Goal: Task Accomplishment & Management: Manage account settings

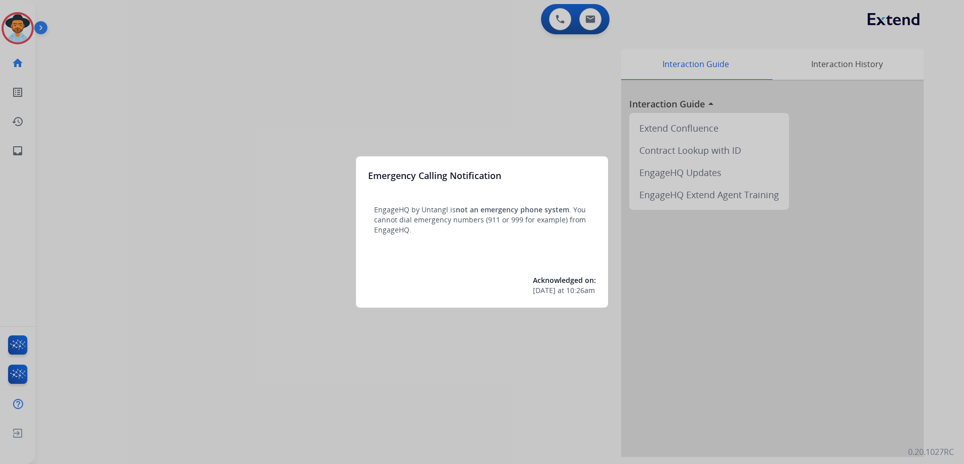
click at [398, 83] on div at bounding box center [482, 232] width 964 height 464
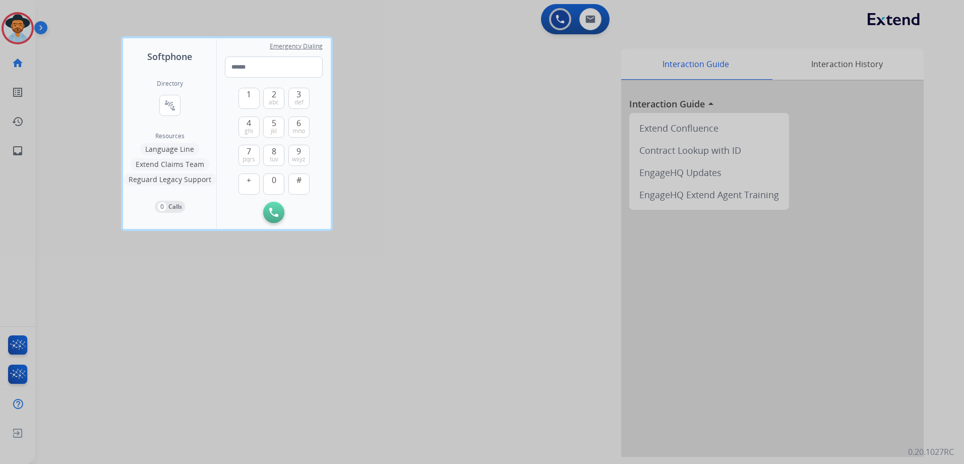
click at [437, 285] on div at bounding box center [482, 232] width 964 height 464
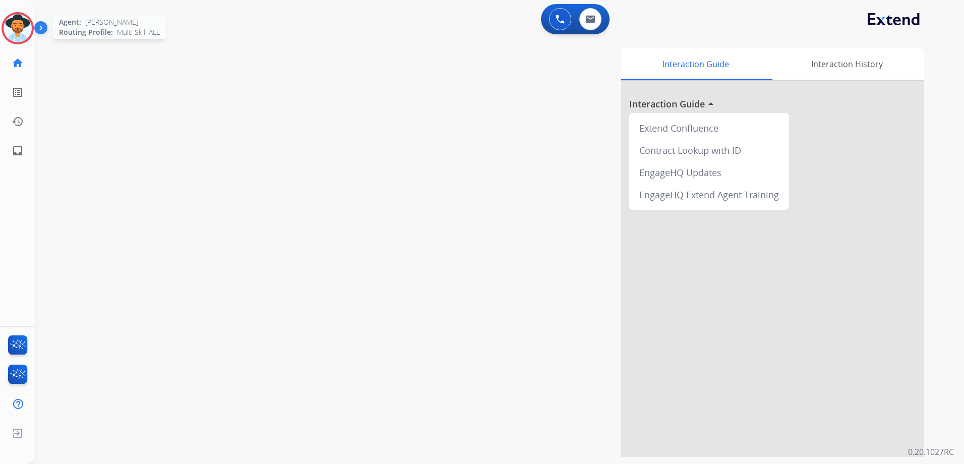
click at [11, 36] on img at bounding box center [18, 28] width 28 height 28
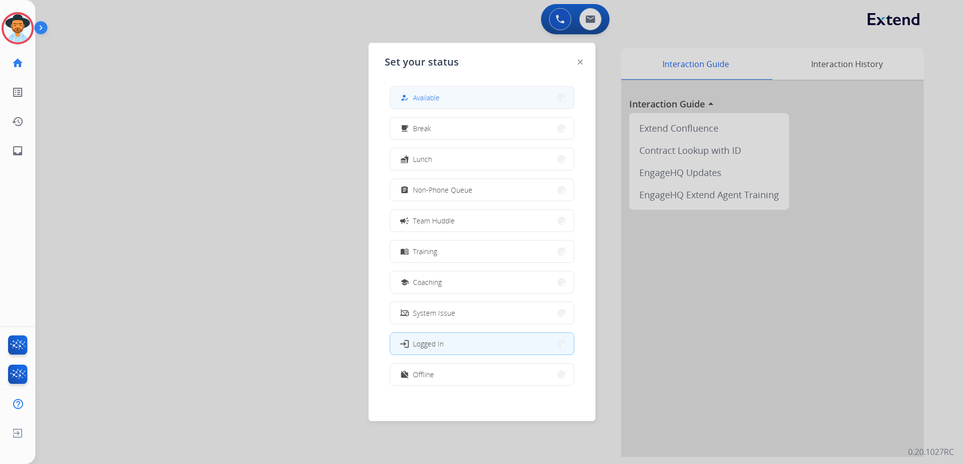
click at [442, 95] on button "how_to_reg Available" at bounding box center [481, 98] width 183 height 22
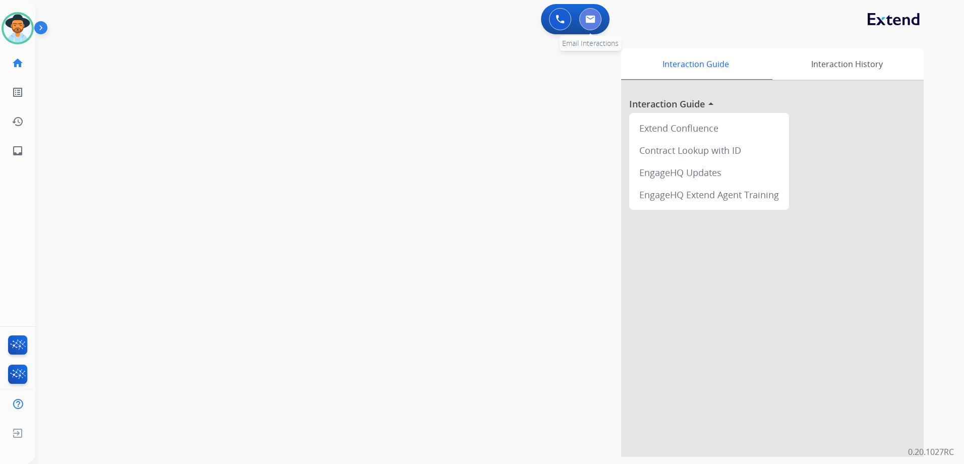
click at [587, 21] on img at bounding box center [590, 19] width 10 height 8
select select "**********"
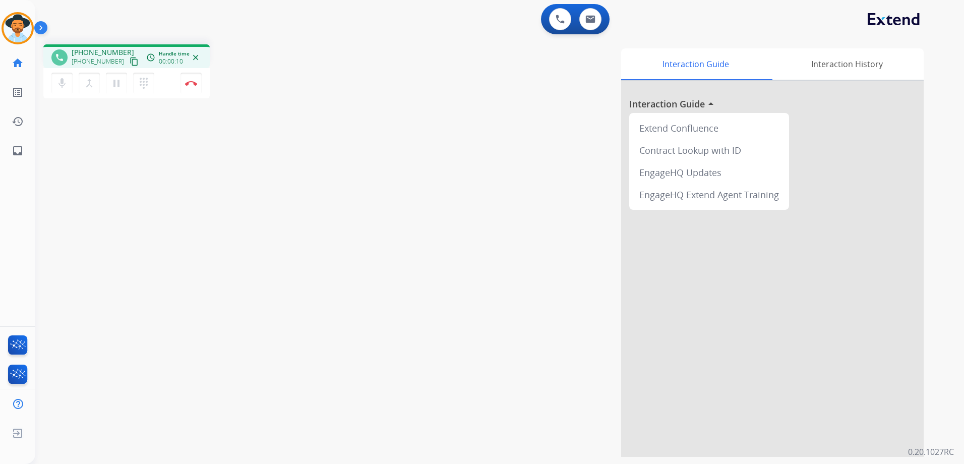
drag, startPoint x: 121, startPoint y: 60, endPoint x: 266, endPoint y: 70, distance: 145.0
click at [130, 60] on mat-icon "content_copy" at bounding box center [134, 61] width 9 height 9
drag, startPoint x: 123, startPoint y: 61, endPoint x: 138, endPoint y: 57, distance: 14.7
click at [130, 61] on mat-icon "content_copy" at bounding box center [134, 61] width 9 height 9
drag, startPoint x: 188, startPoint y: 87, endPoint x: 199, endPoint y: 103, distance: 19.6
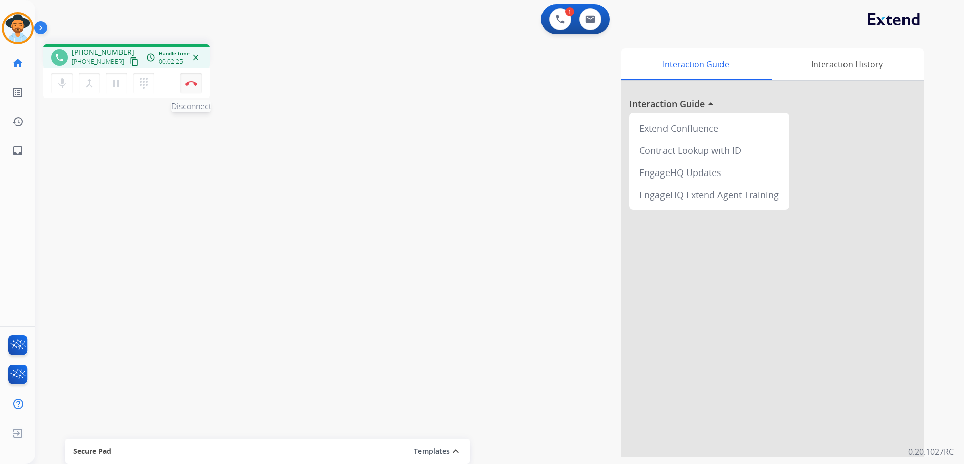
click at [188, 87] on button "Disconnect" at bounding box center [190, 83] width 21 height 21
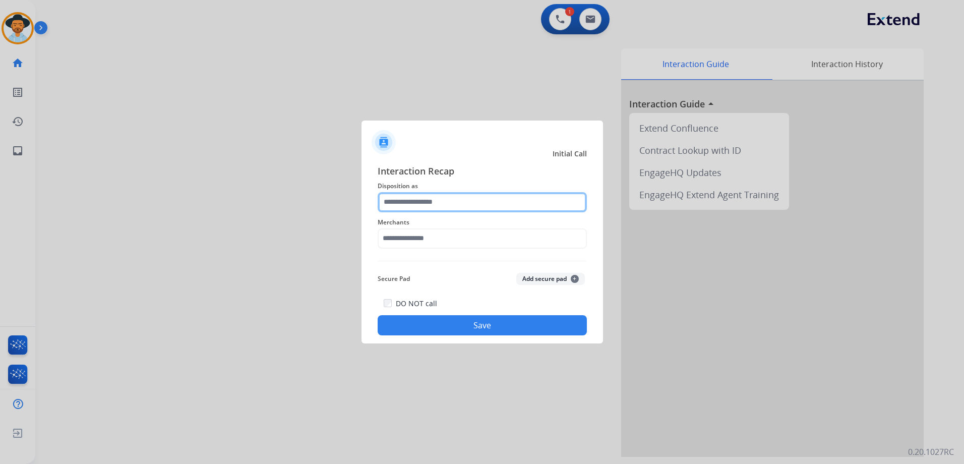
click at [459, 201] on input "text" at bounding box center [482, 202] width 209 height 20
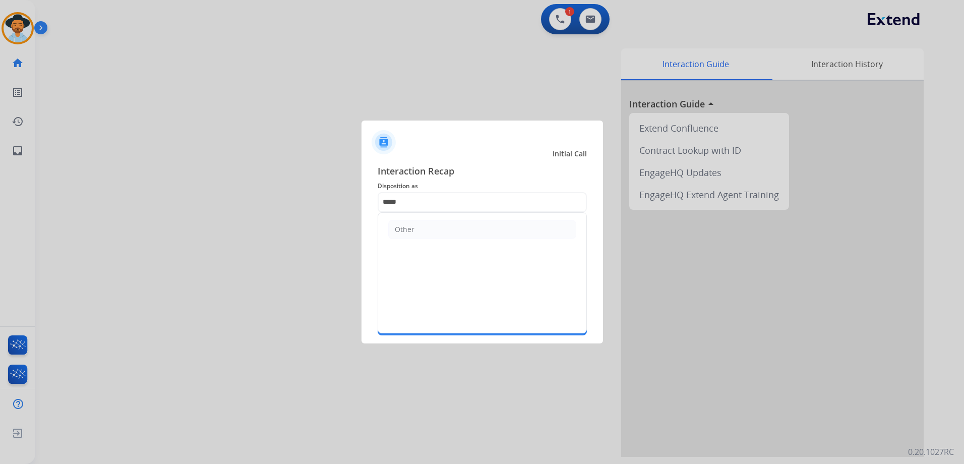
click at [449, 216] on ul "Other" at bounding box center [482, 229] width 208 height 33
click at [426, 234] on li "Other" at bounding box center [482, 229] width 188 height 19
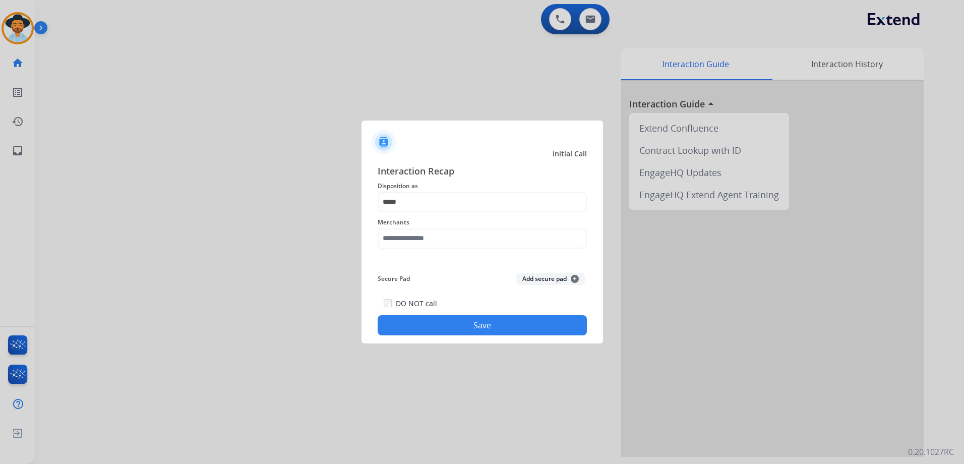
type input "*****"
click at [452, 238] on input "text" at bounding box center [482, 238] width 209 height 20
click at [429, 266] on div "[DOMAIN_NAME]" at bounding box center [424, 267] width 58 height 10
type input "**********"
click at [490, 330] on button "Save" at bounding box center [482, 325] width 209 height 20
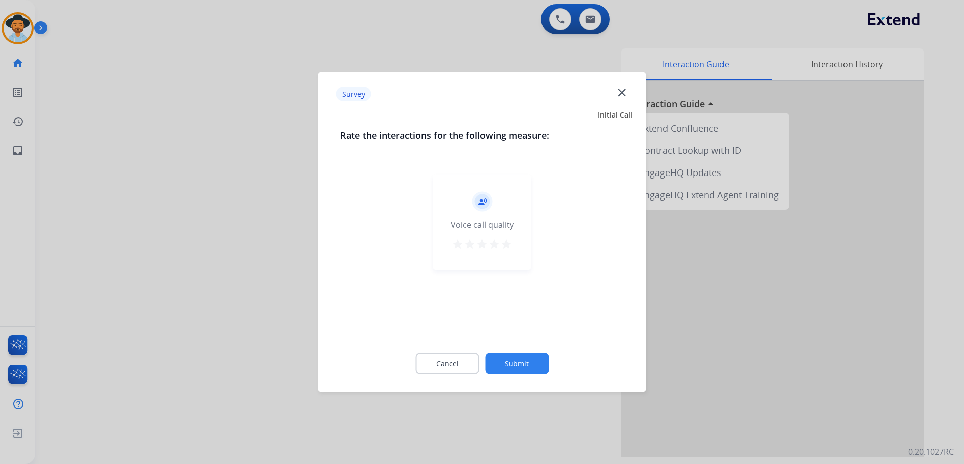
click at [508, 251] on button "star" at bounding box center [506, 245] width 12 height 15
click at [538, 358] on button "Submit" at bounding box center [517, 363] width 64 height 21
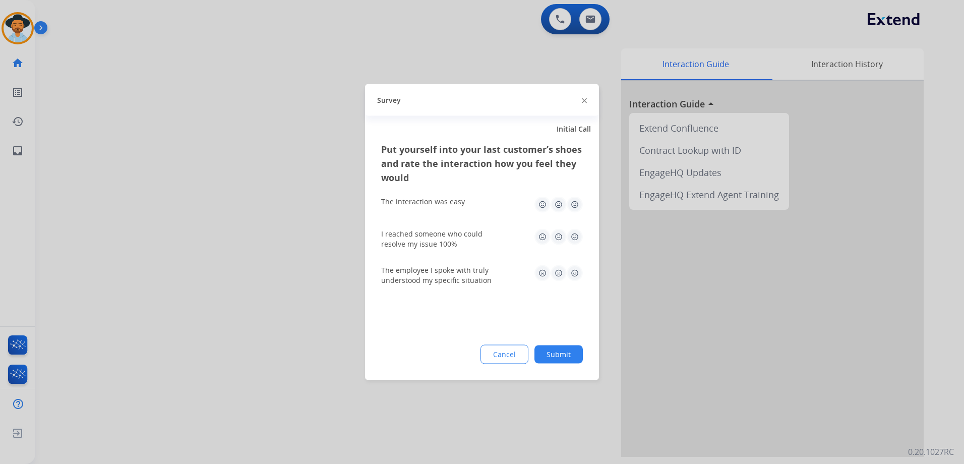
click at [569, 204] on img at bounding box center [575, 205] width 16 height 16
click at [575, 236] on img at bounding box center [575, 237] width 16 height 16
click at [580, 272] on img at bounding box center [575, 273] width 16 height 16
click at [565, 354] on button "Submit" at bounding box center [558, 354] width 48 height 18
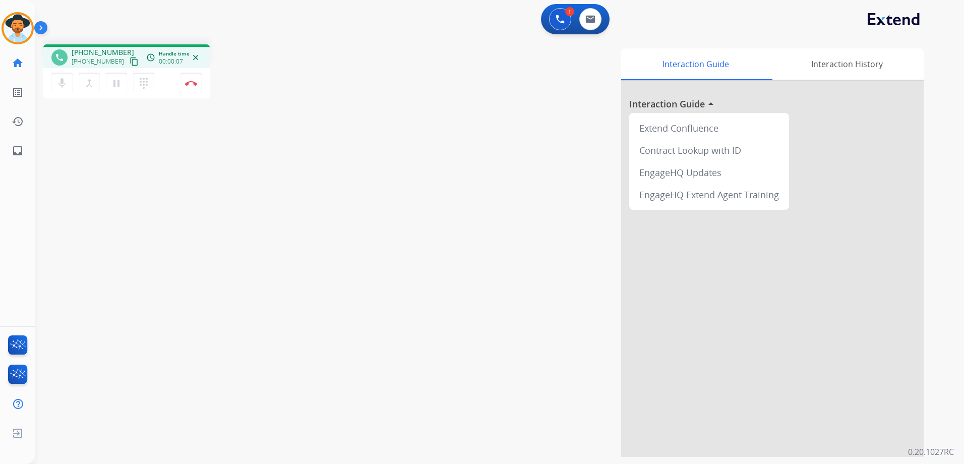
click at [130, 59] on mat-icon "content_copy" at bounding box center [134, 61] width 9 height 9
click at [592, 15] on img at bounding box center [590, 19] width 10 height 8
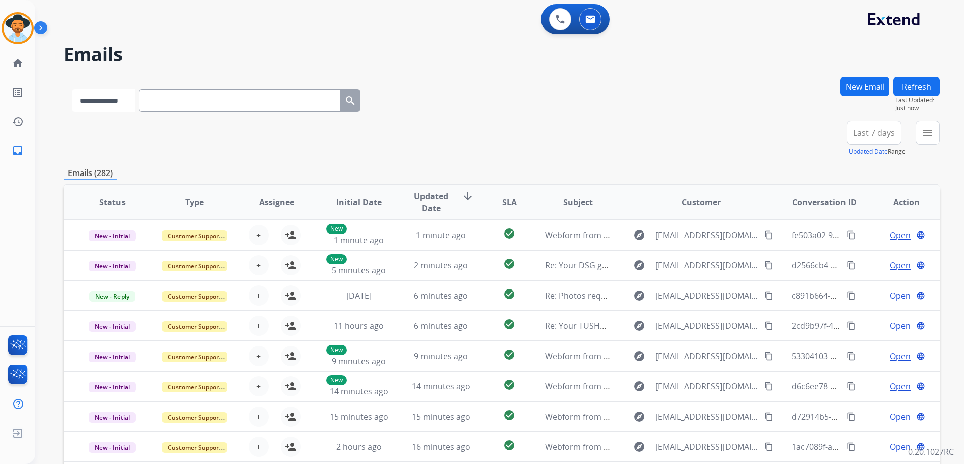
click at [131, 100] on select "**********" at bounding box center [103, 100] width 63 height 23
select select "**********"
click at [72, 89] on select "**********" at bounding box center [103, 100] width 63 height 23
paste input "**********"
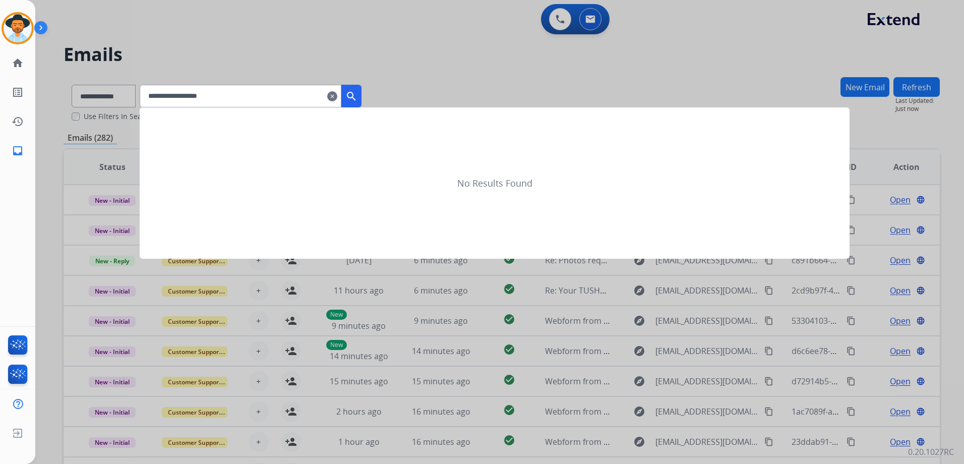
type input "**********"
click at [357, 99] on mat-icon "search" at bounding box center [351, 96] width 12 height 12
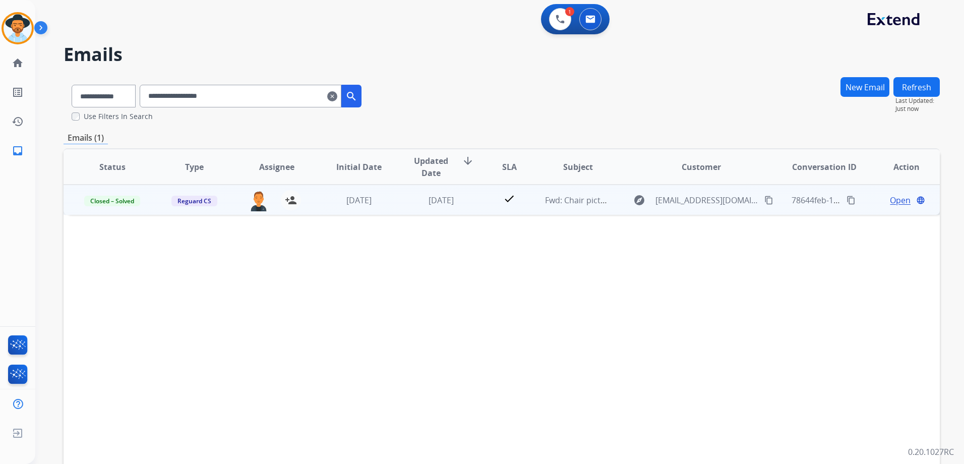
click at [893, 193] on td "Open language" at bounding box center [898, 199] width 82 height 30
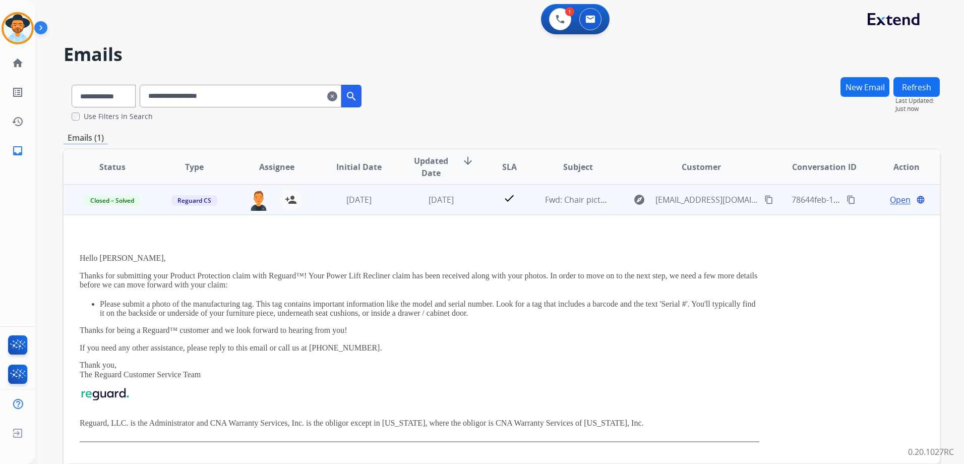
click at [881, 196] on div "Open language" at bounding box center [906, 200] width 66 height 12
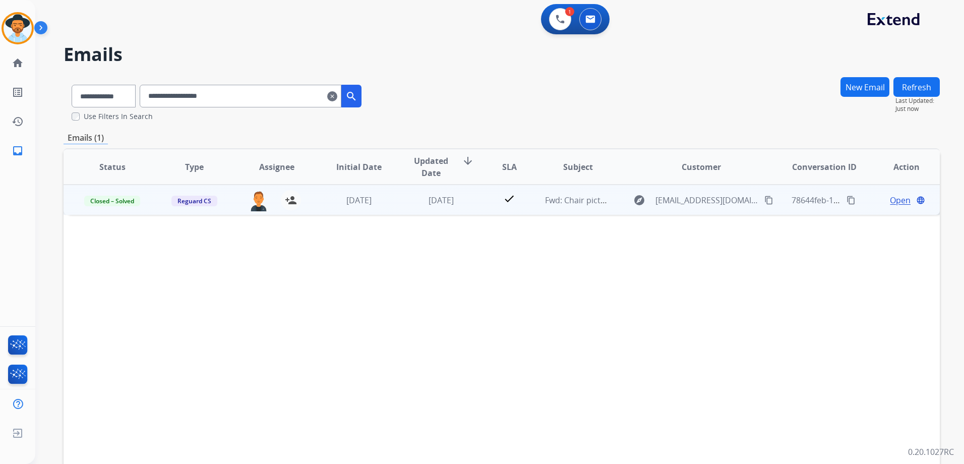
click at [899, 204] on span "Open" at bounding box center [900, 200] width 21 height 12
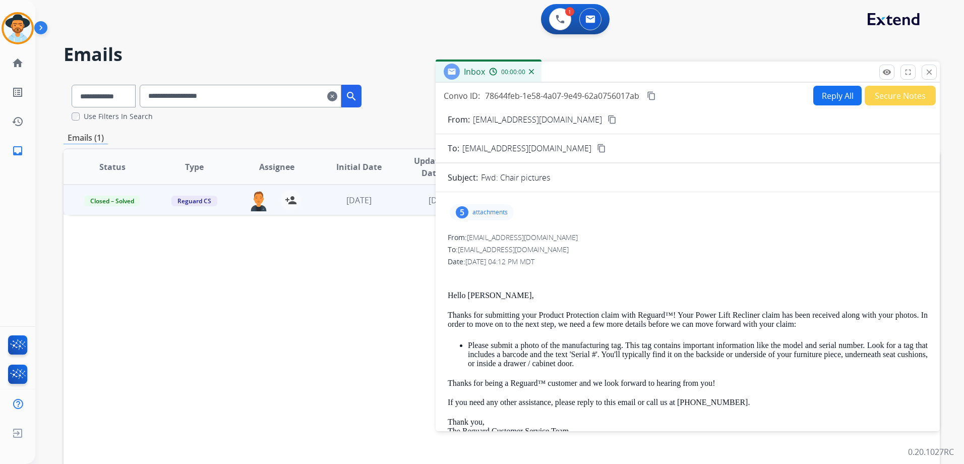
click at [474, 211] on p "attachments" at bounding box center [489, 212] width 35 height 8
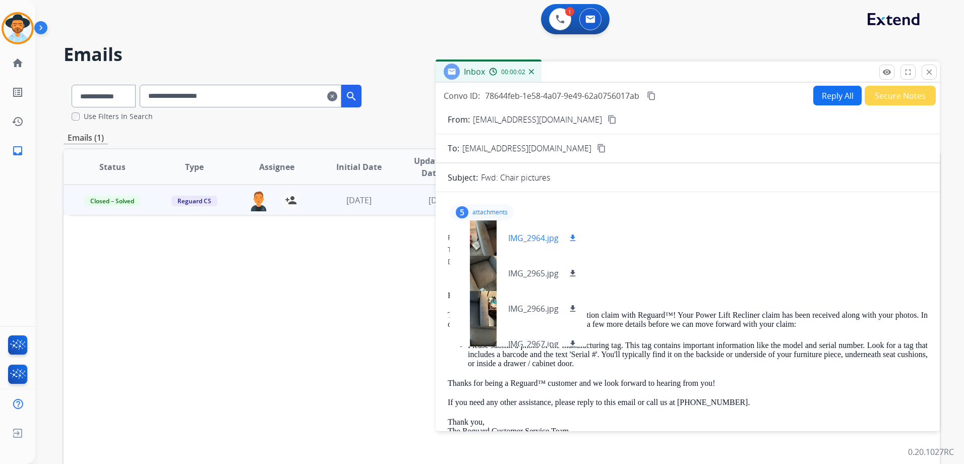
click at [483, 239] on div at bounding box center [483, 237] width 50 height 35
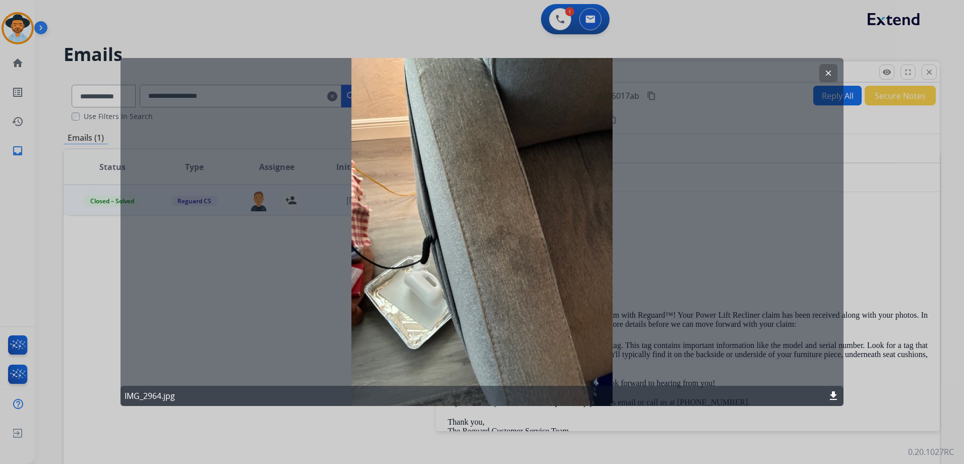
click at [828, 69] on mat-icon "clear" at bounding box center [828, 73] width 9 height 9
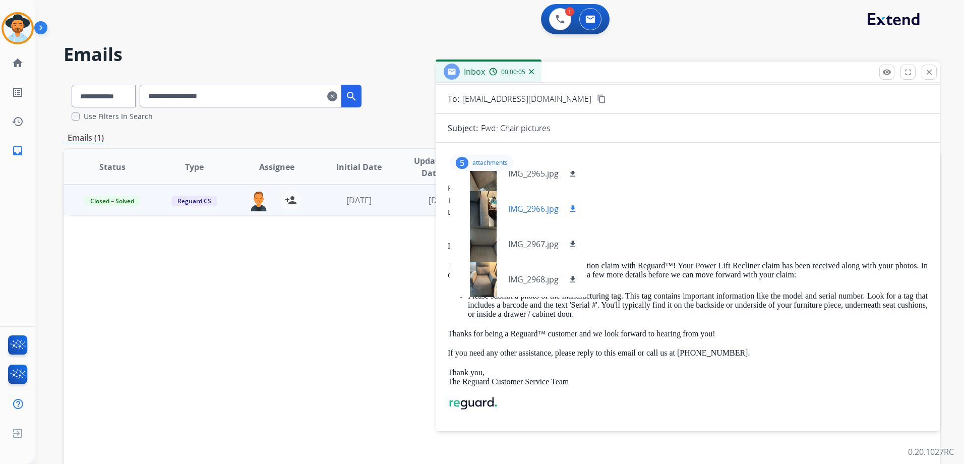
scroll to position [101, 0]
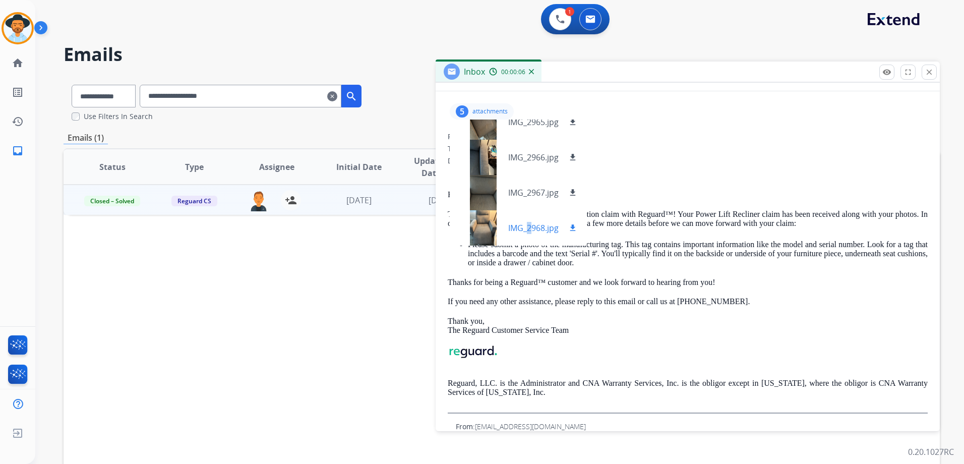
click at [525, 234] on div "IMG_2968.jpg download" at bounding box center [518, 227] width 137 height 35
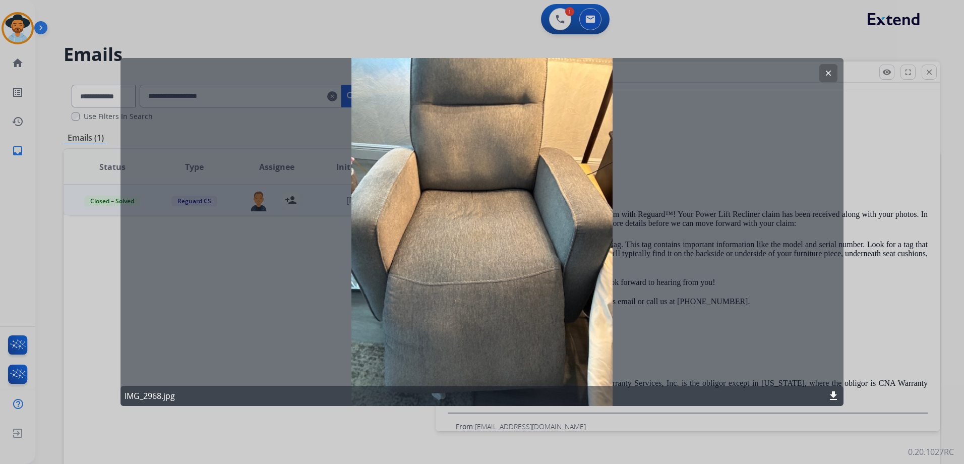
click at [833, 70] on button "clear" at bounding box center [828, 73] width 18 height 18
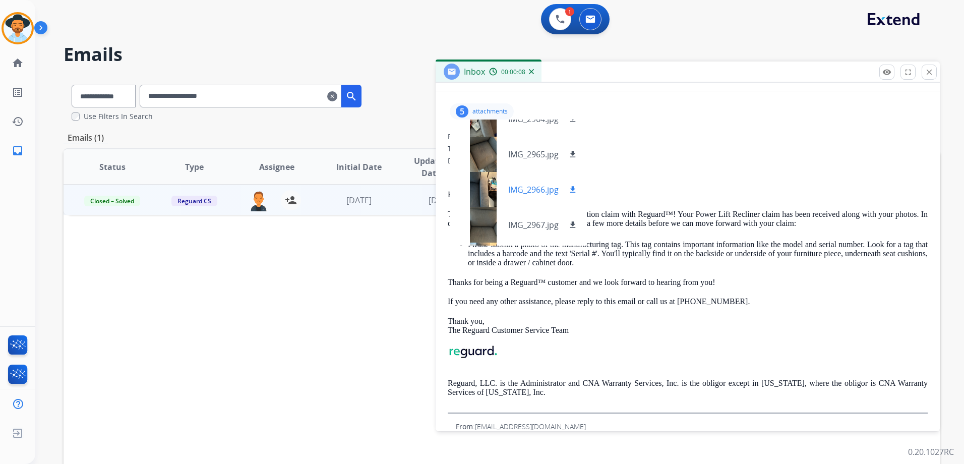
scroll to position [0, 0]
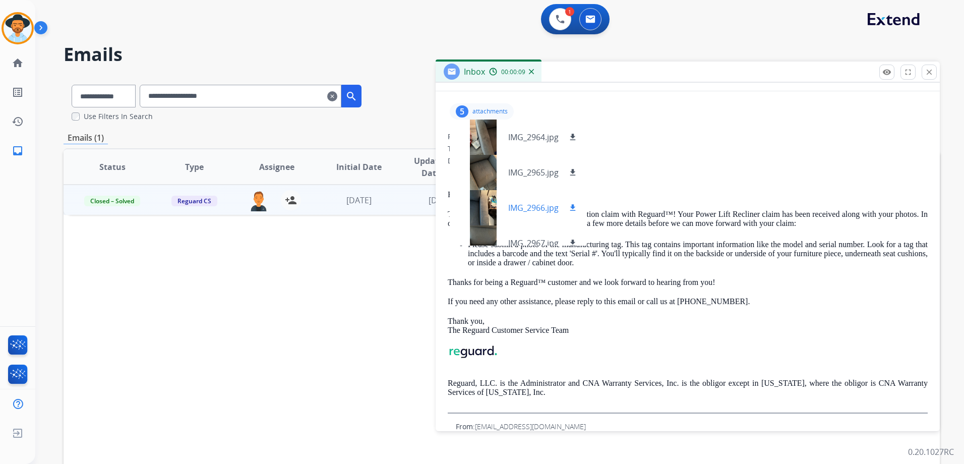
click at [524, 211] on p "IMG_2966.jpg" at bounding box center [533, 208] width 50 height 12
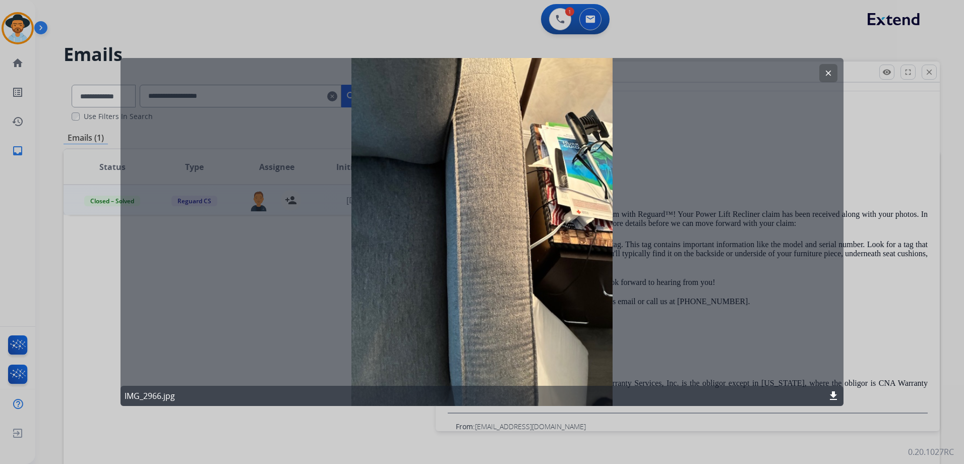
click at [832, 69] on mat-icon "clear" at bounding box center [828, 73] width 9 height 9
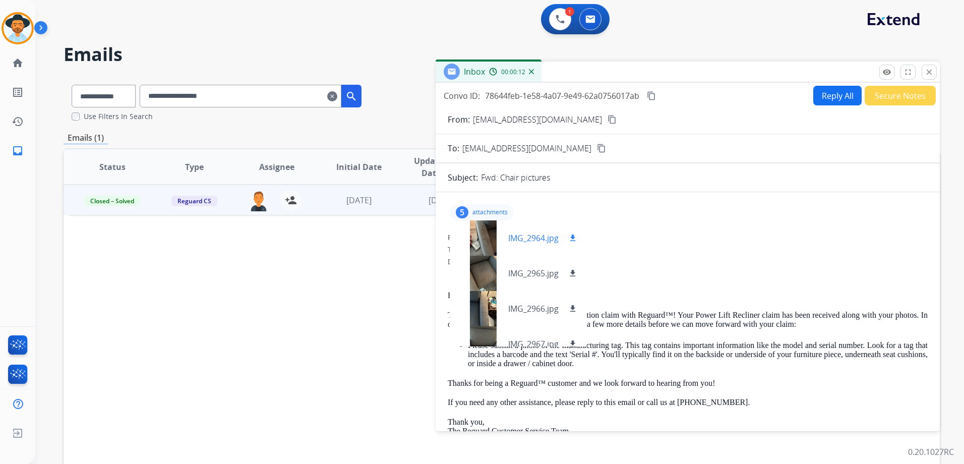
click at [506, 241] on div at bounding box center [483, 237] width 50 height 35
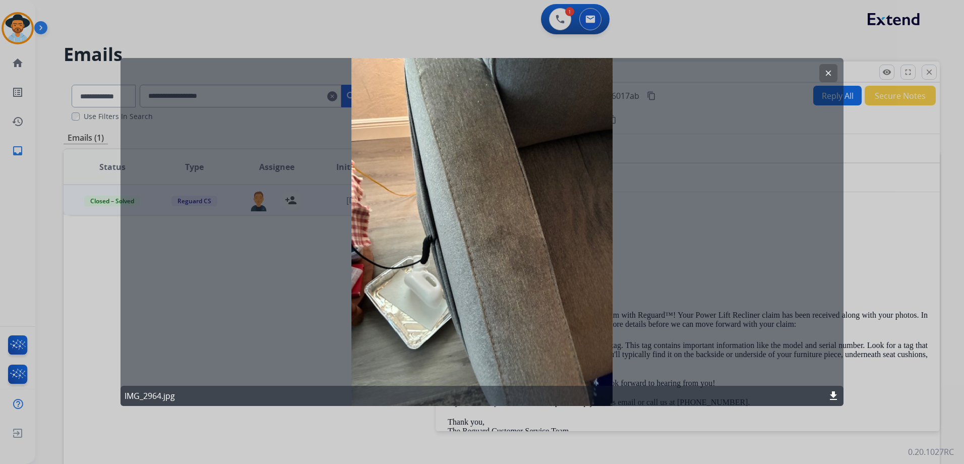
click at [829, 74] on mat-icon "clear" at bounding box center [828, 73] width 9 height 9
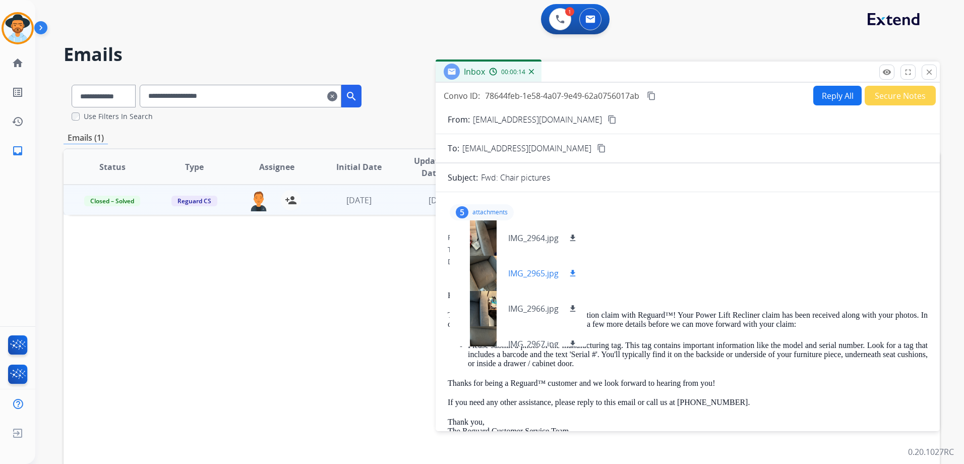
scroll to position [50, 0]
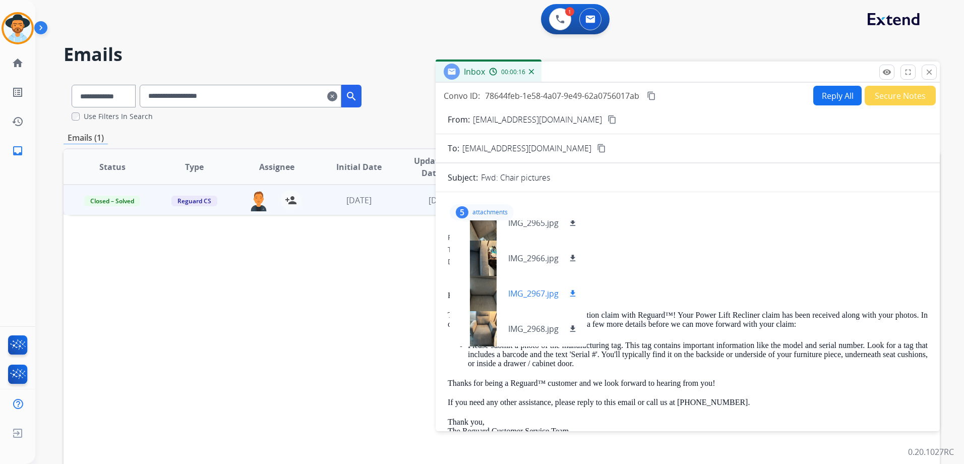
click at [531, 294] on p "IMG_2967.jpg" at bounding box center [533, 293] width 50 height 12
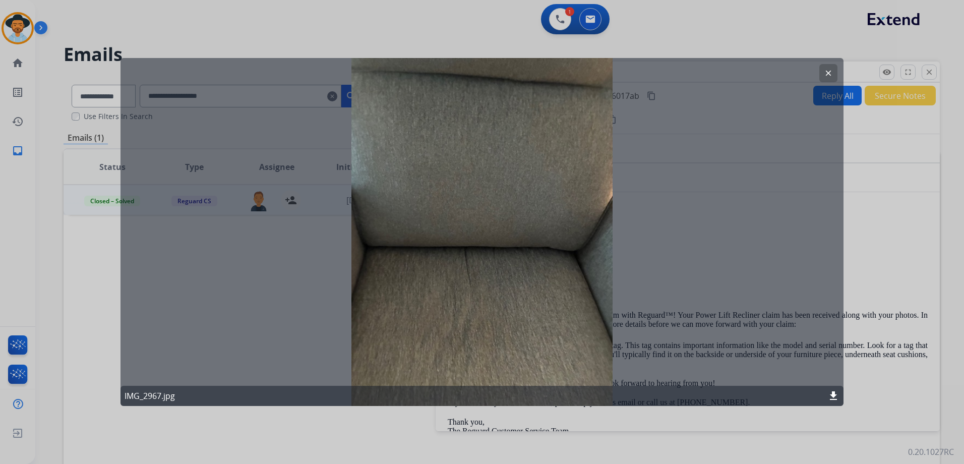
drag, startPoint x: 828, startPoint y: 69, endPoint x: 821, endPoint y: 69, distance: 7.1
click at [828, 69] on mat-icon "clear" at bounding box center [828, 73] width 9 height 9
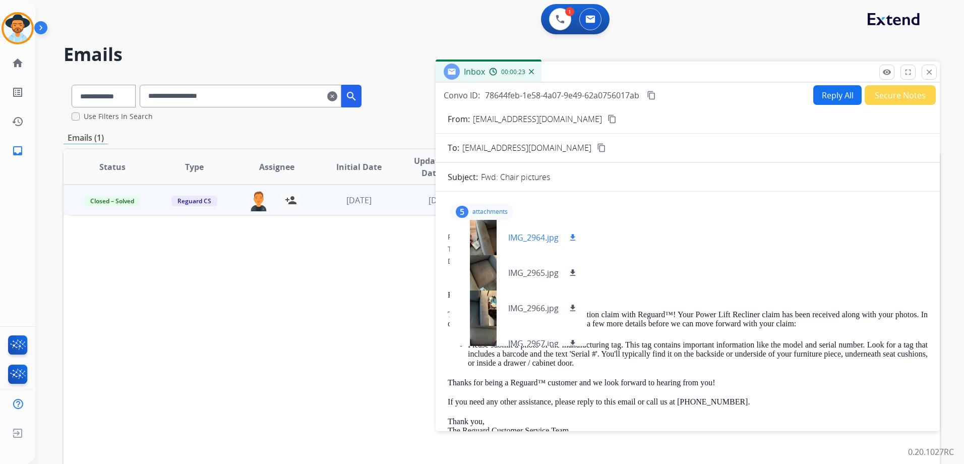
scroll to position [0, 0]
click at [499, 212] on p "attachments" at bounding box center [489, 212] width 35 height 8
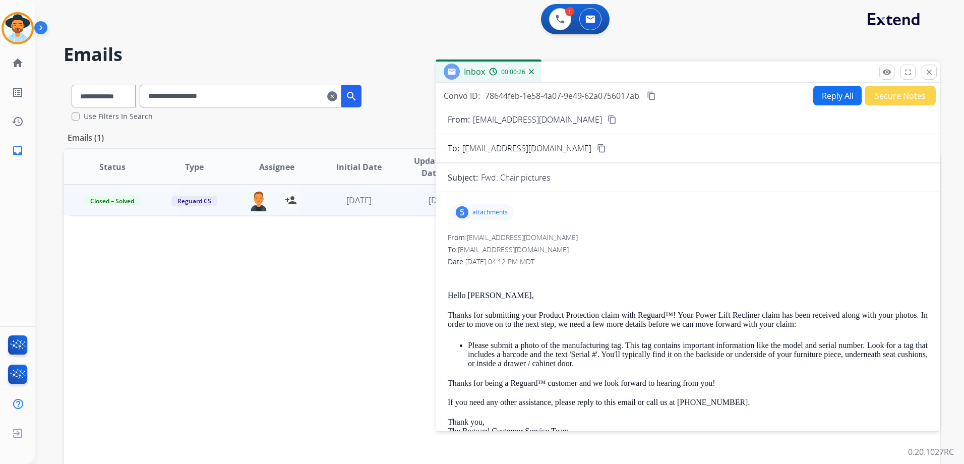
drag, startPoint x: 491, startPoint y: 213, endPoint x: 513, endPoint y: 218, distance: 21.6
click at [491, 212] on p "attachments" at bounding box center [489, 212] width 35 height 8
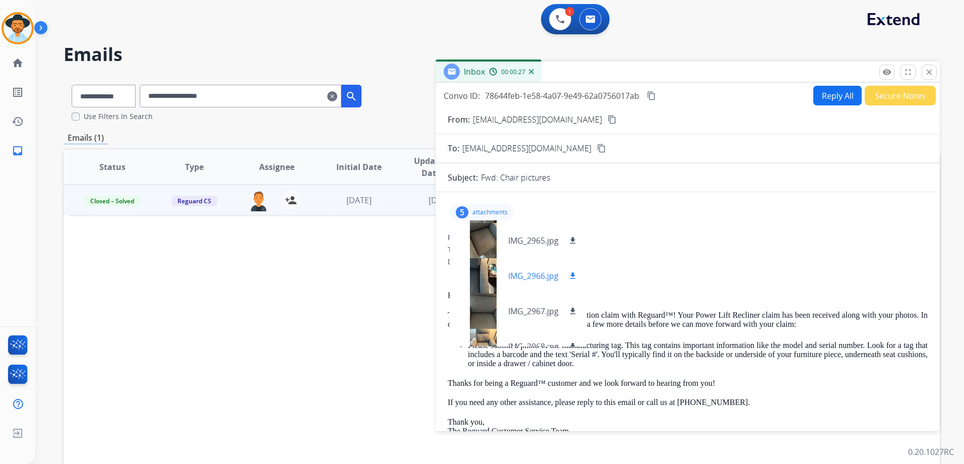
scroll to position [50, 0]
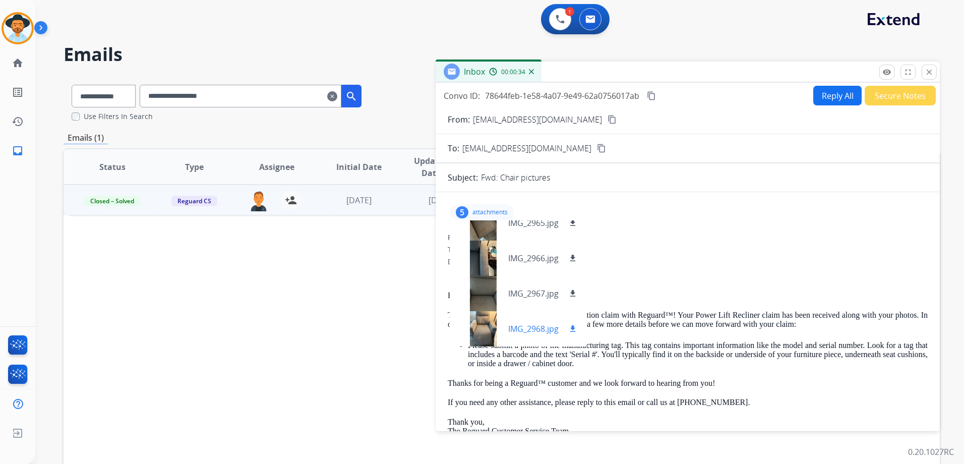
click at [523, 332] on p "IMG_2968.jpg" at bounding box center [533, 329] width 50 height 12
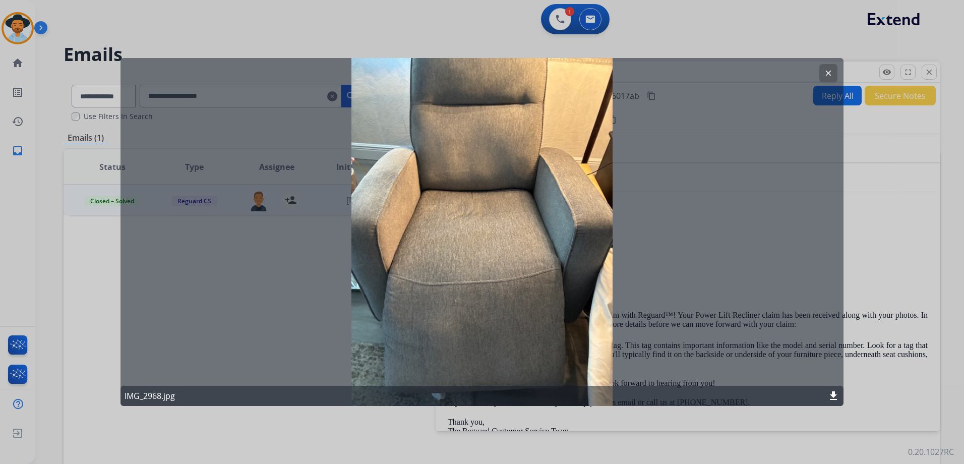
click at [823, 77] on button "clear" at bounding box center [828, 73] width 18 height 18
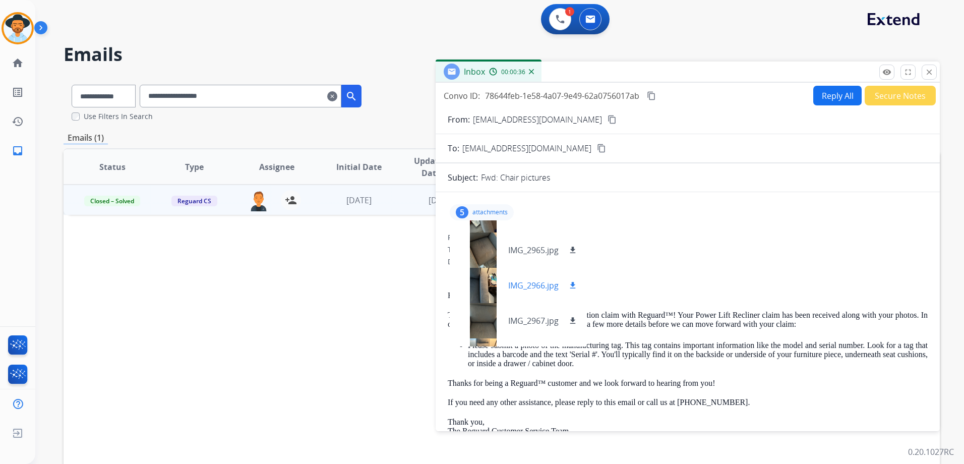
scroll to position [0, 0]
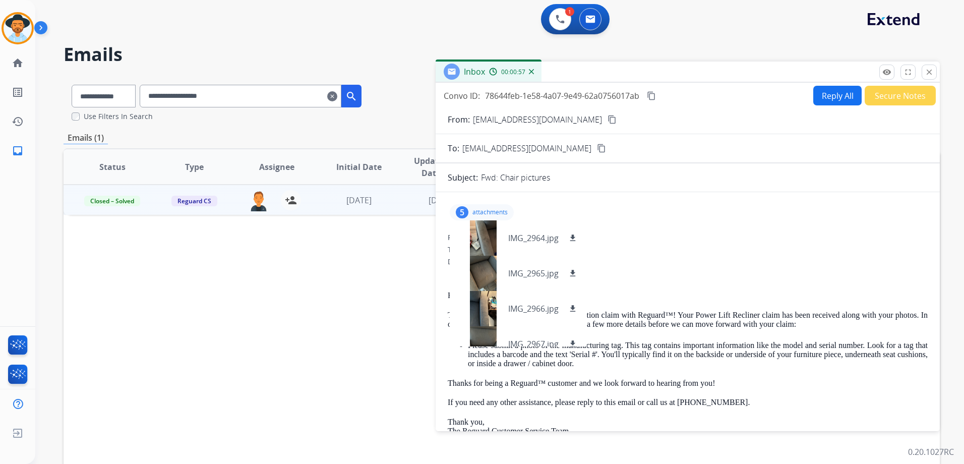
click at [505, 215] on p "attachments" at bounding box center [489, 212] width 35 height 8
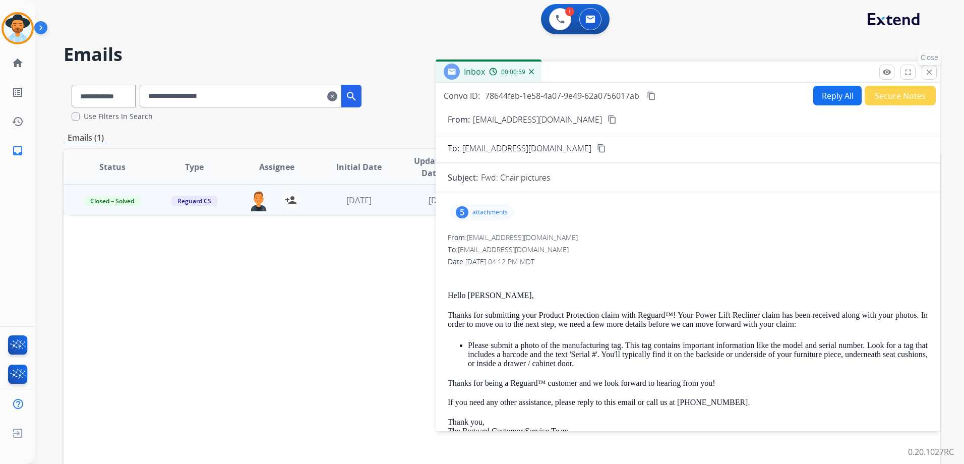
click at [926, 66] on button "close Close" at bounding box center [928, 72] width 15 height 15
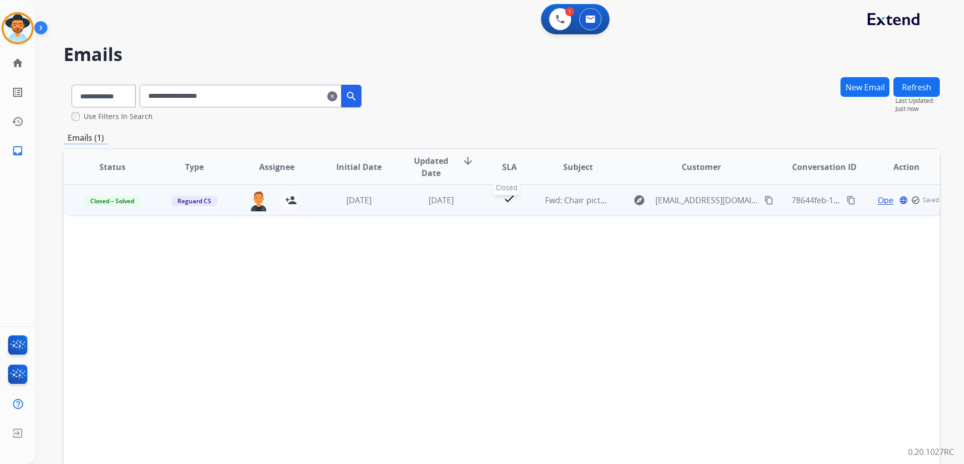
click at [523, 203] on div "check" at bounding box center [509, 200] width 38 height 15
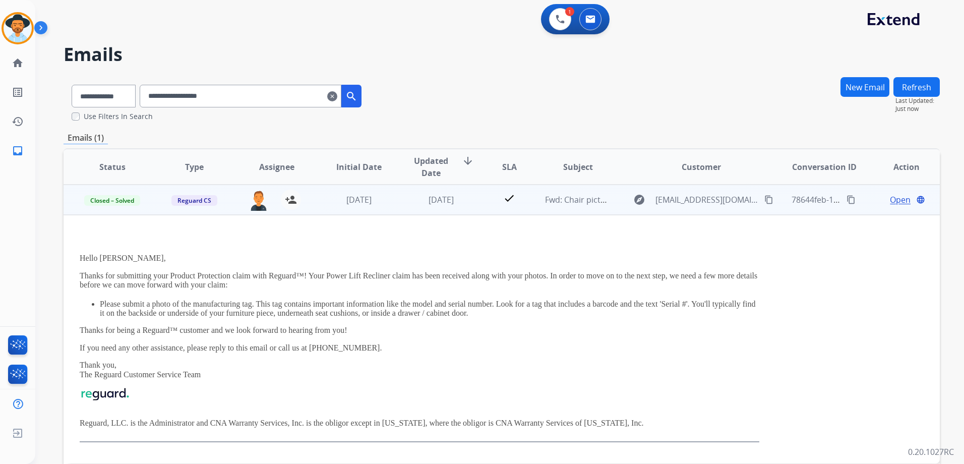
click at [873, 205] on div "Open language" at bounding box center [906, 200] width 66 height 12
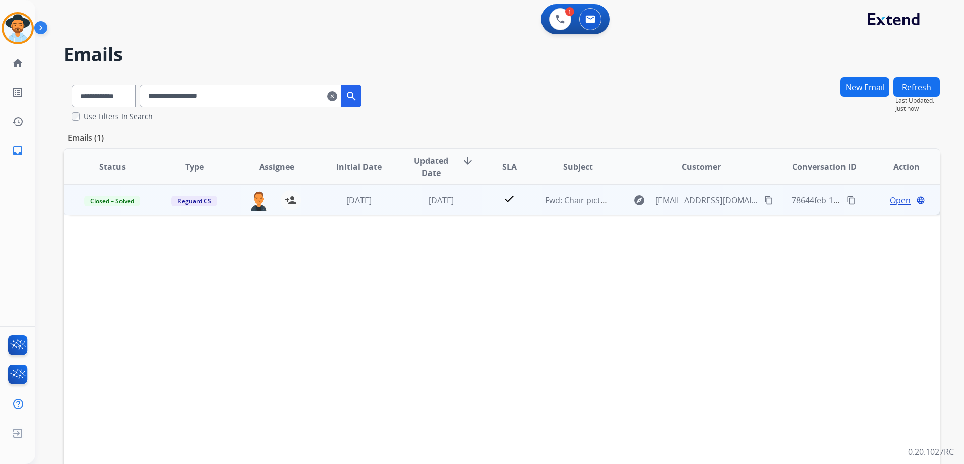
click at [897, 202] on span "Open" at bounding box center [900, 200] width 21 height 12
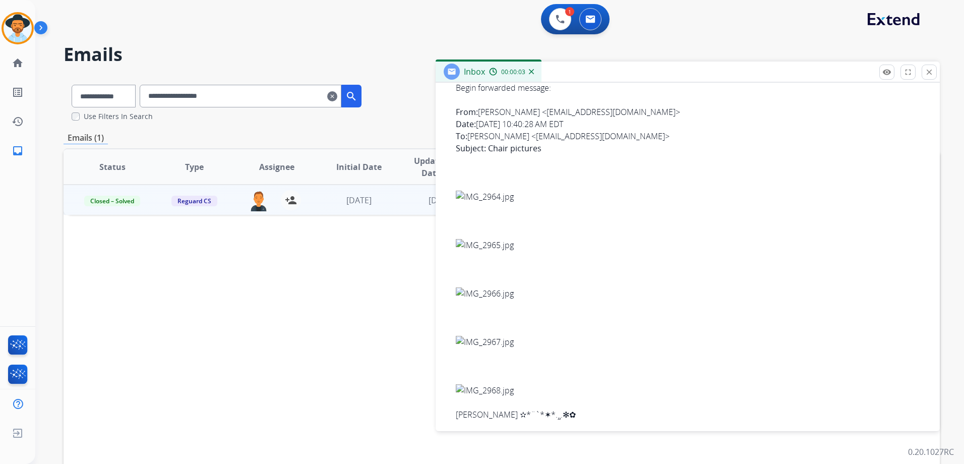
scroll to position [541, 0]
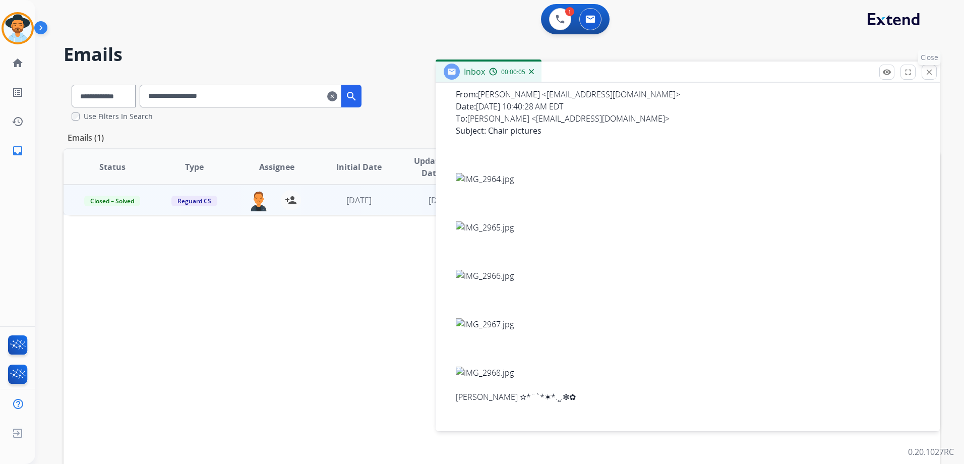
click at [934, 75] on button "close Close" at bounding box center [928, 72] width 15 height 15
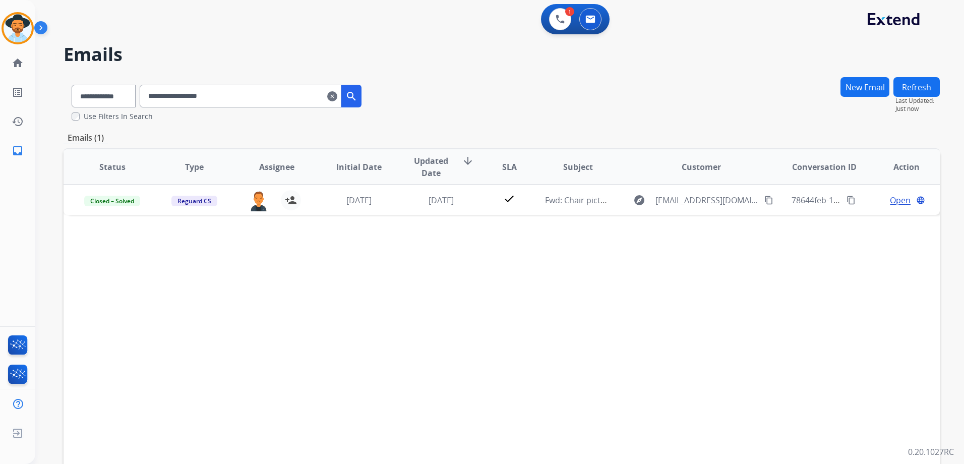
click at [856, 87] on button "New Email" at bounding box center [864, 87] width 49 height 20
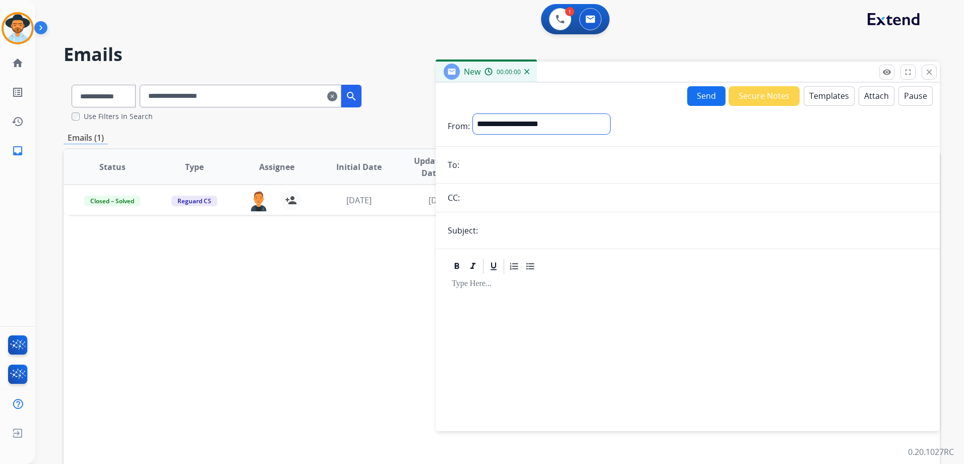
click at [506, 132] on select "**********" at bounding box center [541, 124] width 137 height 20
select select "**********"
click at [473, 114] on select "**********" at bounding box center [541, 124] width 137 height 20
paste input "**********"
type input "**********"
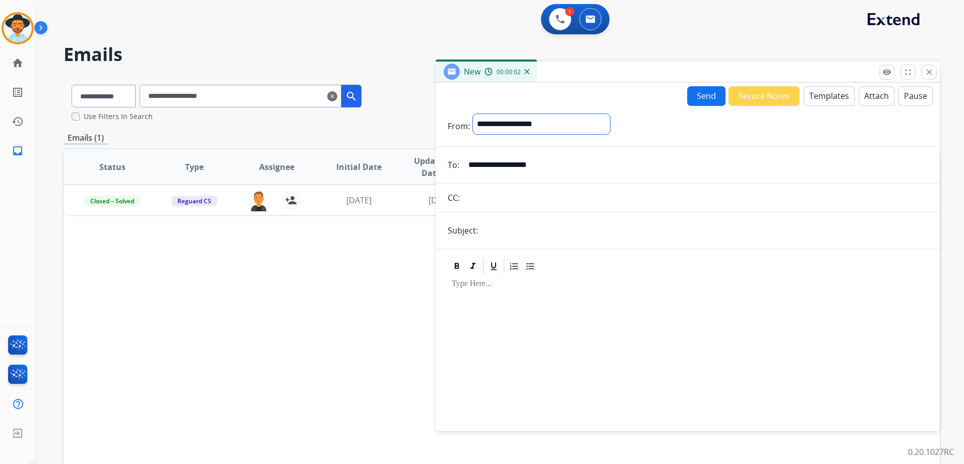
click at [589, 123] on select "**********" at bounding box center [541, 124] width 137 height 20
select select "**********"
click at [473, 114] on select "**********" at bounding box center [541, 124] width 137 height 20
drag, startPoint x: 545, startPoint y: 231, endPoint x: 589, endPoint y: 237, distance: 44.3
click at [545, 231] on input "text" at bounding box center [704, 231] width 447 height 20
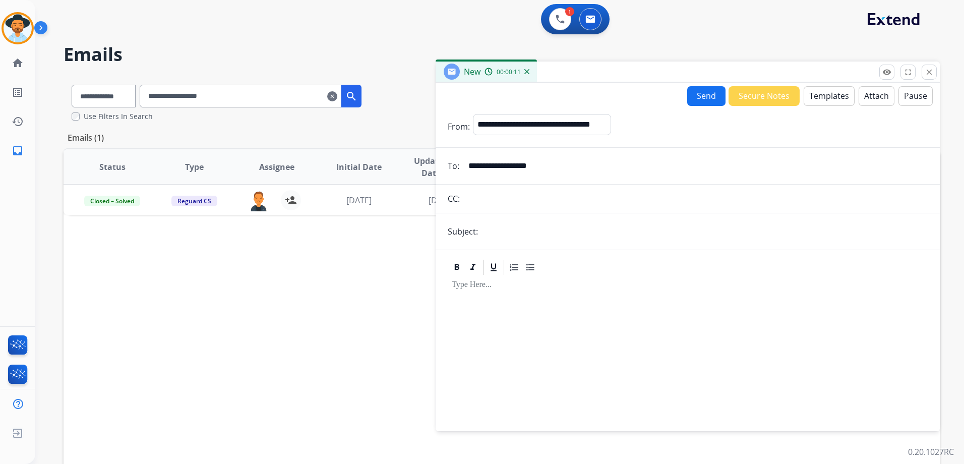
type input "**********"
click at [618, 348] on div at bounding box center [688, 348] width 480 height 145
click at [812, 97] on button "Templates" at bounding box center [828, 96] width 51 height 20
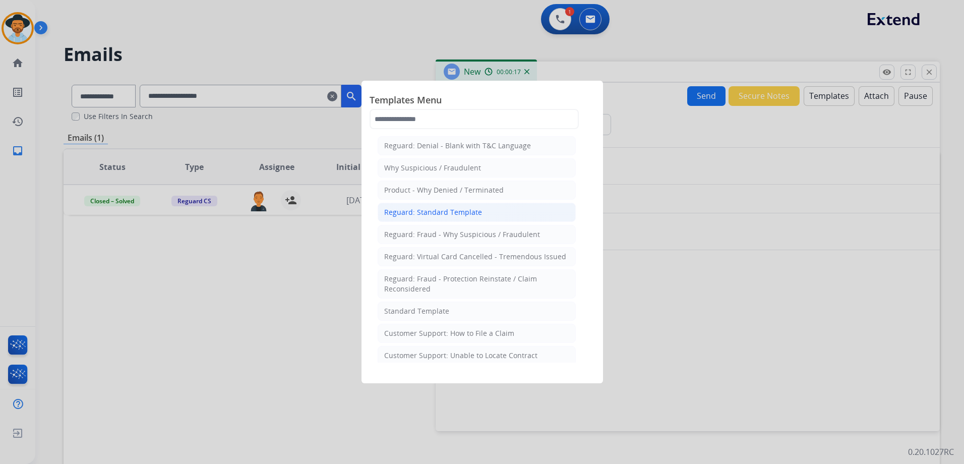
click at [475, 218] on li "Reguard: Standard Template" at bounding box center [477, 212] width 198 height 19
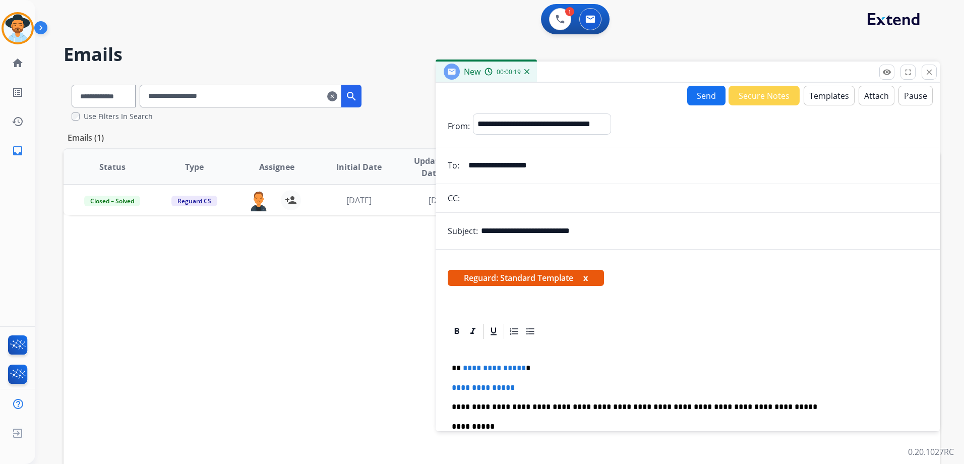
click at [827, 94] on button "Templates" at bounding box center [828, 96] width 51 height 20
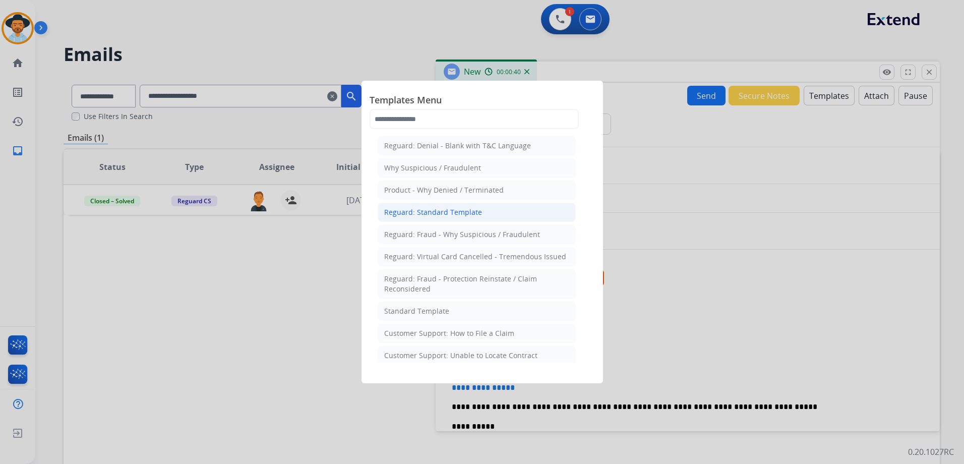
drag, startPoint x: 467, startPoint y: 214, endPoint x: 590, endPoint y: 260, distance: 130.8
click at [467, 214] on div "Reguard: Standard Template" at bounding box center [433, 212] width 98 height 10
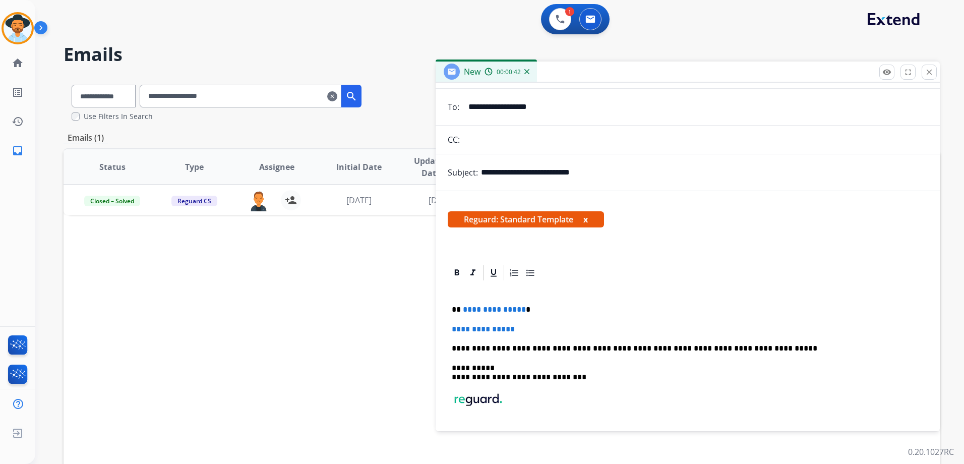
scroll to position [0, 0]
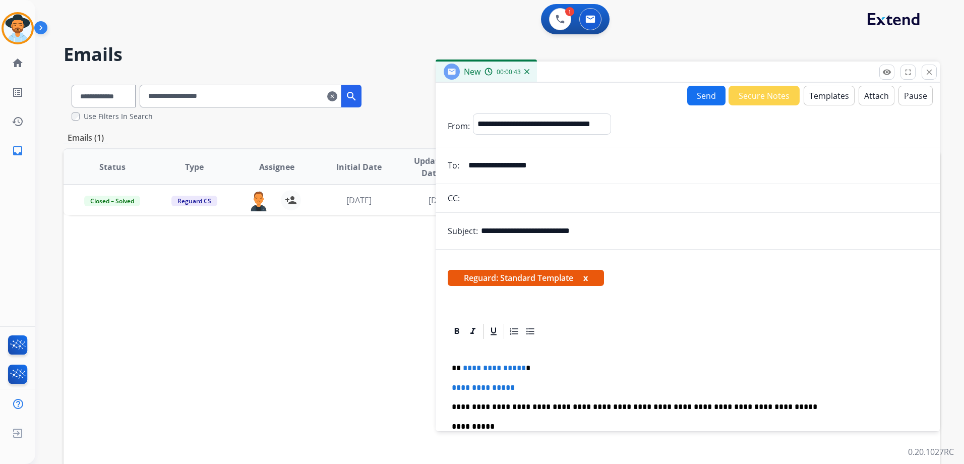
click at [825, 92] on button "Templates" at bounding box center [828, 96] width 51 height 20
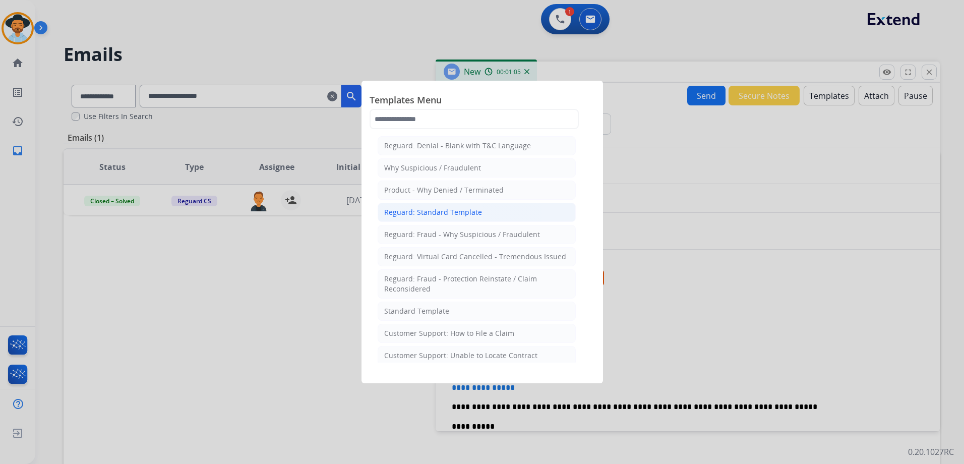
click at [491, 210] on li "Reguard: Standard Template" at bounding box center [477, 212] width 198 height 19
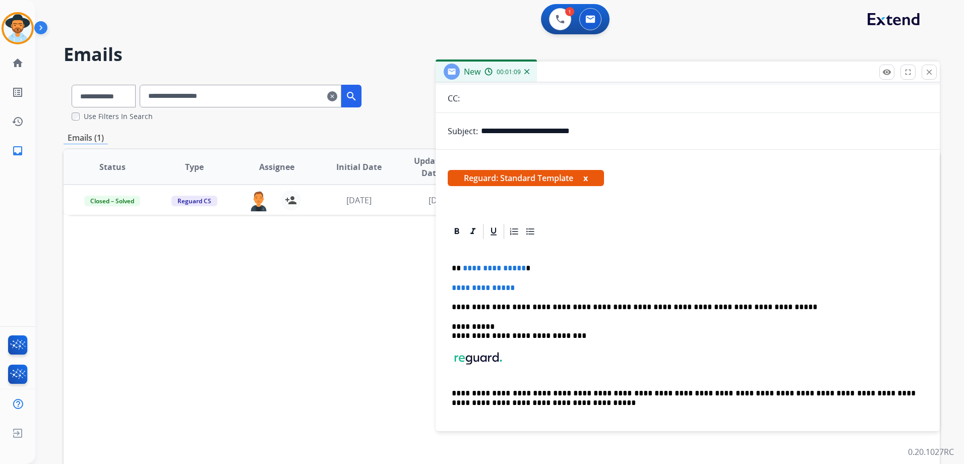
scroll to position [101, 0]
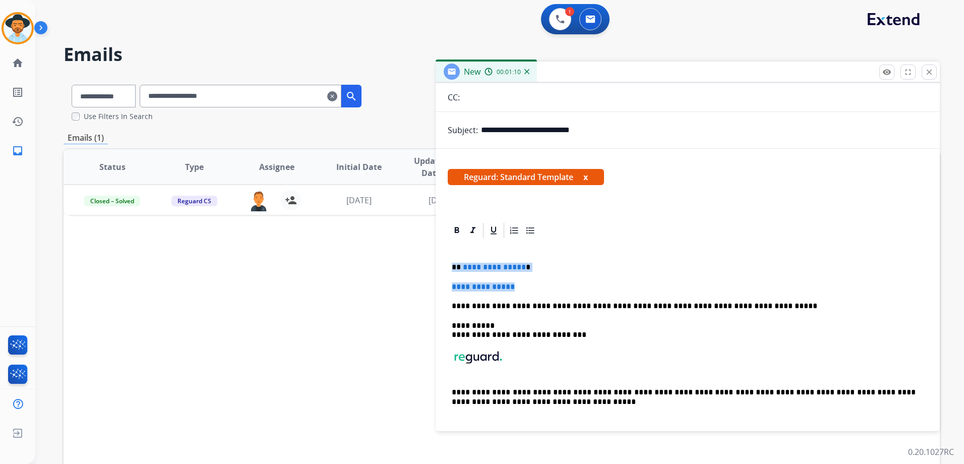
drag, startPoint x: 530, startPoint y: 283, endPoint x: 466, endPoint y: 272, distance: 65.5
click at [441, 265] on div "**********" at bounding box center [687, 328] width 504 height 215
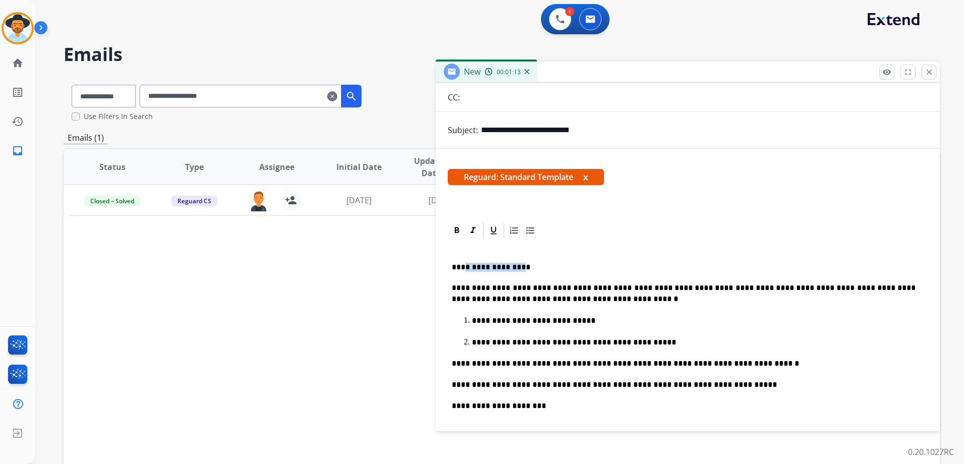
drag, startPoint x: 522, startPoint y: 266, endPoint x: 462, endPoint y: 265, distance: 60.0
click at [462, 265] on p "**********" at bounding box center [684, 267] width 464 height 9
drag, startPoint x: 621, startPoint y: 289, endPoint x: 600, endPoint y: 289, distance: 21.2
click at [600, 289] on p "**********" at bounding box center [684, 293] width 464 height 22
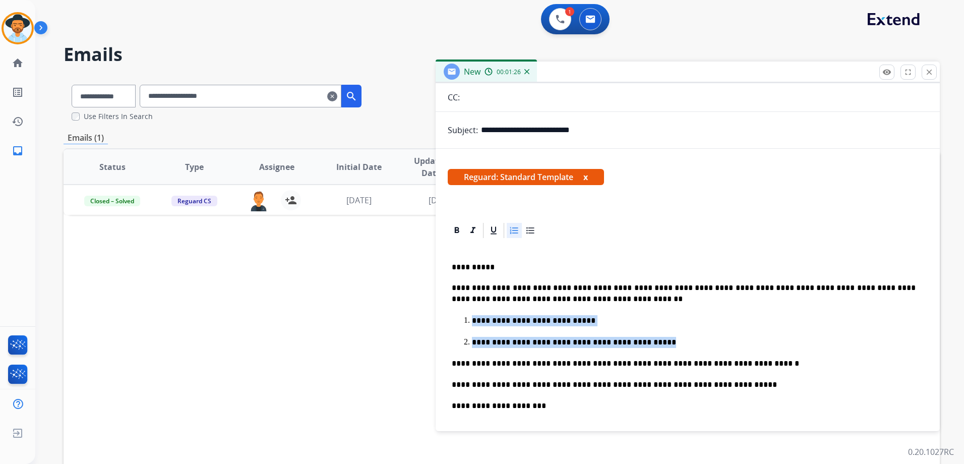
drag, startPoint x: 645, startPoint y: 342, endPoint x: 471, endPoint y: 314, distance: 175.6
click at [471, 315] on ol "**********" at bounding box center [688, 331] width 472 height 33
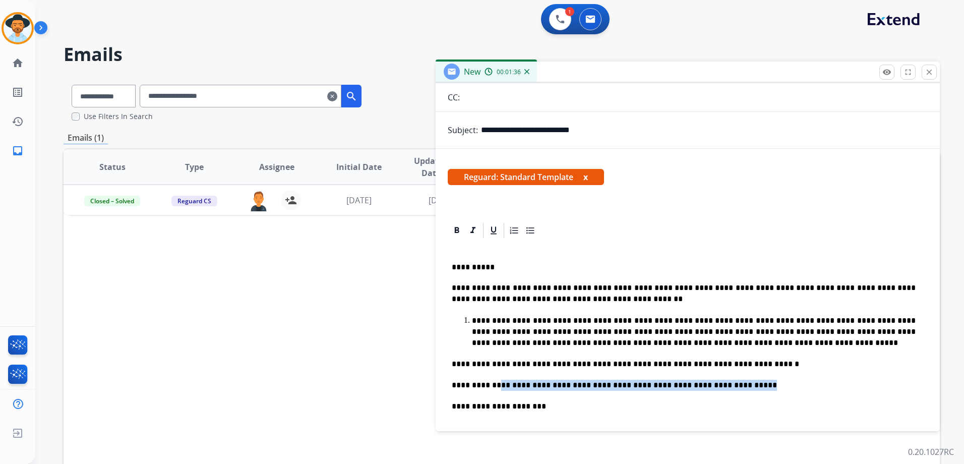
drag, startPoint x: 736, startPoint y: 383, endPoint x: 495, endPoint y: 376, distance: 240.5
click at [495, 376] on div "**********" at bounding box center [688, 413] width 480 height 348
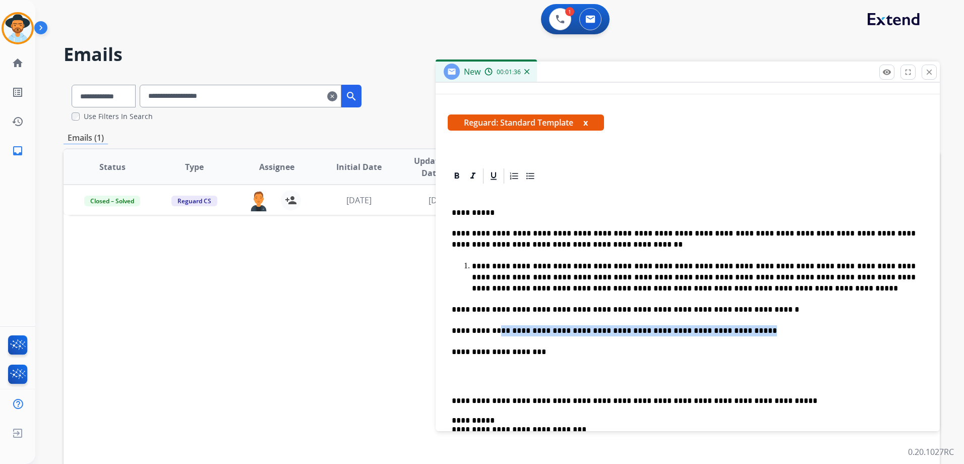
scroll to position [252, 0]
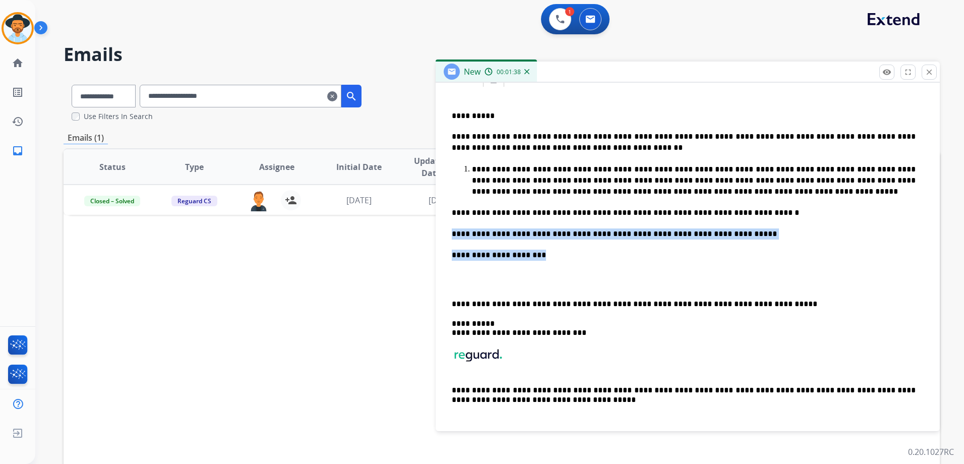
drag, startPoint x: 541, startPoint y: 256, endPoint x: 447, endPoint y: 223, distance: 100.3
click at [447, 223] on div "**********" at bounding box center [687, 252] width 504 height 364
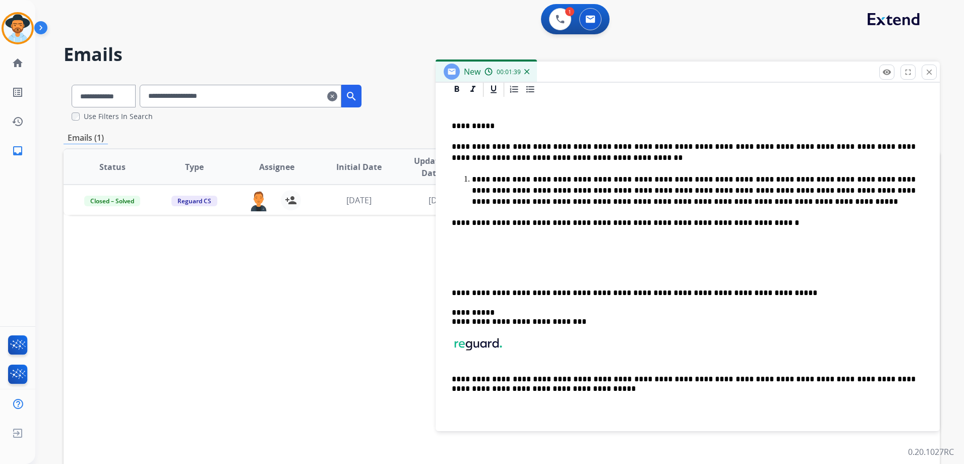
scroll to position [221, 0]
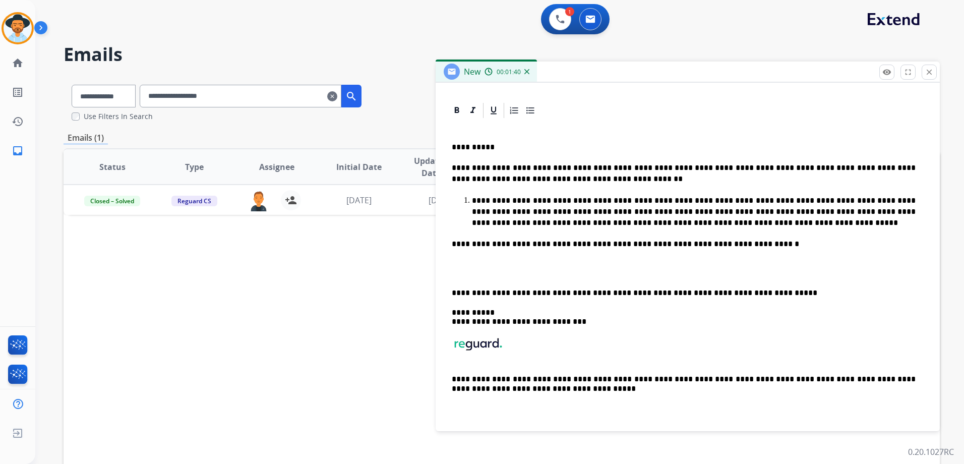
click at [469, 267] on p at bounding box center [688, 269] width 472 height 19
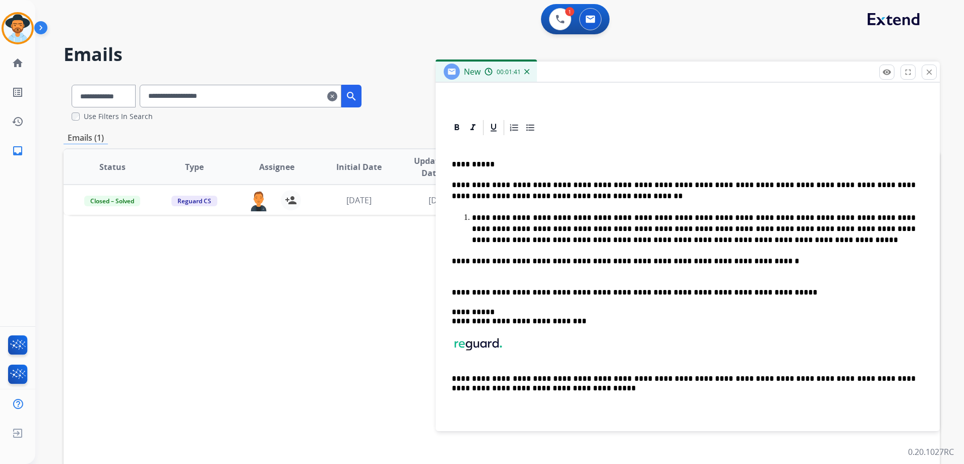
scroll to position [203, 0]
click at [461, 277] on p "**********" at bounding box center [684, 267] width 464 height 22
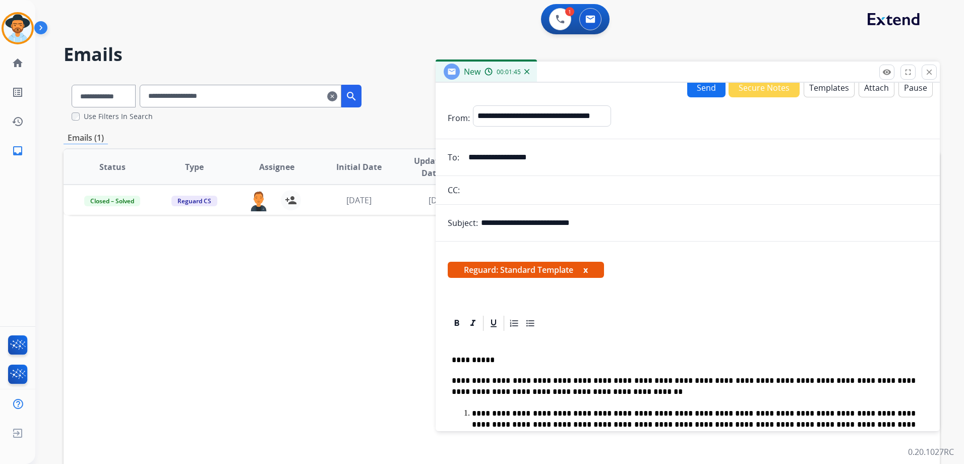
scroll to position [0, 0]
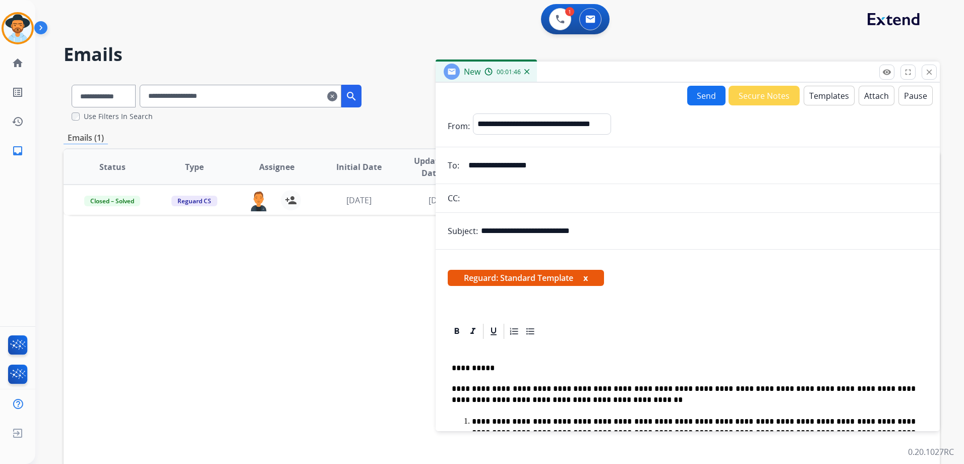
click at [708, 98] on button "Send" at bounding box center [706, 96] width 38 height 20
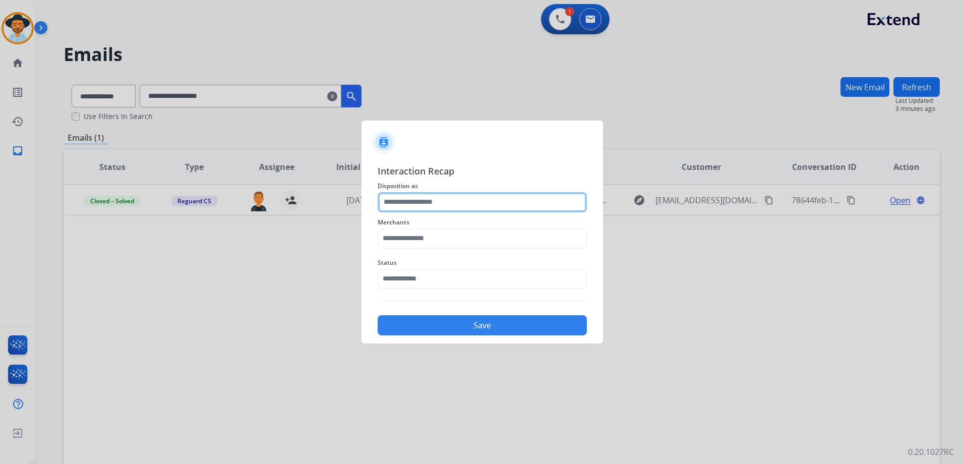
click at [495, 197] on input "text" at bounding box center [482, 202] width 209 height 20
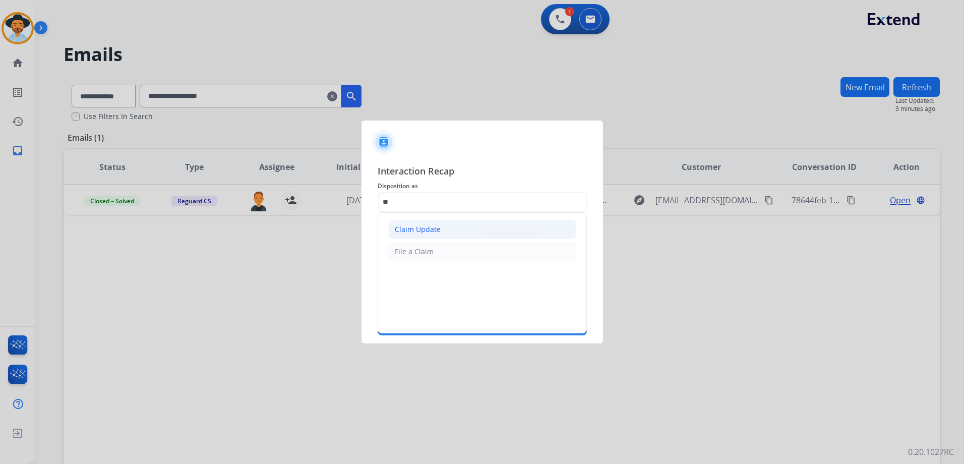
click at [487, 235] on li "Claim Update" at bounding box center [482, 229] width 188 height 19
type input "**********"
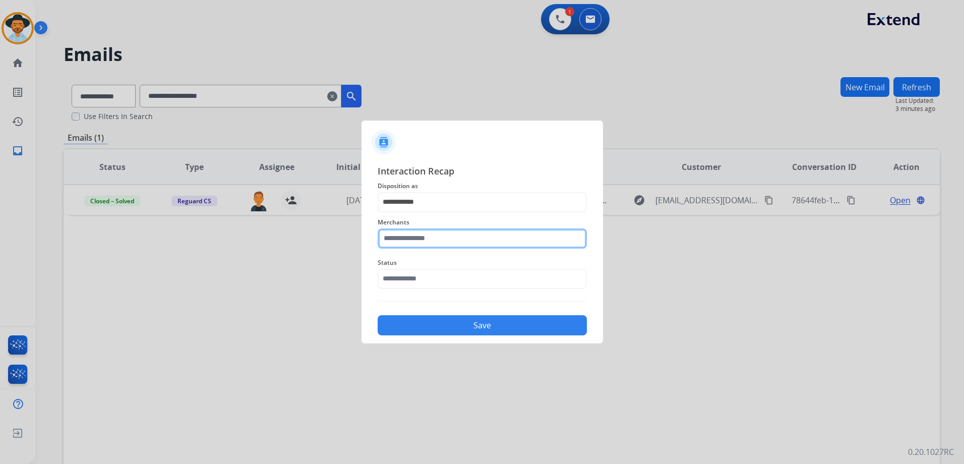
click at [479, 238] on input "text" at bounding box center [482, 238] width 209 height 20
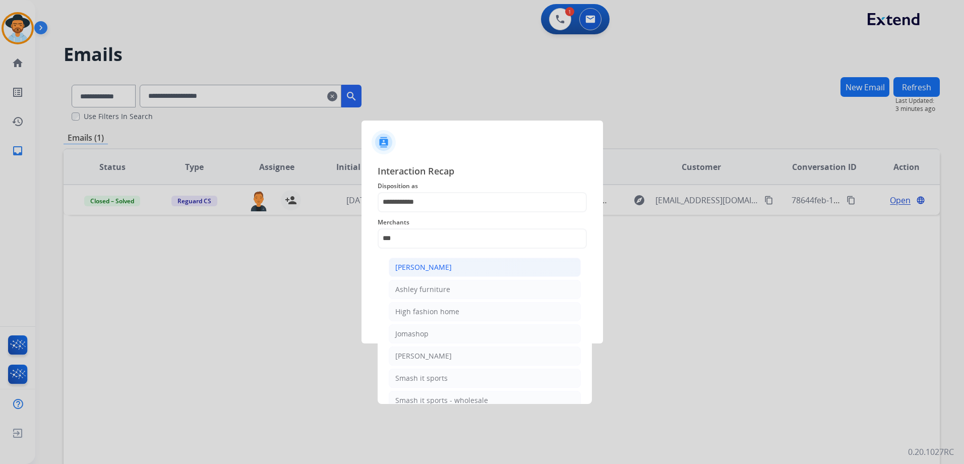
click at [453, 265] on li "[PERSON_NAME]" at bounding box center [485, 267] width 192 height 19
type input "**********"
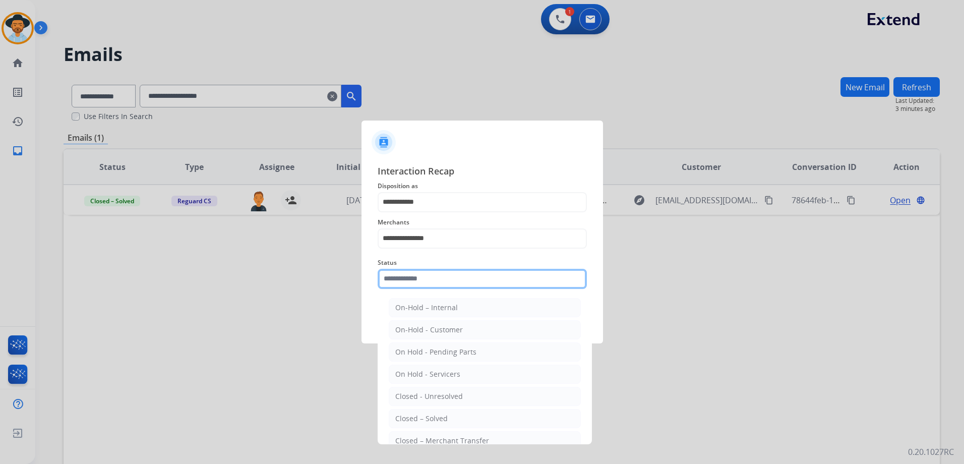
click at [433, 285] on input "text" at bounding box center [482, 279] width 209 height 20
click at [467, 422] on li "Closed – Solved" at bounding box center [485, 418] width 192 height 19
type input "**********"
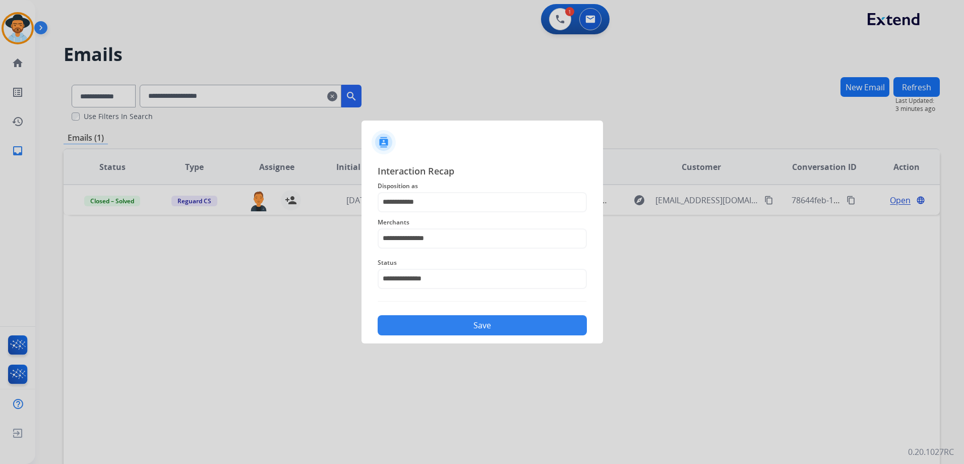
click at [475, 318] on button "Save" at bounding box center [482, 325] width 209 height 20
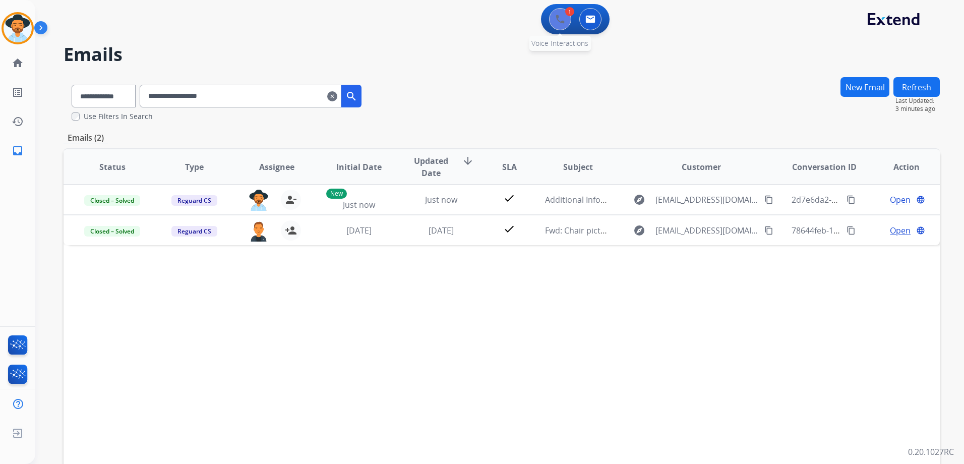
drag, startPoint x: 569, startPoint y: 15, endPoint x: 563, endPoint y: 18, distance: 6.2
click at [569, 15] on div "1" at bounding box center [569, 11] width 9 height 9
click at [560, 19] on img at bounding box center [559, 19] width 9 height 9
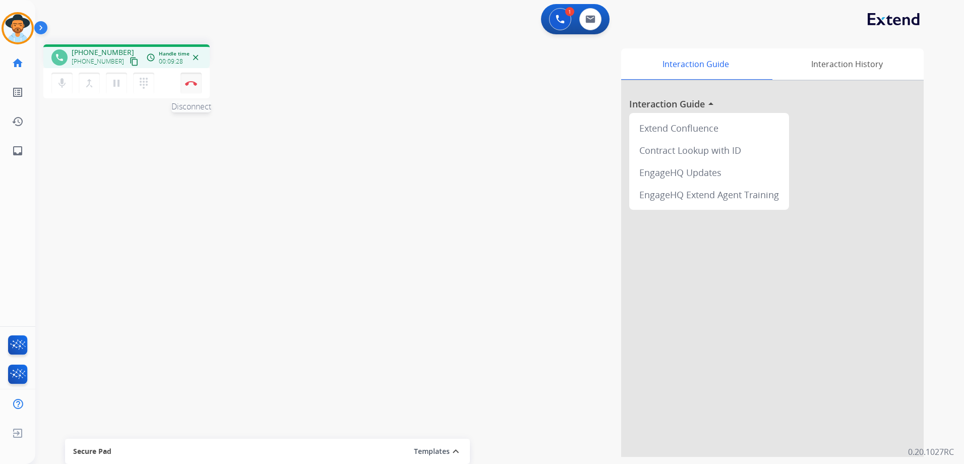
click at [192, 88] on button "Disconnect" at bounding box center [190, 83] width 21 height 21
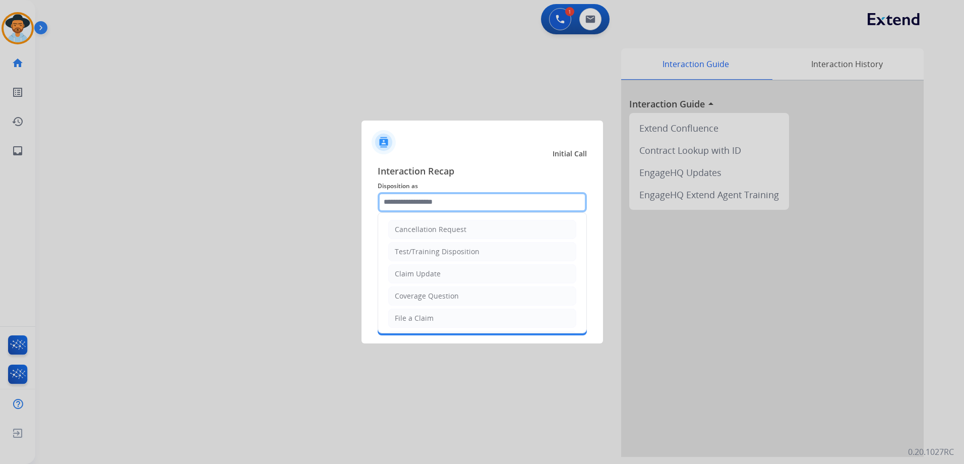
click at [479, 201] on input "text" at bounding box center [482, 202] width 209 height 20
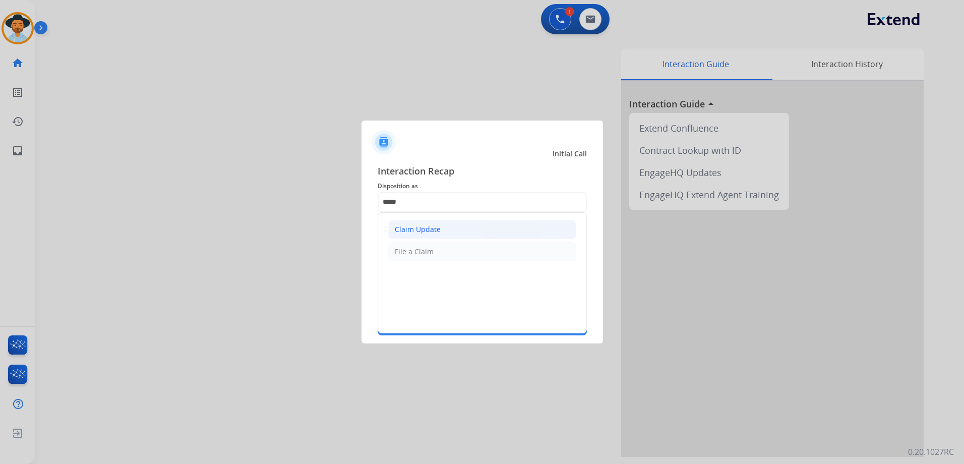
click at [450, 230] on li "Claim Update" at bounding box center [482, 229] width 188 height 19
type input "**********"
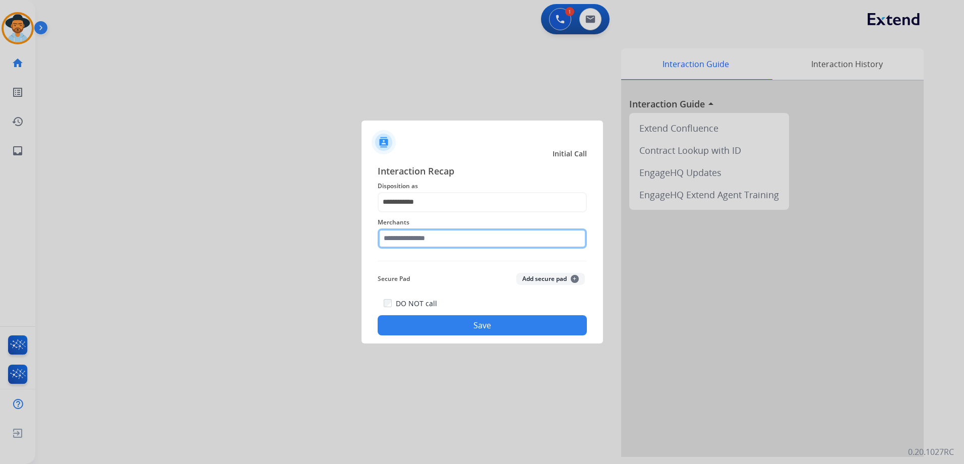
click at [440, 241] on input "text" at bounding box center [482, 238] width 209 height 20
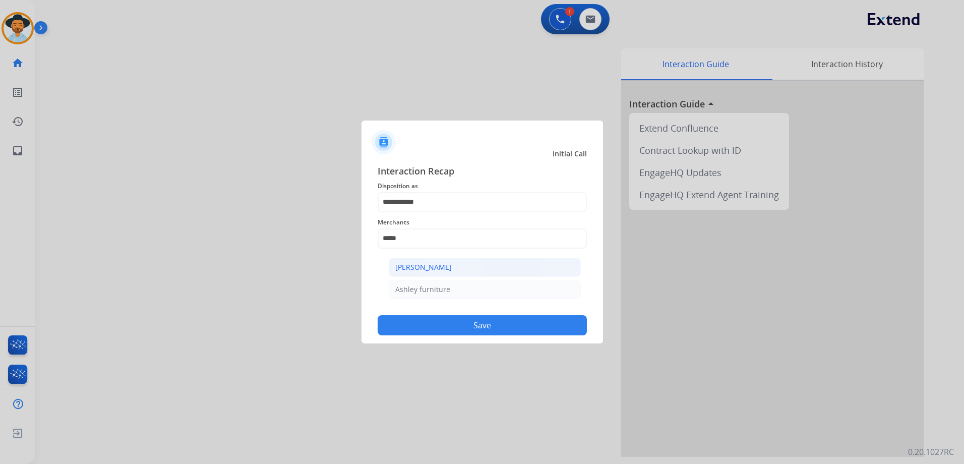
click at [504, 267] on li "[PERSON_NAME]" at bounding box center [485, 267] width 192 height 19
type input "**********"
click at [509, 325] on button "Save" at bounding box center [482, 325] width 209 height 20
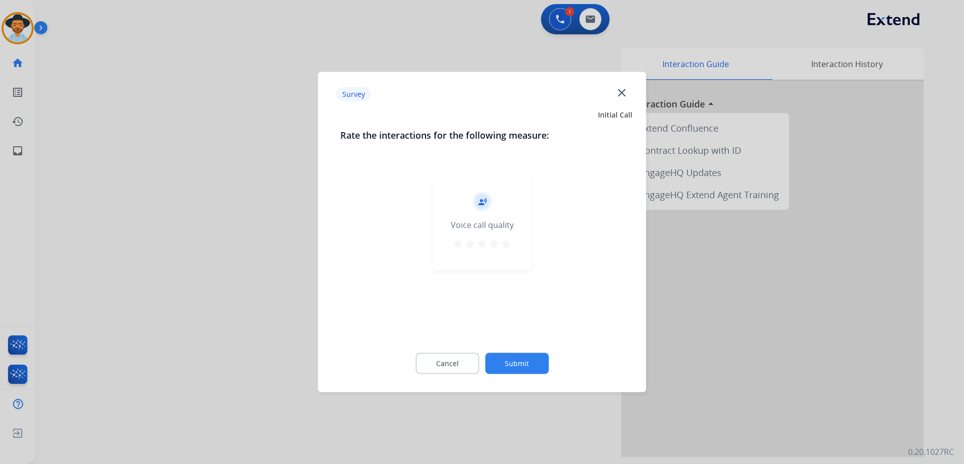
click at [505, 239] on mat-icon "star" at bounding box center [506, 244] width 12 height 12
click at [529, 369] on button "Submit" at bounding box center [517, 363] width 64 height 21
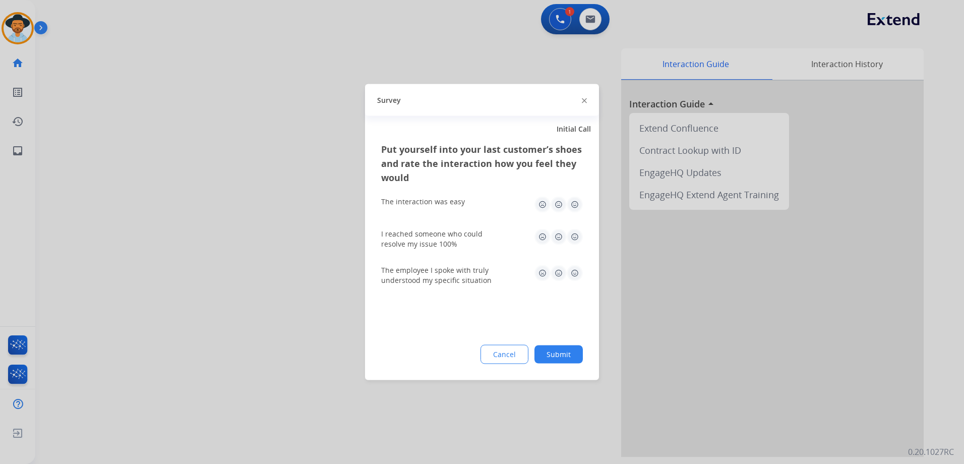
click at [578, 209] on img at bounding box center [575, 205] width 16 height 16
click at [578, 237] on img at bounding box center [575, 237] width 16 height 16
click at [575, 272] on img at bounding box center [575, 273] width 16 height 16
click at [567, 351] on button "Submit" at bounding box center [558, 354] width 48 height 18
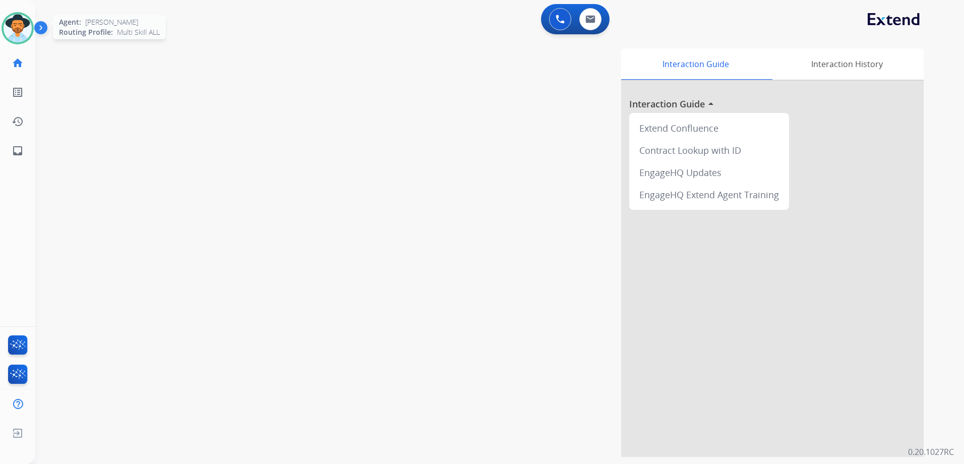
click at [28, 31] on img at bounding box center [18, 28] width 28 height 28
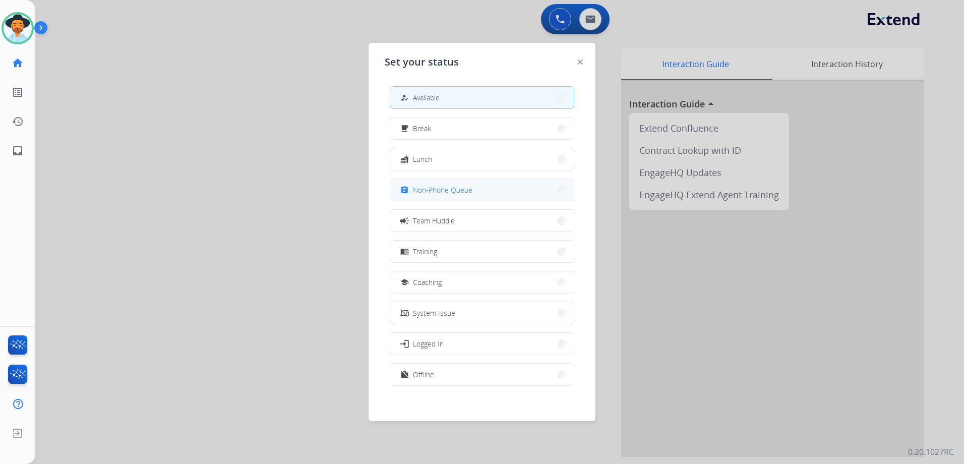
click at [469, 192] on span "Non-Phone Queue" at bounding box center [442, 189] width 59 height 11
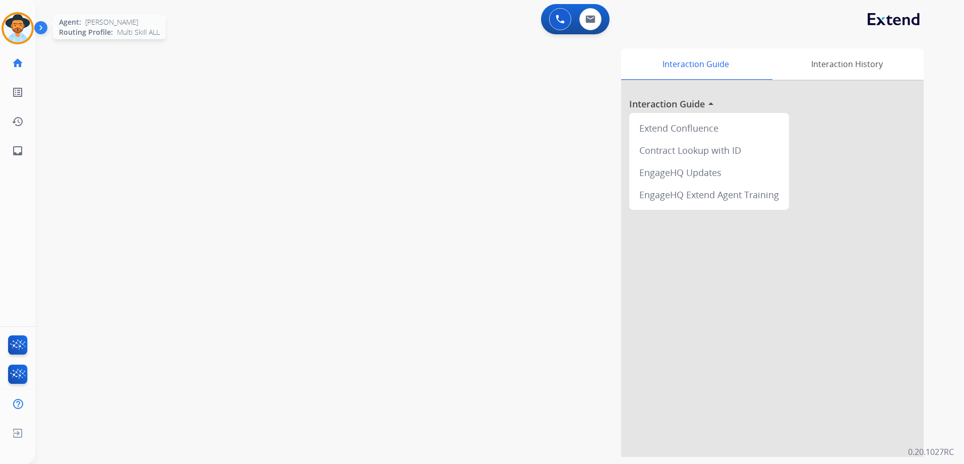
drag, startPoint x: 18, startPoint y: 27, endPoint x: 30, endPoint y: 28, distance: 12.2
click at [18, 27] on img at bounding box center [18, 28] width 28 height 28
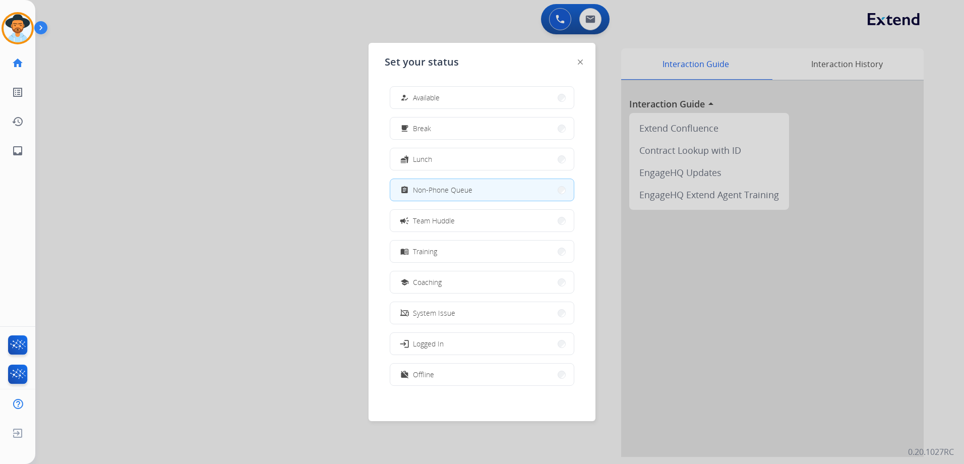
click at [172, 106] on div at bounding box center [482, 232] width 964 height 464
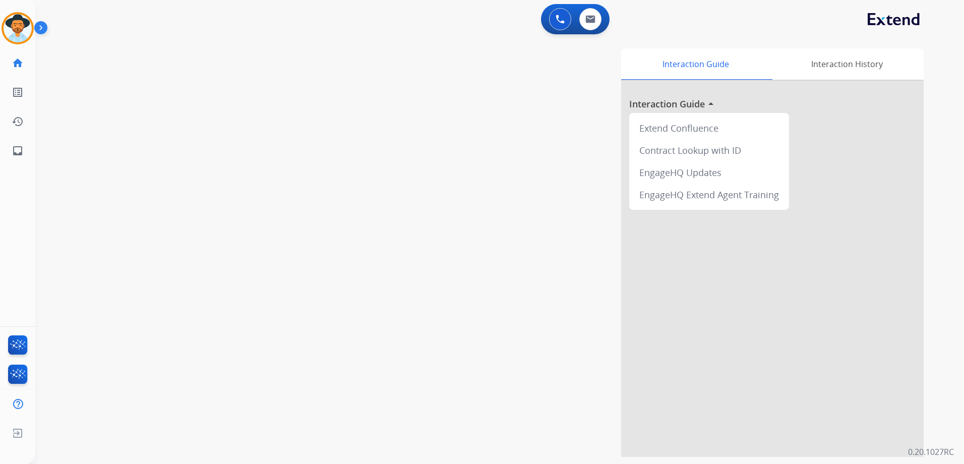
click at [387, 48] on div "Interaction Guide Interaction History Interaction Guide arrow_drop_up Extend Co…" at bounding box center [636, 250] width 606 height 412
click at [20, 27] on img at bounding box center [18, 28] width 28 height 28
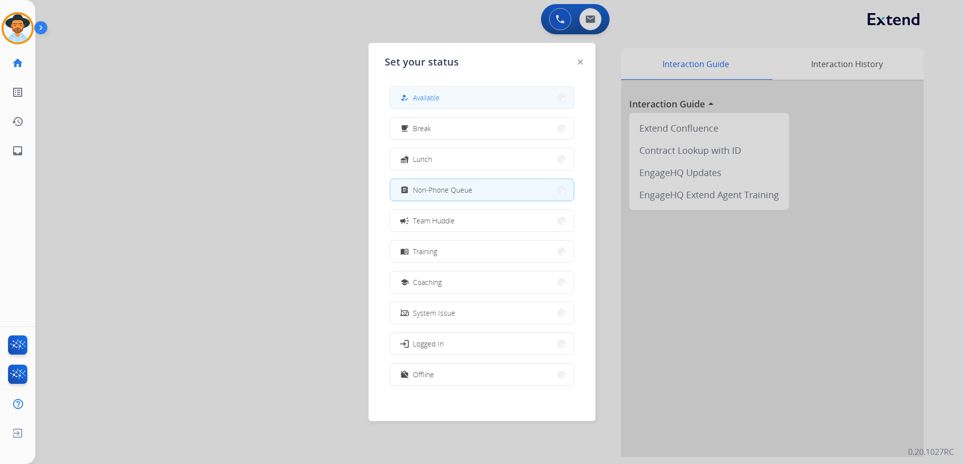
click at [449, 89] on button "how_to_reg Available" at bounding box center [481, 98] width 183 height 22
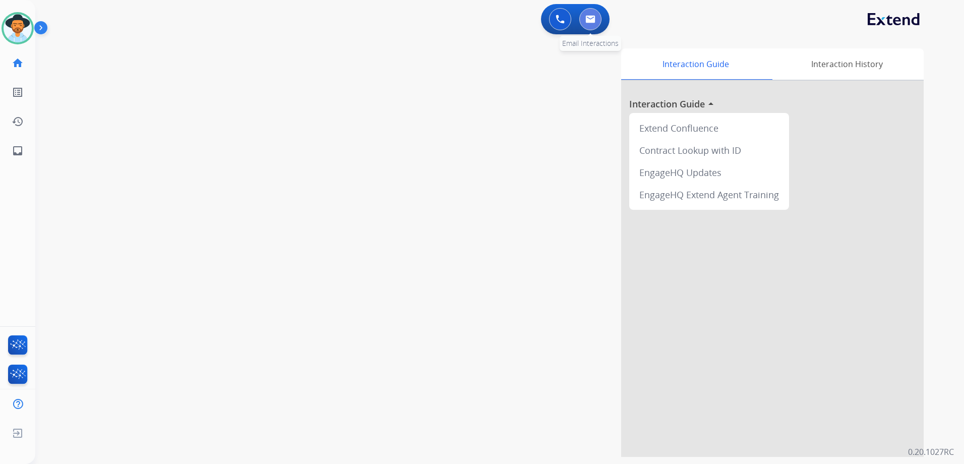
click at [596, 24] on button at bounding box center [590, 19] width 22 height 22
select select "**********"
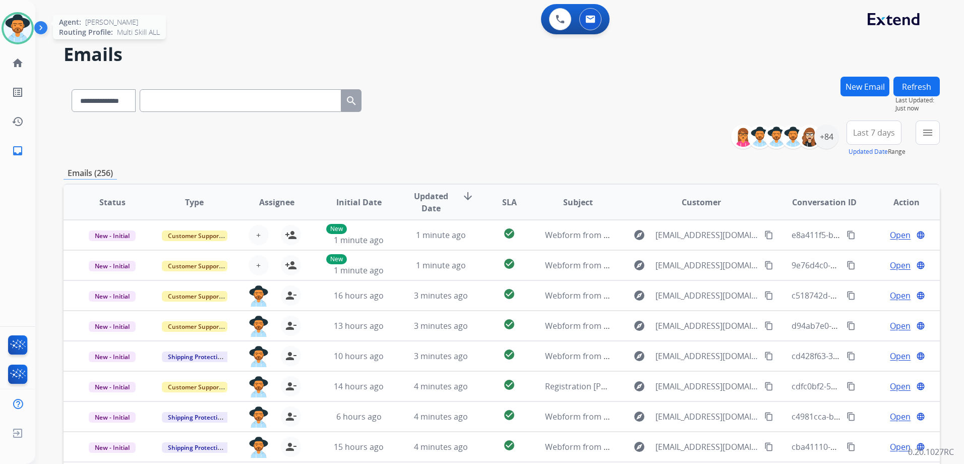
click at [21, 27] on img at bounding box center [18, 28] width 28 height 28
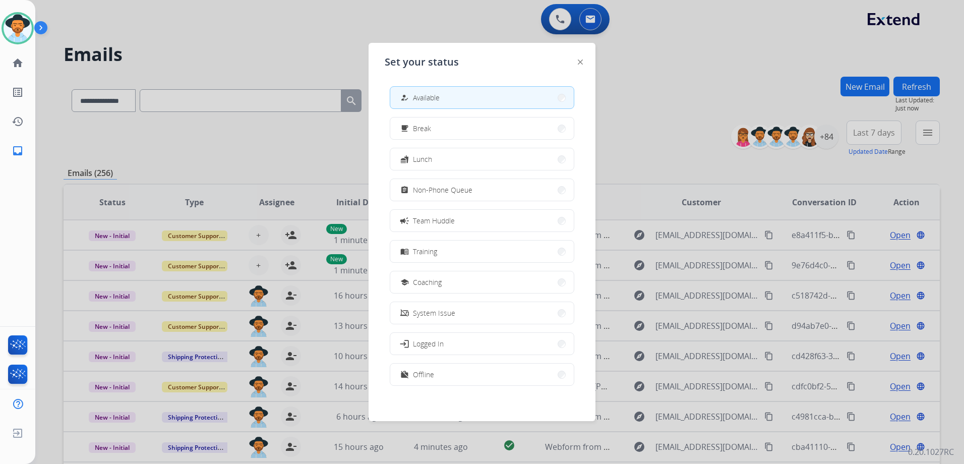
click at [466, 189] on span "Non-Phone Queue" at bounding box center [442, 189] width 59 height 11
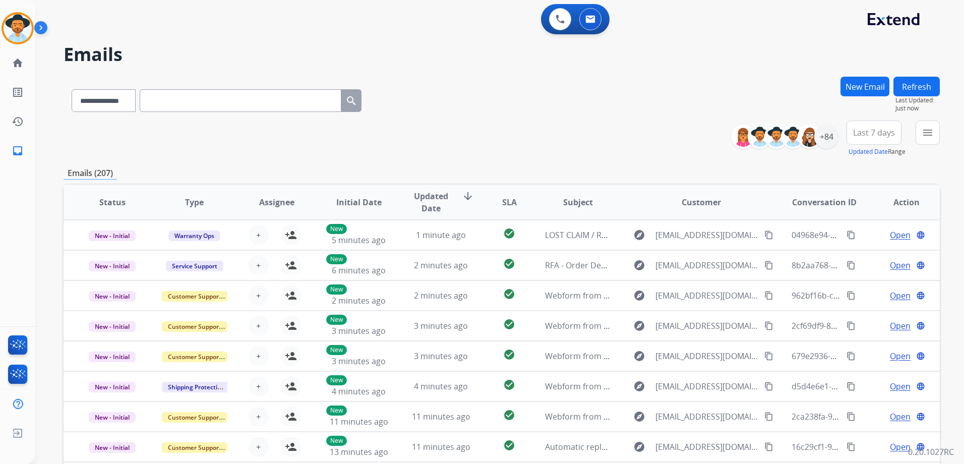
click at [865, 89] on button "New Email" at bounding box center [864, 87] width 49 height 20
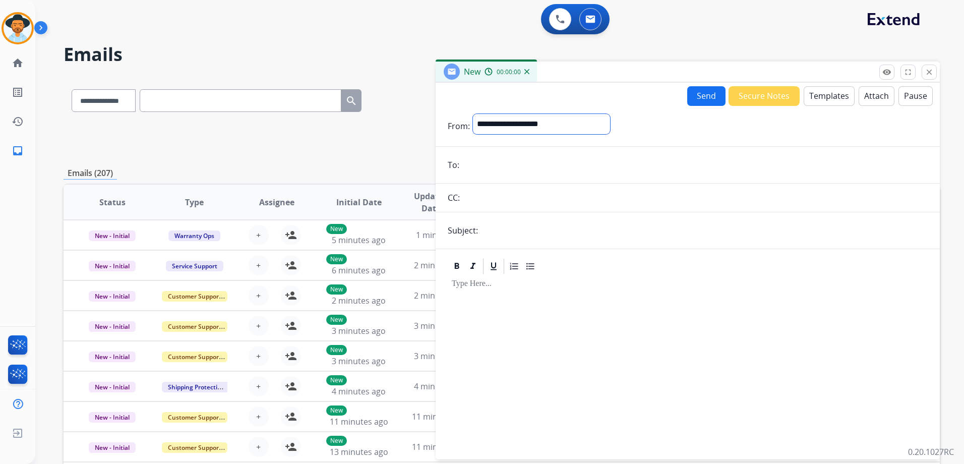
click at [552, 123] on select "**********" at bounding box center [541, 124] width 137 height 20
select select "**********"
click at [473, 114] on select "**********" at bounding box center [541, 124] width 137 height 20
paste input "**********"
drag, startPoint x: 528, startPoint y: 163, endPoint x: 409, endPoint y: 165, distance: 118.5
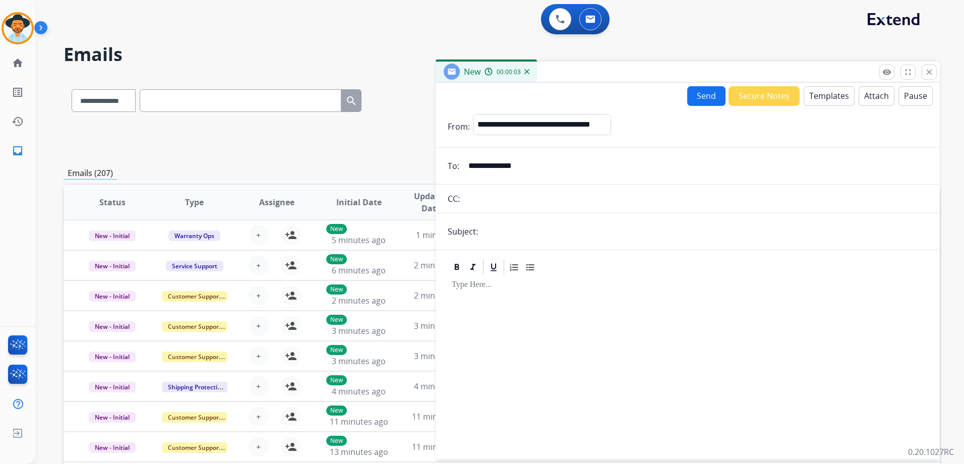
click at [409, 165] on div "**********" at bounding box center [502, 325] width 876 height 497
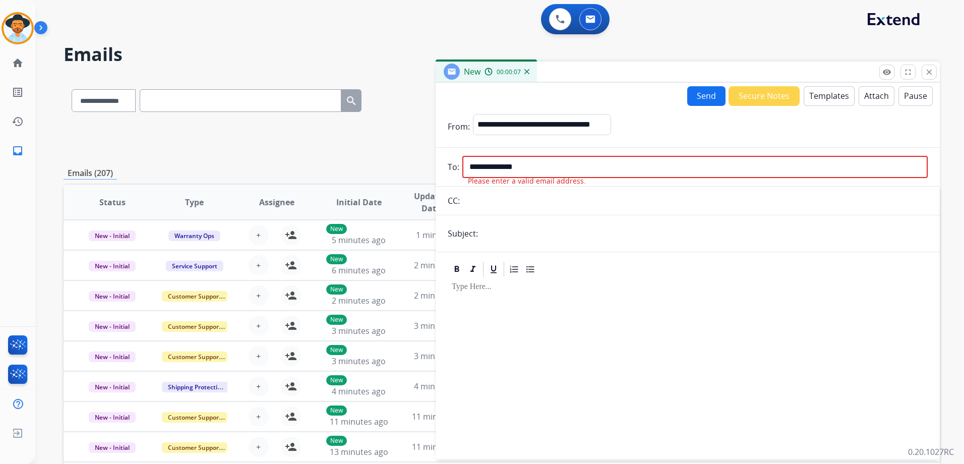
paste input "*****"
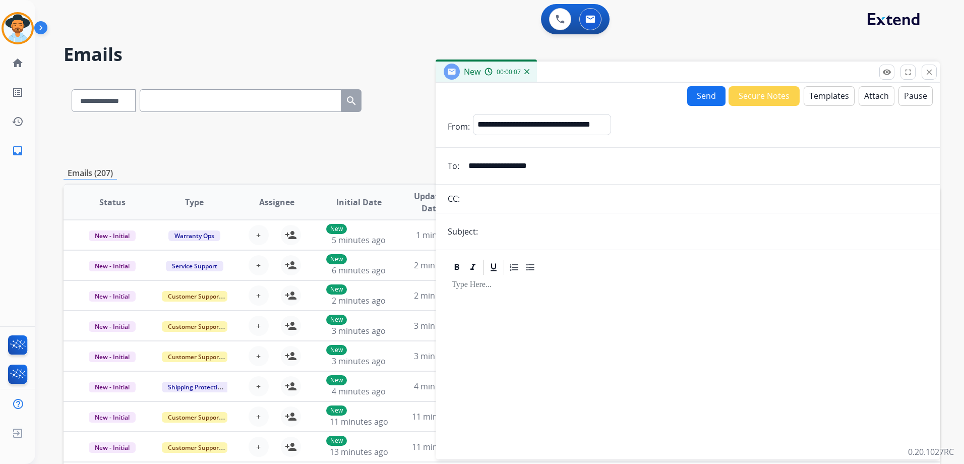
type input "**********"
drag, startPoint x: 528, startPoint y: 224, endPoint x: 565, endPoint y: 228, distance: 36.5
click at [528, 224] on input "text" at bounding box center [704, 231] width 447 height 20
type input "**********"
drag, startPoint x: 511, startPoint y: 289, endPoint x: 521, endPoint y: 289, distance: 10.1
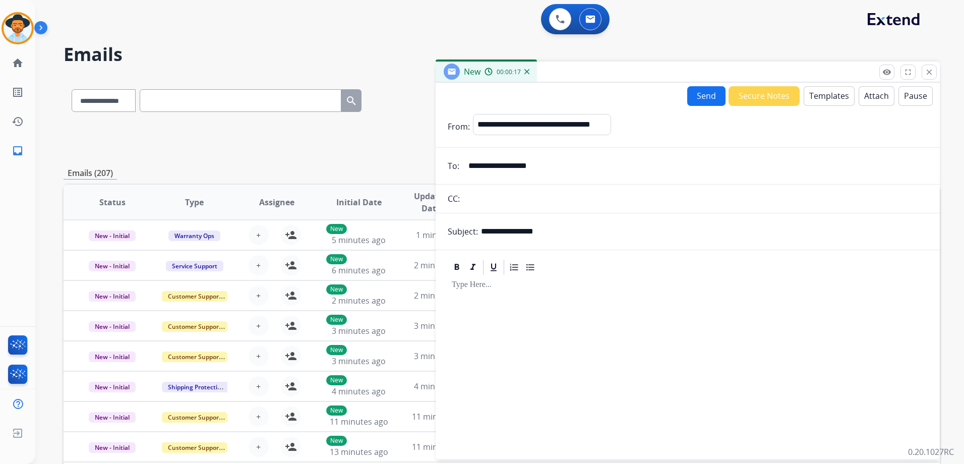
click at [511, 289] on p at bounding box center [688, 284] width 472 height 9
click at [829, 97] on button "Templates" at bounding box center [828, 96] width 51 height 20
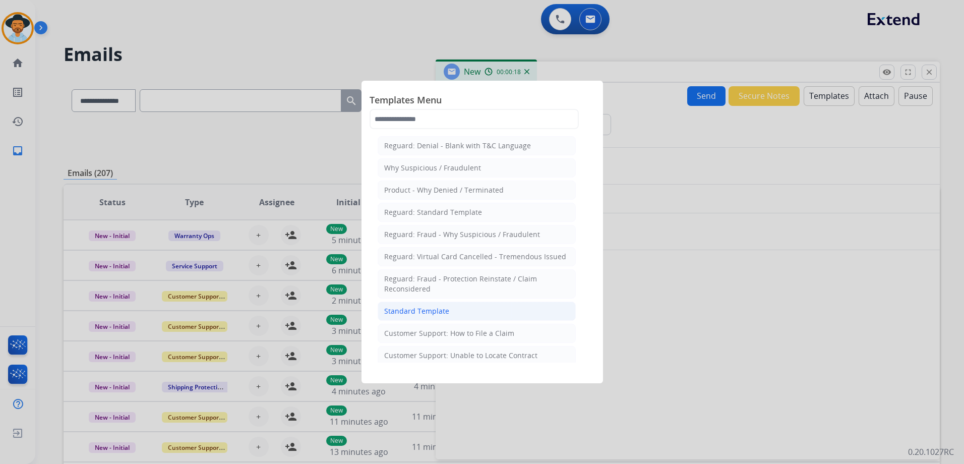
click at [441, 310] on div "Standard Template" at bounding box center [416, 311] width 65 height 10
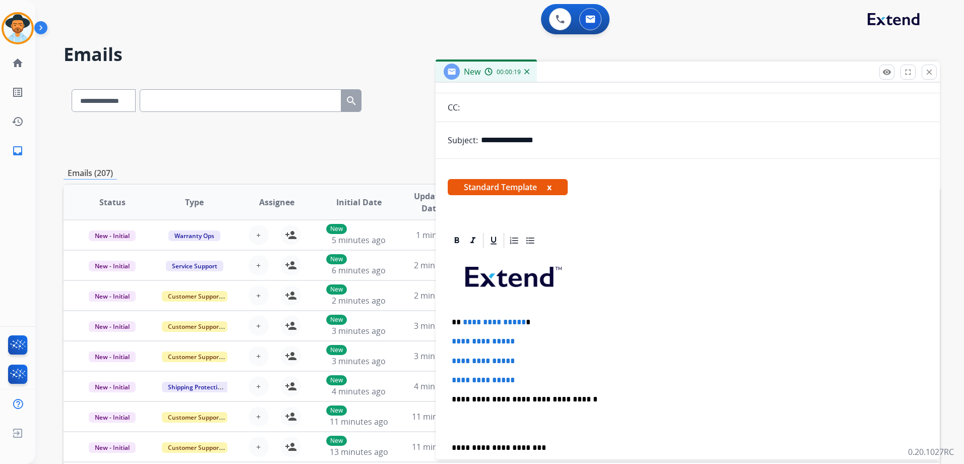
scroll to position [202, 0]
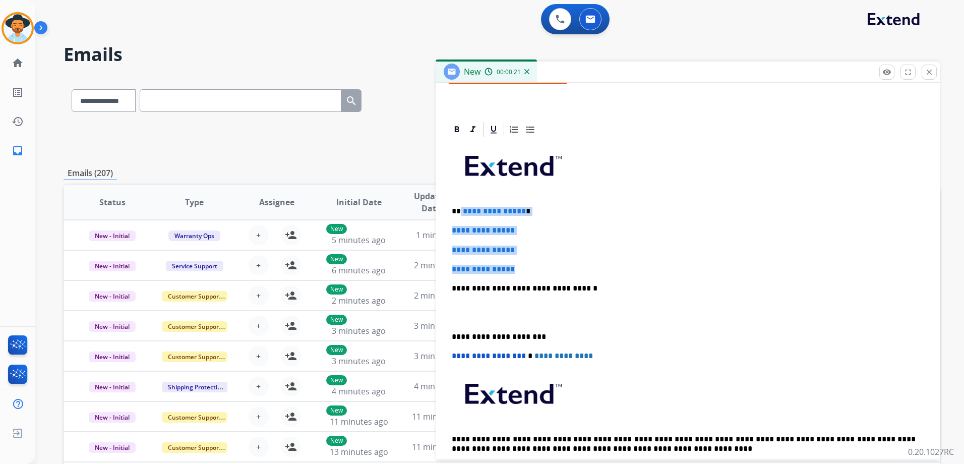
drag, startPoint x: 460, startPoint y: 210, endPoint x: 551, endPoint y: 260, distance: 103.5
click at [548, 260] on div "**********" at bounding box center [688, 312] width 480 height 347
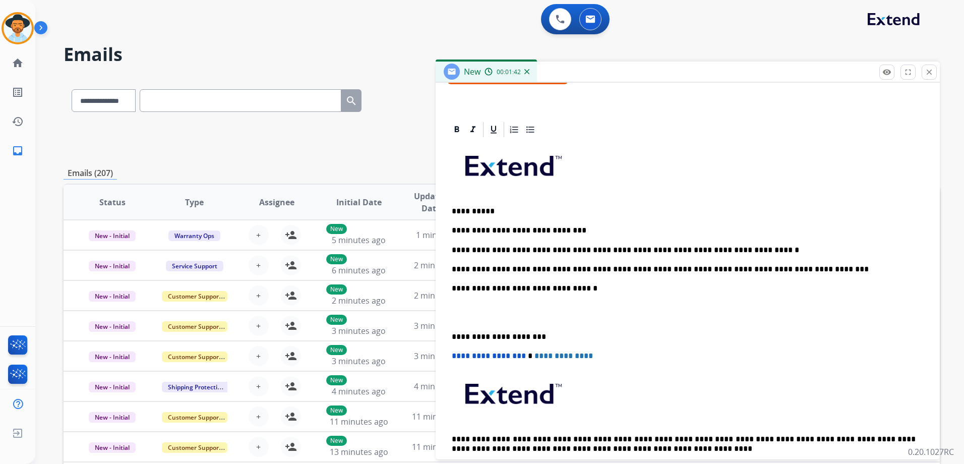
click at [573, 223] on div "**********" at bounding box center [688, 312] width 480 height 347
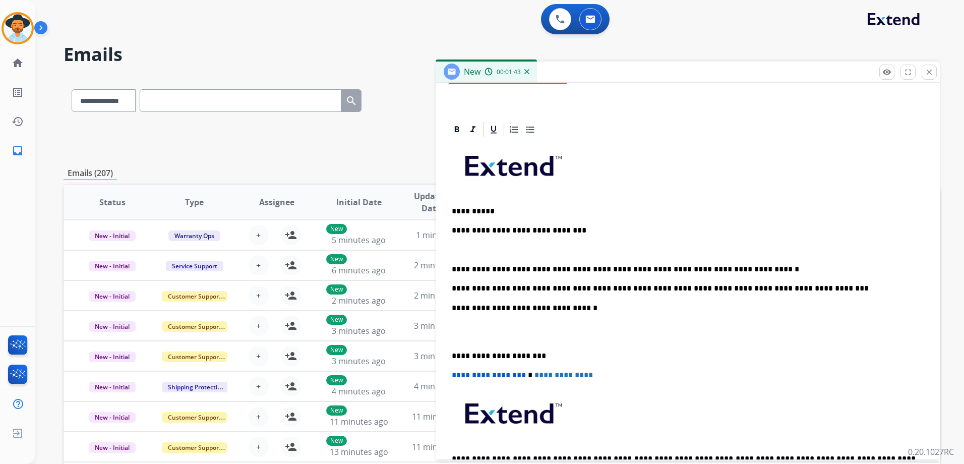
click at [757, 272] on p "**********" at bounding box center [684, 269] width 464 height 9
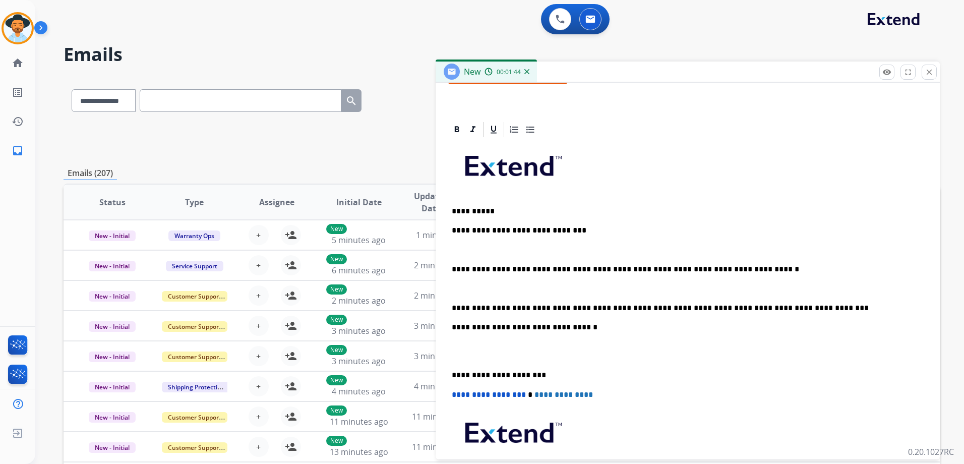
click at [815, 307] on p "**********" at bounding box center [684, 307] width 464 height 9
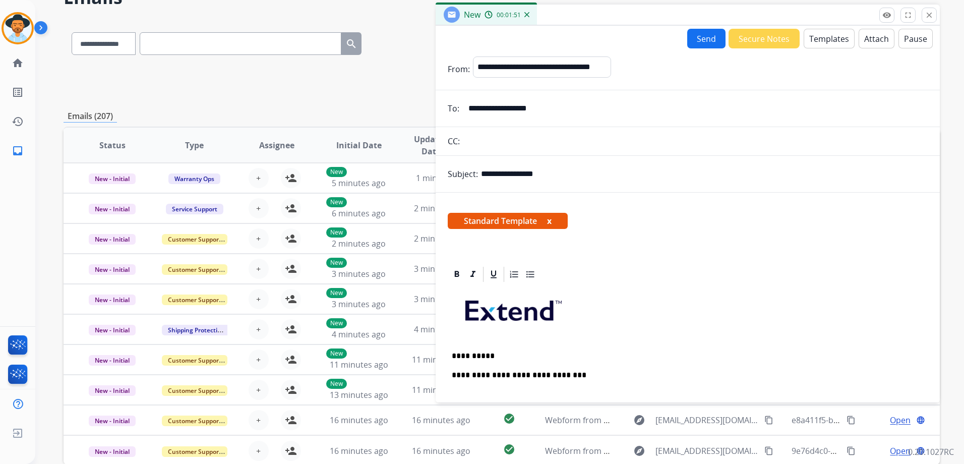
scroll to position [0, 0]
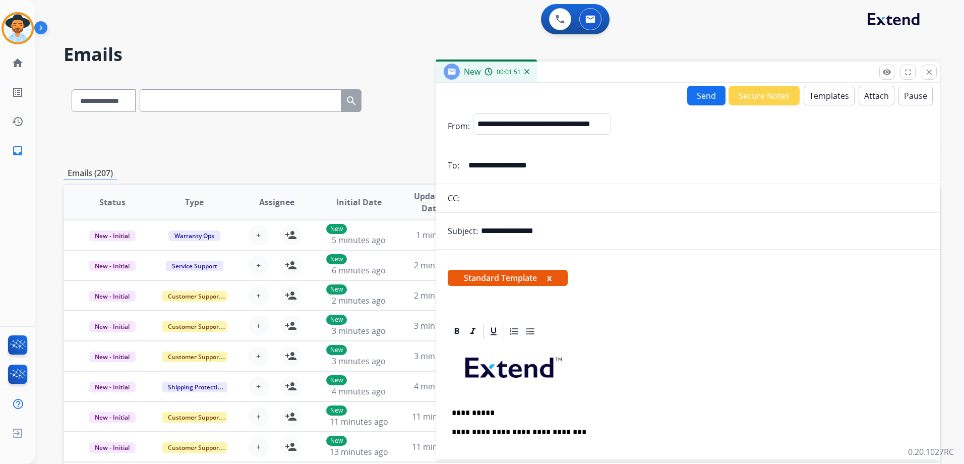
click at [695, 105] on form "**********" at bounding box center [687, 428] width 504 height 646
click at [698, 99] on button "Send" at bounding box center [706, 96] width 38 height 20
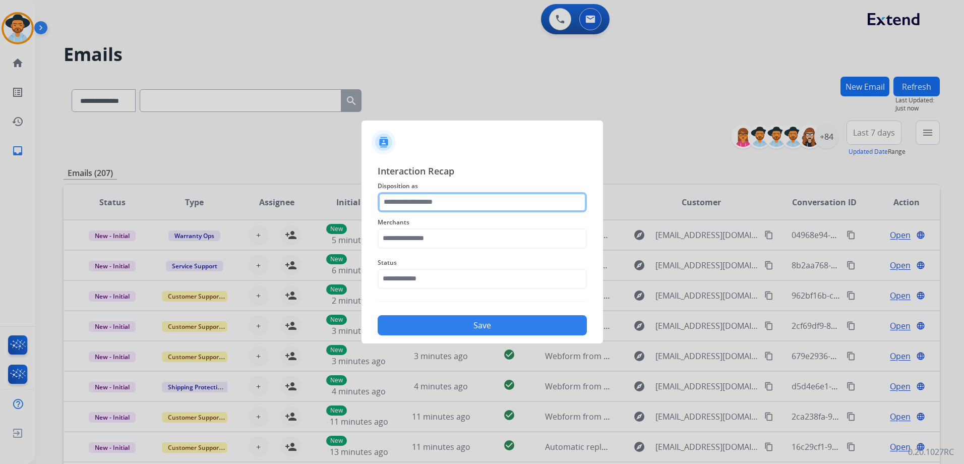
click at [434, 202] on input "text" at bounding box center [482, 202] width 209 height 20
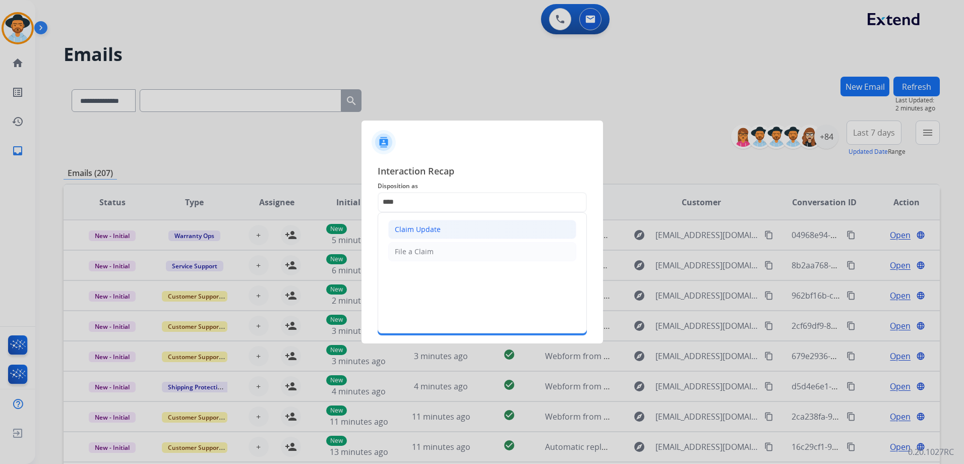
click at [429, 235] on li "Claim Update" at bounding box center [482, 229] width 188 height 19
type input "**********"
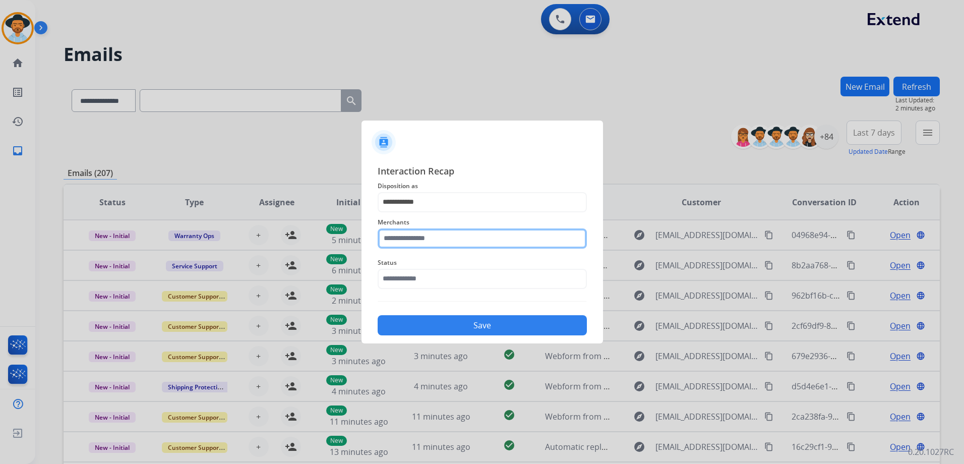
click at [427, 232] on input "text" at bounding box center [482, 238] width 209 height 20
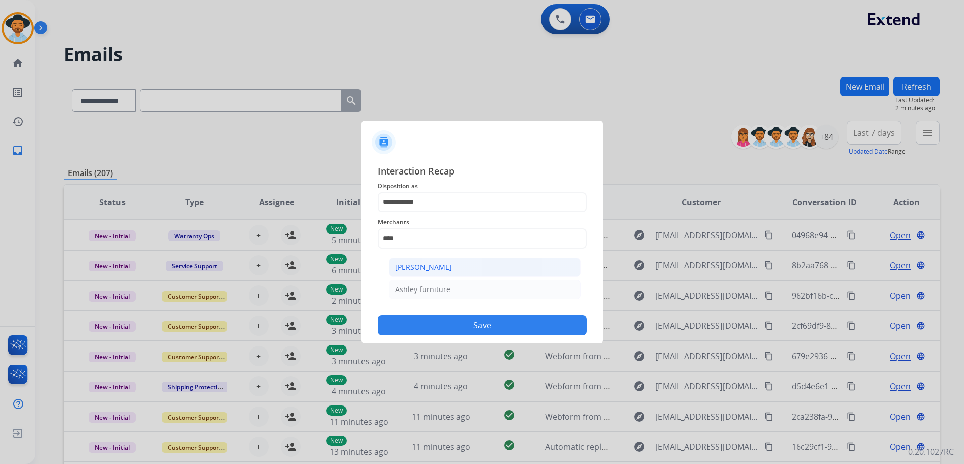
click at [461, 268] on li "[PERSON_NAME]" at bounding box center [485, 267] width 192 height 19
type input "**********"
click at [411, 275] on input "text" at bounding box center [482, 279] width 209 height 20
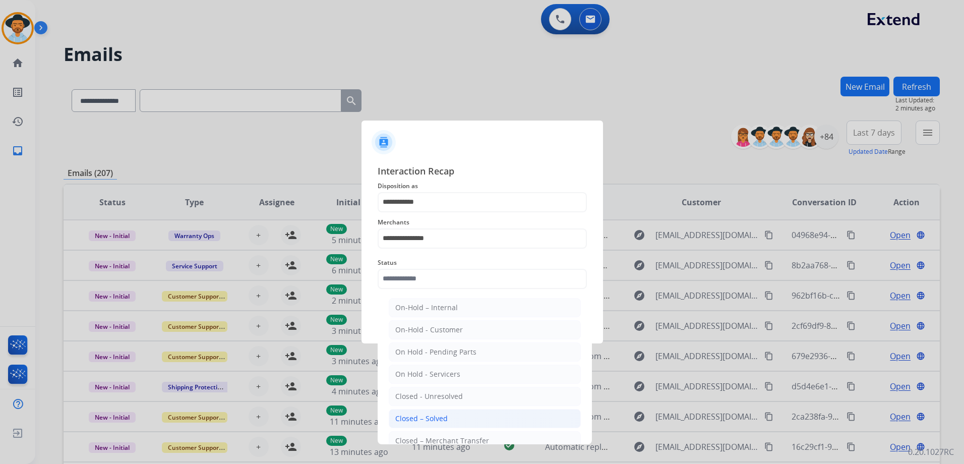
click at [434, 415] on div "Closed – Solved" at bounding box center [421, 418] width 52 height 10
type input "**********"
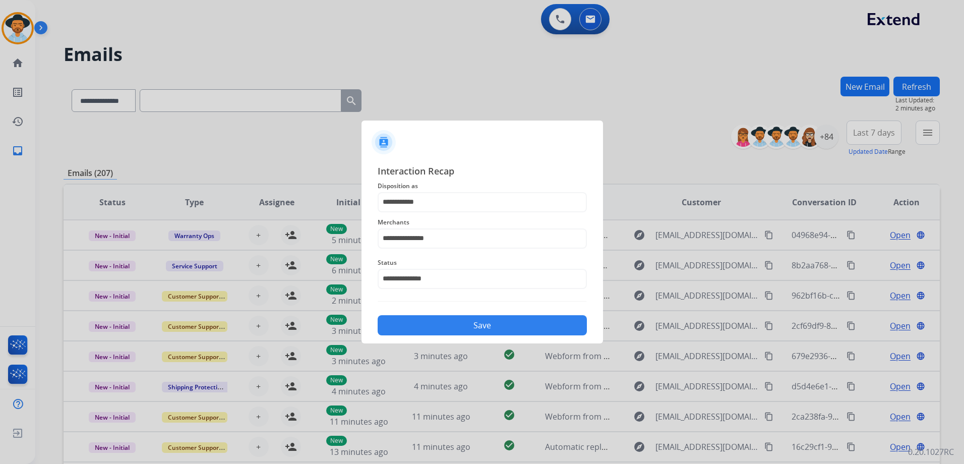
click at [467, 329] on button "Save" at bounding box center [482, 325] width 209 height 20
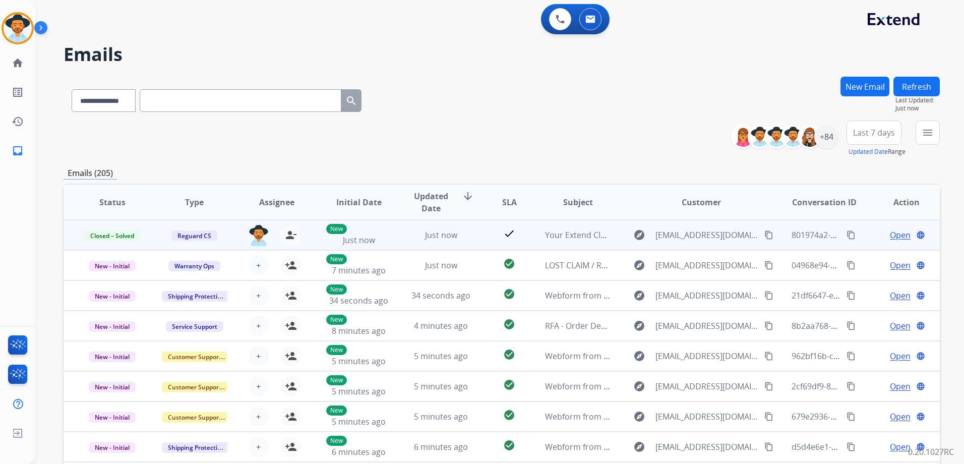
click at [846, 235] on mat-icon "content_copy" at bounding box center [850, 234] width 9 height 9
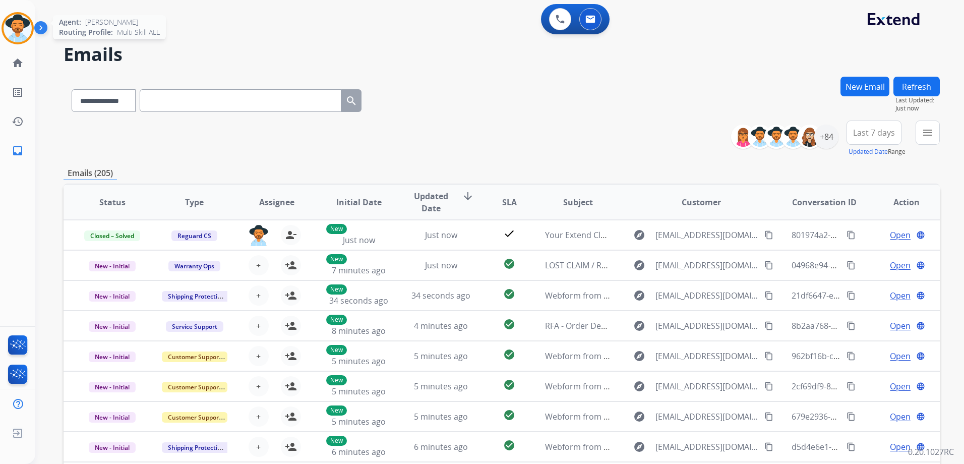
click at [25, 32] on img at bounding box center [18, 28] width 28 height 28
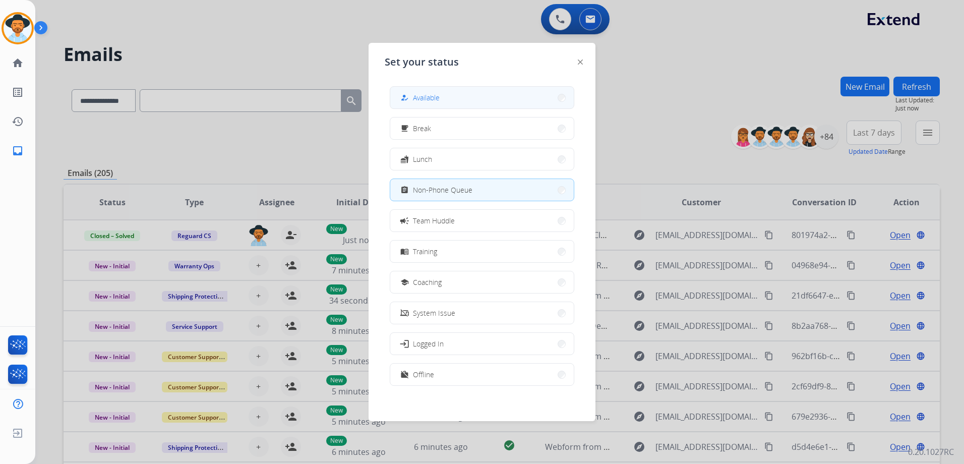
click at [429, 95] on span "Available" at bounding box center [426, 97] width 27 height 11
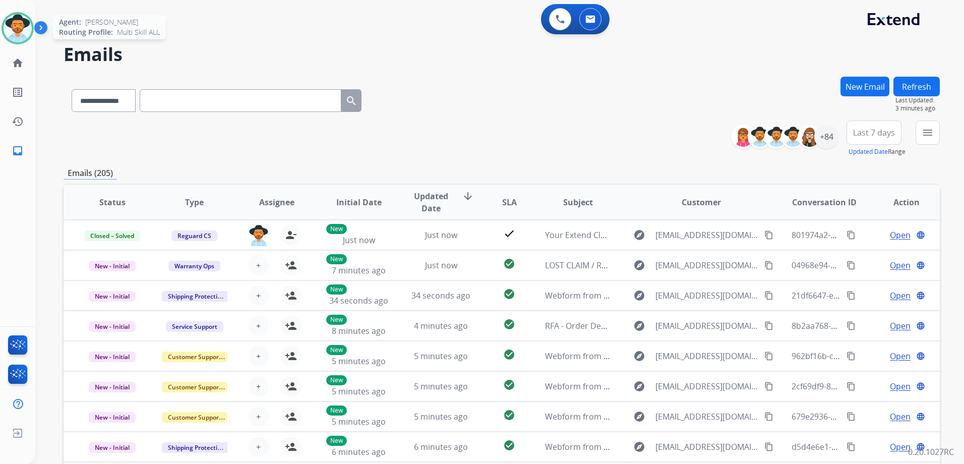
click at [23, 25] on img at bounding box center [18, 28] width 28 height 28
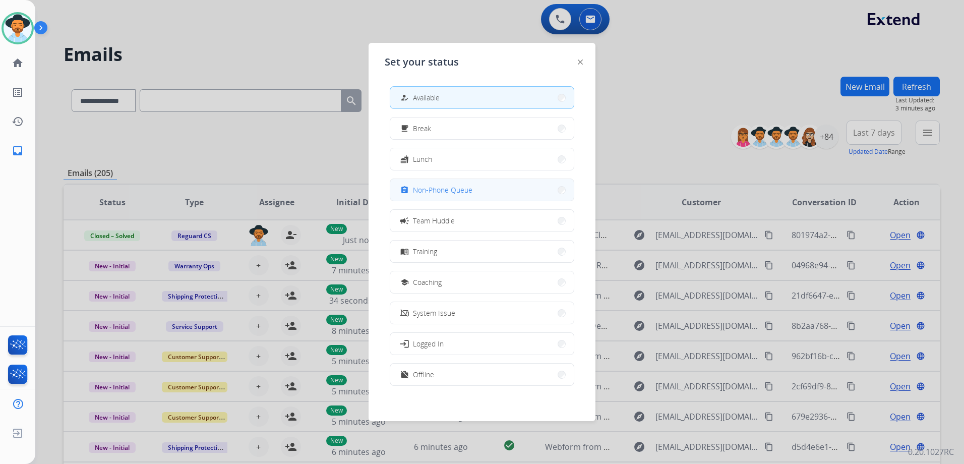
click at [472, 193] on span "Non-Phone Queue" at bounding box center [442, 189] width 59 height 11
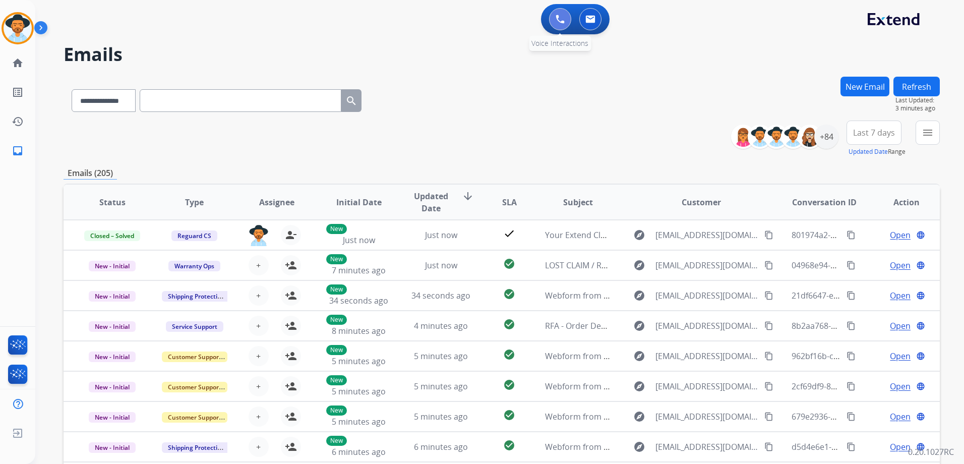
click at [565, 17] on button at bounding box center [560, 19] width 22 height 22
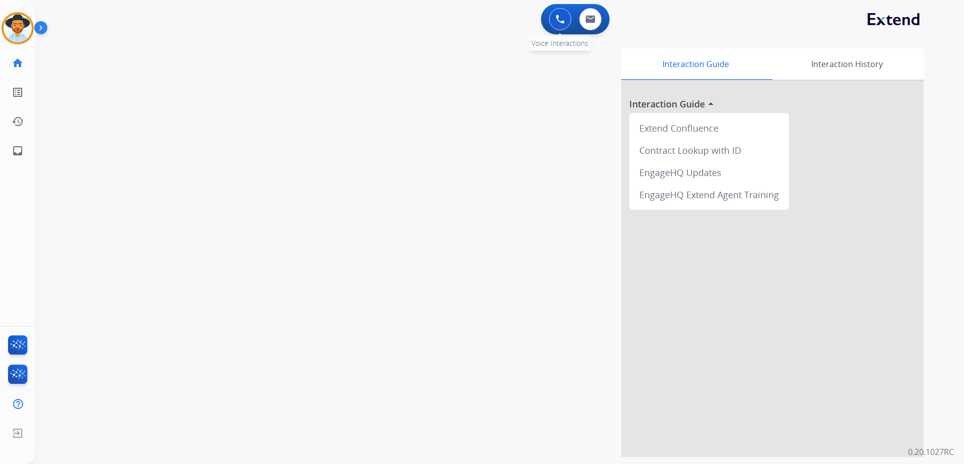
click at [556, 25] on button at bounding box center [560, 19] width 22 height 22
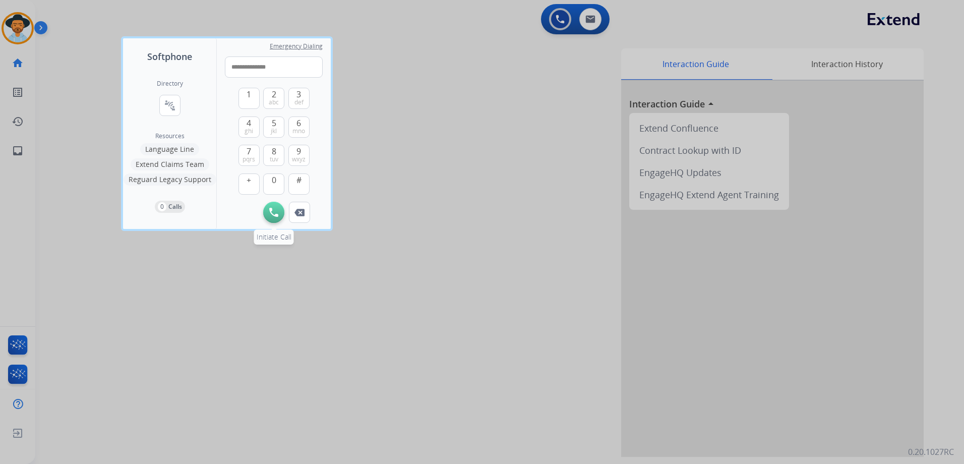
type input "**********"
click at [277, 212] on img at bounding box center [273, 212] width 9 height 9
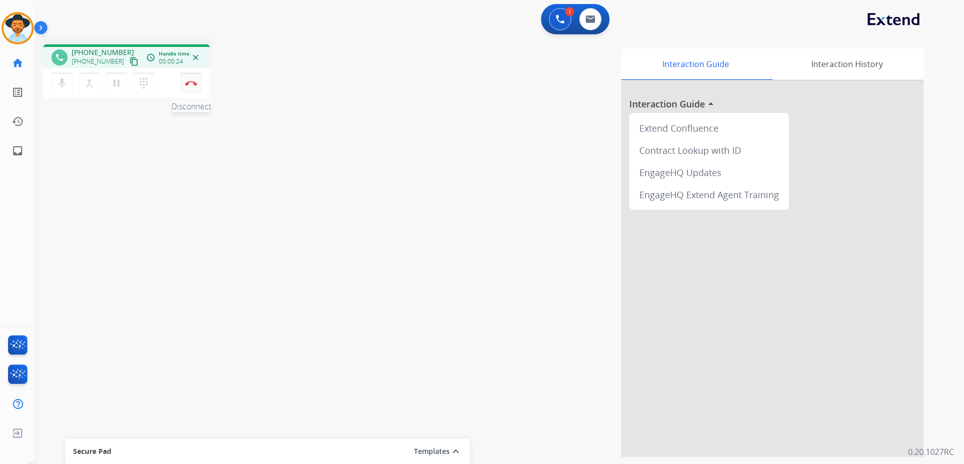
click at [190, 88] on button "Disconnect" at bounding box center [190, 83] width 21 height 21
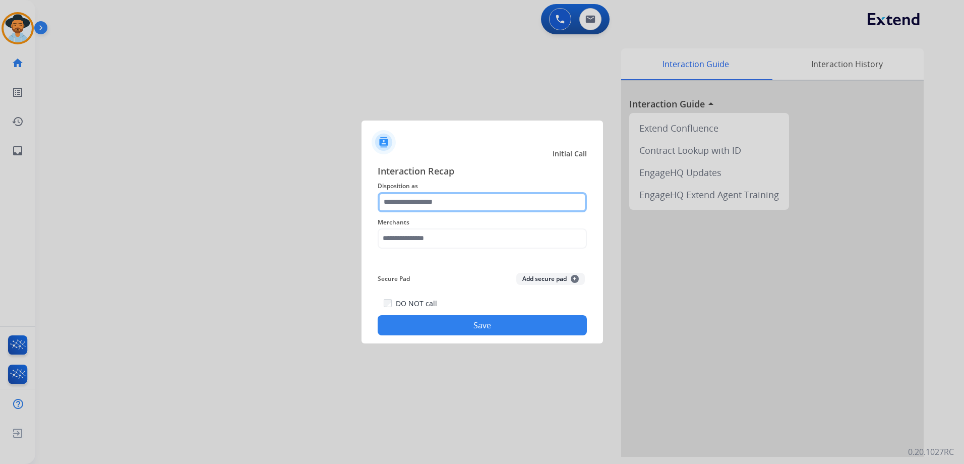
click at [466, 204] on input "text" at bounding box center [482, 202] width 209 height 20
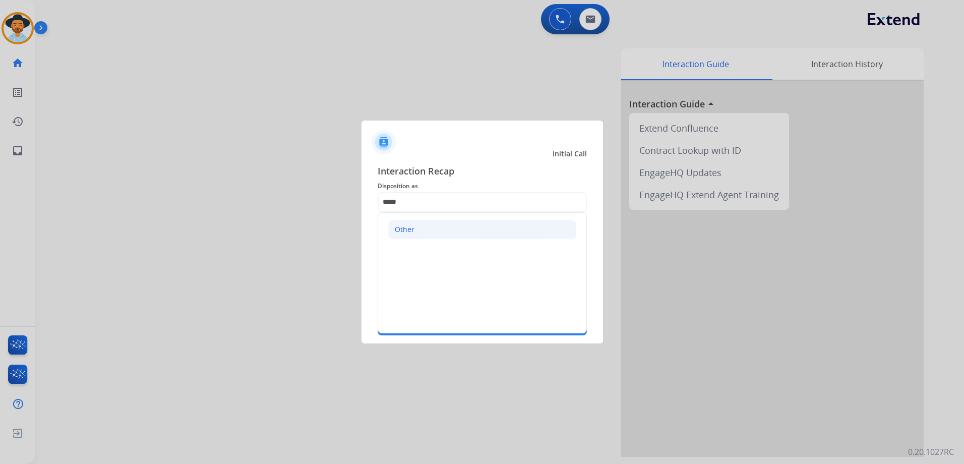
click at [429, 228] on li "Other" at bounding box center [482, 229] width 188 height 19
drag, startPoint x: 414, startPoint y: 199, endPoint x: 327, endPoint y: 196, distance: 87.2
click at [0, 197] on app-contact-recap-modal "Initial Call Interaction Recap Disposition as ***** Other Merchants Secure Pad …" at bounding box center [0, 232] width 0 height 464
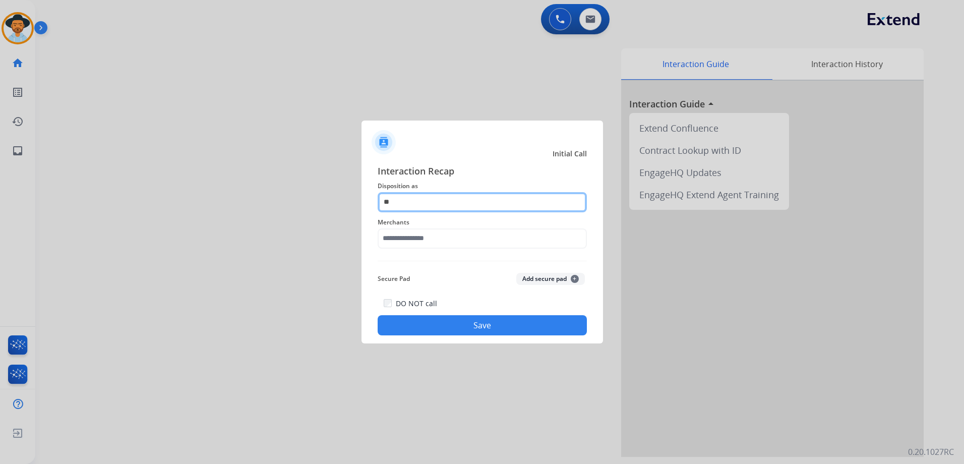
type input "*"
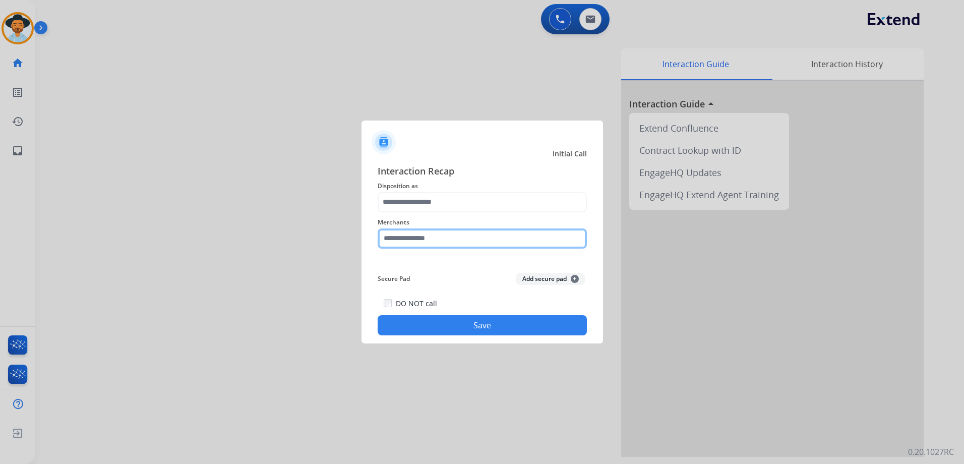
click at [397, 240] on input "text" at bounding box center [482, 238] width 209 height 20
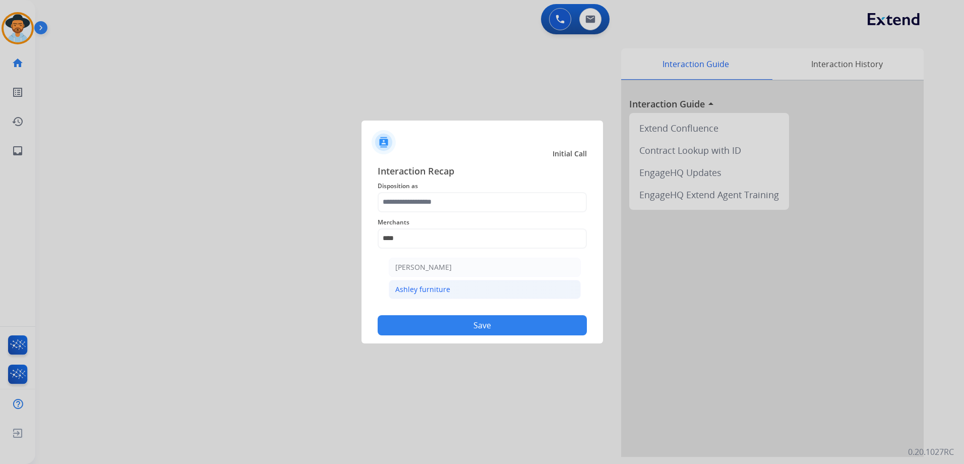
click at [451, 293] on li "Ashley furniture" at bounding box center [485, 289] width 192 height 19
type input "**********"
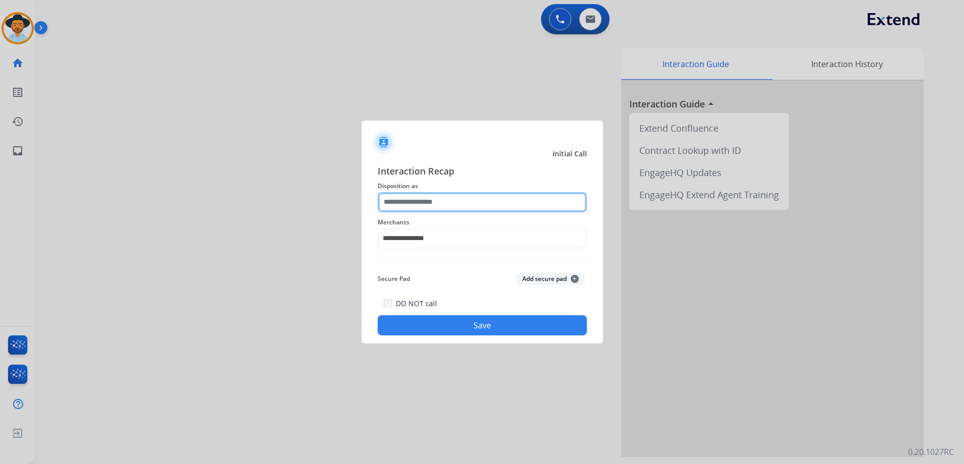
click at [455, 207] on input "text" at bounding box center [482, 202] width 209 height 20
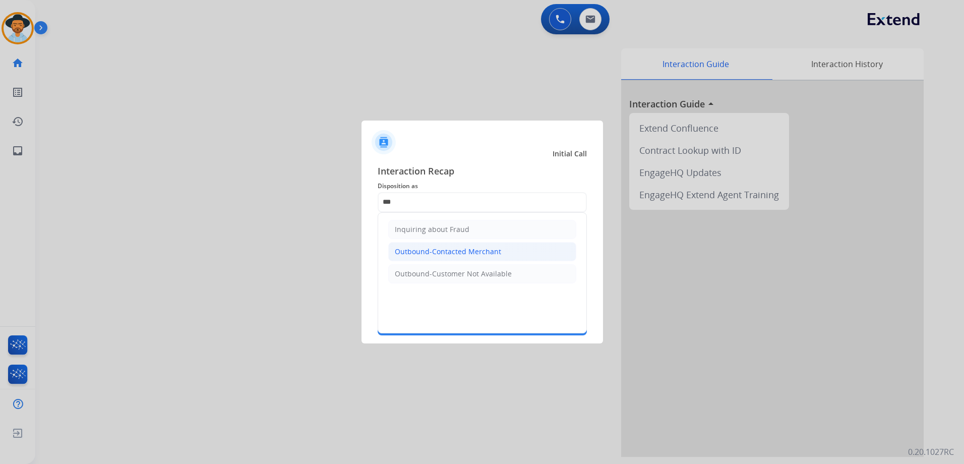
click at [448, 256] on div "Outbound-Contacted Merchant" at bounding box center [448, 251] width 106 height 10
type input "**********"
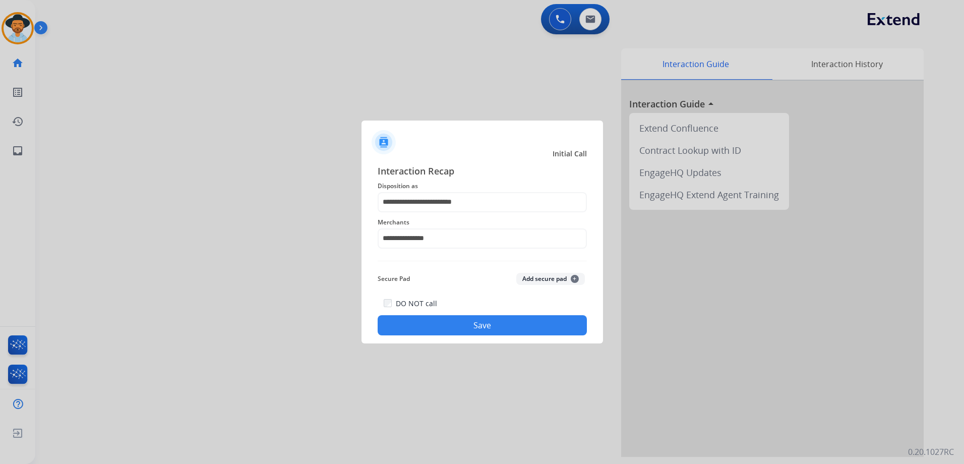
click at [519, 322] on button "Save" at bounding box center [482, 325] width 209 height 20
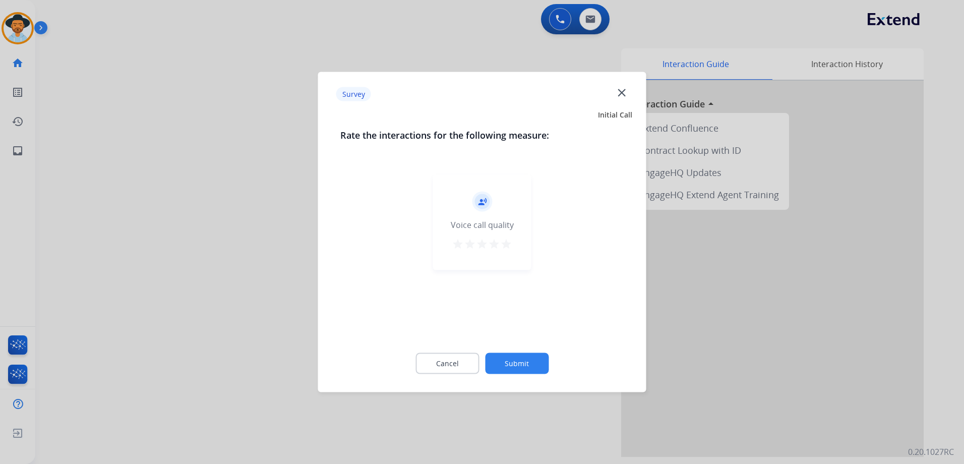
click at [507, 244] on mat-icon "star" at bounding box center [506, 244] width 12 height 12
click at [511, 365] on button "Submit" at bounding box center [517, 363] width 64 height 21
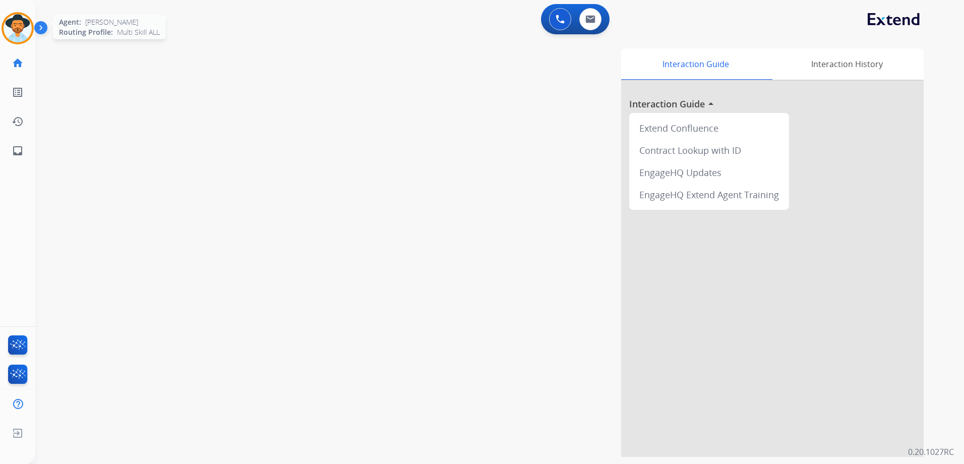
click at [23, 27] on img at bounding box center [18, 28] width 28 height 28
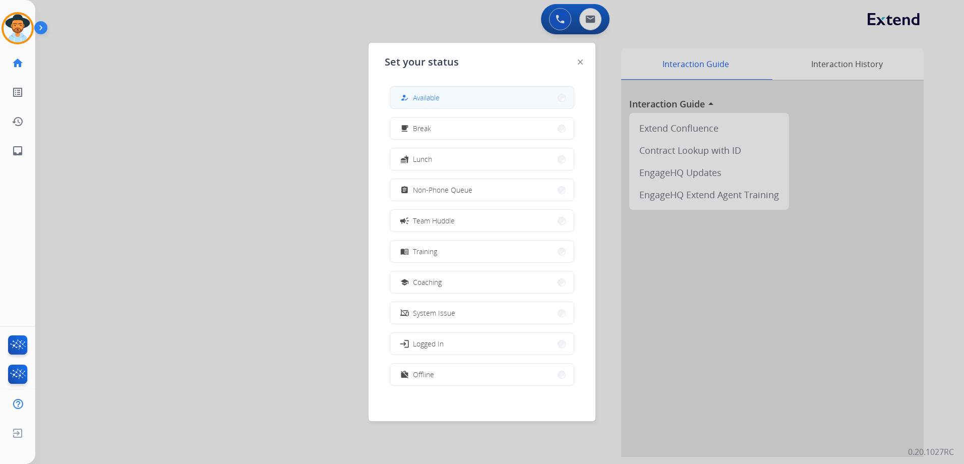
click at [439, 98] on span "Available" at bounding box center [426, 97] width 27 height 11
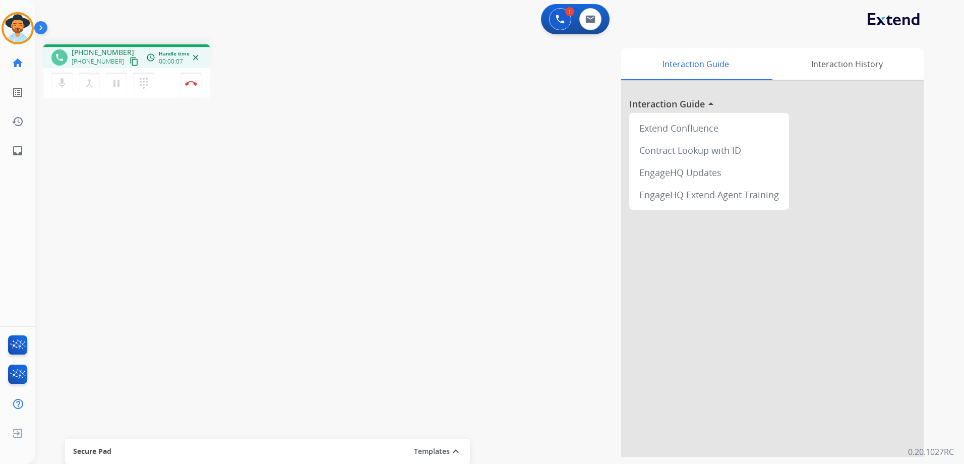
click at [130, 59] on div "phone [PHONE_NUMBER] [PHONE_NUMBER] content_copy access_time Call metrics Queue…" at bounding box center [126, 57] width 150 height 9
click at [130, 60] on mat-icon "content_copy" at bounding box center [134, 61] width 9 height 9
click at [588, 16] on img at bounding box center [590, 19] width 10 height 8
select select "**********"
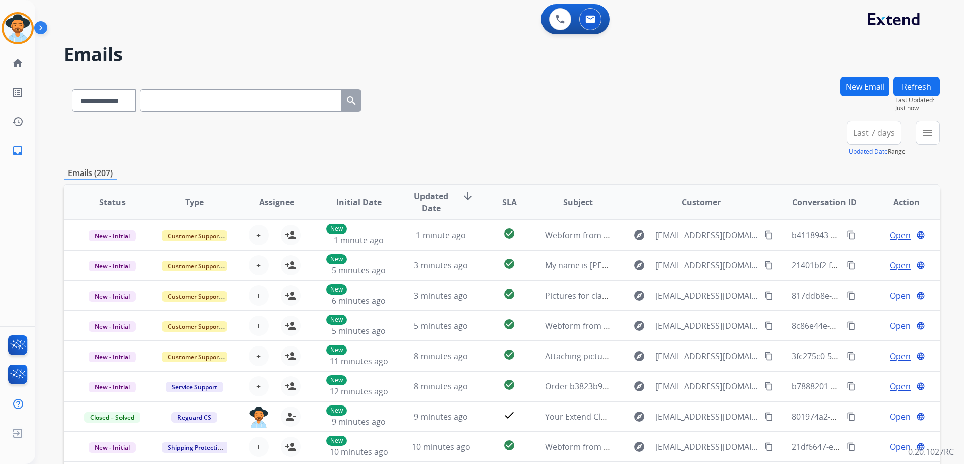
paste input "**********"
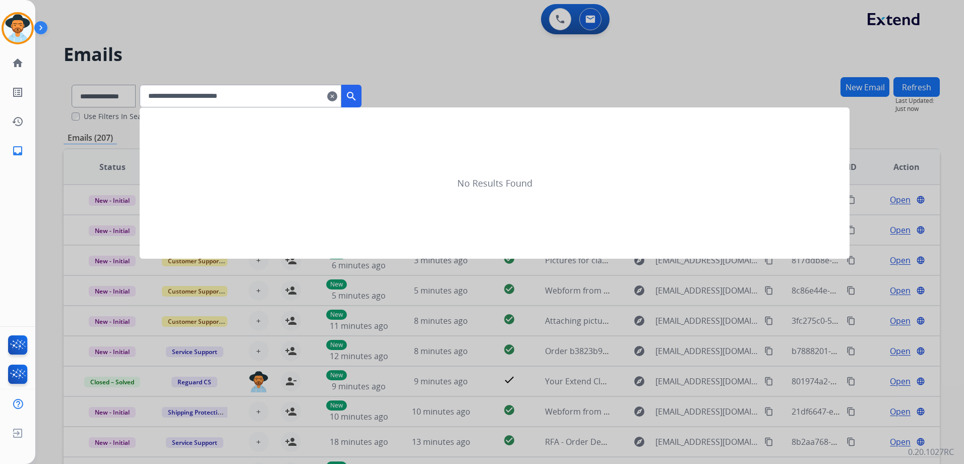
type input "**********"
click at [337, 96] on mat-icon "clear" at bounding box center [332, 96] width 10 height 12
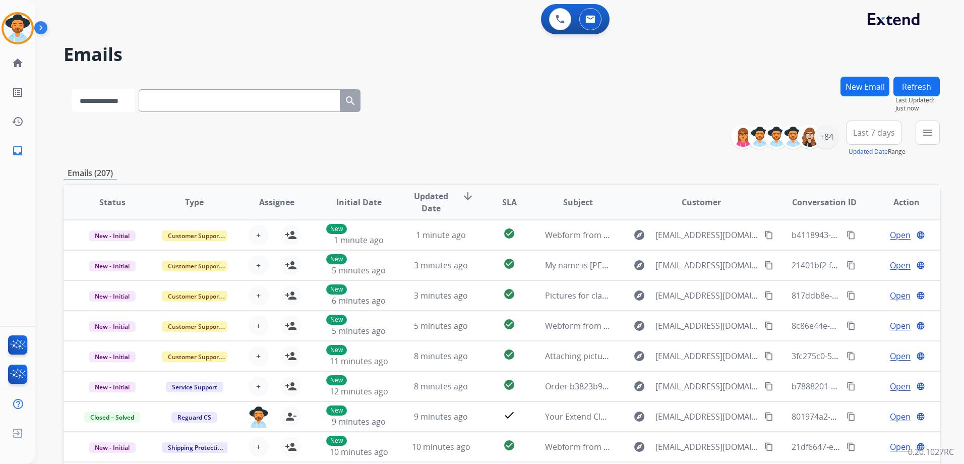
drag, startPoint x: 111, startPoint y: 102, endPoint x: 124, endPoint y: 105, distance: 13.3
click at [111, 102] on select "**********" at bounding box center [103, 100] width 63 height 23
click at [561, 24] on button at bounding box center [560, 19] width 22 height 22
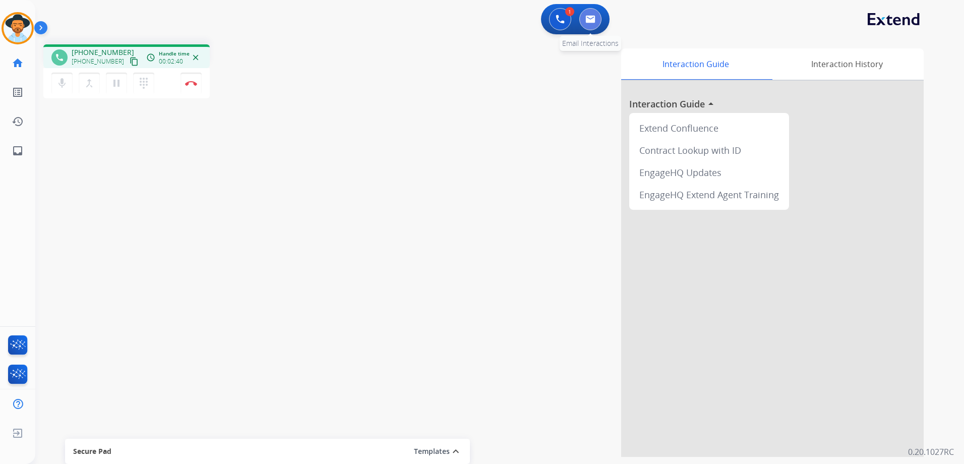
click at [593, 22] on img at bounding box center [590, 19] width 10 height 8
select select "**********"
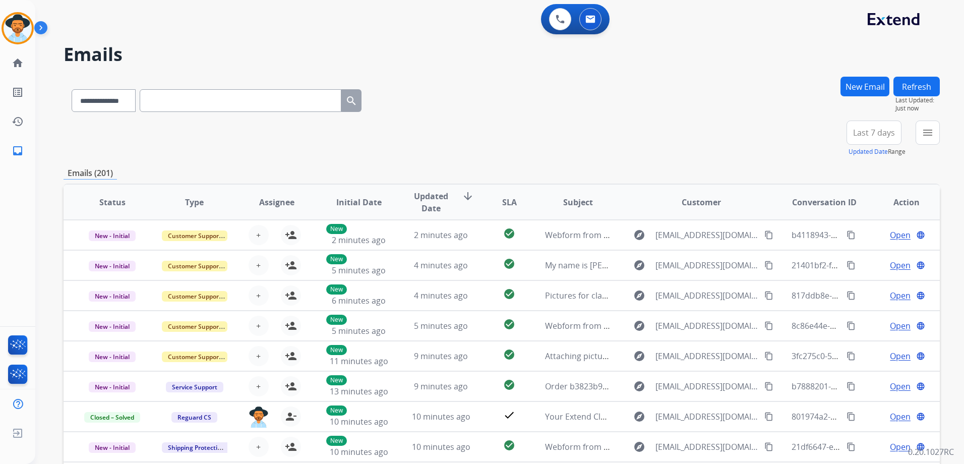
click at [870, 92] on button "New Email" at bounding box center [864, 87] width 49 height 20
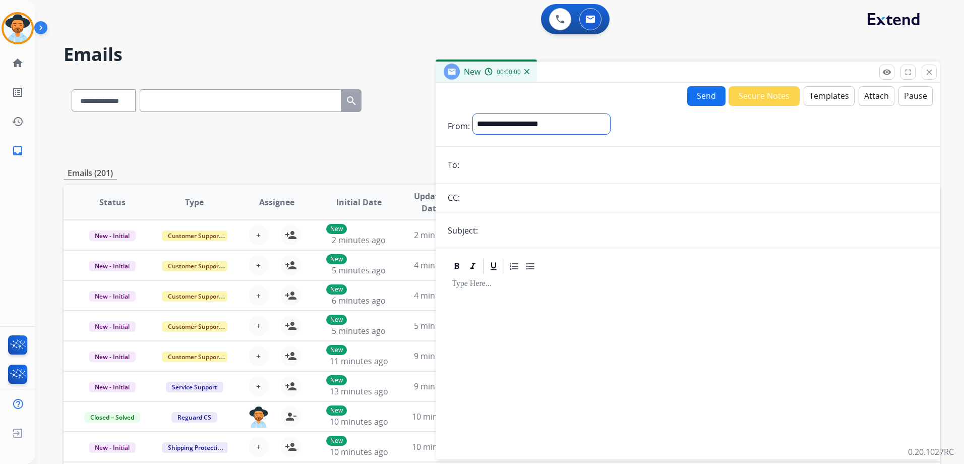
click at [538, 121] on select "**********" at bounding box center [541, 124] width 137 height 20
select select "**********"
click at [473, 114] on select "**********" at bounding box center [541, 124] width 137 height 20
paste input "**********"
type input "**********"
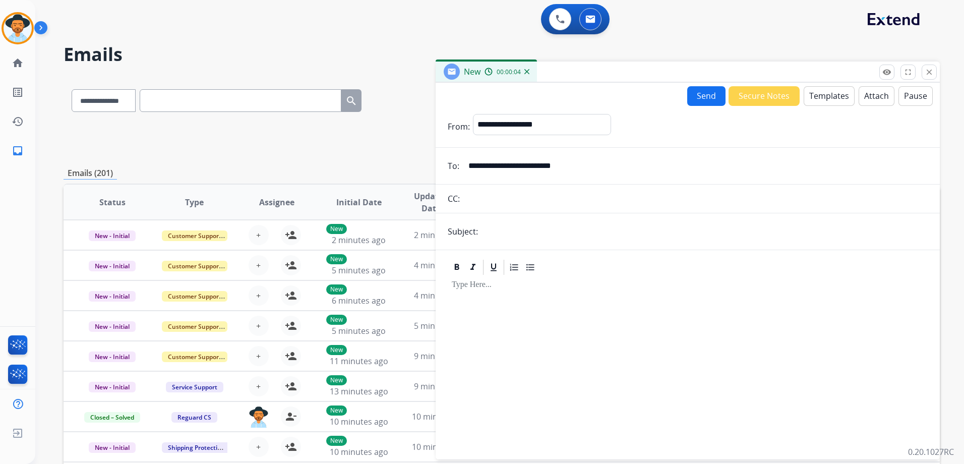
click at [505, 236] on input "text" at bounding box center [704, 231] width 447 height 20
type input "**********"
click at [658, 332] on div at bounding box center [688, 362] width 480 height 173
click at [839, 97] on button "Templates" at bounding box center [828, 96] width 51 height 20
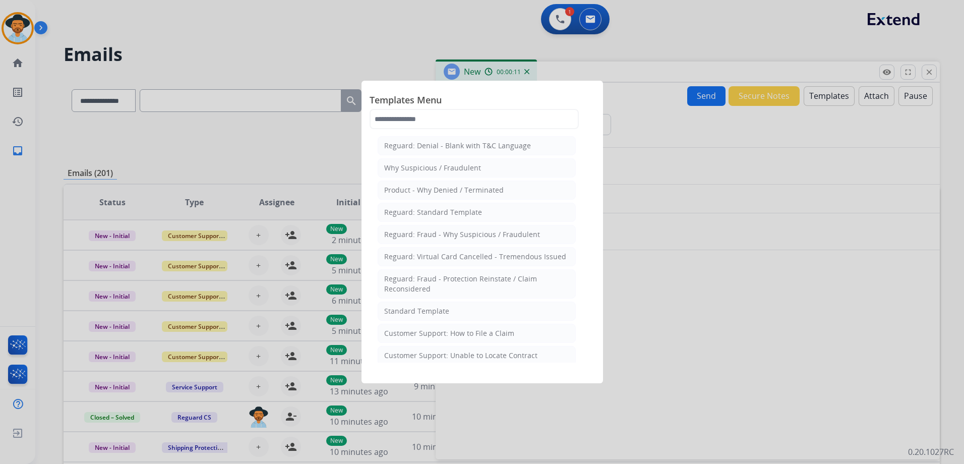
drag, startPoint x: 444, startPoint y: 307, endPoint x: 660, endPoint y: 350, distance: 220.0
click at [445, 307] on div "Standard Template" at bounding box center [416, 311] width 65 height 10
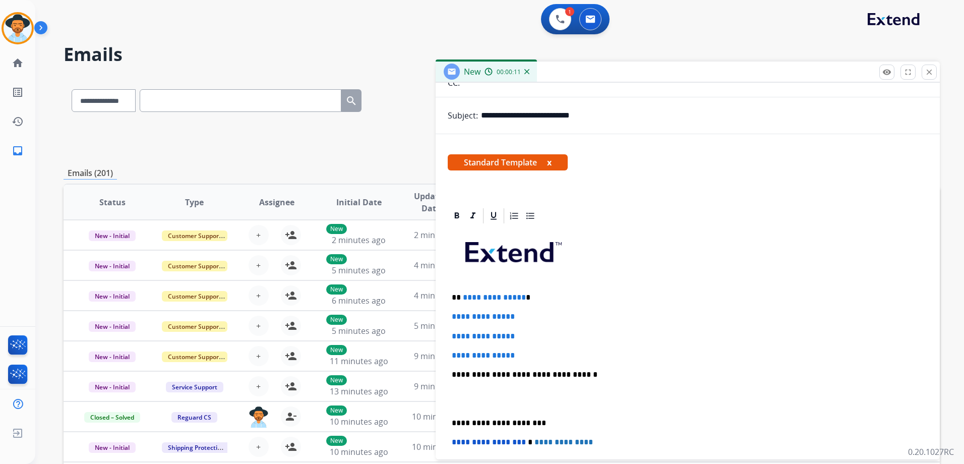
scroll to position [202, 0]
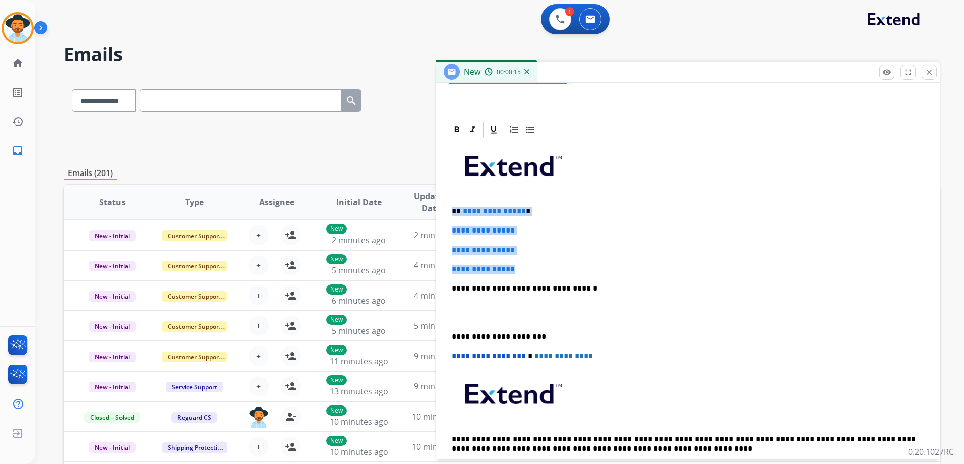
drag, startPoint x: 532, startPoint y: 269, endPoint x: 449, endPoint y: 210, distance: 101.2
click at [449, 210] on div "**********" at bounding box center [688, 312] width 480 height 347
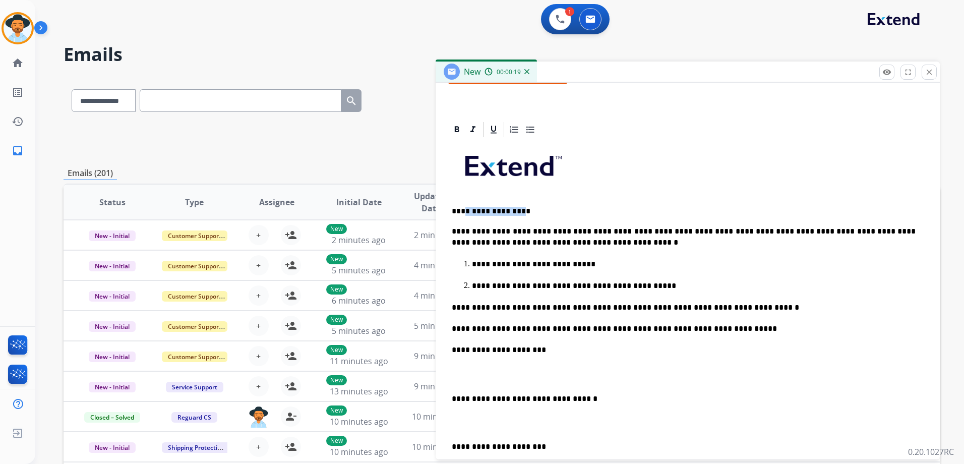
drag, startPoint x: 521, startPoint y: 210, endPoint x: 461, endPoint y: 208, distance: 59.5
click at [461, 208] on p "**********" at bounding box center [684, 211] width 464 height 9
drag, startPoint x: 542, startPoint y: 449, endPoint x: 439, endPoint y: 370, distance: 129.1
click at [439, 370] on div "**********" at bounding box center [687, 356] width 504 height 473
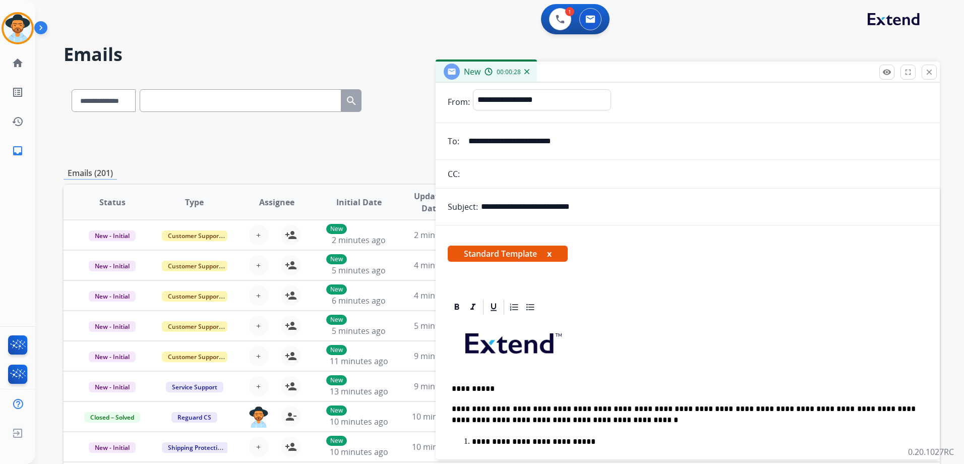
scroll to position [0, 0]
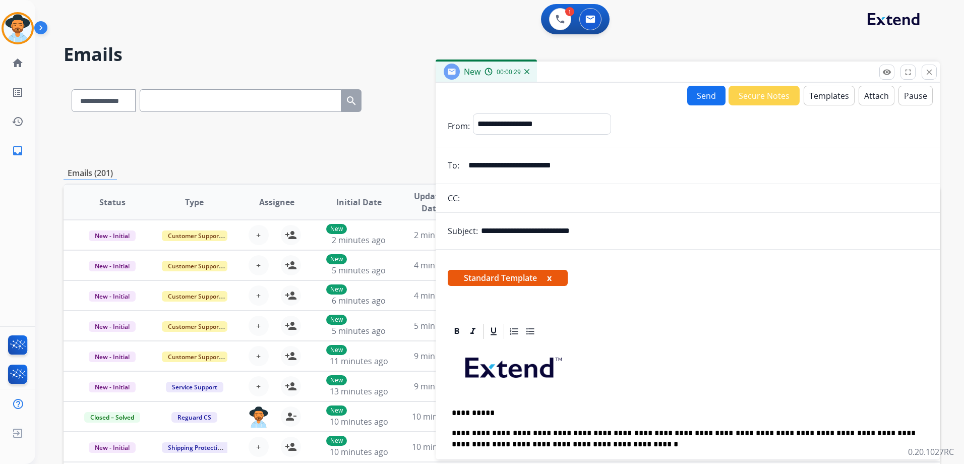
click at [702, 96] on button "Send" at bounding box center [706, 96] width 38 height 20
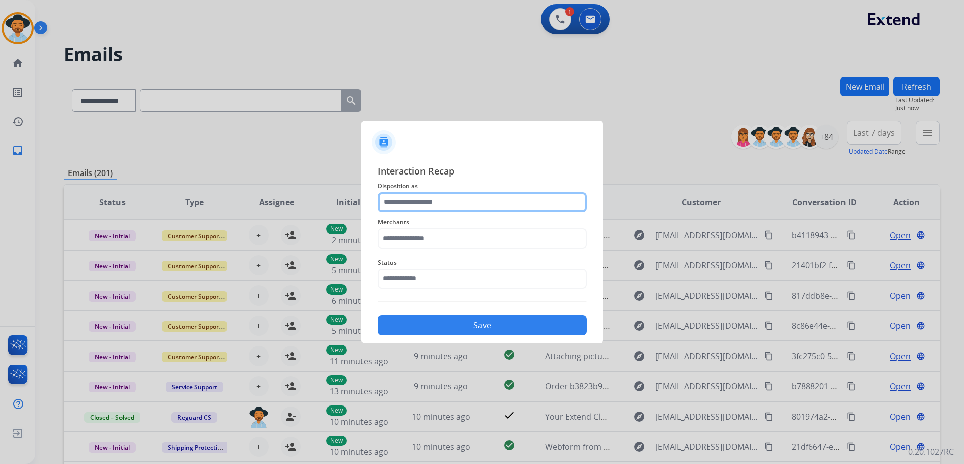
click at [433, 202] on input "text" at bounding box center [482, 202] width 209 height 20
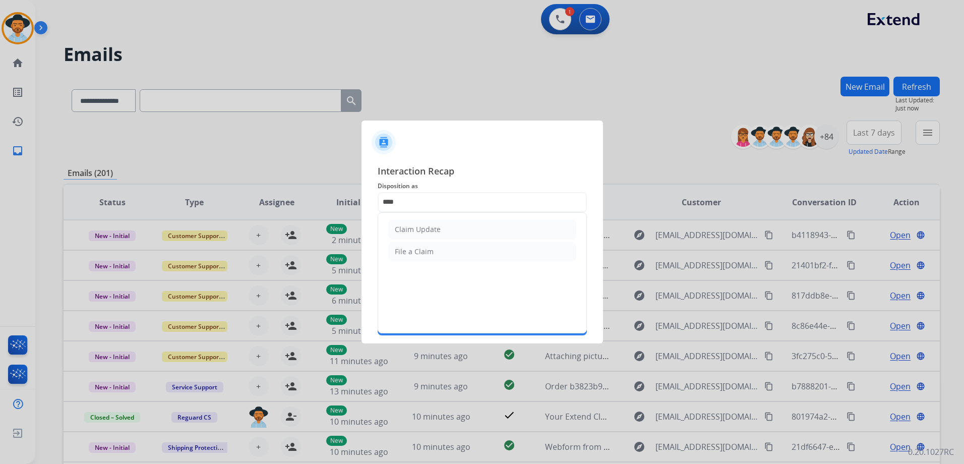
click at [413, 228] on div "Claim Update" at bounding box center [418, 229] width 46 height 10
type input "**********"
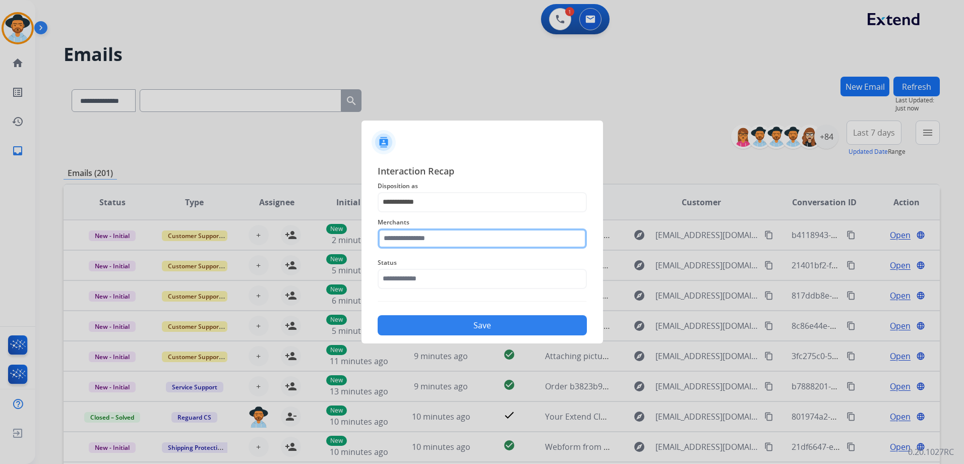
click at [417, 241] on input "text" at bounding box center [482, 238] width 209 height 20
click at [427, 239] on input "text" at bounding box center [482, 238] width 209 height 20
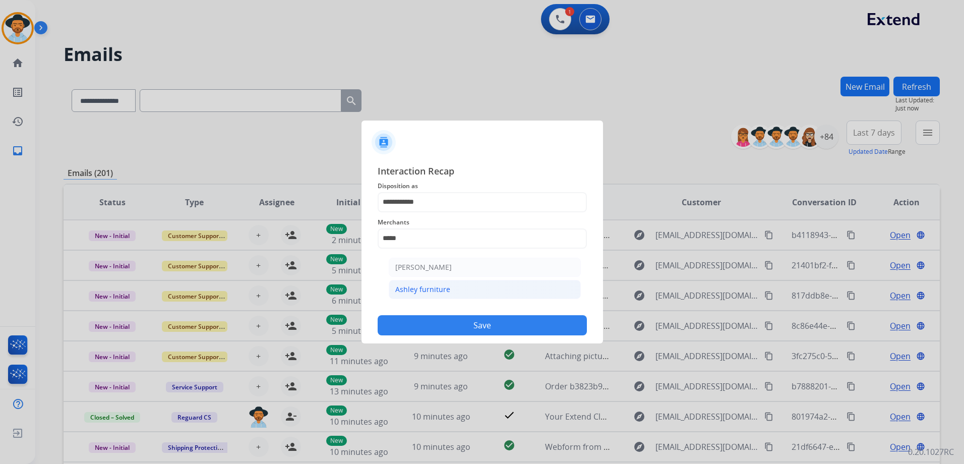
click at [416, 289] on div "Ashley furniture" at bounding box center [422, 289] width 55 height 10
type input "**********"
click at [435, 282] on input "text" at bounding box center [482, 279] width 209 height 20
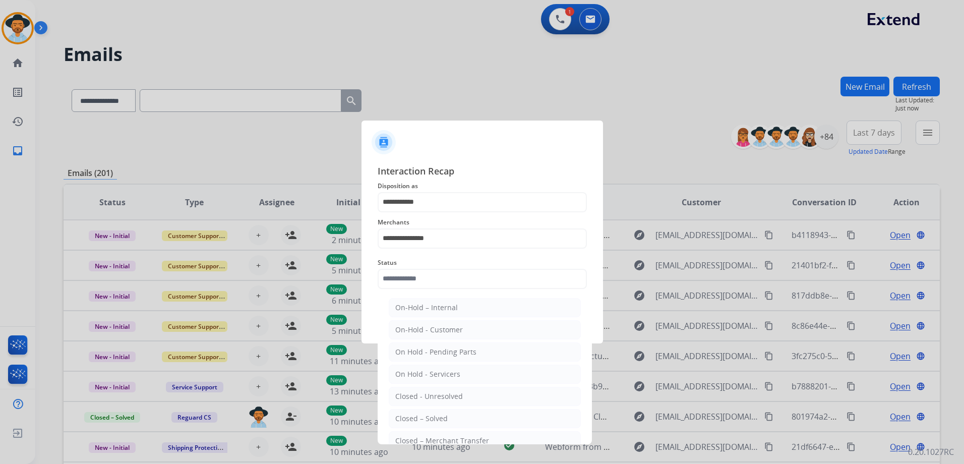
drag, startPoint x: 440, startPoint y: 420, endPoint x: 514, endPoint y: 325, distance: 120.7
click at [441, 419] on div "Closed – Solved" at bounding box center [421, 418] width 52 height 10
type input "**********"
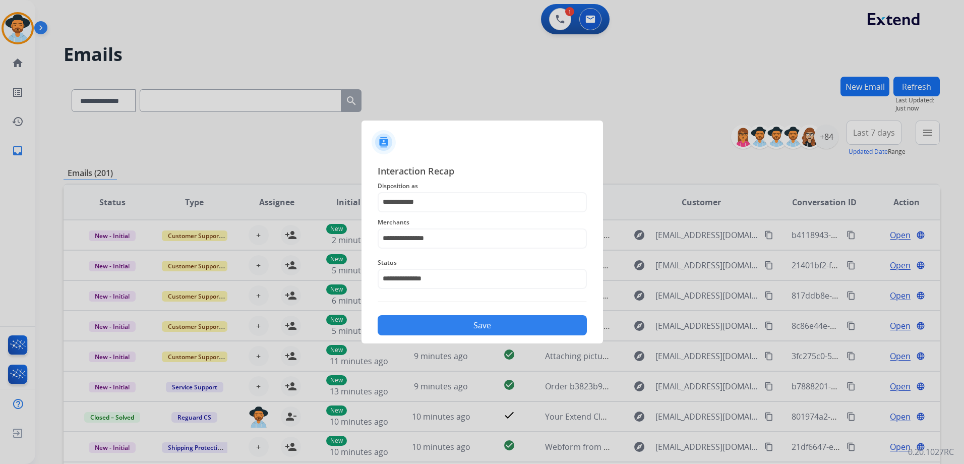
click at [507, 323] on button "Save" at bounding box center [482, 325] width 209 height 20
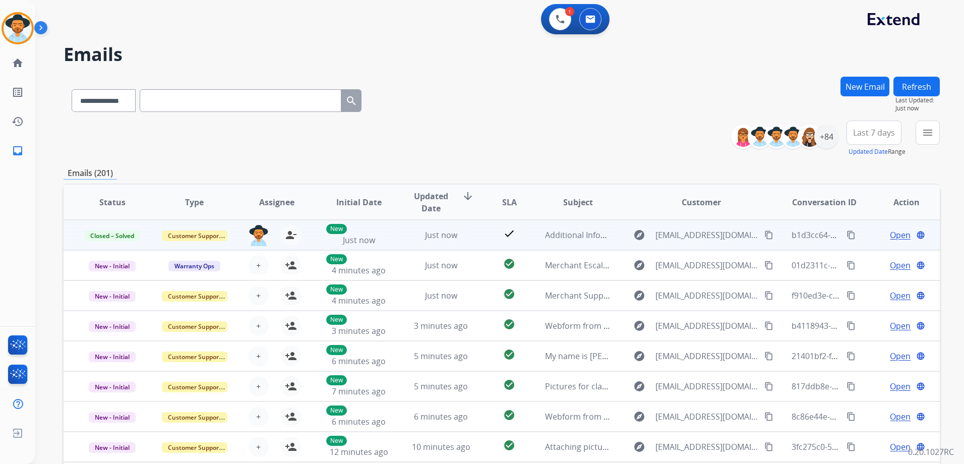
click at [896, 234] on span "Open" at bounding box center [900, 235] width 21 height 12
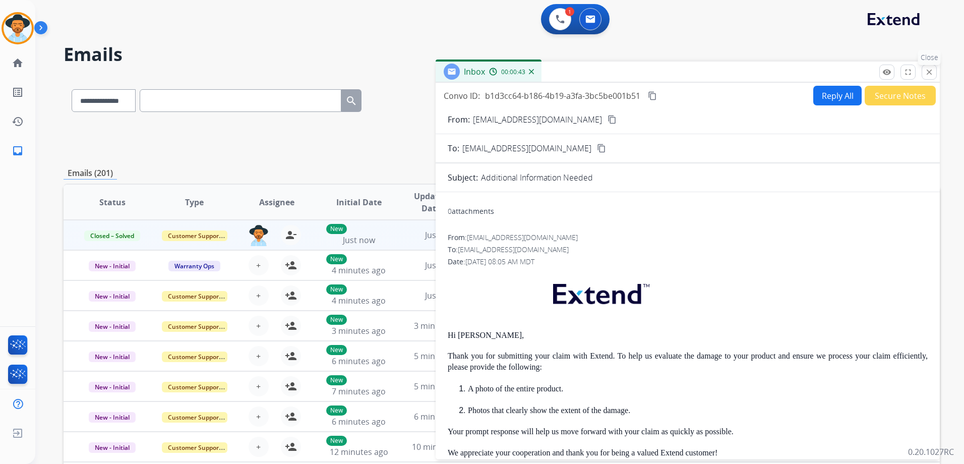
click at [932, 71] on mat-icon "close" at bounding box center [928, 72] width 9 height 9
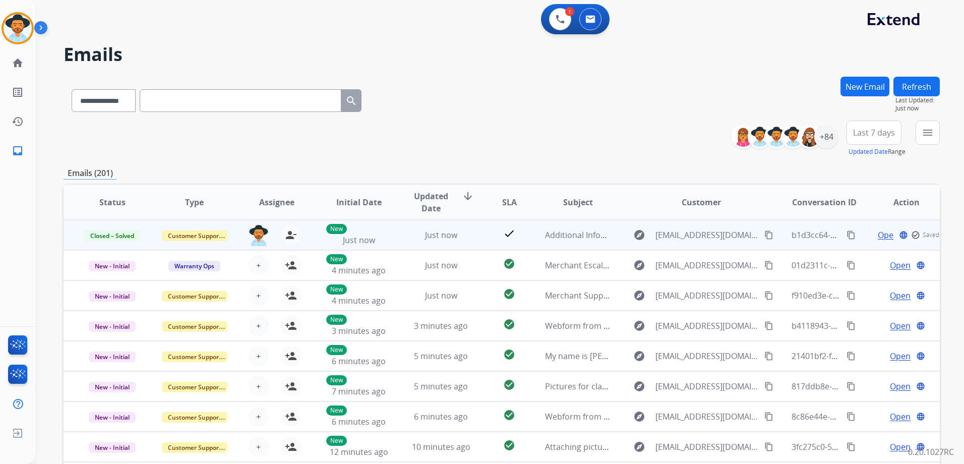
click at [860, 242] on td "Open language check_circle_outline Saved" at bounding box center [898, 235] width 82 height 30
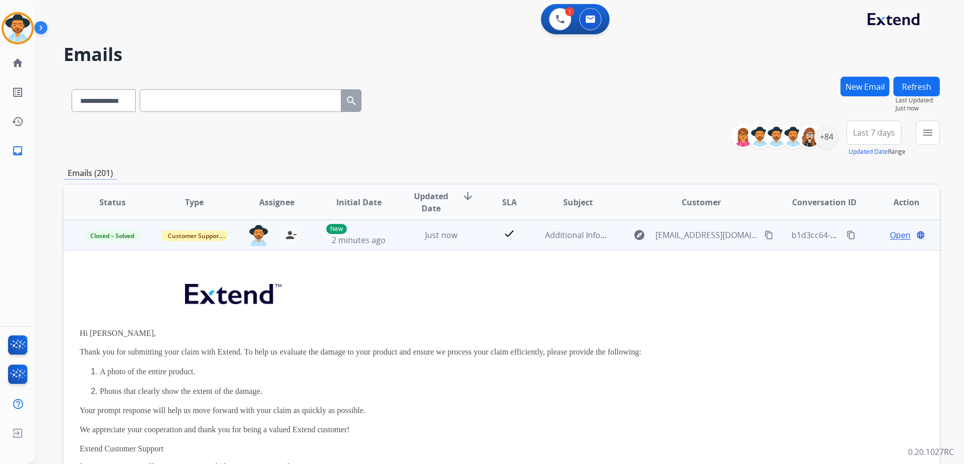
click at [890, 238] on span "Open" at bounding box center [900, 235] width 21 height 12
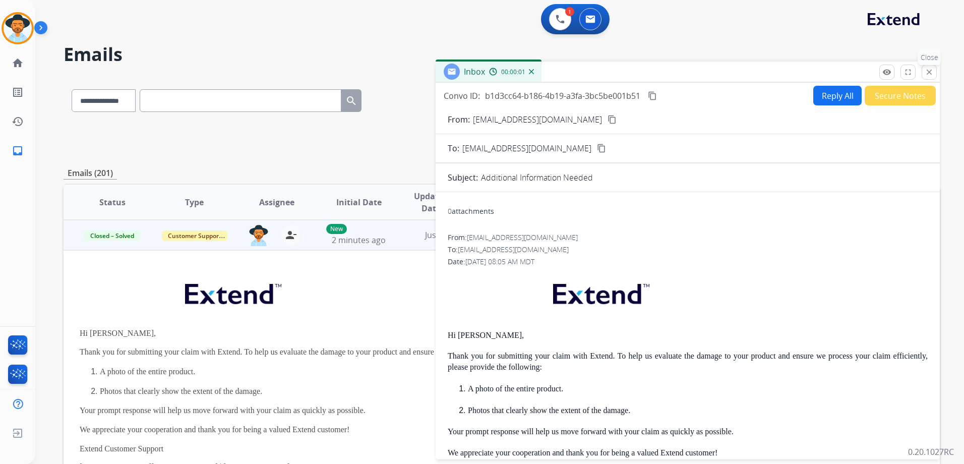
click at [930, 68] on mat-icon "close" at bounding box center [928, 72] width 9 height 9
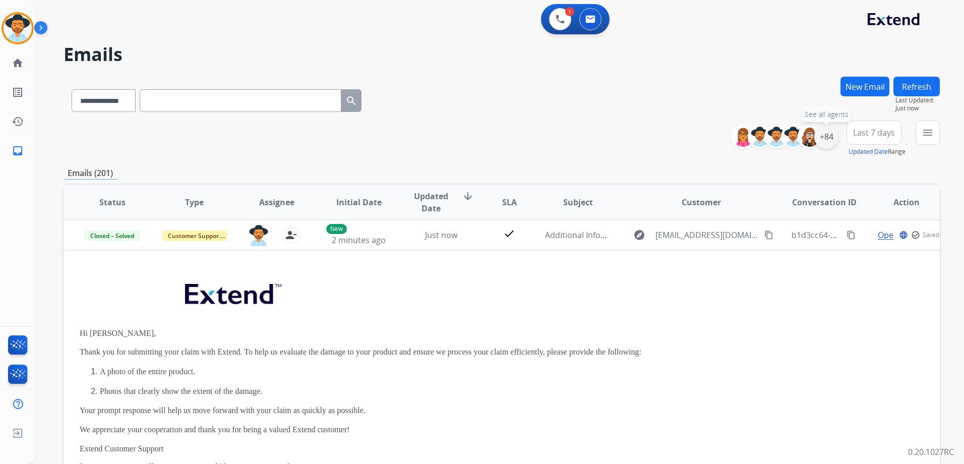
click at [828, 138] on div "+84" at bounding box center [826, 136] width 24 height 24
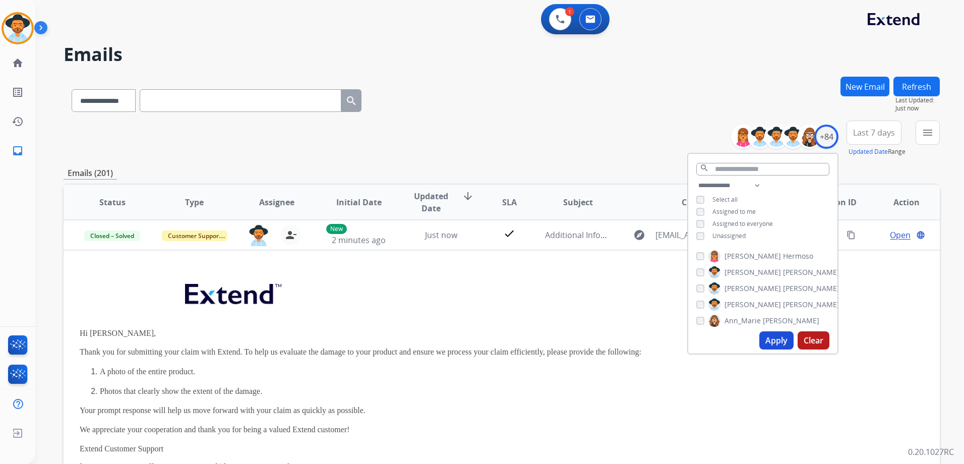
click at [724, 235] on span "Unassigned" at bounding box center [728, 235] width 33 height 9
click at [776, 336] on button "Apply" at bounding box center [776, 340] width 34 height 18
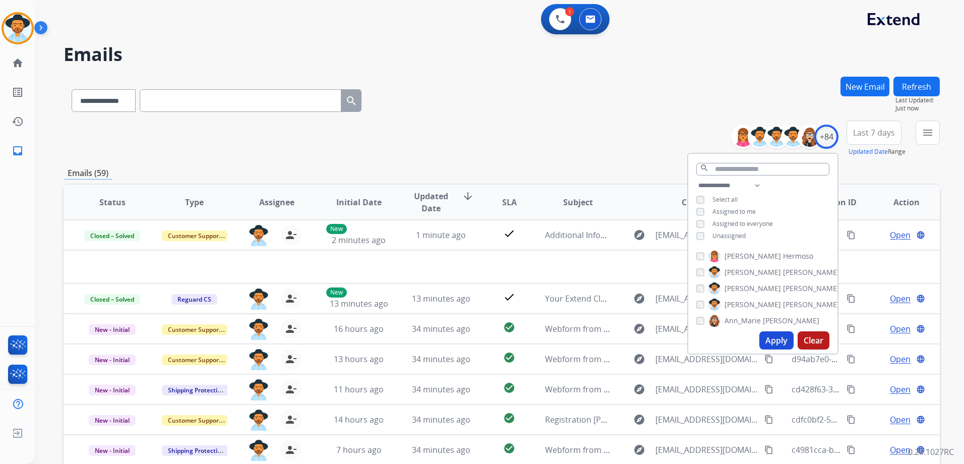
click at [546, 125] on div "**********" at bounding box center [502, 138] width 876 height 36
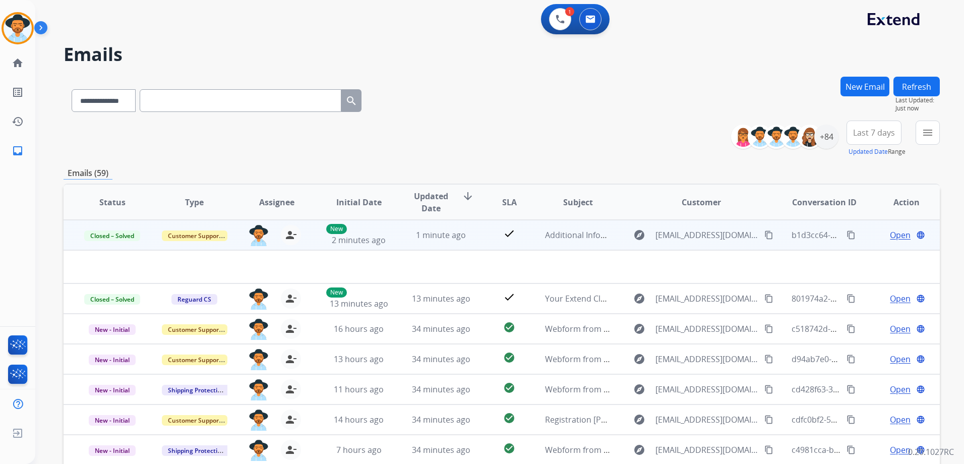
click at [863, 231] on td "Open language" at bounding box center [898, 235] width 82 height 30
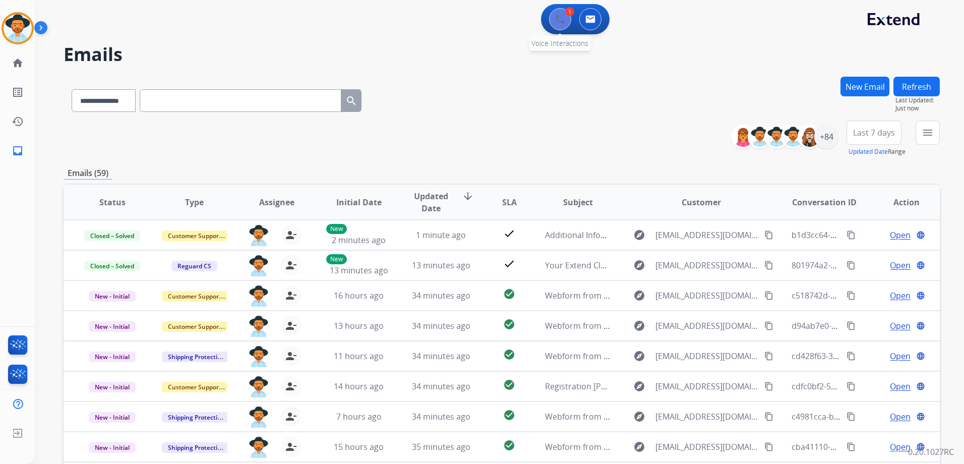
click at [556, 17] on img at bounding box center [559, 19] width 9 height 9
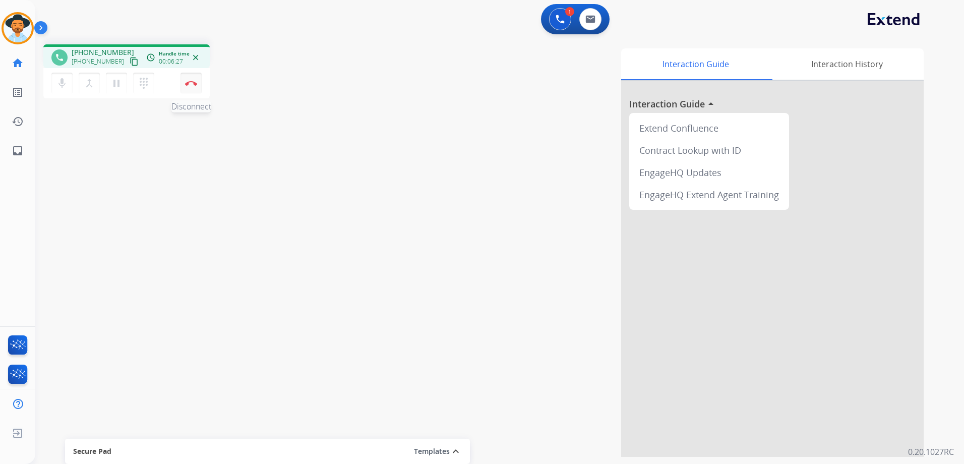
click at [190, 90] on button "Disconnect" at bounding box center [190, 83] width 21 height 21
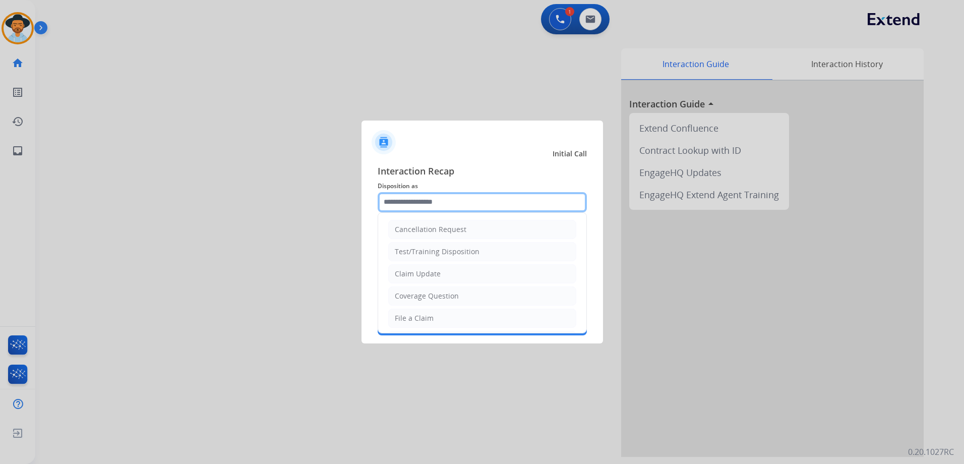
click at [464, 197] on input "text" at bounding box center [482, 202] width 209 height 20
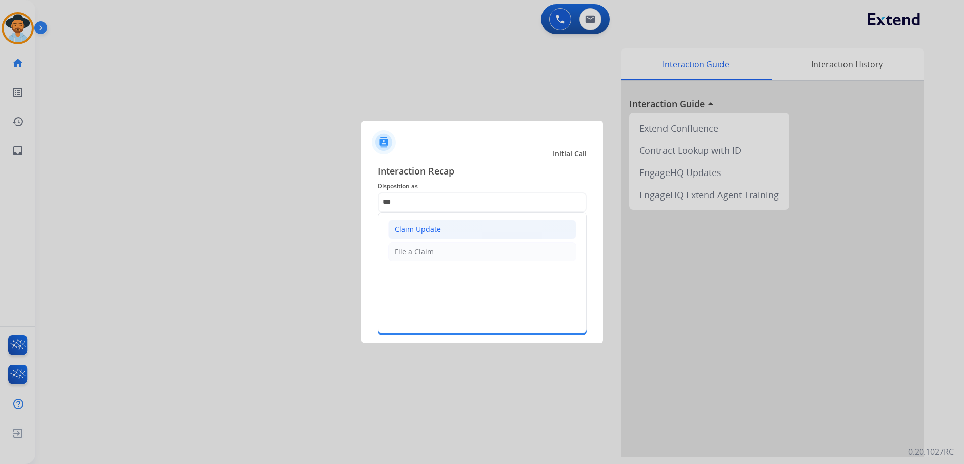
click at [430, 221] on li "Claim Update" at bounding box center [482, 229] width 188 height 19
type input "**********"
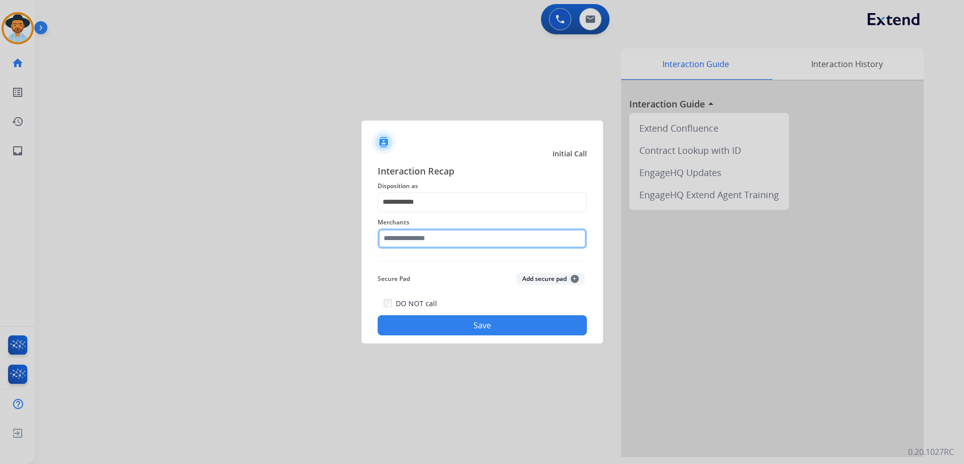
click at [433, 240] on input "text" at bounding box center [482, 238] width 209 height 20
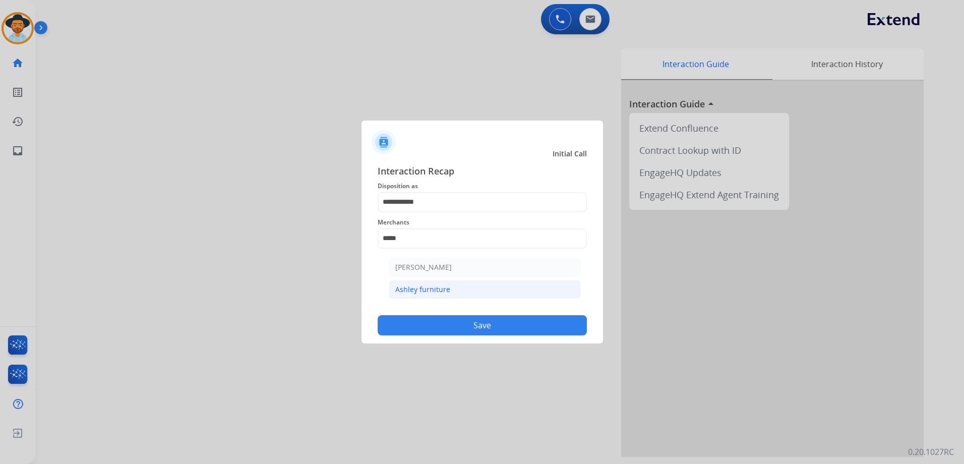
click at [470, 291] on li "Ashley furniture" at bounding box center [485, 289] width 192 height 19
type input "**********"
click at [471, 323] on button "Save" at bounding box center [482, 325] width 209 height 20
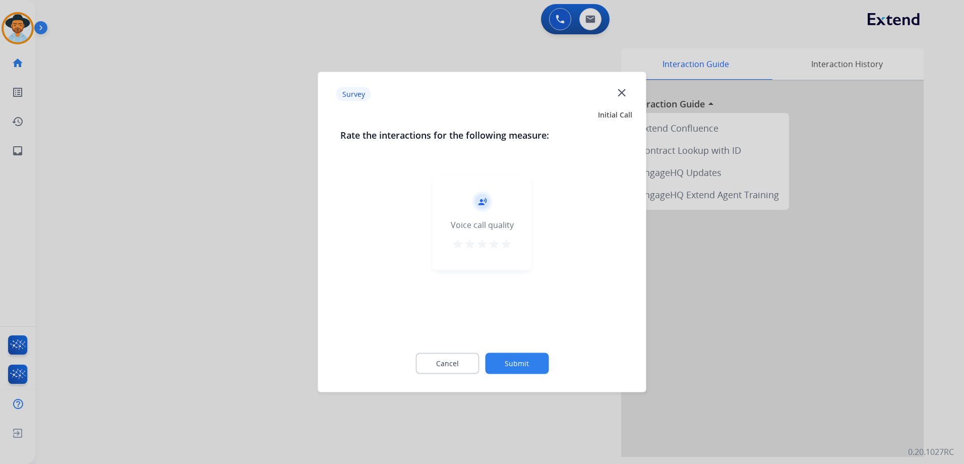
click at [503, 243] on mat-icon "star" at bounding box center [506, 244] width 12 height 12
click at [533, 369] on button "Submit" at bounding box center [517, 363] width 64 height 21
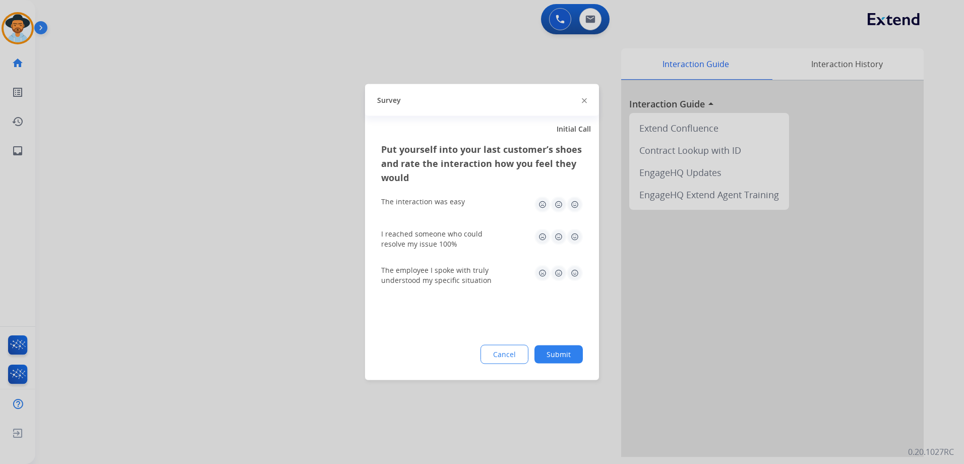
click at [572, 203] on img at bounding box center [575, 205] width 16 height 16
click at [580, 235] on img at bounding box center [575, 237] width 16 height 16
click at [572, 271] on img at bounding box center [575, 273] width 16 height 16
click at [561, 362] on button "Submit" at bounding box center [558, 354] width 48 height 18
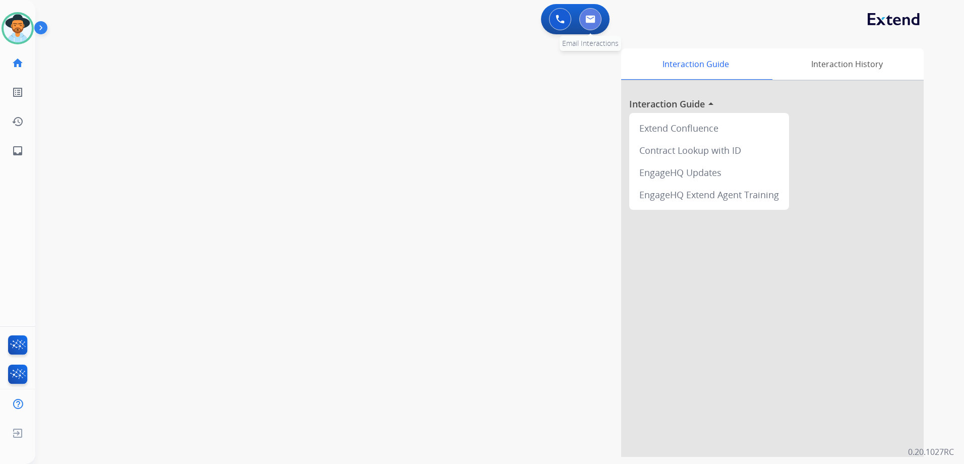
click at [589, 15] on img at bounding box center [590, 19] width 10 height 8
select select "**********"
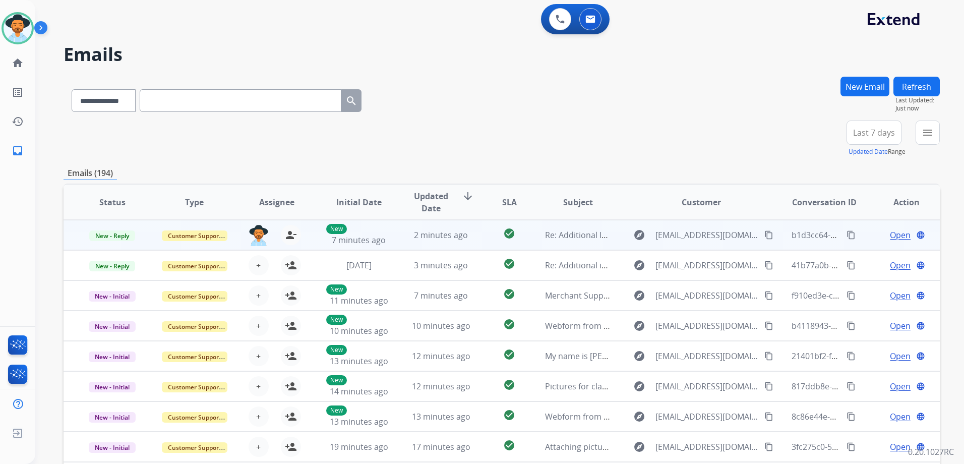
click at [858, 240] on td "Open language" at bounding box center [898, 235] width 82 height 30
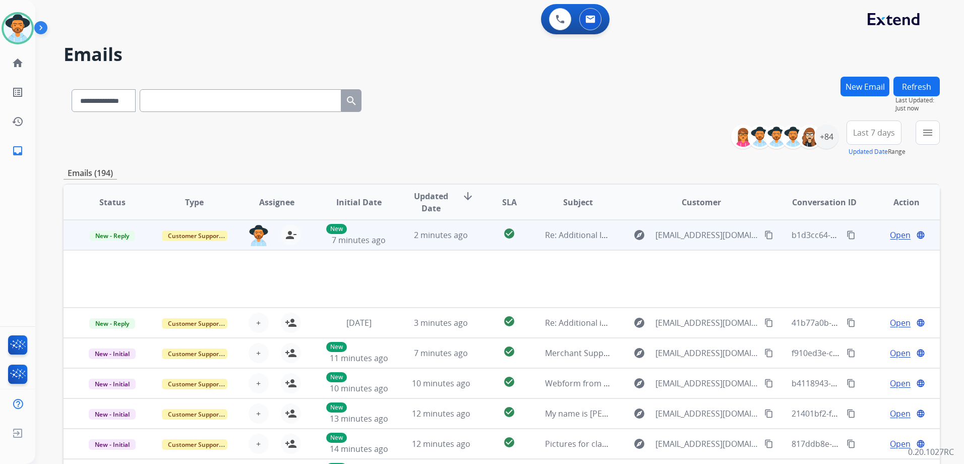
click at [895, 234] on span "Open" at bounding box center [900, 235] width 21 height 12
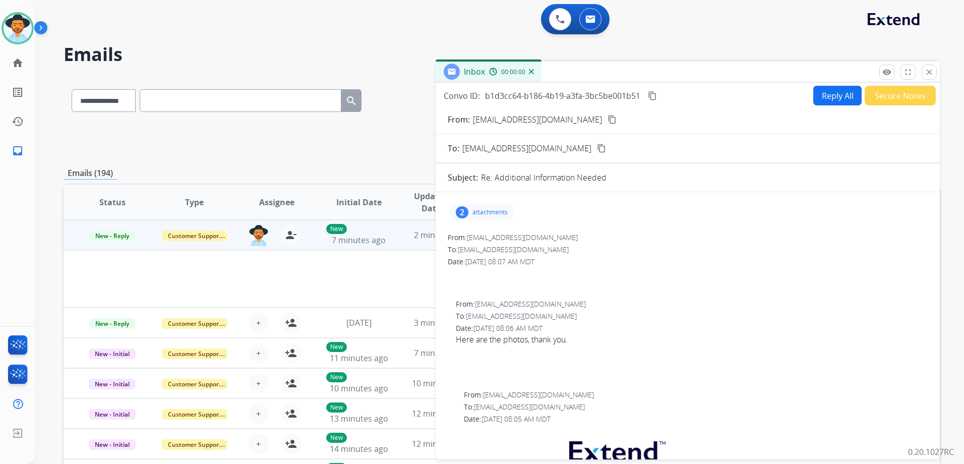
drag, startPoint x: 488, startPoint y: 213, endPoint x: 502, endPoint y: 218, distance: 15.0
click at [488, 214] on p "attachments" at bounding box center [489, 212] width 35 height 8
click at [498, 241] on div at bounding box center [483, 237] width 50 height 35
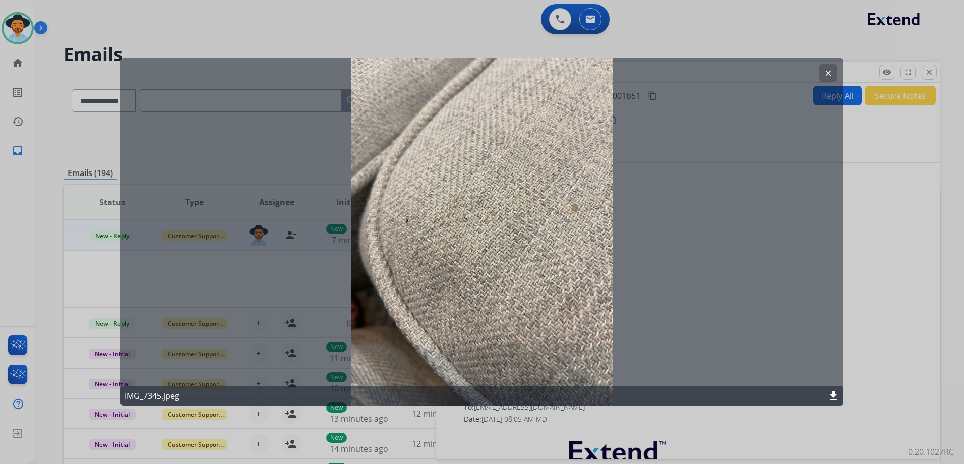
click at [823, 69] on button "clear" at bounding box center [828, 73] width 18 height 18
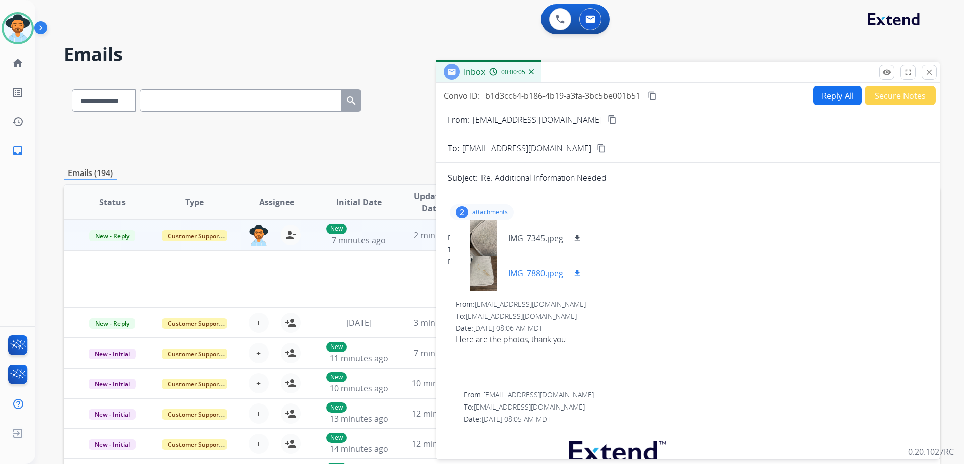
click at [539, 276] on p "IMG_7880.jpeg" at bounding box center [535, 273] width 55 height 12
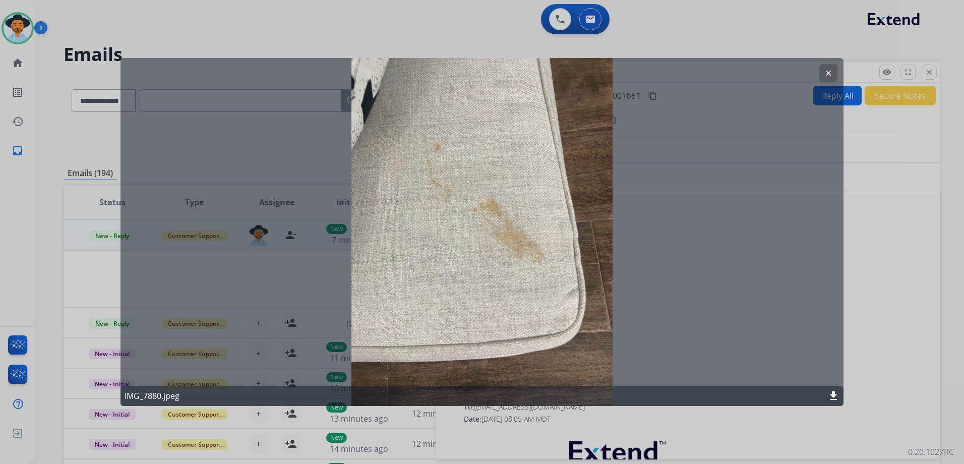
click at [836, 72] on button "clear" at bounding box center [828, 73] width 18 height 18
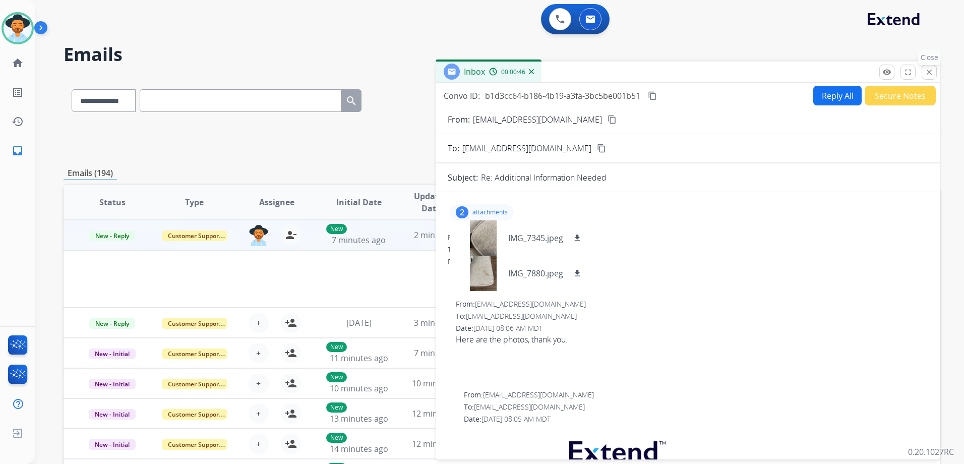
click at [933, 70] on button "close Close" at bounding box center [928, 72] width 15 height 15
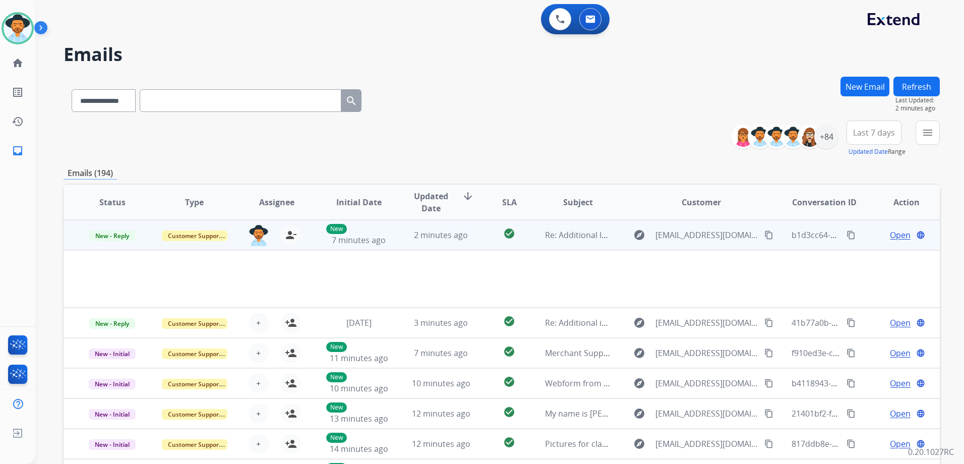
click at [890, 233] on span "Open" at bounding box center [900, 235] width 21 height 12
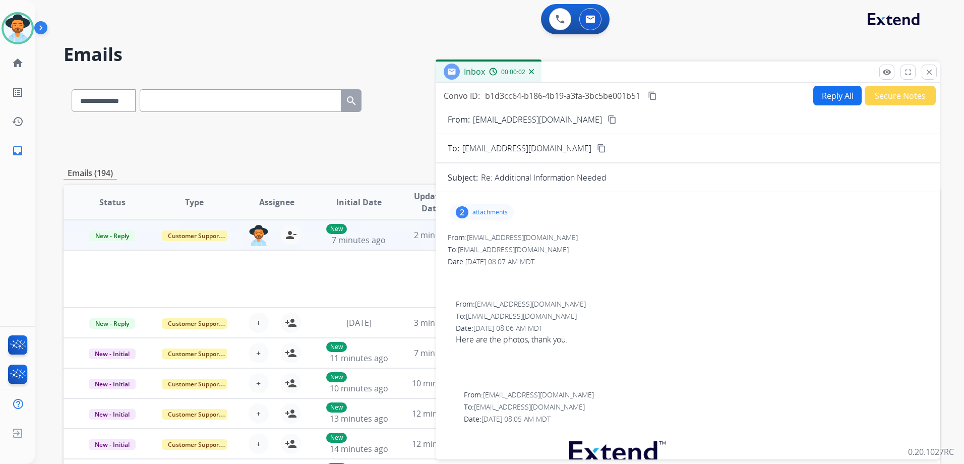
click at [499, 213] on p "attachments" at bounding box center [489, 212] width 35 height 8
click at [932, 72] on mat-icon "close" at bounding box center [928, 72] width 9 height 9
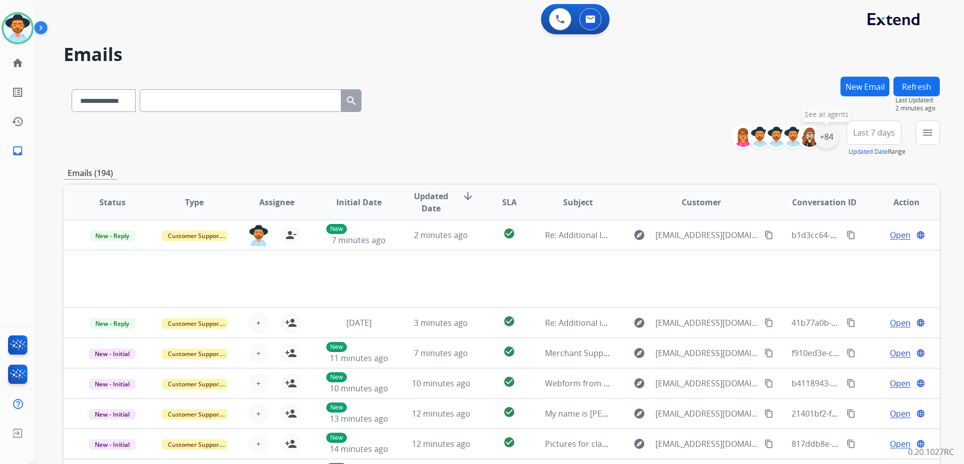
click at [828, 140] on div "+84" at bounding box center [826, 136] width 24 height 24
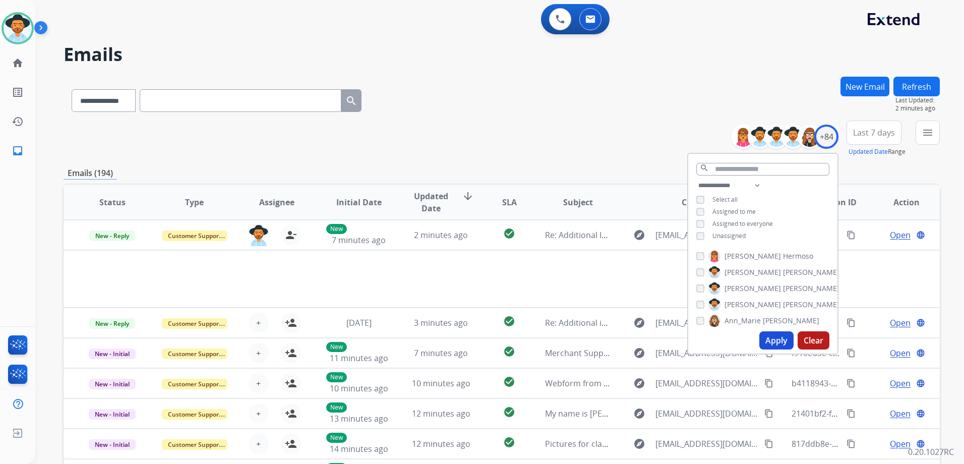
click at [717, 235] on span "Unassigned" at bounding box center [728, 235] width 33 height 9
click at [774, 337] on button "Apply" at bounding box center [776, 340] width 34 height 18
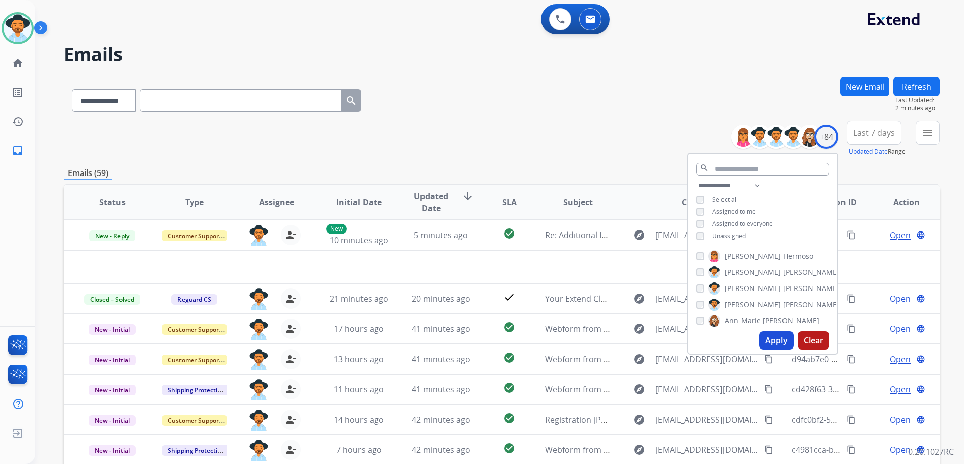
click at [565, 174] on div "Emails (59)" at bounding box center [502, 173] width 876 height 13
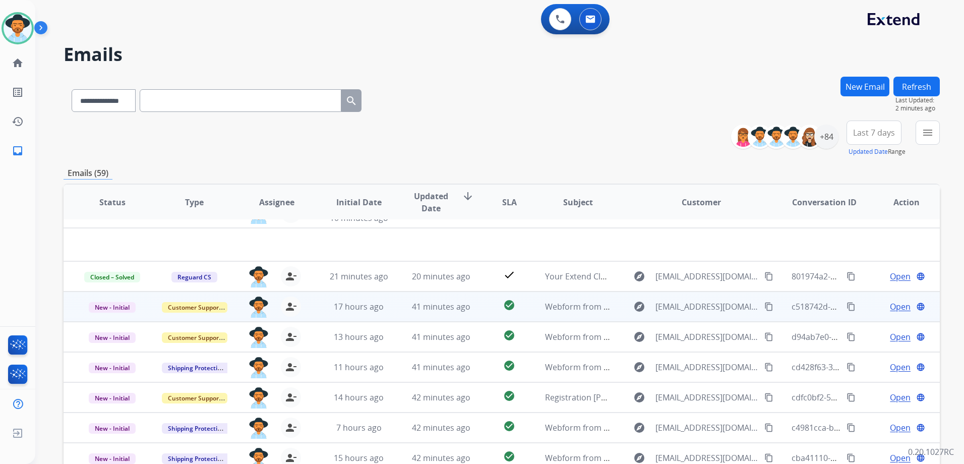
scroll to position [34, 0]
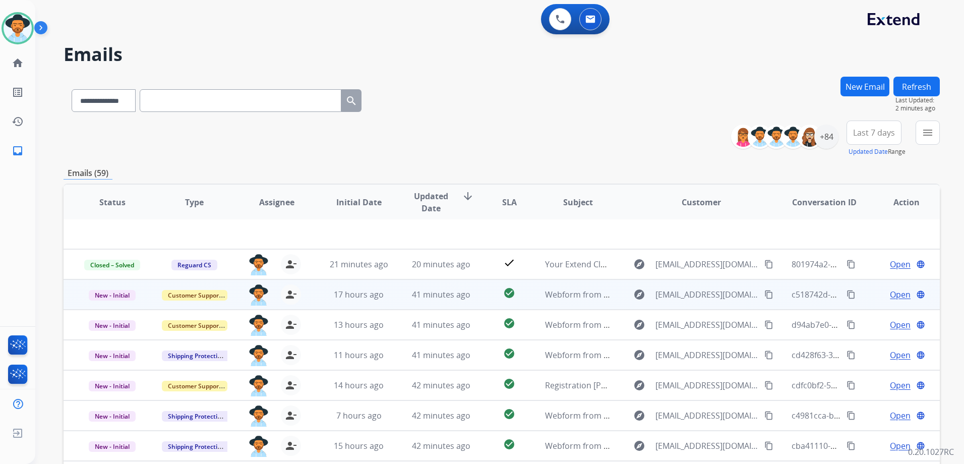
click at [867, 300] on td "Open language" at bounding box center [898, 294] width 82 height 30
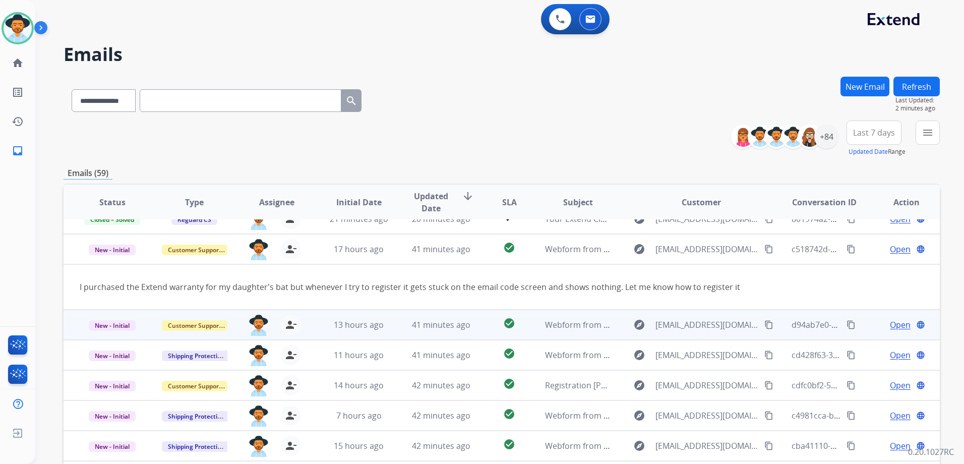
scroll to position [110, 0]
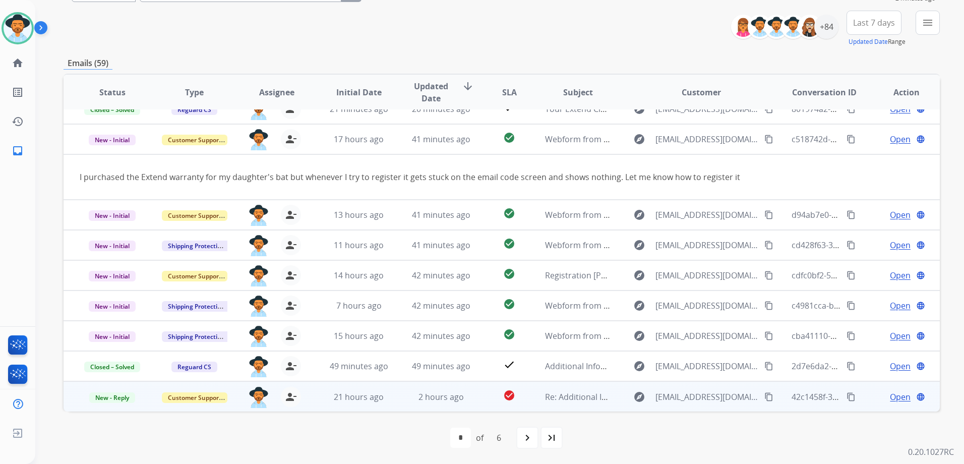
click at [872, 405] on td "Open language" at bounding box center [898, 396] width 82 height 30
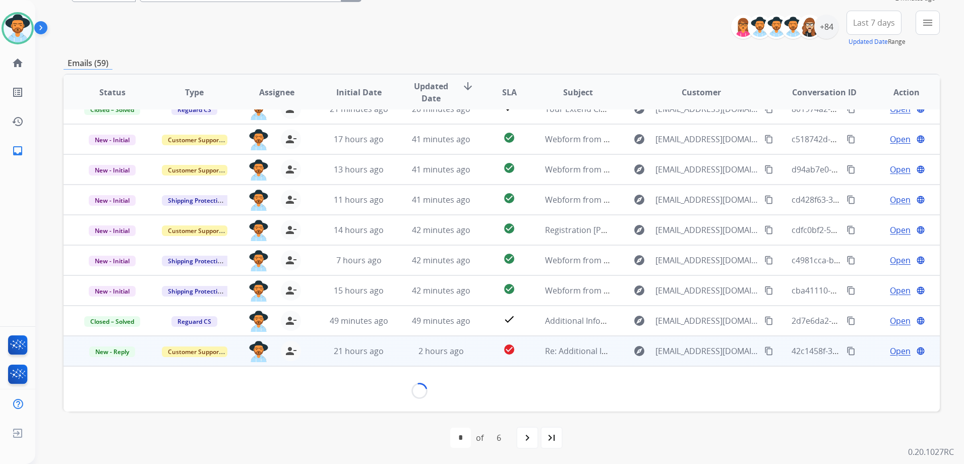
scroll to position [46, 0]
click at [896, 353] on span "Open" at bounding box center [900, 351] width 21 height 12
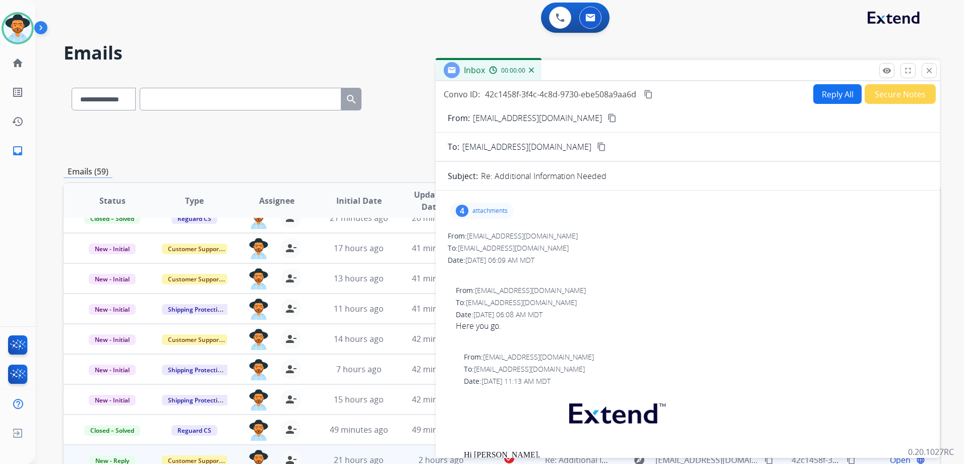
scroll to position [0, 0]
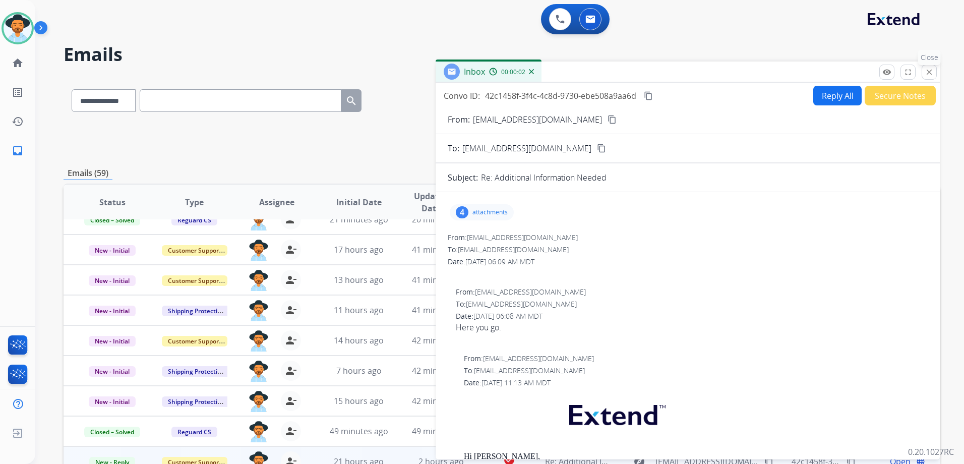
click at [928, 78] on button "close Close" at bounding box center [928, 72] width 15 height 15
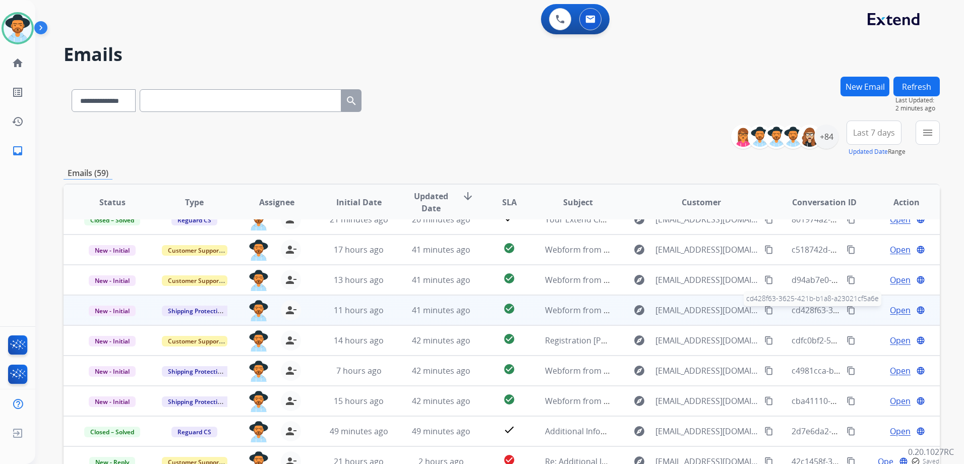
scroll to position [110, 0]
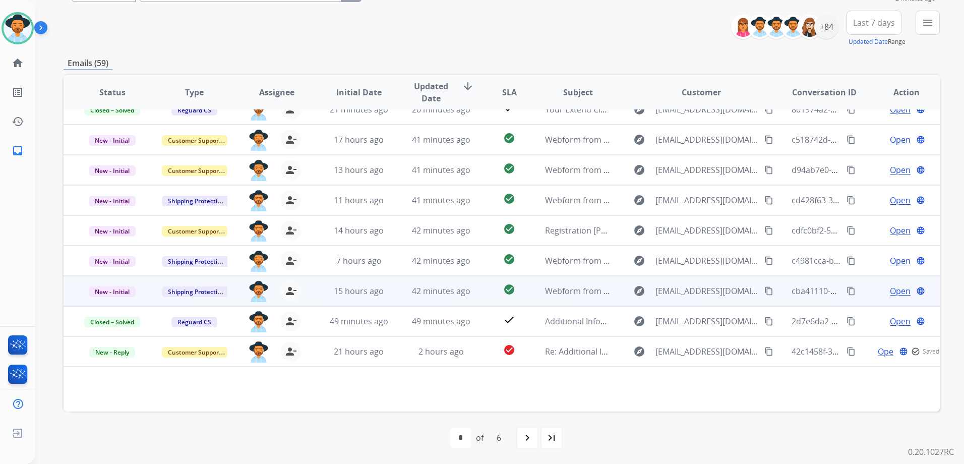
click at [862, 293] on td "Open language" at bounding box center [898, 291] width 82 height 30
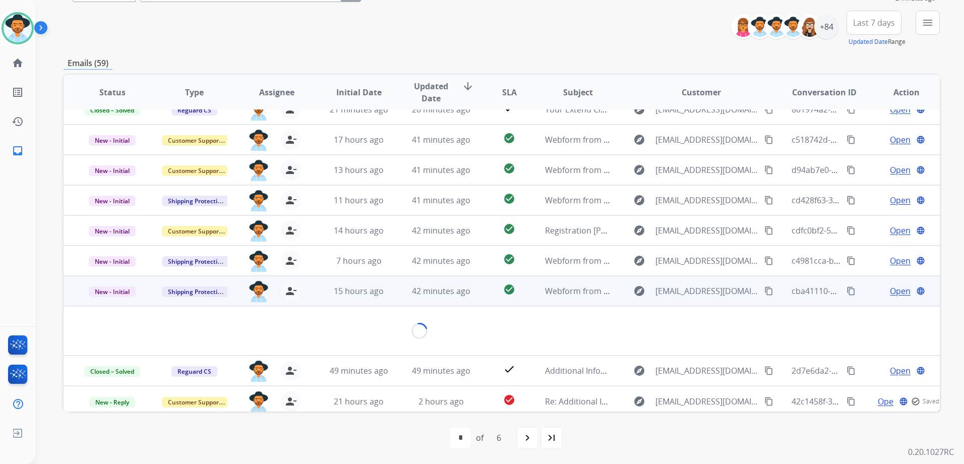
scroll to position [46, 0]
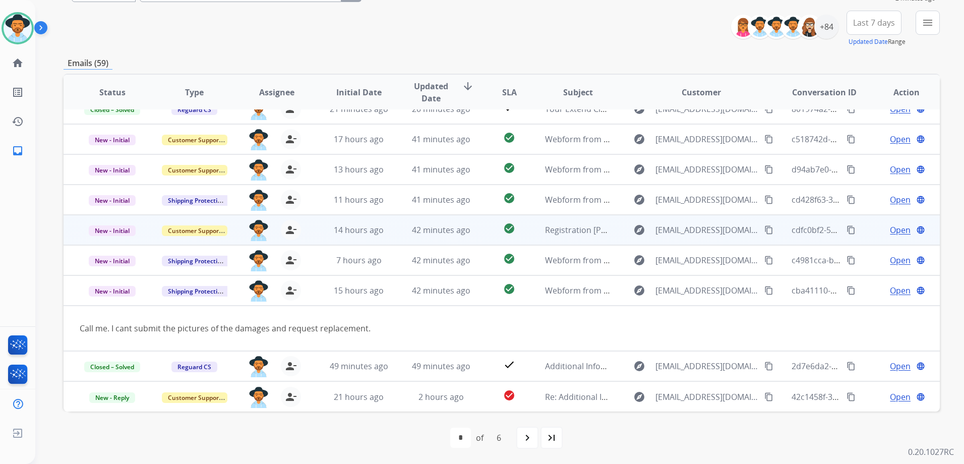
click at [863, 232] on td "Open language" at bounding box center [898, 230] width 82 height 30
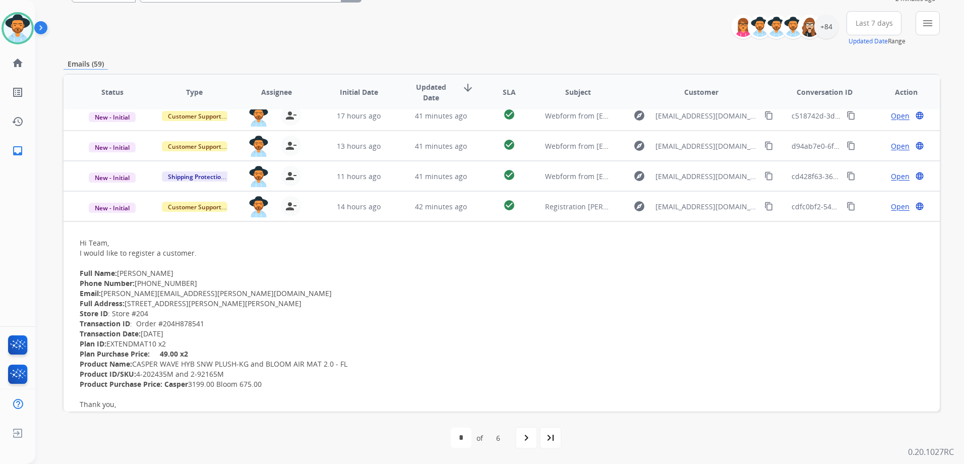
scroll to position [50, 0]
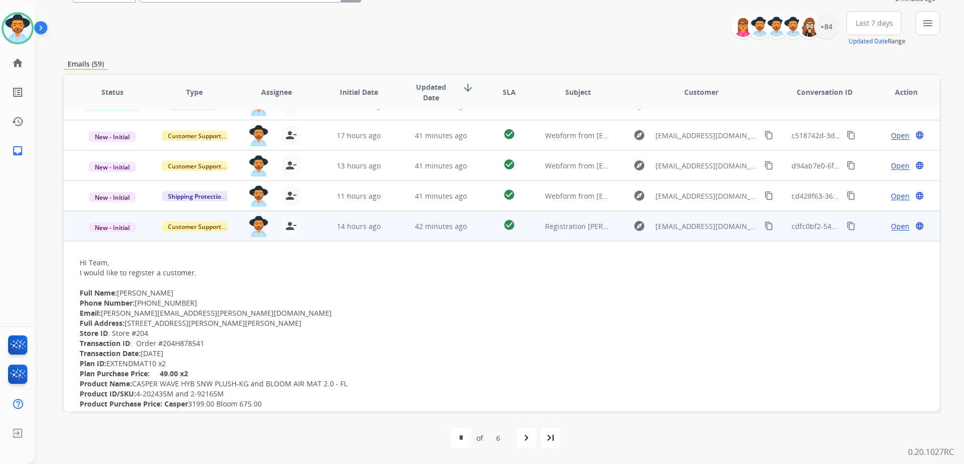
click at [860, 231] on td "Open language" at bounding box center [898, 226] width 82 height 30
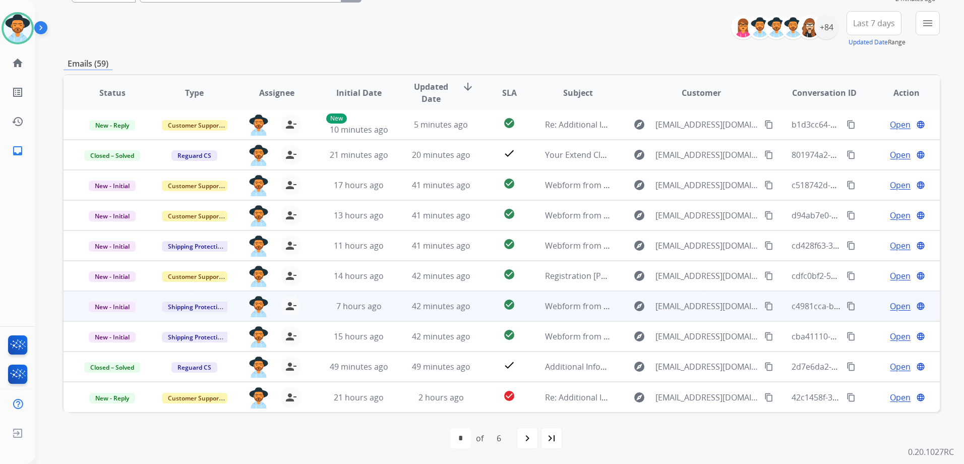
scroll to position [0, 0]
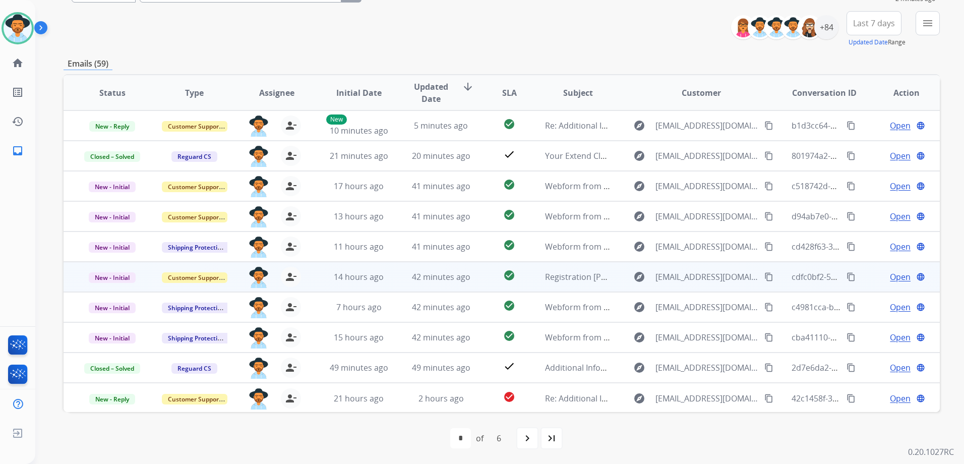
click at [863, 280] on td "Open language" at bounding box center [898, 277] width 82 height 30
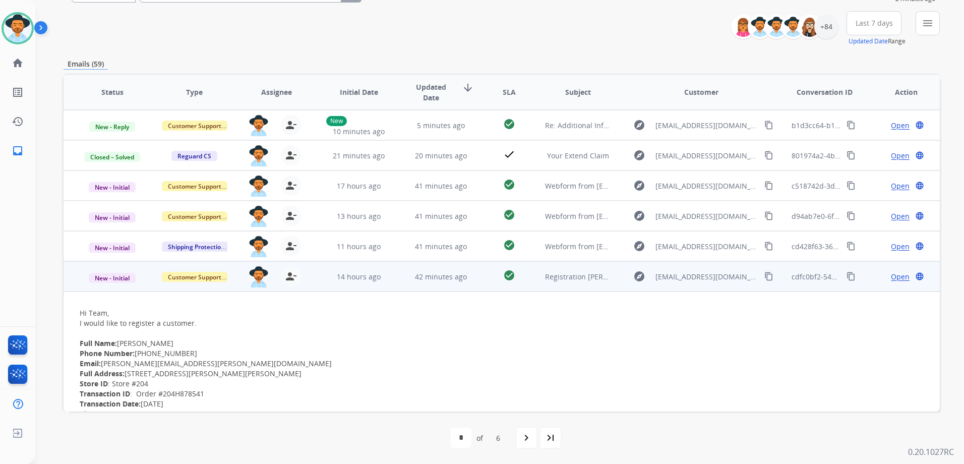
click at [860, 281] on td "Open language" at bounding box center [898, 276] width 82 height 30
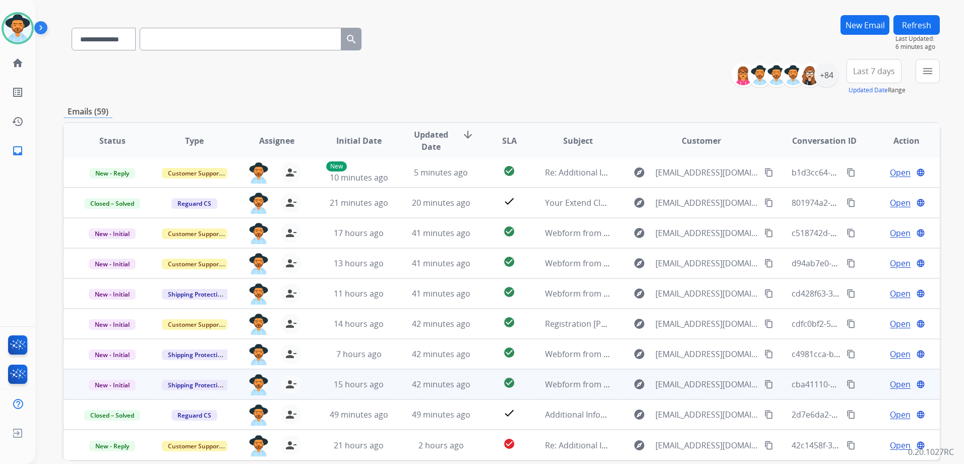
scroll to position [101, 0]
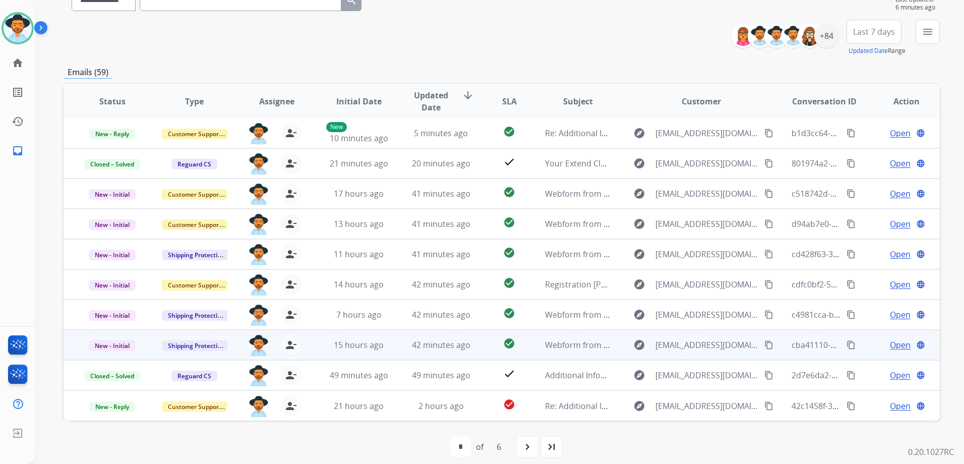
click at [873, 344] on div "Open language" at bounding box center [906, 345] width 66 height 12
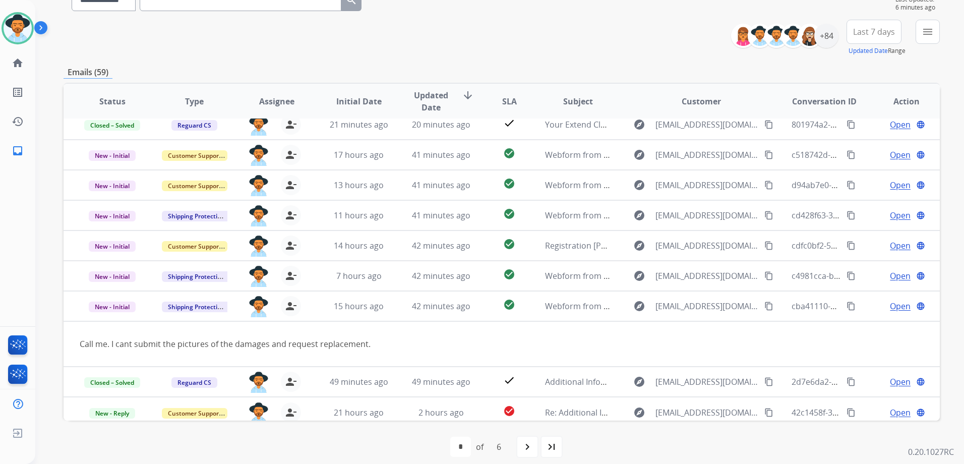
scroll to position [46, 0]
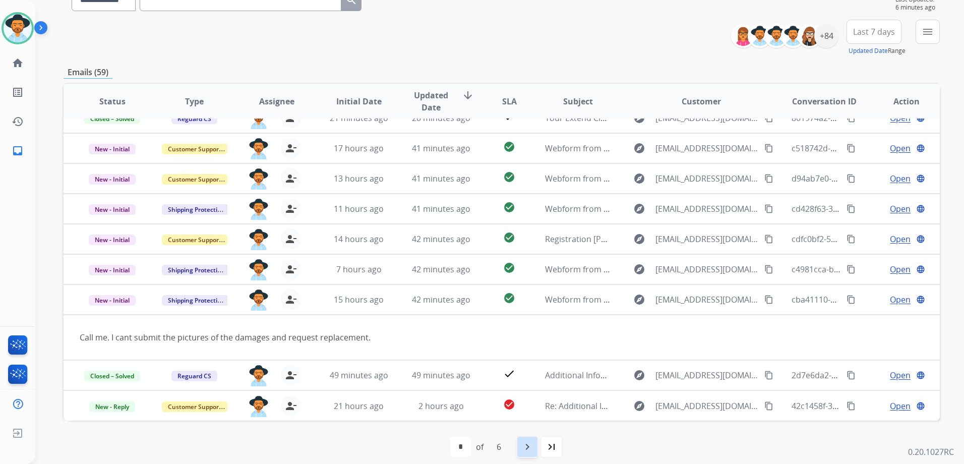
click at [528, 444] on mat-icon "navigate_next" at bounding box center [527, 447] width 12 height 12
select select "*"
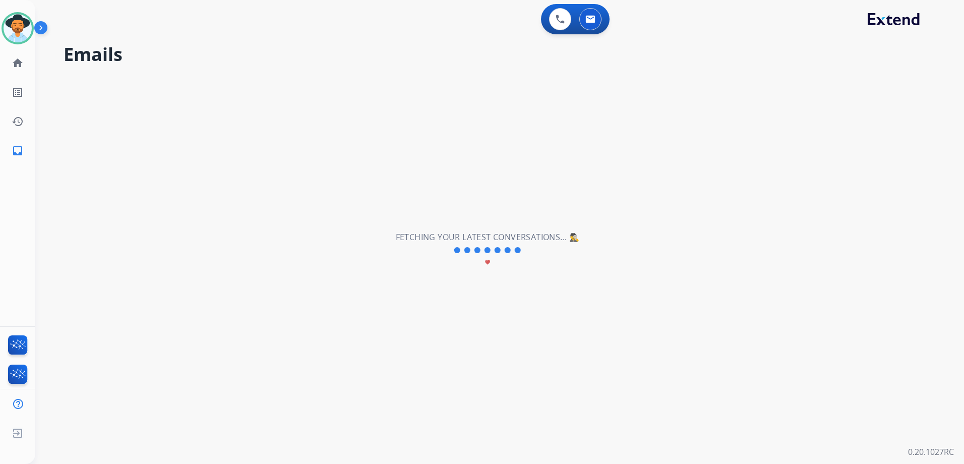
scroll to position [34, 0]
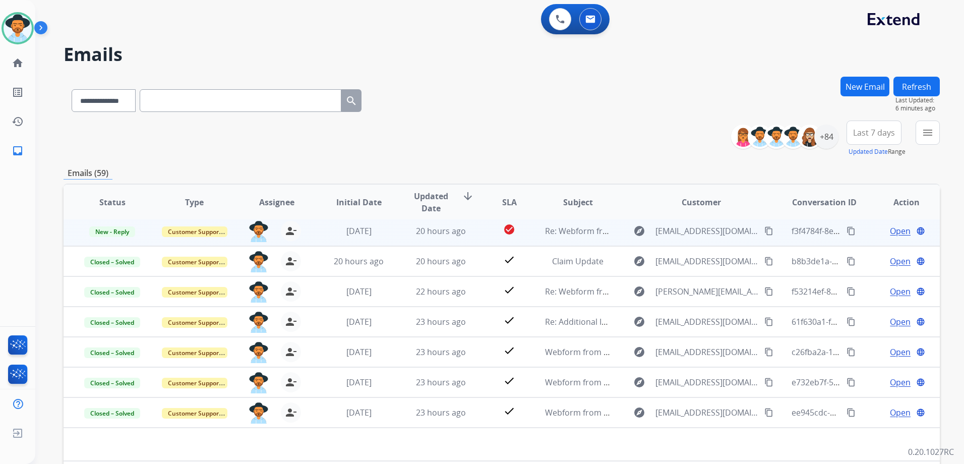
click at [857, 231] on td "Open language" at bounding box center [898, 231] width 82 height 30
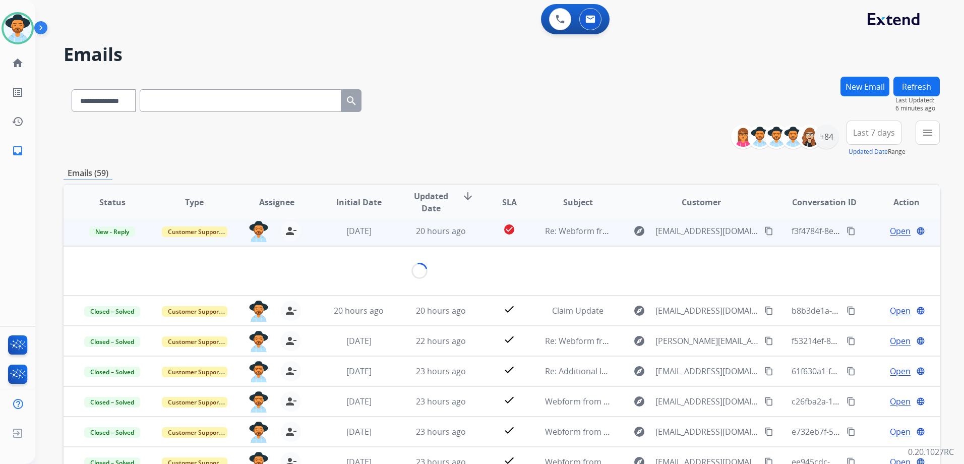
scroll to position [30, 0]
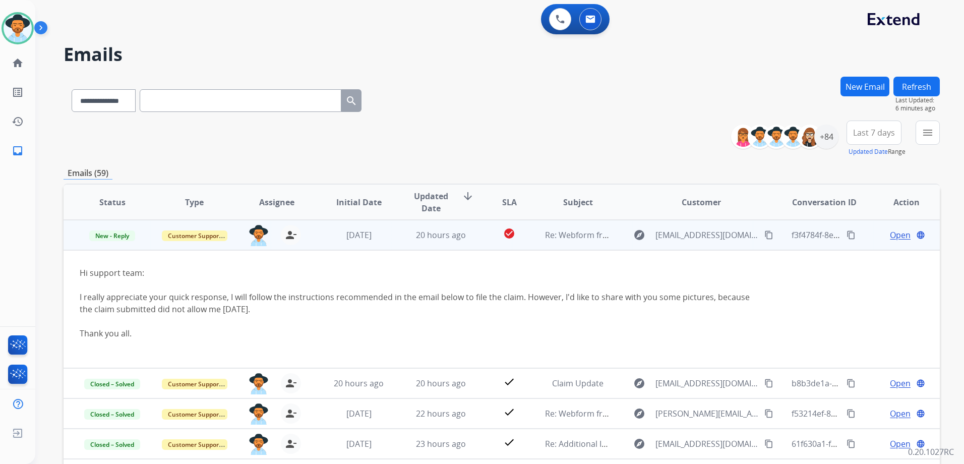
click at [891, 231] on span "Open" at bounding box center [900, 235] width 21 height 12
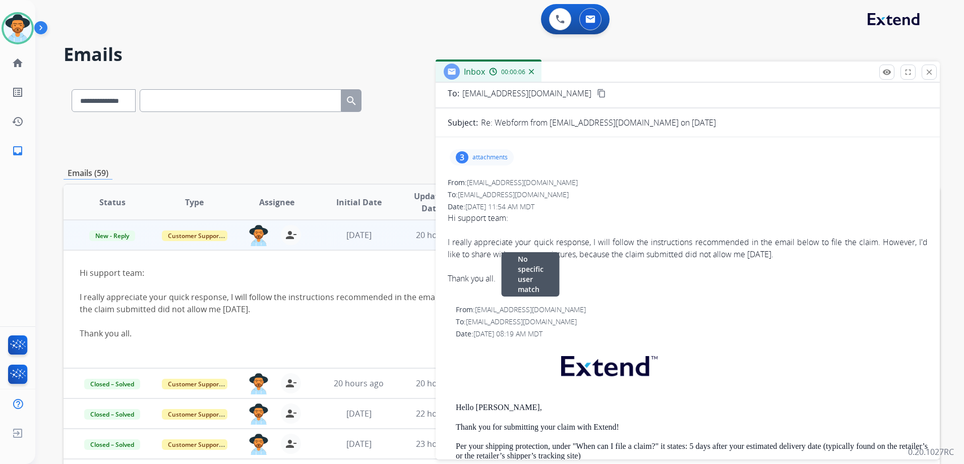
scroll to position [50, 0]
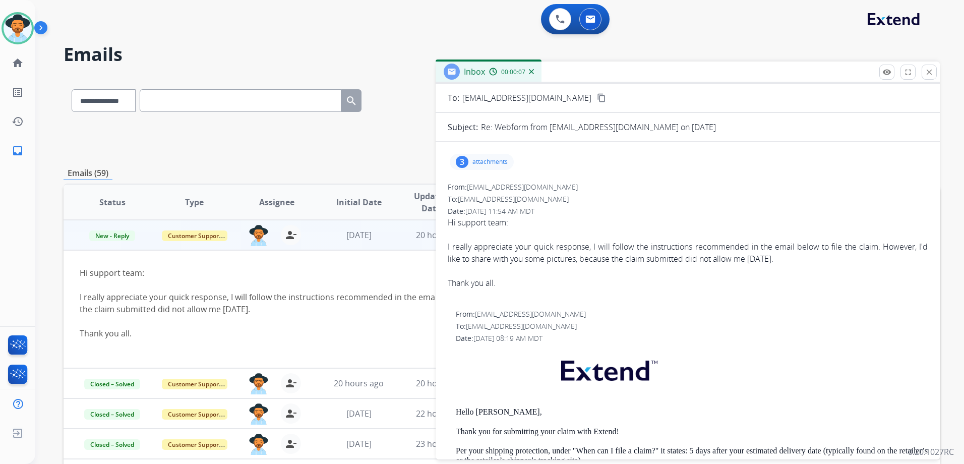
click at [495, 160] on p "attachments" at bounding box center [489, 162] width 35 height 8
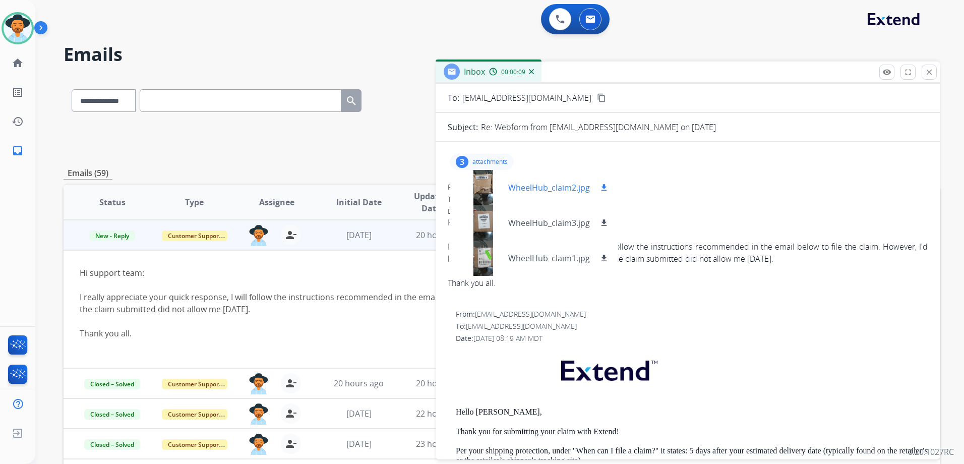
click at [499, 185] on div at bounding box center [483, 187] width 50 height 35
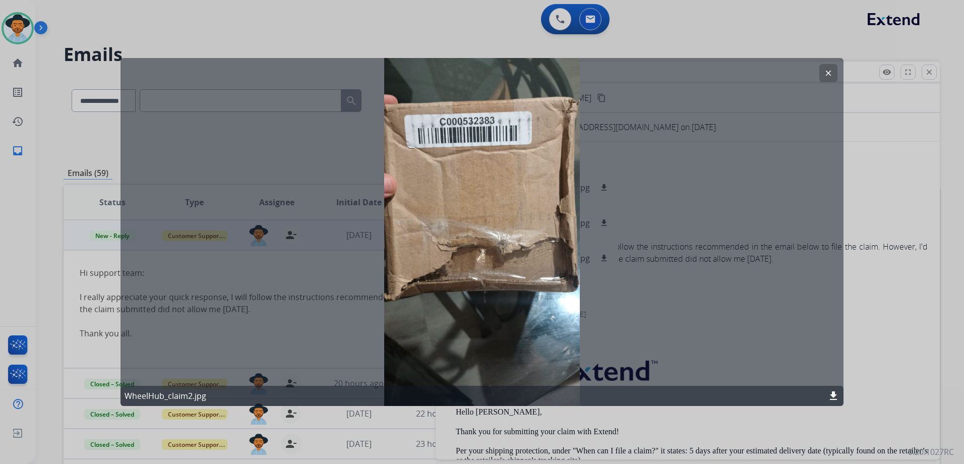
click at [824, 70] on mat-icon "clear" at bounding box center [828, 73] width 9 height 9
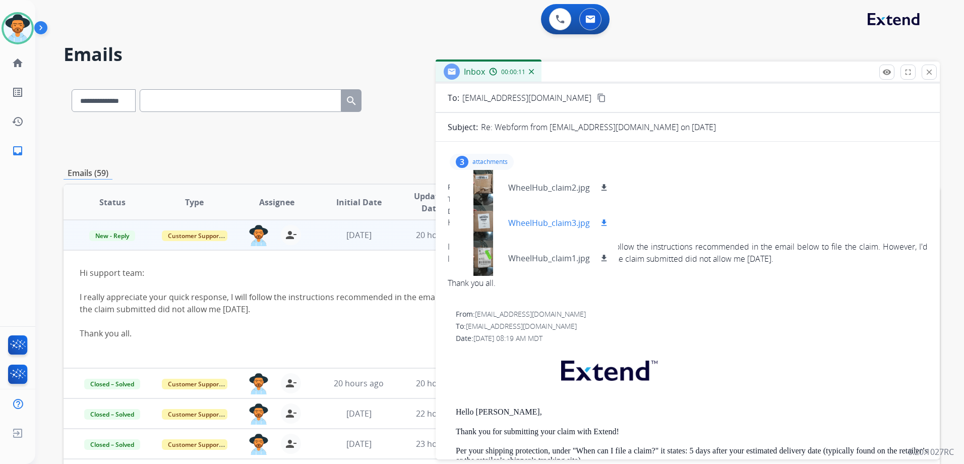
click at [525, 225] on p "WheelHub_claim3.jpg" at bounding box center [549, 223] width 82 height 12
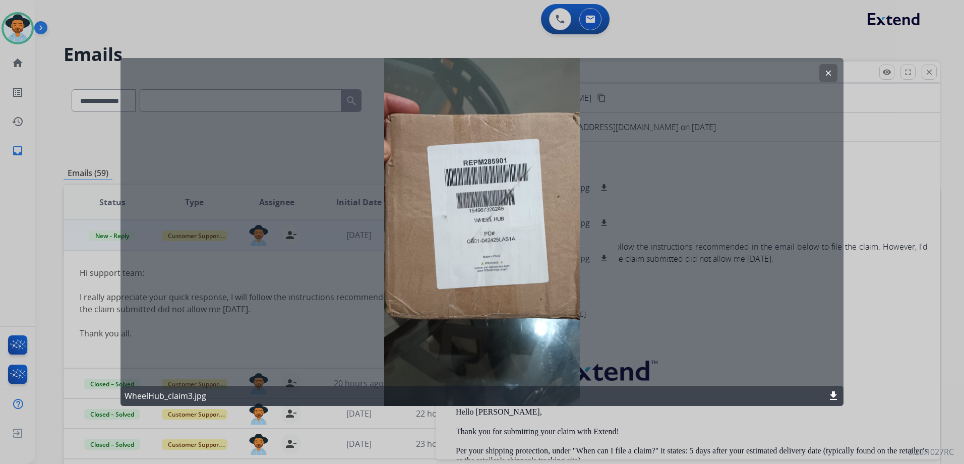
drag, startPoint x: 832, startPoint y: 72, endPoint x: 822, endPoint y: 74, distance: 10.2
click at [831, 72] on mat-icon "clear" at bounding box center [828, 73] width 9 height 9
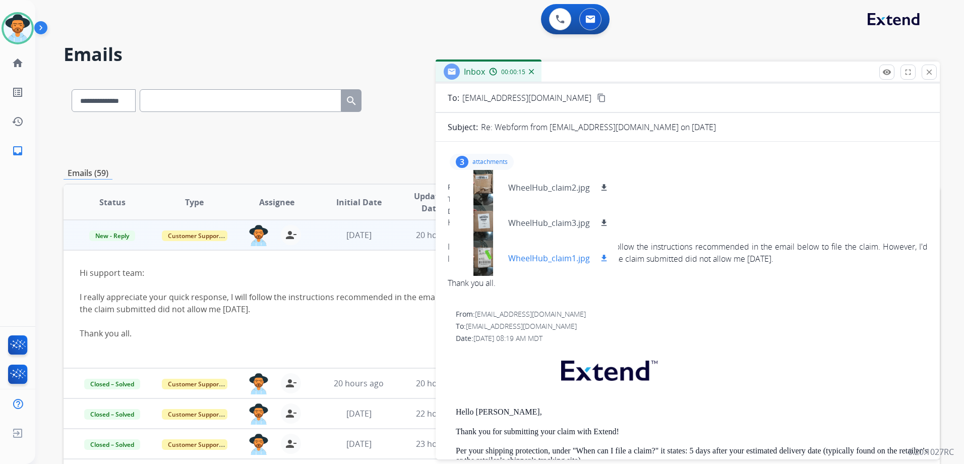
click at [484, 256] on div at bounding box center [483, 257] width 50 height 35
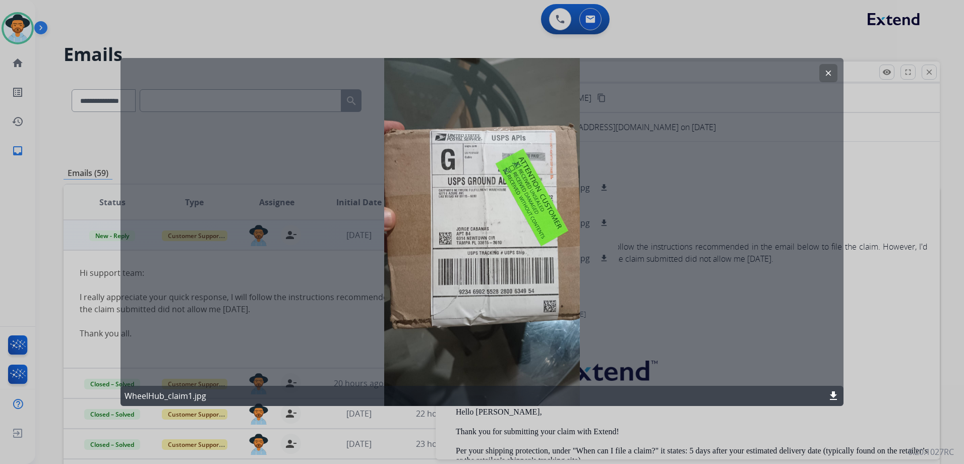
click at [827, 70] on mat-icon "clear" at bounding box center [828, 73] width 9 height 9
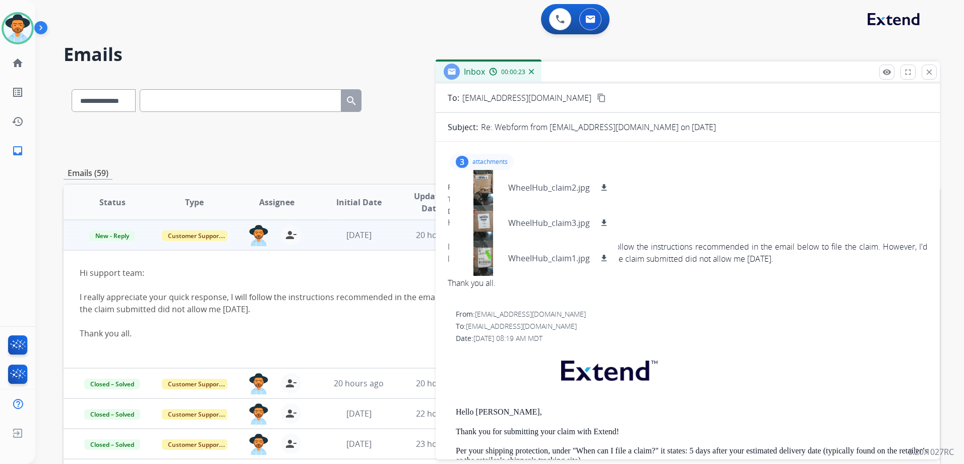
click at [503, 161] on p "attachments" at bounding box center [489, 162] width 35 height 8
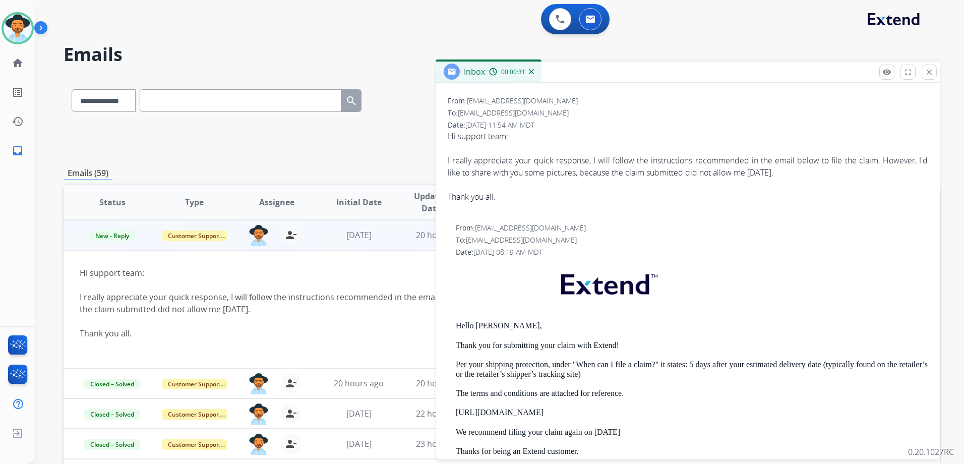
scroll to position [0, 0]
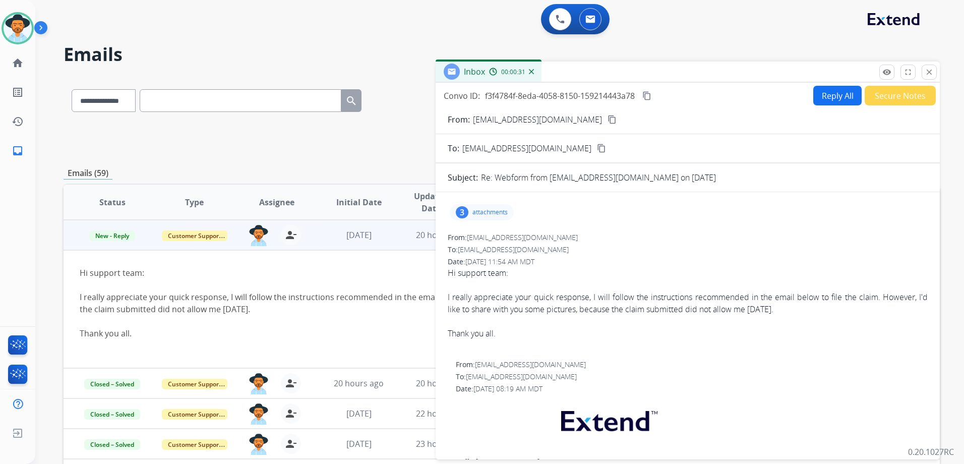
click at [828, 89] on button "Reply All" at bounding box center [837, 96] width 48 height 20
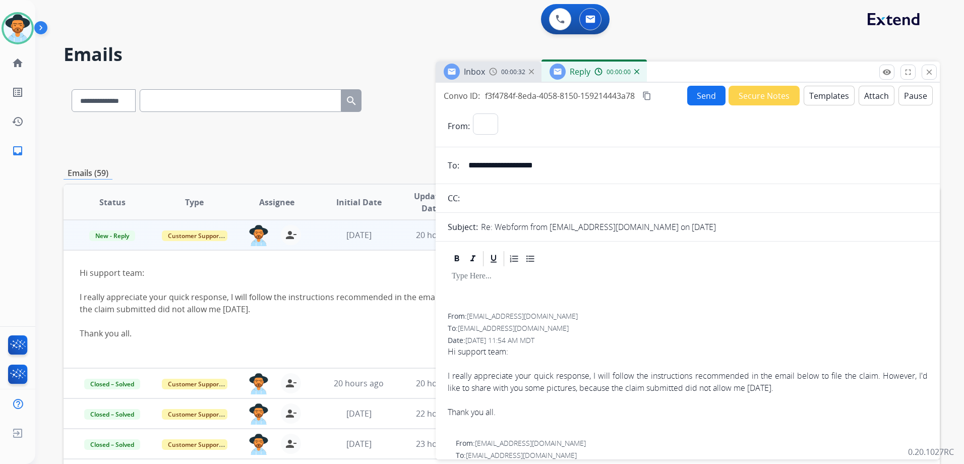
select select "**********"
click at [828, 89] on button "Templates" at bounding box center [828, 96] width 51 height 20
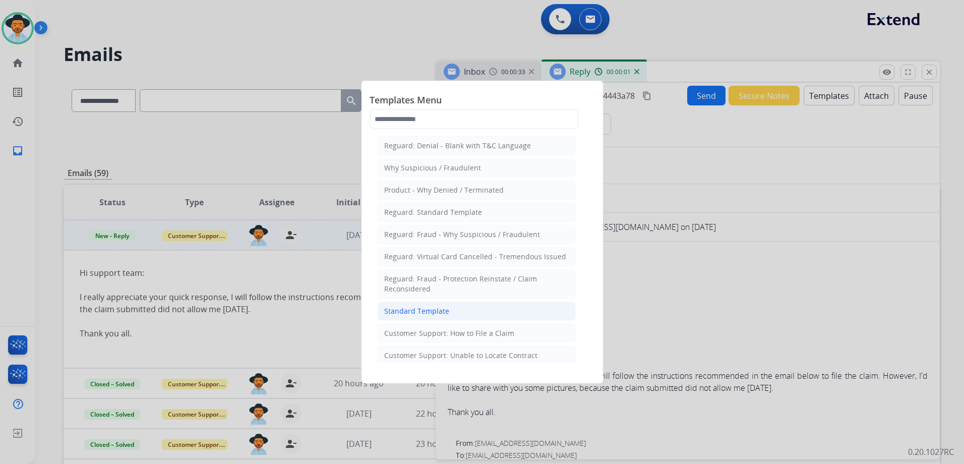
click at [438, 308] on div "Standard Template" at bounding box center [416, 311] width 65 height 10
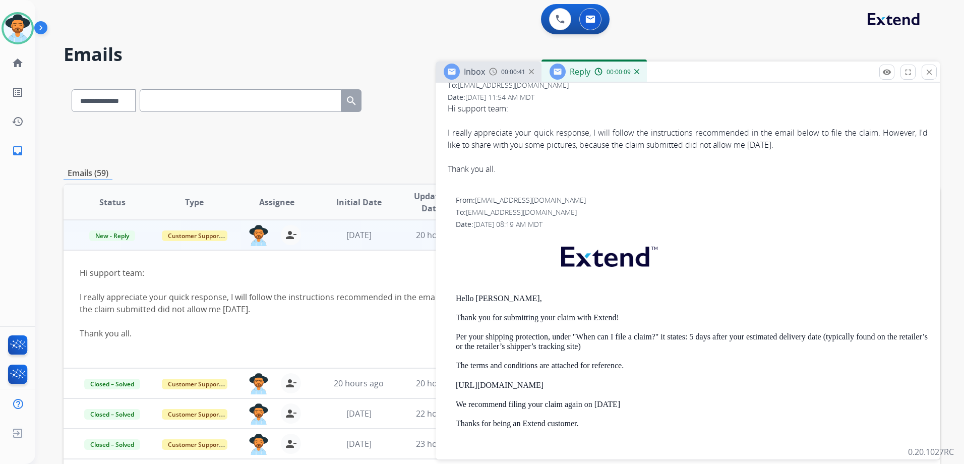
scroll to position [605, 0]
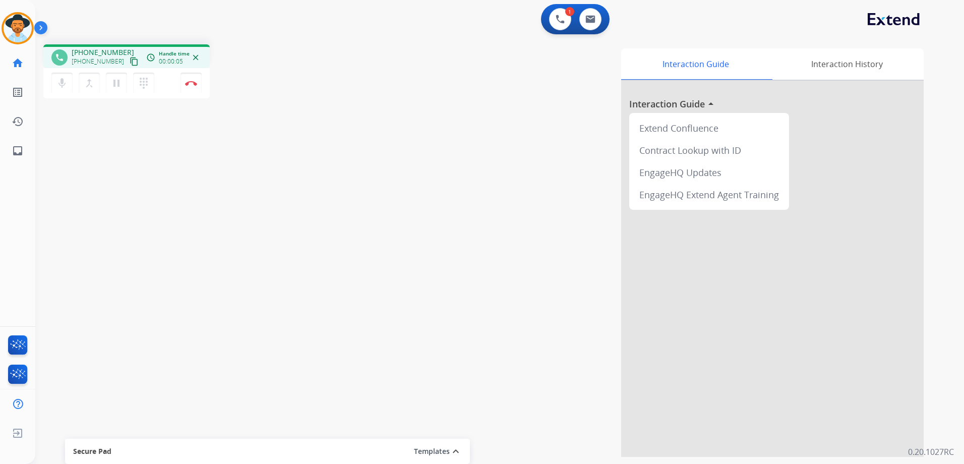
click at [130, 61] on mat-icon "content_copy" at bounding box center [134, 61] width 9 height 9
click at [194, 83] on img at bounding box center [191, 83] width 12 height 5
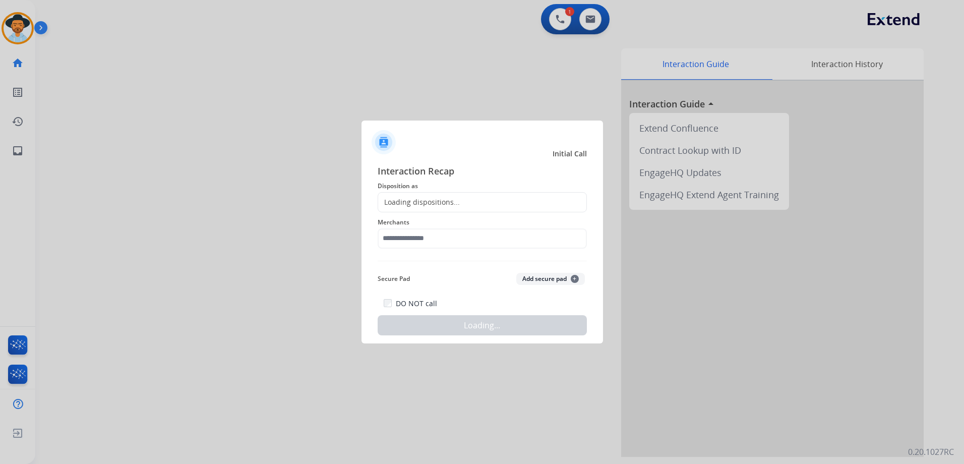
click at [474, 202] on div "Loading dispositions..." at bounding box center [482, 202] width 209 height 20
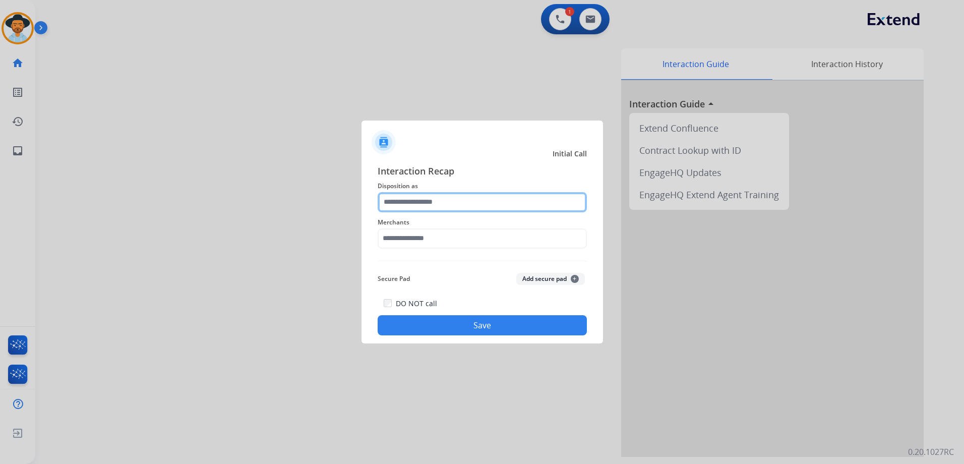
click at [498, 198] on input "text" at bounding box center [482, 202] width 209 height 20
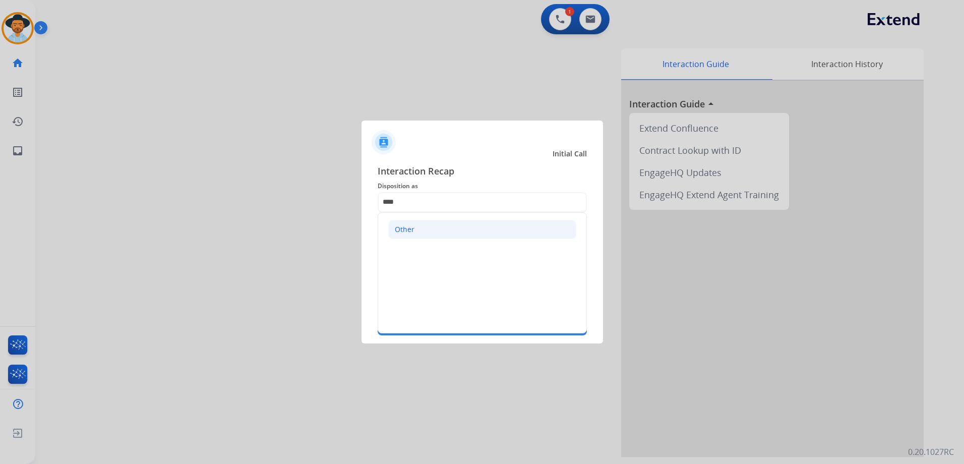
click at [429, 232] on li "Other" at bounding box center [482, 229] width 188 height 19
type input "*****"
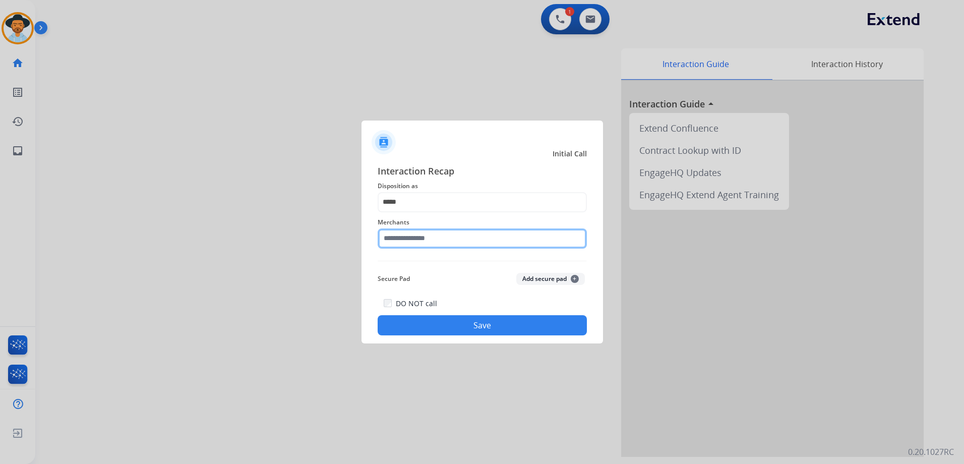
click at [410, 234] on input "text" at bounding box center [482, 238] width 209 height 20
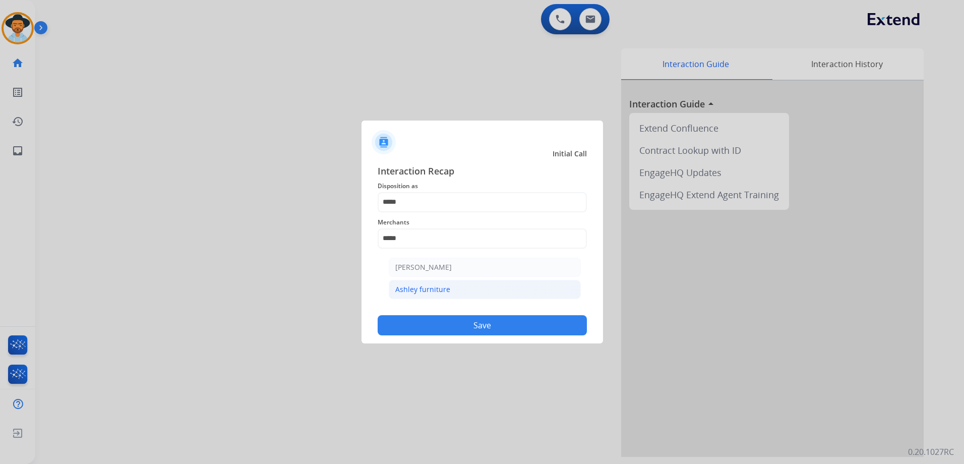
click at [453, 292] on li "Ashley furniture" at bounding box center [485, 289] width 192 height 19
type input "**********"
click at [513, 322] on button "Save" at bounding box center [482, 325] width 209 height 20
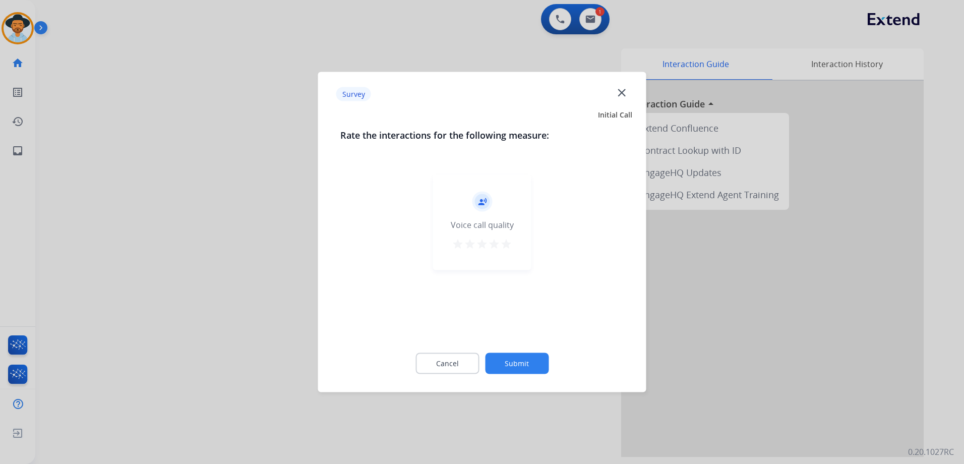
click at [504, 248] on mat-icon "star" at bounding box center [506, 244] width 12 height 12
click at [520, 361] on button "Submit" at bounding box center [517, 363] width 64 height 21
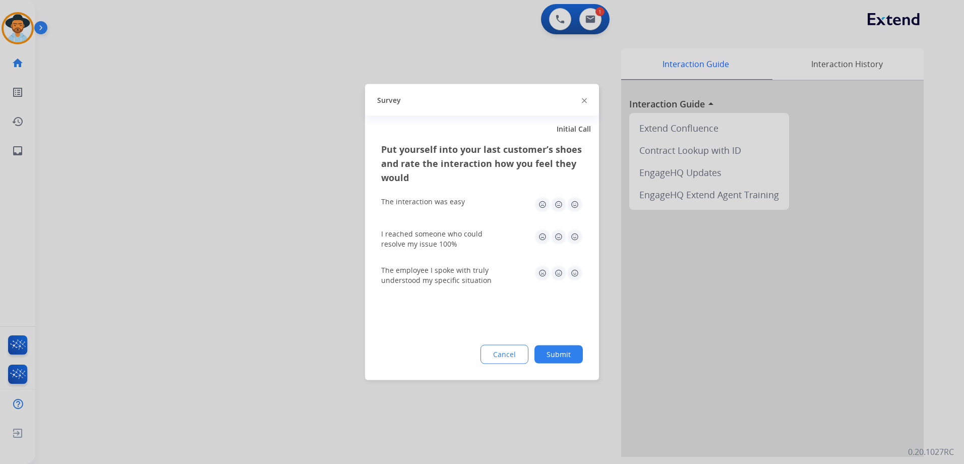
drag, startPoint x: 580, startPoint y: 205, endPoint x: 579, endPoint y: 211, distance: 6.1
click at [579, 205] on img at bounding box center [575, 205] width 16 height 16
click at [571, 237] on img at bounding box center [575, 237] width 16 height 16
click at [576, 273] on img at bounding box center [575, 273] width 16 height 16
click at [569, 348] on button "Submit" at bounding box center [558, 354] width 48 height 18
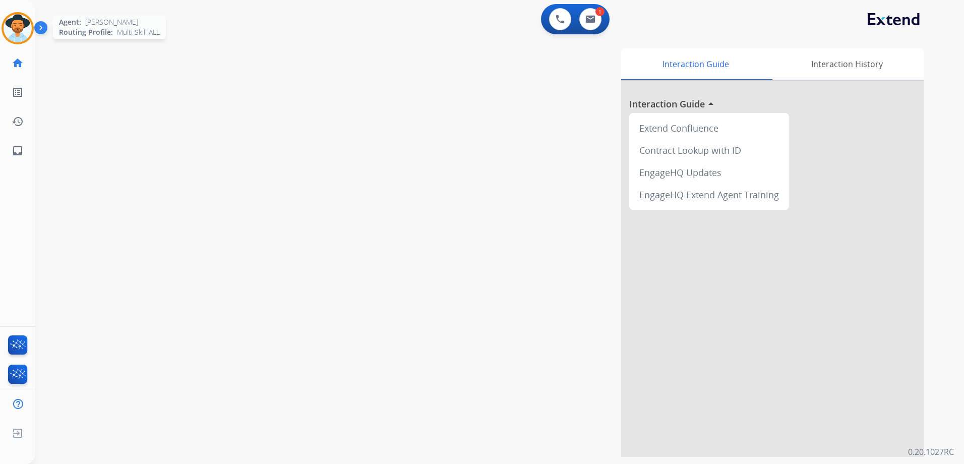
click at [15, 17] on img at bounding box center [18, 28] width 28 height 28
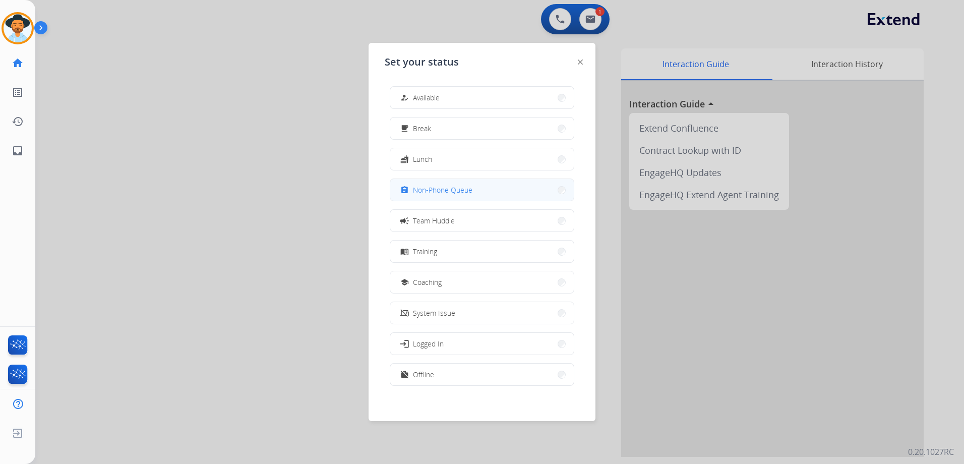
click at [459, 190] on span "Non-Phone Queue" at bounding box center [442, 189] width 59 height 11
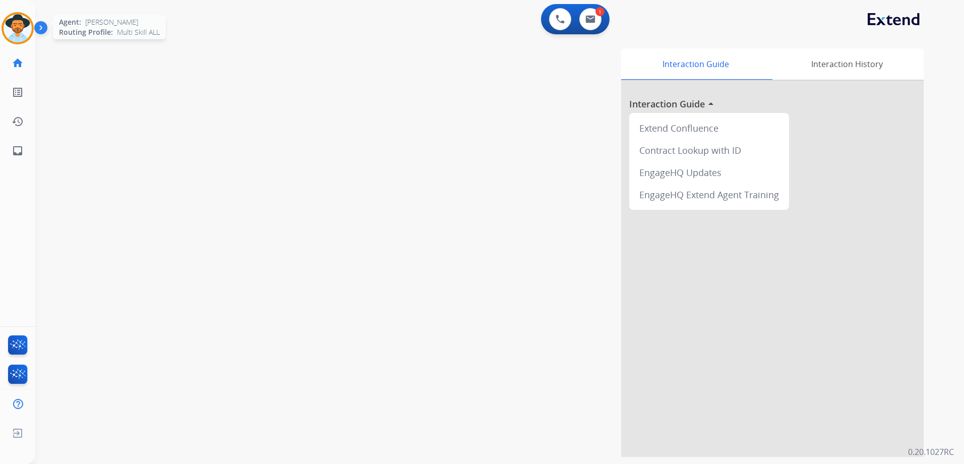
click at [14, 20] on img at bounding box center [18, 28] width 28 height 28
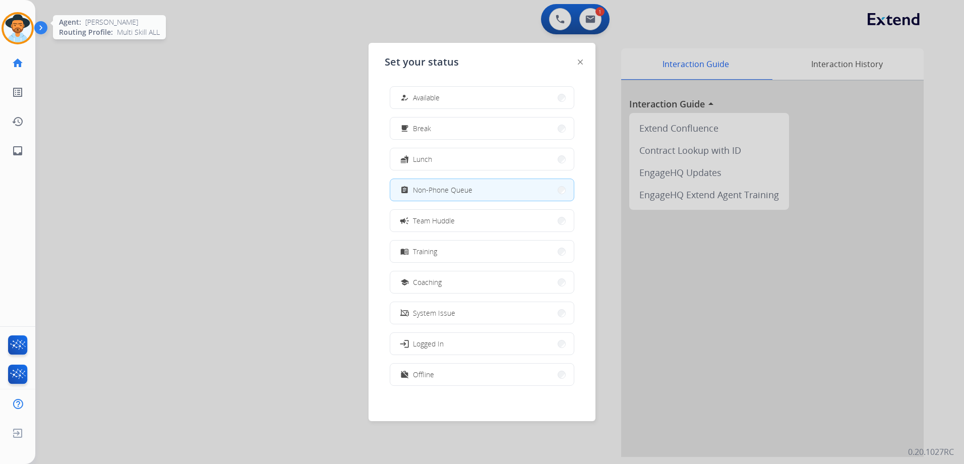
click at [14, 20] on img at bounding box center [18, 28] width 28 height 28
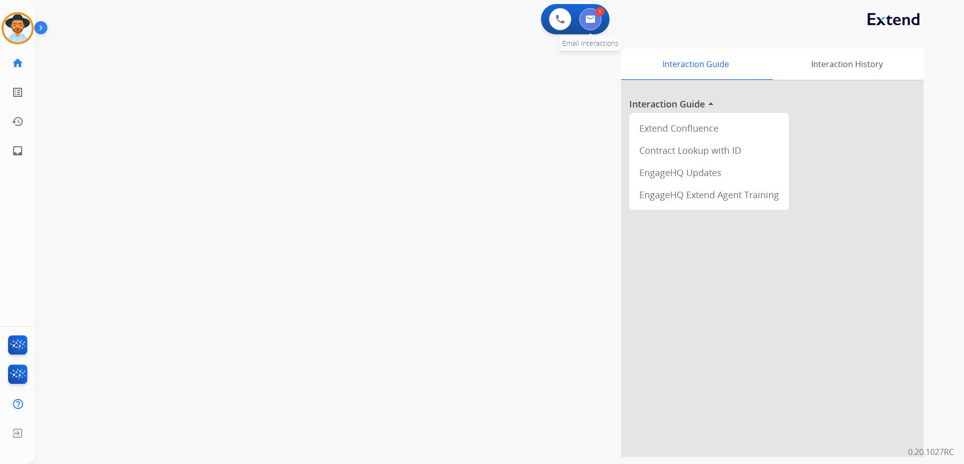
click at [591, 21] on img at bounding box center [590, 19] width 10 height 8
select select "**********"
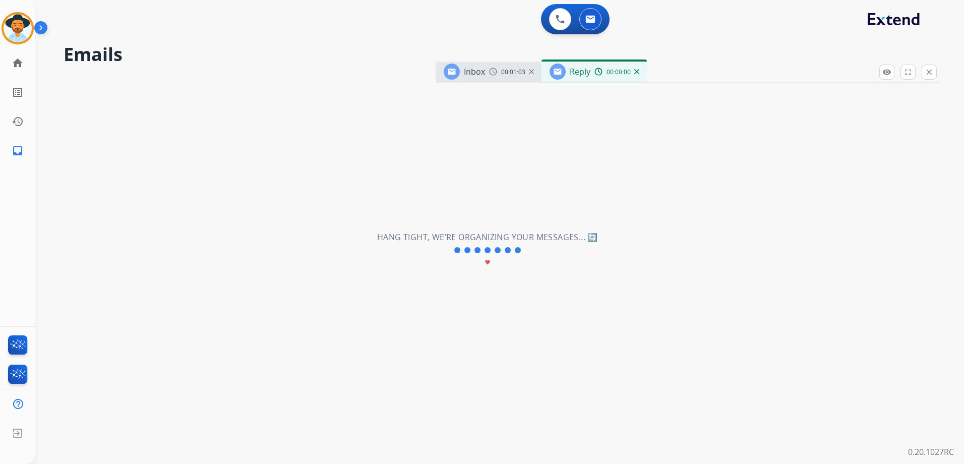
select select "**********"
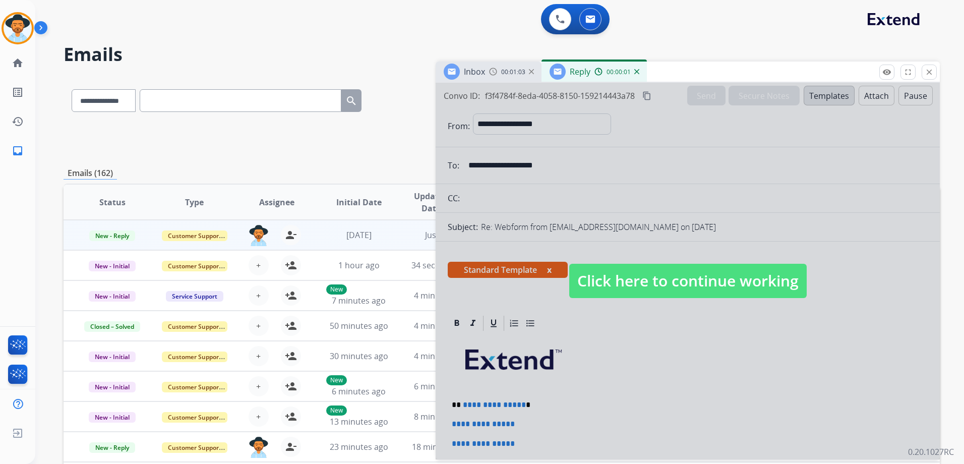
click at [702, 277] on span "Click here to continue working" at bounding box center [687, 281] width 237 height 34
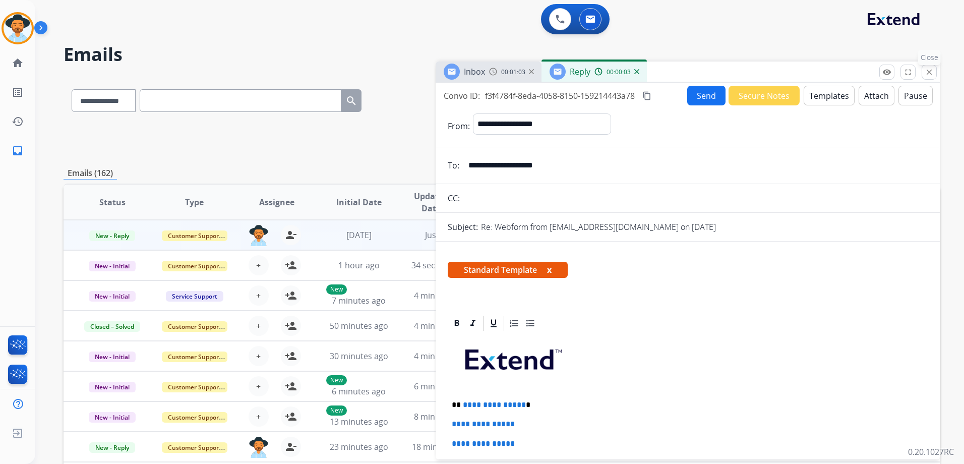
click at [935, 65] on div "Inbox 00:01:03 Reply 00:00:03 Click here to continue working Convo ID: f3f4784f…" at bounding box center [687, 260] width 504 height 398
click at [934, 72] on button "close Close" at bounding box center [928, 72] width 15 height 15
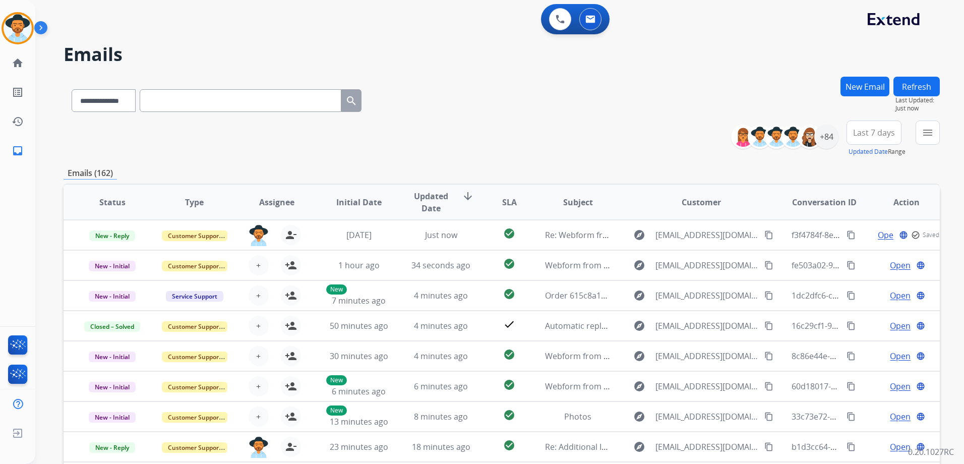
click at [891, 89] on div "New Email Refresh Last Updated: Just now" at bounding box center [889, 99] width 99 height 44
click at [878, 88] on button "New Email" at bounding box center [864, 87] width 49 height 20
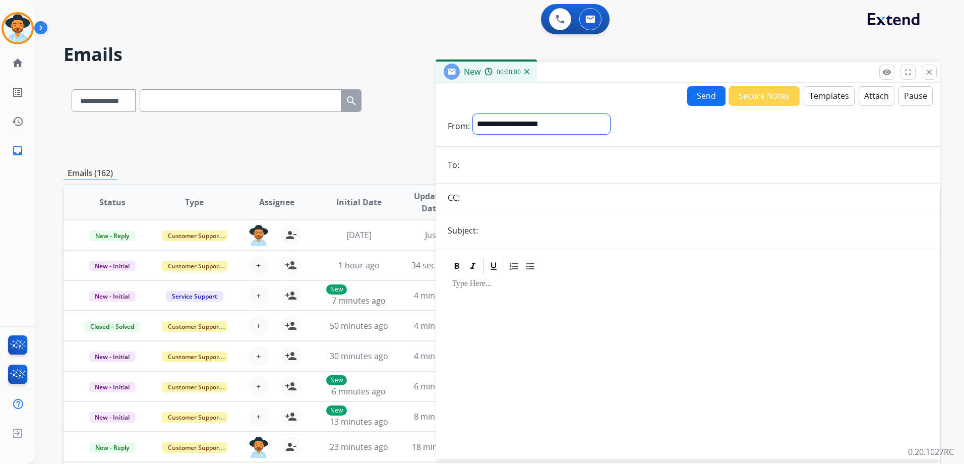
click at [517, 122] on select "**********" at bounding box center [541, 124] width 137 height 20
select select "**********"
click at [473, 114] on select "**********" at bounding box center [541, 124] width 137 height 20
paste input "**********"
type input "**********"
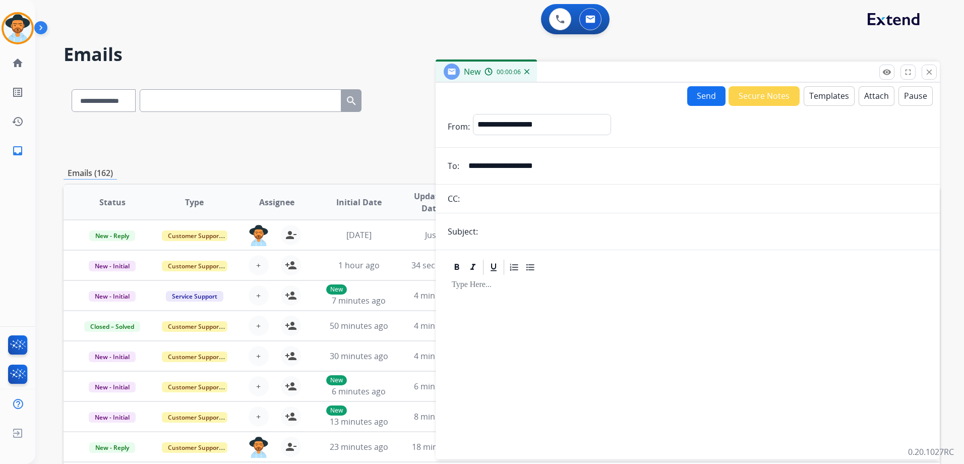
drag, startPoint x: 526, startPoint y: 234, endPoint x: 580, endPoint y: 233, distance: 53.4
click at [526, 234] on input "text" at bounding box center [704, 231] width 447 height 20
type input "**********"
drag, startPoint x: 495, startPoint y: 296, endPoint x: 612, endPoint y: 268, distance: 120.7
click at [495, 296] on div at bounding box center [688, 362] width 480 height 173
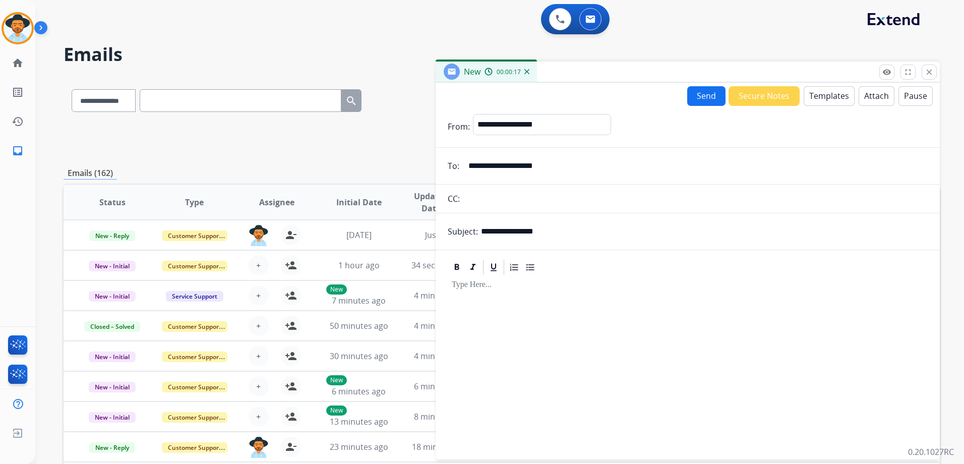
click at [839, 89] on button "Templates" at bounding box center [828, 96] width 51 height 20
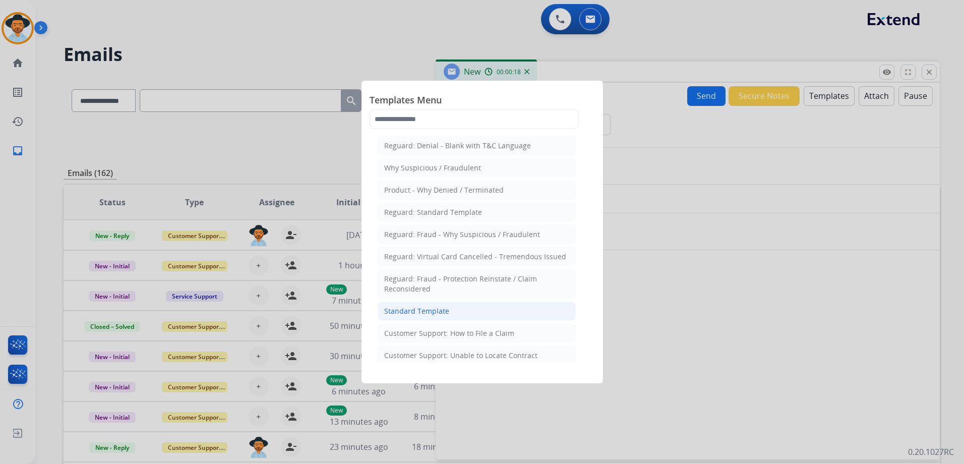
click at [484, 315] on li "Standard Template" at bounding box center [477, 310] width 198 height 19
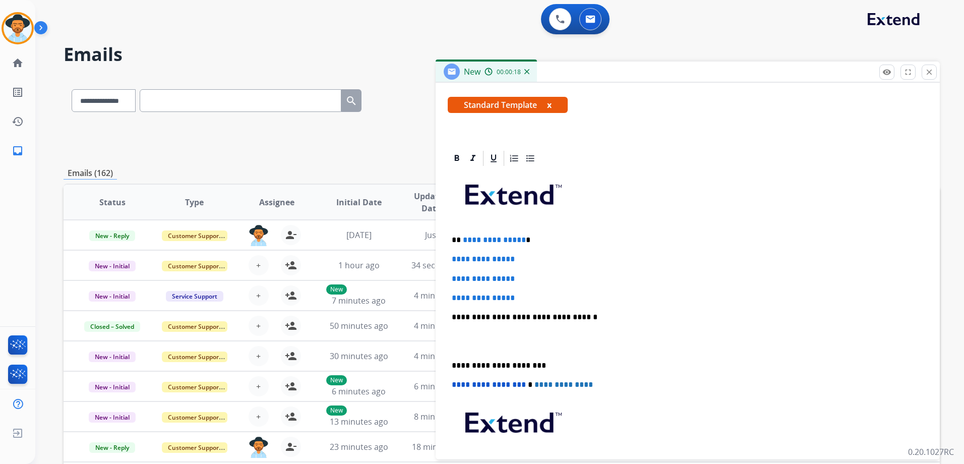
scroll to position [202, 0]
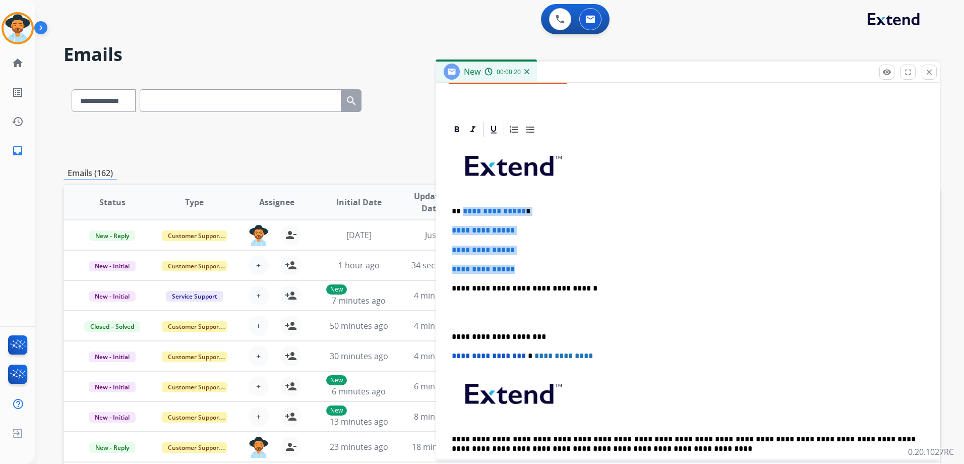
drag, startPoint x: 461, startPoint y: 212, endPoint x: 536, endPoint y: 266, distance: 92.3
click at [536, 266] on div "**********" at bounding box center [688, 312] width 480 height 347
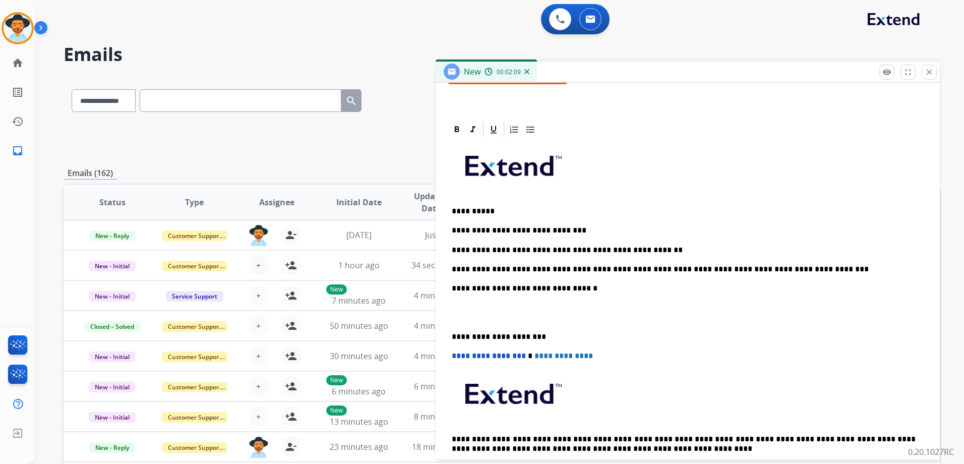
click at [565, 249] on p "**********" at bounding box center [684, 249] width 464 height 9
click at [574, 228] on p "**********" at bounding box center [684, 230] width 464 height 9
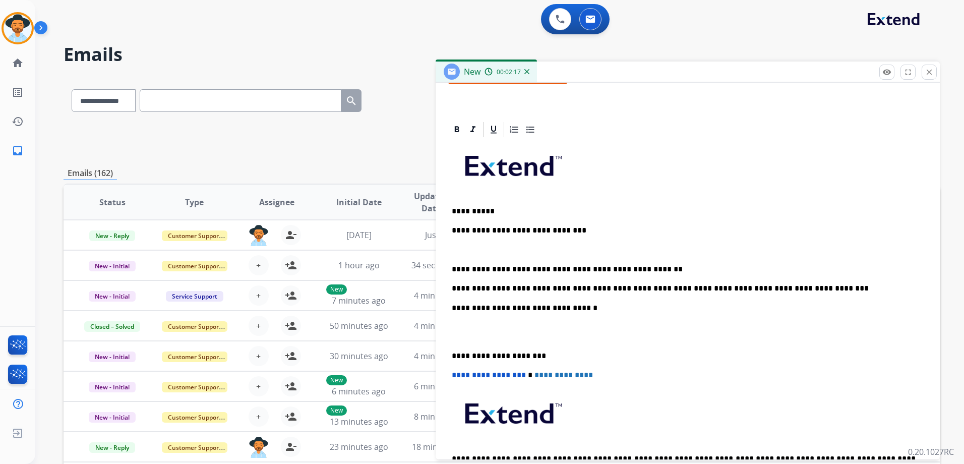
click at [653, 265] on p "**********" at bounding box center [684, 269] width 464 height 9
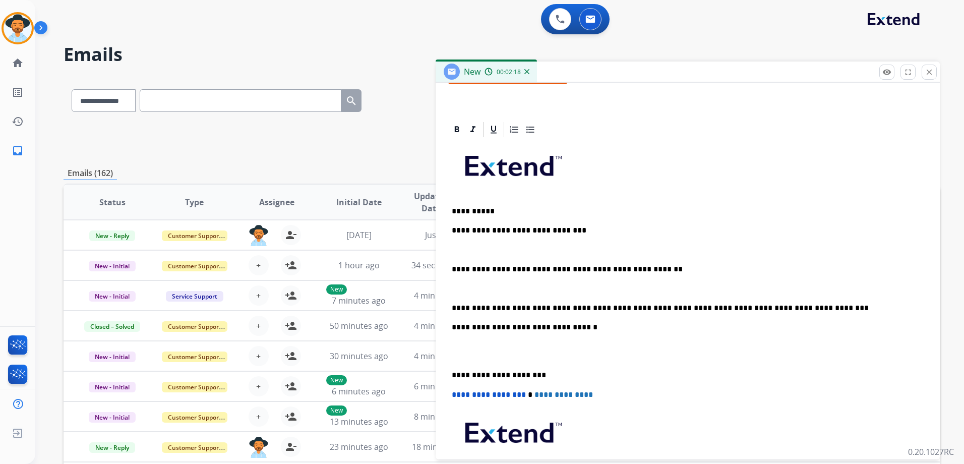
click at [810, 308] on p "**********" at bounding box center [684, 307] width 464 height 9
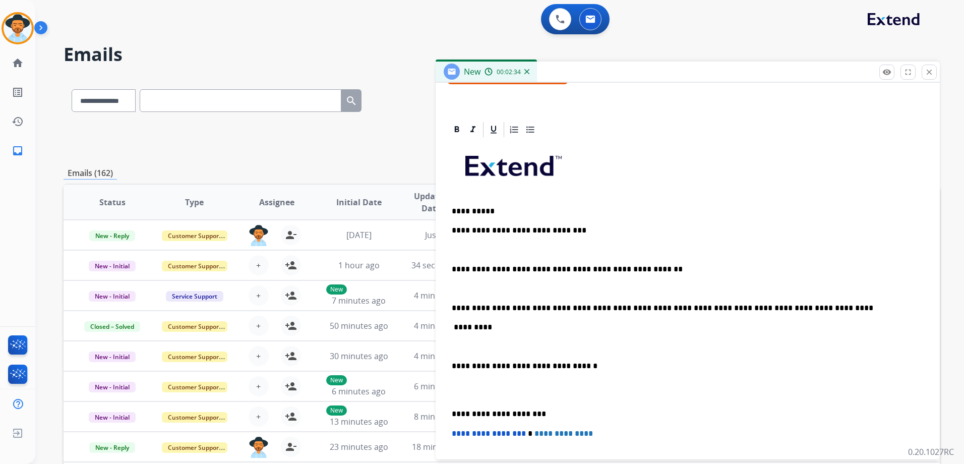
drag, startPoint x: 466, startPoint y: 328, endPoint x: 468, endPoint y: 346, distance: 17.8
click at [466, 328] on p "*********" at bounding box center [684, 327] width 464 height 9
click at [460, 351] on div "**********" at bounding box center [688, 351] width 480 height 424
click at [455, 348] on p at bounding box center [688, 346] width 472 height 9
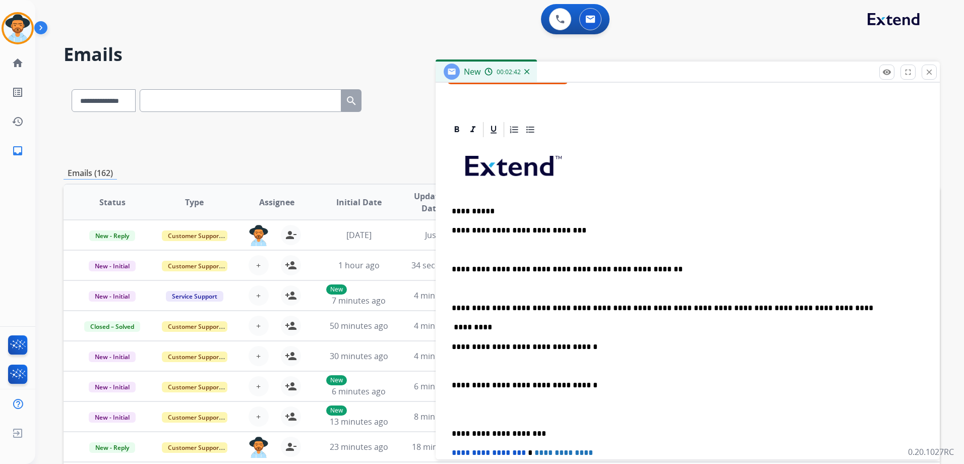
click at [452, 262] on div "**********" at bounding box center [688, 361] width 480 height 444
click at [825, 310] on p "**********" at bounding box center [684, 307] width 464 height 9
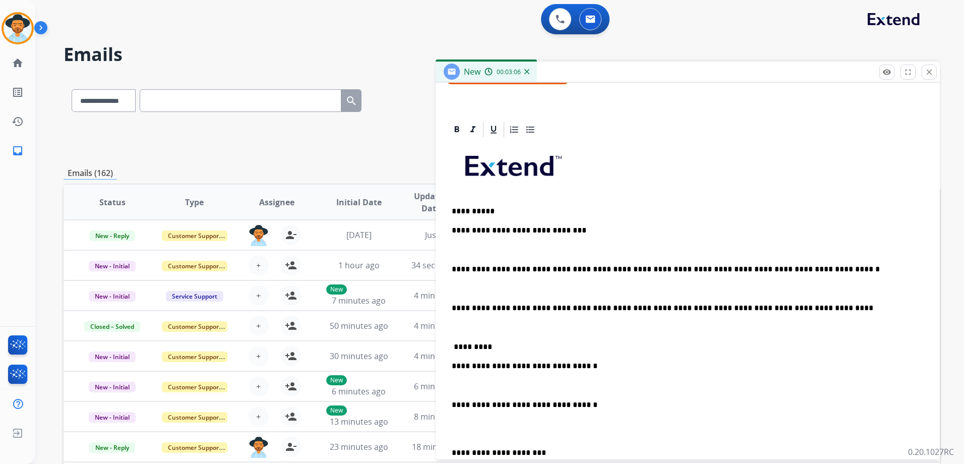
click at [453, 346] on p "*********" at bounding box center [684, 346] width 464 height 9
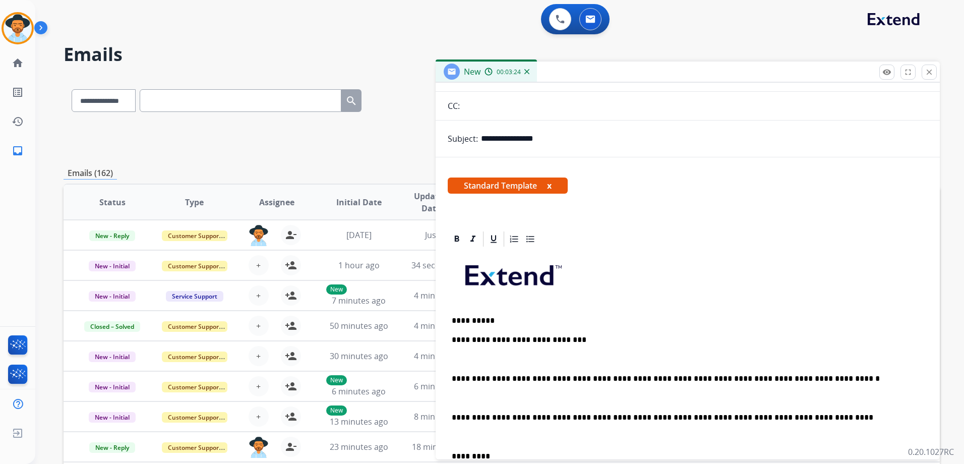
scroll to position [0, 0]
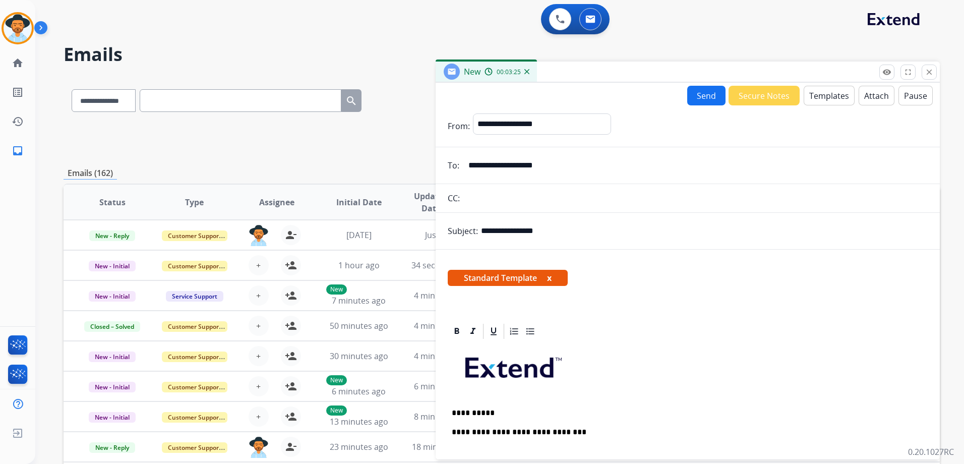
click at [701, 104] on button "Send" at bounding box center [706, 96] width 38 height 20
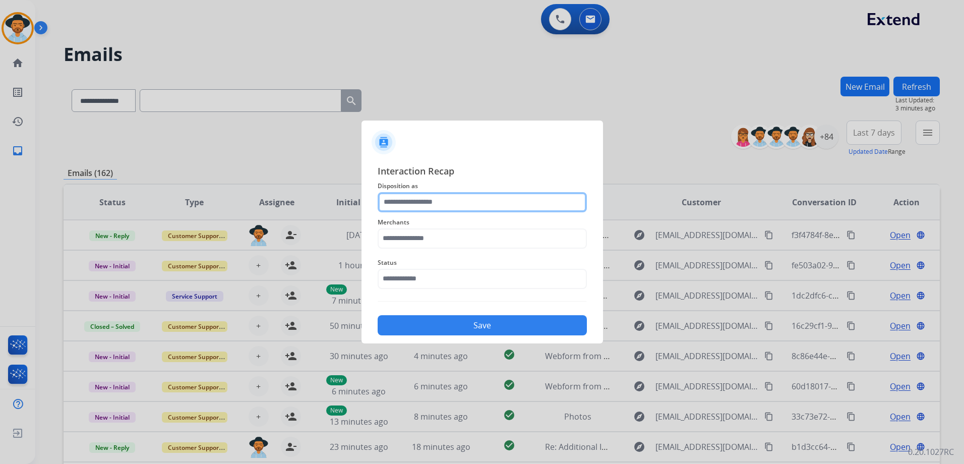
click at [432, 207] on input "text" at bounding box center [482, 202] width 209 height 20
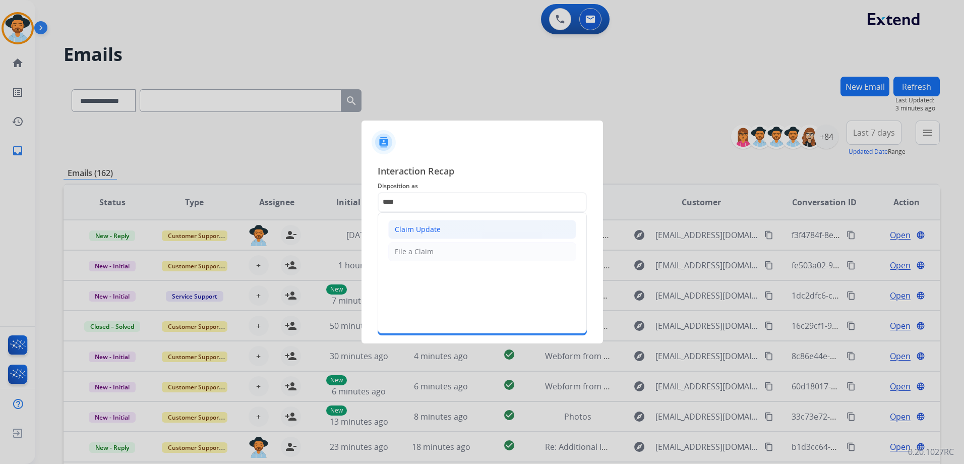
click at [416, 234] on div "Claim Update" at bounding box center [418, 229] width 46 height 10
type input "**********"
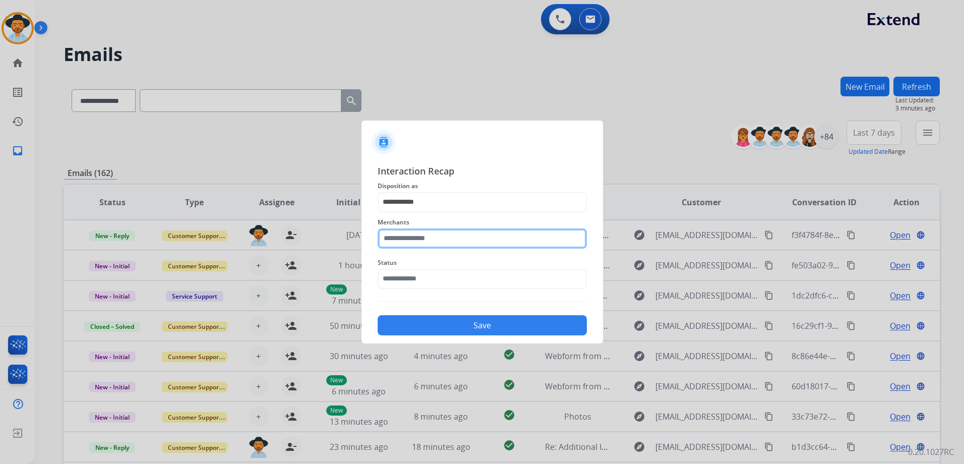
drag, startPoint x: 432, startPoint y: 242, endPoint x: 518, endPoint y: 236, distance: 85.4
click at [433, 242] on input "text" at bounding box center [482, 238] width 209 height 20
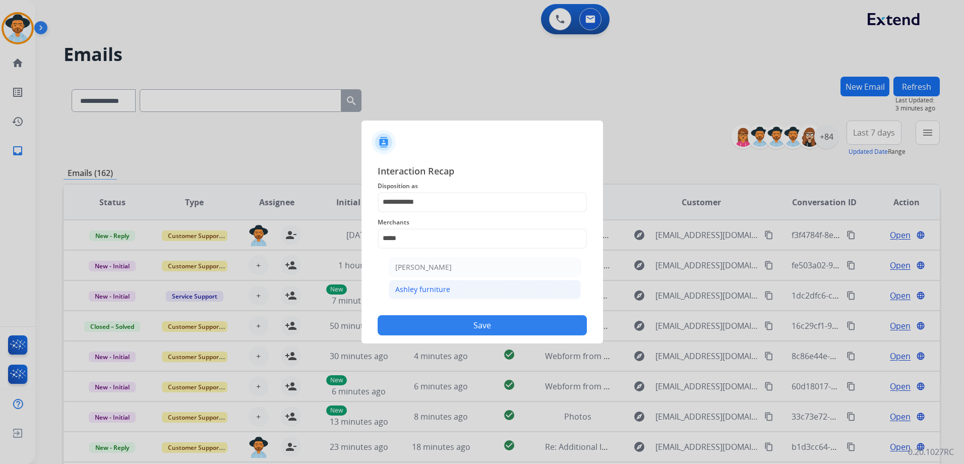
click at [436, 289] on div "Ashley furniture" at bounding box center [422, 289] width 55 height 10
type input "**********"
click at [430, 278] on input "text" at bounding box center [482, 279] width 209 height 20
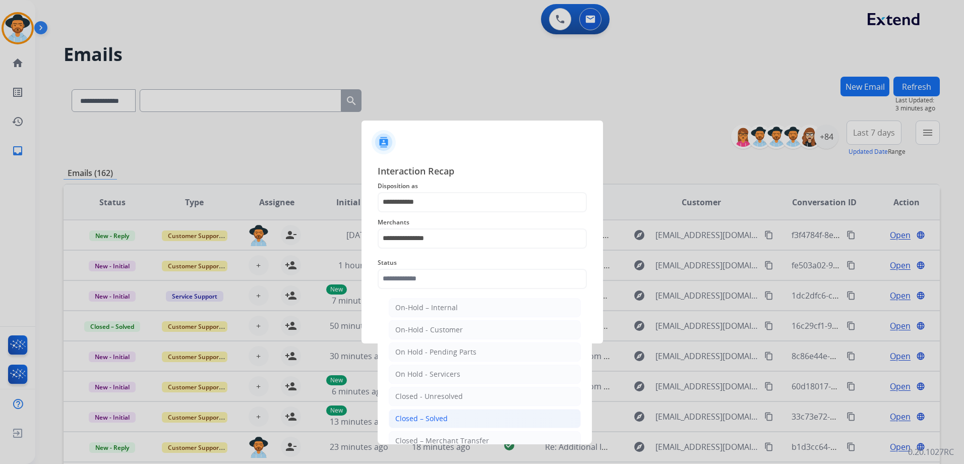
click at [466, 417] on li "Closed – Solved" at bounding box center [485, 418] width 192 height 19
type input "**********"
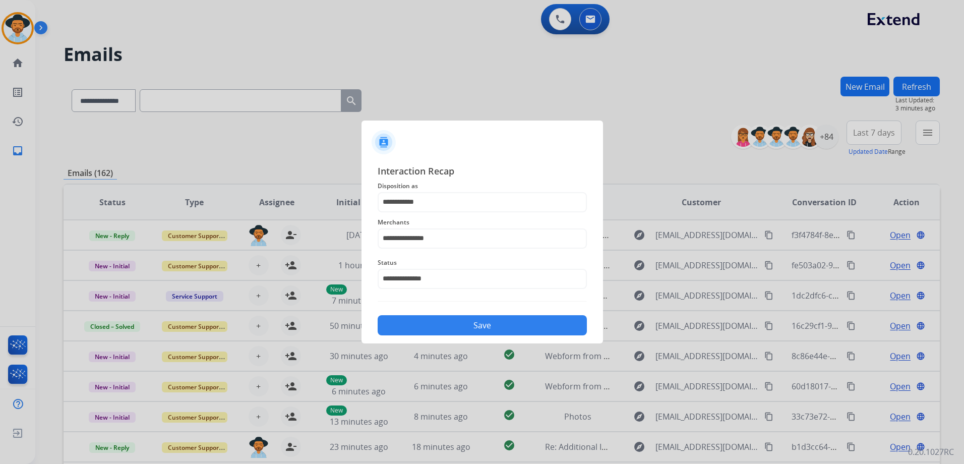
click at [492, 323] on button "Save" at bounding box center [482, 325] width 209 height 20
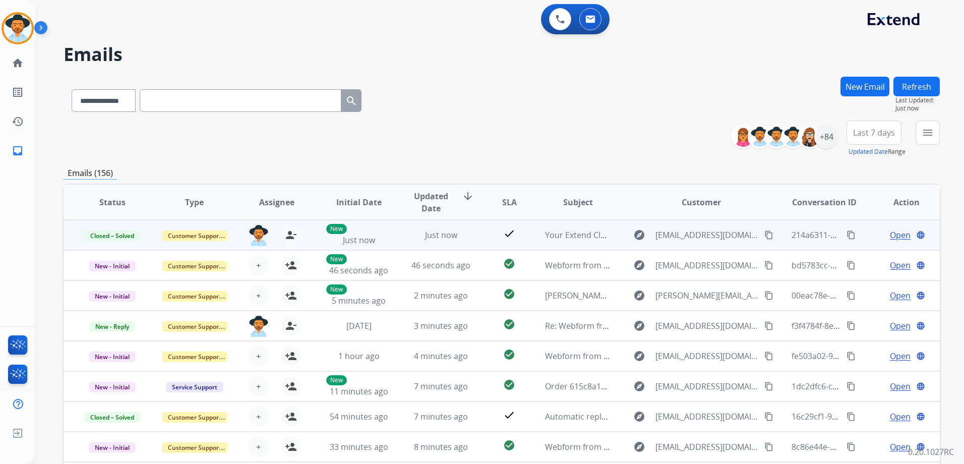
click at [847, 237] on mat-icon "content_copy" at bounding box center [850, 234] width 9 height 9
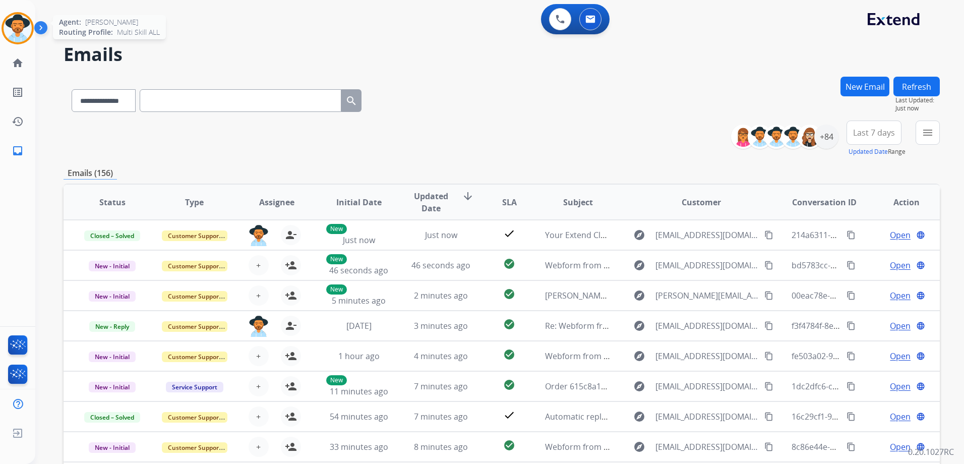
click at [21, 39] on img at bounding box center [18, 28] width 28 height 28
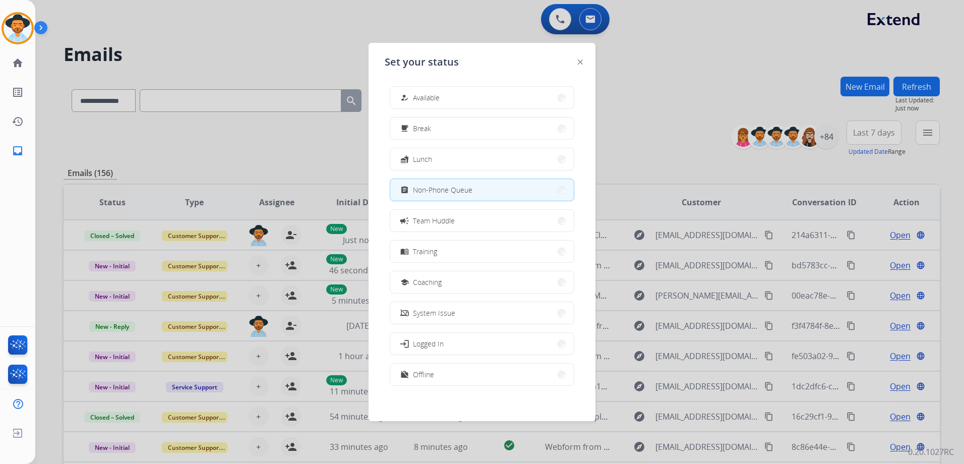
click at [494, 94] on button "how_to_reg Available" at bounding box center [481, 98] width 183 height 22
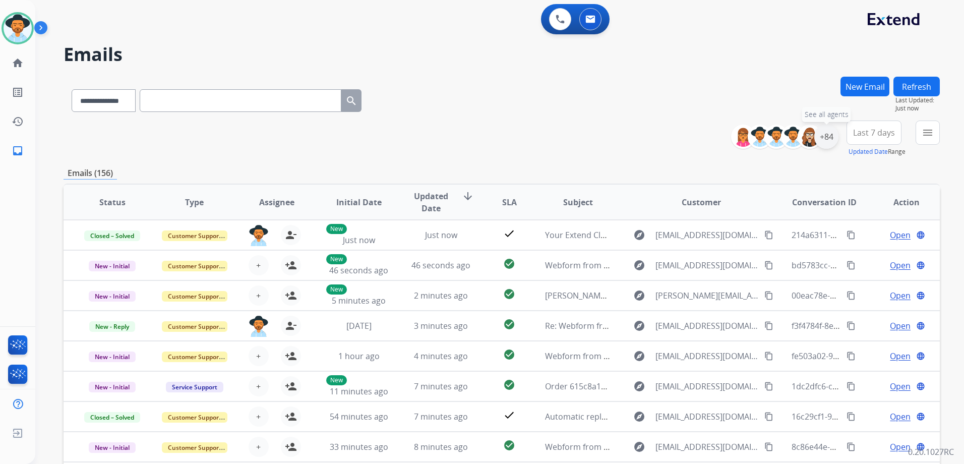
click at [826, 140] on div "+84" at bounding box center [826, 136] width 24 height 24
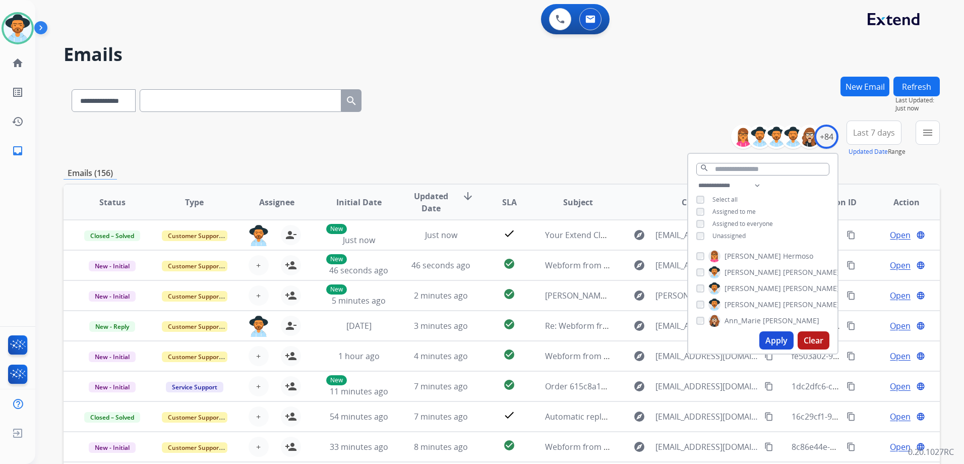
click at [729, 233] on span "Unassigned" at bounding box center [728, 235] width 33 height 9
click at [774, 346] on button "Apply" at bounding box center [776, 340] width 34 height 18
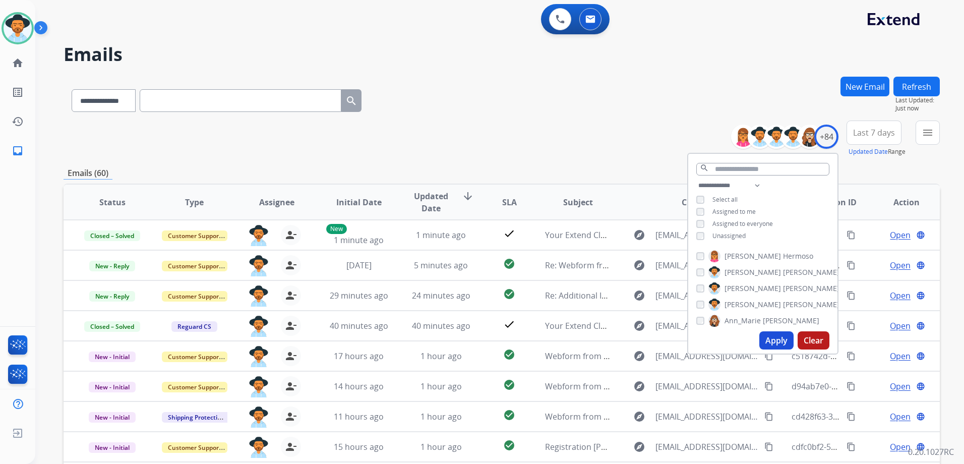
drag, startPoint x: 560, startPoint y: 122, endPoint x: 592, endPoint y: 137, distance: 35.2
click at [559, 122] on div "**********" at bounding box center [502, 138] width 876 height 36
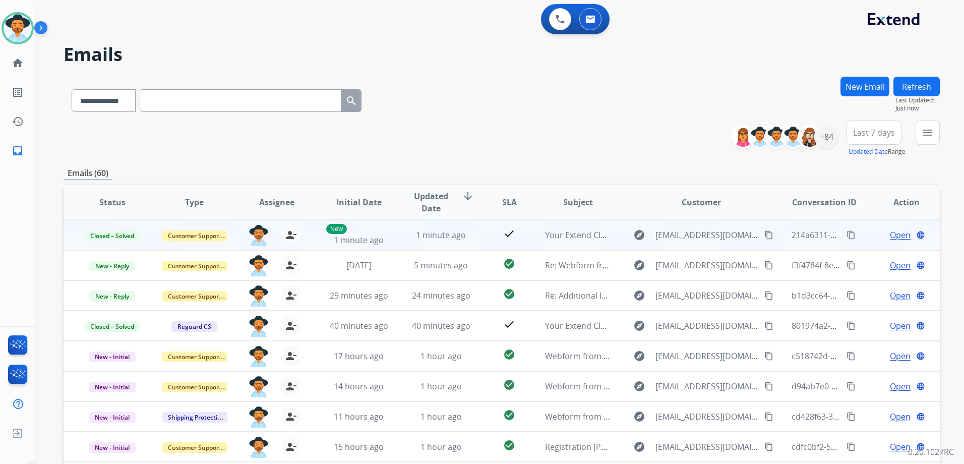
click at [890, 234] on span "Open" at bounding box center [900, 235] width 21 height 12
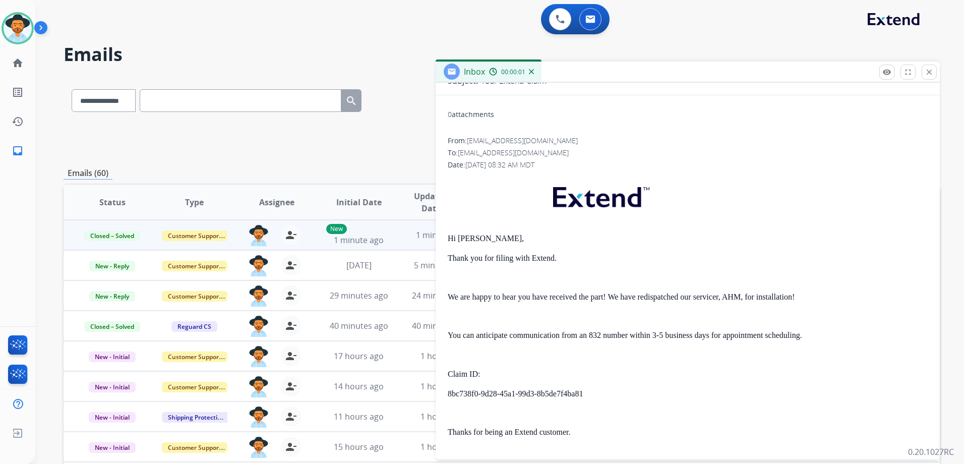
scroll to position [101, 0]
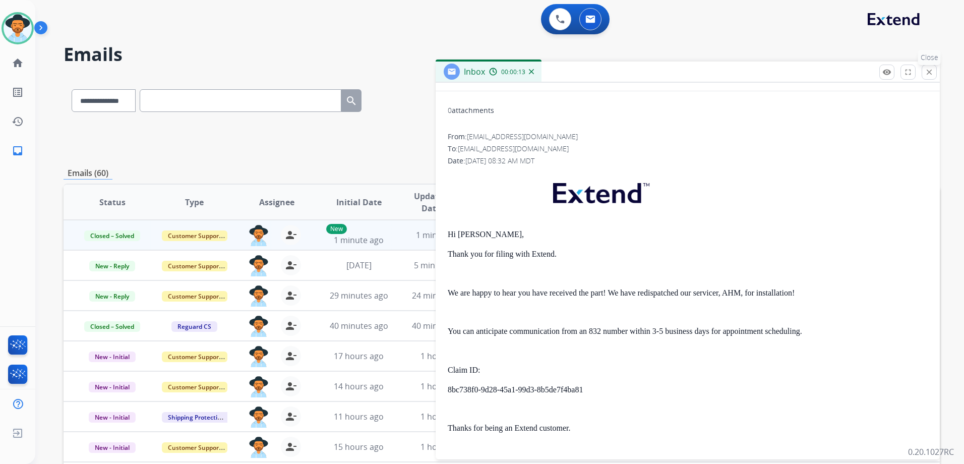
click at [927, 76] on mat-icon "close" at bounding box center [928, 72] width 9 height 9
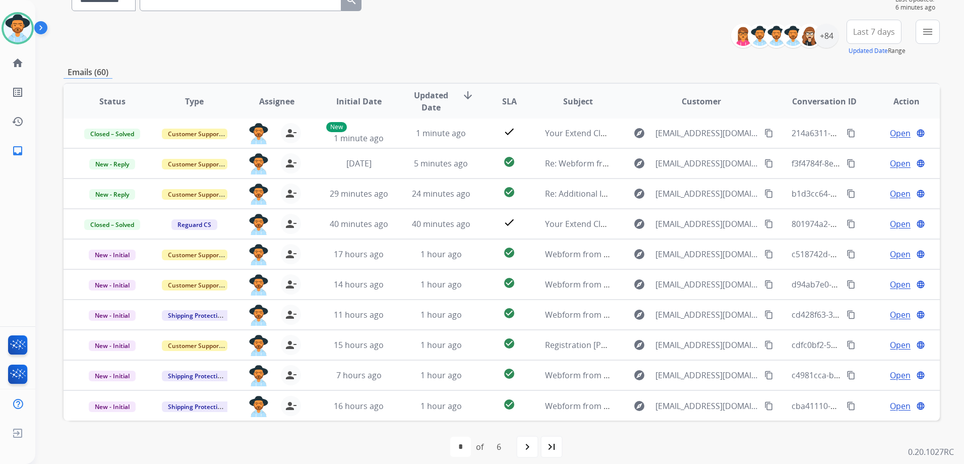
click at [537, 452] on div "navigate_next" at bounding box center [527, 446] width 22 height 22
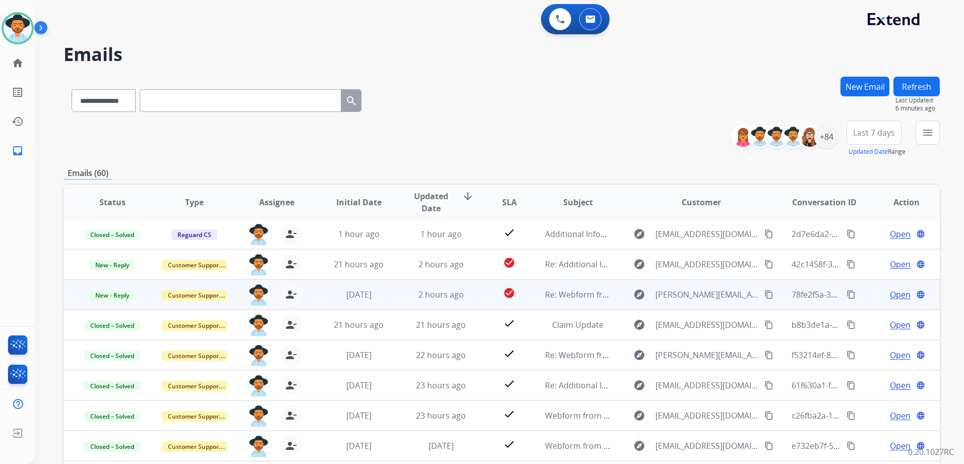
click at [865, 301] on td "Open language" at bounding box center [898, 294] width 82 height 30
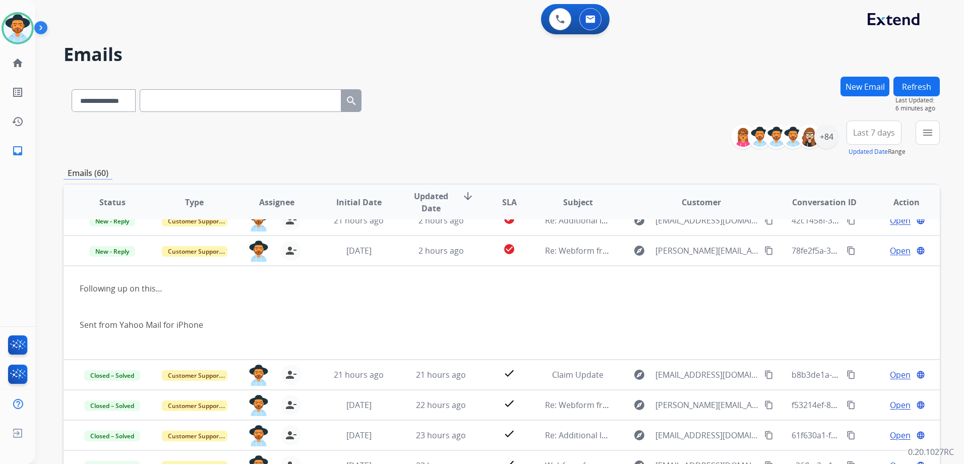
scroll to position [60, 0]
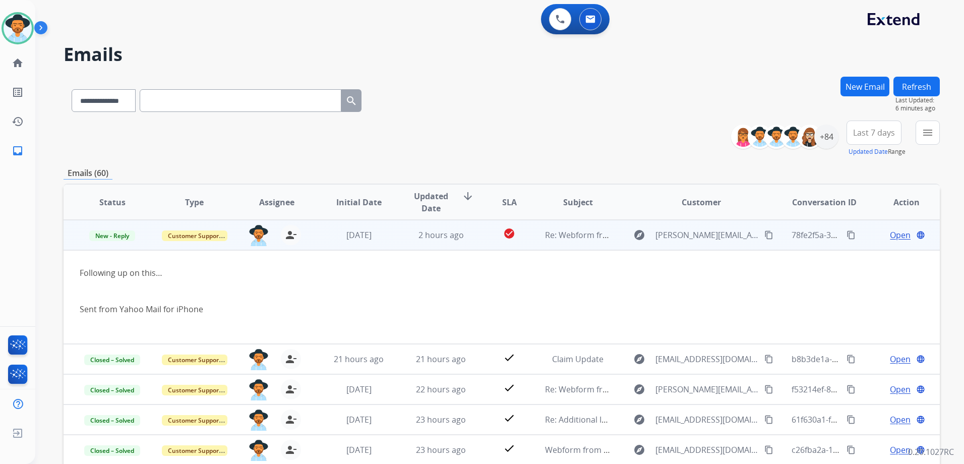
click at [900, 232] on span "Open" at bounding box center [900, 235] width 21 height 12
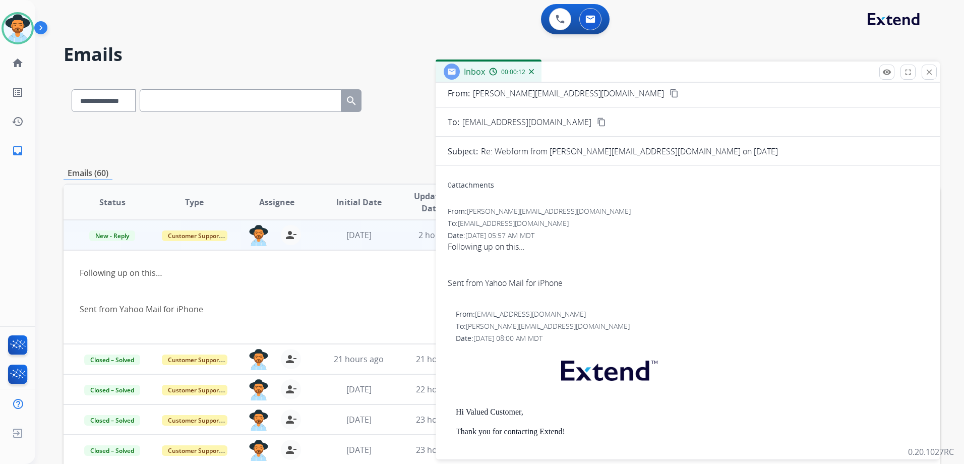
scroll to position [0, 0]
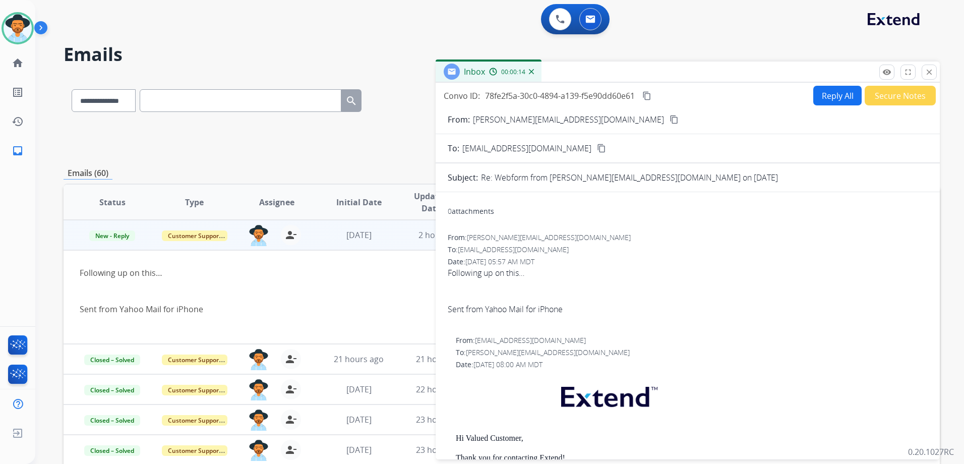
click at [669, 119] on mat-icon "content_copy" at bounding box center [673, 119] width 9 height 9
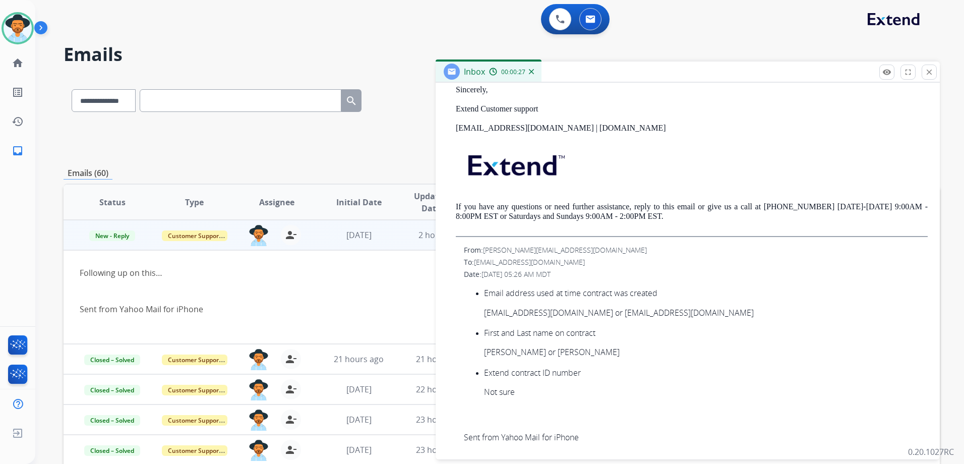
scroll to position [554, 0]
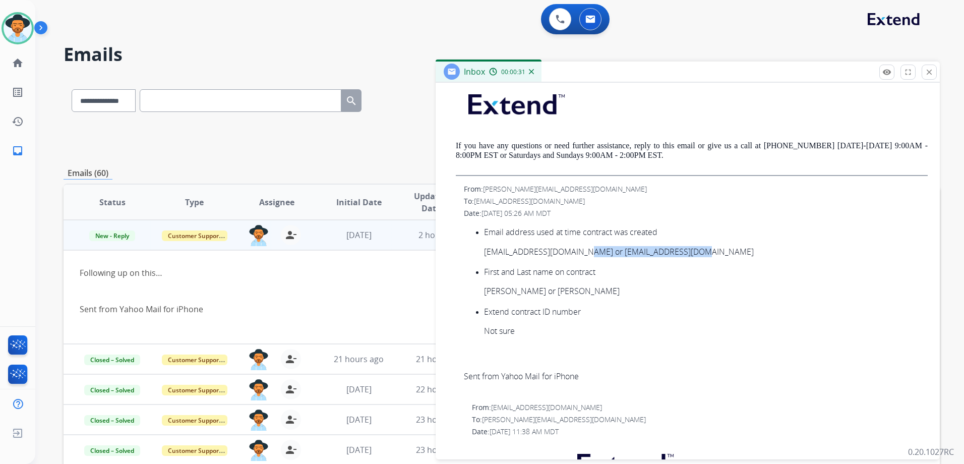
drag, startPoint x: 586, startPoint y: 253, endPoint x: 704, endPoint y: 254, distance: 118.0
click at [704, 254] on p "[EMAIL_ADDRESS][DOMAIN_NAME] or [EMAIL_ADDRESS][DOMAIN_NAME]" at bounding box center [706, 251] width 444 height 9
drag, startPoint x: 704, startPoint y: 254, endPoint x: 691, endPoint y: 254, distance: 13.1
copy p "[EMAIL_ADDRESS][DOMAIN_NAME]"
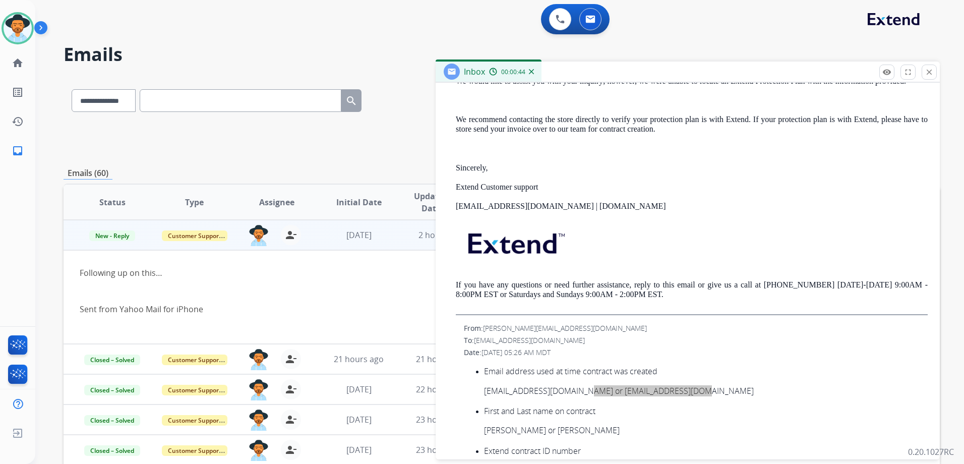
scroll to position [413, 0]
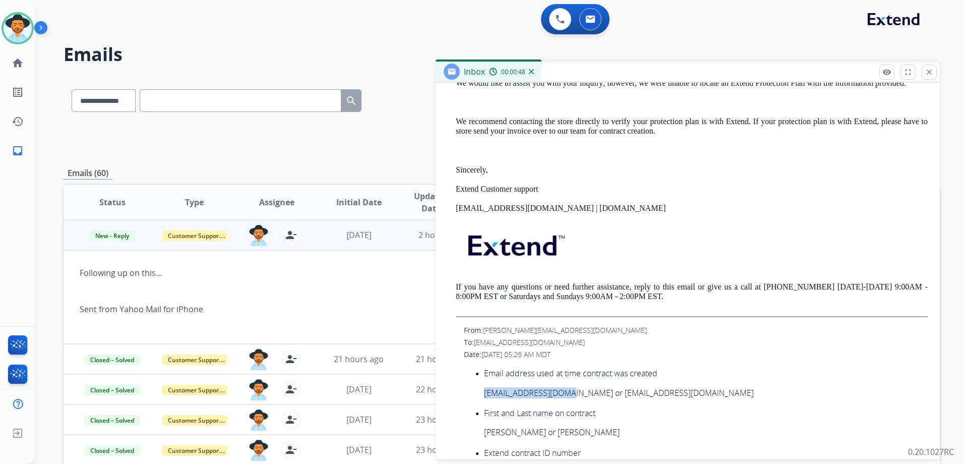
drag, startPoint x: 572, startPoint y: 393, endPoint x: 486, endPoint y: 393, distance: 85.2
click at [486, 393] on p "[EMAIL_ADDRESS][DOMAIN_NAME] or [EMAIL_ADDRESS][DOMAIN_NAME]" at bounding box center [706, 392] width 444 height 9
drag, startPoint x: 486, startPoint y: 393, endPoint x: 492, endPoint y: 393, distance: 6.0
copy p "[EMAIL_ADDRESS][DOMAIN_NAME]"
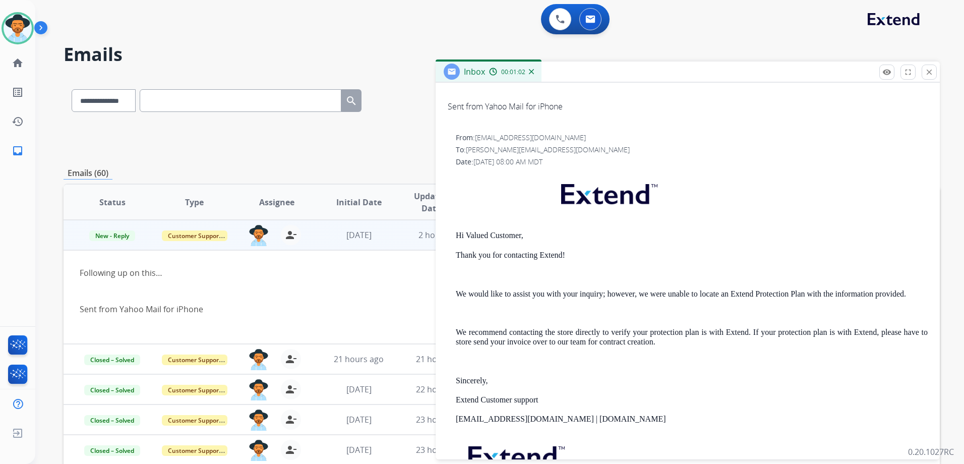
scroll to position [111, 0]
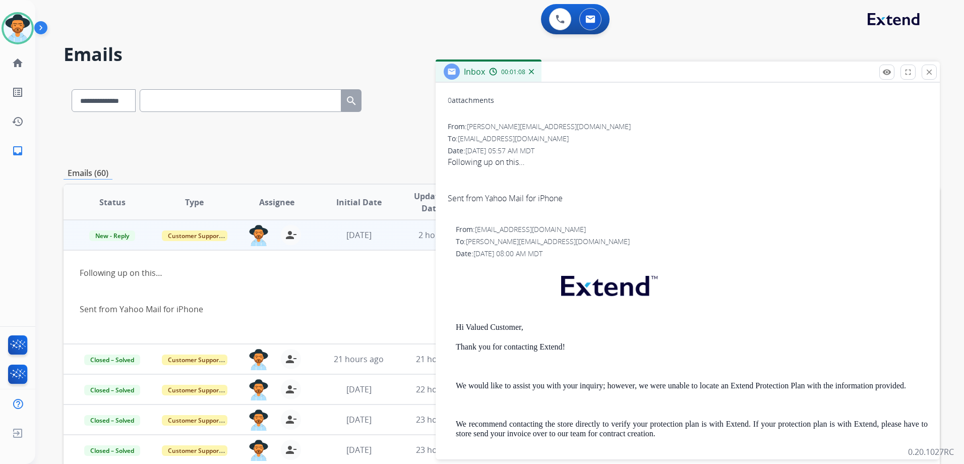
click at [929, 77] on button "close Close" at bounding box center [928, 72] width 15 height 15
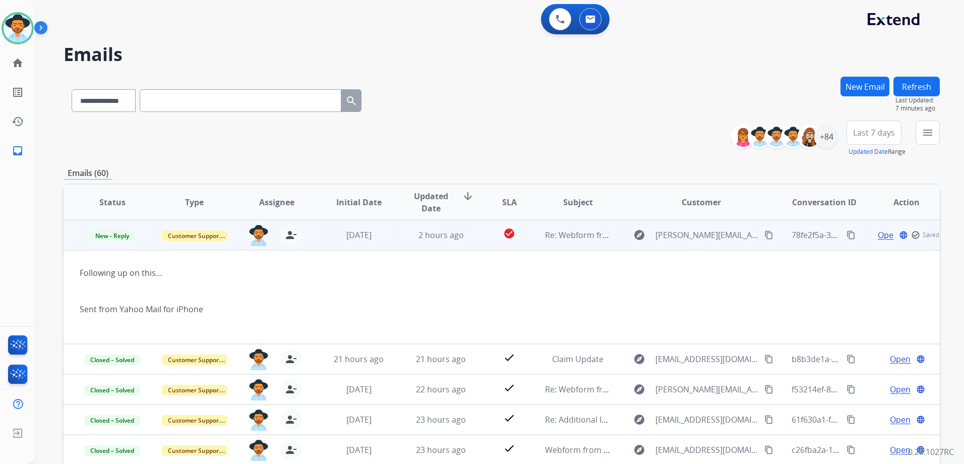
click at [857, 240] on td "Open language check_circle_outline Saved" at bounding box center [898, 235] width 82 height 30
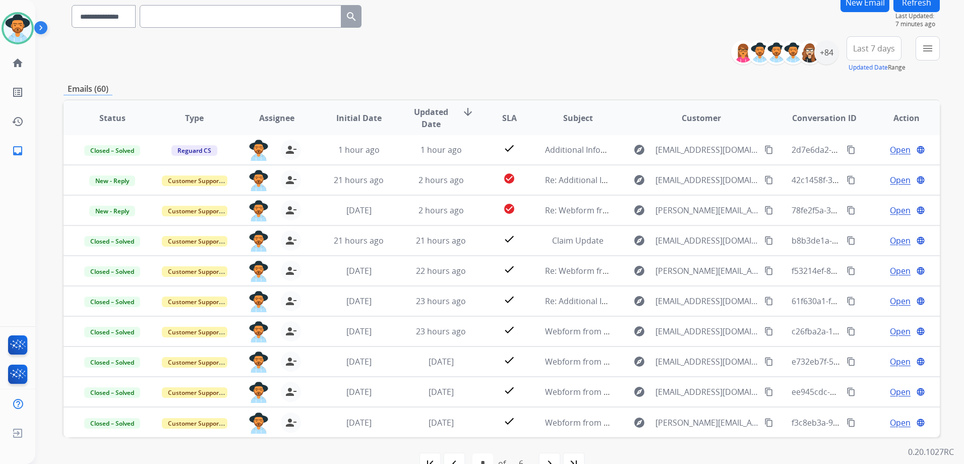
scroll to position [110, 0]
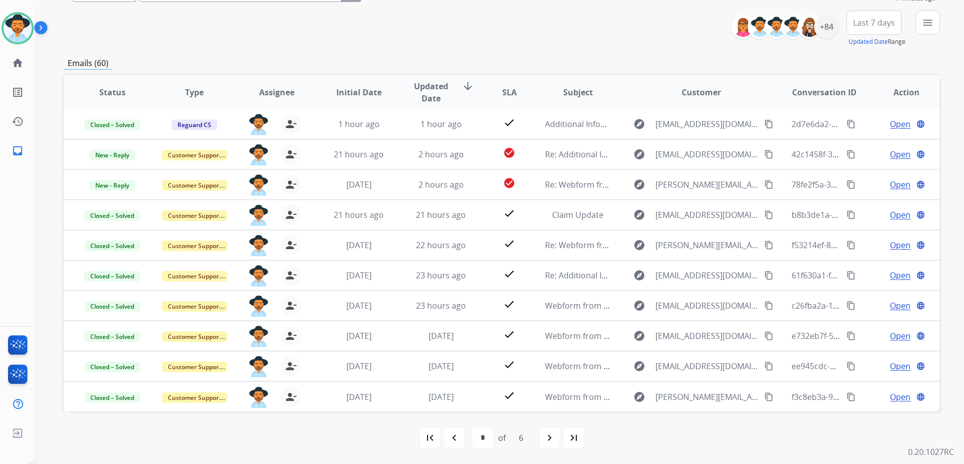
drag, startPoint x: 454, startPoint y: 444, endPoint x: 481, endPoint y: 432, distance: 29.1
click at [454, 444] on div "navigate_before" at bounding box center [454, 437] width 22 height 22
select select "*"
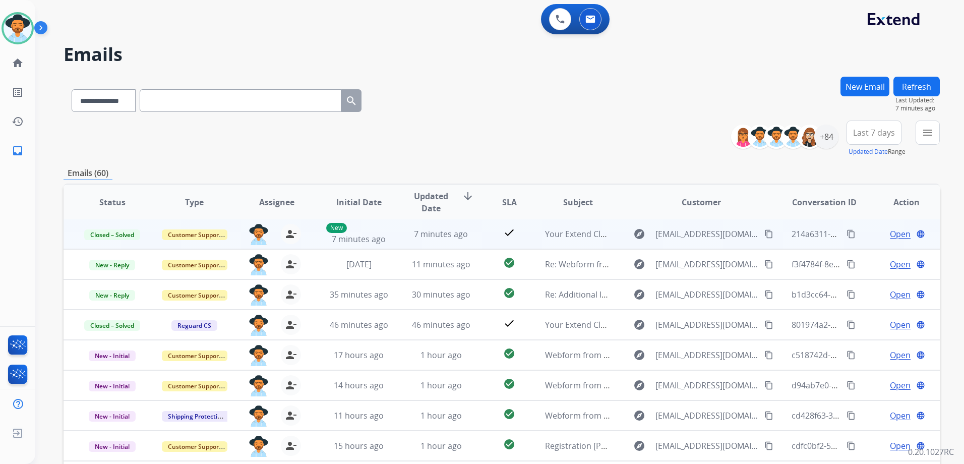
click at [863, 234] on td "Open language" at bounding box center [898, 234] width 82 height 30
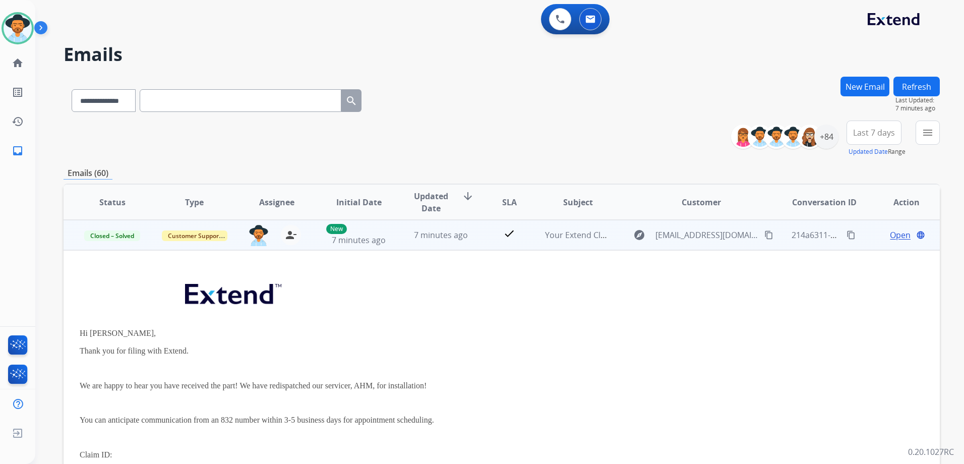
click at [873, 237] on div "Open language" at bounding box center [906, 235] width 66 height 12
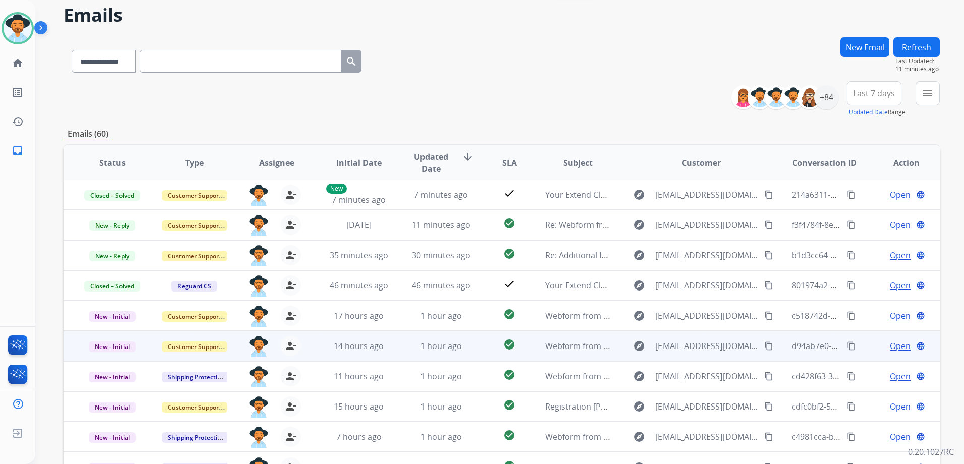
scroll to position [50, 0]
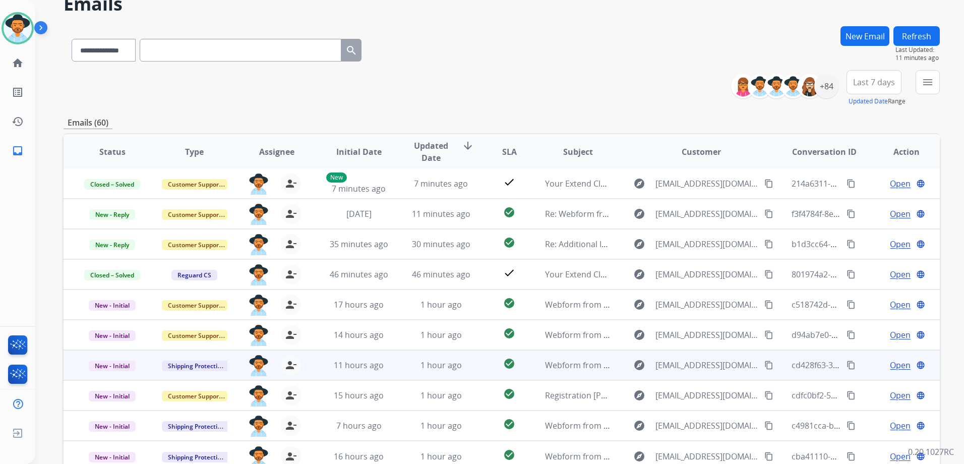
click at [865, 365] on td "Open language" at bounding box center [898, 365] width 82 height 30
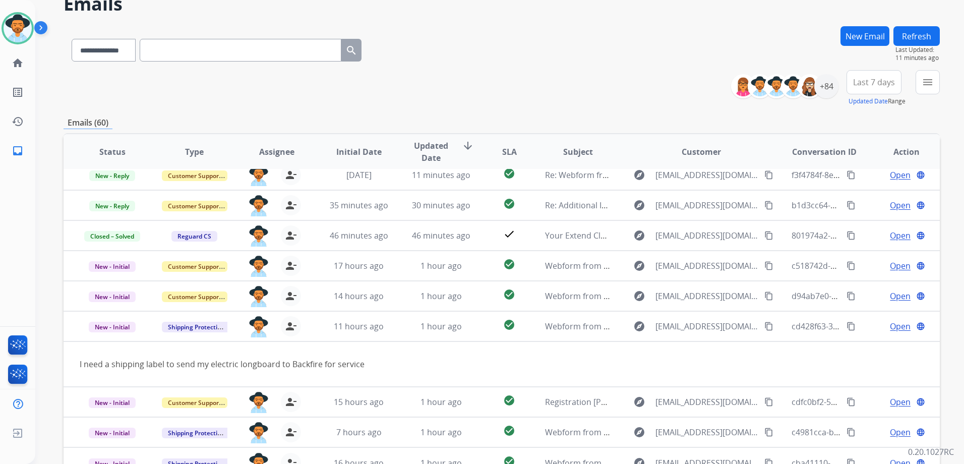
scroll to position [46, 0]
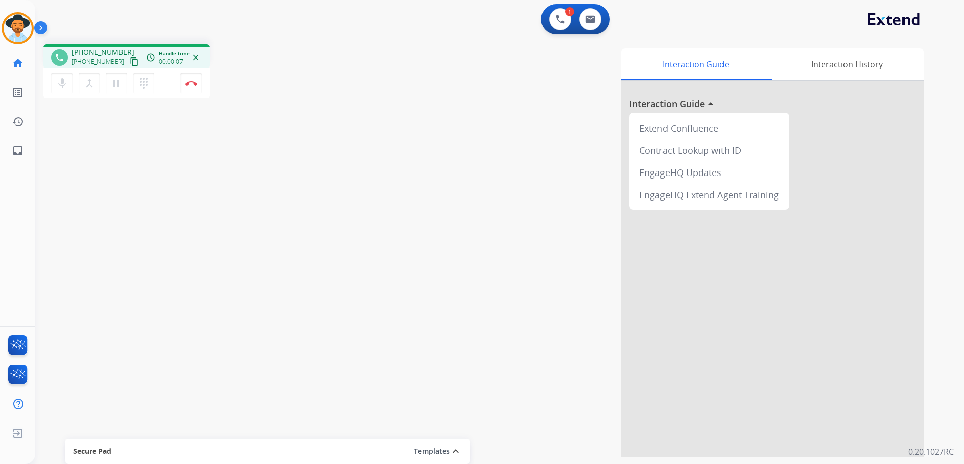
click at [130, 60] on mat-icon "content_copy" at bounding box center [134, 61] width 9 height 9
drag, startPoint x: 126, startPoint y: 62, endPoint x: 202, endPoint y: 48, distance: 77.3
click at [130, 62] on mat-icon "content_copy" at bounding box center [134, 61] width 9 height 9
click at [596, 24] on button at bounding box center [590, 19] width 22 height 22
select select "**********"
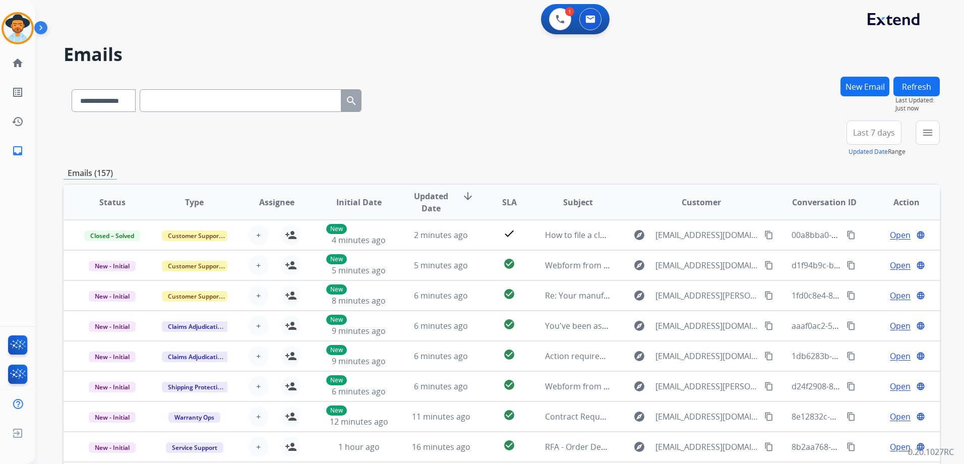
click at [884, 83] on button "New Email" at bounding box center [864, 87] width 49 height 20
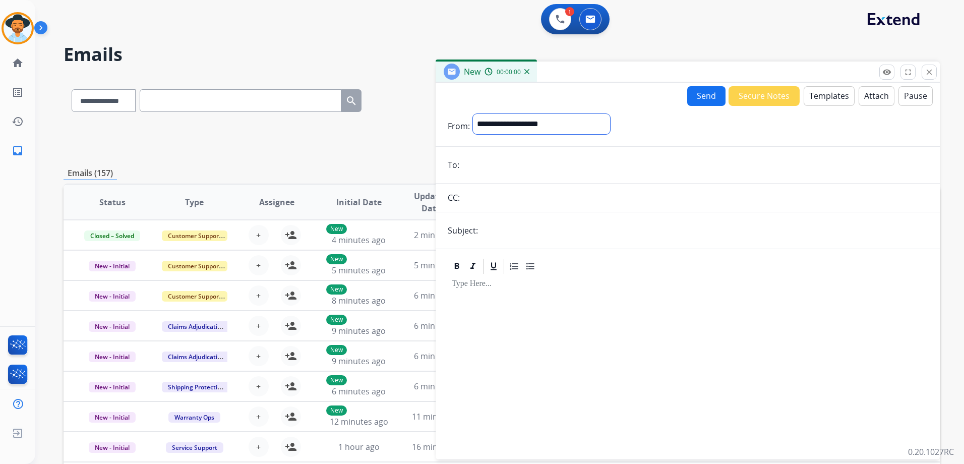
click at [524, 128] on select "**********" at bounding box center [541, 124] width 137 height 20
select select "**********"
click at [473, 114] on select "**********" at bounding box center [541, 124] width 137 height 20
paste input "**********"
type input "**********"
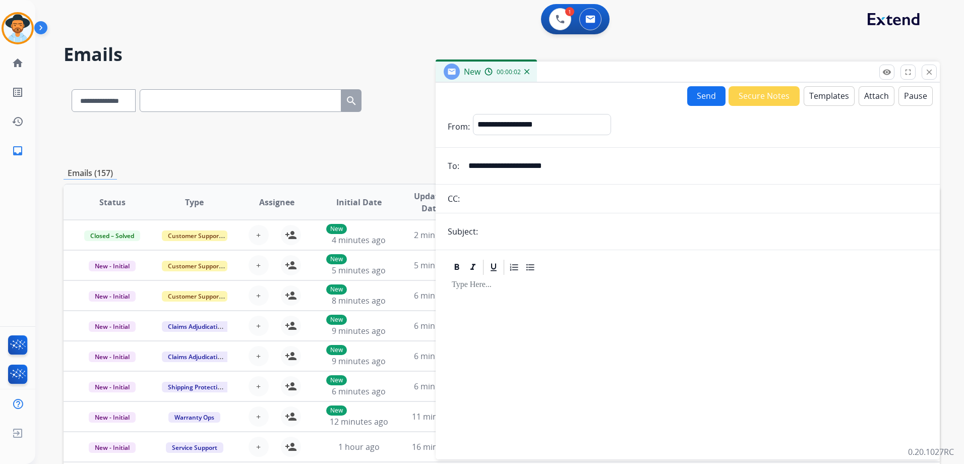
click at [517, 229] on input "text" at bounding box center [704, 231] width 447 height 20
type input "**********"
drag, startPoint x: 661, startPoint y: 275, endPoint x: 674, endPoint y: 270, distance: 14.0
click at [657, 275] on app-office-email-editor at bounding box center [688, 344] width 480 height 173
click at [820, 82] on div "New 00:00:04" at bounding box center [687, 71] width 504 height 21
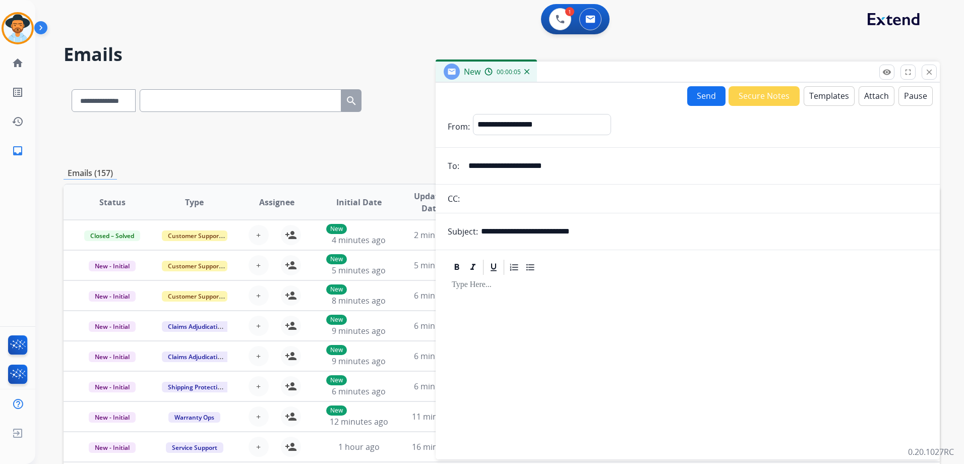
click at [826, 98] on button "Templates" at bounding box center [828, 96] width 51 height 20
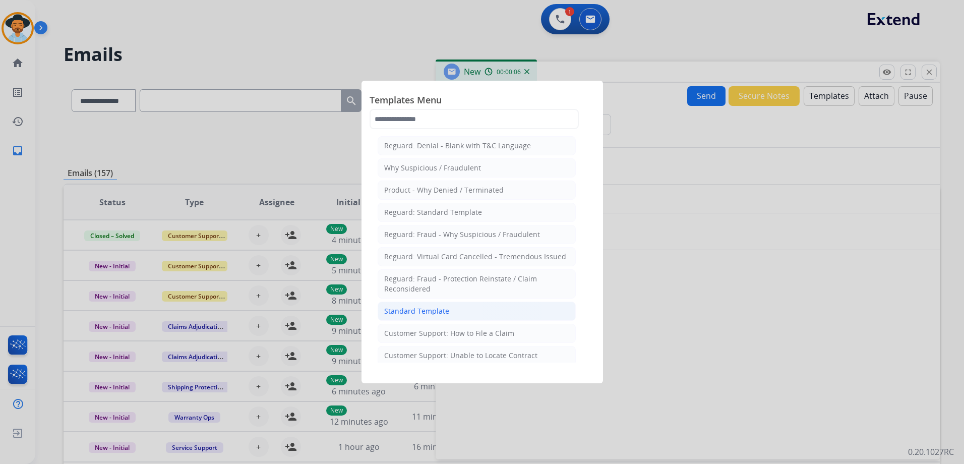
click at [454, 303] on li "Standard Template" at bounding box center [477, 310] width 198 height 19
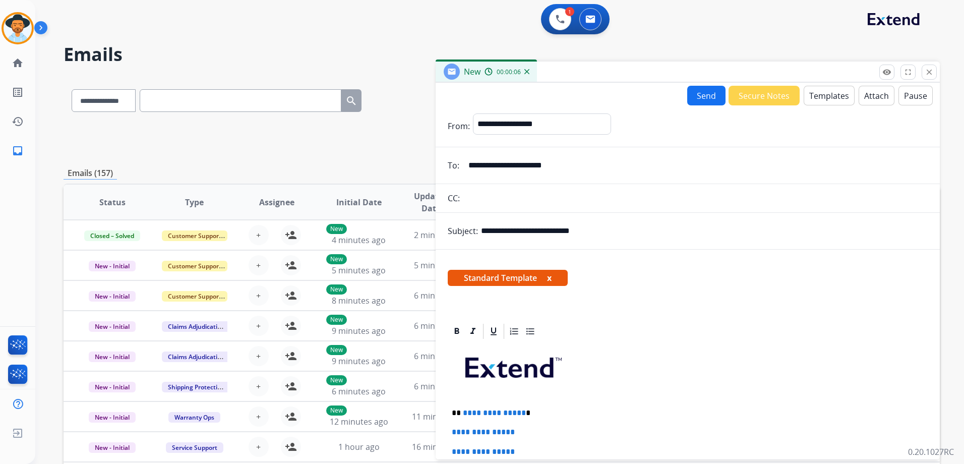
scroll to position [151, 0]
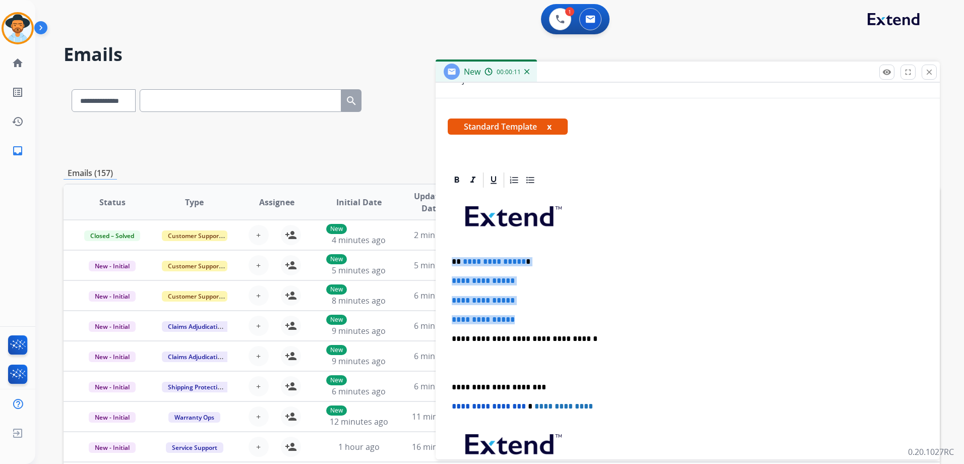
drag, startPoint x: 451, startPoint y: 260, endPoint x: 546, endPoint y: 312, distance: 108.7
click at [546, 312] on div "**********" at bounding box center [688, 362] width 480 height 347
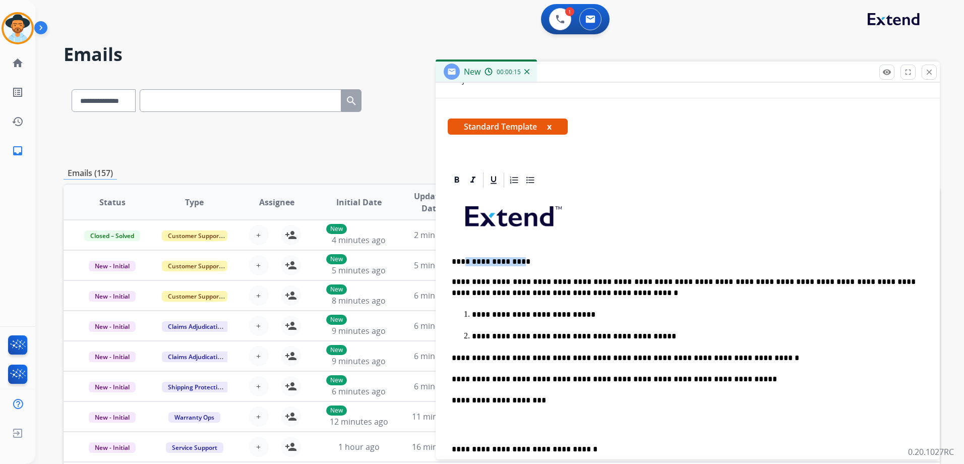
drag, startPoint x: 521, startPoint y: 260, endPoint x: 462, endPoint y: 258, distance: 59.5
click at [462, 258] on p "**********" at bounding box center [684, 261] width 464 height 9
click at [649, 343] on div "**********" at bounding box center [688, 417] width 480 height 457
click at [642, 331] on p "**********" at bounding box center [694, 336] width 444 height 11
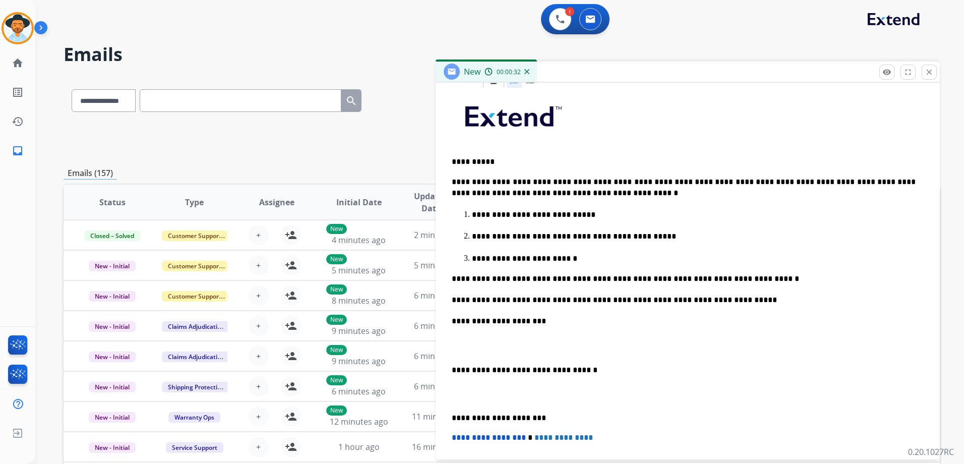
scroll to position [252, 0]
drag, startPoint x: 546, startPoint y: 417, endPoint x: 440, endPoint y: 358, distance: 121.4
click at [440, 358] on div "**********" at bounding box center [687, 317] width 504 height 494
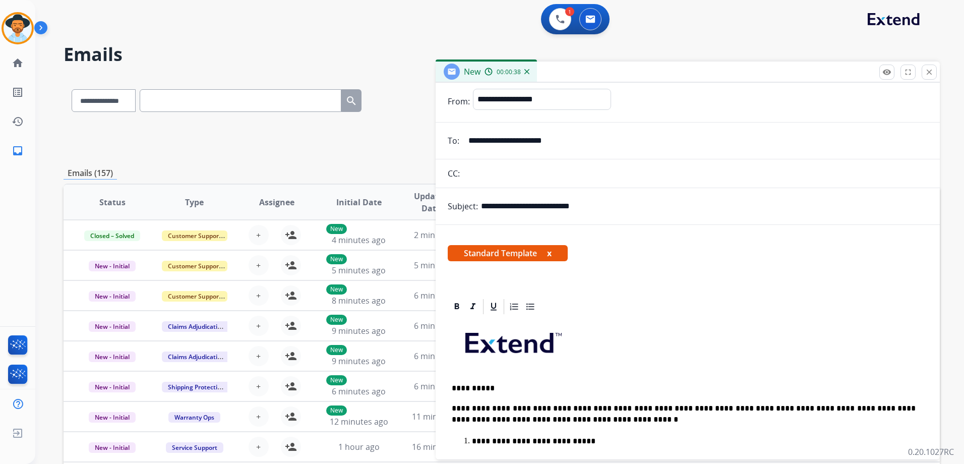
scroll to position [0, 0]
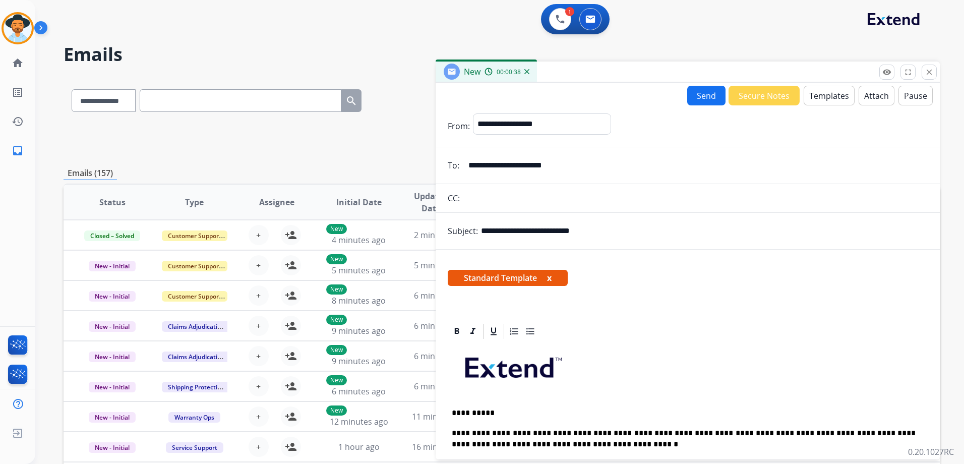
click at [710, 99] on button "Send" at bounding box center [706, 96] width 38 height 20
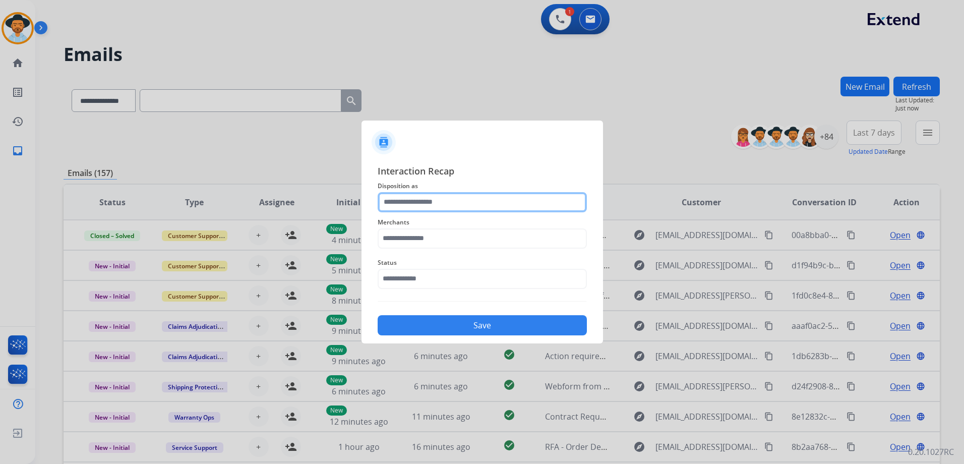
drag, startPoint x: 444, startPoint y: 203, endPoint x: 450, endPoint y: 204, distance: 6.6
click at [444, 203] on input "text" at bounding box center [482, 202] width 209 height 20
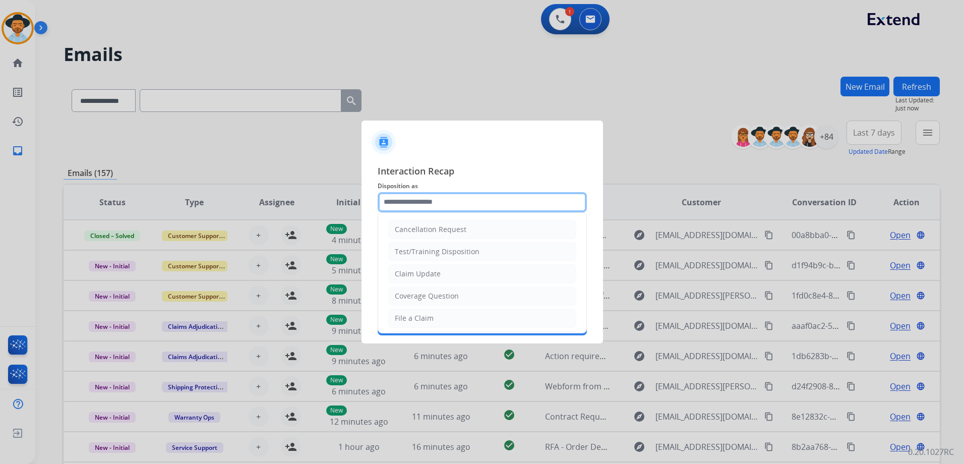
click at [422, 198] on input "text" at bounding box center [482, 202] width 209 height 20
type input "*"
click at [447, 275] on li "Claim Update" at bounding box center [482, 273] width 188 height 19
type input "**********"
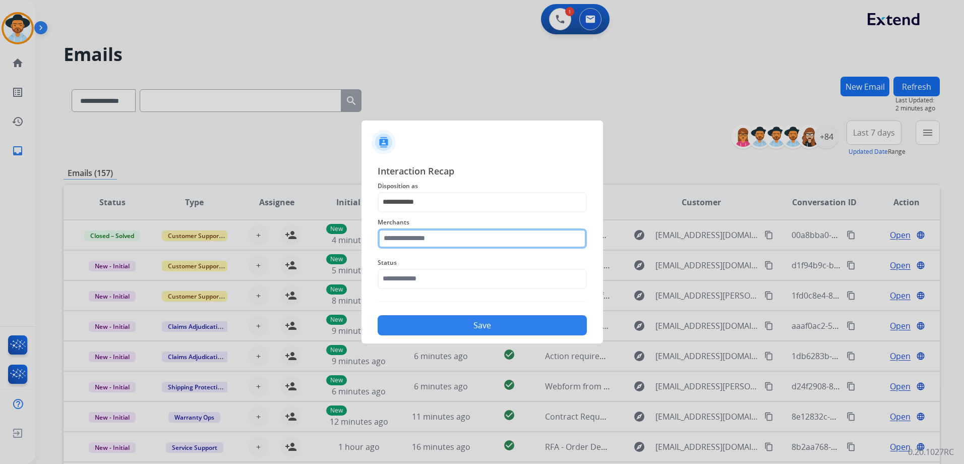
click at [429, 238] on input "text" at bounding box center [482, 238] width 209 height 20
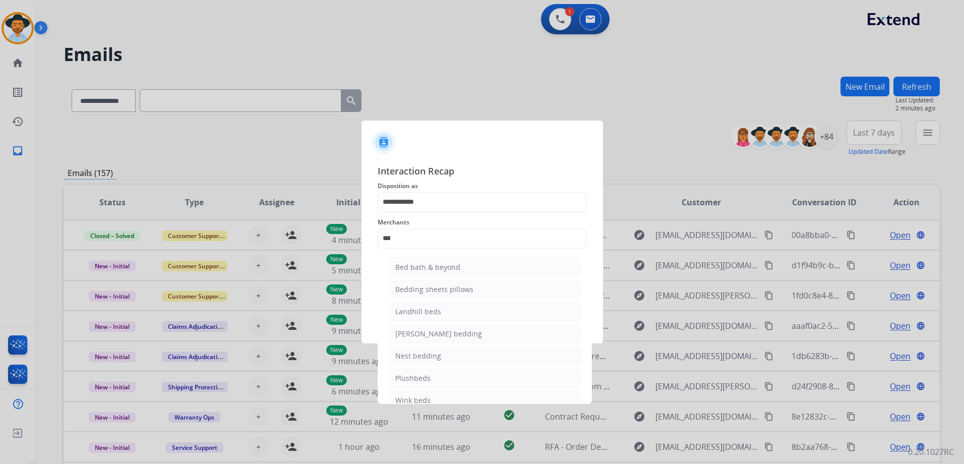
click at [476, 268] on li "Bed bath & beyond" at bounding box center [485, 267] width 192 height 19
type input "**********"
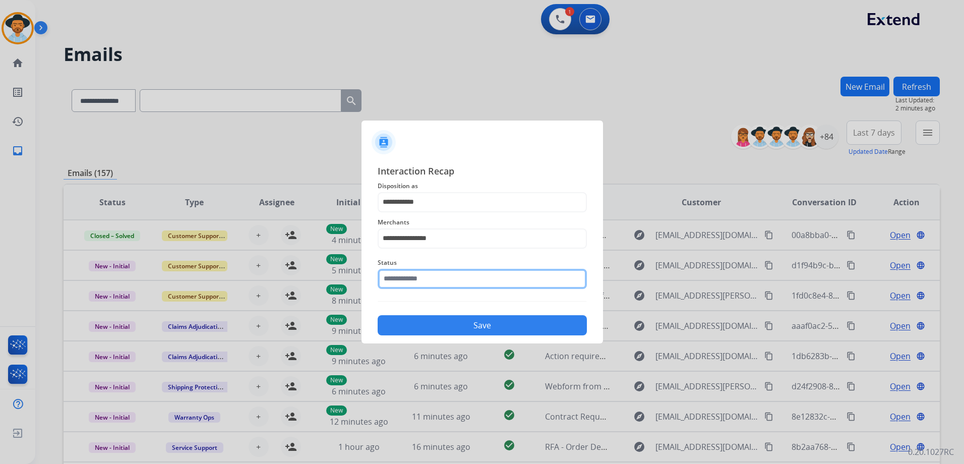
click at [440, 277] on input "text" at bounding box center [482, 279] width 209 height 20
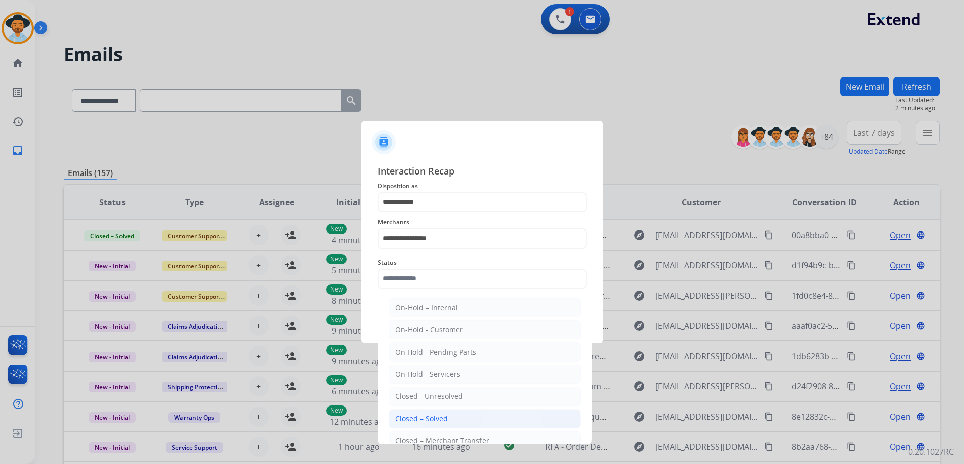
click at [449, 425] on li "Closed – Solved" at bounding box center [485, 418] width 192 height 19
type input "**********"
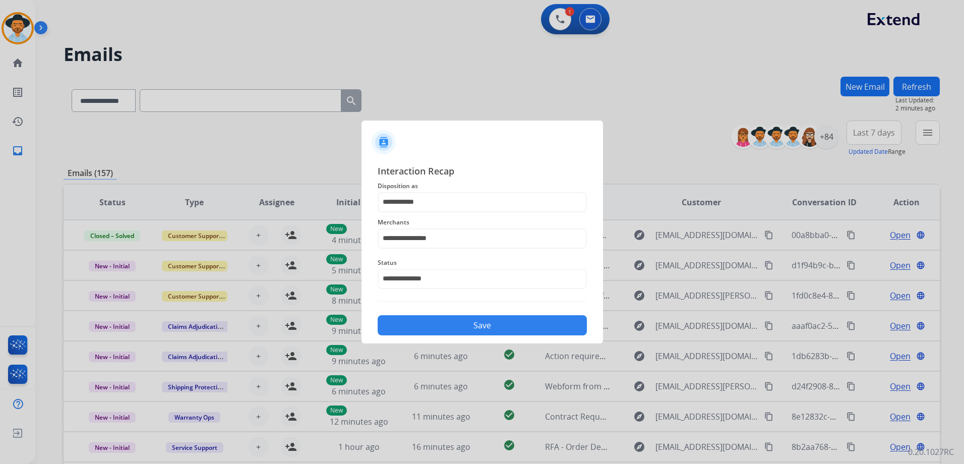
click at [507, 327] on button "Save" at bounding box center [482, 325] width 209 height 20
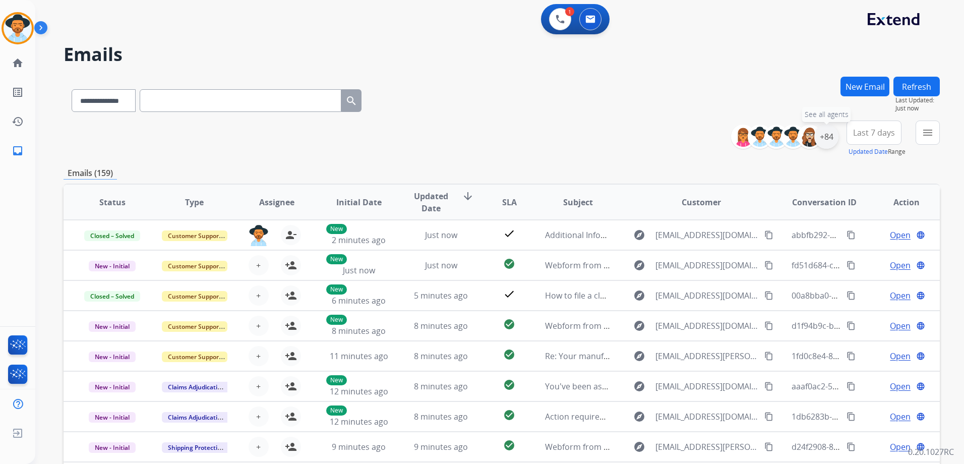
click at [830, 135] on div "+84" at bounding box center [826, 136] width 24 height 24
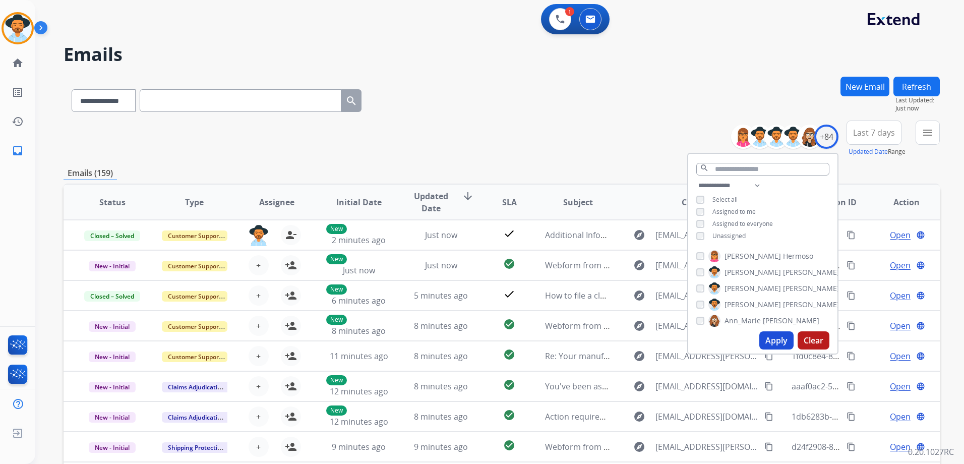
click at [728, 232] on span "Unassigned" at bounding box center [728, 235] width 33 height 9
click at [777, 336] on button "Apply" at bounding box center [776, 340] width 34 height 18
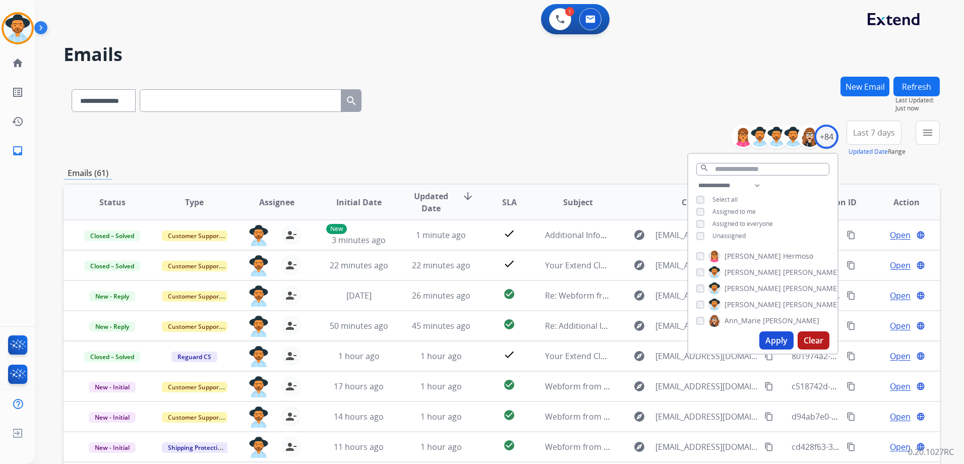
click at [568, 131] on div "**********" at bounding box center [502, 138] width 876 height 36
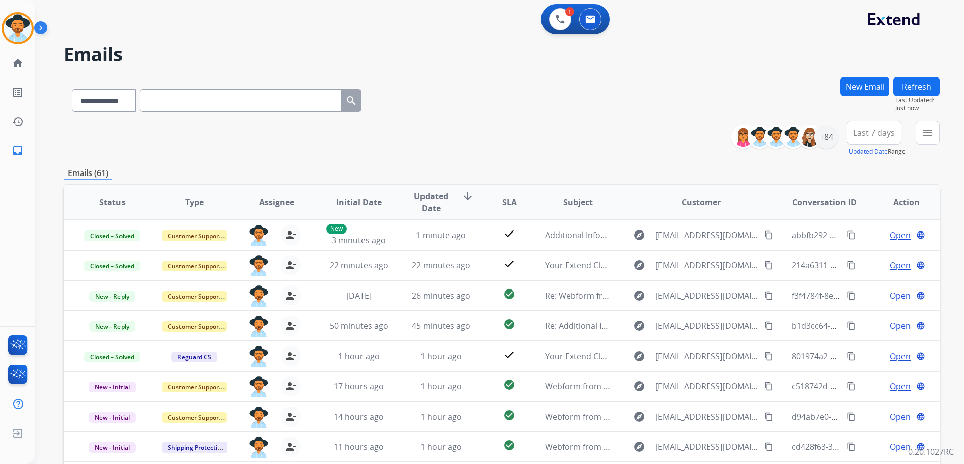
click at [914, 84] on button "Refresh" at bounding box center [916, 87] width 46 height 20
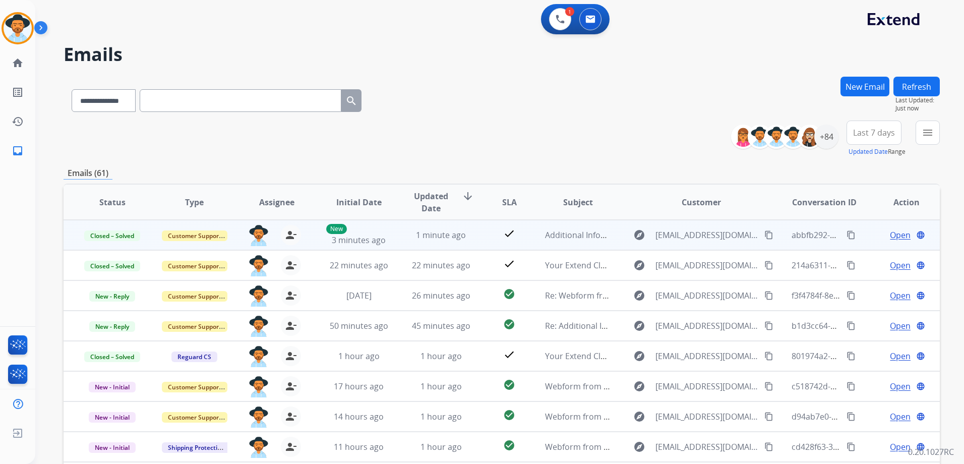
click at [863, 239] on td "Open language" at bounding box center [898, 235] width 82 height 30
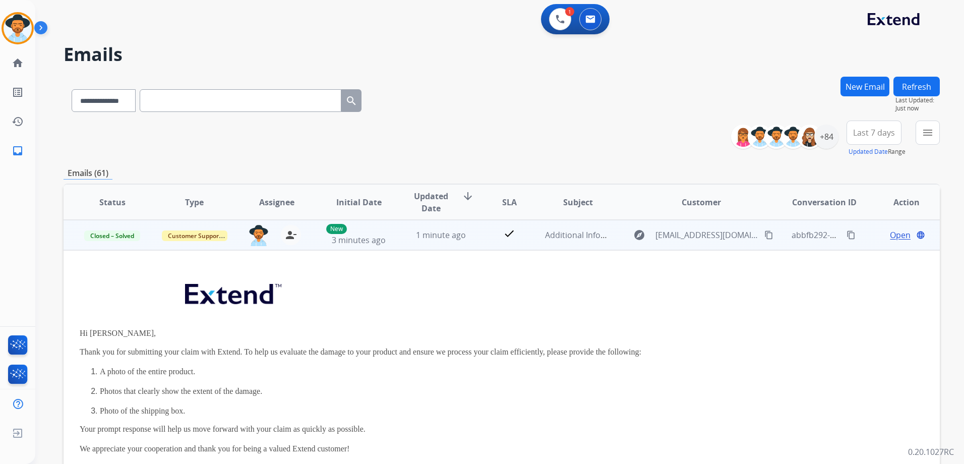
click at [863, 239] on td "Open language" at bounding box center [898, 235] width 82 height 30
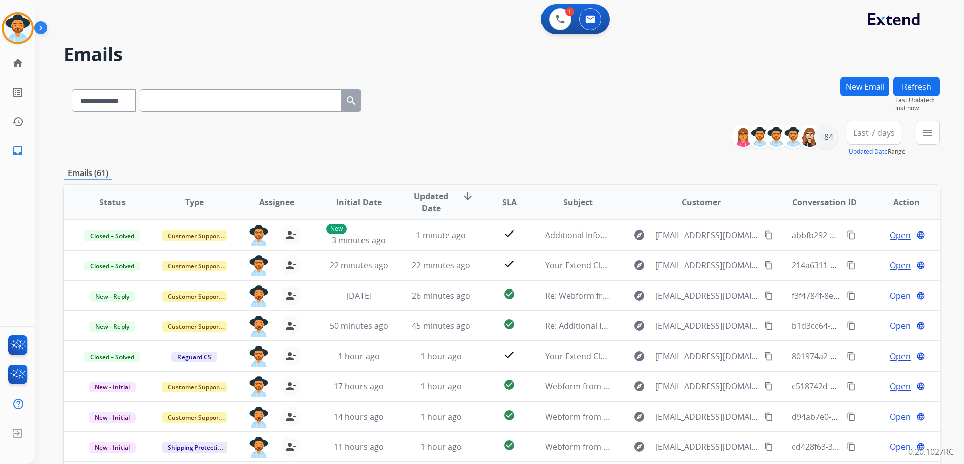
click at [922, 86] on button "Refresh" at bounding box center [916, 87] width 46 height 20
click at [913, 79] on button "Refresh" at bounding box center [916, 87] width 46 height 20
click at [907, 85] on button "Refresh" at bounding box center [916, 87] width 46 height 20
click at [920, 79] on button "Refresh" at bounding box center [916, 87] width 46 height 20
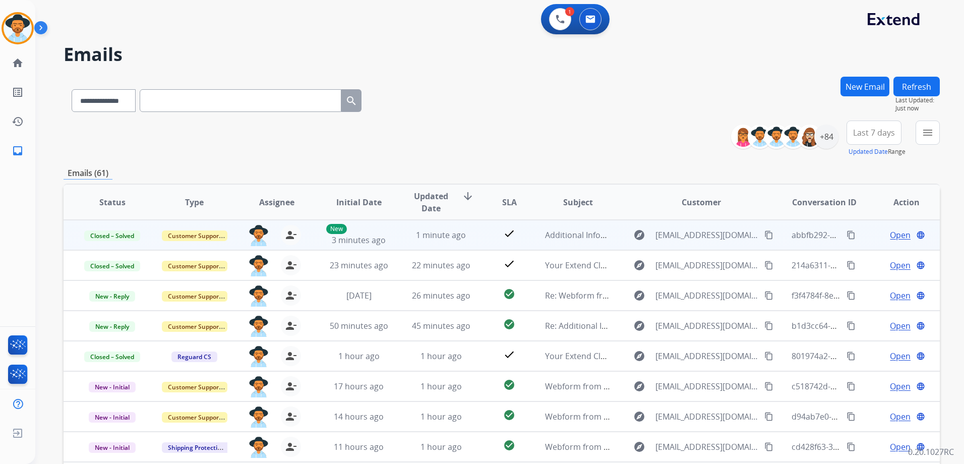
click at [863, 238] on td "Open language" at bounding box center [898, 235] width 82 height 30
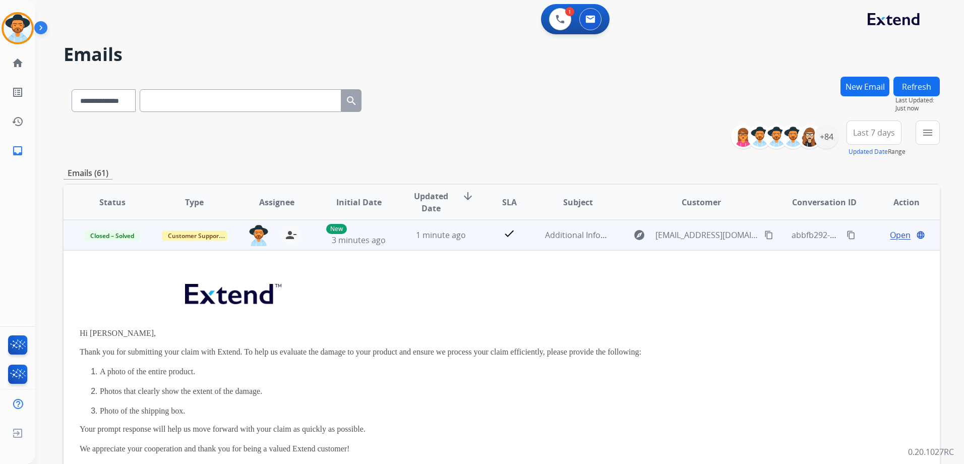
click at [890, 236] on span "Open" at bounding box center [900, 235] width 21 height 12
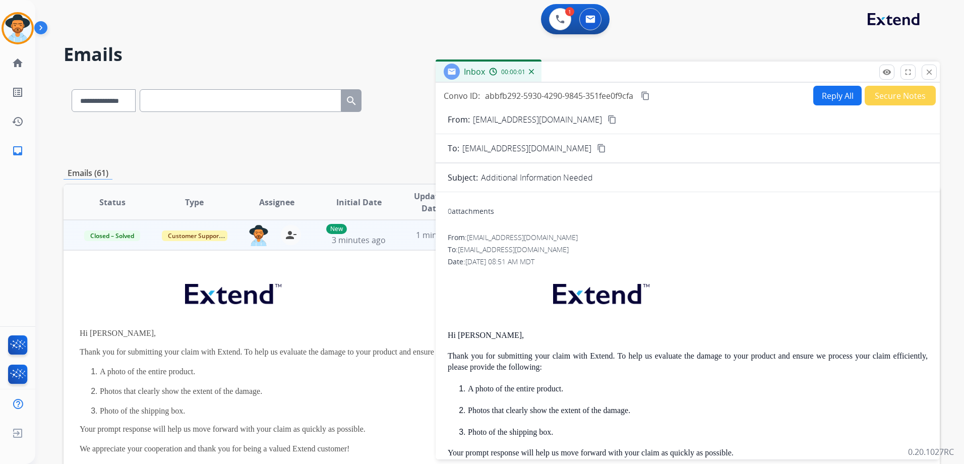
click at [930, 71] on mat-icon "close" at bounding box center [928, 72] width 9 height 9
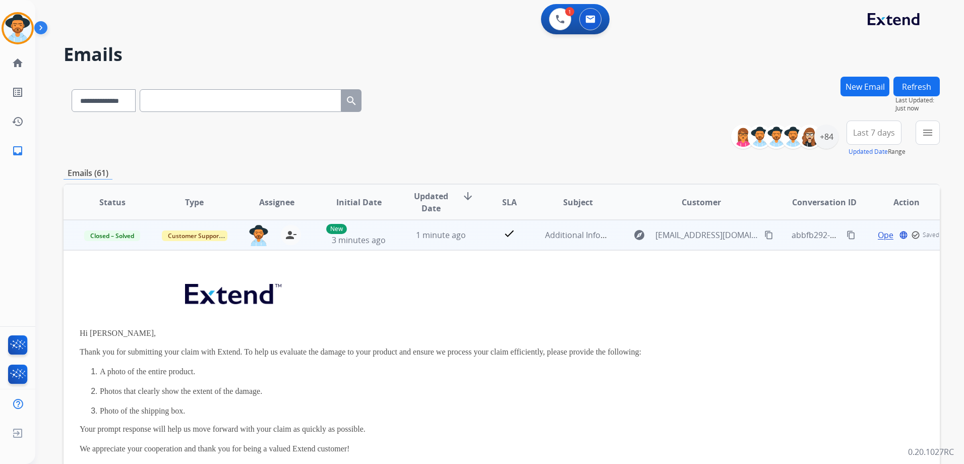
click at [860, 233] on td "Open language check_circle_outline Saved" at bounding box center [898, 235] width 82 height 30
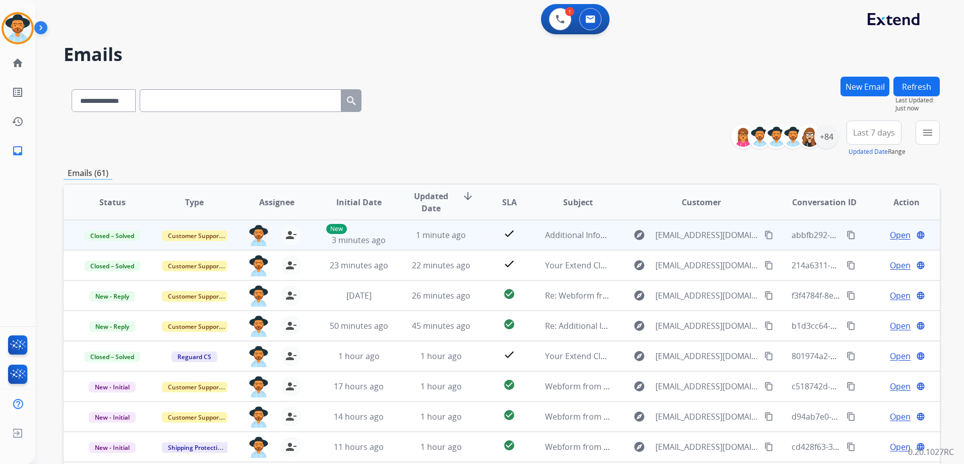
click at [865, 239] on td "Open language" at bounding box center [898, 235] width 82 height 30
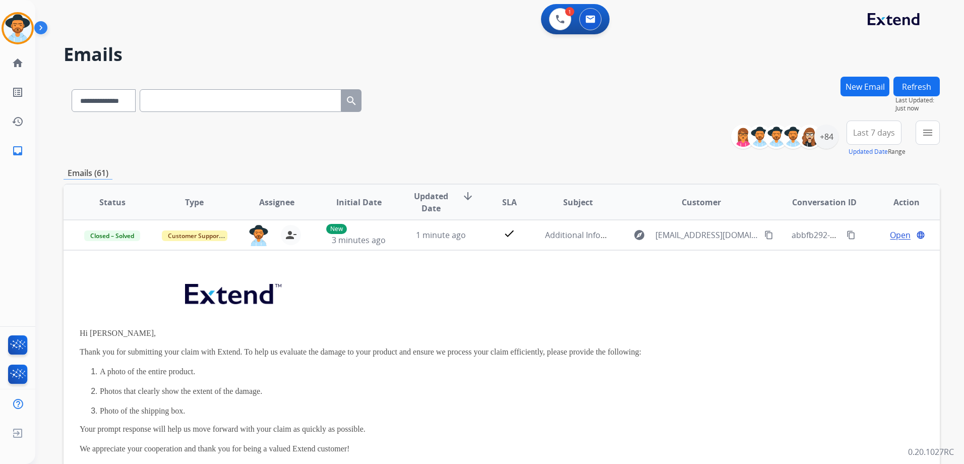
click at [921, 84] on button "Refresh" at bounding box center [916, 87] width 46 height 20
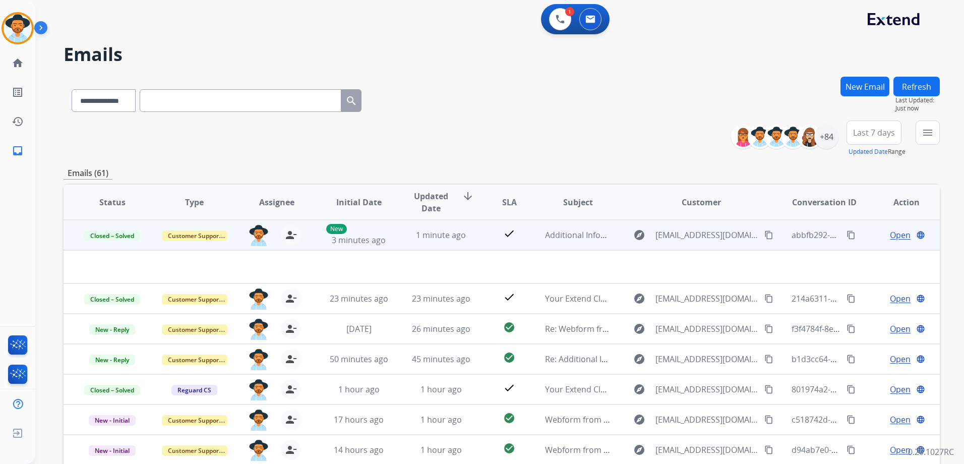
click at [862, 237] on td "Open language" at bounding box center [898, 235] width 82 height 30
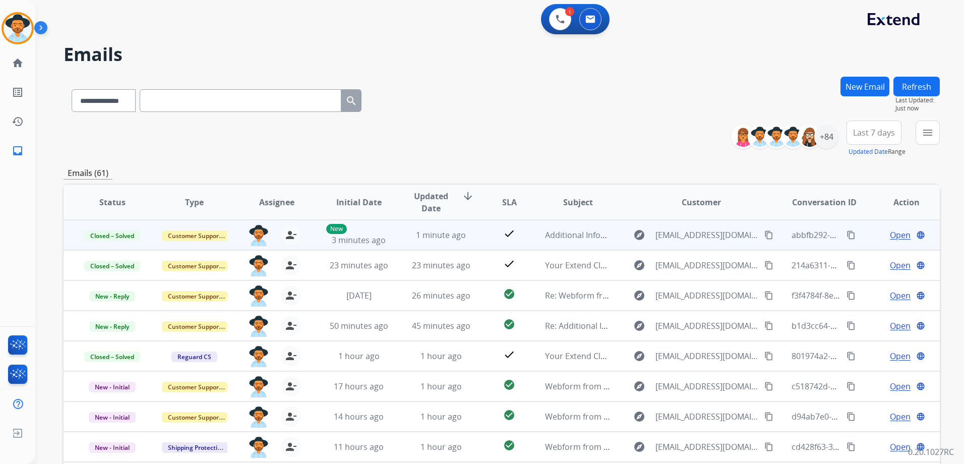
click at [890, 233] on span "Open" at bounding box center [900, 235] width 21 height 12
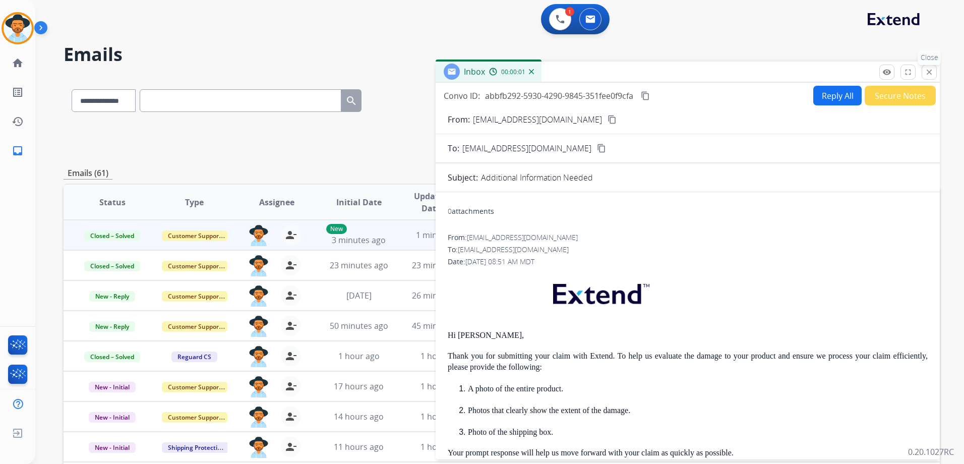
click at [926, 67] on button "close Close" at bounding box center [928, 72] width 15 height 15
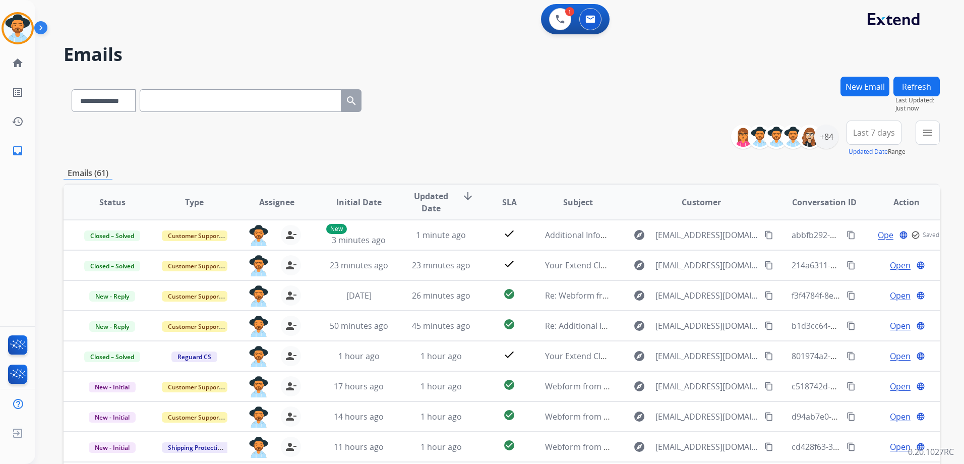
click at [906, 83] on button "Refresh" at bounding box center [916, 87] width 46 height 20
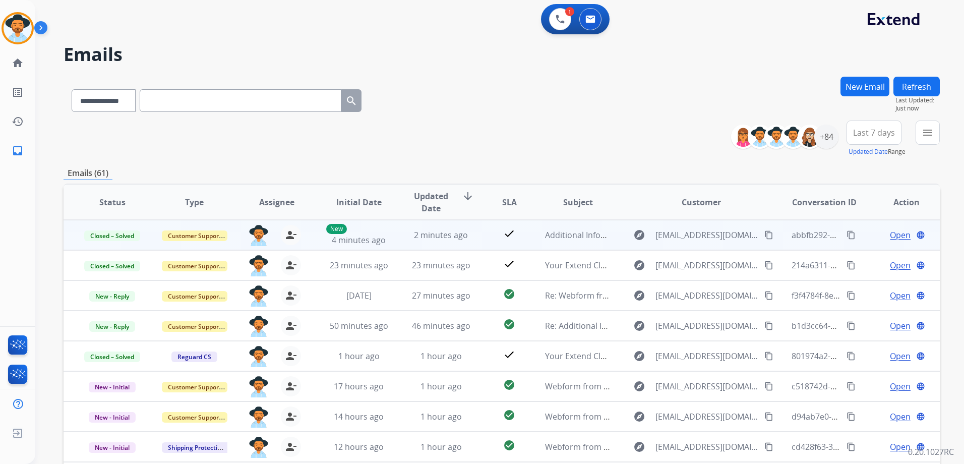
click at [862, 236] on td "Open language" at bounding box center [898, 235] width 82 height 30
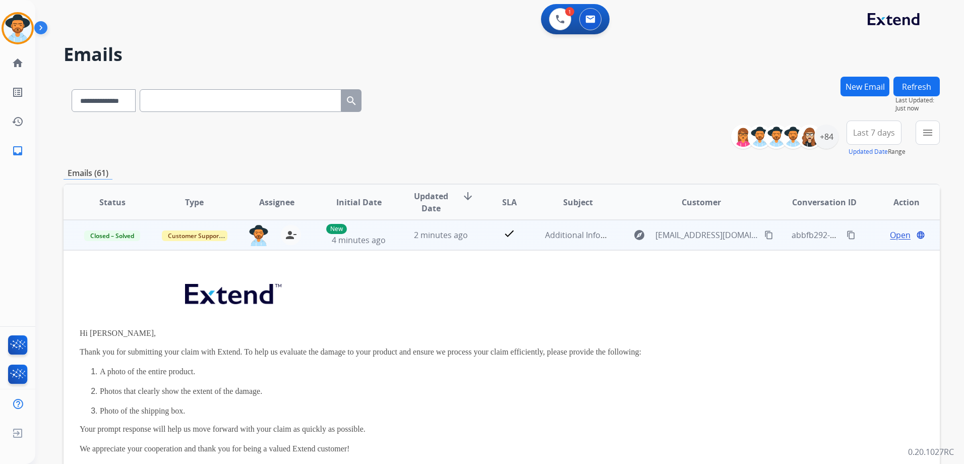
click at [862, 240] on td "Open language" at bounding box center [898, 235] width 82 height 30
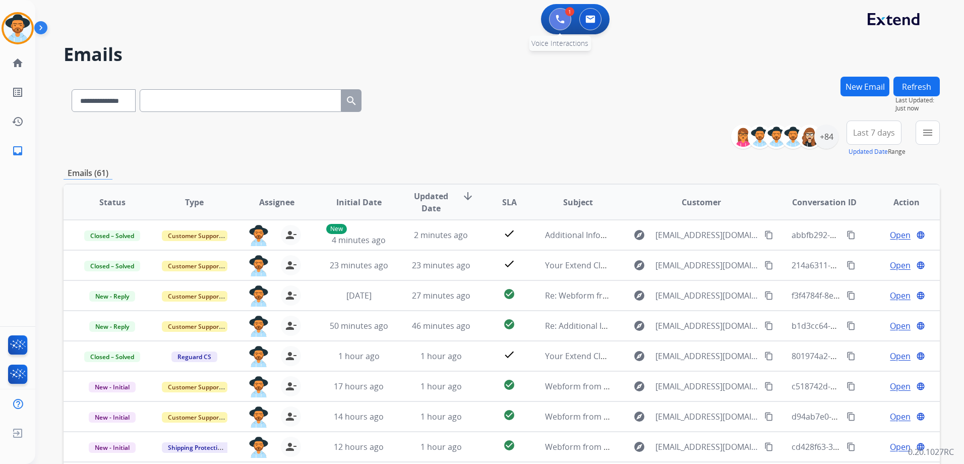
click at [556, 19] on img at bounding box center [559, 19] width 9 height 9
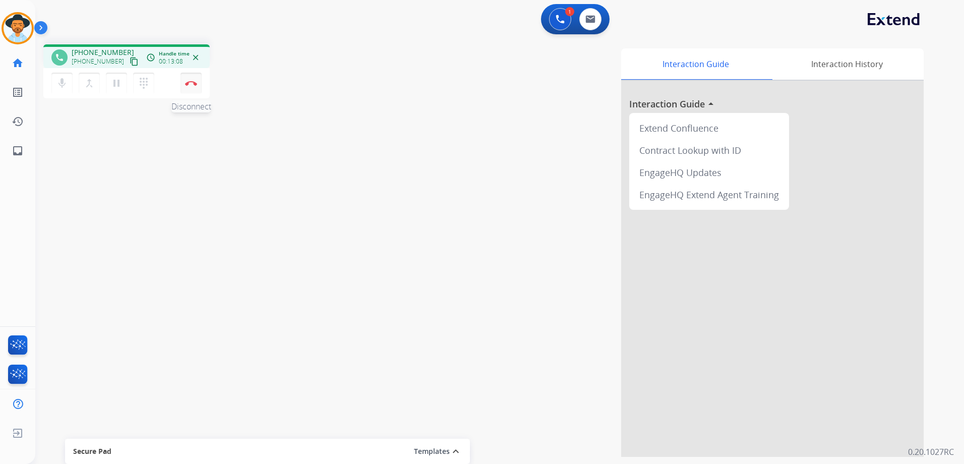
click at [191, 81] on img at bounding box center [191, 83] width 12 height 5
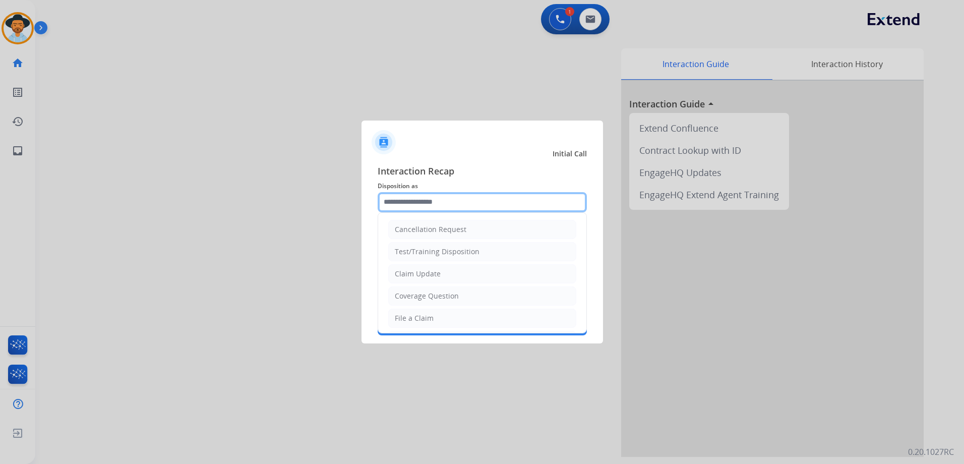
click at [494, 198] on input "text" at bounding box center [482, 202] width 209 height 20
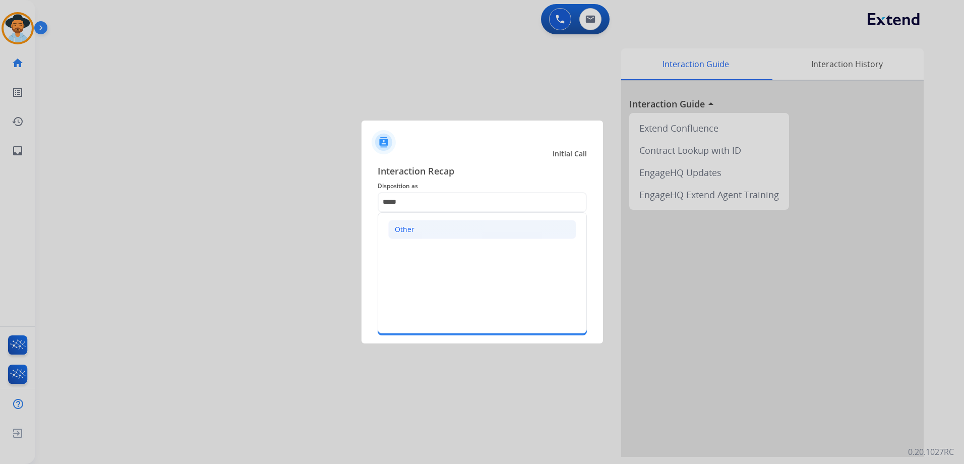
click at [458, 220] on li "Other" at bounding box center [482, 229] width 188 height 19
type input "*****"
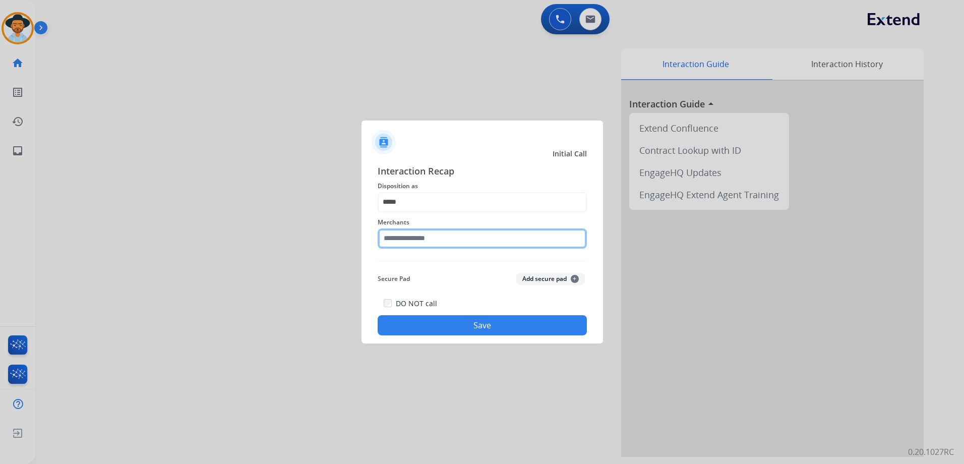
click at [445, 237] on input "text" at bounding box center [482, 238] width 209 height 20
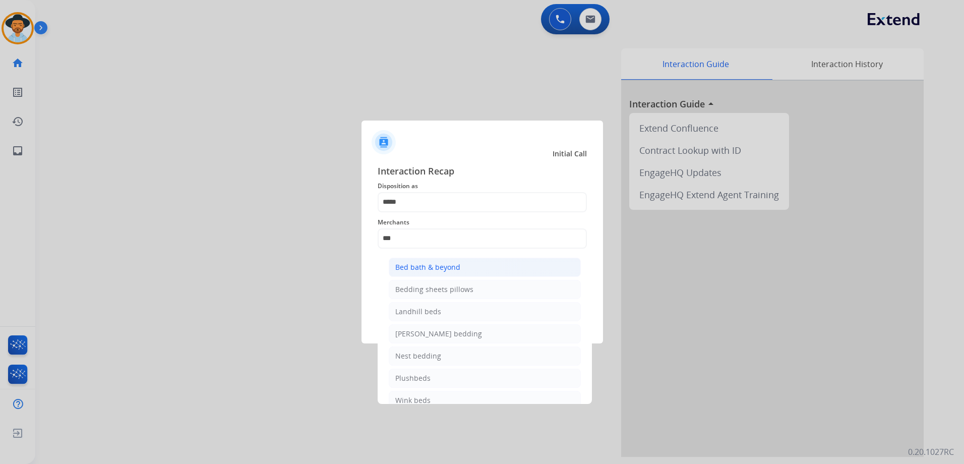
click at [451, 270] on div "Bed bath & beyond" at bounding box center [427, 267] width 65 height 10
type input "**********"
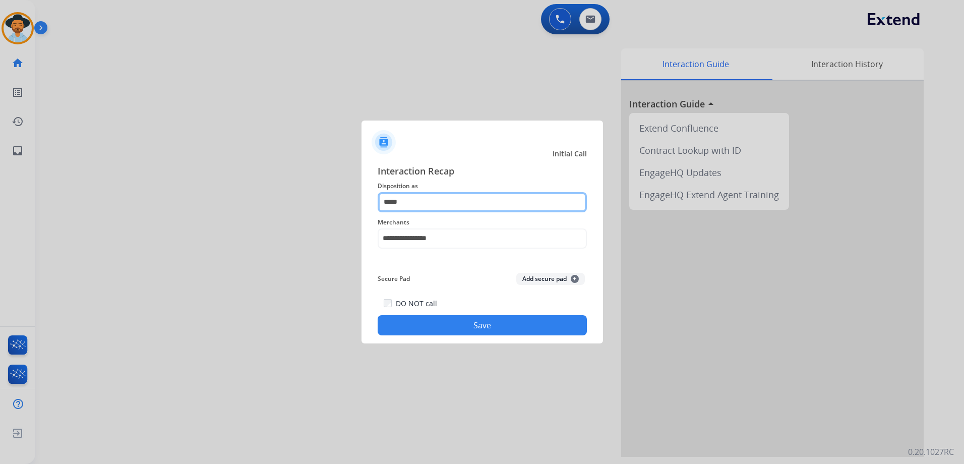
click at [0, 199] on app-contact-recap-modal "**********" at bounding box center [0, 232] width 0 height 464
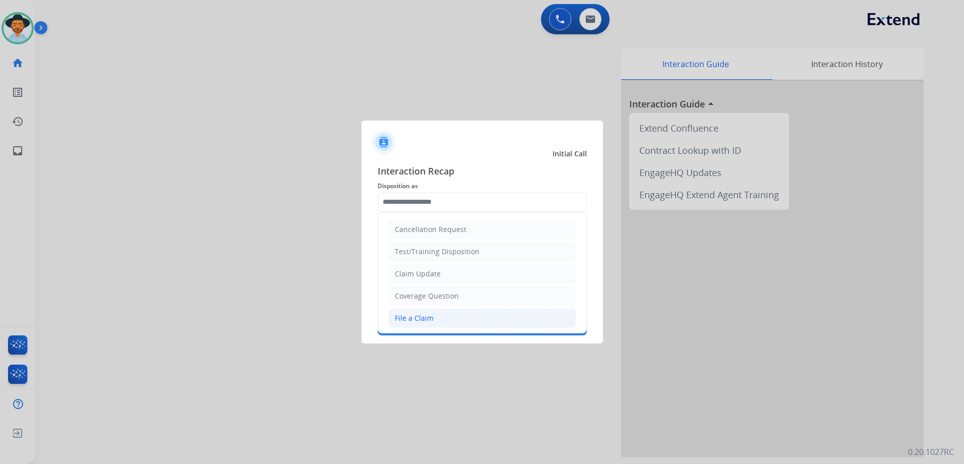
drag, startPoint x: 405, startPoint y: 321, endPoint x: 446, endPoint y: 255, distance: 77.2
click at [405, 320] on div "File a Claim" at bounding box center [414, 318] width 39 height 10
type input "**********"
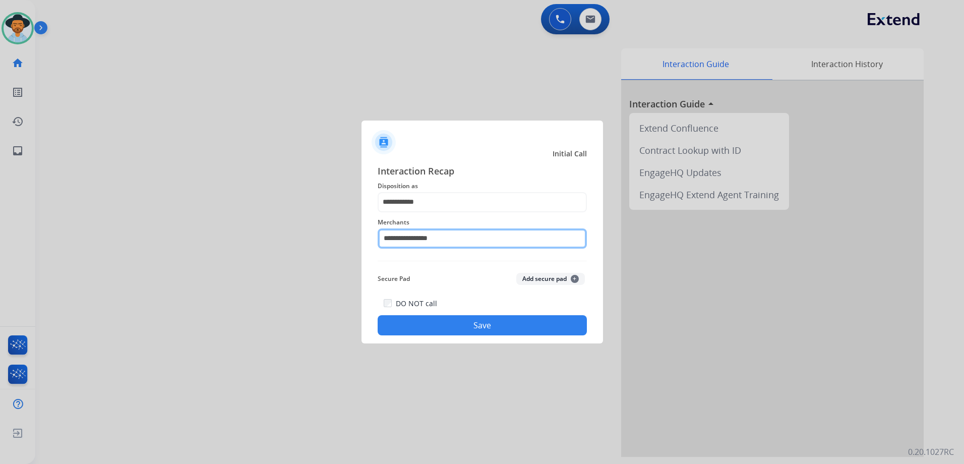
click at [447, 231] on input "**********" at bounding box center [482, 238] width 209 height 20
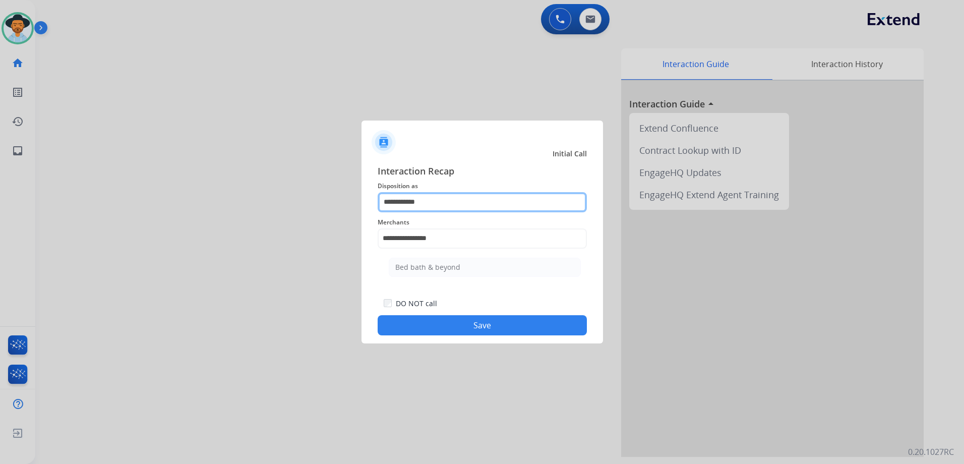
click at [528, 209] on input "**********" at bounding box center [482, 202] width 209 height 20
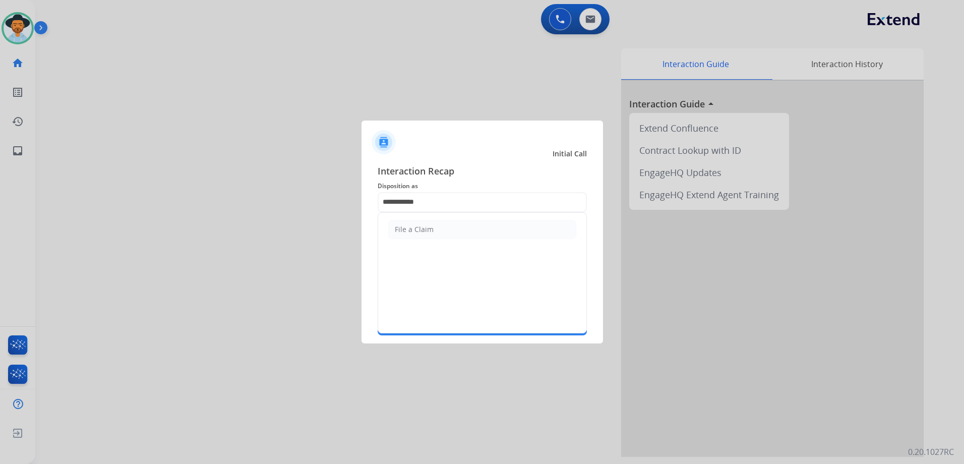
click at [663, 234] on div at bounding box center [482, 232] width 964 height 464
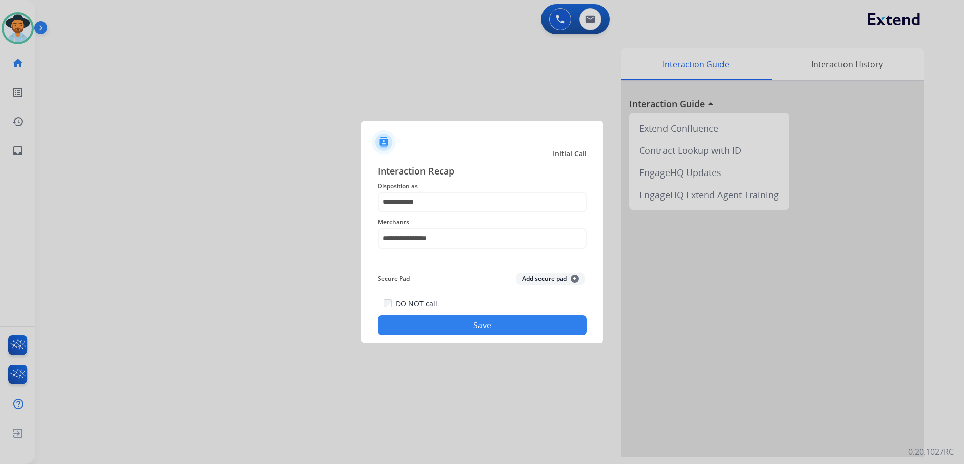
click at [500, 329] on button "Save" at bounding box center [482, 325] width 209 height 20
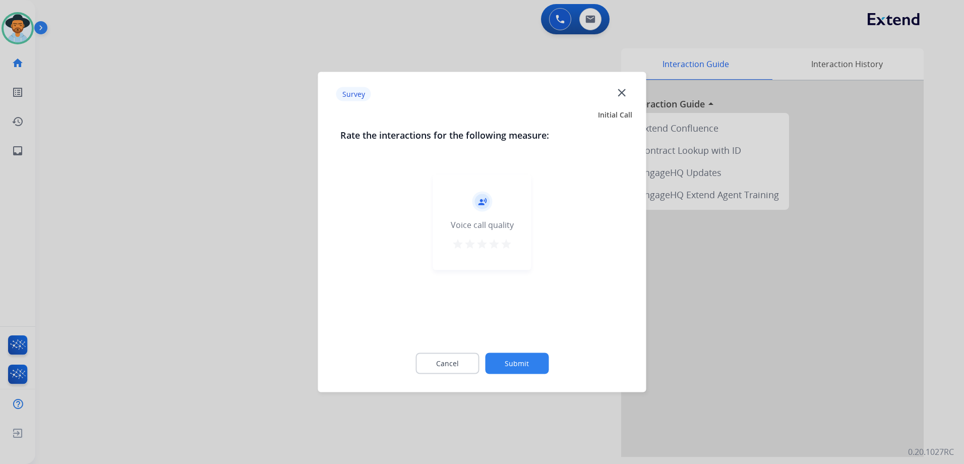
click at [508, 245] on mat-icon "star" at bounding box center [506, 244] width 12 height 12
click at [537, 365] on button "Submit" at bounding box center [517, 363] width 64 height 21
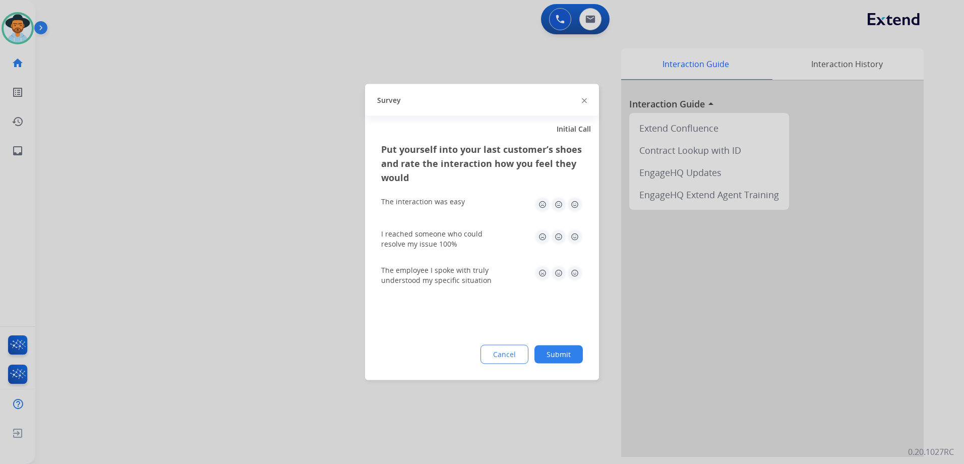
click at [575, 209] on img at bounding box center [575, 205] width 16 height 16
click at [577, 237] on img at bounding box center [575, 237] width 16 height 16
click at [573, 275] on img at bounding box center [575, 273] width 16 height 16
click at [567, 353] on button "Submit" at bounding box center [558, 354] width 48 height 18
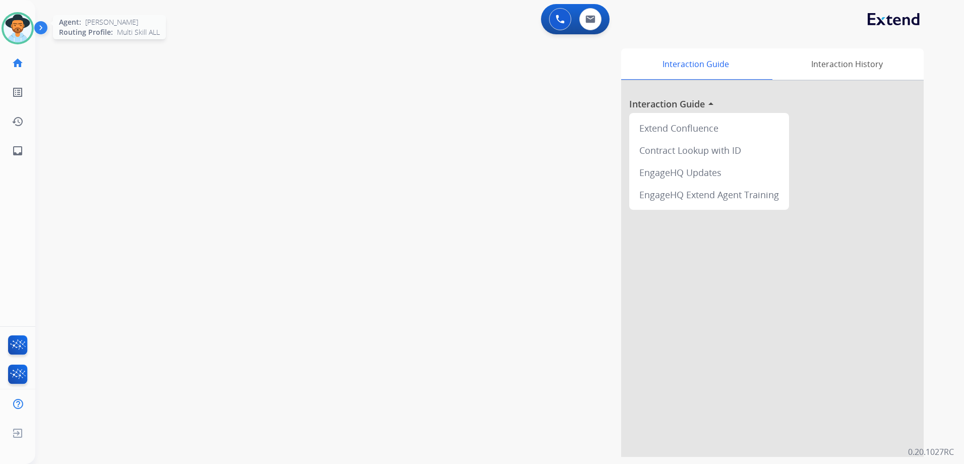
click at [6, 20] on img at bounding box center [18, 28] width 28 height 28
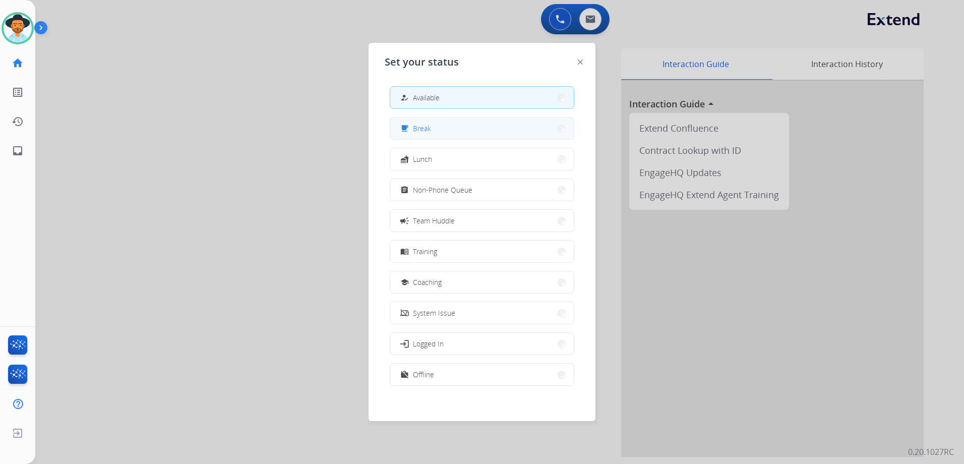
click at [455, 127] on button "free_breakfast Break" at bounding box center [481, 128] width 183 height 22
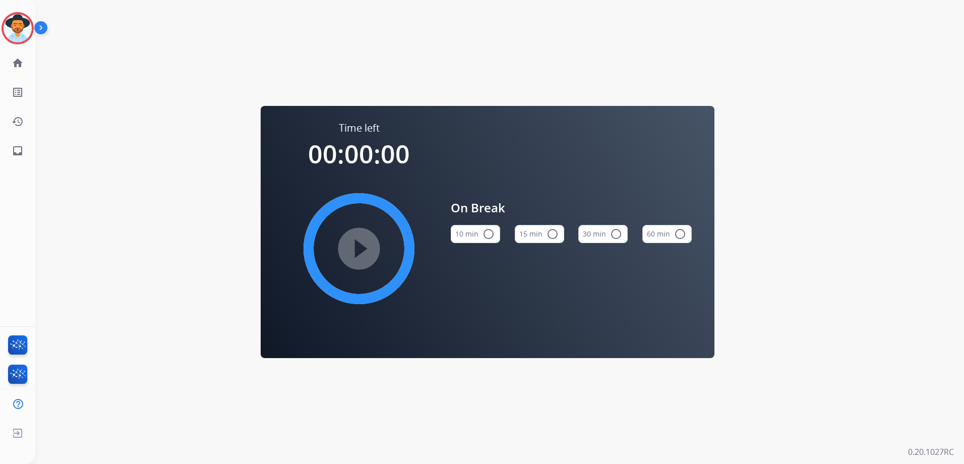
click at [551, 227] on button "15 min radio_button_unchecked" at bounding box center [539, 234] width 49 height 18
click at [364, 249] on mat-icon "play_circle_filled" at bounding box center [359, 248] width 12 height 12
click at [10, 20] on img at bounding box center [18, 28] width 28 height 28
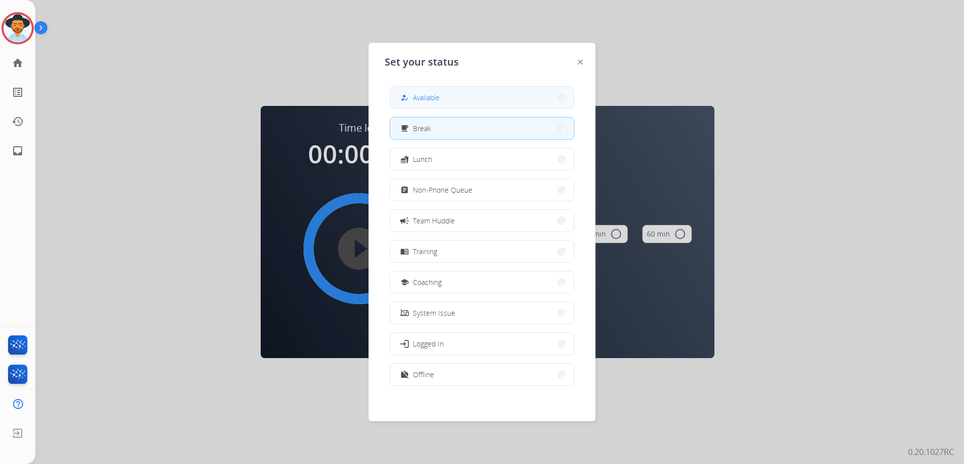
click at [451, 101] on button "how_to_reg Available" at bounding box center [481, 98] width 183 height 22
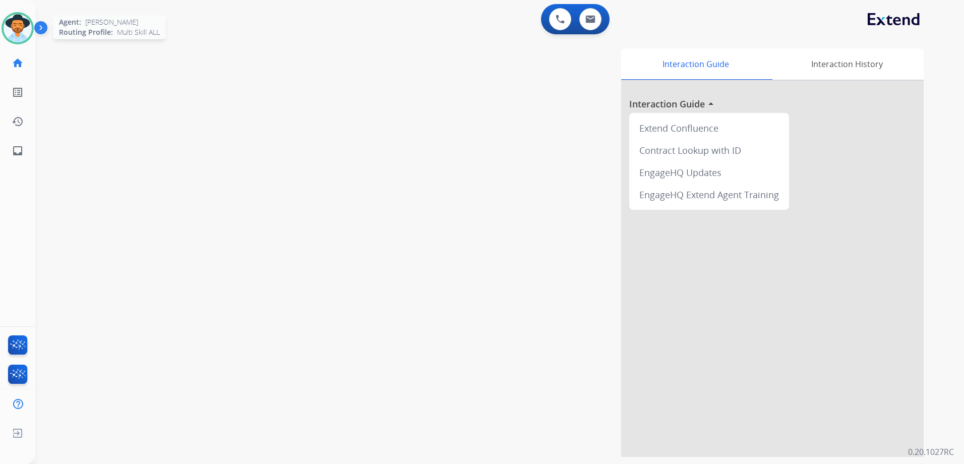
click at [19, 37] on img at bounding box center [18, 28] width 28 height 28
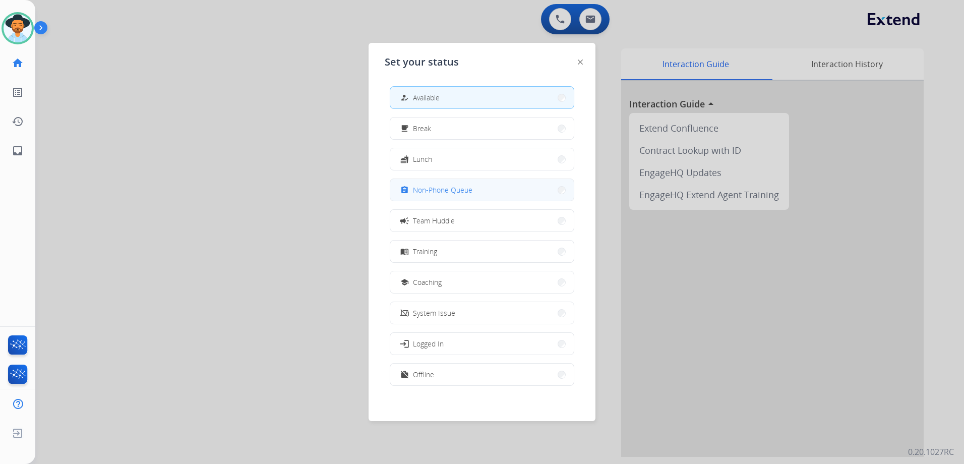
click at [474, 188] on button "assignment Non-Phone Queue" at bounding box center [481, 190] width 183 height 22
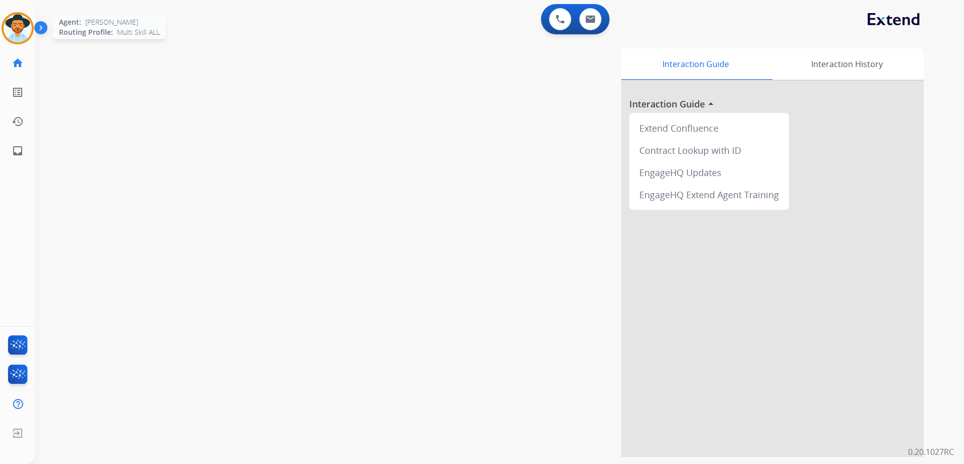
click at [24, 29] on img at bounding box center [18, 28] width 28 height 28
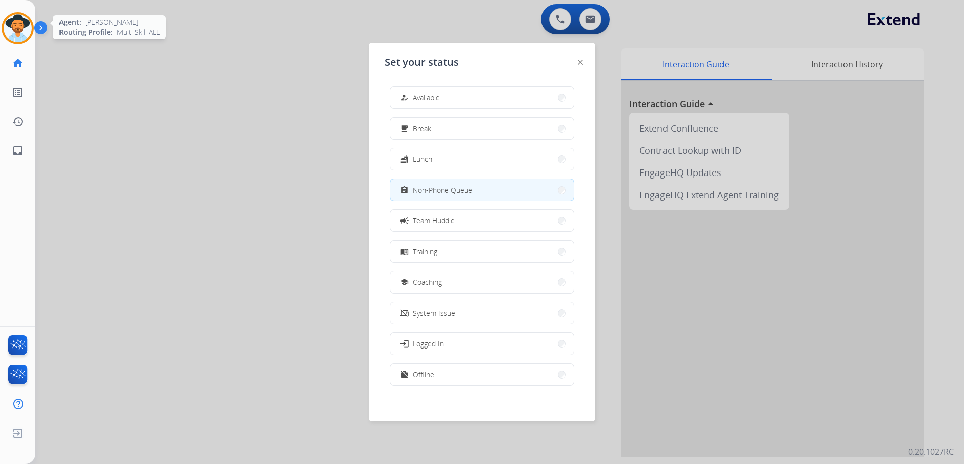
click at [17, 26] on img at bounding box center [18, 28] width 28 height 28
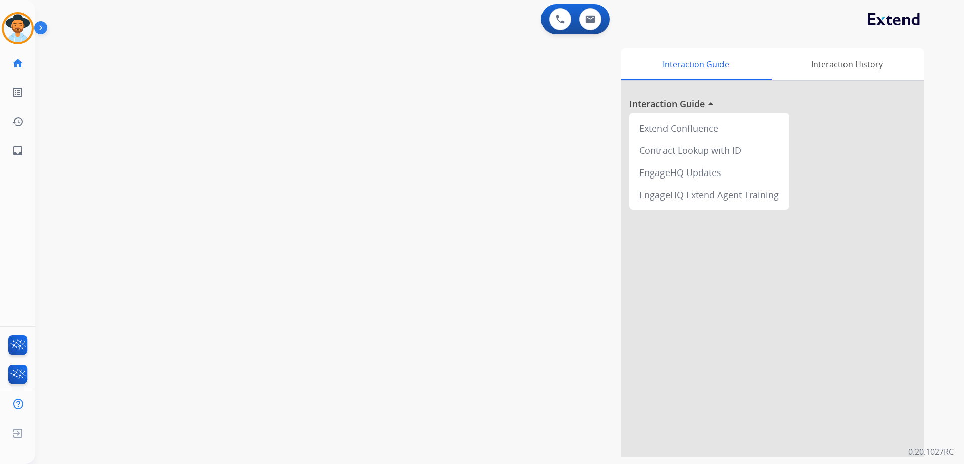
click at [219, 68] on div "swap_horiz Break voice bridge close_fullscreen Connect 3-Way Call merge_type Se…" at bounding box center [487, 246] width 904 height 420
click at [10, 30] on img at bounding box center [18, 28] width 28 height 28
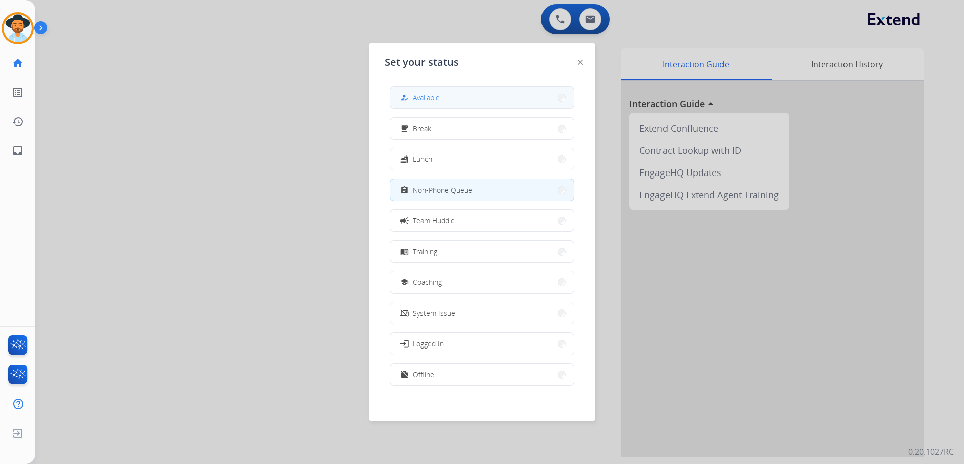
click at [439, 99] on span "Available" at bounding box center [426, 97] width 27 height 11
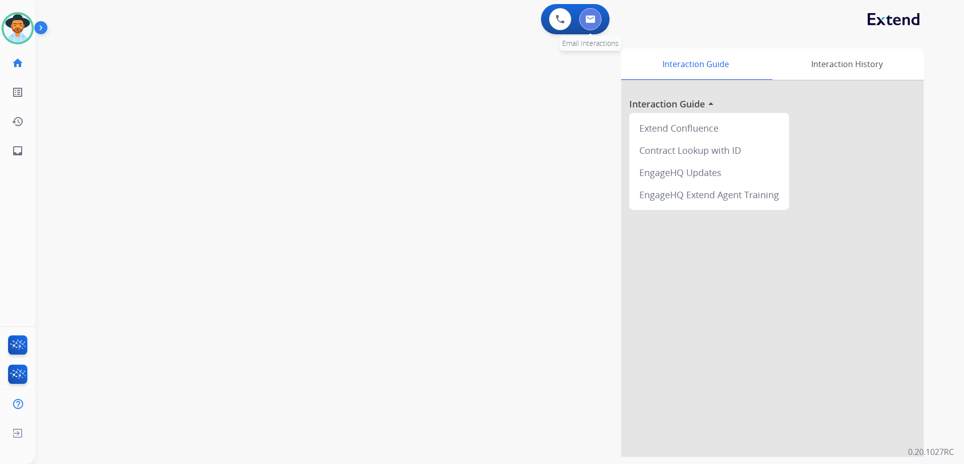
click at [596, 18] on button at bounding box center [590, 19] width 22 height 22
select select "**********"
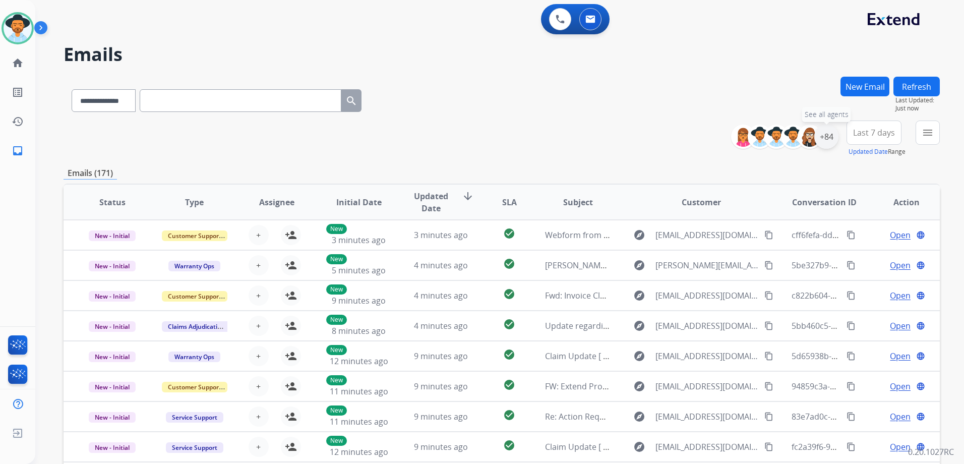
click at [830, 139] on div "+84" at bounding box center [826, 136] width 24 height 24
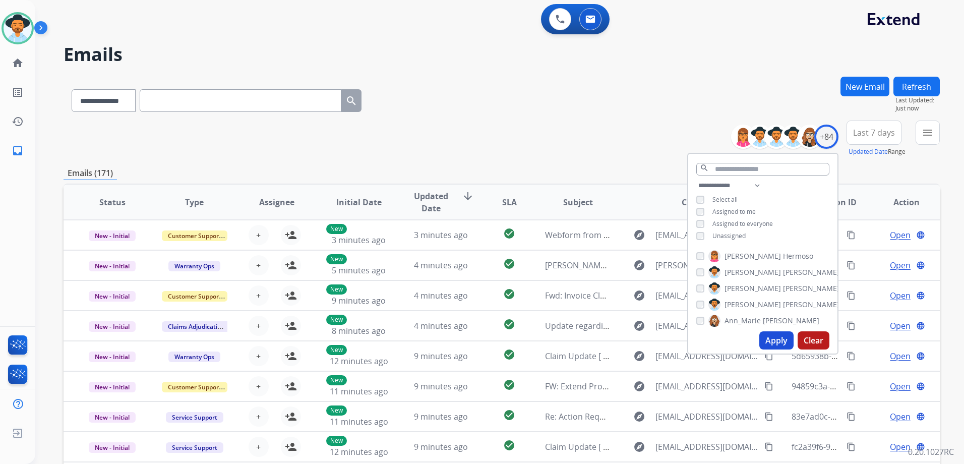
click at [727, 239] on div "**********" at bounding box center [762, 211] width 149 height 65
click at [728, 227] on div "**********" at bounding box center [762, 211] width 149 height 65
click at [731, 237] on span "Unassigned" at bounding box center [728, 235] width 33 height 9
click at [767, 345] on button "Apply" at bounding box center [776, 340] width 34 height 18
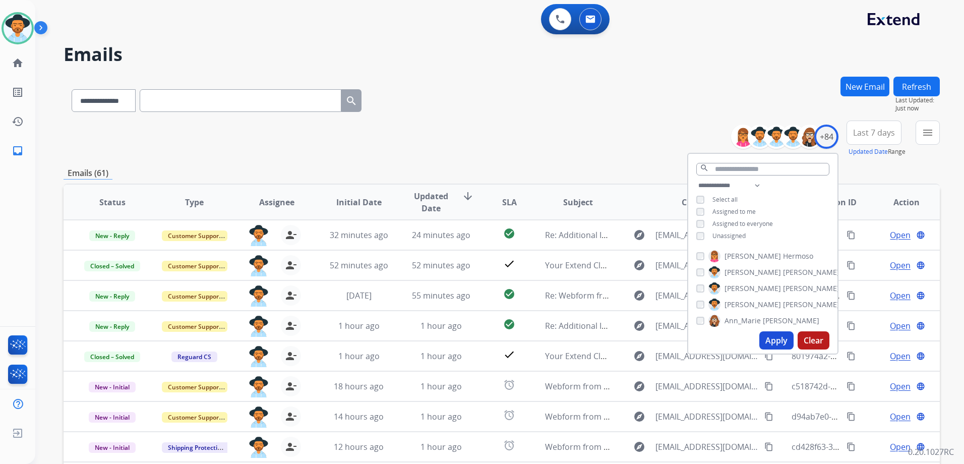
click at [500, 148] on div "**********" at bounding box center [502, 138] width 876 height 36
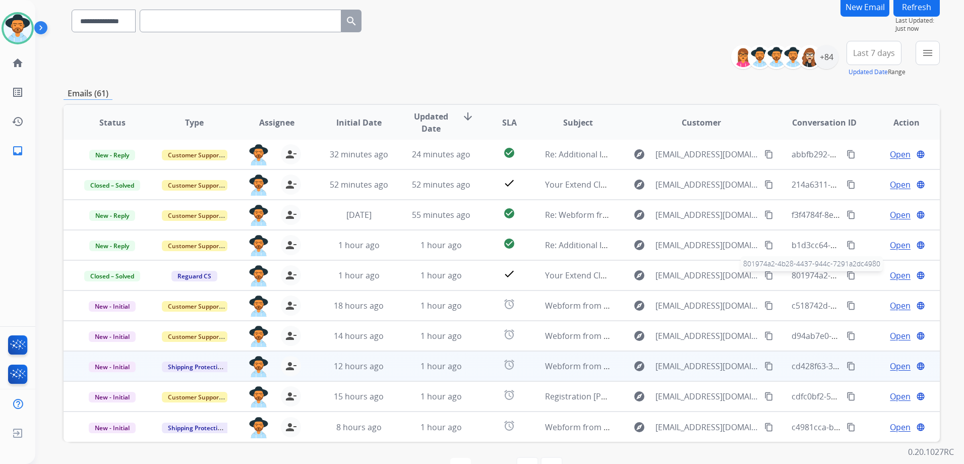
scroll to position [110, 0]
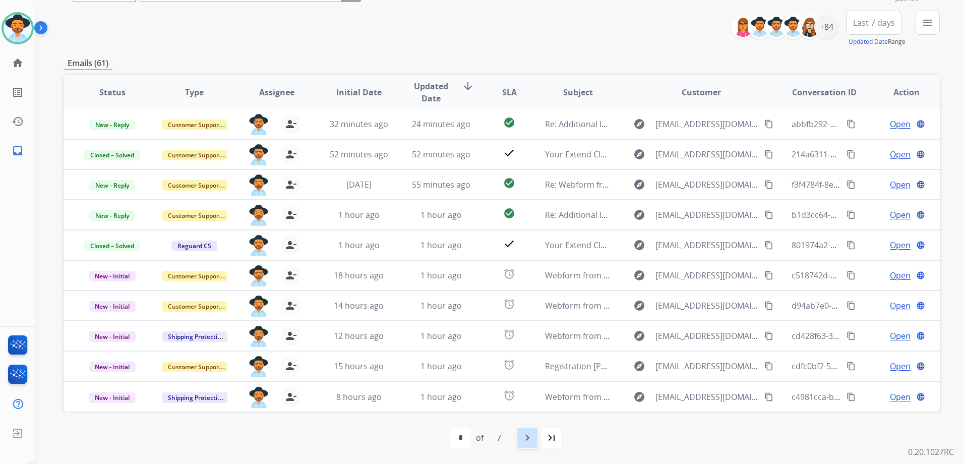
click at [531, 428] on div "navigate_next" at bounding box center [527, 437] width 22 height 22
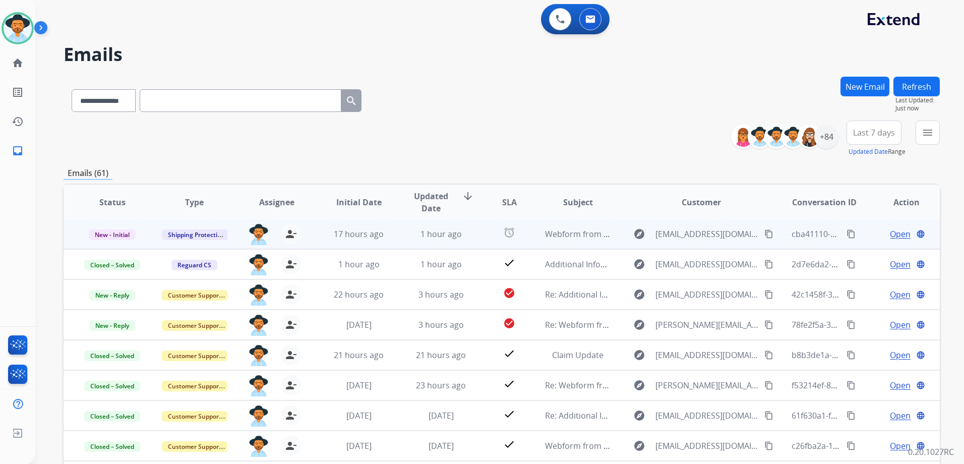
click at [864, 234] on td "Open language" at bounding box center [898, 234] width 82 height 30
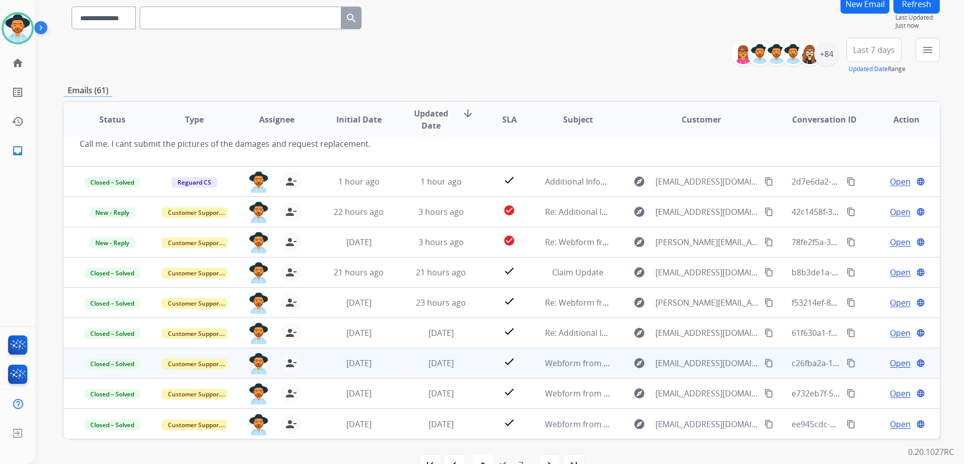
scroll to position [101, 0]
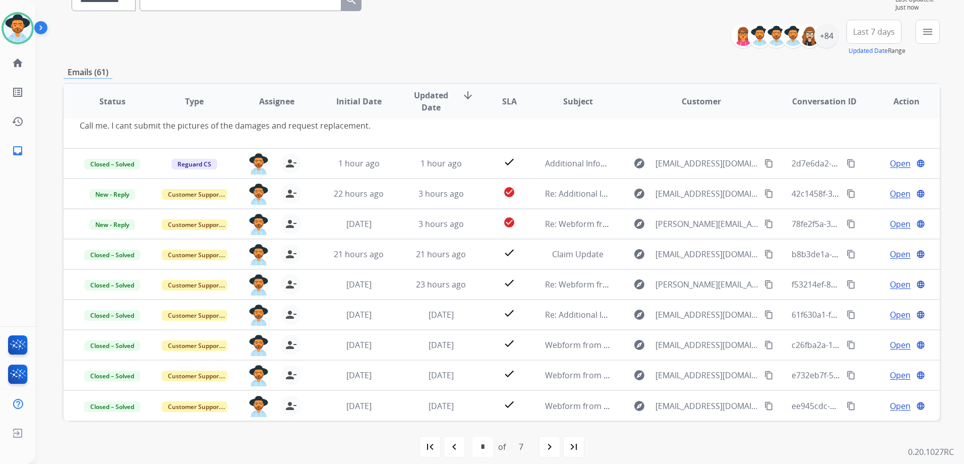
click at [457, 447] on mat-icon "navigate_before" at bounding box center [454, 447] width 12 height 12
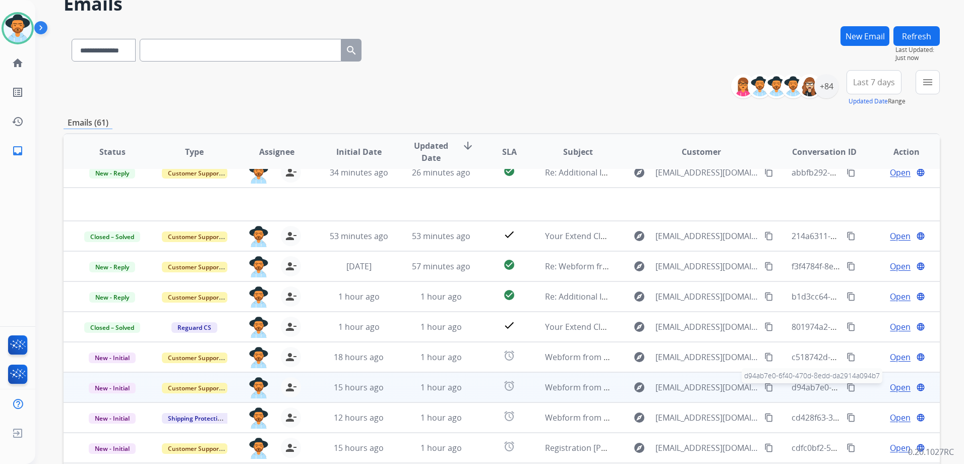
scroll to position [0, 0]
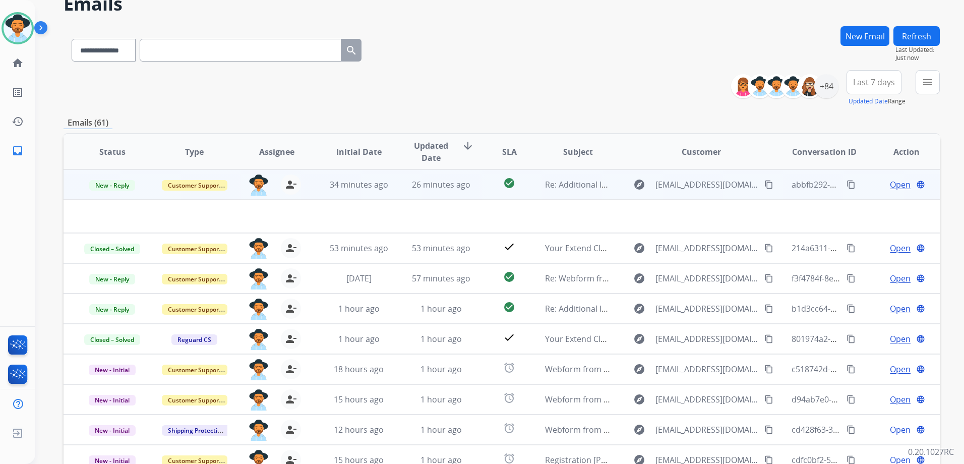
click at [858, 189] on td "Open language" at bounding box center [898, 184] width 82 height 30
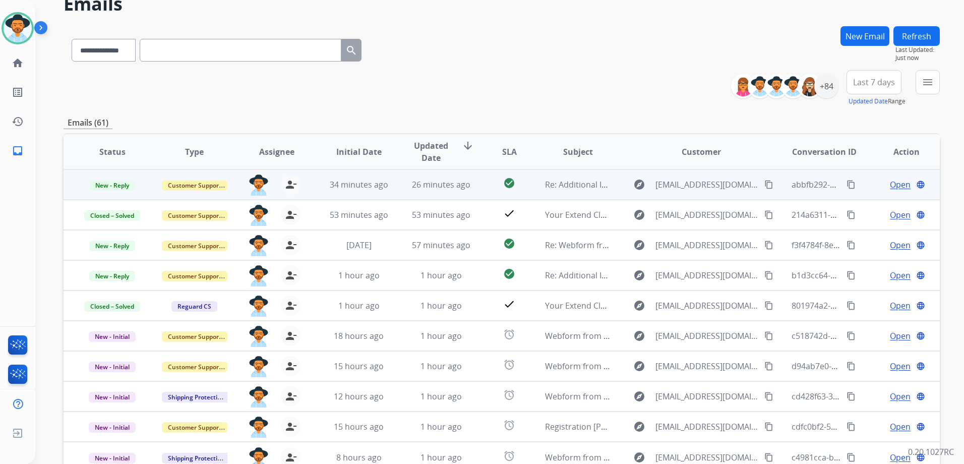
click at [866, 191] on td "Open language" at bounding box center [898, 184] width 82 height 30
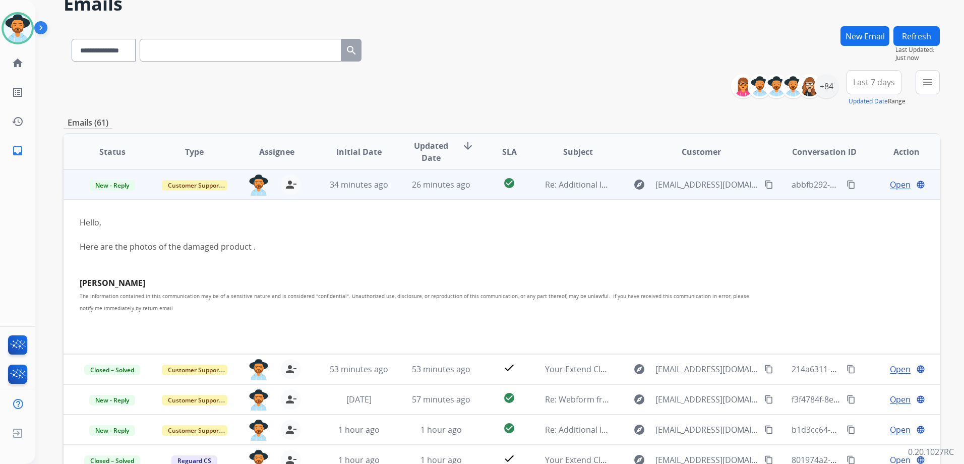
click at [876, 184] on div "Open language" at bounding box center [906, 184] width 66 height 12
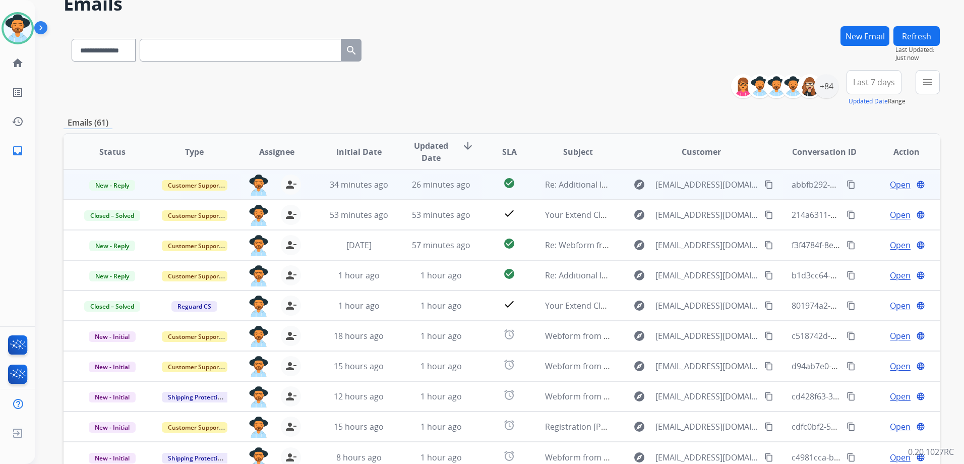
click at [894, 187] on span "Open" at bounding box center [900, 184] width 21 height 12
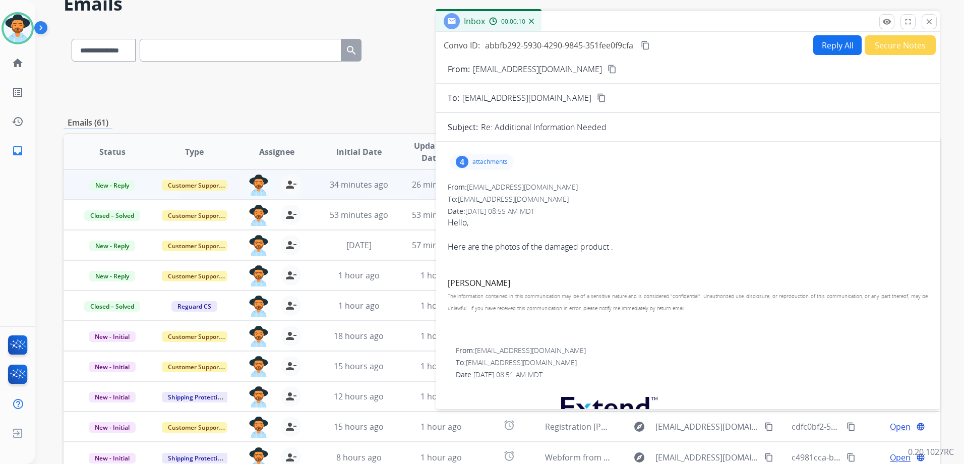
click at [482, 165] on p "attachments" at bounding box center [489, 162] width 35 height 8
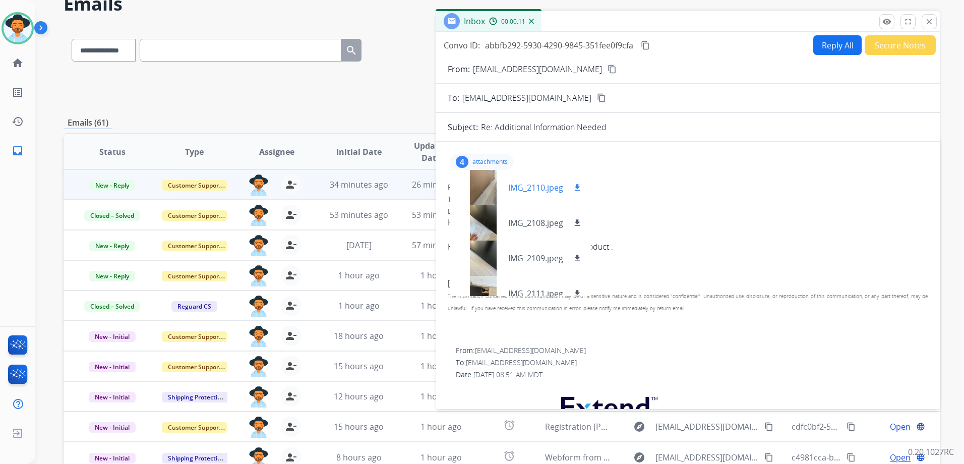
click at [482, 178] on div at bounding box center [483, 187] width 50 height 35
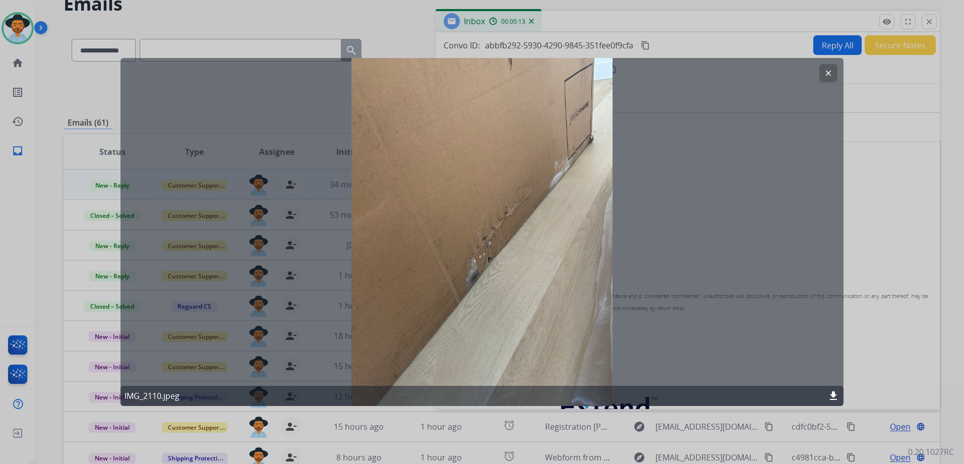
click at [826, 73] on mat-icon "clear" at bounding box center [828, 73] width 9 height 9
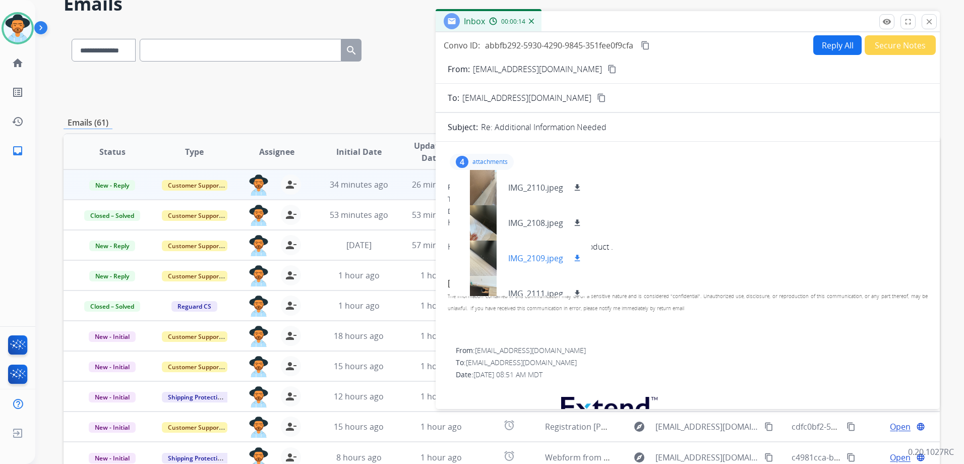
click at [521, 259] on p "IMG_2109.jpeg" at bounding box center [535, 258] width 55 height 12
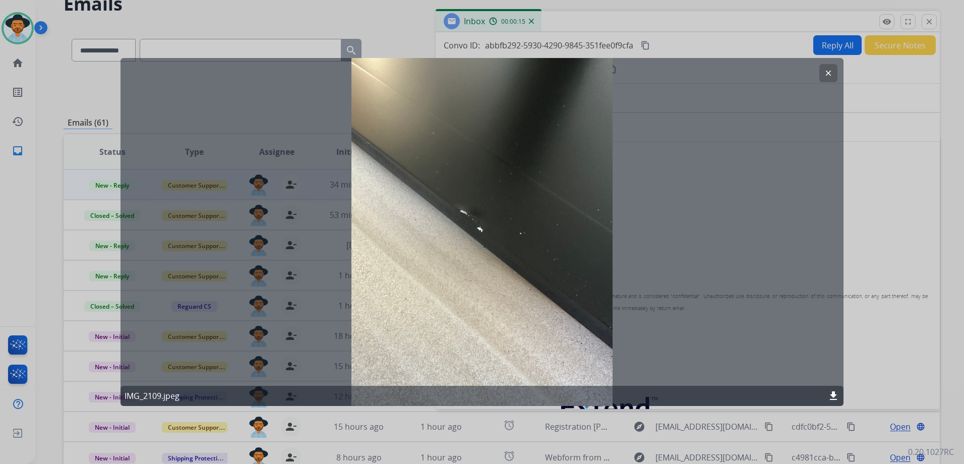
click at [833, 72] on button "clear" at bounding box center [828, 73] width 18 height 18
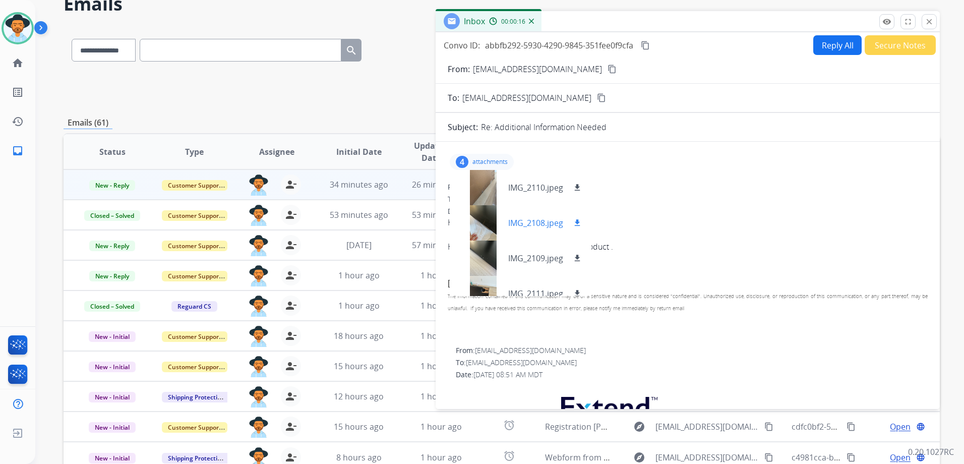
click at [524, 235] on div "IMG_2108.jpeg download" at bounding box center [521, 222] width 142 height 35
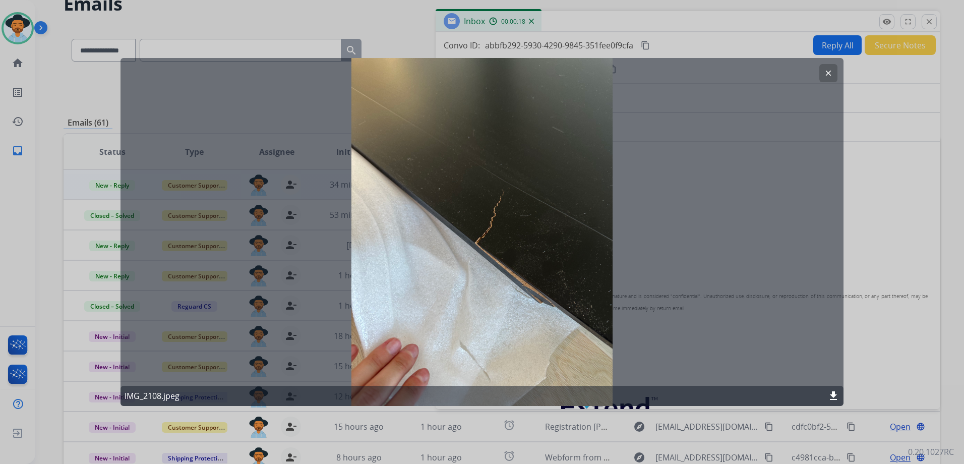
click at [826, 73] on mat-icon "clear" at bounding box center [828, 73] width 9 height 9
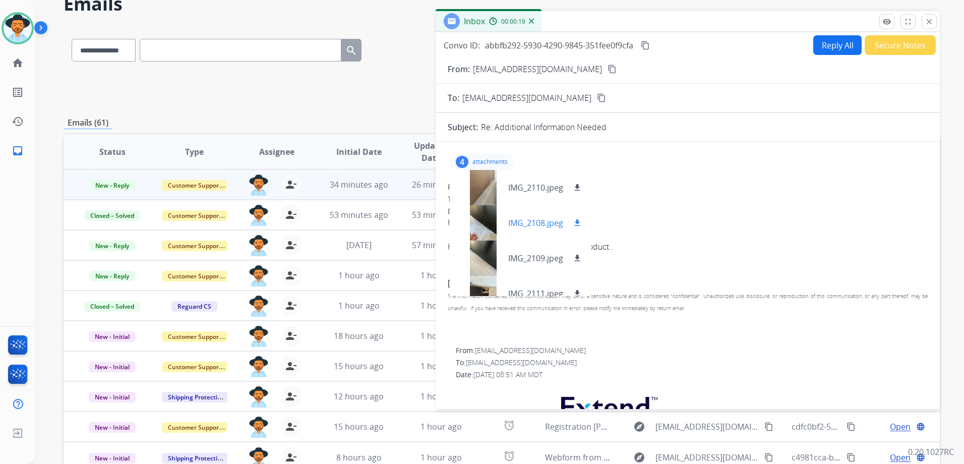
scroll to position [15, 0]
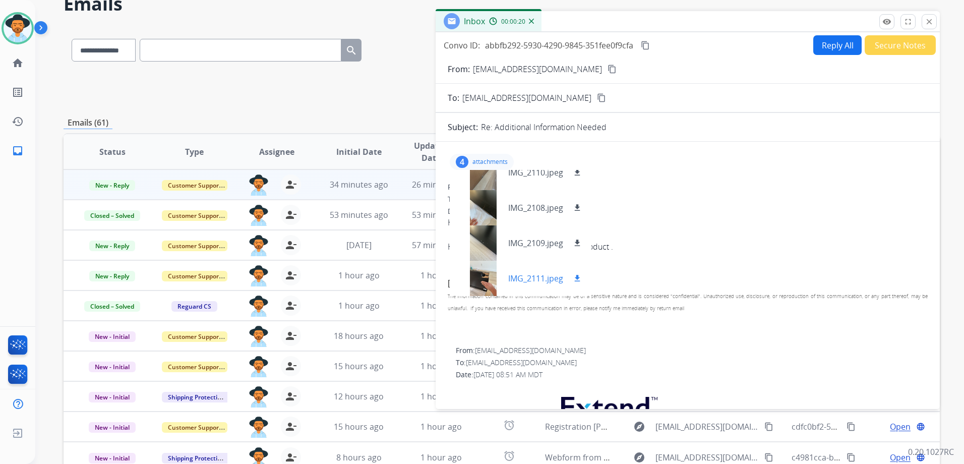
click at [503, 276] on div at bounding box center [483, 278] width 50 height 35
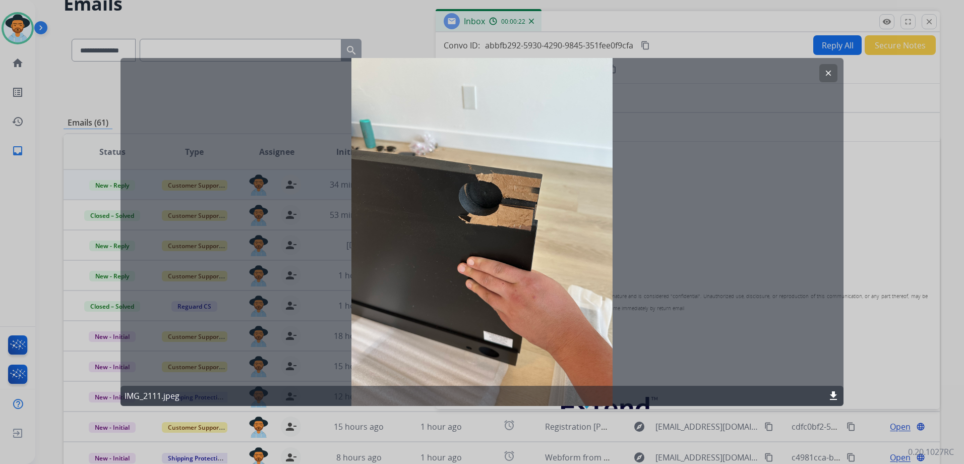
click at [827, 72] on mat-icon "clear" at bounding box center [828, 73] width 9 height 9
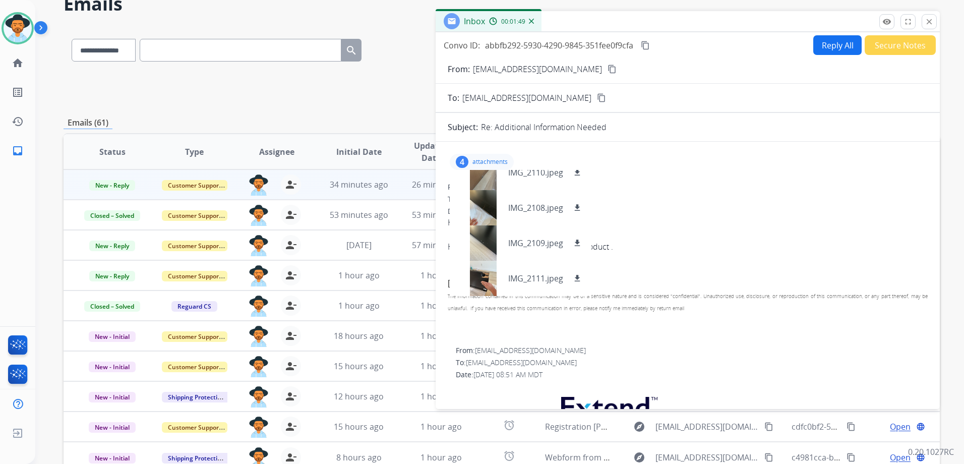
click at [502, 162] on p "attachments" at bounding box center [489, 162] width 35 height 8
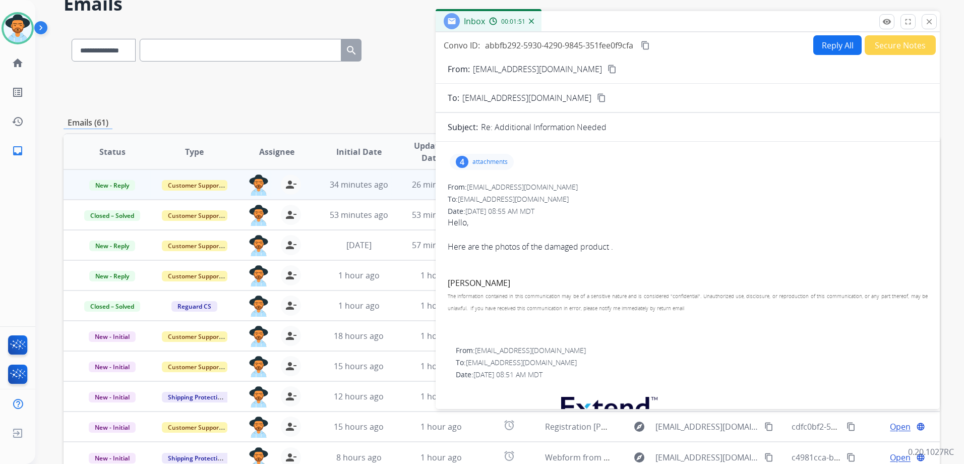
click at [495, 164] on p "attachments" at bounding box center [489, 162] width 35 height 8
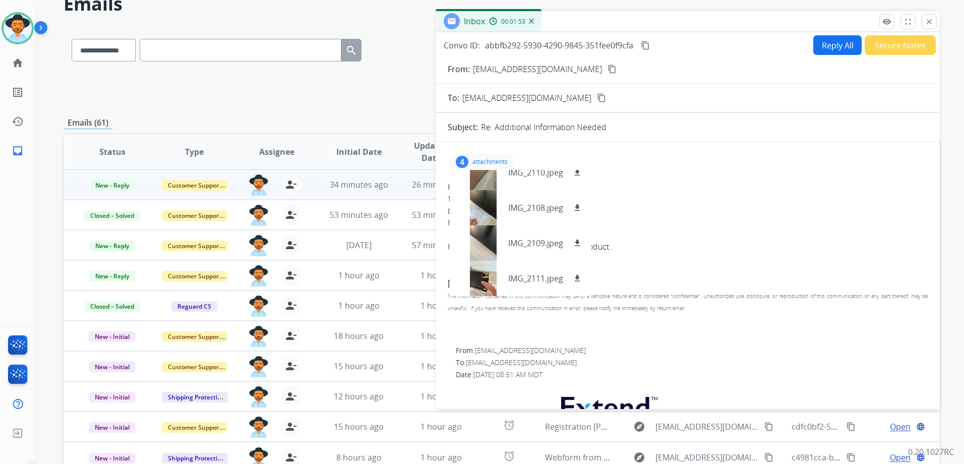
click at [496, 159] on p "attachments" at bounding box center [489, 162] width 35 height 8
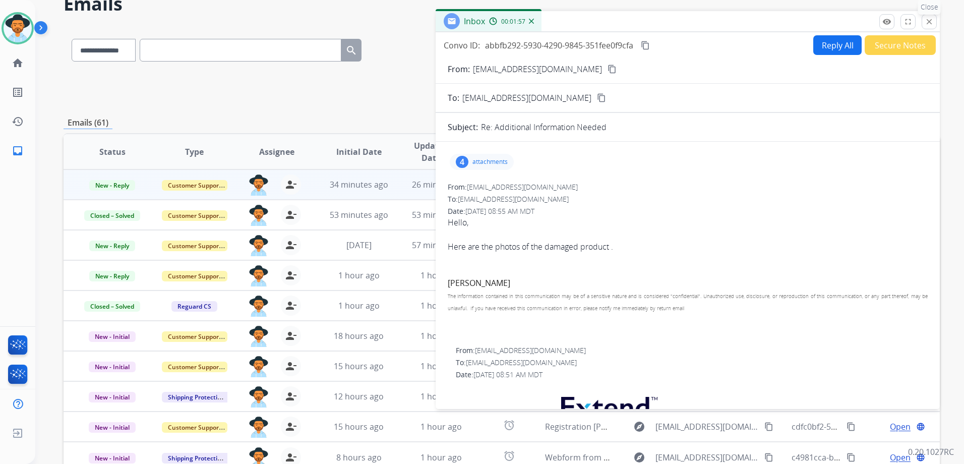
click at [925, 17] on mat-icon "close" at bounding box center [928, 21] width 9 height 9
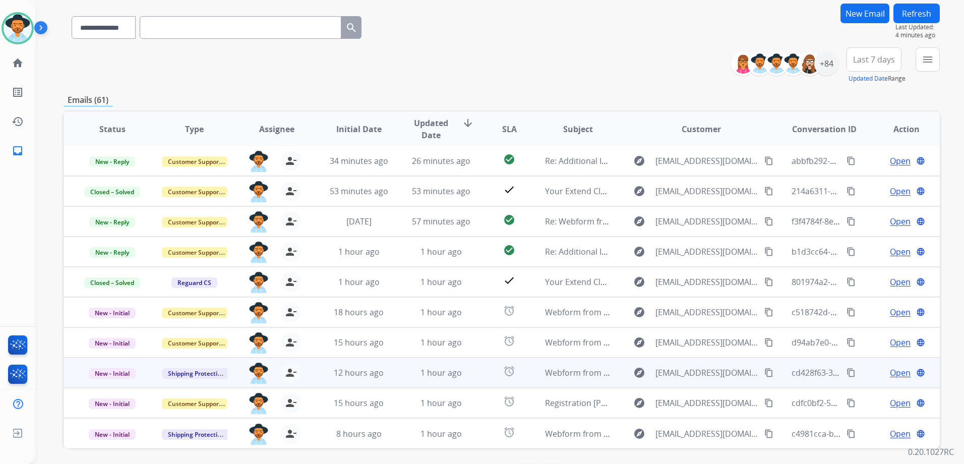
scroll to position [110, 0]
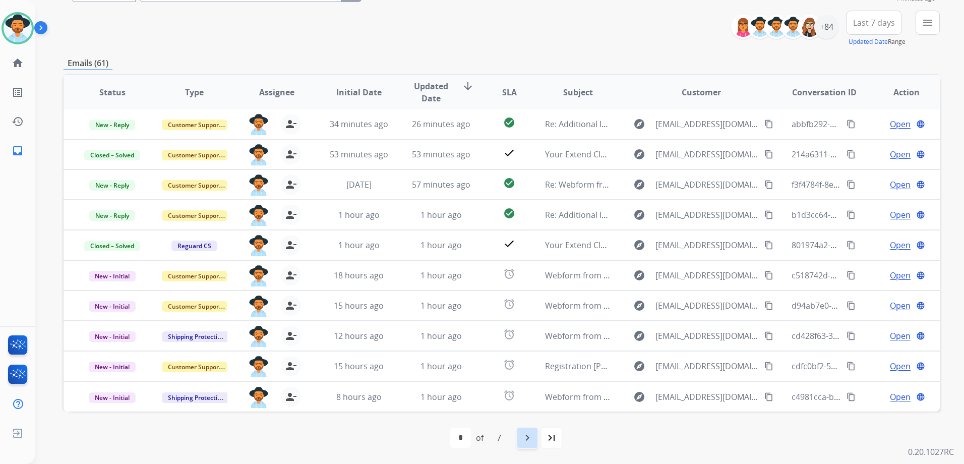
click at [531, 442] on mat-icon "navigate_next" at bounding box center [527, 437] width 12 height 12
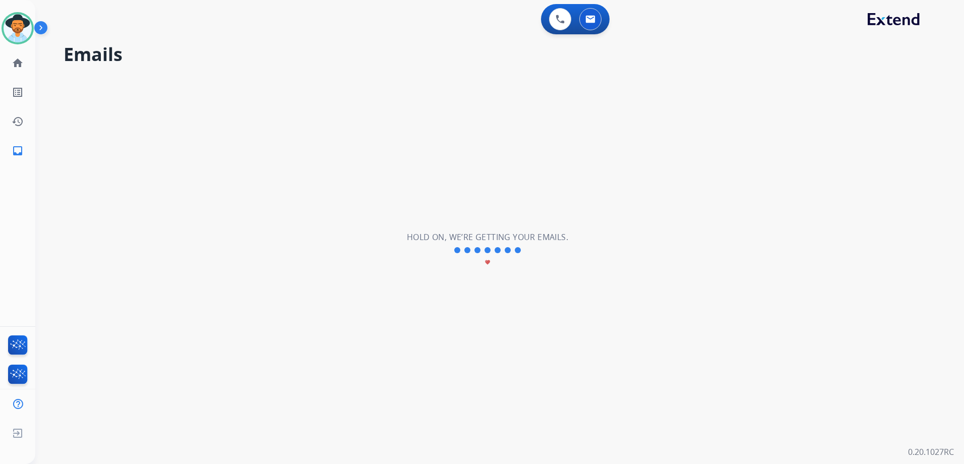
scroll to position [0, 0]
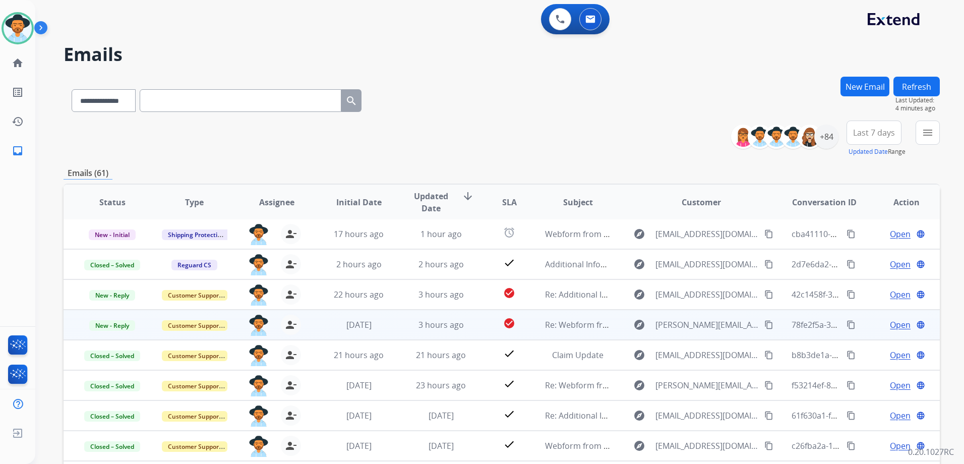
click at [857, 324] on td "Open language" at bounding box center [898, 324] width 82 height 30
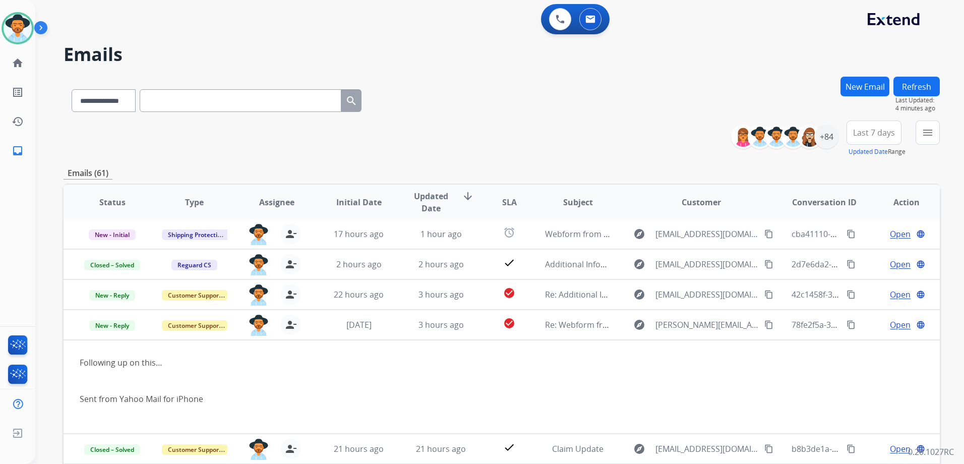
scroll to position [91, 0]
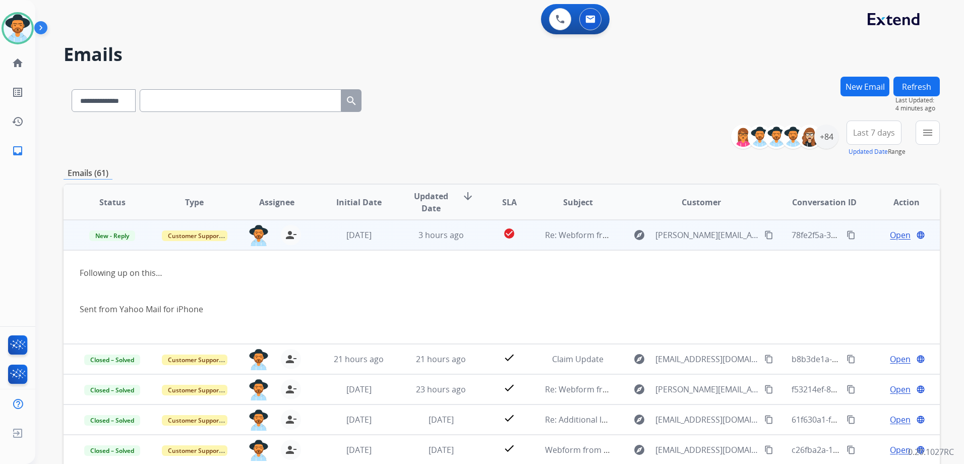
click at [863, 242] on td "Open language" at bounding box center [898, 235] width 82 height 30
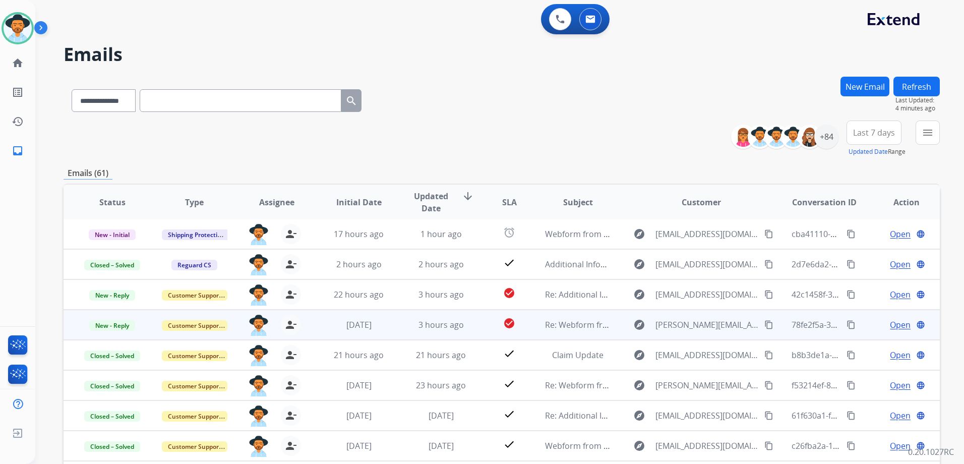
click at [890, 324] on span "Open" at bounding box center [900, 325] width 21 height 12
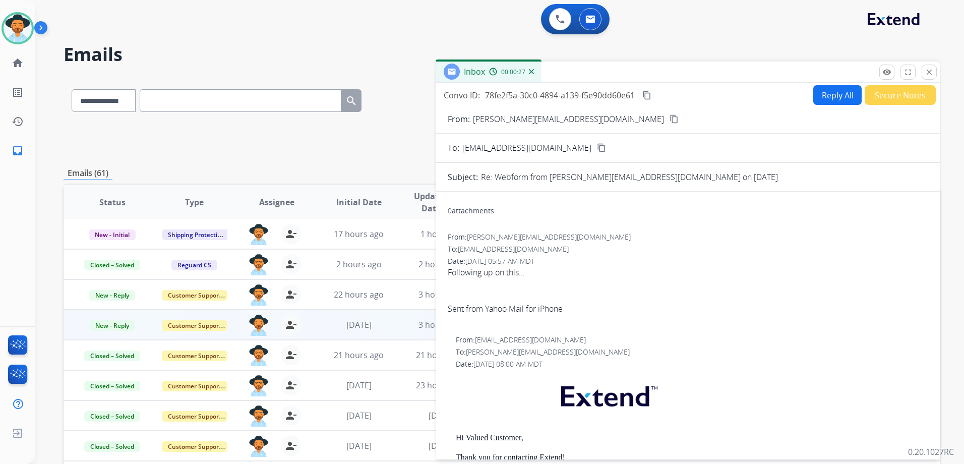
scroll to position [0, 0]
click at [927, 77] on button "close Close" at bounding box center [928, 72] width 15 height 15
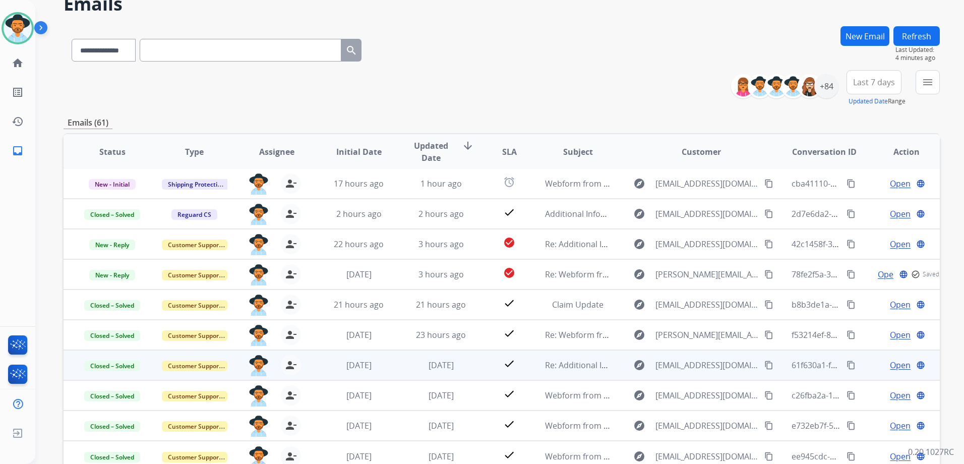
scroll to position [110, 0]
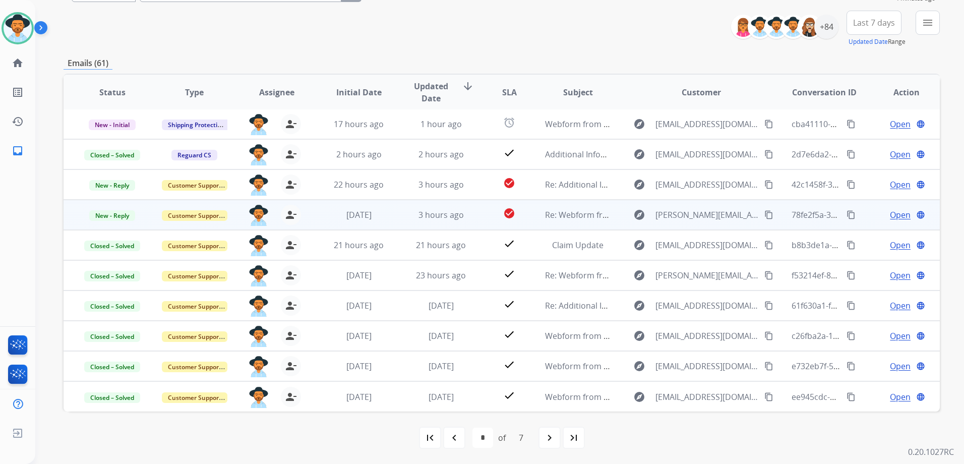
click at [864, 214] on td "Open language" at bounding box center [898, 215] width 82 height 30
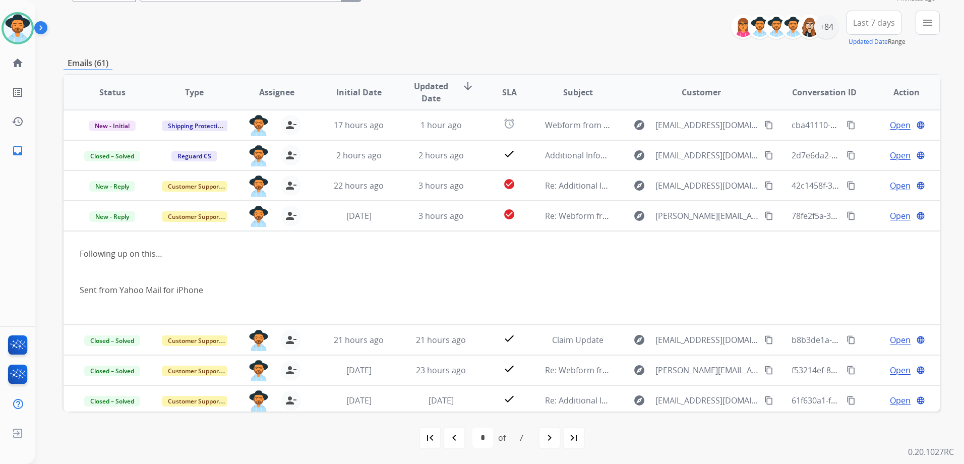
scroll to position [59, 0]
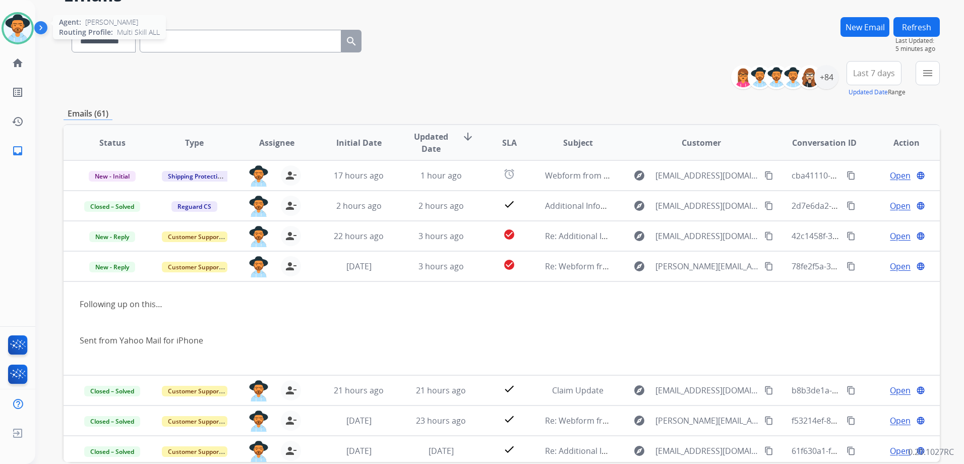
click at [21, 31] on img at bounding box center [18, 28] width 28 height 28
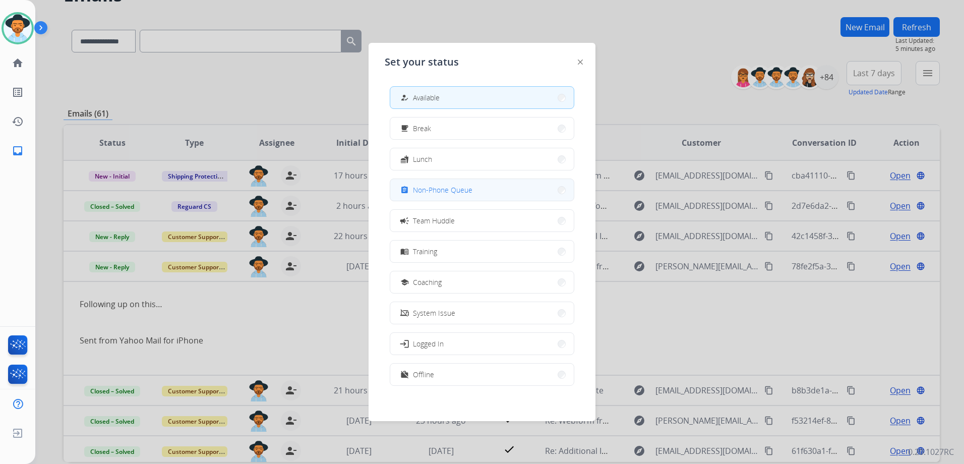
click at [481, 191] on button "assignment Non-Phone Queue" at bounding box center [481, 190] width 183 height 22
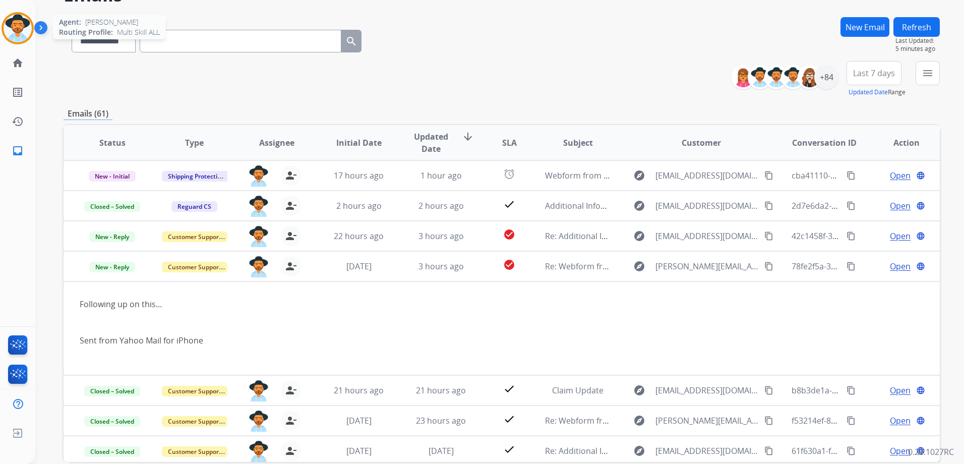
click at [15, 30] on img at bounding box center [18, 28] width 28 height 28
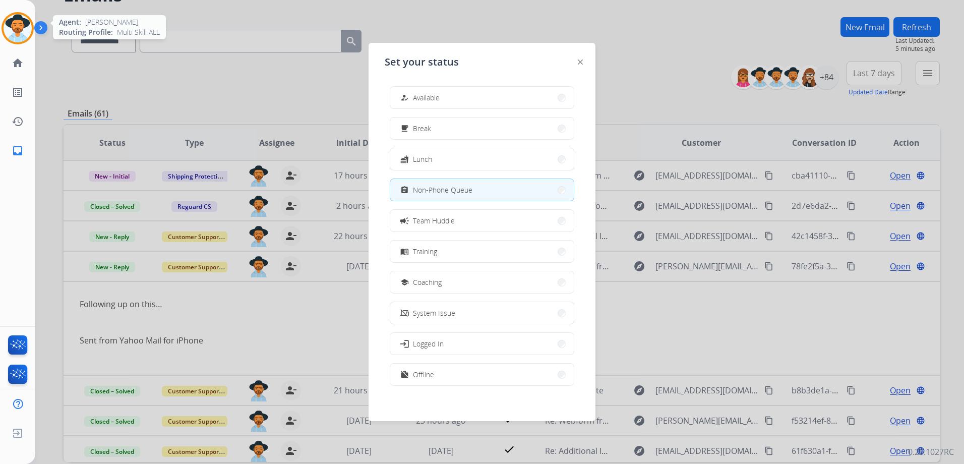
click at [15, 30] on img at bounding box center [18, 28] width 28 height 28
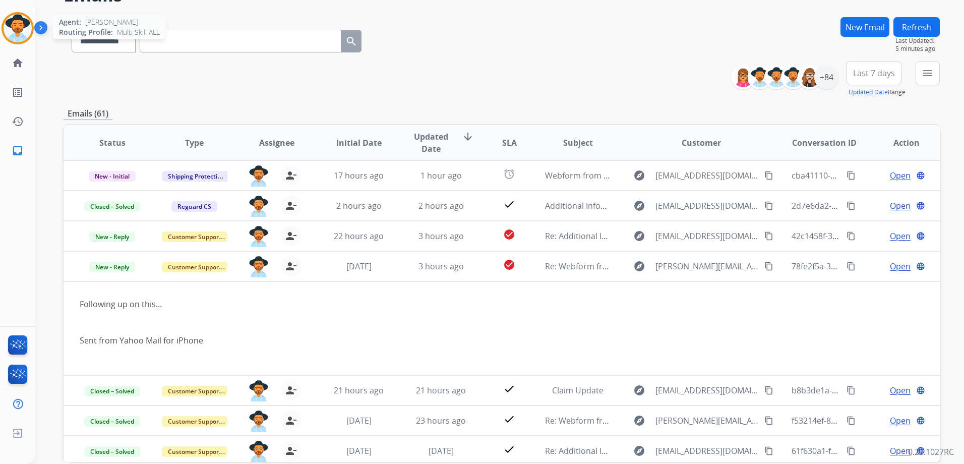
click at [10, 23] on img at bounding box center [18, 28] width 28 height 28
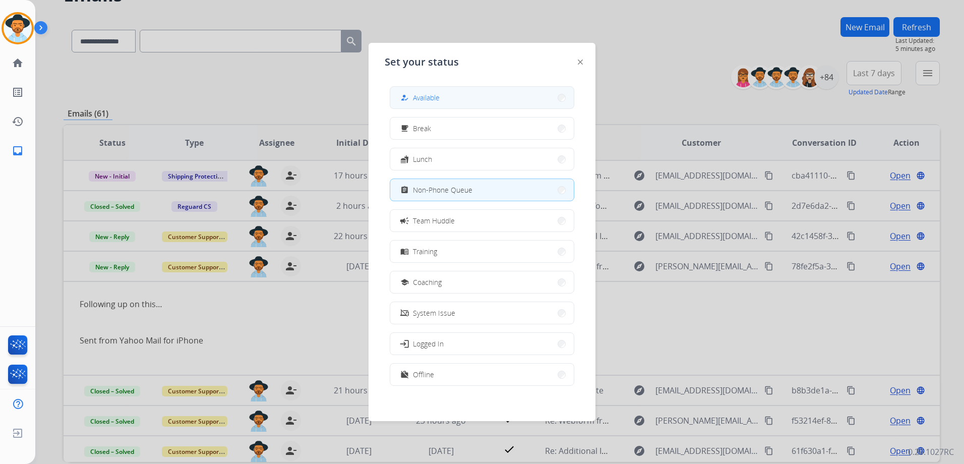
click at [442, 93] on button "how_to_reg Available" at bounding box center [481, 98] width 183 height 22
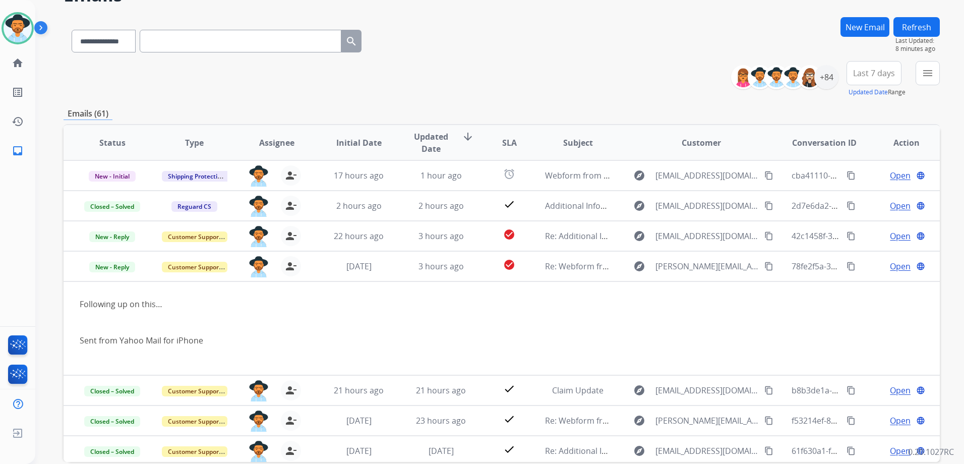
click at [593, 97] on div "**********" at bounding box center [502, 79] width 876 height 36
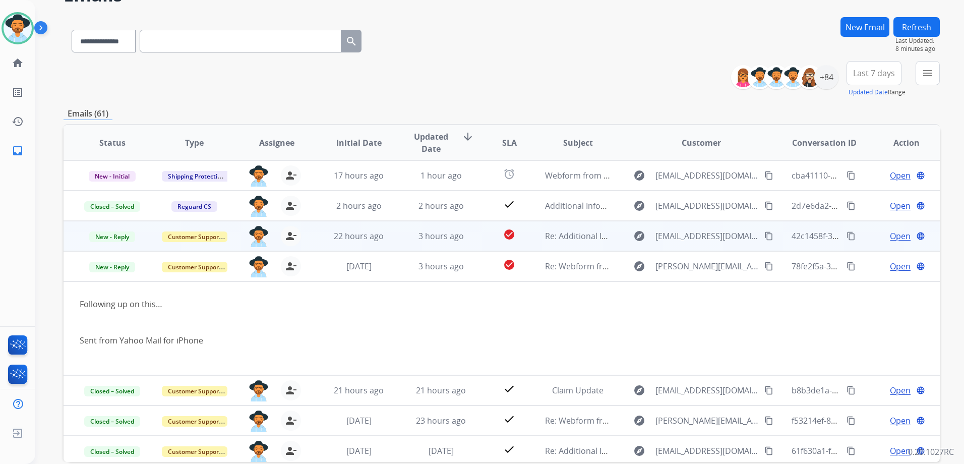
click at [862, 244] on td "Open language" at bounding box center [898, 236] width 82 height 30
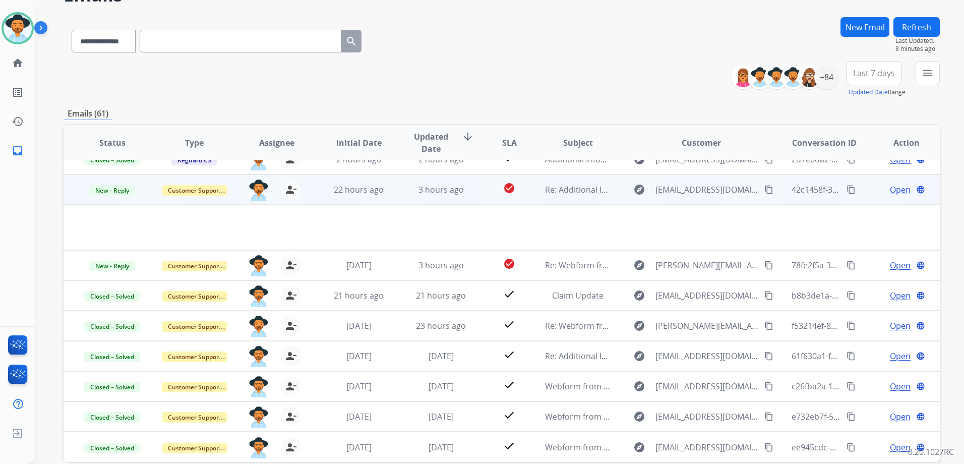
click at [873, 192] on div "Open language" at bounding box center [906, 189] width 66 height 12
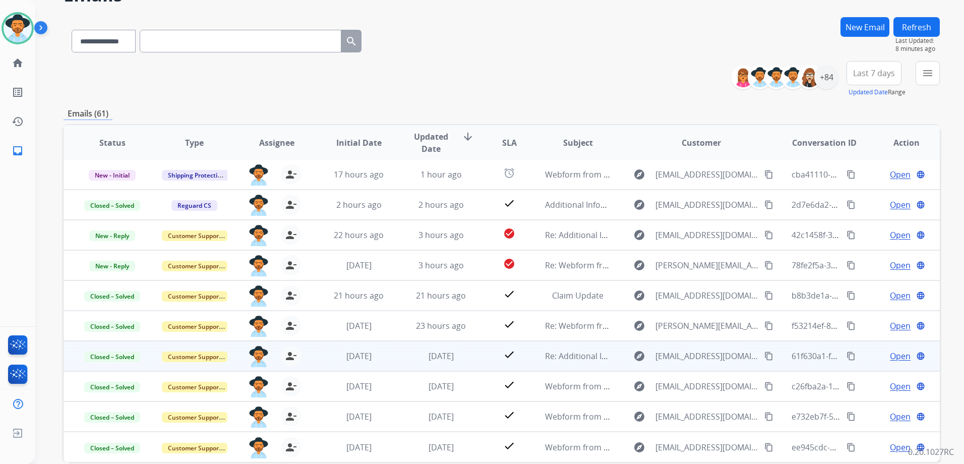
scroll to position [110, 0]
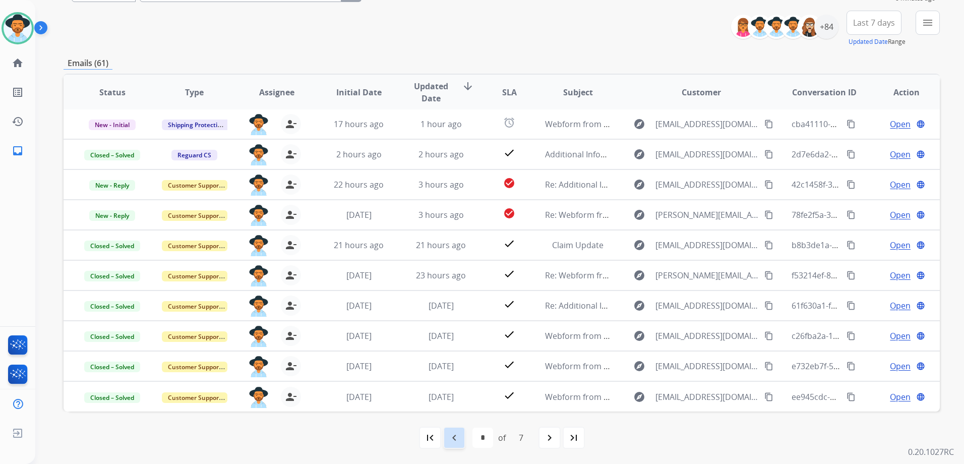
click at [450, 435] on mat-icon "navigate_before" at bounding box center [454, 437] width 12 height 12
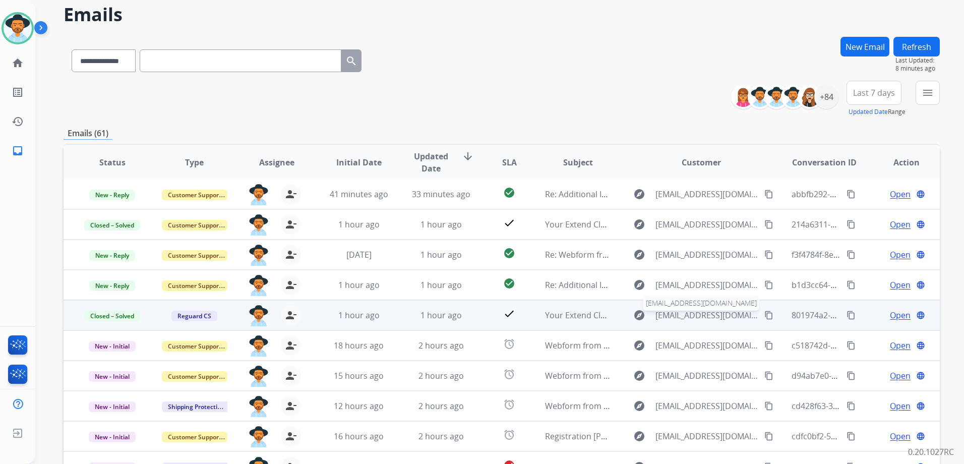
scroll to position [50, 0]
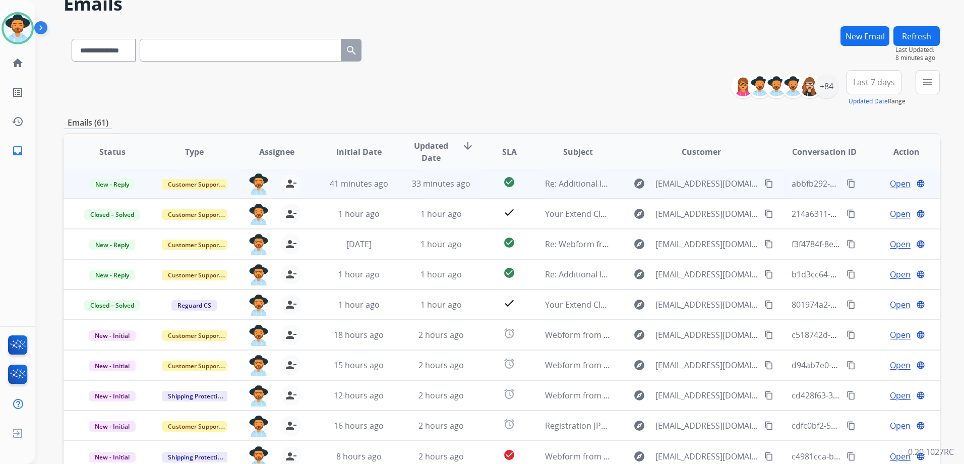
click at [873, 184] on div "Open language" at bounding box center [906, 183] width 66 height 12
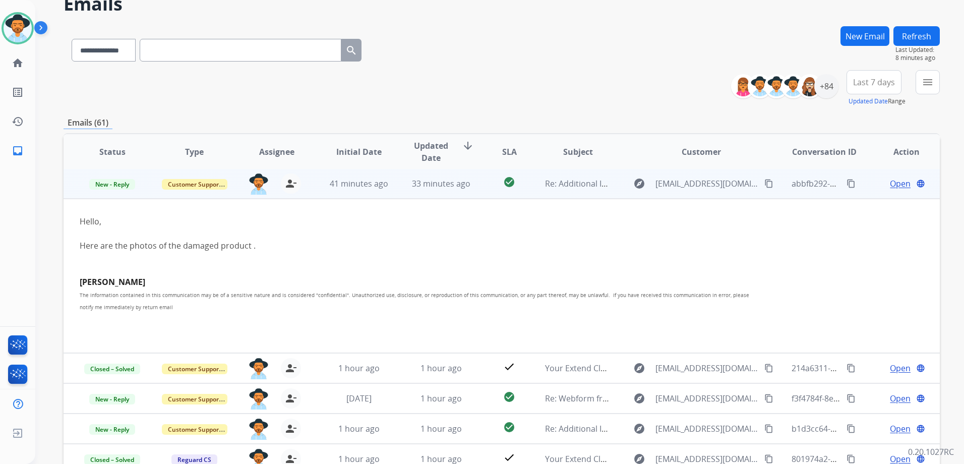
scroll to position [0, 0]
click at [890, 186] on span "Open" at bounding box center [900, 184] width 21 height 12
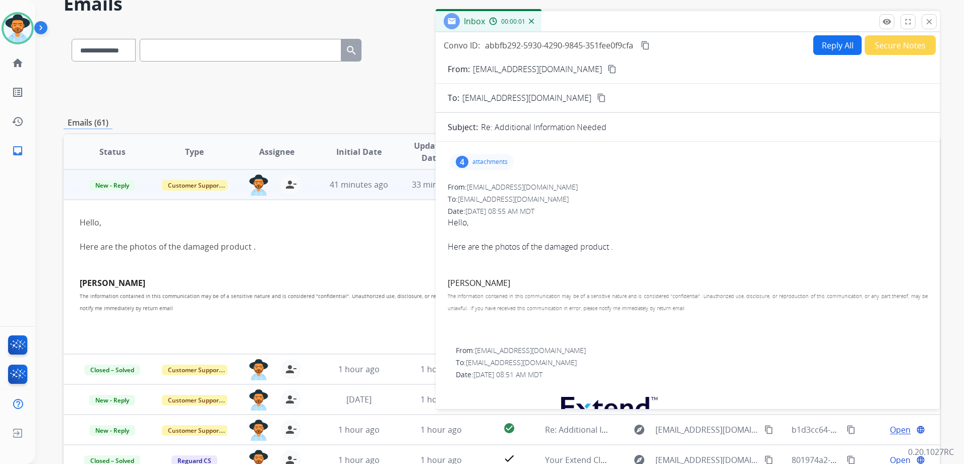
click at [483, 164] on p "attachments" at bounding box center [489, 162] width 35 height 8
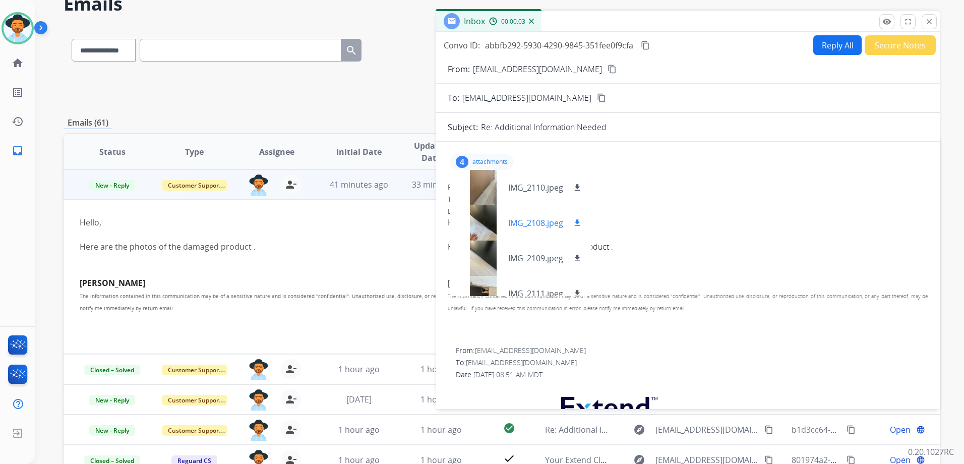
scroll to position [15, 0]
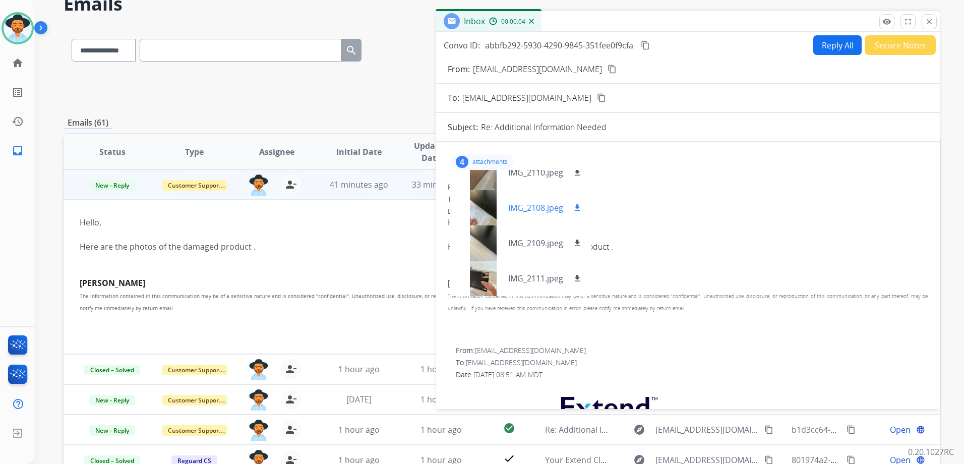
click at [489, 215] on div at bounding box center [483, 207] width 50 height 35
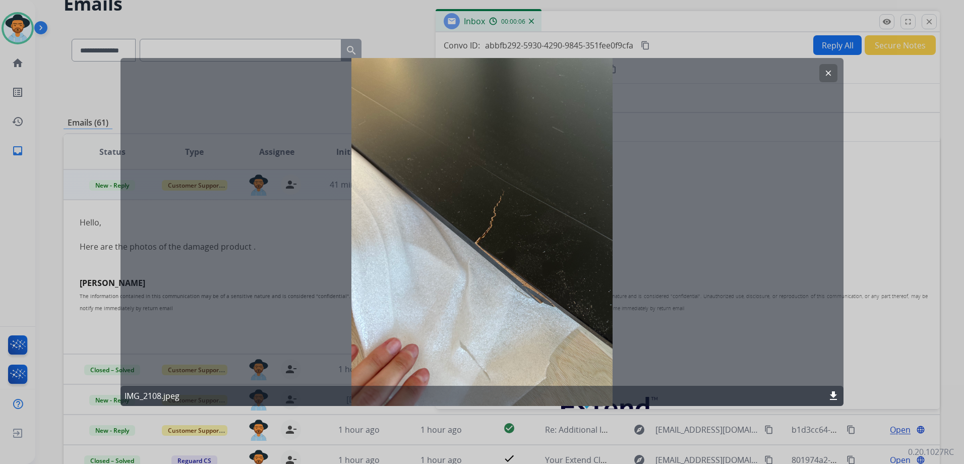
click at [831, 72] on mat-icon "clear" at bounding box center [828, 73] width 9 height 9
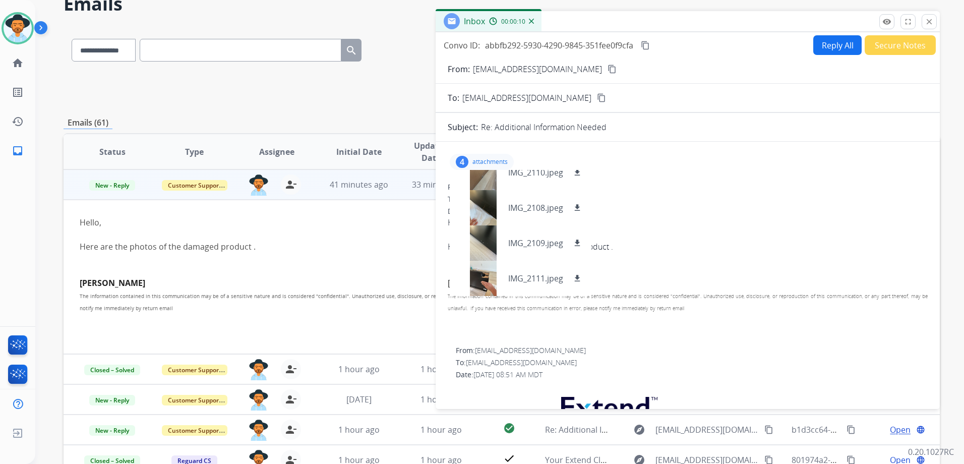
click at [503, 161] on p "attachments" at bounding box center [489, 162] width 35 height 8
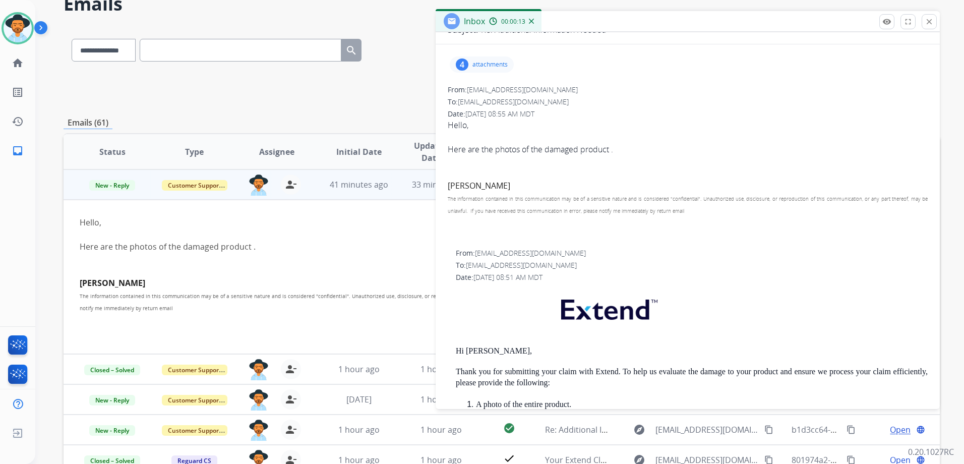
scroll to position [0, 0]
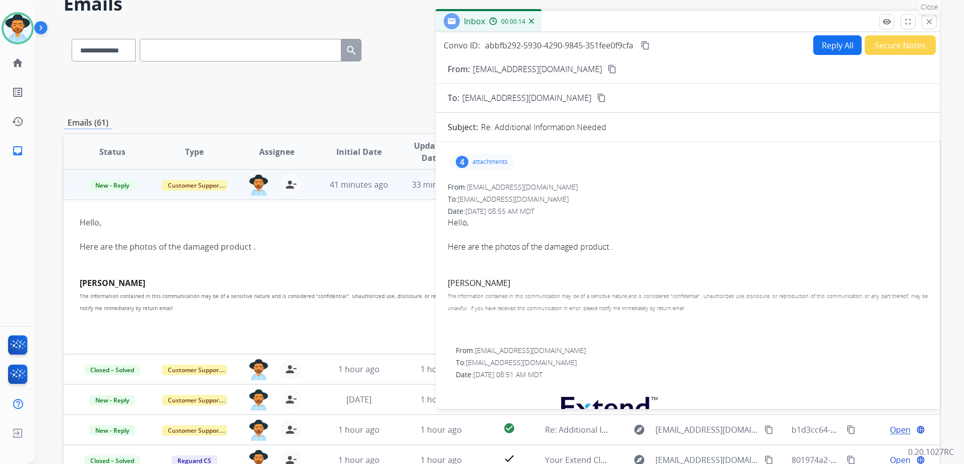
click at [930, 25] on mat-icon "close" at bounding box center [928, 21] width 9 height 9
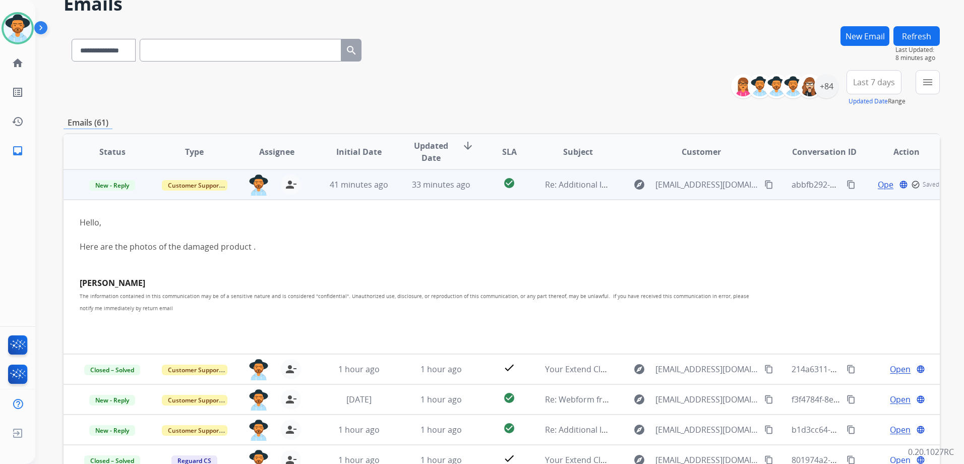
click at [862, 190] on td "Open language check_circle_outline Saved" at bounding box center [898, 184] width 82 height 30
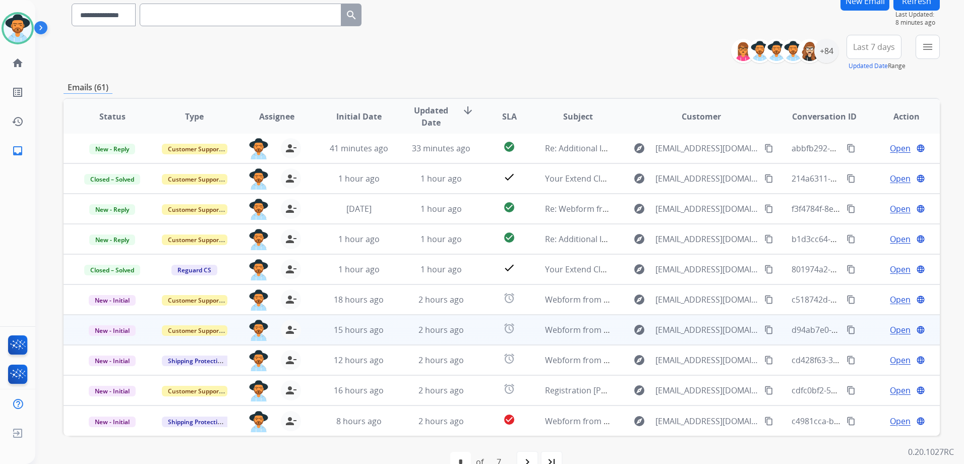
scroll to position [110, 0]
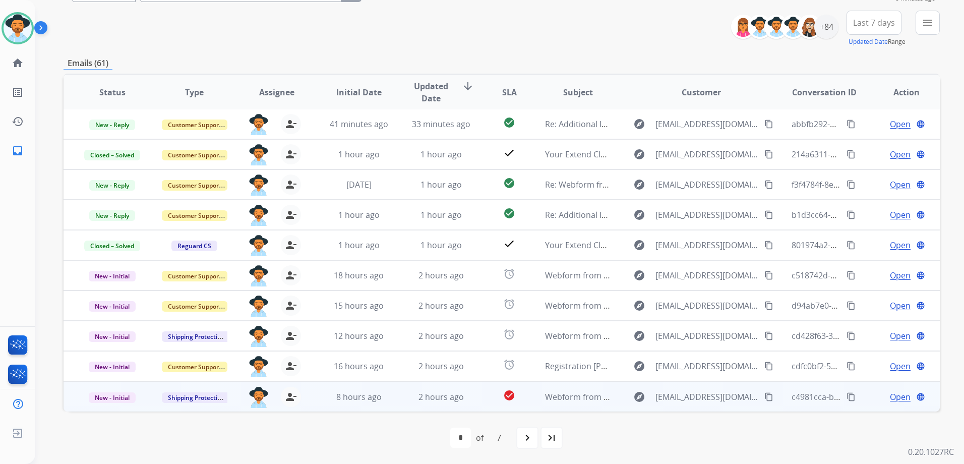
click at [863, 405] on td "Open language" at bounding box center [898, 396] width 82 height 30
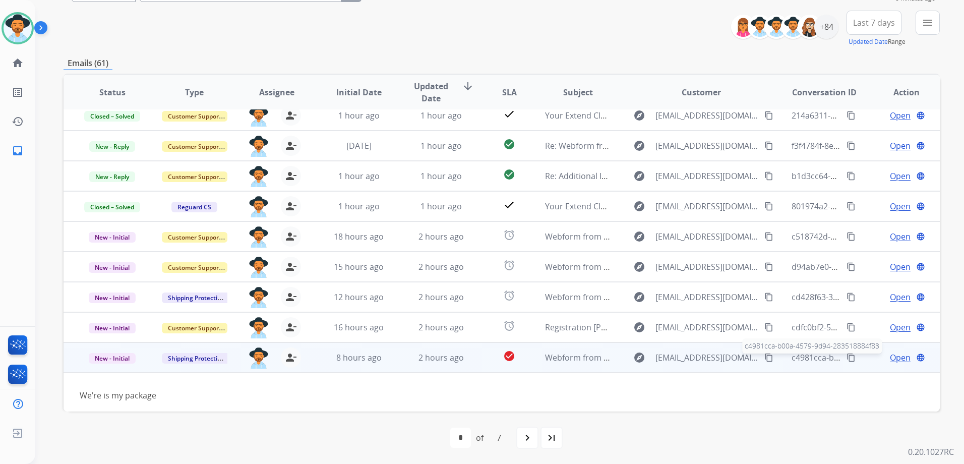
scroll to position [46, 0]
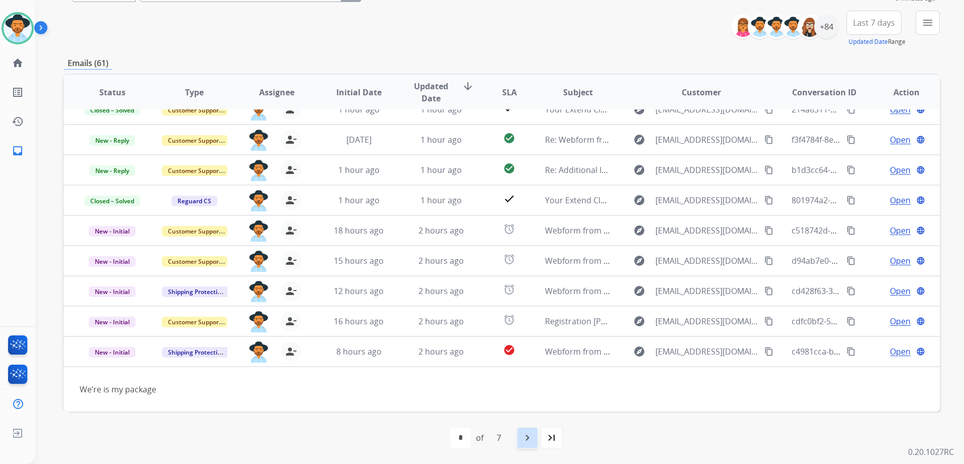
click at [520, 432] on div "navigate_next" at bounding box center [527, 437] width 22 height 22
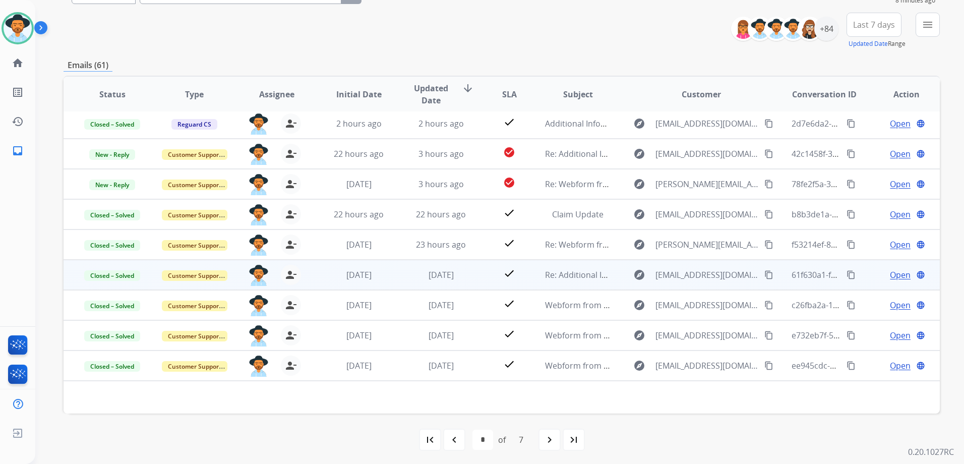
scroll to position [110, 0]
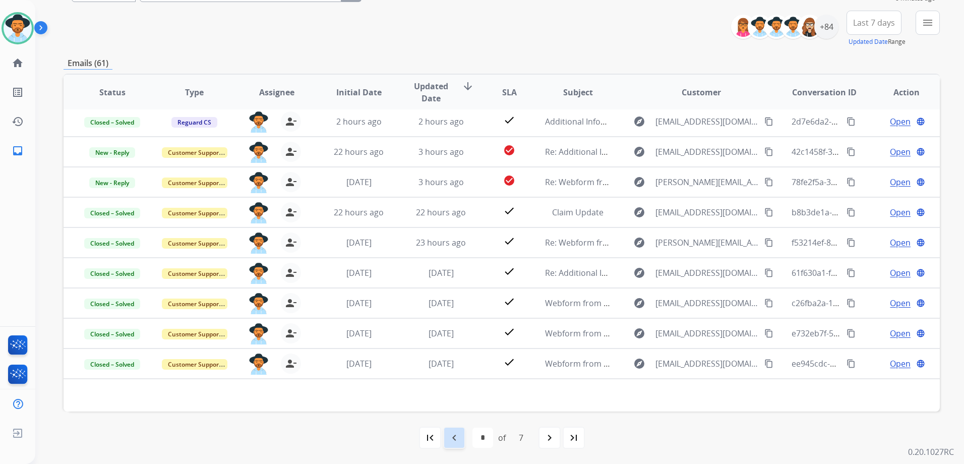
click at [456, 439] on mat-icon "navigate_before" at bounding box center [454, 437] width 12 height 12
select select "*"
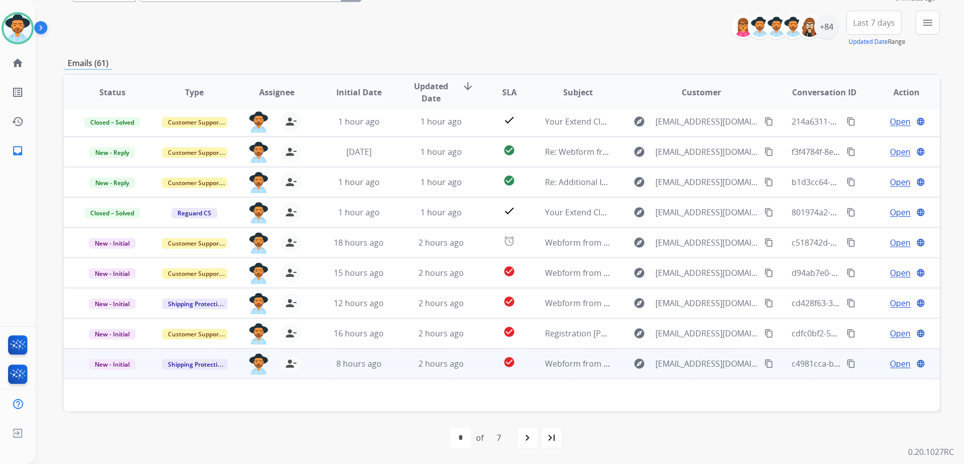
click at [862, 364] on td "Open language" at bounding box center [898, 363] width 82 height 30
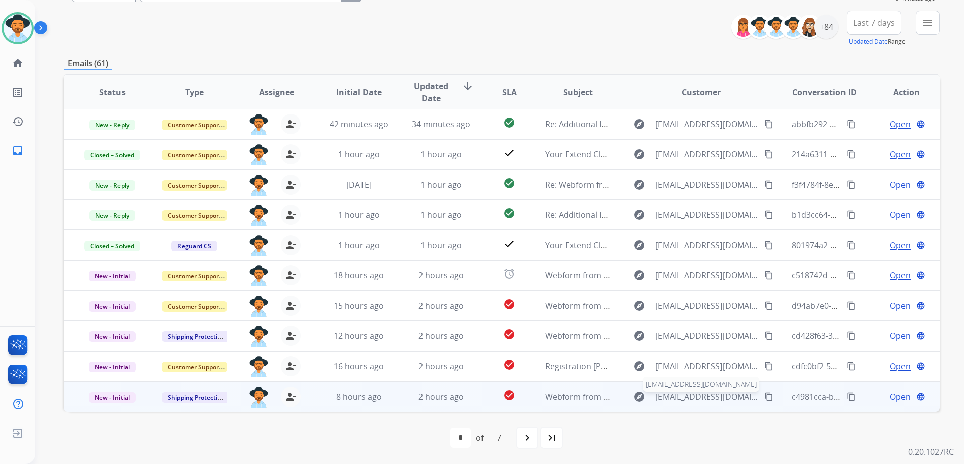
click at [712, 397] on span "[EMAIL_ADDRESS][DOMAIN_NAME]" at bounding box center [706, 397] width 103 height 12
type input "**********"
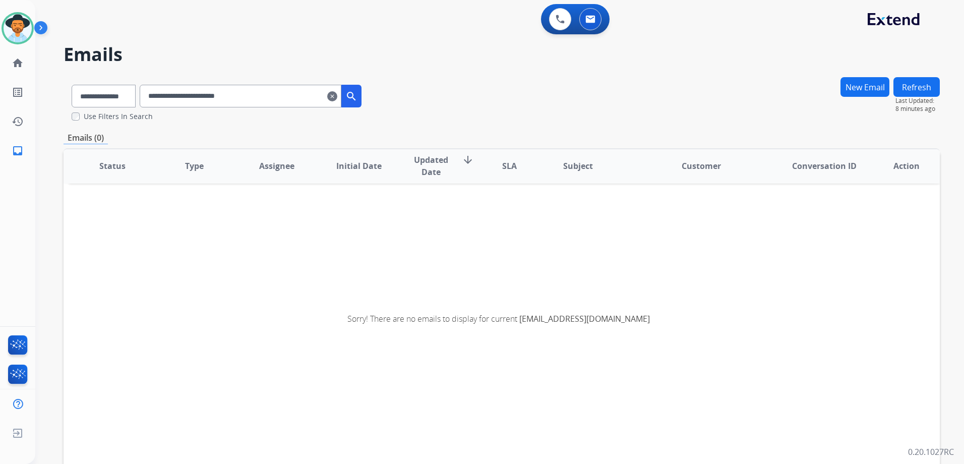
scroll to position [0, 0]
click at [337, 95] on mat-icon "clear" at bounding box center [332, 96] width 10 height 12
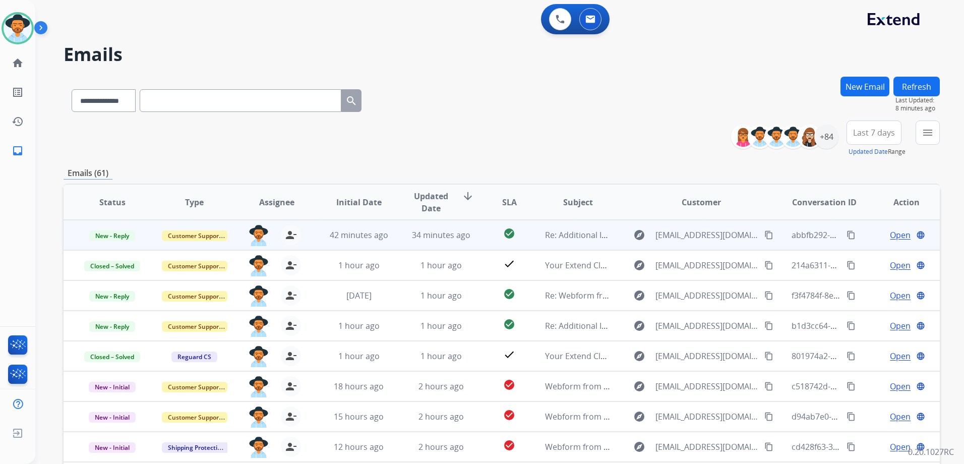
click at [890, 233] on span "Open" at bounding box center [900, 235] width 21 height 12
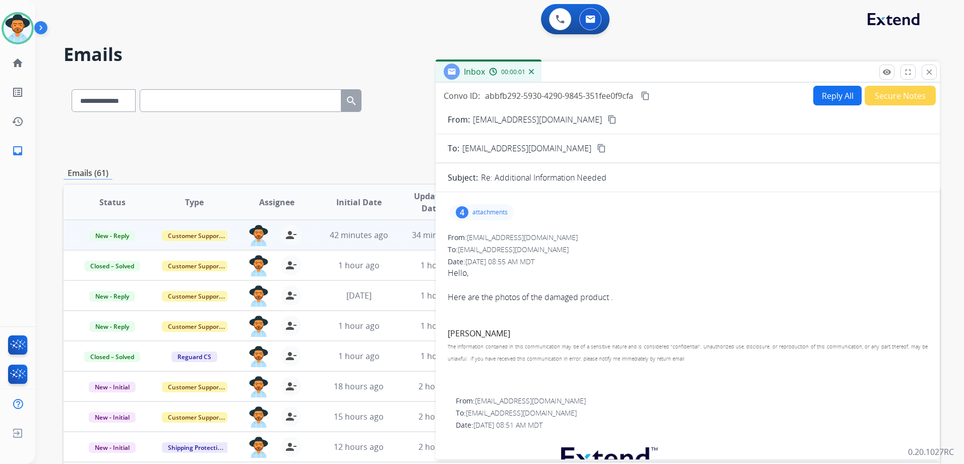
click at [486, 206] on div "4 attachments" at bounding box center [482, 212] width 64 height 16
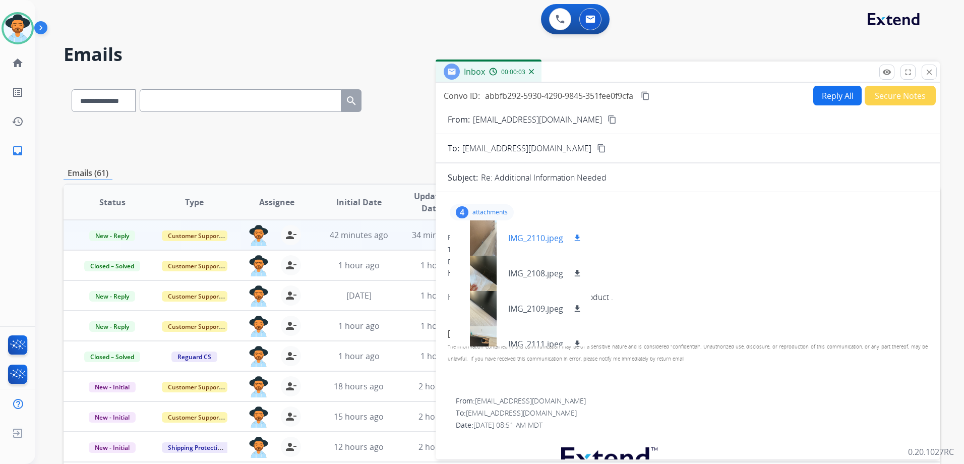
click at [486, 239] on div at bounding box center [483, 237] width 50 height 35
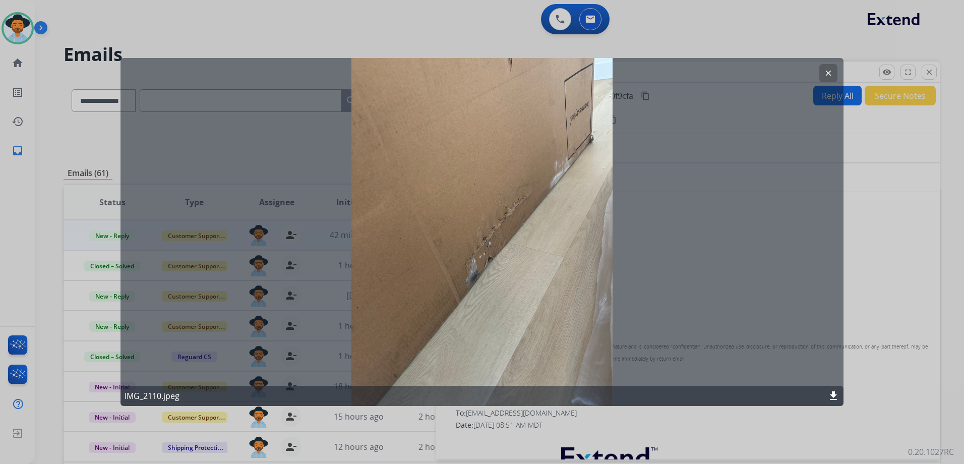
click at [832, 396] on mat-icon "download" at bounding box center [833, 396] width 12 height 12
click at [825, 72] on mat-icon "clear" at bounding box center [828, 73] width 9 height 9
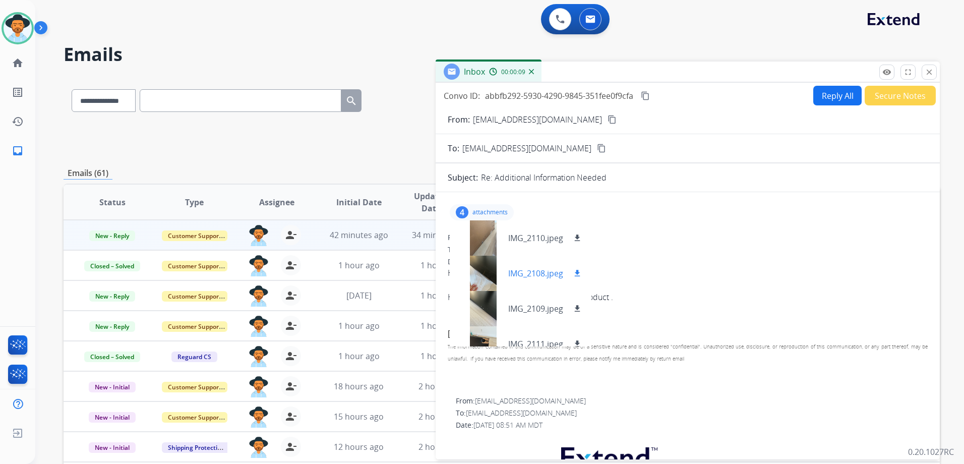
click at [574, 275] on mat-icon "download" at bounding box center [577, 273] width 9 height 9
click at [576, 306] on mat-icon "download" at bounding box center [577, 308] width 9 height 9
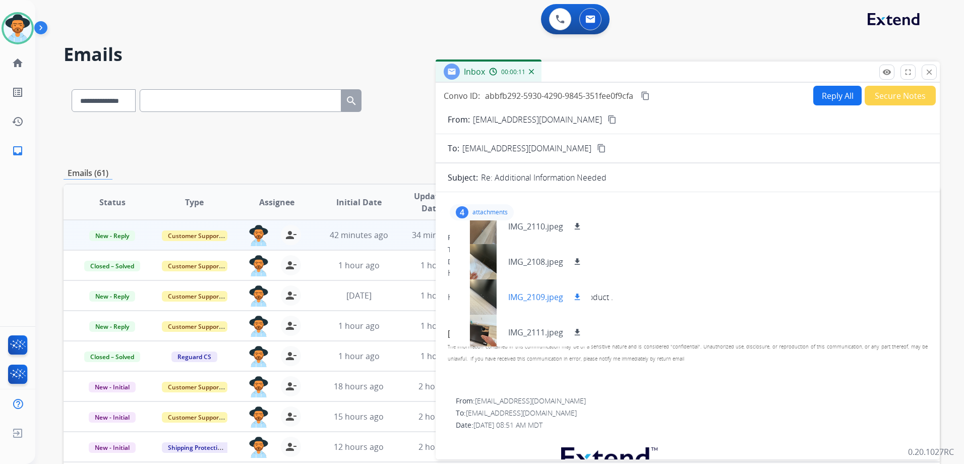
scroll to position [15, 0]
click at [578, 331] on mat-icon "download" at bounding box center [577, 328] width 9 height 9
click at [477, 205] on div "4 attachments IMG_2110.jpeg download IMG_2108.jpeg download IMG_2109.jpeg downl…" at bounding box center [482, 212] width 64 height 16
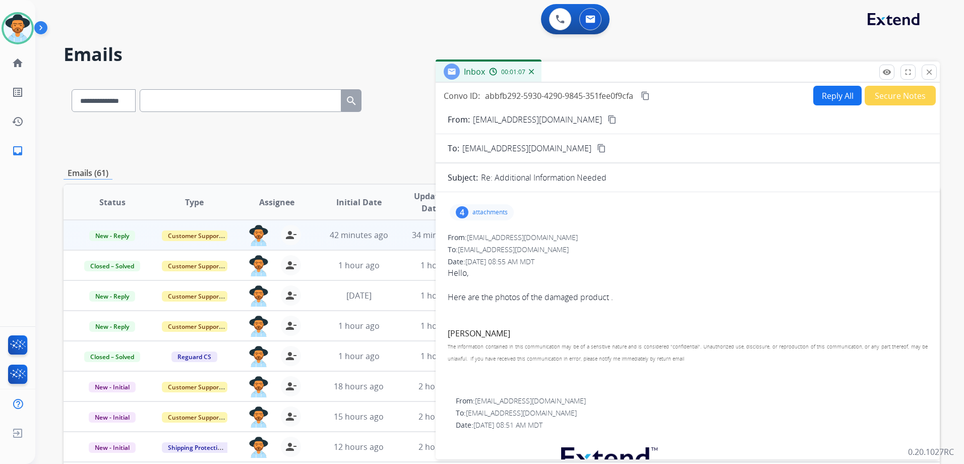
click at [487, 209] on p "attachments" at bounding box center [489, 212] width 35 height 8
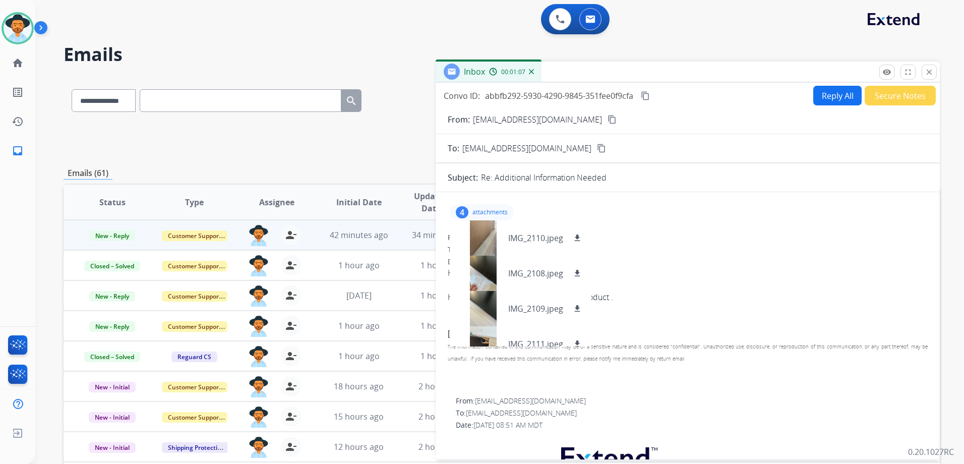
click at [487, 209] on p "attachments" at bounding box center [489, 212] width 35 height 8
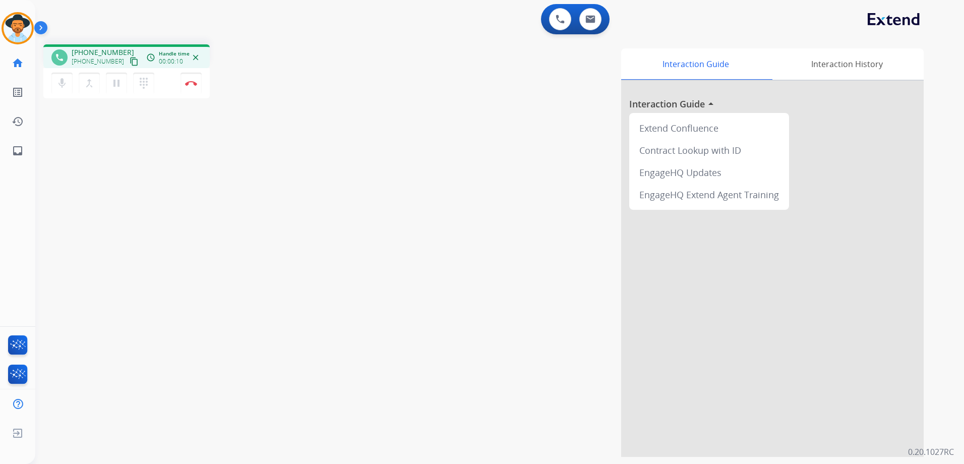
drag, startPoint x: 118, startPoint y: 59, endPoint x: 129, endPoint y: 59, distance: 10.6
click at [130, 59] on mat-icon "content_copy" at bounding box center [134, 61] width 9 height 9
drag, startPoint x: 126, startPoint y: 58, endPoint x: 157, endPoint y: 62, distance: 31.5
click at [130, 58] on mat-icon "content_copy" at bounding box center [134, 61] width 9 height 9
click at [584, 17] on button at bounding box center [590, 19] width 22 height 22
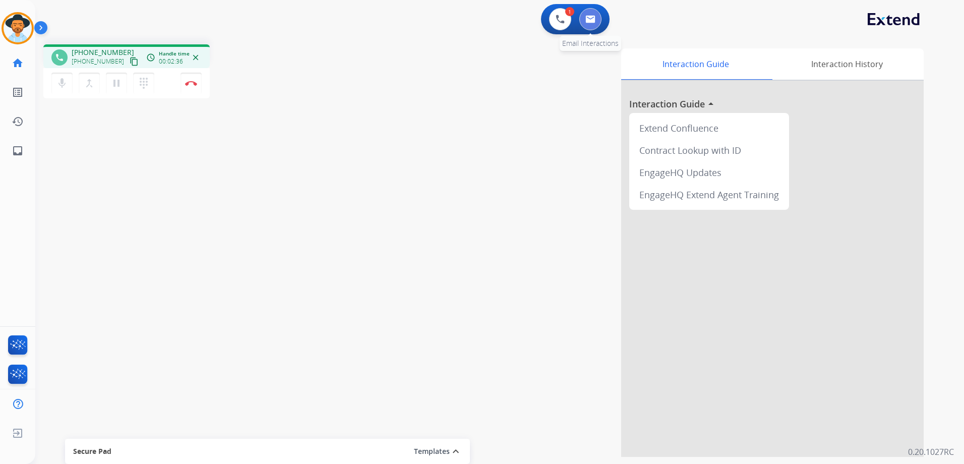
select select "**********"
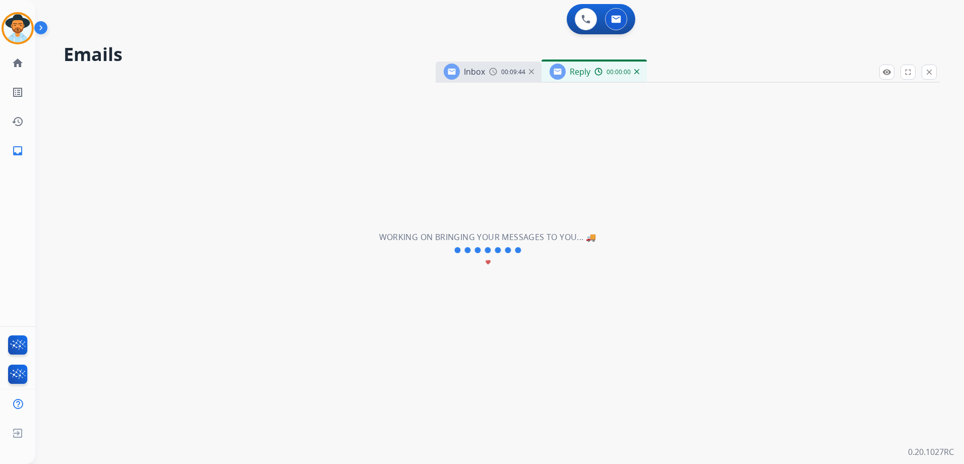
select select "**********"
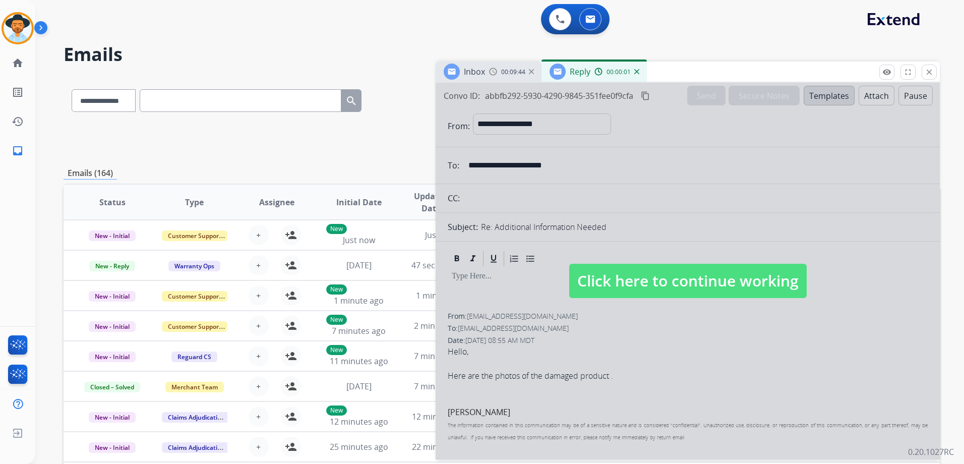
click at [660, 281] on span "Click here to continue working" at bounding box center [687, 281] width 237 height 34
select select
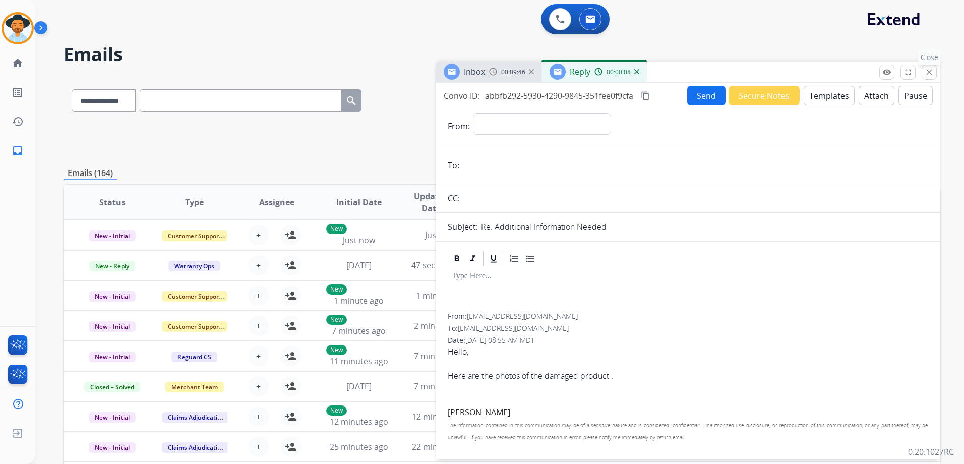
click at [930, 73] on mat-icon "close" at bounding box center [928, 72] width 9 height 9
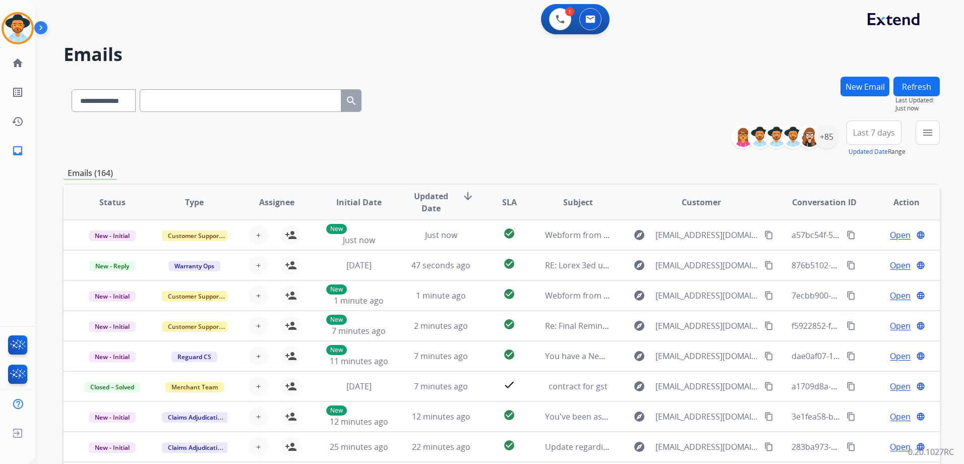
click at [652, 152] on div "**********" at bounding box center [502, 138] width 876 height 36
click at [560, 23] on img at bounding box center [559, 19] width 9 height 9
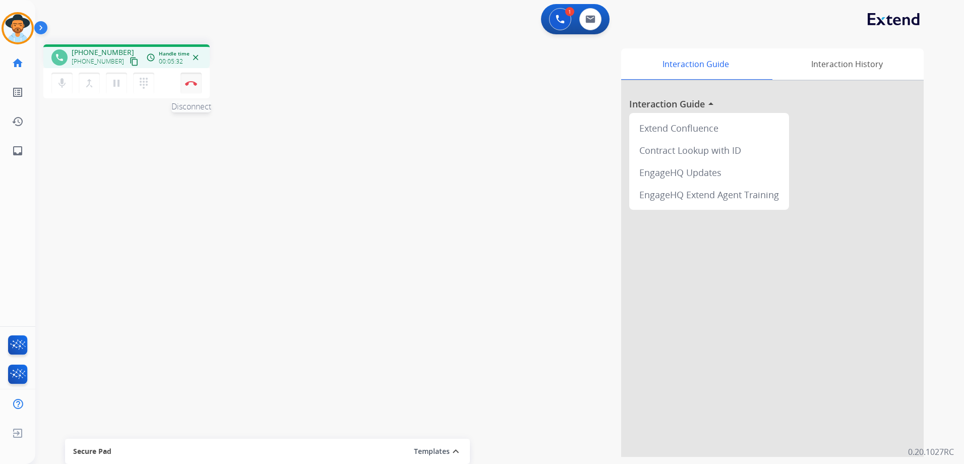
click at [194, 84] on img at bounding box center [191, 83] width 12 height 5
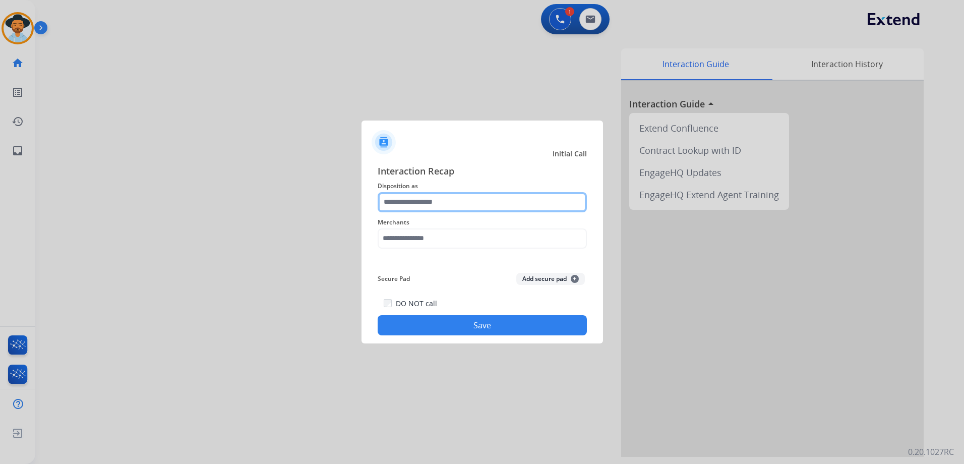
click at [463, 206] on input "text" at bounding box center [482, 202] width 209 height 20
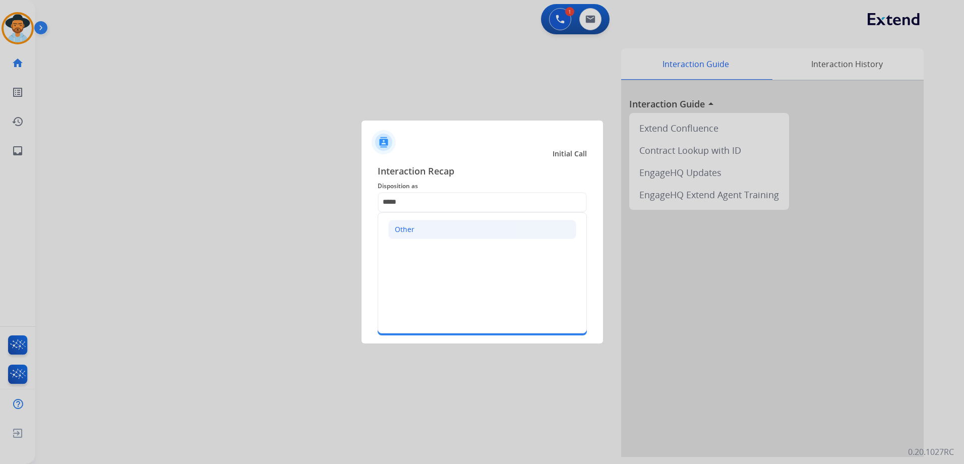
click at [453, 227] on li "Other" at bounding box center [482, 229] width 188 height 19
drag, startPoint x: 439, startPoint y: 200, endPoint x: 223, endPoint y: 177, distance: 217.4
click at [0, 178] on app-contact-recap-modal "Initial Call Interaction Recap Disposition as ***** Other Merchants Secure Pad …" at bounding box center [0, 232] width 0 height 464
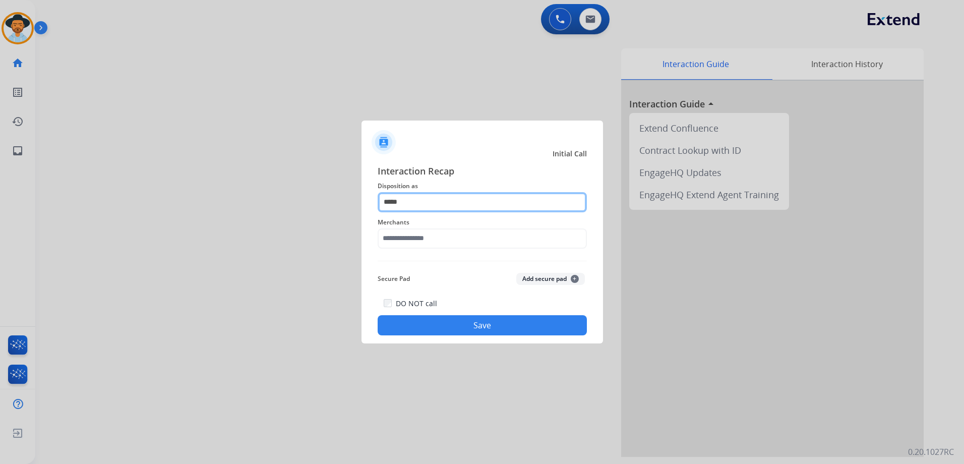
type input "*****"
drag, startPoint x: 419, startPoint y: 202, endPoint x: 342, endPoint y: 197, distance: 77.8
click at [364, 198] on div "Interaction Recap Disposition as ***** Merchants Secure Pad Add secure pad + DO…" at bounding box center [481, 250] width 241 height 188
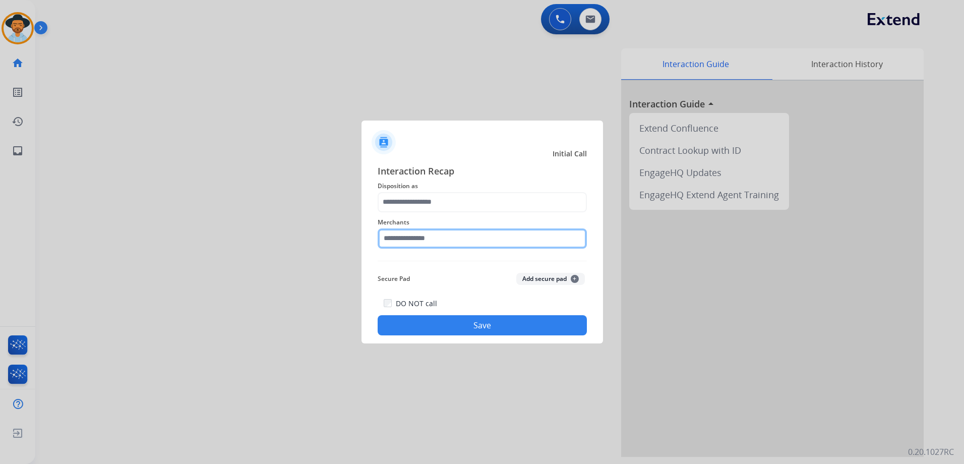
click at [393, 237] on input "text" at bounding box center [482, 238] width 209 height 20
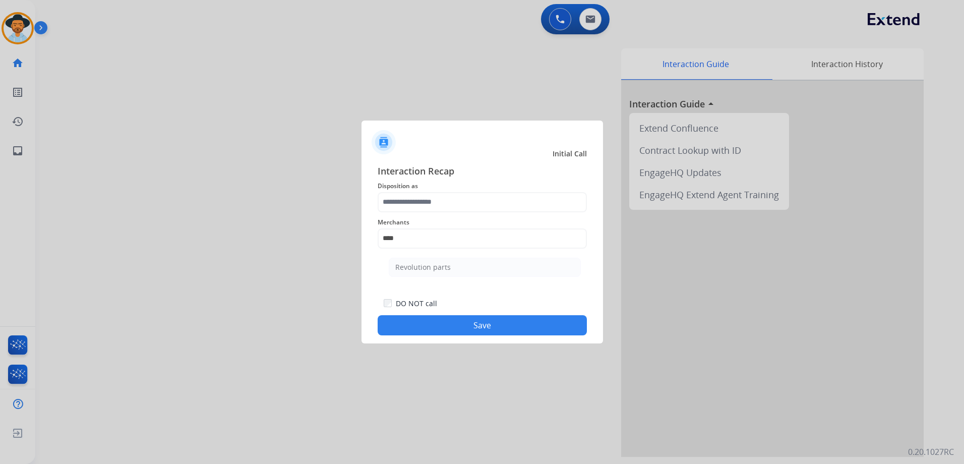
click at [459, 268] on li "Revolution parts" at bounding box center [485, 267] width 192 height 19
type input "**********"
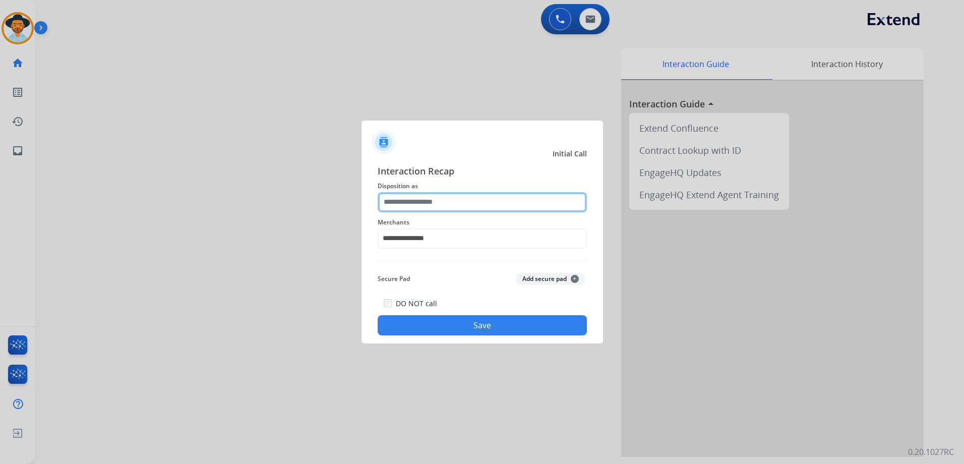
click at [426, 197] on input "text" at bounding box center [482, 202] width 209 height 20
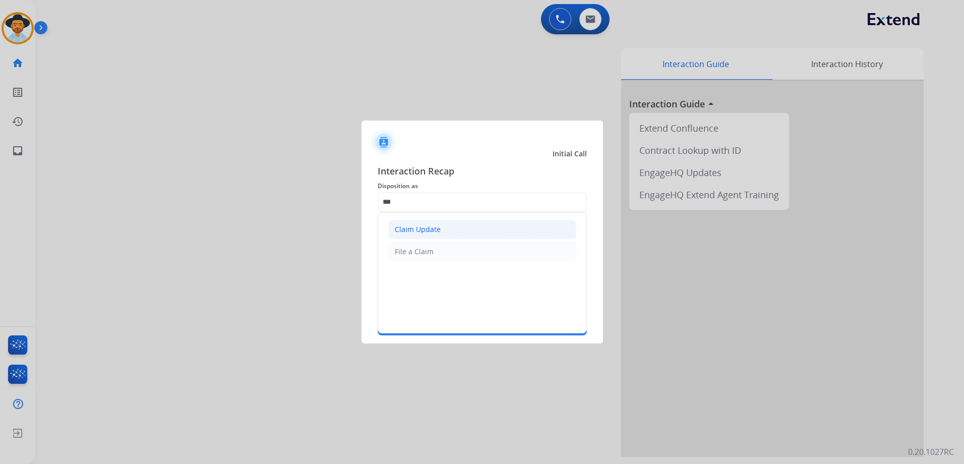
click at [422, 228] on div "Claim Update" at bounding box center [418, 229] width 46 height 10
type input "**********"
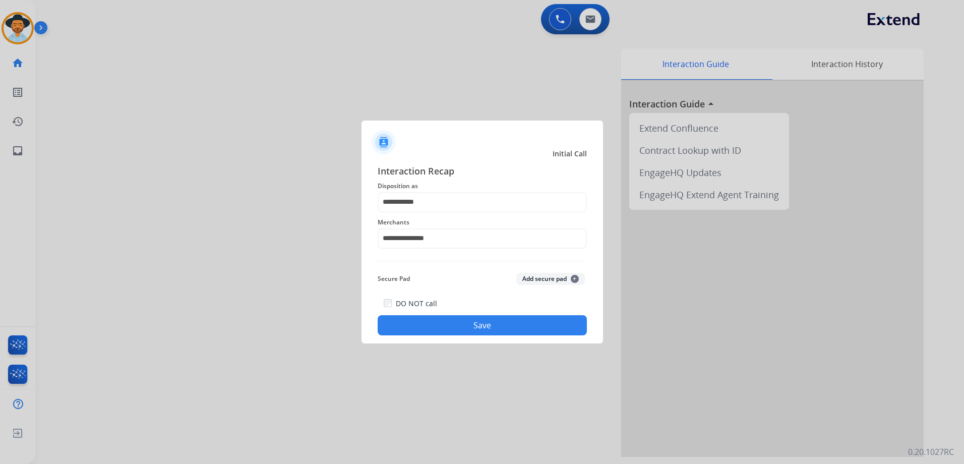
click at [485, 325] on button "Save" at bounding box center [482, 325] width 209 height 20
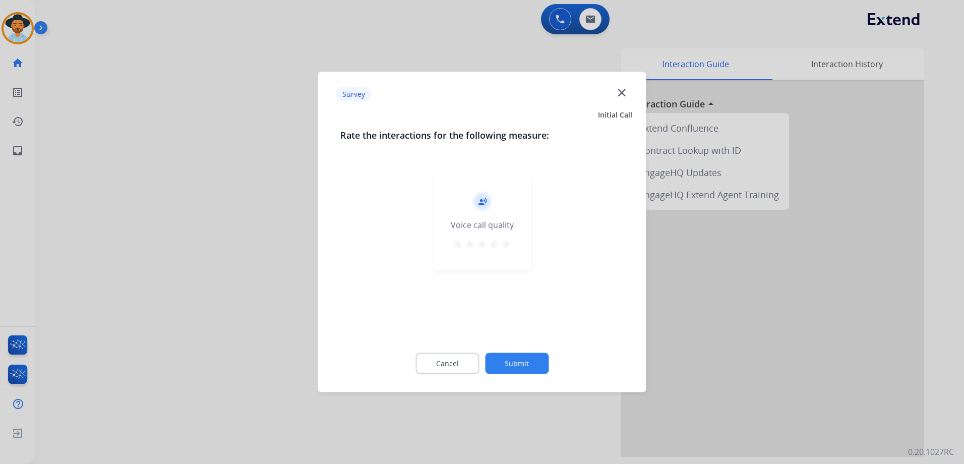
click at [511, 245] on mat-icon "star" at bounding box center [506, 244] width 12 height 12
click at [525, 356] on button "Submit" at bounding box center [517, 363] width 64 height 21
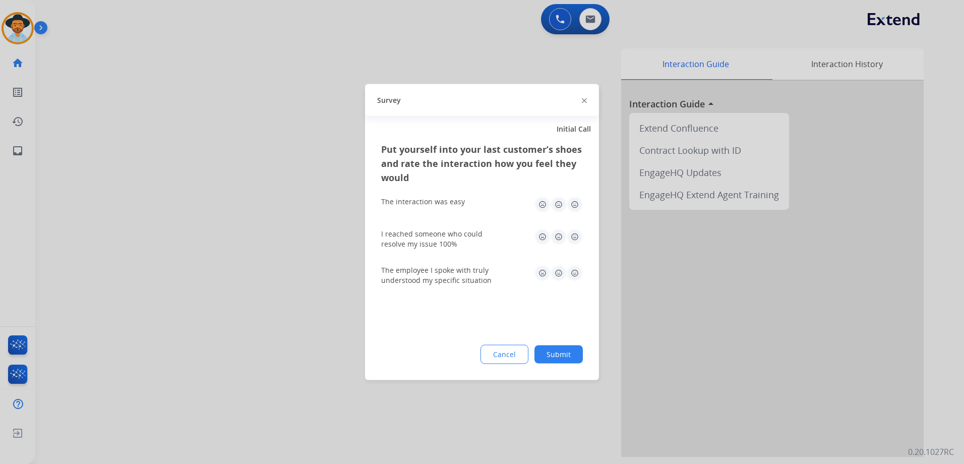
click at [579, 205] on img at bounding box center [575, 205] width 16 height 16
click at [573, 231] on img at bounding box center [575, 237] width 16 height 16
click at [575, 274] on img at bounding box center [575, 273] width 16 height 16
click at [576, 355] on button "Submit" at bounding box center [558, 354] width 48 height 18
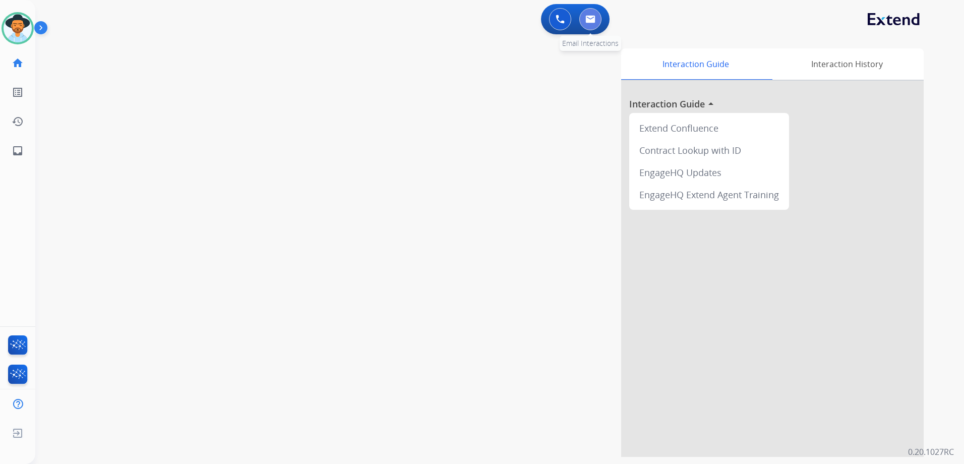
click at [588, 20] on img at bounding box center [590, 19] width 10 height 8
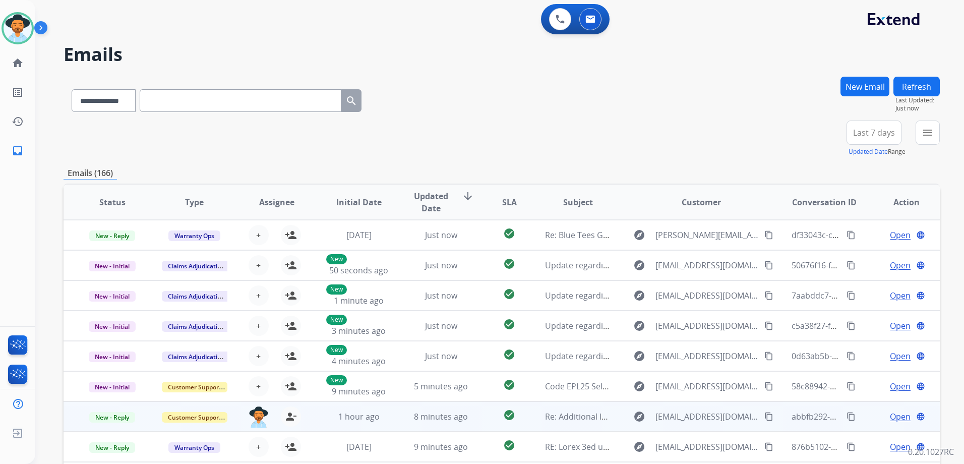
click at [846, 416] on mat-icon "content_copy" at bounding box center [850, 416] width 9 height 9
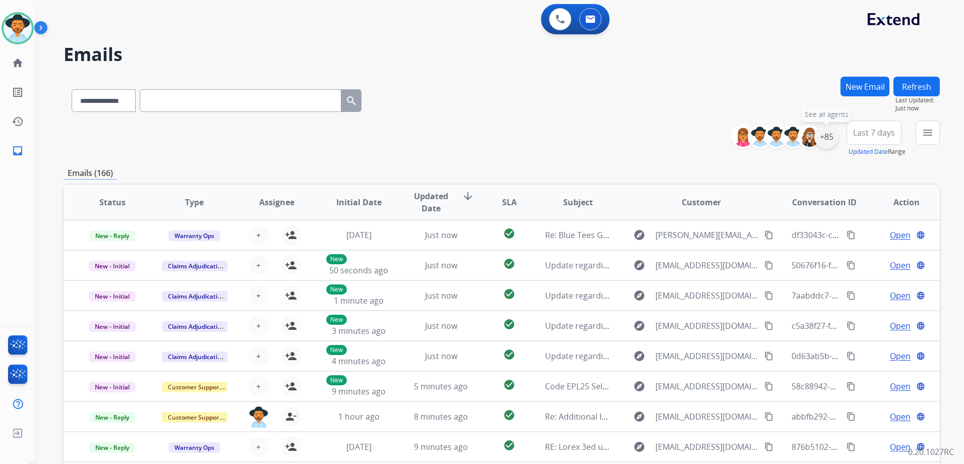
click at [820, 143] on div "+85" at bounding box center [826, 136] width 24 height 24
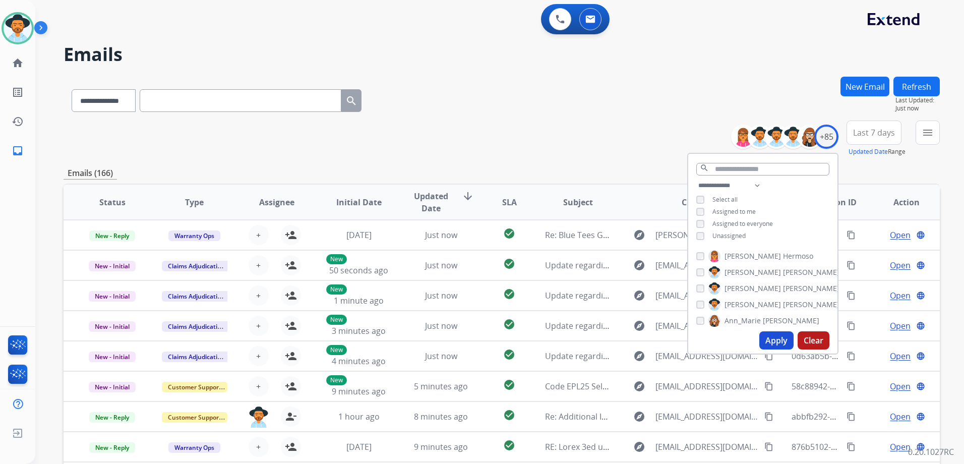
click at [730, 236] on span "Unassigned" at bounding box center [728, 235] width 33 height 9
click at [775, 344] on button "Apply" at bounding box center [776, 340] width 34 height 18
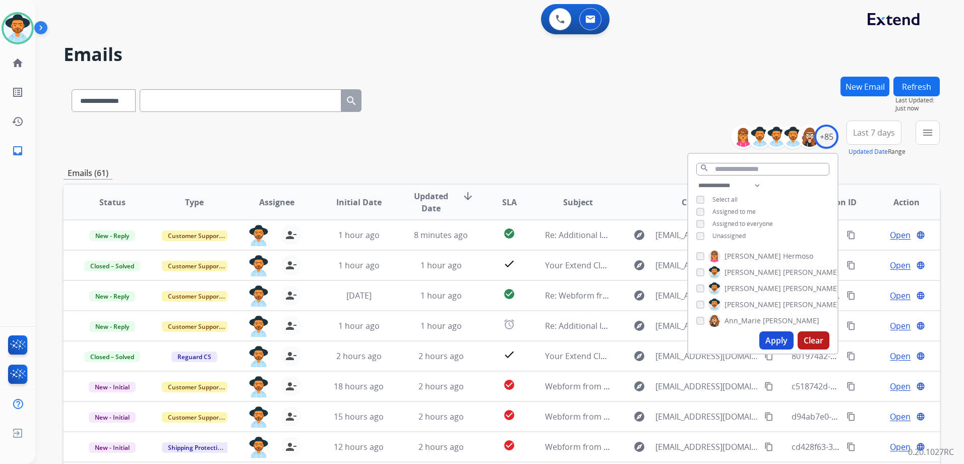
click at [565, 141] on div "**********" at bounding box center [502, 138] width 876 height 36
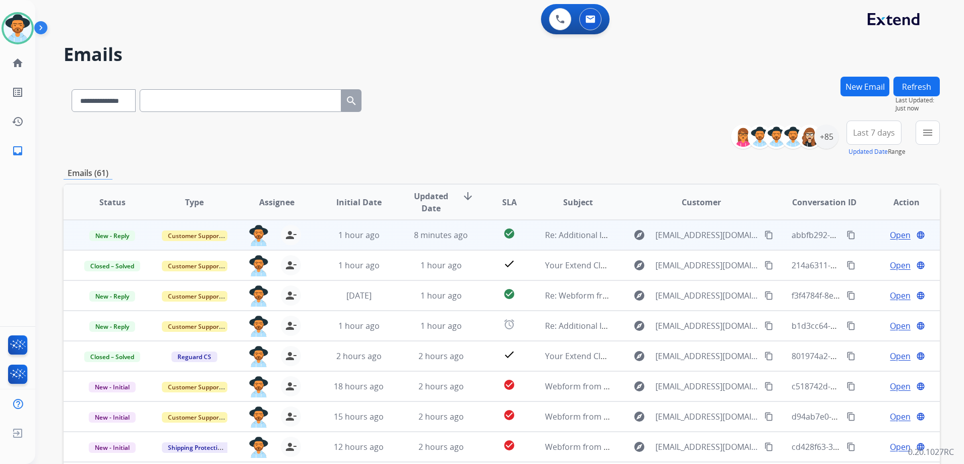
click at [893, 228] on td "Open language" at bounding box center [898, 235] width 82 height 30
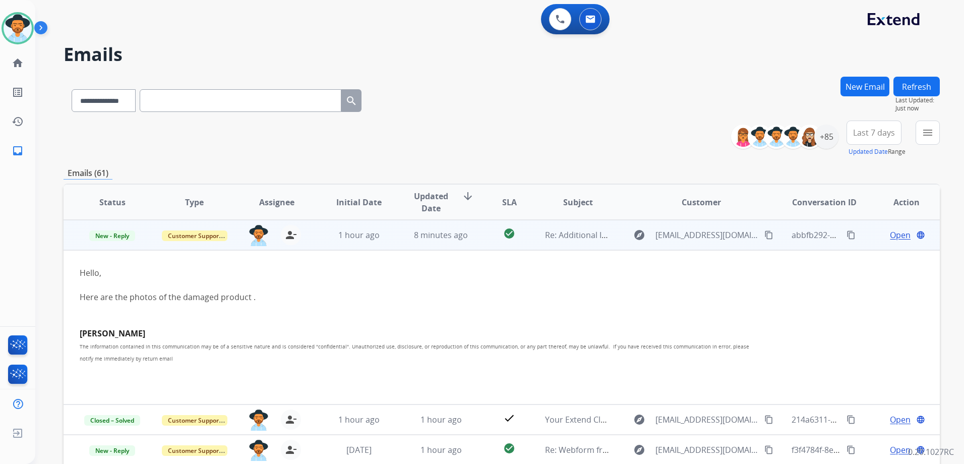
click at [890, 237] on span "Open" at bounding box center [900, 235] width 21 height 12
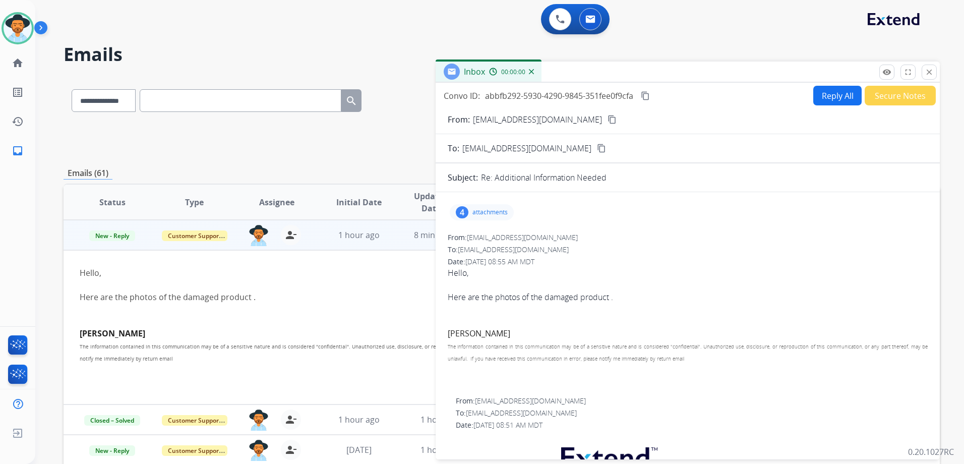
click at [819, 98] on button "Reply All" at bounding box center [837, 96] width 48 height 20
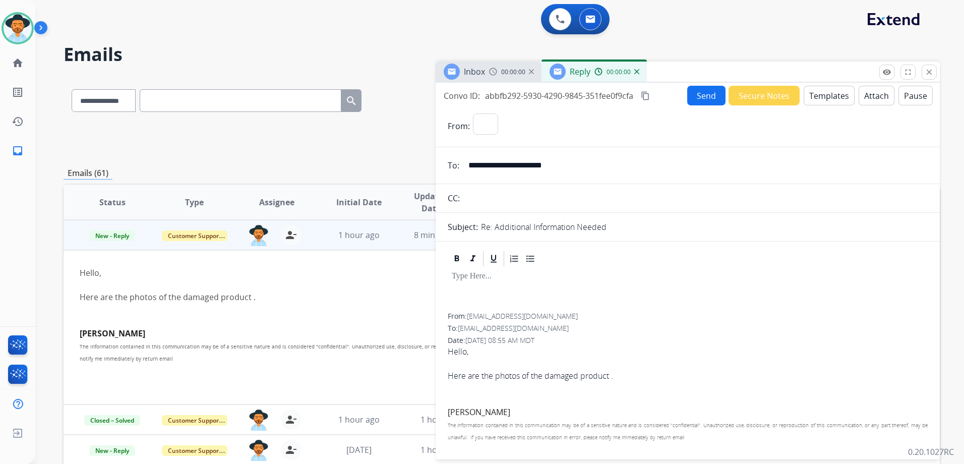
click at [823, 96] on button "Templates" at bounding box center [828, 96] width 51 height 20
select select "**********"
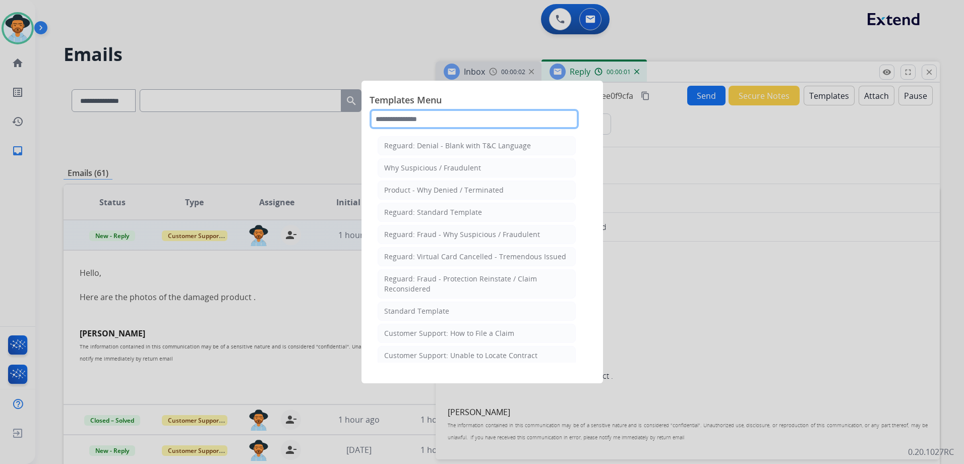
click at [435, 118] on input "text" at bounding box center [473, 119] width 209 height 20
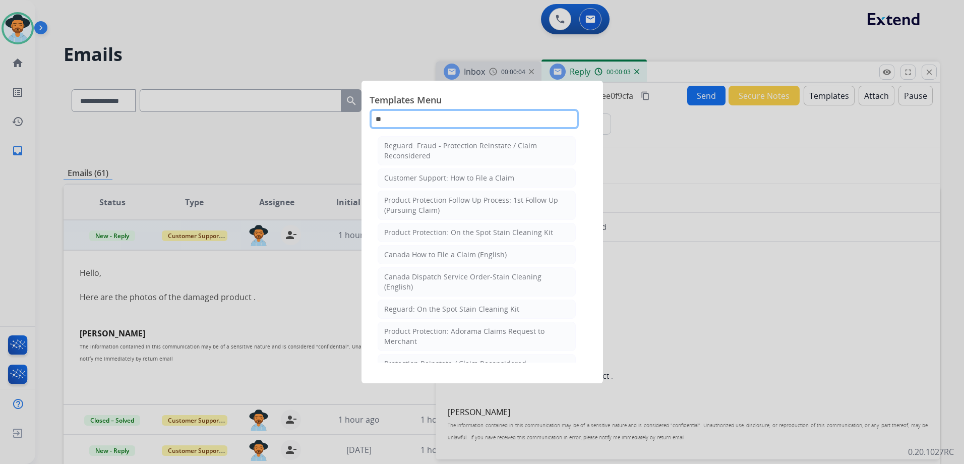
type input "*"
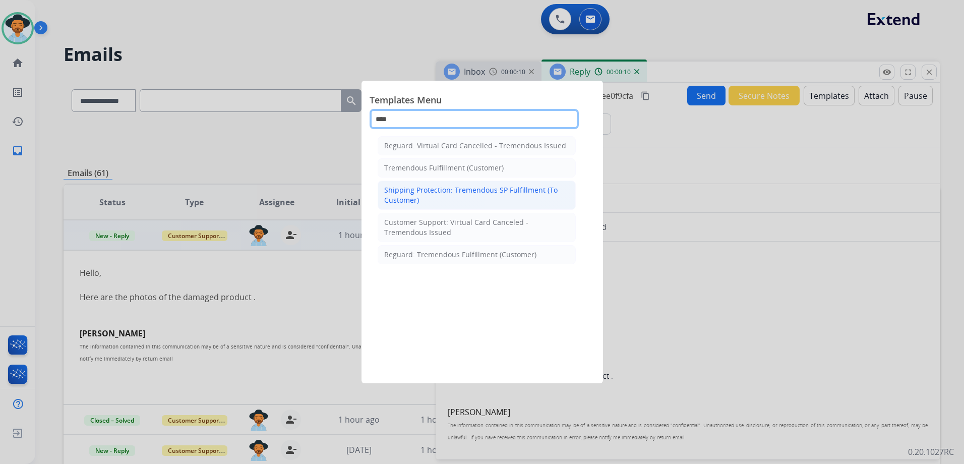
type input "****"
click at [486, 195] on div "Shipping Protection: Tremendous SP Fulfillment (To Customer)" at bounding box center [476, 195] width 185 height 20
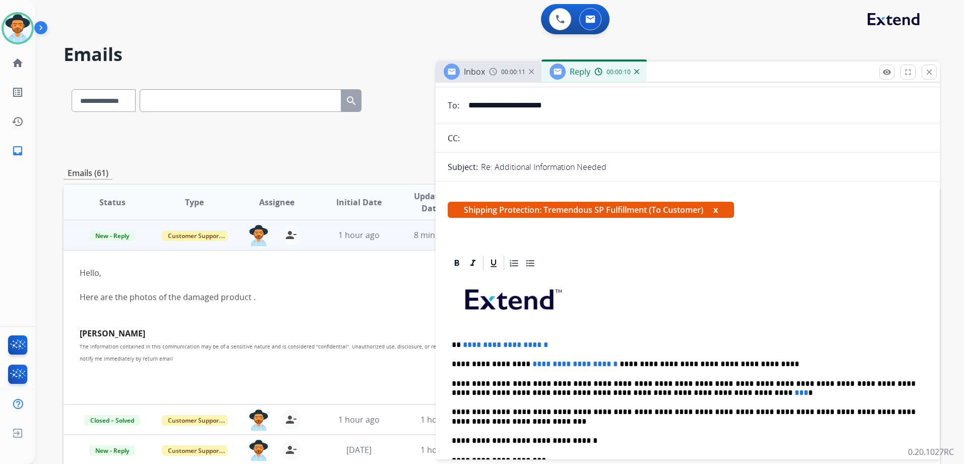
scroll to position [151, 0]
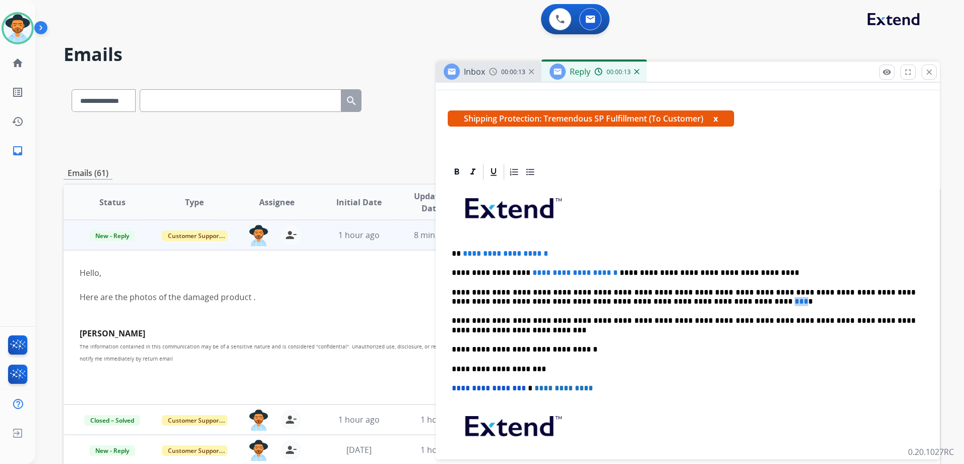
drag, startPoint x: 651, startPoint y: 302, endPoint x: 644, endPoint y: 302, distance: 7.6
click at [794, 302] on span "***" at bounding box center [801, 301] width 14 height 8
drag, startPoint x: 652, startPoint y: 301, endPoint x: 587, endPoint y: 300, distance: 65.0
click at [587, 300] on p "**********" at bounding box center [684, 297] width 464 height 19
drag, startPoint x: 592, startPoint y: 273, endPoint x: 519, endPoint y: 270, distance: 73.1
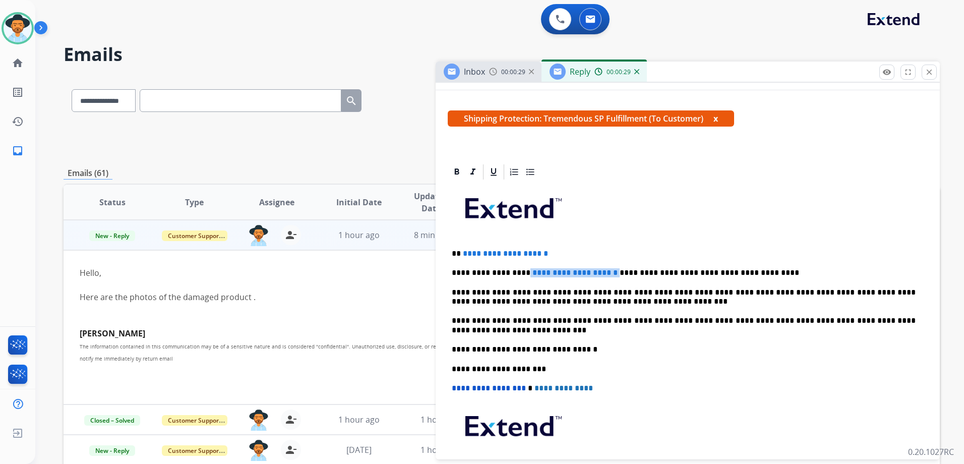
click at [519, 270] on p "**********" at bounding box center [684, 272] width 464 height 9
drag, startPoint x: 560, startPoint y: 253, endPoint x: 461, endPoint y: 253, distance: 98.8
click at [461, 253] on p "**********" at bounding box center [684, 253] width 464 height 9
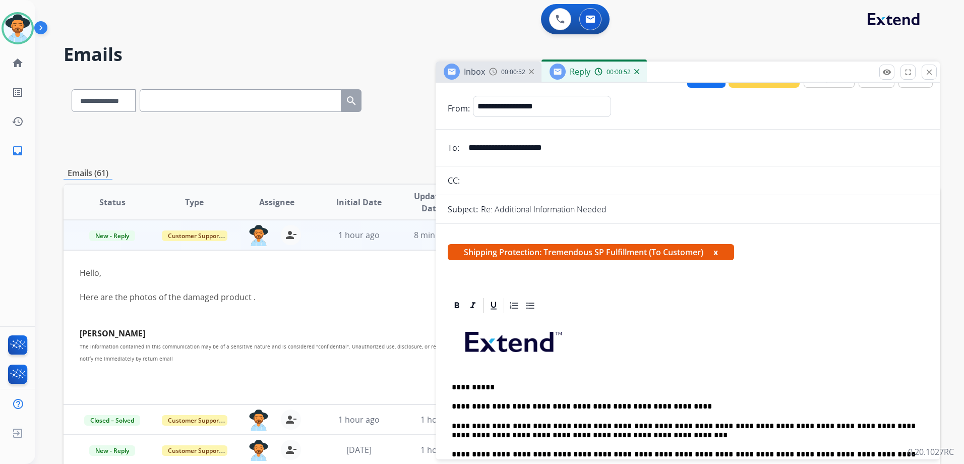
scroll to position [0, 0]
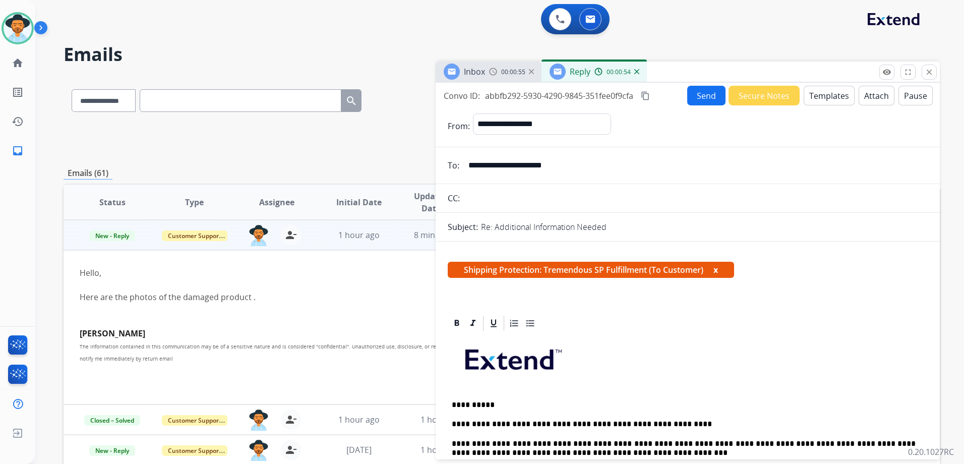
click at [710, 96] on button "Send" at bounding box center [706, 96] width 38 height 20
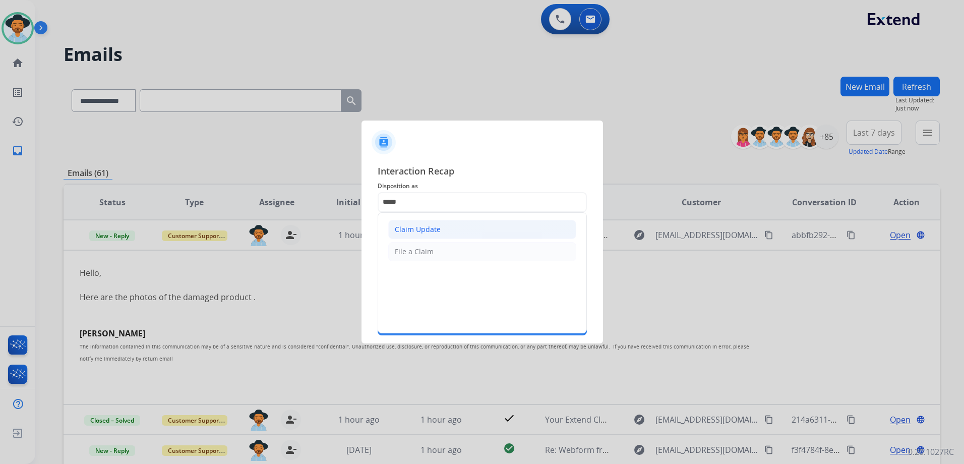
click at [437, 226] on div "Claim Update" at bounding box center [418, 229] width 46 height 10
type input "**********"
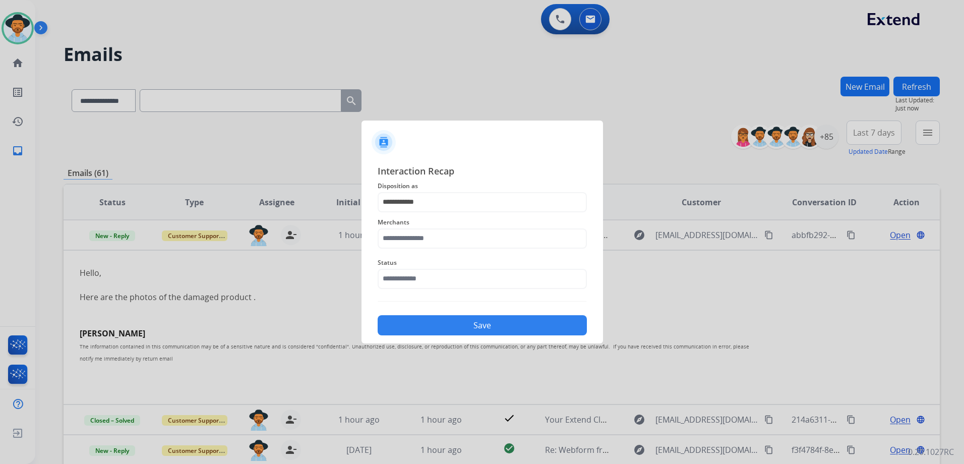
click at [431, 255] on div "Status" at bounding box center [482, 273] width 209 height 40
click at [445, 239] on input "text" at bounding box center [482, 238] width 209 height 20
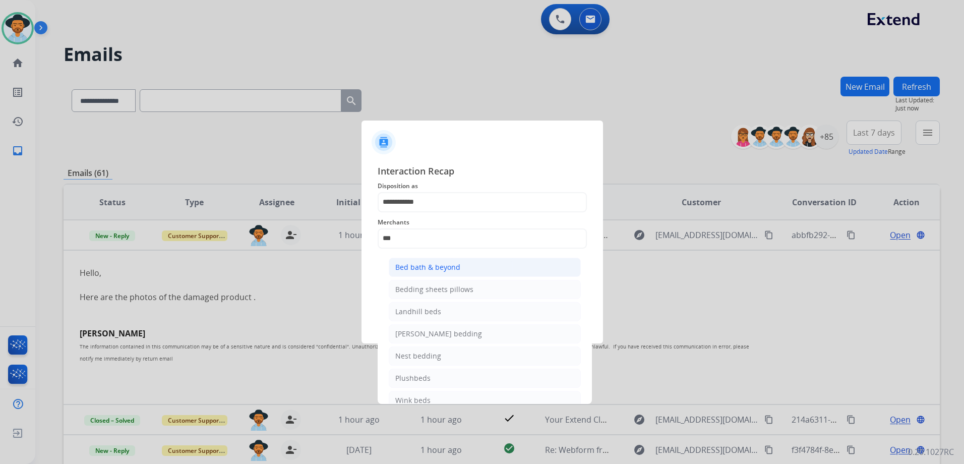
click at [457, 268] on div "Bed bath & beyond" at bounding box center [427, 267] width 65 height 10
type input "**********"
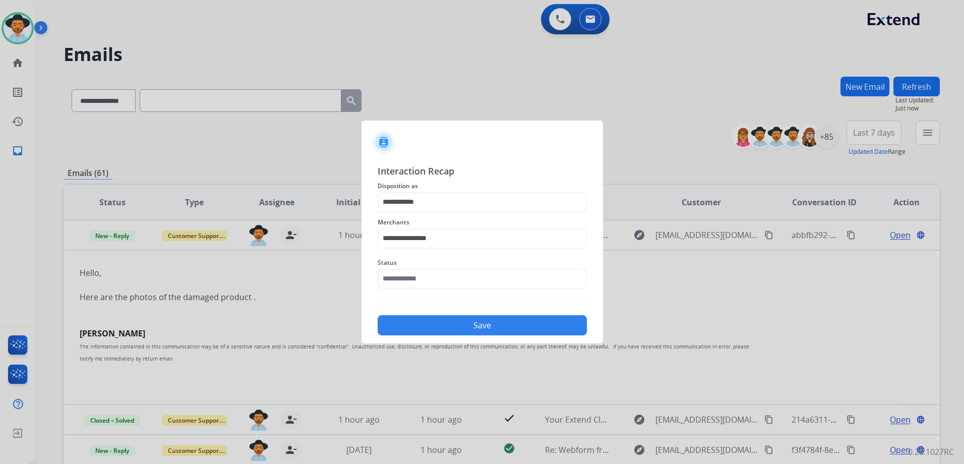
click at [450, 267] on span "Status" at bounding box center [482, 263] width 209 height 12
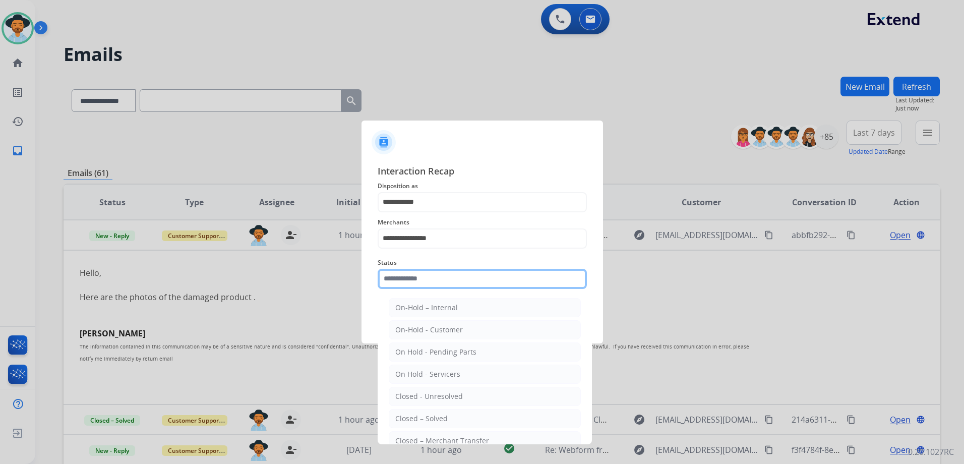
drag, startPoint x: 468, startPoint y: 288, endPoint x: 500, endPoint y: 326, distance: 50.4
click at [468, 288] on input "text" at bounding box center [482, 279] width 209 height 20
click at [488, 419] on li "Closed – Solved" at bounding box center [485, 418] width 192 height 19
type input "**********"
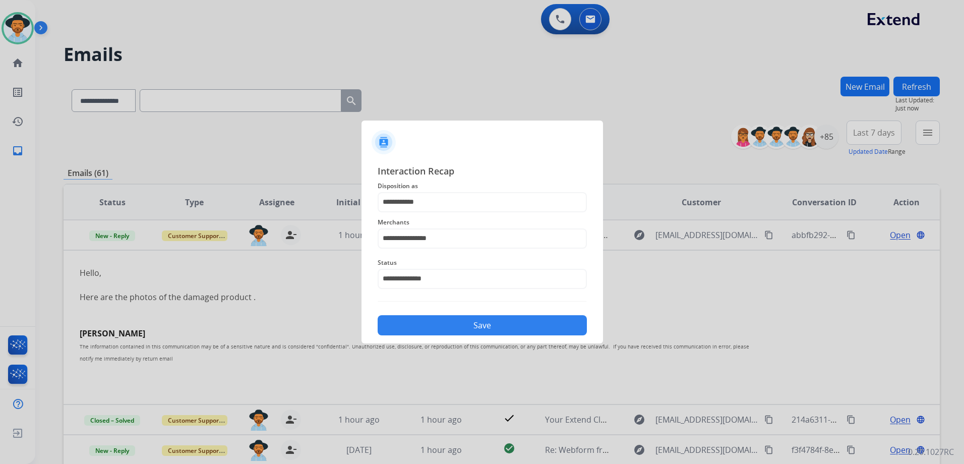
click at [521, 323] on button "Save" at bounding box center [482, 325] width 209 height 20
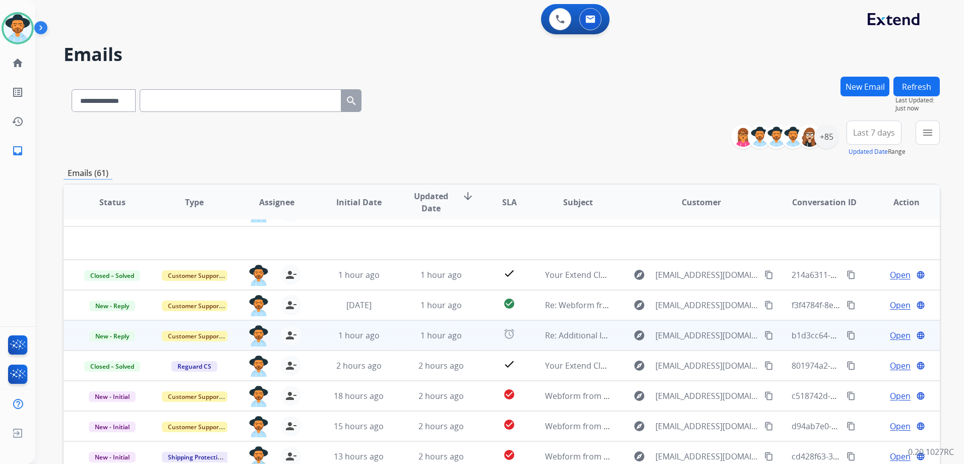
scroll to position [34, 0]
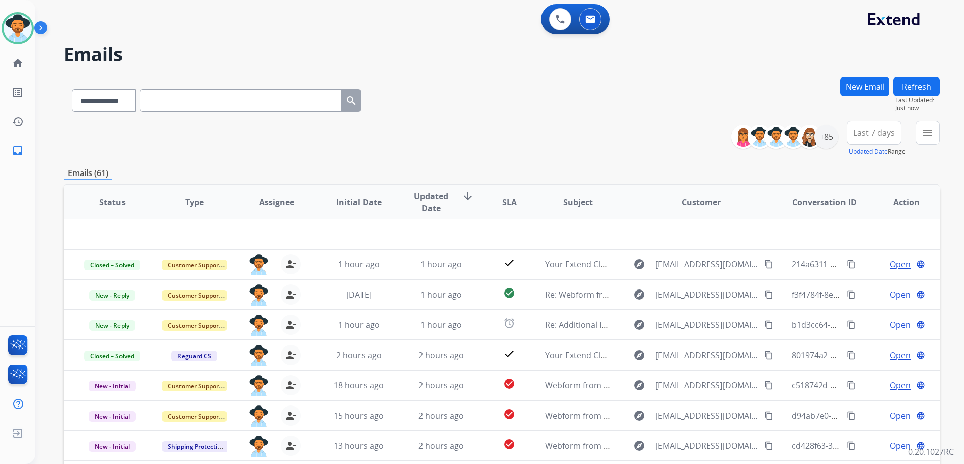
click at [859, 327] on td "Open language" at bounding box center [898, 324] width 82 height 30
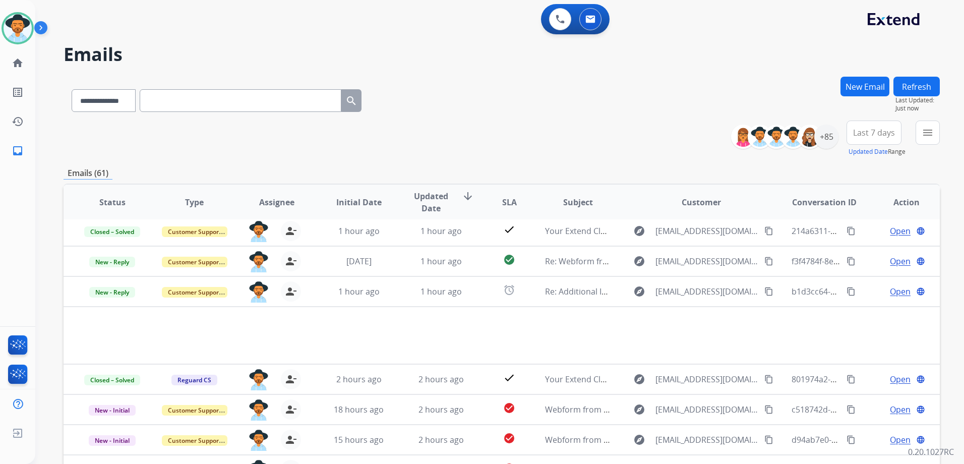
scroll to position [58, 0]
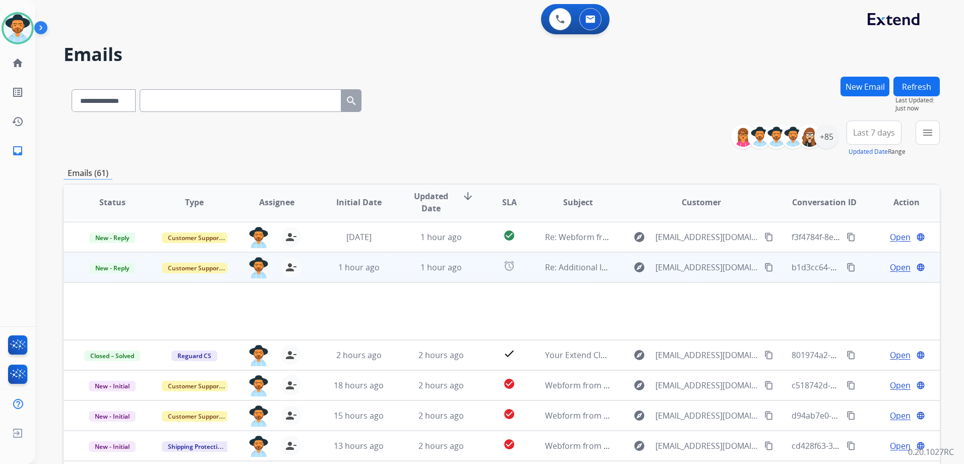
click at [764, 263] on mat-icon "content_copy" at bounding box center [768, 267] width 9 height 9
click at [890, 271] on span "Open" at bounding box center [900, 267] width 21 height 12
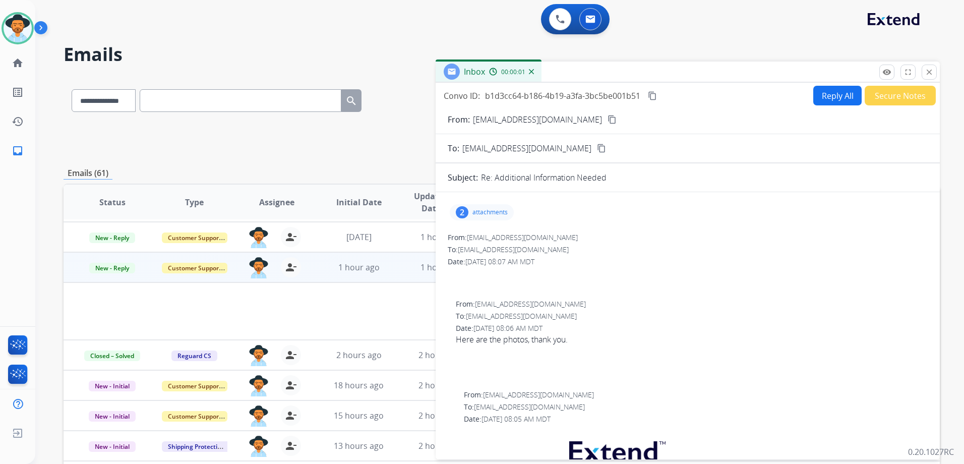
click at [498, 211] on p "attachments" at bounding box center [489, 212] width 35 height 8
drag, startPoint x: 577, startPoint y: 274, endPoint x: 586, endPoint y: 253, distance: 22.6
click at [577, 273] on mat-icon "download" at bounding box center [577, 273] width 9 height 9
click at [575, 238] on mat-icon "download" at bounding box center [577, 237] width 9 height 9
click at [493, 208] on p "attachments" at bounding box center [489, 212] width 35 height 8
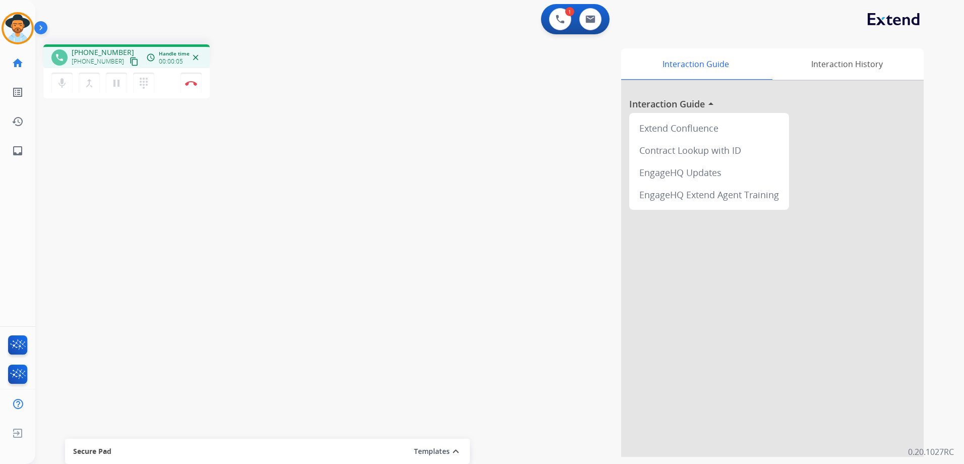
drag, startPoint x: 122, startPoint y: 62, endPoint x: 136, endPoint y: 57, distance: 13.9
click at [130, 62] on mat-icon "content_copy" at bounding box center [134, 61] width 9 height 9
drag, startPoint x: 121, startPoint y: 59, endPoint x: 169, endPoint y: 55, distance: 47.5
click at [130, 59] on mat-icon "content_copy" at bounding box center [134, 61] width 9 height 9
click at [586, 17] on img at bounding box center [590, 19] width 10 height 8
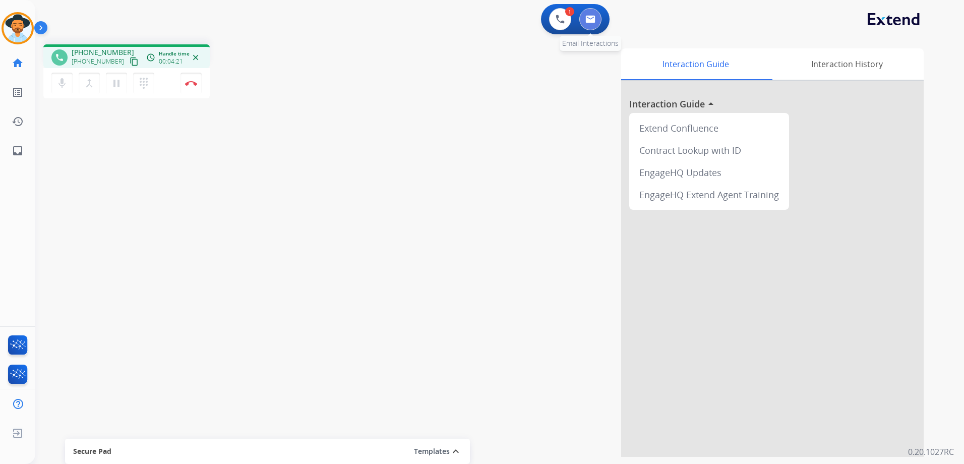
select select "**********"
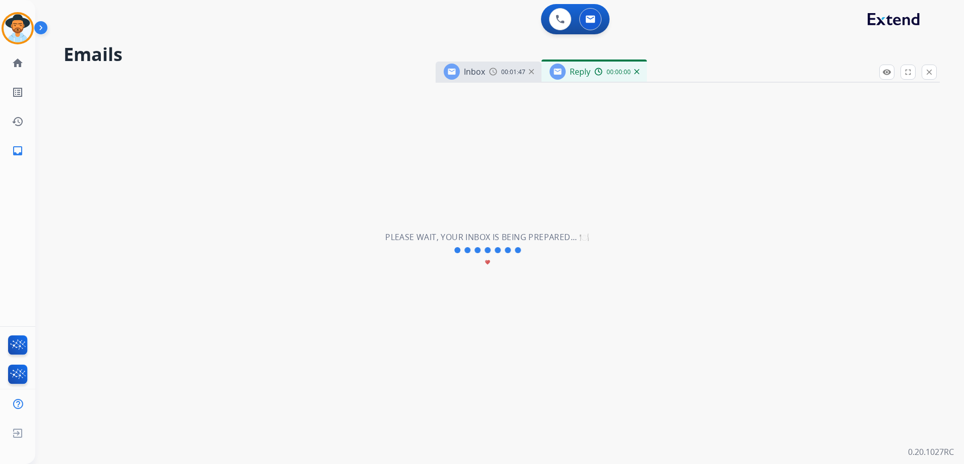
select select "**********"
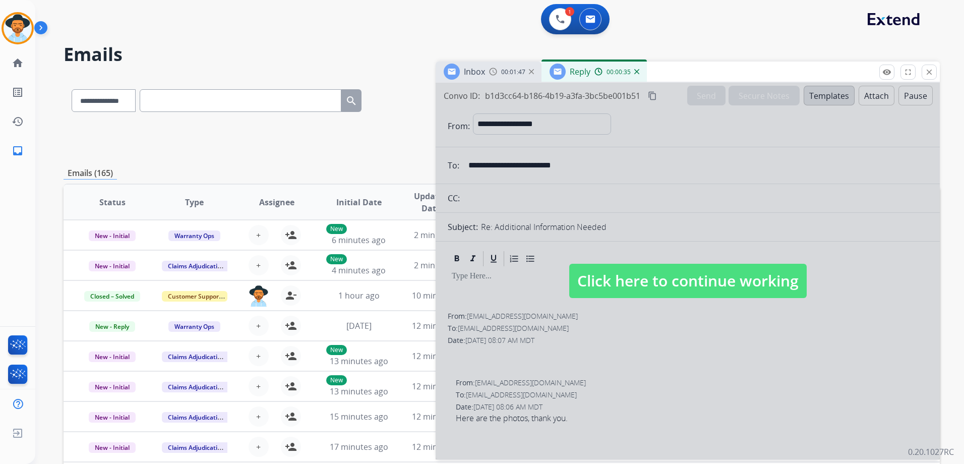
click at [694, 31] on div "1 Voice Interactions 0 Email Interactions" at bounding box center [493, 20] width 892 height 32
click at [933, 76] on button "close Close" at bounding box center [928, 72] width 15 height 15
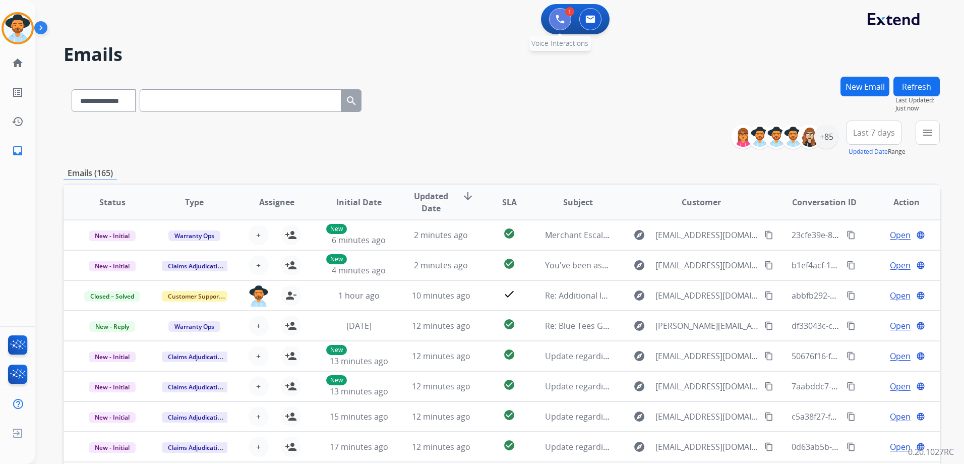
click at [557, 21] on img at bounding box center [559, 19] width 9 height 9
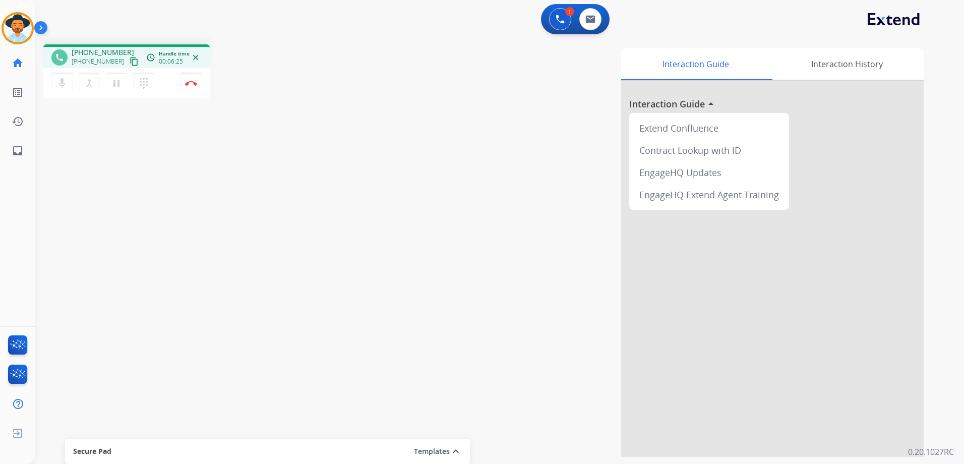
click at [438, 246] on div "Interaction Guide Interaction History Interaction Guide arrow_drop_up Extend Co…" at bounding box center [628, 252] width 590 height 408
click at [185, 86] on button "Disconnect" at bounding box center [190, 83] width 21 height 21
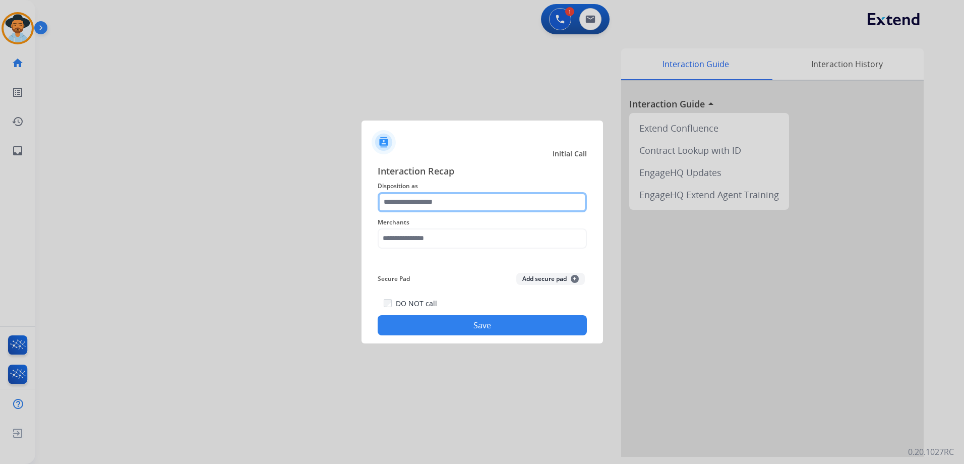
click at [484, 196] on input "text" at bounding box center [482, 202] width 209 height 20
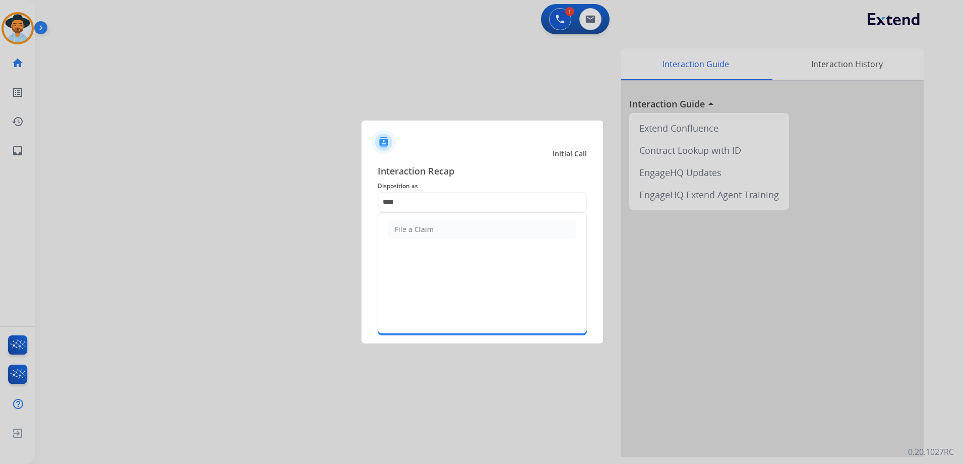
click at [447, 223] on li "File a Claim" at bounding box center [482, 229] width 188 height 19
type input "**********"
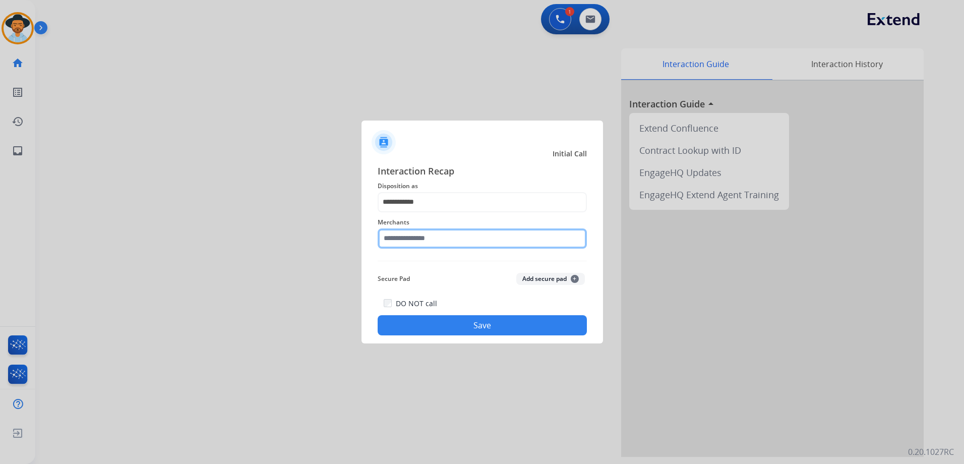
click at [406, 235] on input "text" at bounding box center [482, 238] width 209 height 20
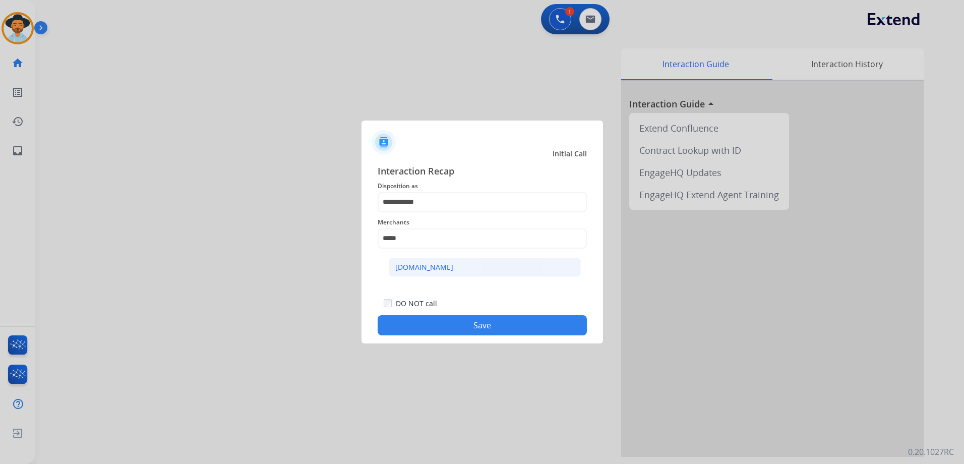
click at [422, 264] on div "[DOMAIN_NAME]" at bounding box center [424, 267] width 58 height 10
type input "**********"
click at [481, 327] on button "Save" at bounding box center [482, 325] width 209 height 20
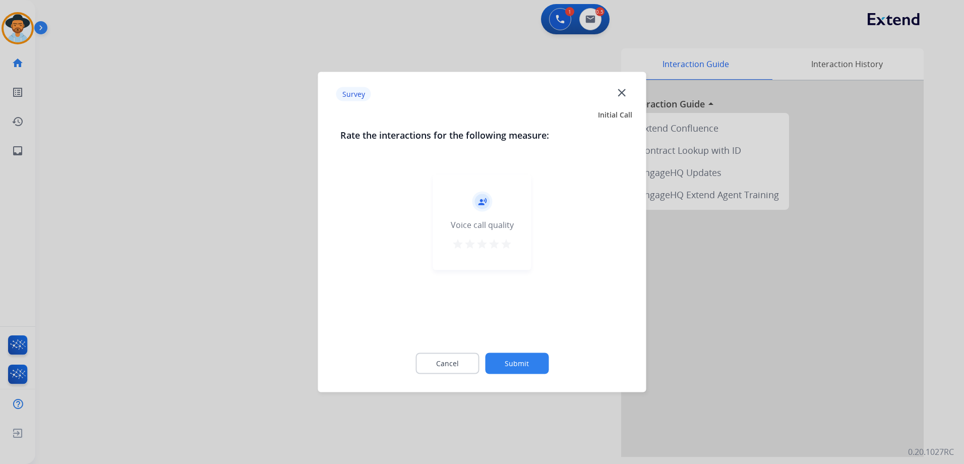
click at [509, 238] on mat-icon "star" at bounding box center [506, 244] width 12 height 12
click at [522, 361] on button "Submit" at bounding box center [517, 363] width 64 height 21
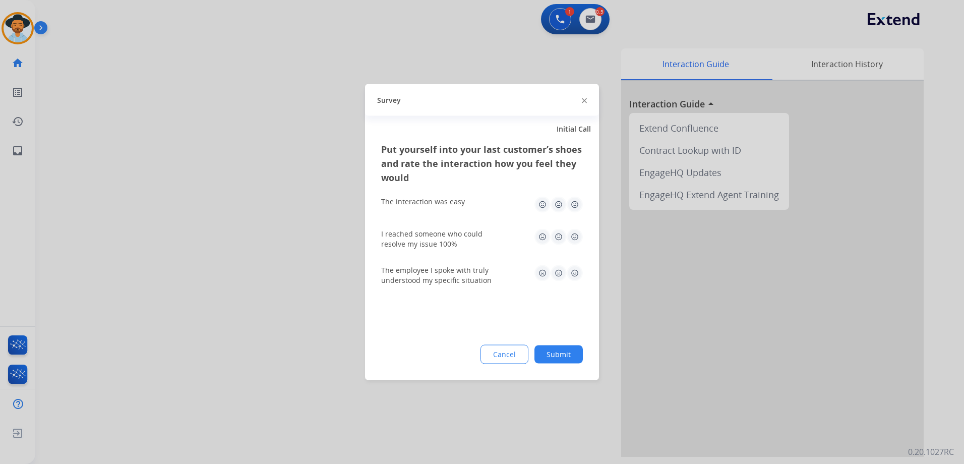
click at [566, 208] on img at bounding box center [558, 205] width 16 height 16
click at [576, 209] on img at bounding box center [575, 205] width 16 height 16
click at [571, 237] on img at bounding box center [575, 237] width 16 height 16
click at [577, 271] on img at bounding box center [575, 273] width 16 height 16
click at [569, 349] on button "Submit" at bounding box center [558, 354] width 48 height 18
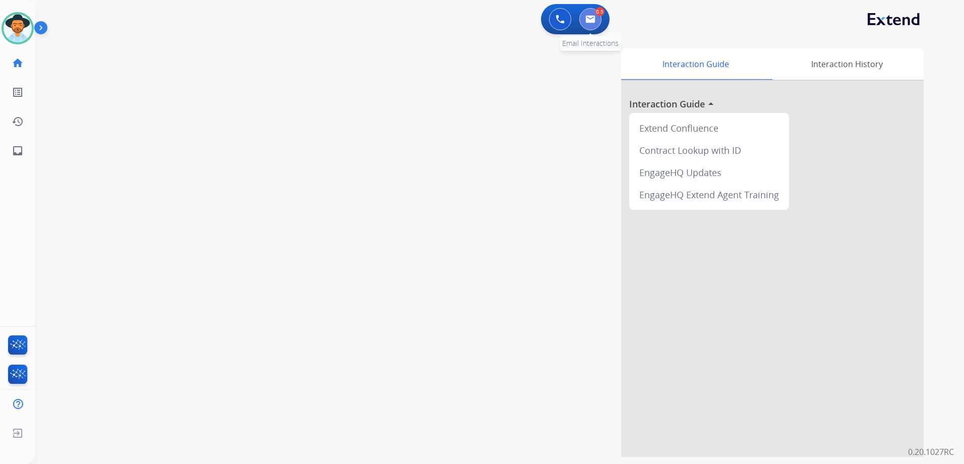
click at [594, 23] on button at bounding box center [590, 19] width 22 height 22
select select "**********"
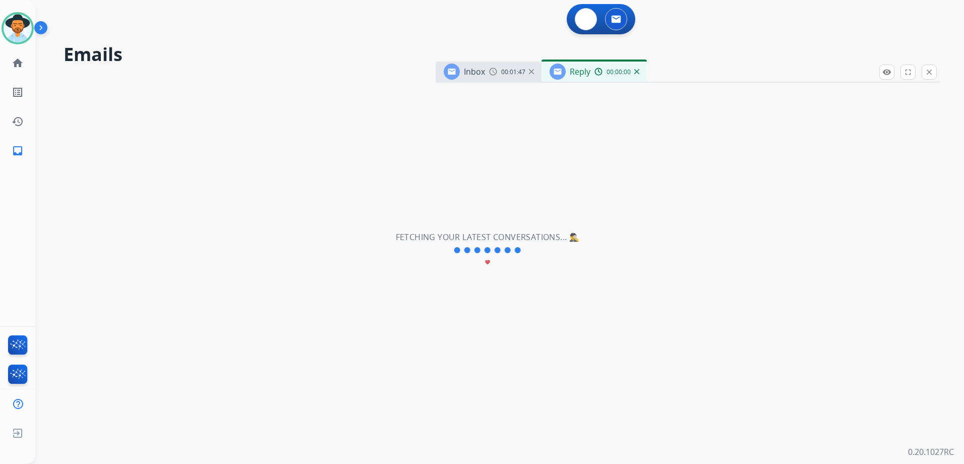
select select "**********"
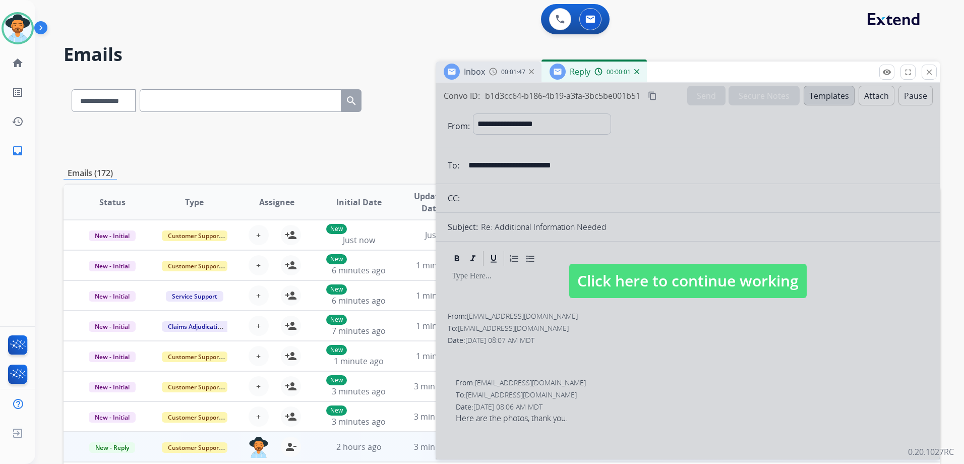
click at [686, 279] on span "Click here to continue working" at bounding box center [687, 281] width 237 height 34
select select
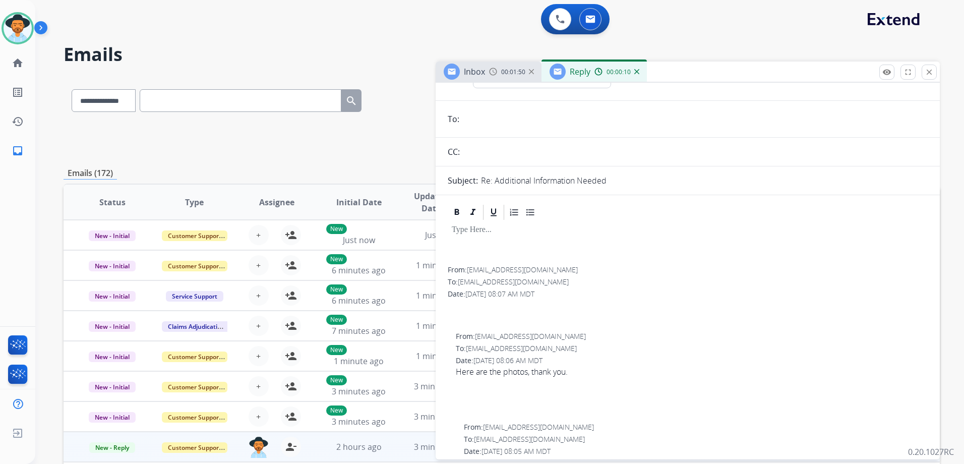
scroll to position [101, 0]
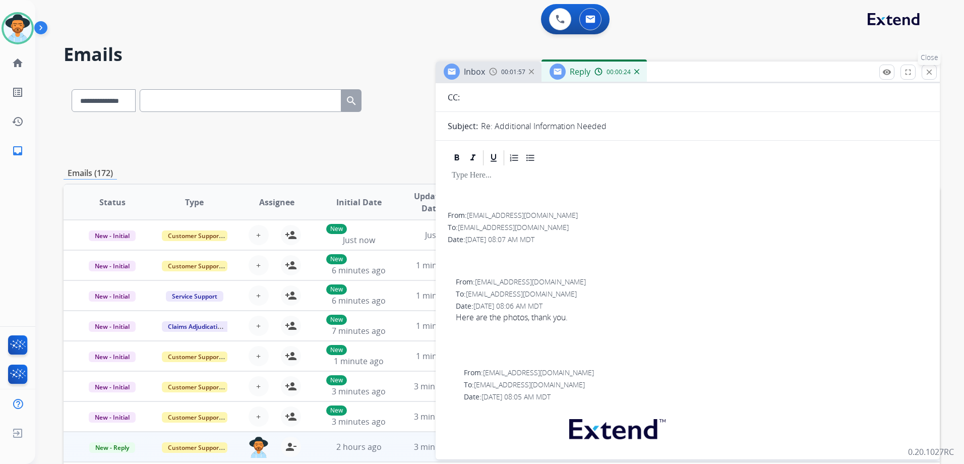
click at [928, 75] on mat-icon "close" at bounding box center [928, 72] width 9 height 9
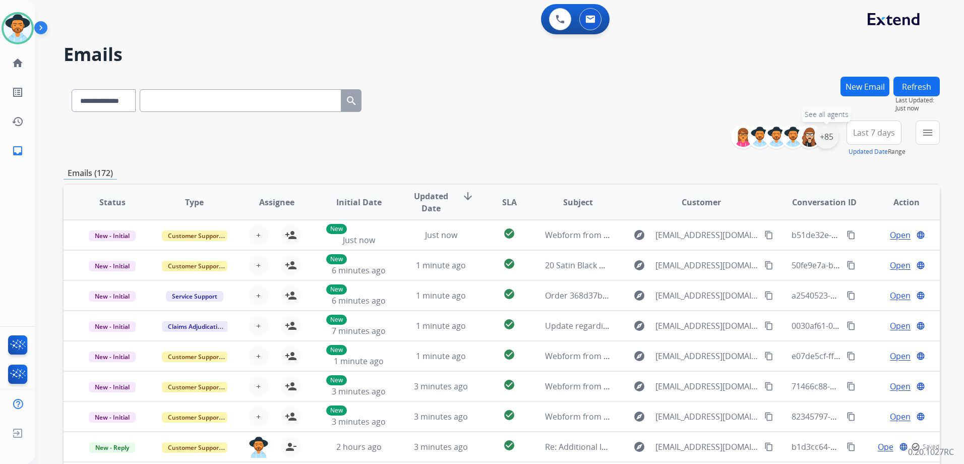
click at [825, 135] on div "+85" at bounding box center [826, 136] width 24 height 24
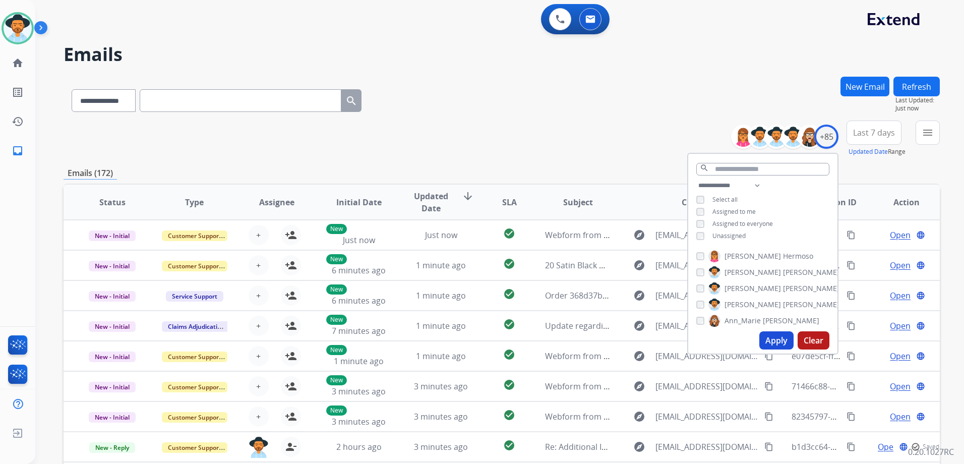
click at [728, 236] on span "Unassigned" at bounding box center [728, 235] width 33 height 9
click at [781, 345] on button "Apply" at bounding box center [776, 340] width 34 height 18
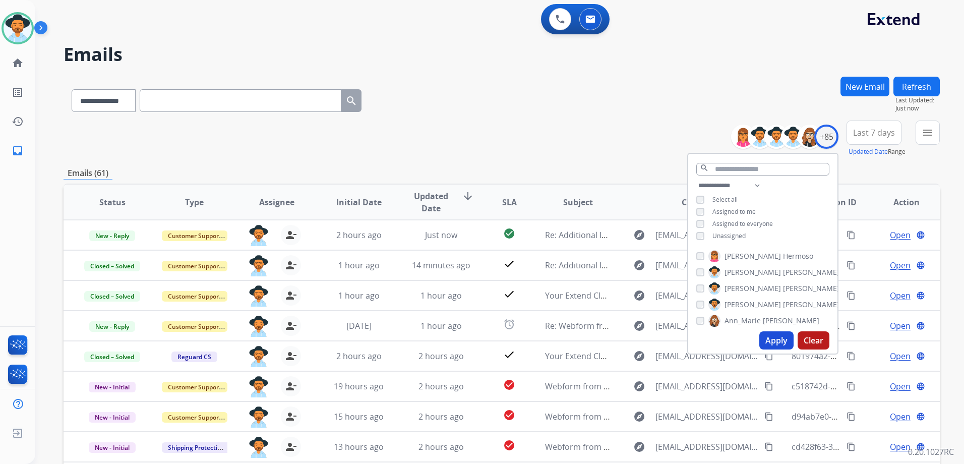
click at [557, 156] on div "**********" at bounding box center [502, 138] width 876 height 36
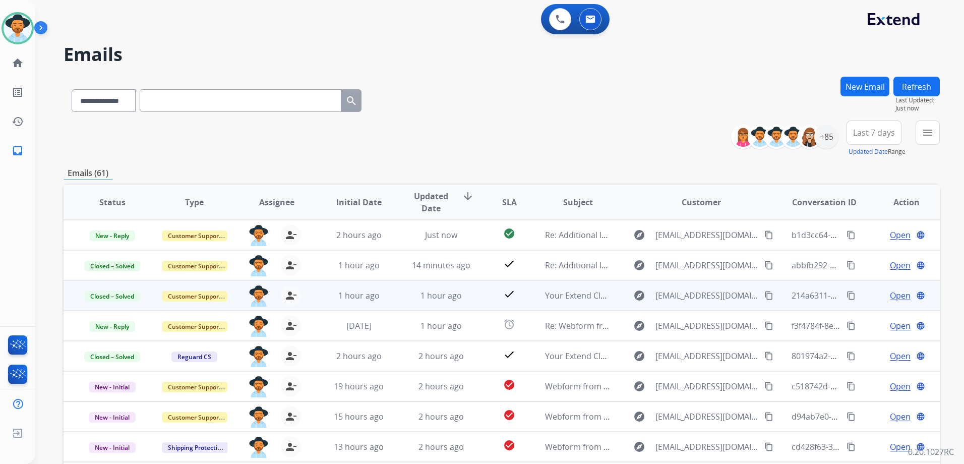
click at [892, 296] on span "Open" at bounding box center [900, 295] width 21 height 12
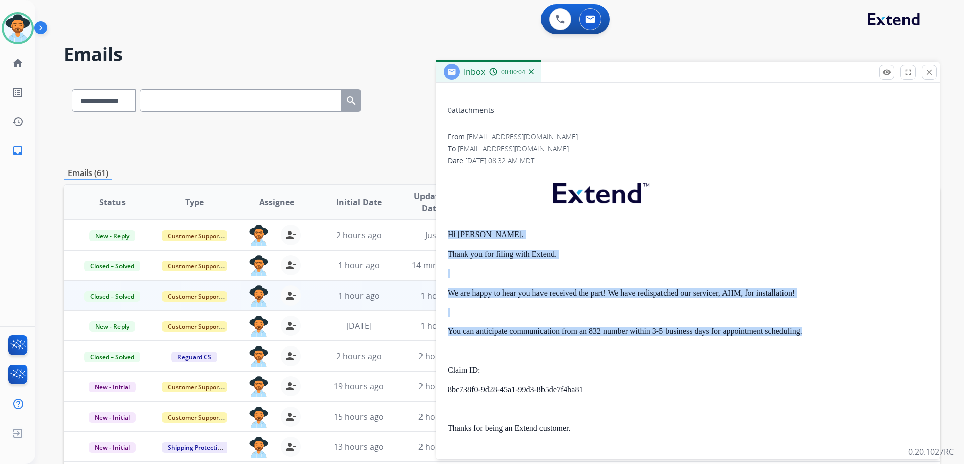
drag, startPoint x: 448, startPoint y: 235, endPoint x: 801, endPoint y: 334, distance: 366.9
click at [801, 334] on div "0 attachments From: [EMAIL_ADDRESS][DOMAIN_NAME] To: [EMAIL_ADDRESS][DOMAIN_NAM…" at bounding box center [687, 355] width 504 height 513
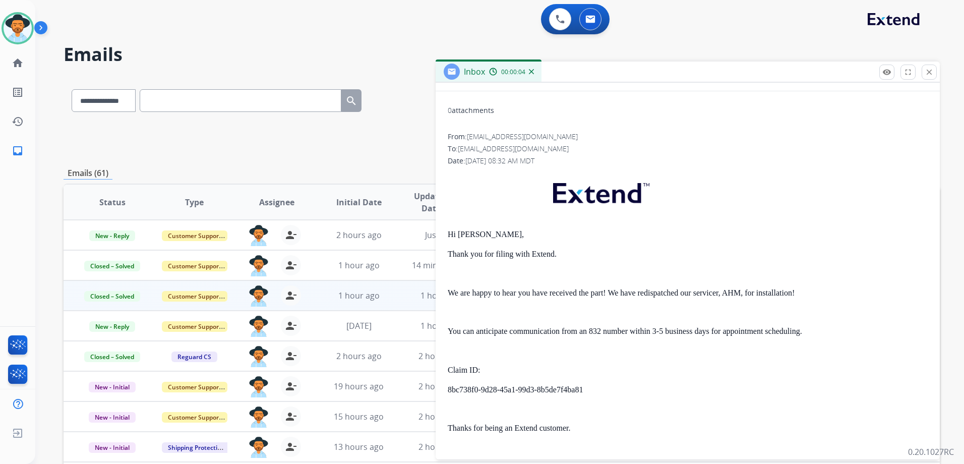
drag, startPoint x: 801, startPoint y: 334, endPoint x: 764, endPoint y: 336, distance: 36.8
drag, startPoint x: 764, startPoint y: 336, endPoint x: 449, endPoint y: 240, distance: 329.9
click at [449, 242] on div "Hi [PERSON_NAME], Thank you for filing with Extend. We are happy to hear you ha…" at bounding box center [688, 387] width 480 height 433
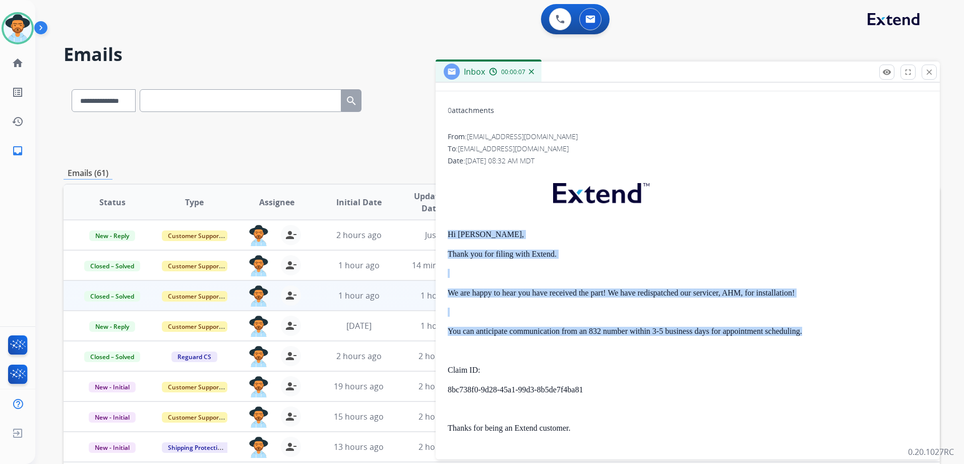
drag, startPoint x: 448, startPoint y: 238, endPoint x: 806, endPoint y: 329, distance: 370.3
click at [806, 329] on div "Hi [PERSON_NAME], Thank you for filing with Extend. We are happy to hear you ha…" at bounding box center [688, 387] width 480 height 433
drag, startPoint x: 806, startPoint y: 329, endPoint x: 779, endPoint y: 329, distance: 27.2
copy div "Hi [PERSON_NAME], Thank you for filing with Extend. We are happy to hear you ha…"
click at [928, 68] on mat-icon "close" at bounding box center [928, 72] width 9 height 9
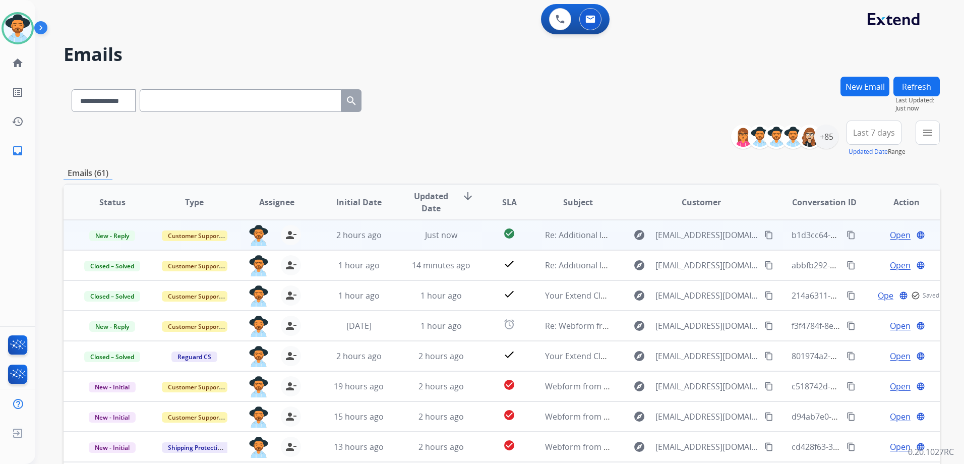
click at [892, 235] on span "Open" at bounding box center [900, 235] width 21 height 12
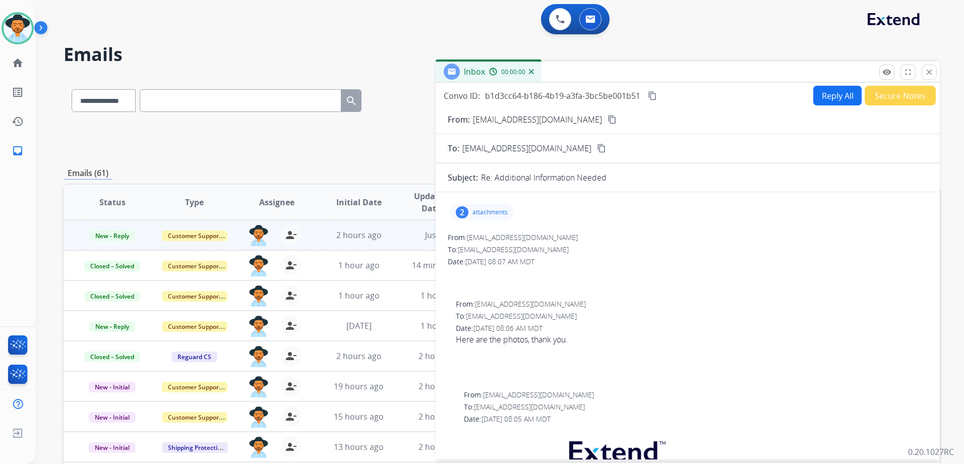
click at [832, 94] on button "Reply All" at bounding box center [837, 96] width 48 height 20
select select "**********"
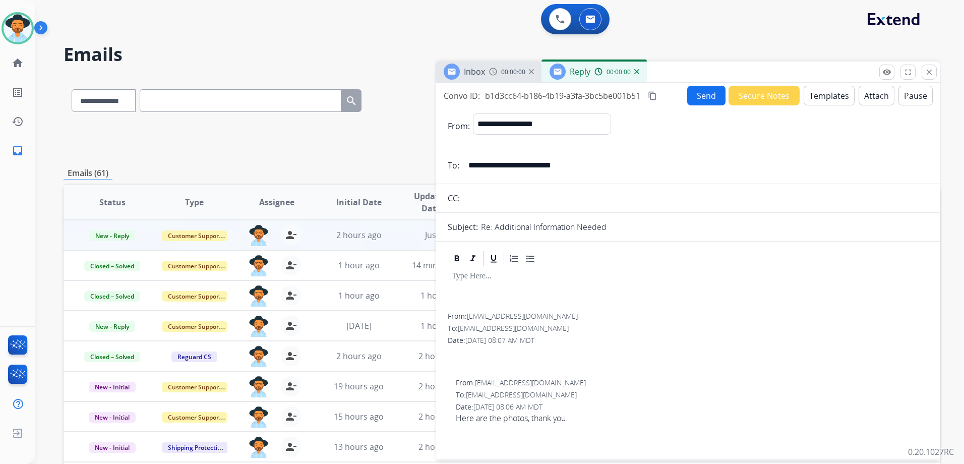
click at [832, 94] on button "Templates" at bounding box center [828, 96] width 51 height 20
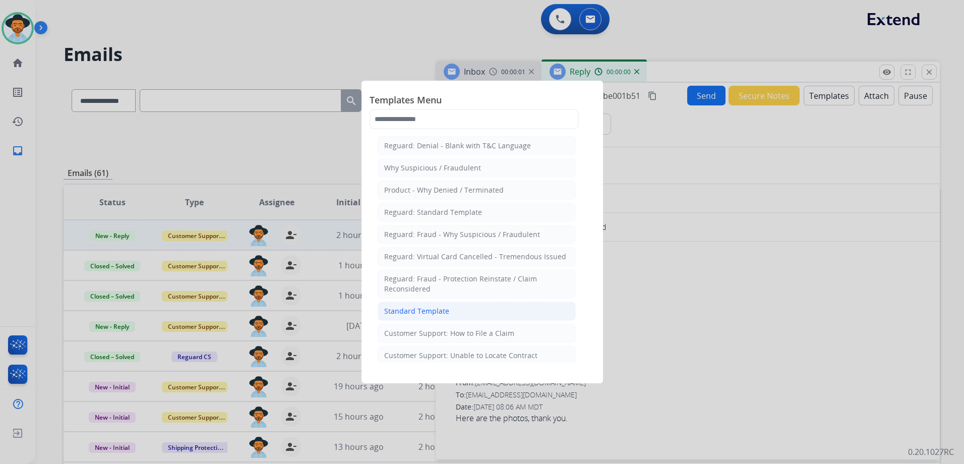
click at [465, 311] on li "Standard Template" at bounding box center [477, 310] width 198 height 19
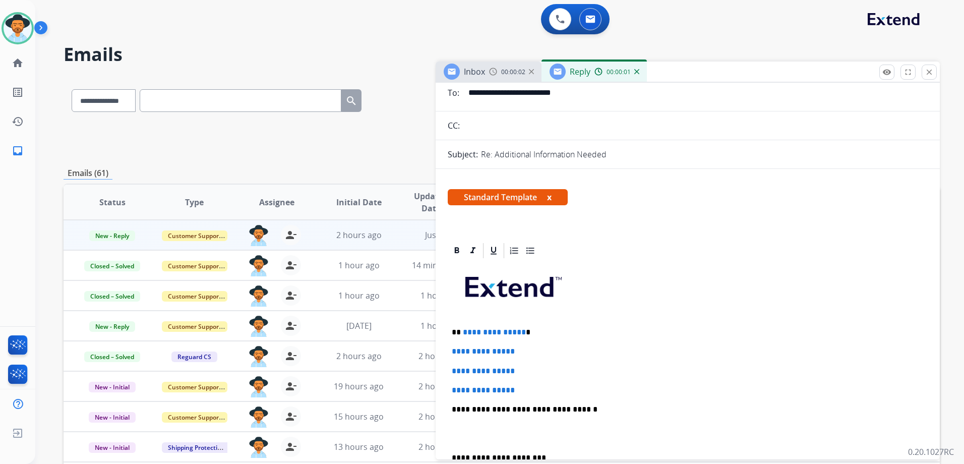
scroll to position [151, 0]
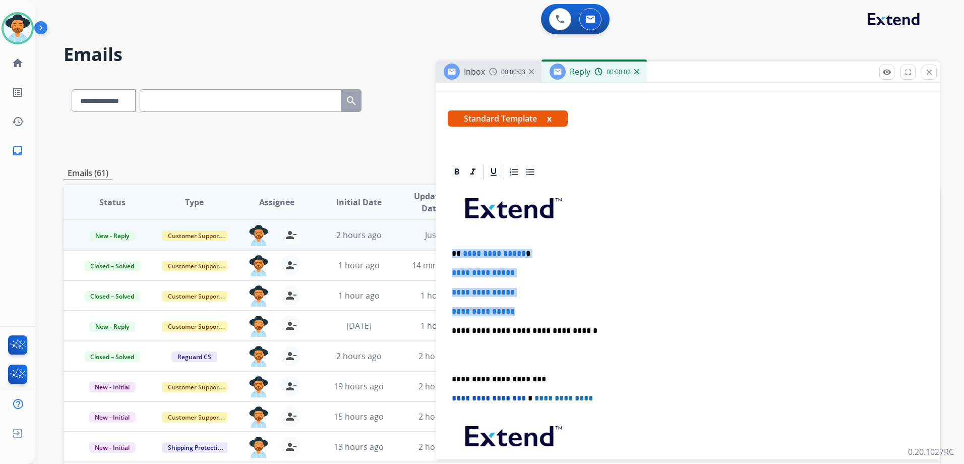
drag, startPoint x: 450, startPoint y: 251, endPoint x: 550, endPoint y: 307, distance: 114.8
click at [550, 307] on div "**********" at bounding box center [688, 354] width 480 height 347
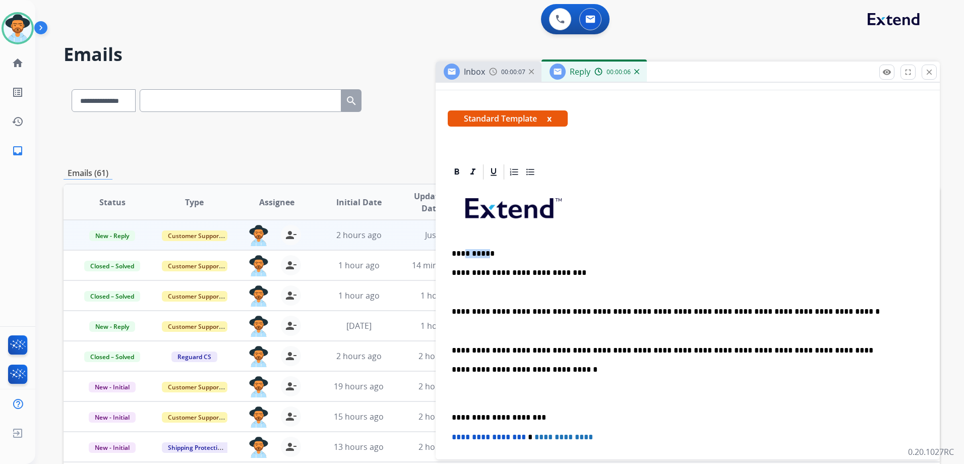
drag, startPoint x: 480, startPoint y: 254, endPoint x: 462, endPoint y: 252, distance: 18.8
click at [462, 252] on p "**********" at bounding box center [684, 253] width 464 height 9
click at [818, 349] on p "**********" at bounding box center [684, 350] width 464 height 9
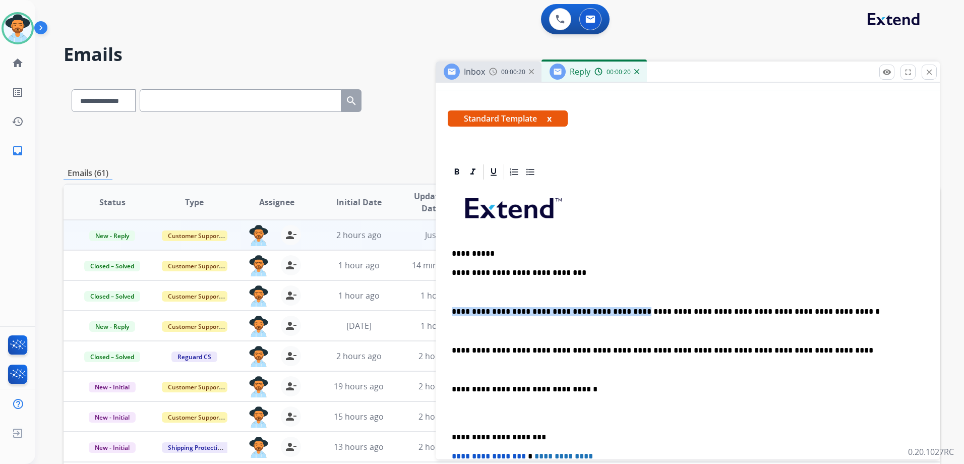
drag, startPoint x: 611, startPoint y: 311, endPoint x: 447, endPoint y: 302, distance: 164.5
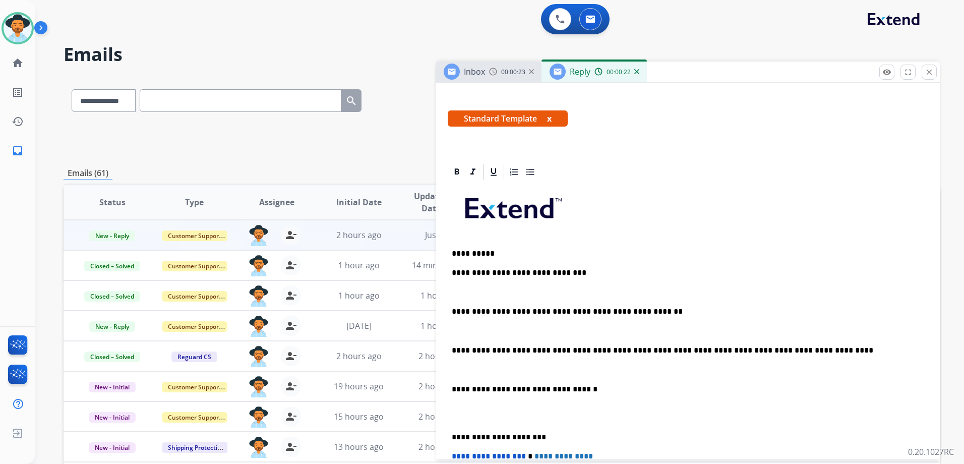
click at [487, 310] on p "**********" at bounding box center [684, 311] width 464 height 9
drag, startPoint x: 629, startPoint y: 310, endPoint x: 579, endPoint y: 307, distance: 50.0
click at [579, 307] on p "**********" at bounding box center [684, 311] width 464 height 9
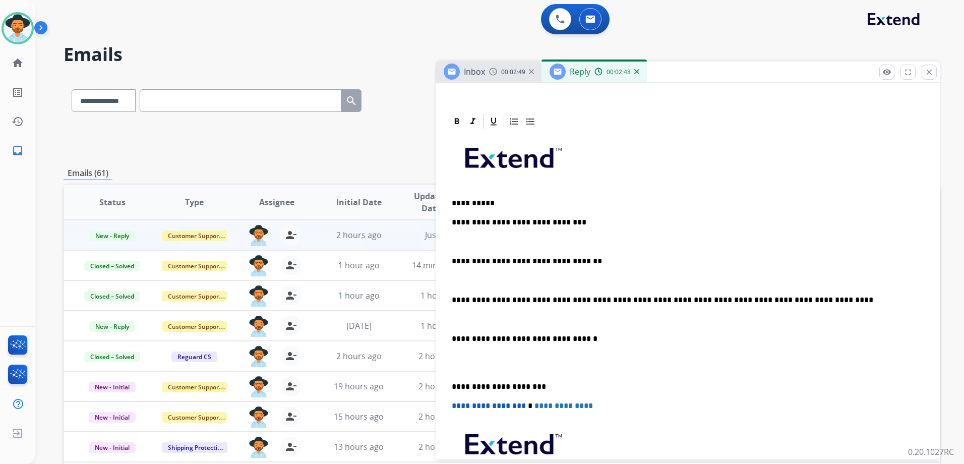
scroll to position [0, 0]
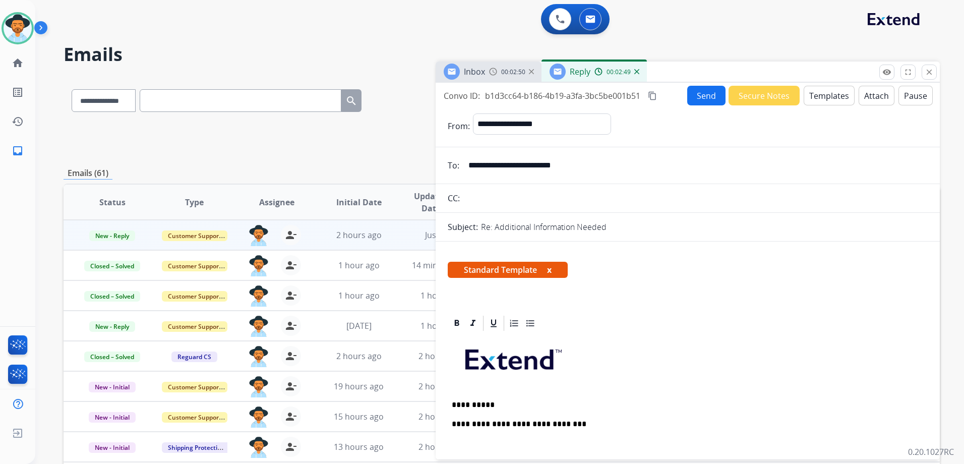
click at [701, 101] on button "Send" at bounding box center [706, 96] width 38 height 20
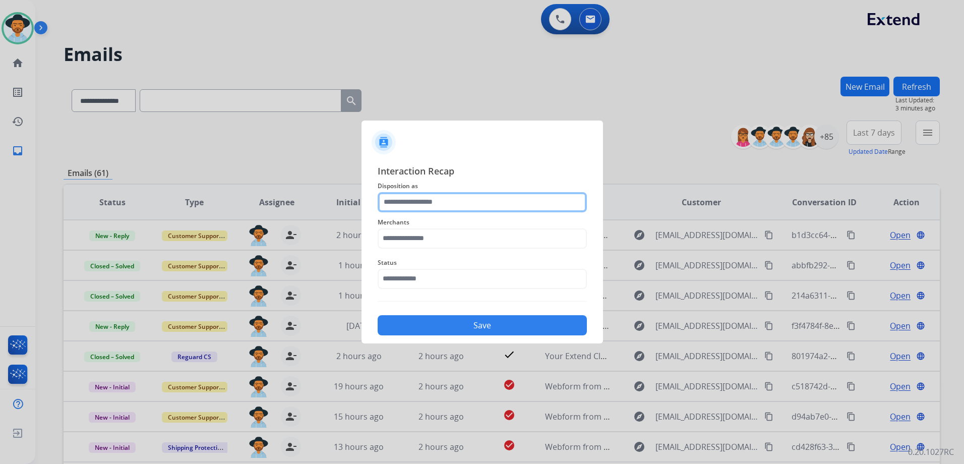
click at [465, 201] on input "text" at bounding box center [482, 202] width 209 height 20
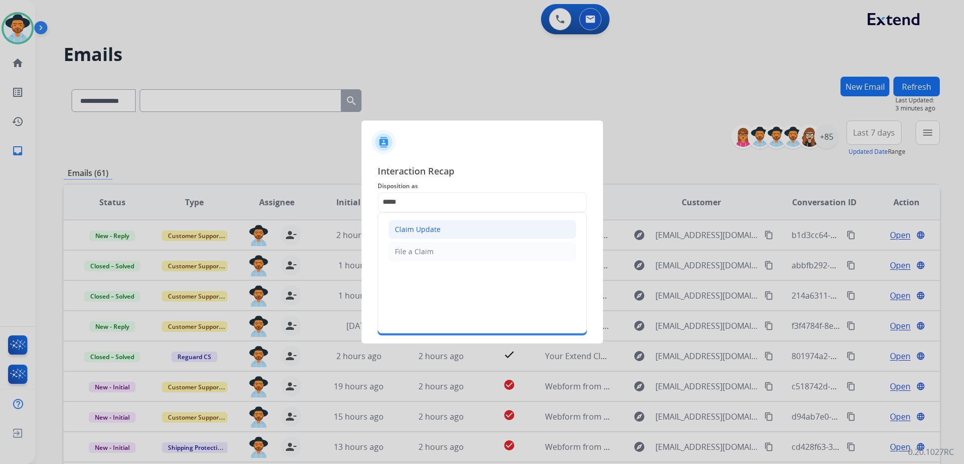
click at [429, 232] on div "Claim Update" at bounding box center [418, 229] width 46 height 10
type input "**********"
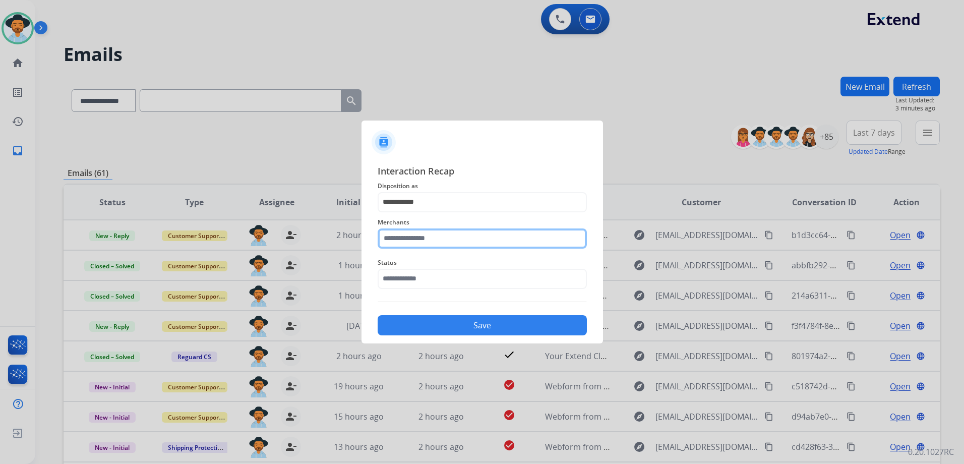
click at [434, 232] on input "text" at bounding box center [482, 238] width 209 height 20
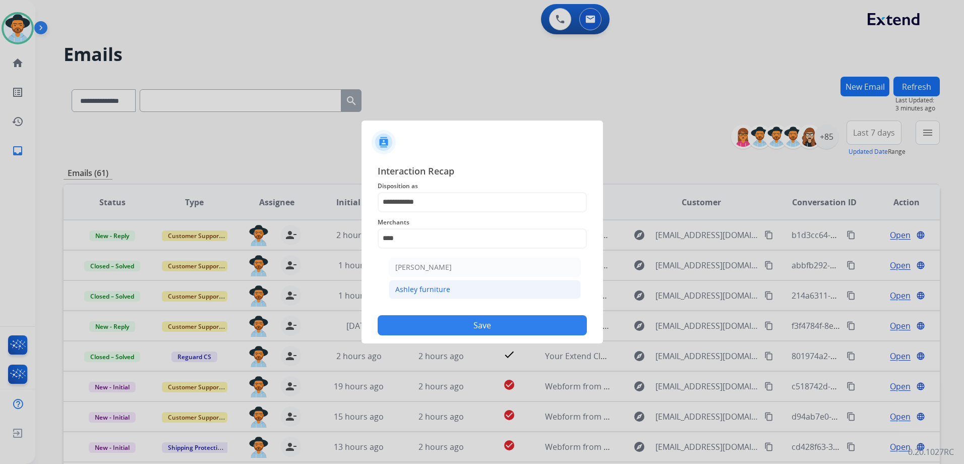
click at [458, 292] on li "Ashley furniture" at bounding box center [485, 289] width 192 height 19
type input "**********"
click at [443, 284] on input "text" at bounding box center [482, 279] width 209 height 20
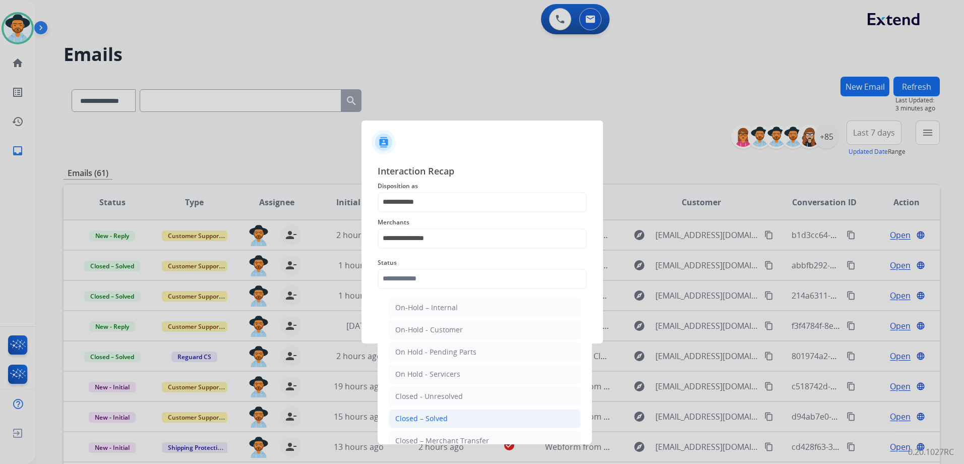
click at [469, 416] on li "Closed – Solved" at bounding box center [485, 418] width 192 height 19
type input "**********"
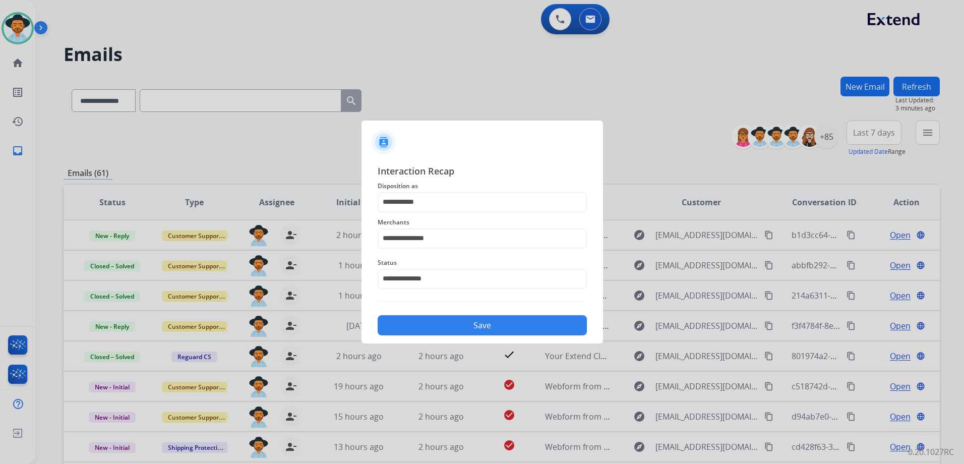
click at [485, 327] on button "Save" at bounding box center [482, 325] width 209 height 20
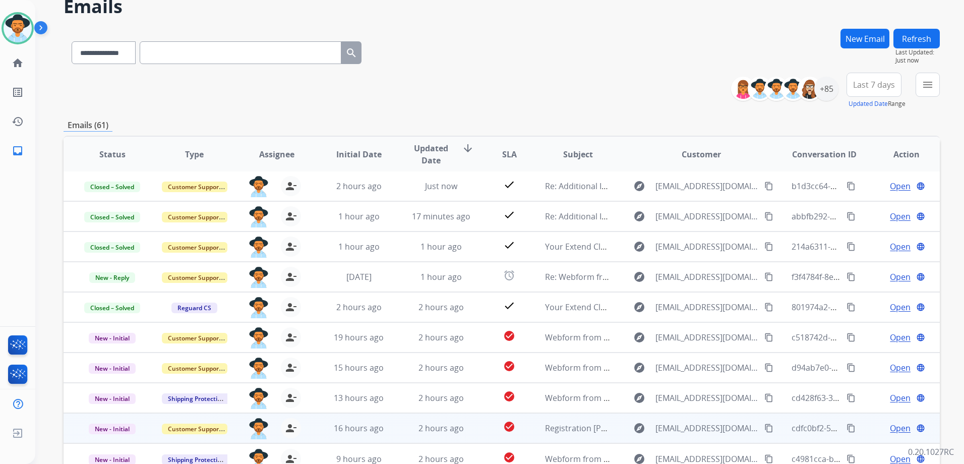
scroll to position [101, 0]
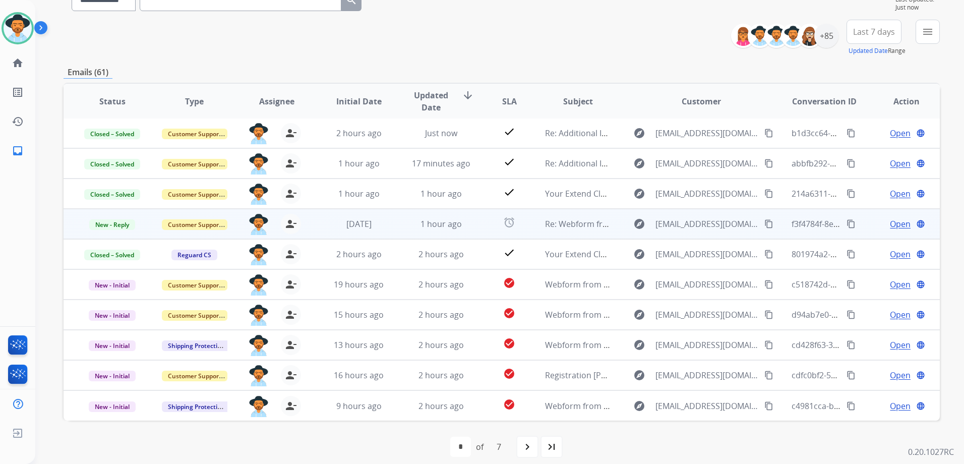
click at [873, 225] on div "Open language" at bounding box center [906, 224] width 66 height 12
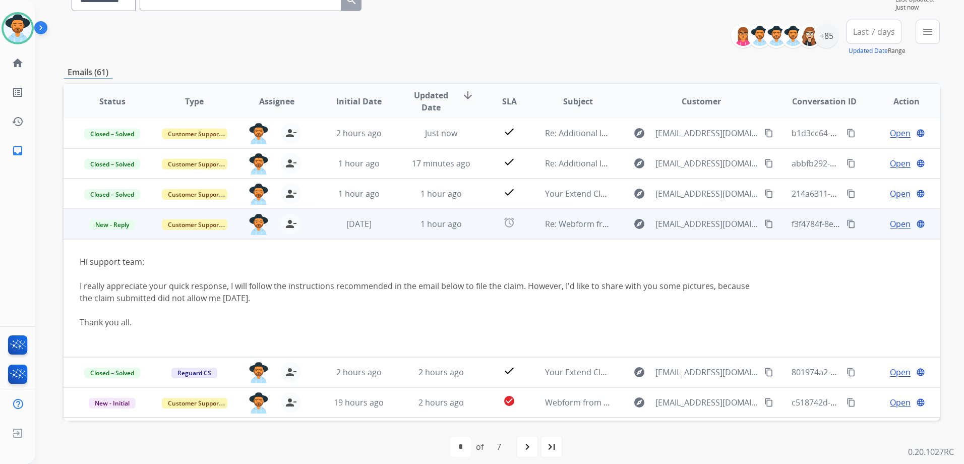
scroll to position [91, 0]
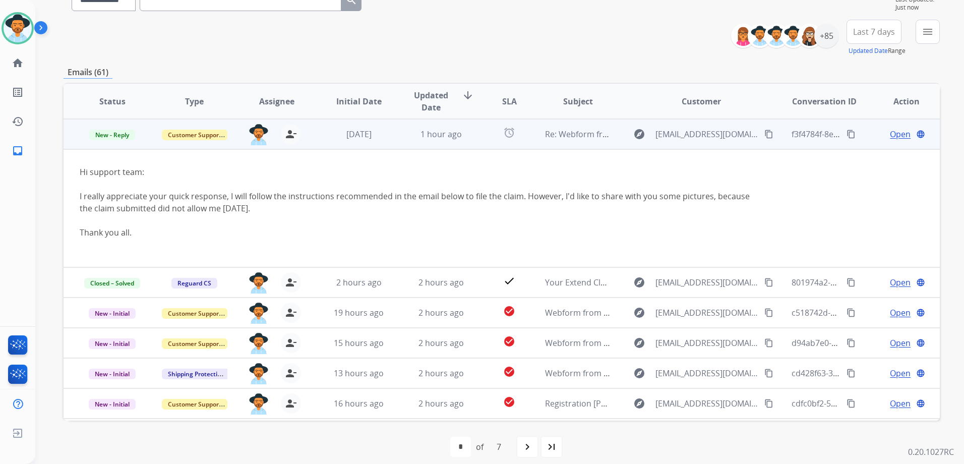
click at [862, 136] on td "Open language" at bounding box center [898, 134] width 82 height 30
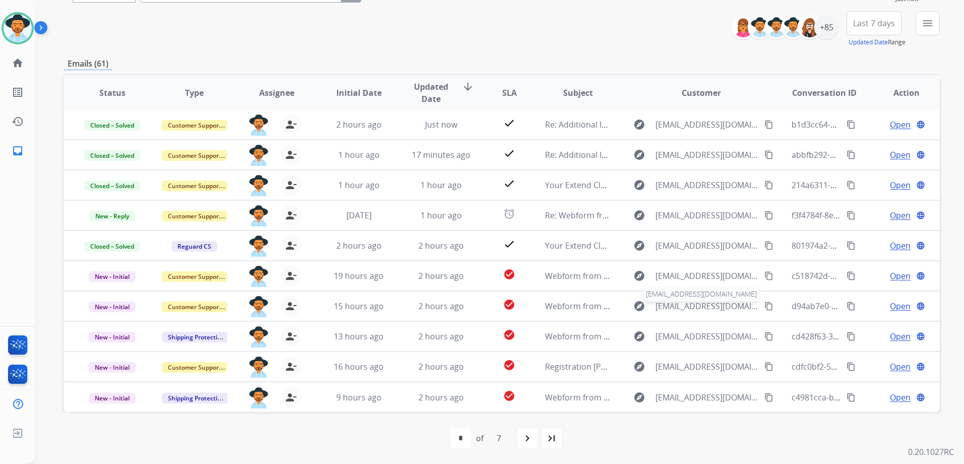
scroll to position [110, 0]
click at [524, 441] on mat-icon "navigate_next" at bounding box center [527, 437] width 12 height 12
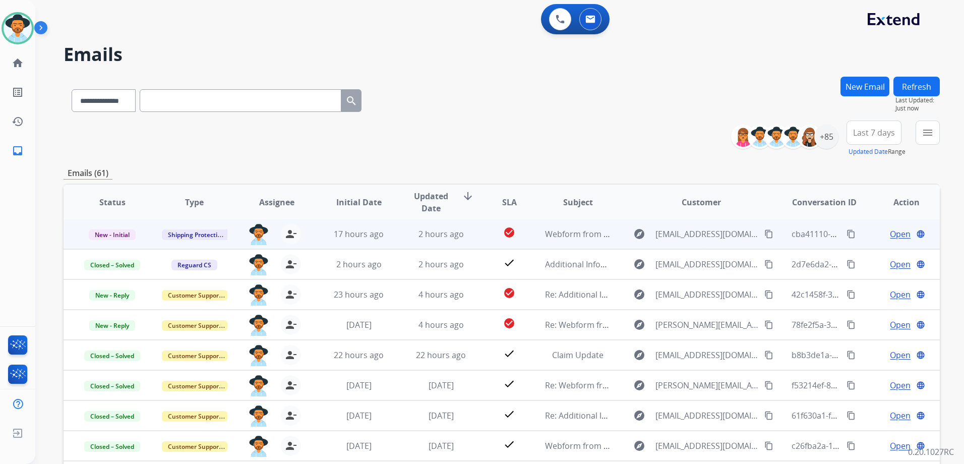
click at [857, 234] on td "Open language" at bounding box center [898, 234] width 82 height 30
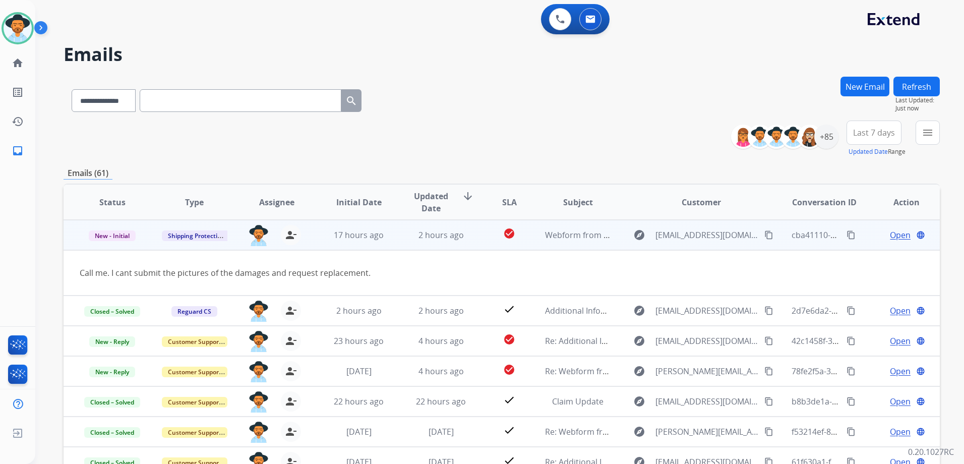
click at [764, 235] on mat-icon "content_copy" at bounding box center [768, 234] width 9 height 9
click at [896, 233] on span "Open" at bounding box center [900, 235] width 21 height 12
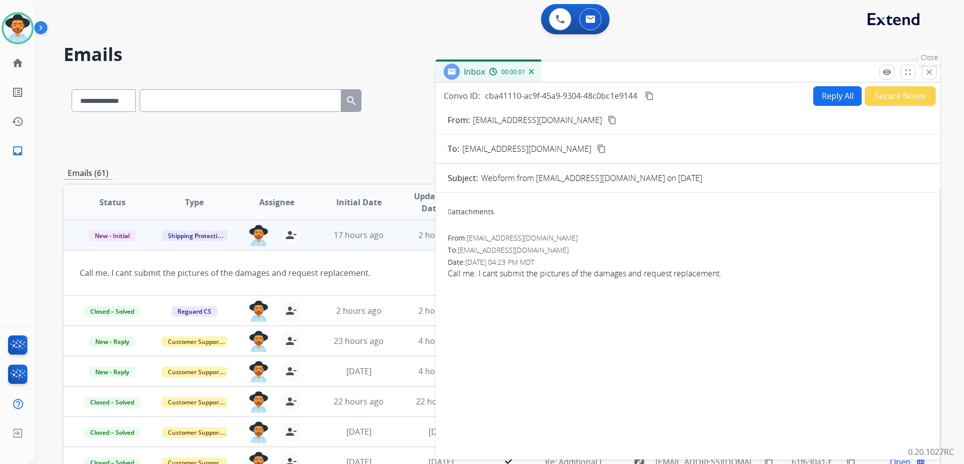
click at [930, 73] on mat-icon "close" at bounding box center [928, 72] width 9 height 9
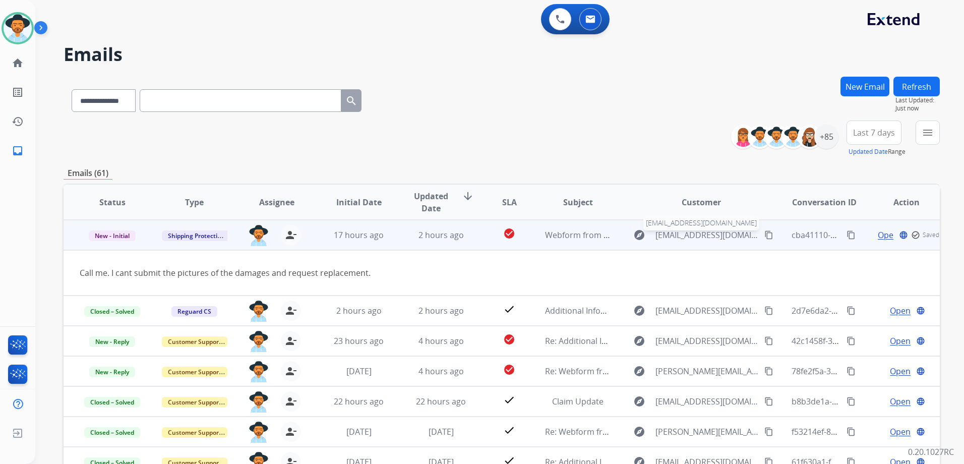
click at [713, 235] on span "[EMAIL_ADDRESS][DOMAIN_NAME]" at bounding box center [706, 235] width 103 height 12
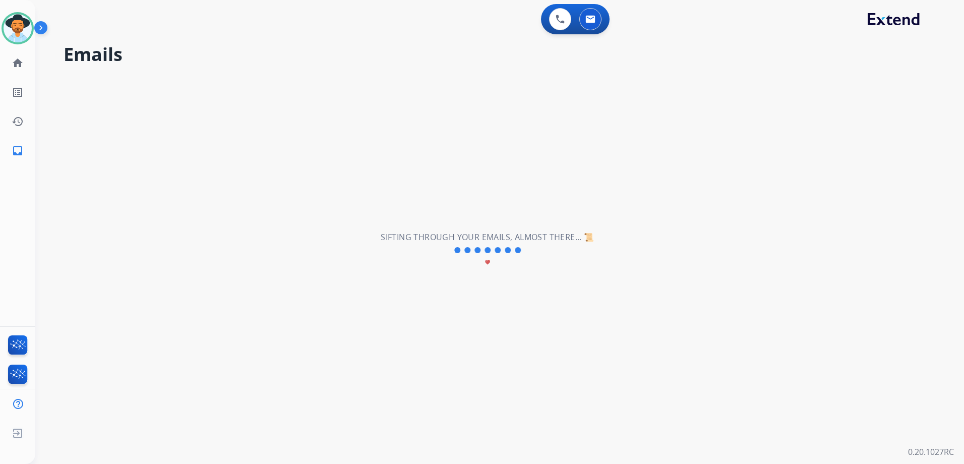
select select "*"
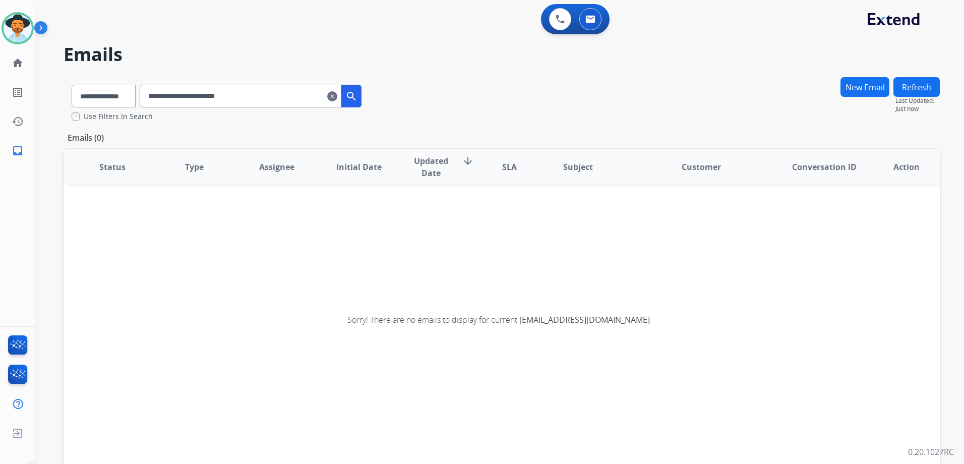
click at [357, 98] on mat-icon "search" at bounding box center [351, 96] width 12 height 12
click at [133, 96] on select "**********" at bounding box center [103, 96] width 63 height 23
select select "**********"
click at [72, 85] on select "**********" at bounding box center [103, 96] width 63 height 23
click at [357, 100] on mat-icon "search" at bounding box center [351, 96] width 12 height 12
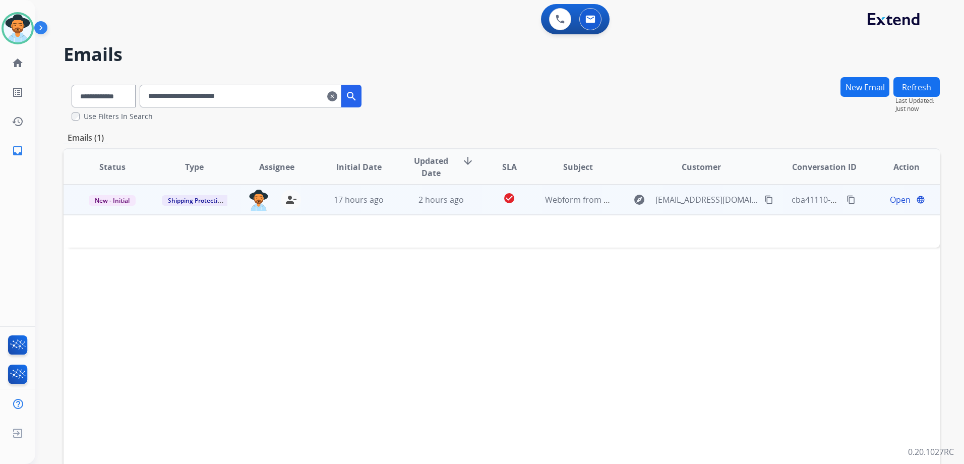
click at [892, 202] on span "Open" at bounding box center [900, 200] width 21 height 12
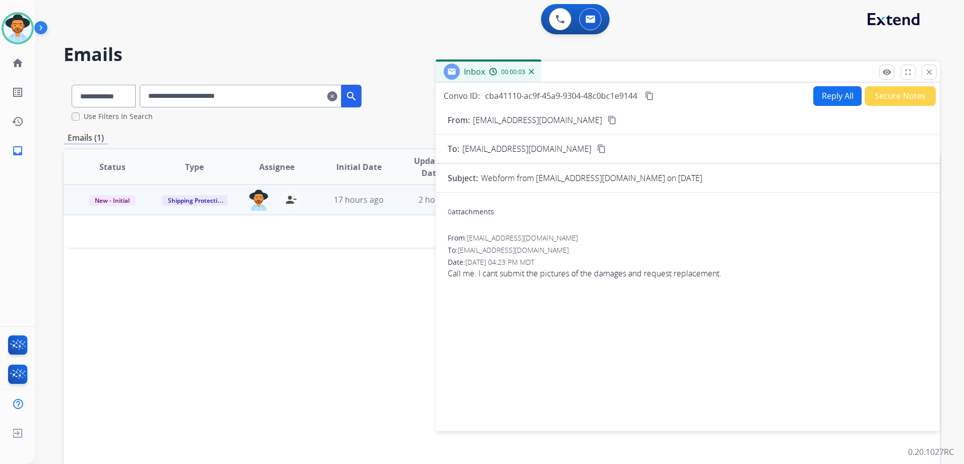
click at [819, 101] on button "Reply All" at bounding box center [837, 96] width 48 height 20
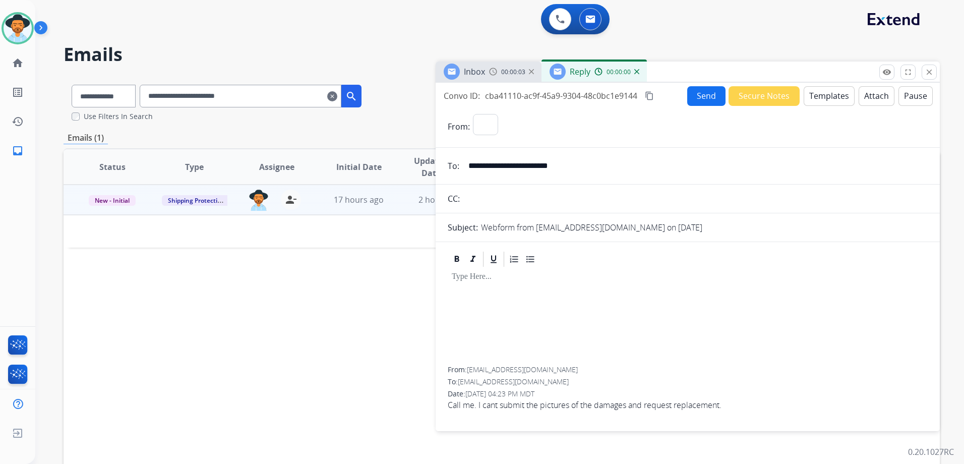
select select "**********"
click at [819, 101] on button "Templates" at bounding box center [828, 96] width 51 height 20
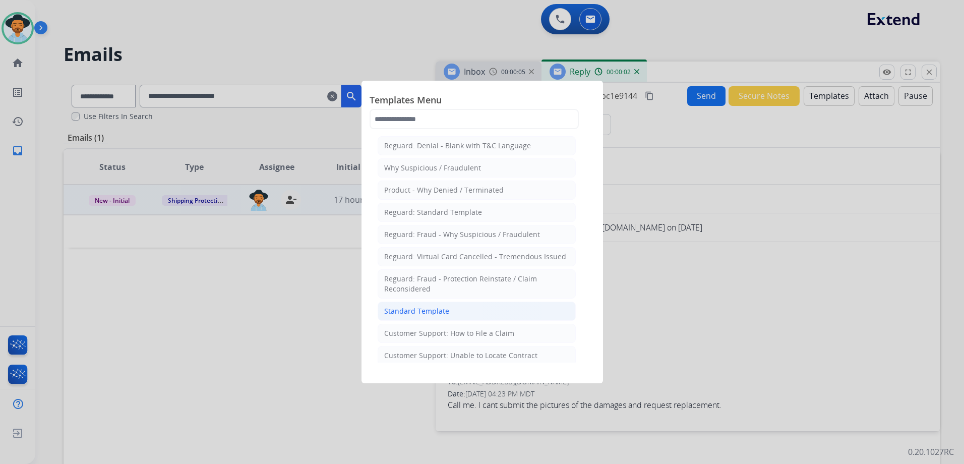
click at [482, 311] on li "Standard Template" at bounding box center [477, 310] width 198 height 19
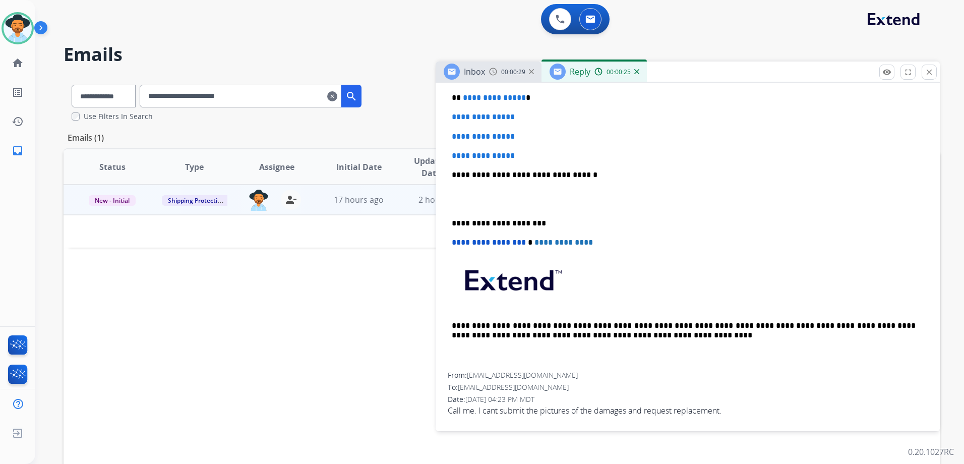
scroll to position [307, 0]
drag, startPoint x: 462, startPoint y: 93, endPoint x: 536, endPoint y: 147, distance: 91.6
click at [536, 147] on div "**********" at bounding box center [688, 198] width 480 height 347
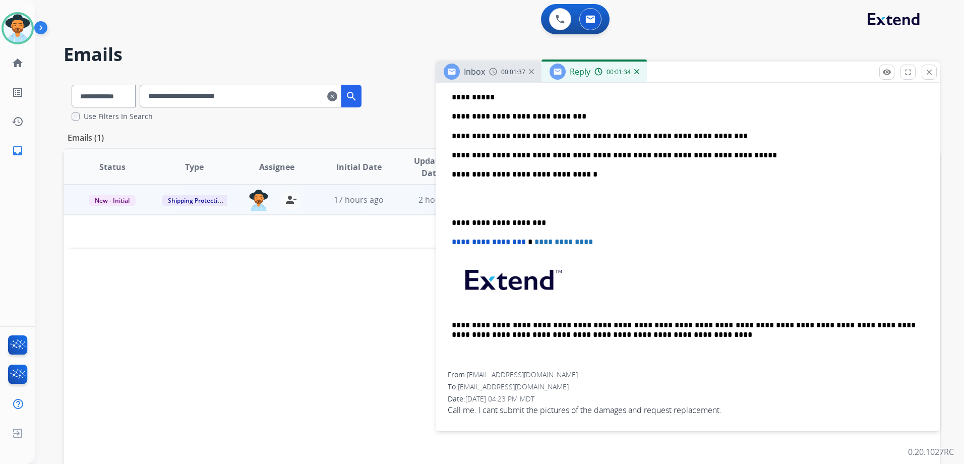
click at [583, 108] on div "**********" at bounding box center [688, 198] width 480 height 347
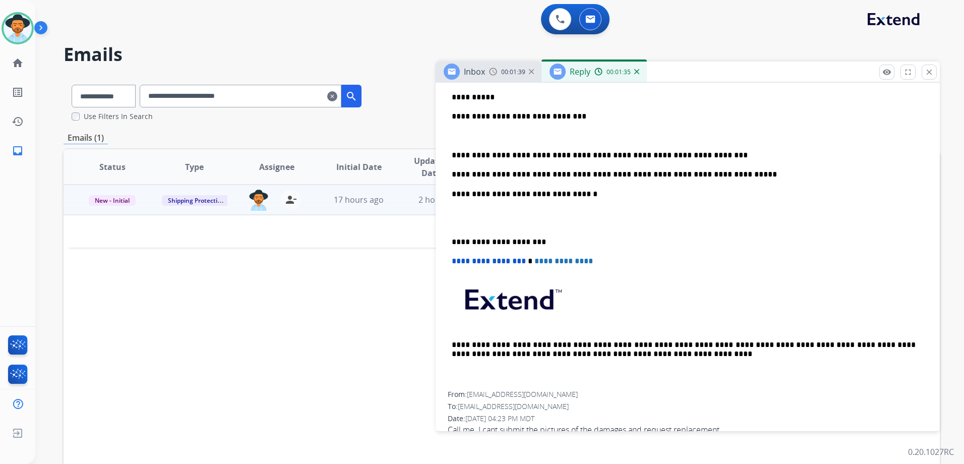
click at [709, 155] on p "**********" at bounding box center [684, 155] width 464 height 9
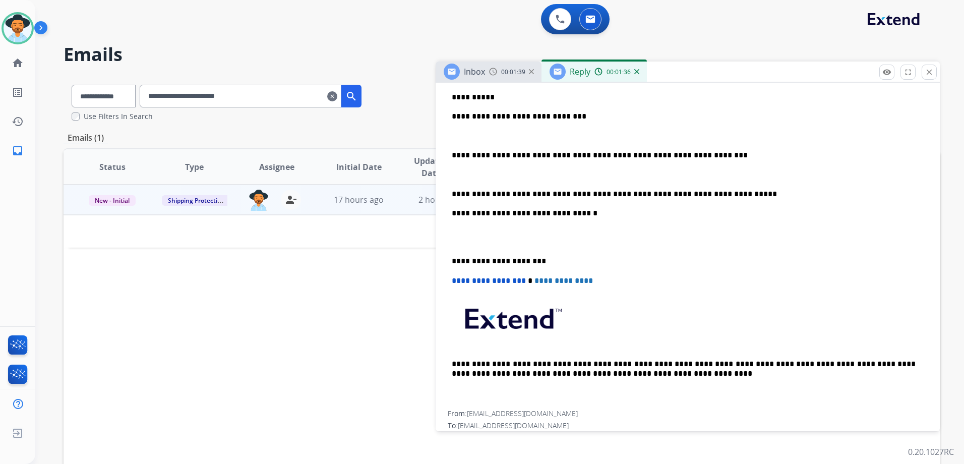
click at [721, 193] on p "**********" at bounding box center [684, 194] width 464 height 9
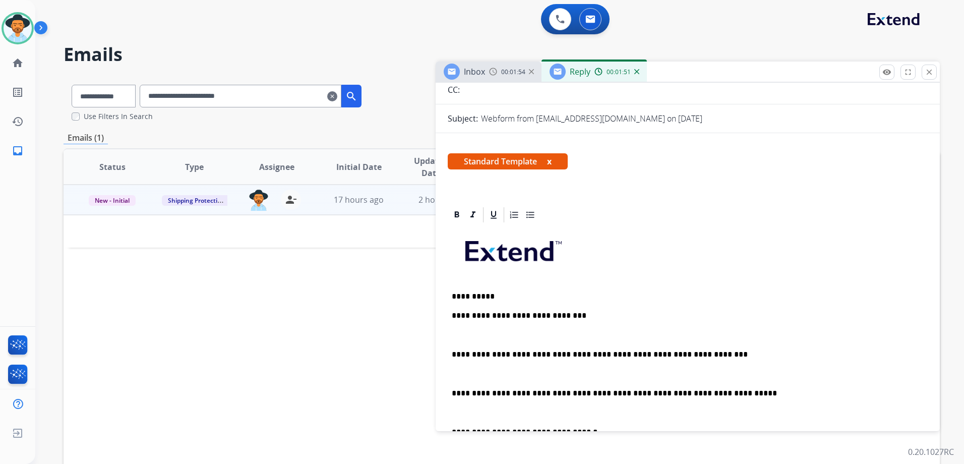
scroll to position [0, 0]
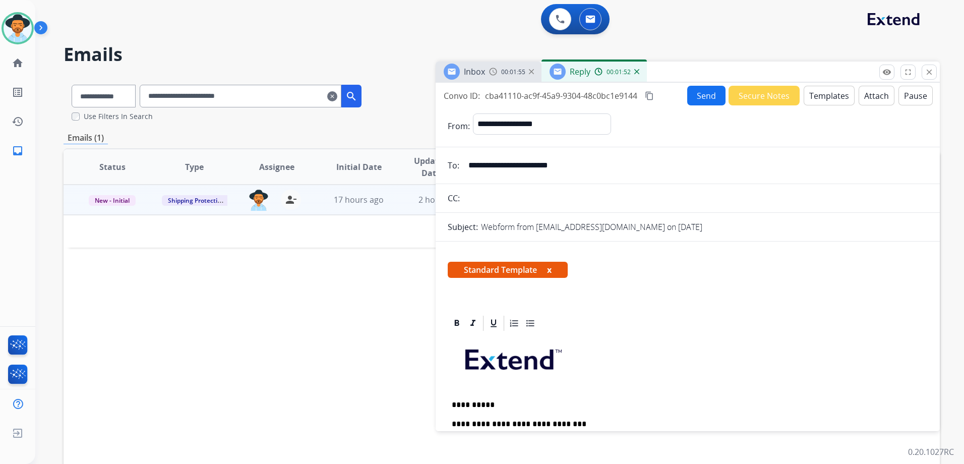
click at [701, 88] on button "Send" at bounding box center [706, 96] width 38 height 20
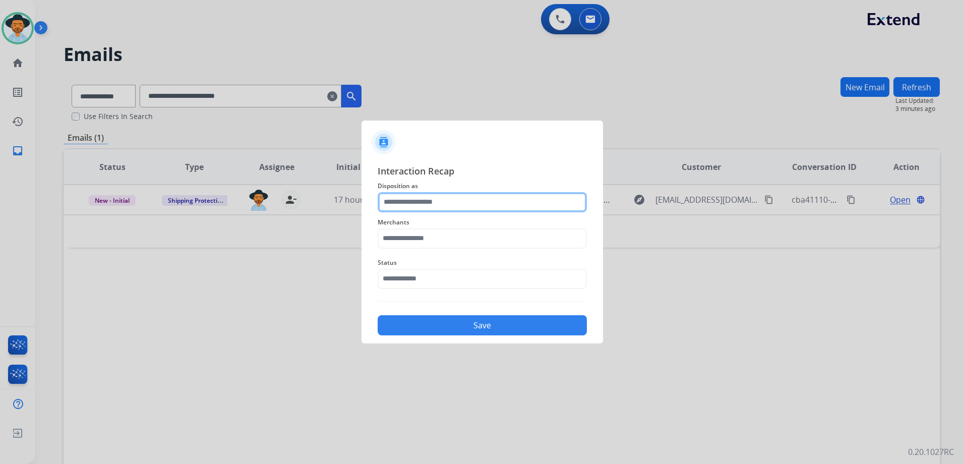
click at [461, 210] on input "text" at bounding box center [482, 202] width 209 height 20
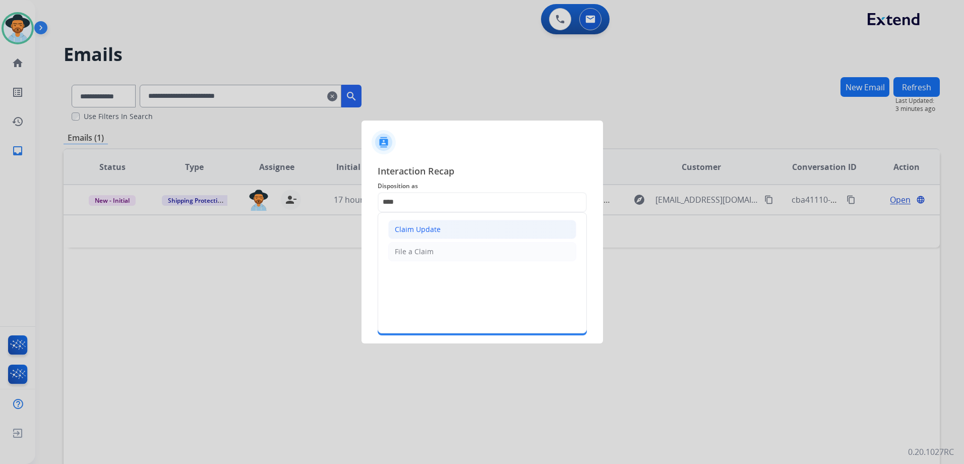
click at [448, 231] on li "Claim Update" at bounding box center [482, 229] width 188 height 19
type input "**********"
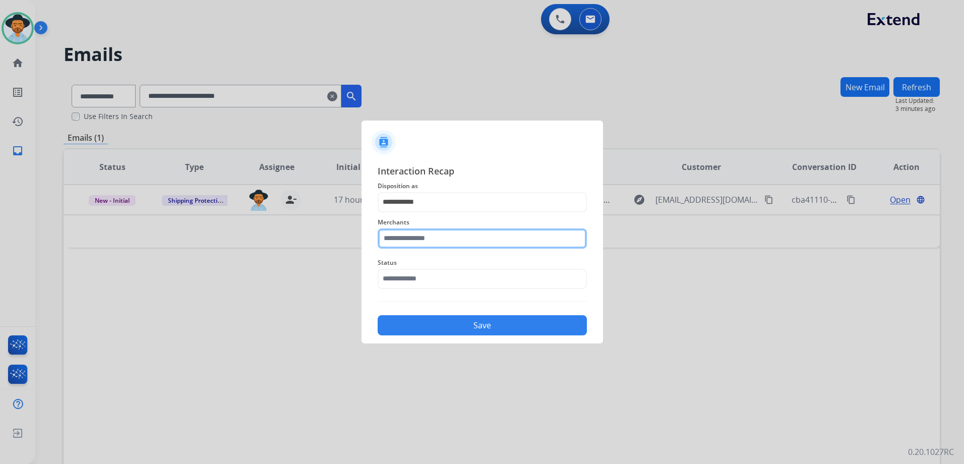
click at [444, 237] on input "text" at bounding box center [482, 238] width 209 height 20
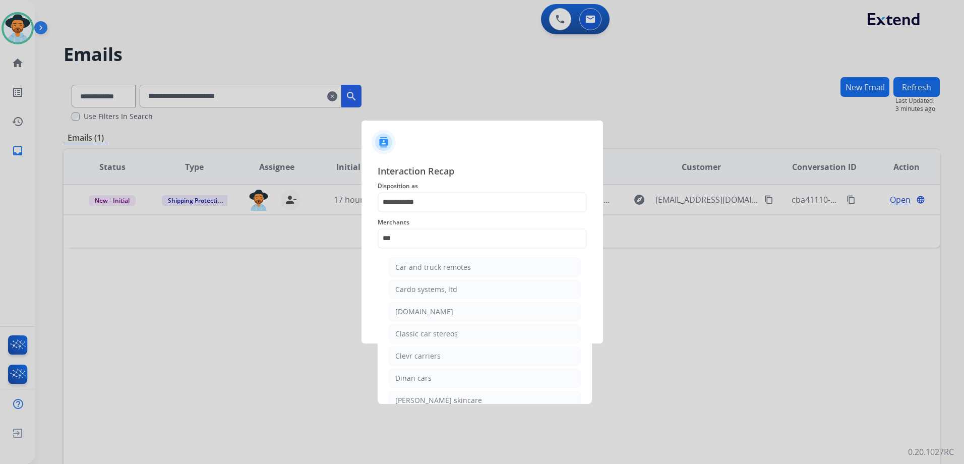
drag, startPoint x: 449, startPoint y: 316, endPoint x: 435, endPoint y: 312, distance: 13.7
click at [447, 316] on li "[DOMAIN_NAME]" at bounding box center [485, 311] width 192 height 19
type input "**********"
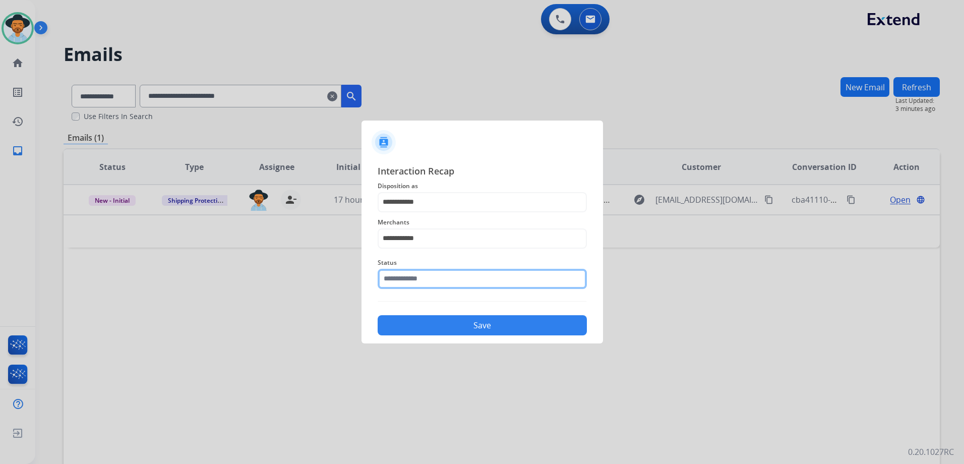
click at [435, 277] on input "text" at bounding box center [482, 279] width 209 height 20
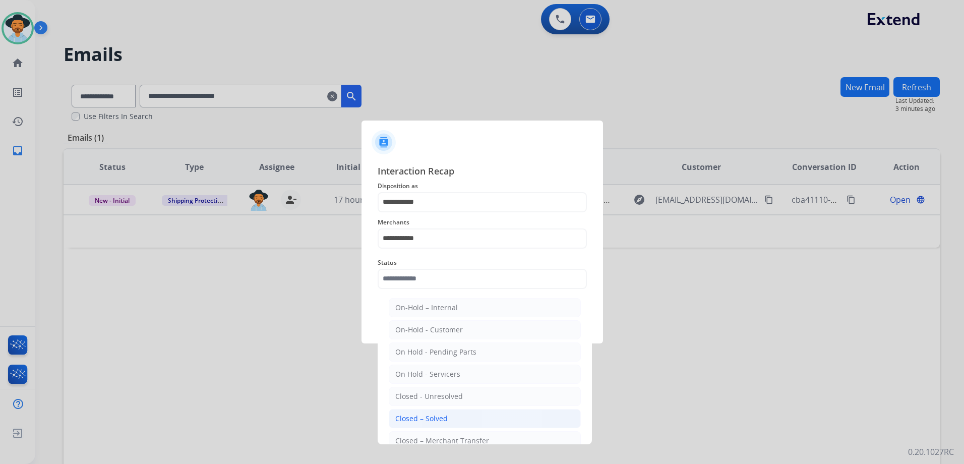
click at [442, 420] on div "Closed – Solved" at bounding box center [421, 418] width 52 height 10
type input "**********"
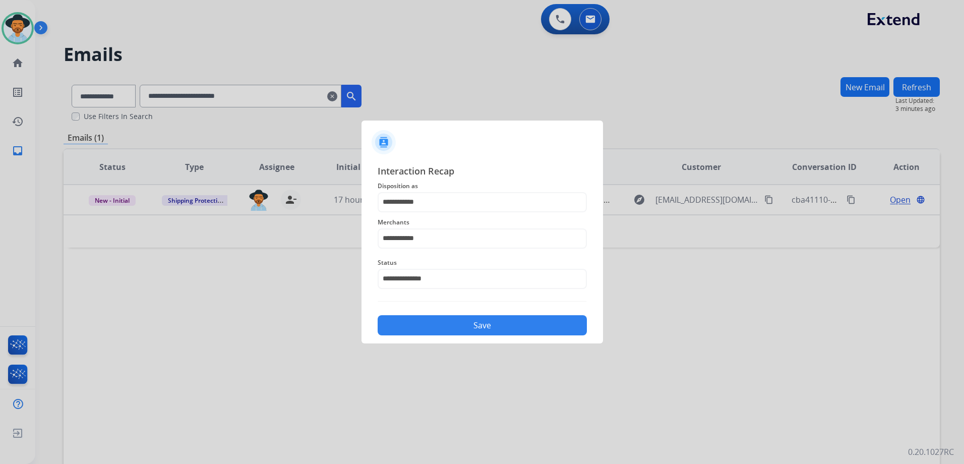
click at [476, 322] on button "Save" at bounding box center [482, 325] width 209 height 20
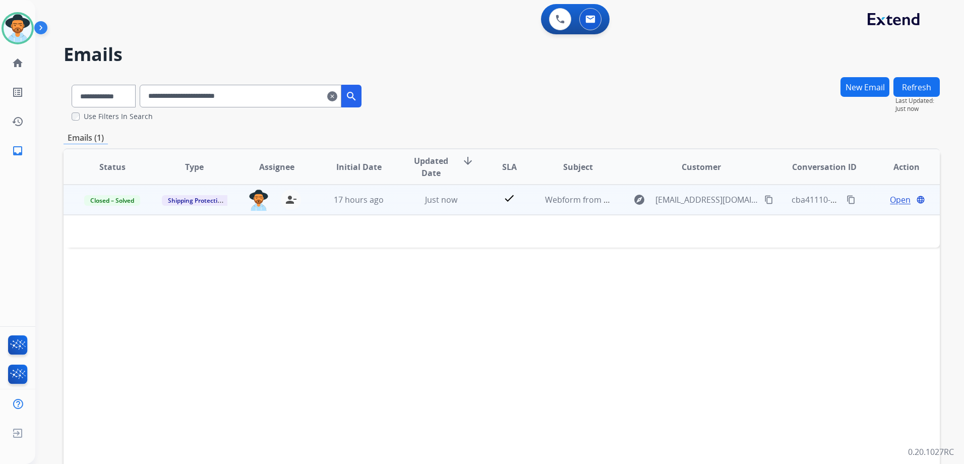
click at [890, 202] on span "Open" at bounding box center [900, 200] width 21 height 12
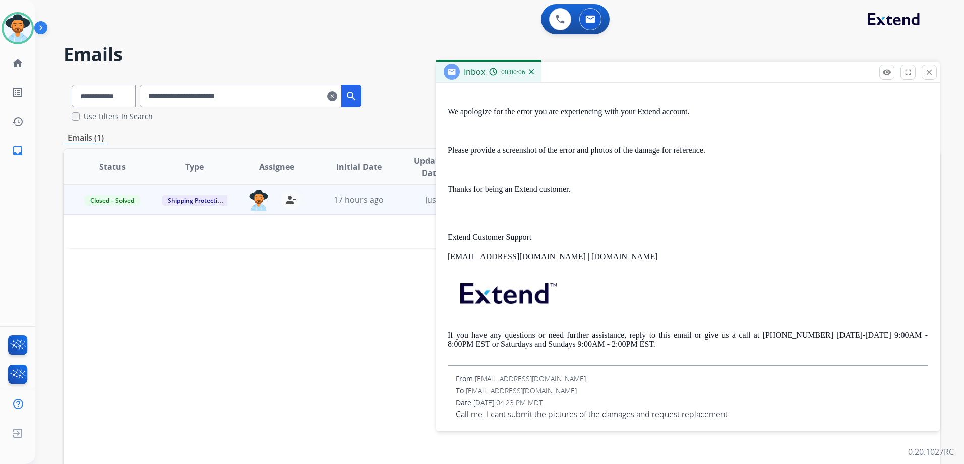
scroll to position [287, 0]
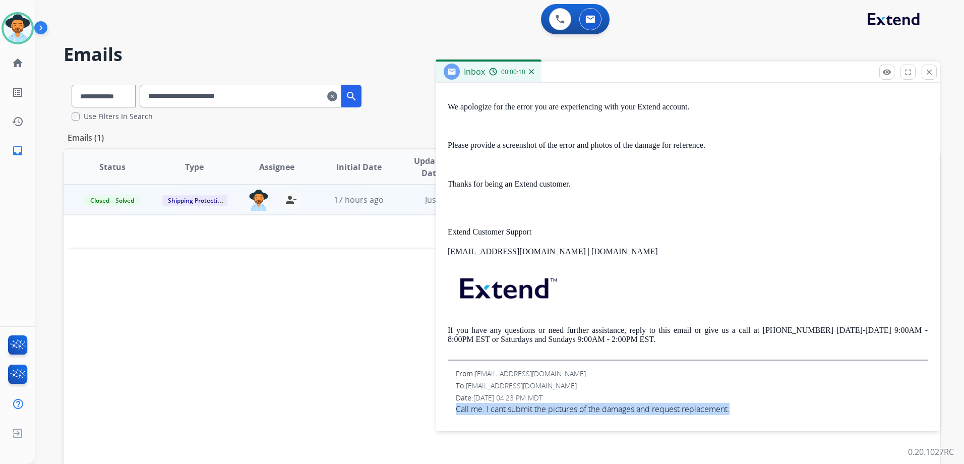
drag, startPoint x: 739, startPoint y: 408, endPoint x: 443, endPoint y: 416, distance: 296.5
click at [443, 416] on div "0 attachments From: [EMAIL_ADDRESS][DOMAIN_NAME] To: [EMAIL_ADDRESS][DOMAIN_NAM…" at bounding box center [687, 168] width 504 height 510
drag, startPoint x: 443, startPoint y: 416, endPoint x: 521, endPoint y: 410, distance: 78.9
copy span "Call me. I cant submit the pictures of the damages and request replacement."
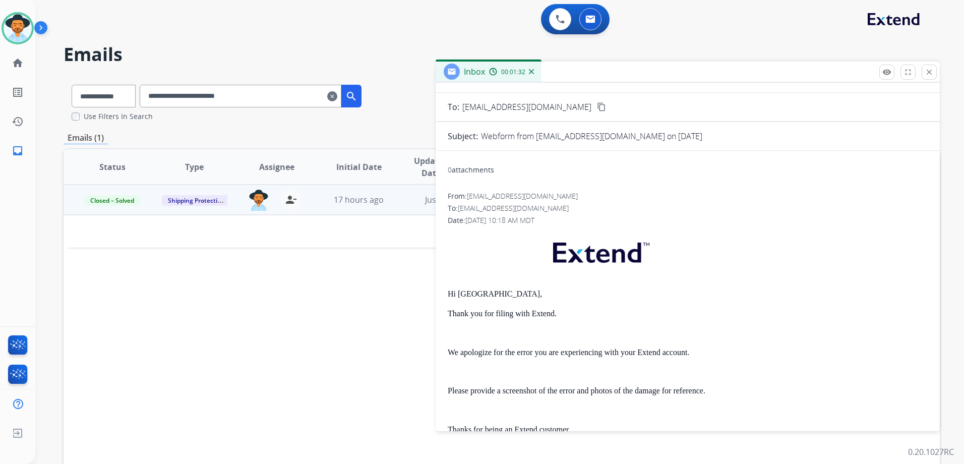
scroll to position [0, 0]
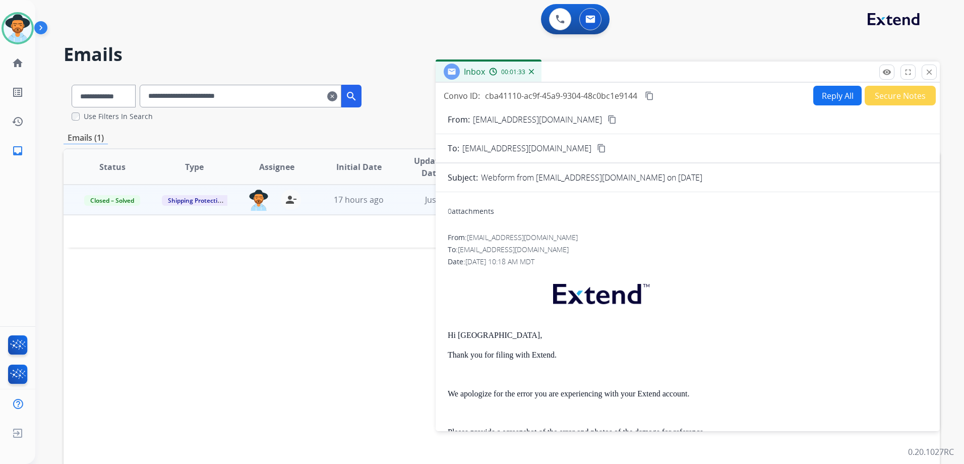
click at [654, 100] on button "content_copy" at bounding box center [649, 96] width 12 height 12
click at [926, 75] on mat-icon "close" at bounding box center [928, 72] width 9 height 9
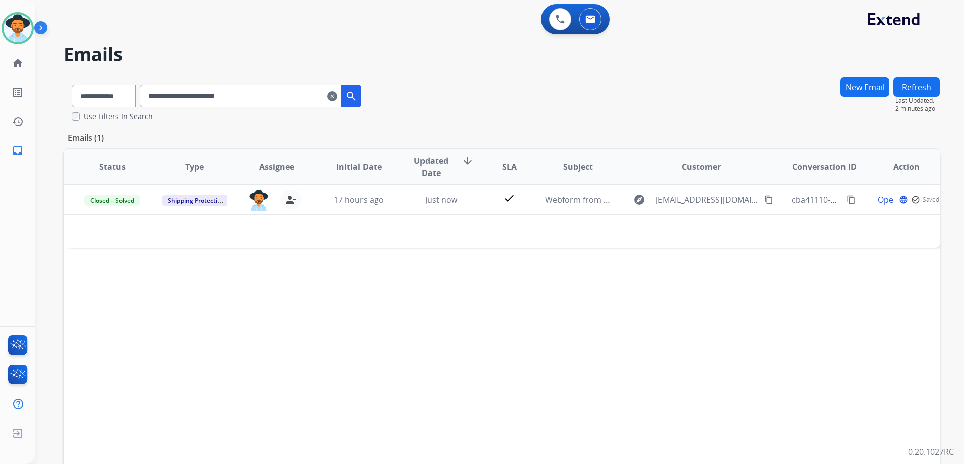
click at [337, 95] on mat-icon "clear" at bounding box center [332, 96] width 10 height 12
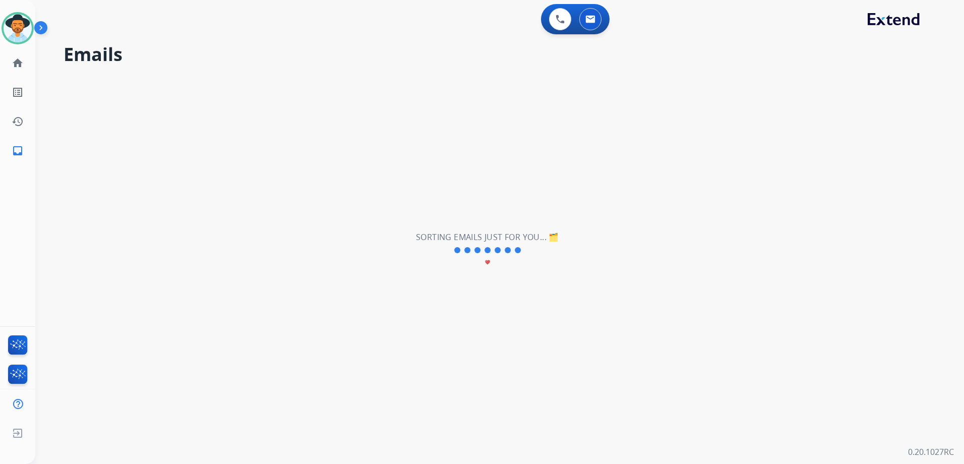
select select "**********"
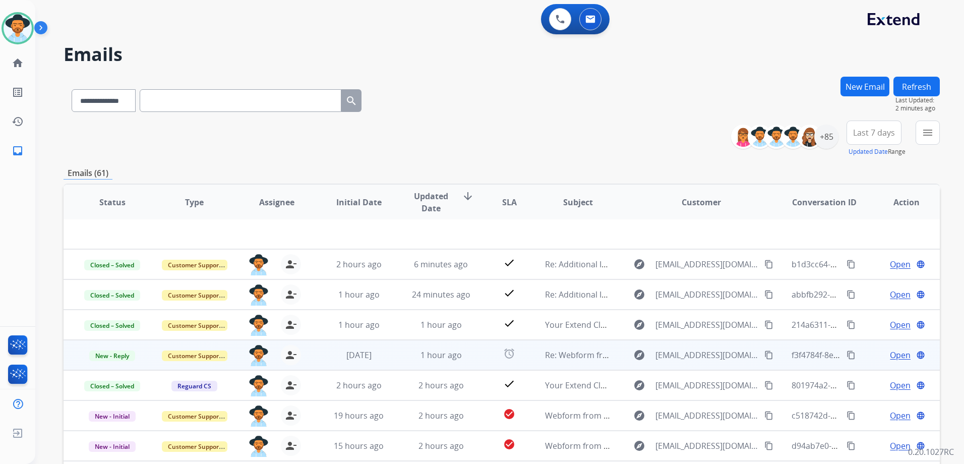
scroll to position [110, 0]
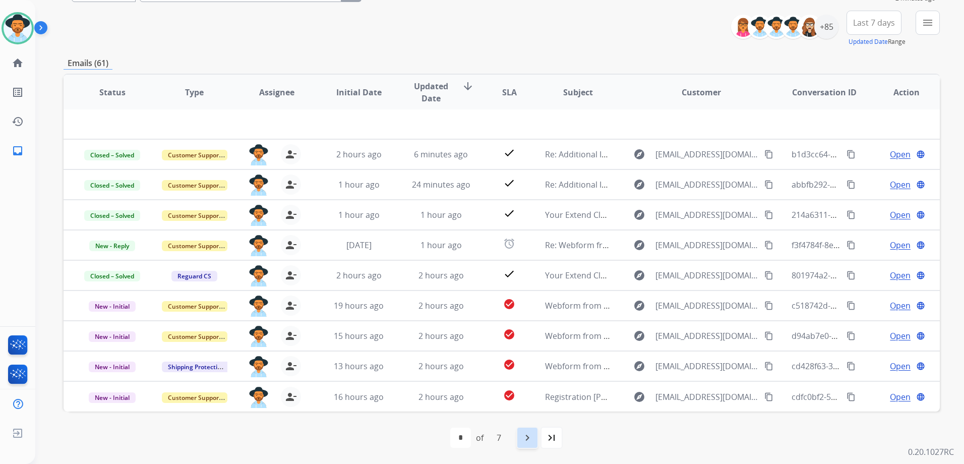
click at [534, 435] on div "navigate_next" at bounding box center [527, 437] width 22 height 22
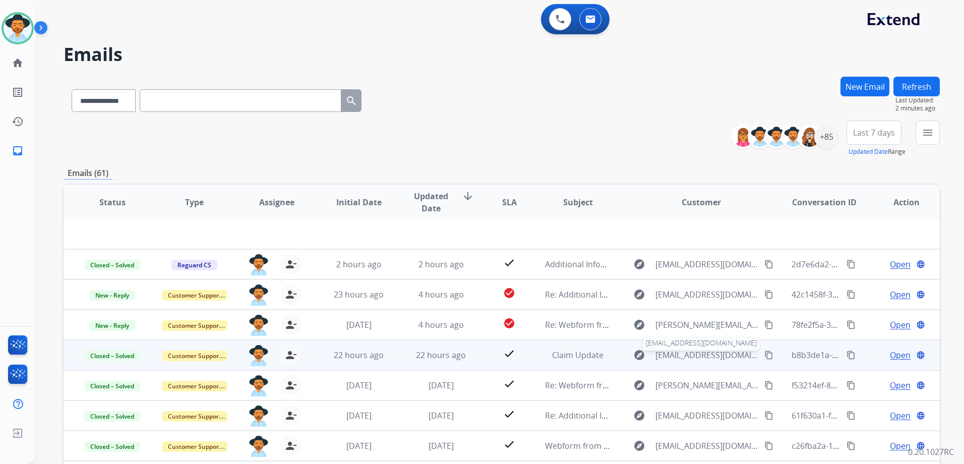
scroll to position [0, 0]
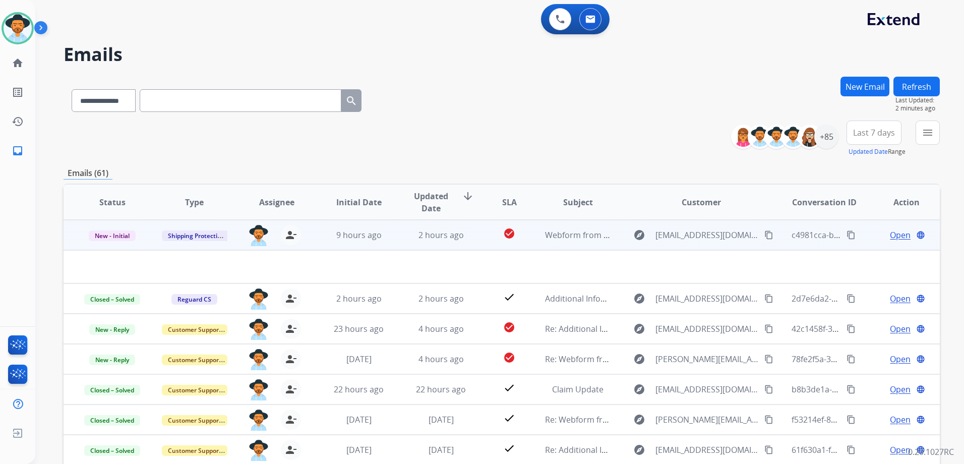
click at [892, 230] on span "Open" at bounding box center [900, 235] width 21 height 12
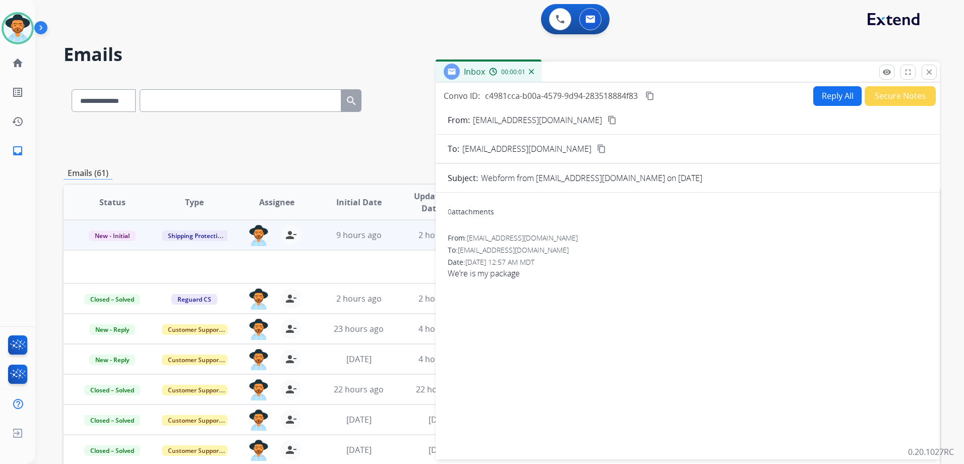
click at [607, 119] on mat-icon "content_copy" at bounding box center [611, 119] width 9 height 9
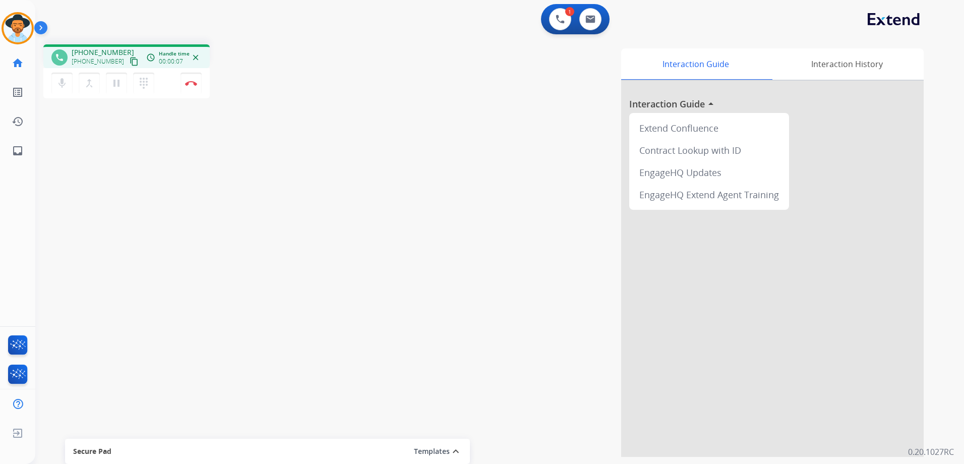
drag, startPoint x: 126, startPoint y: 60, endPoint x: 160, endPoint y: 61, distance: 34.3
click at [130, 60] on mat-icon "content_copy" at bounding box center [134, 61] width 9 height 9
click at [197, 90] on button "Disconnect" at bounding box center [190, 83] width 21 height 21
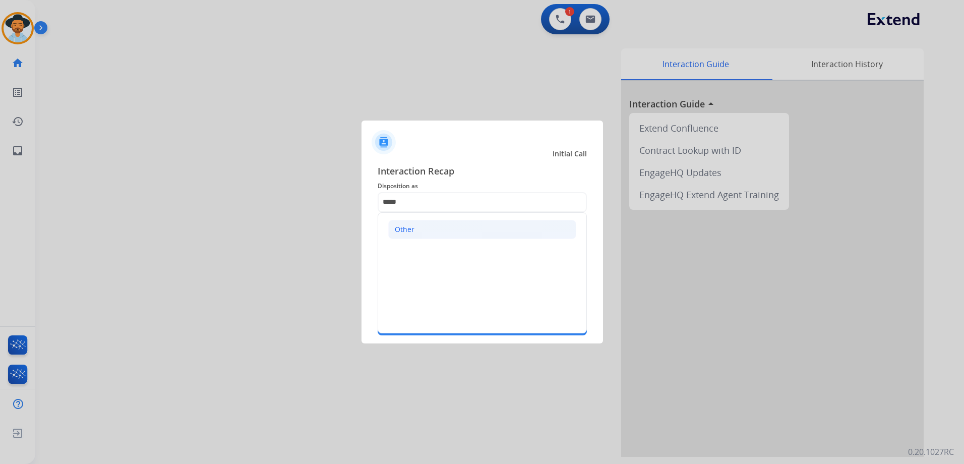
click at [445, 229] on li "Other" at bounding box center [482, 229] width 188 height 19
type input "*****"
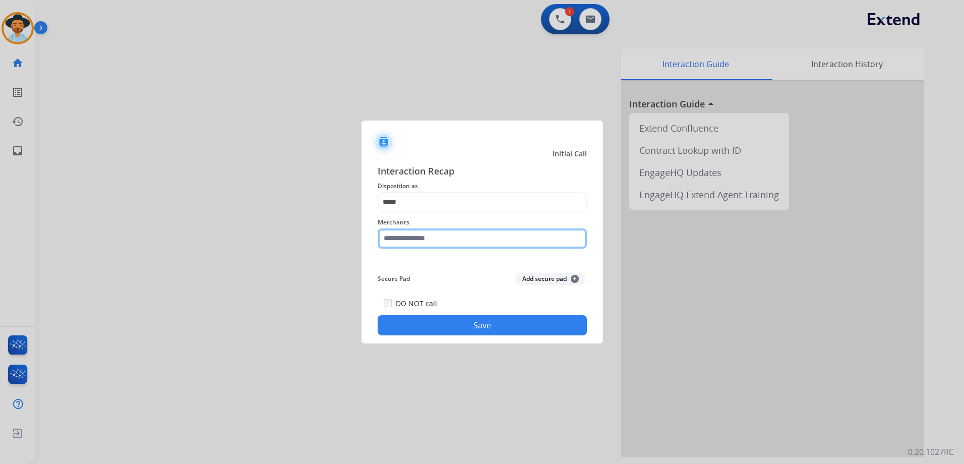
click at [425, 240] on input "text" at bounding box center [482, 238] width 209 height 20
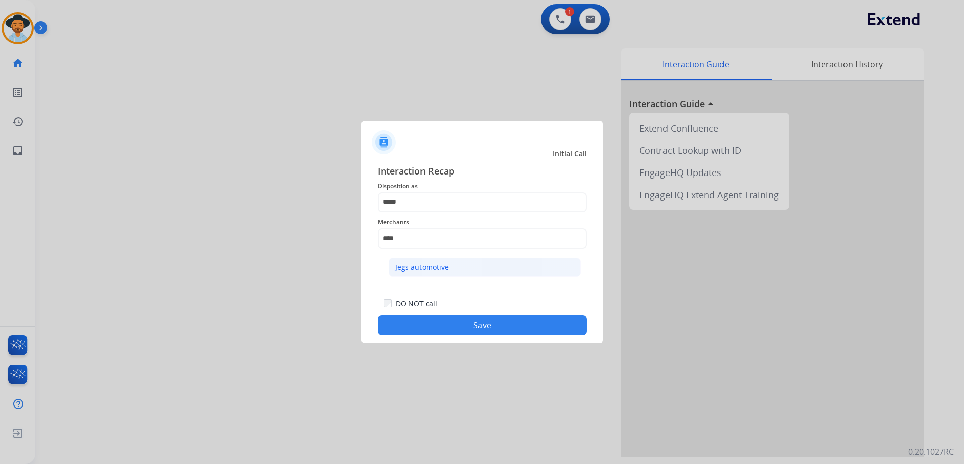
click at [465, 275] on li "Jegs automotive" at bounding box center [485, 267] width 192 height 19
type input "**********"
click at [506, 325] on button "Save" at bounding box center [482, 325] width 209 height 20
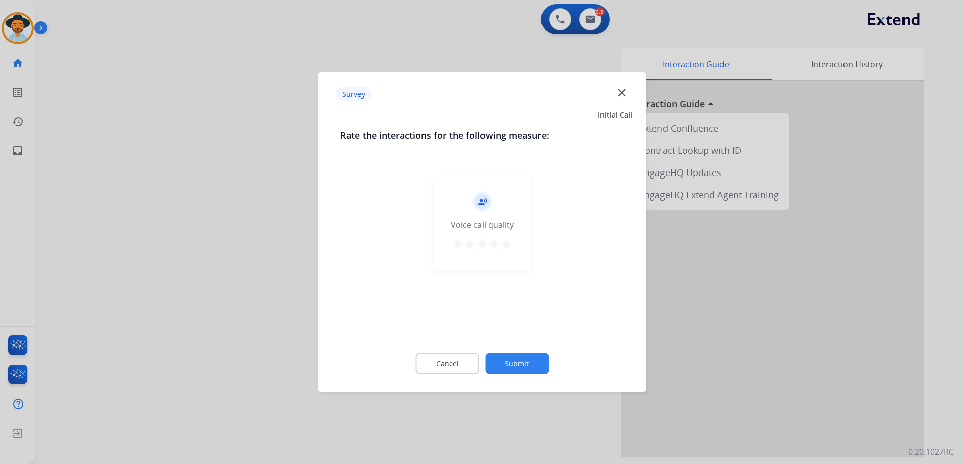
click at [504, 242] on mat-icon "star" at bounding box center [506, 244] width 12 height 12
click at [537, 363] on button "Submit" at bounding box center [517, 363] width 64 height 21
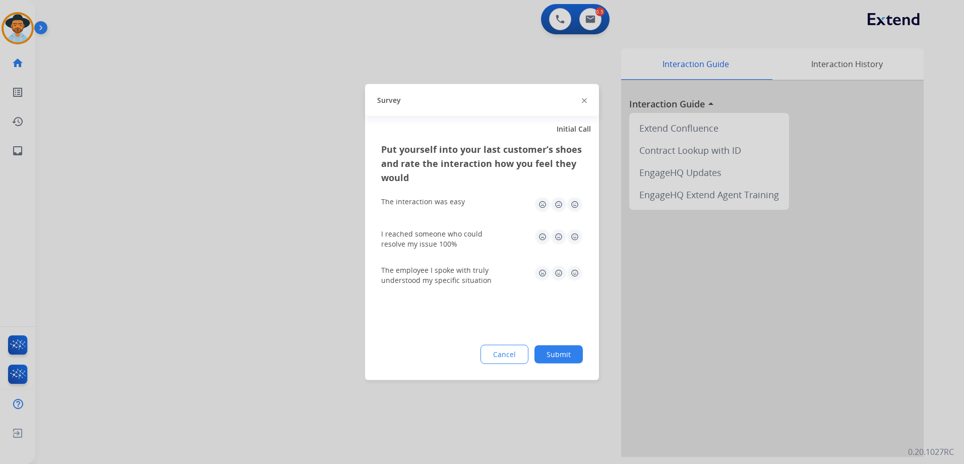
click at [580, 200] on img at bounding box center [575, 205] width 16 height 16
click at [574, 237] on img at bounding box center [575, 237] width 16 height 16
click at [573, 274] on img at bounding box center [575, 273] width 16 height 16
click at [563, 352] on button "Submit" at bounding box center [558, 354] width 48 height 18
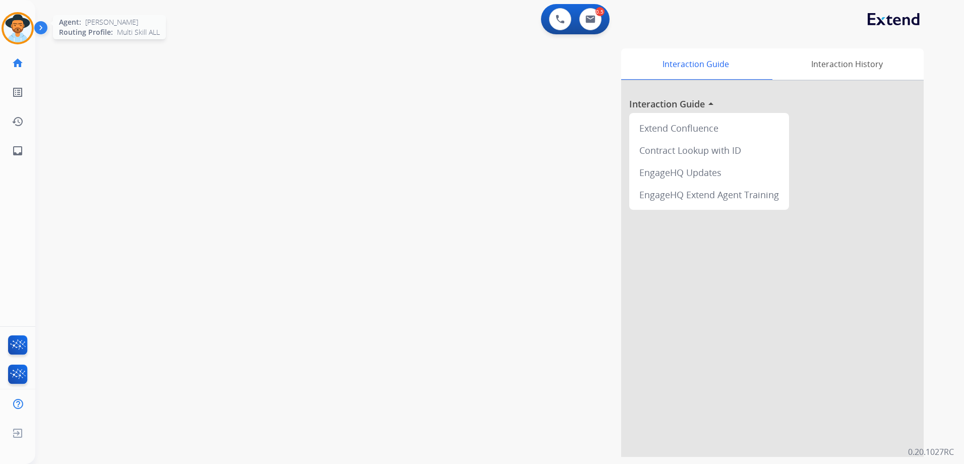
click at [19, 22] on img at bounding box center [18, 28] width 28 height 28
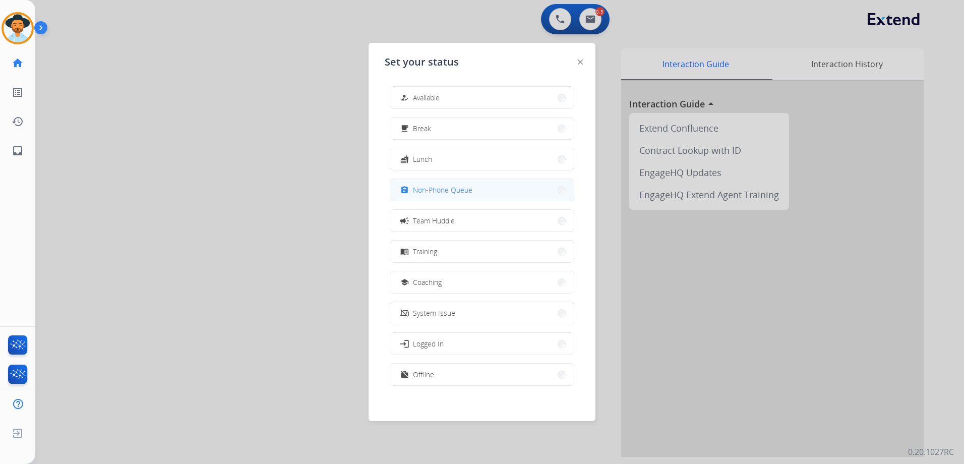
click at [459, 189] on span "Non-Phone Queue" at bounding box center [442, 189] width 59 height 11
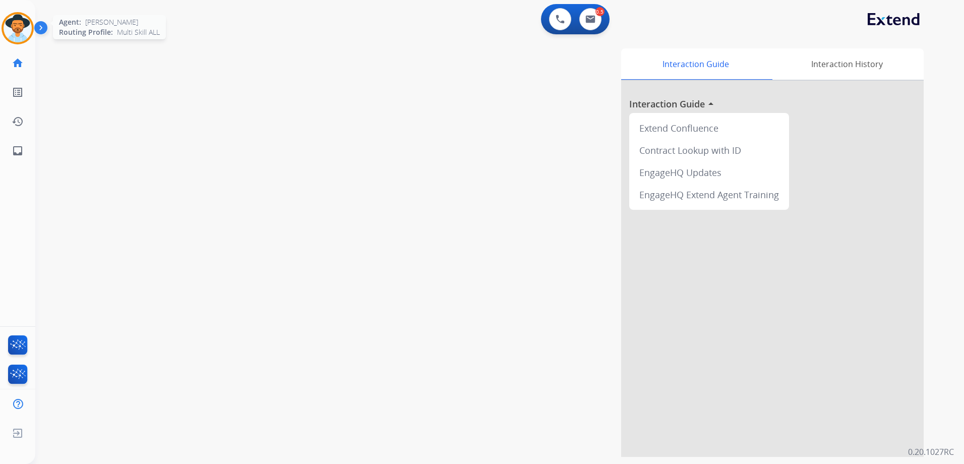
click at [23, 25] on img at bounding box center [18, 28] width 28 height 28
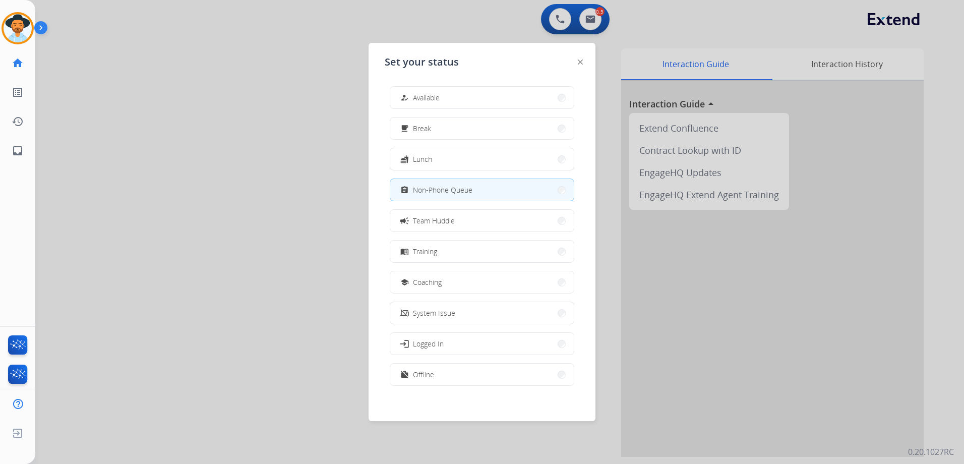
click at [140, 90] on div at bounding box center [482, 232] width 964 height 464
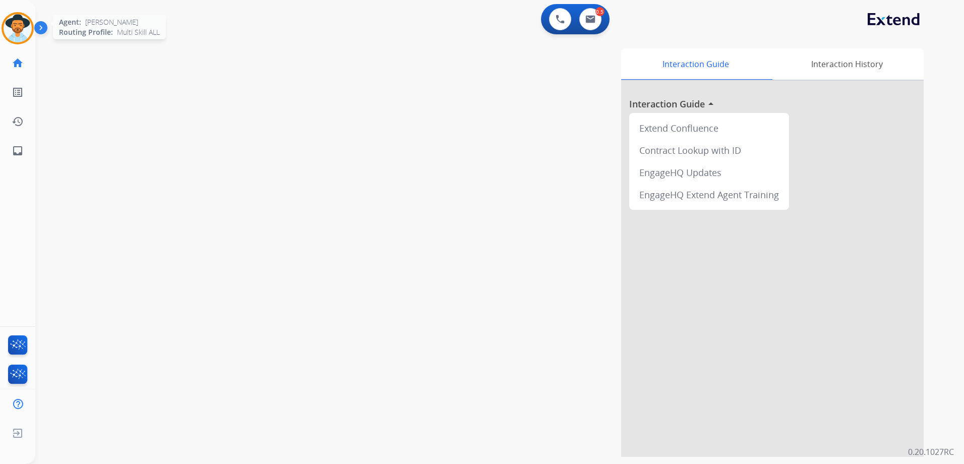
click at [12, 30] on img at bounding box center [18, 28] width 28 height 28
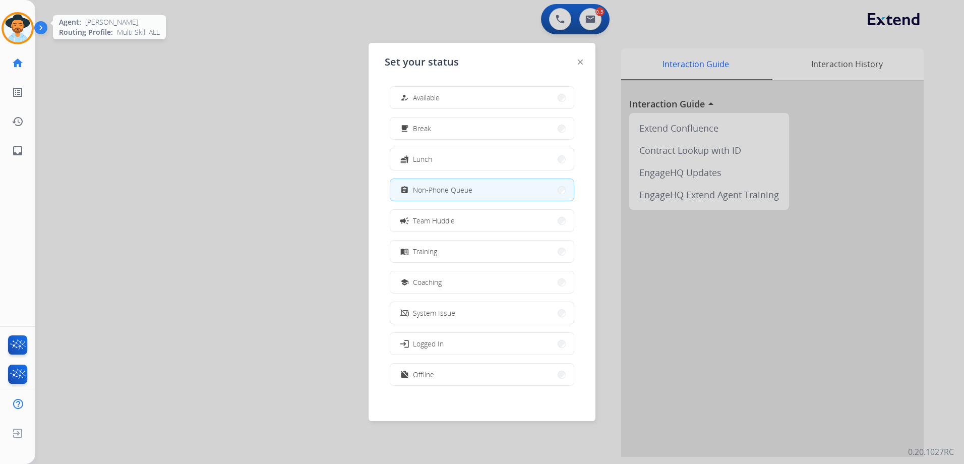
click at [12, 30] on img at bounding box center [18, 28] width 28 height 28
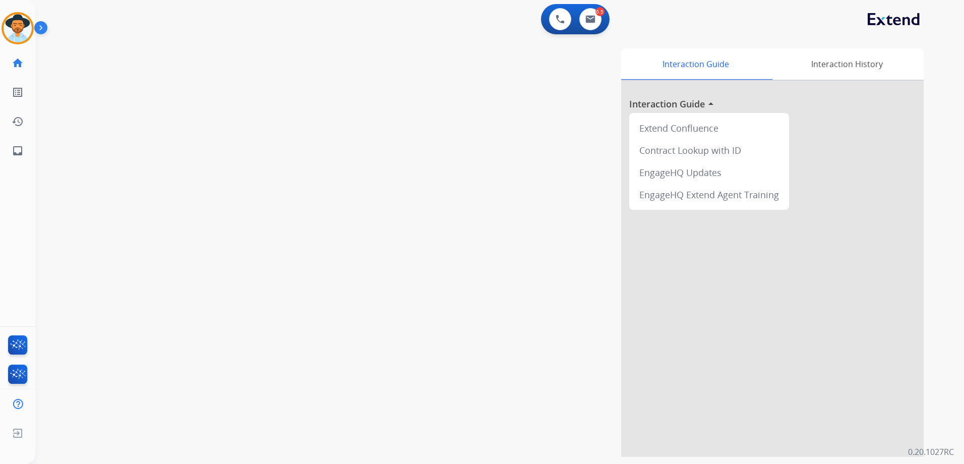
click at [240, 105] on div "swap_horiz Break voice bridge close_fullscreen Connect 3-Way Call merge_type Se…" at bounding box center [487, 246] width 904 height 420
drag, startPoint x: 20, startPoint y: 32, endPoint x: 46, endPoint y: 38, distance: 26.9
click at [20, 32] on img at bounding box center [18, 28] width 28 height 28
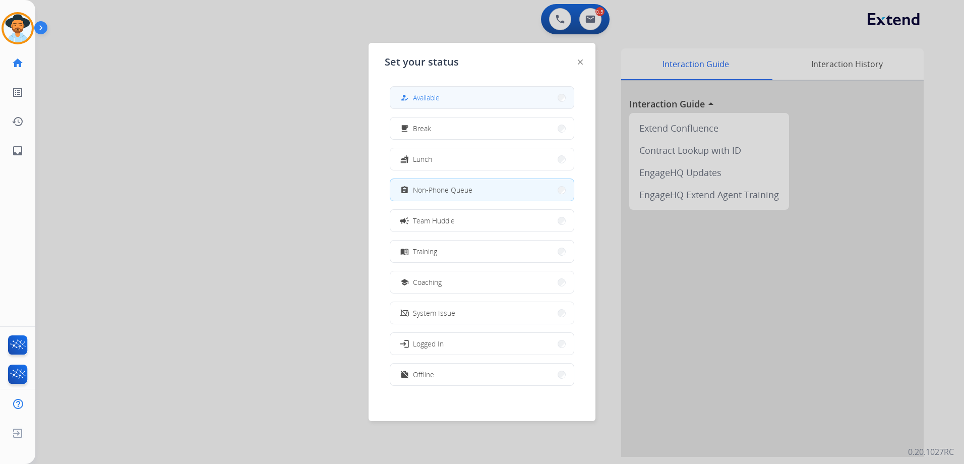
click at [426, 95] on span "Available" at bounding box center [426, 97] width 27 height 11
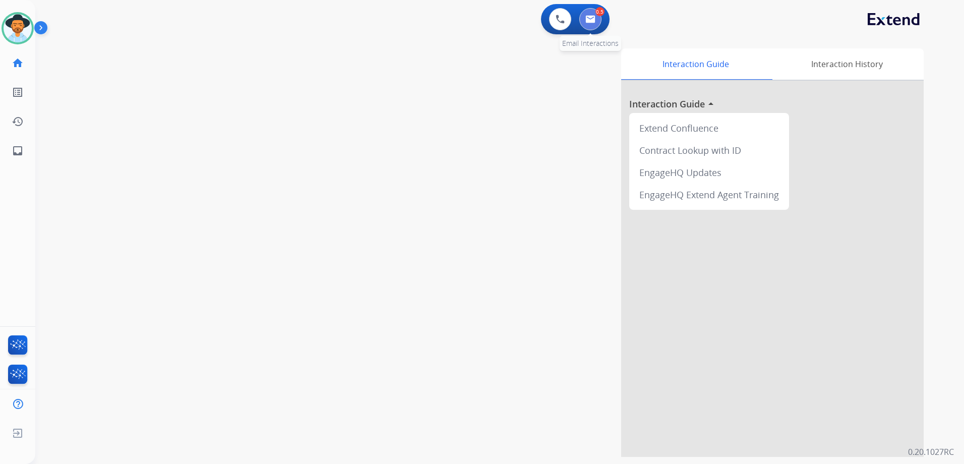
click at [588, 20] on img at bounding box center [590, 19] width 10 height 8
select select "**********"
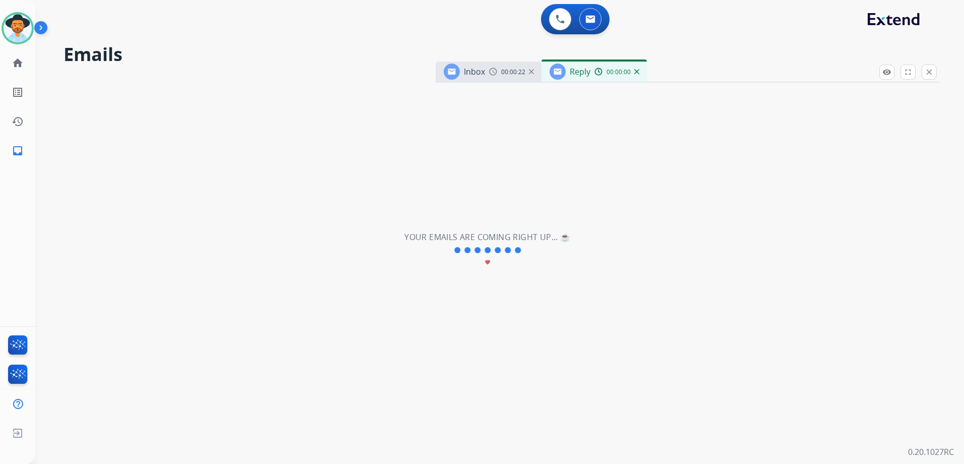
select select "**********"
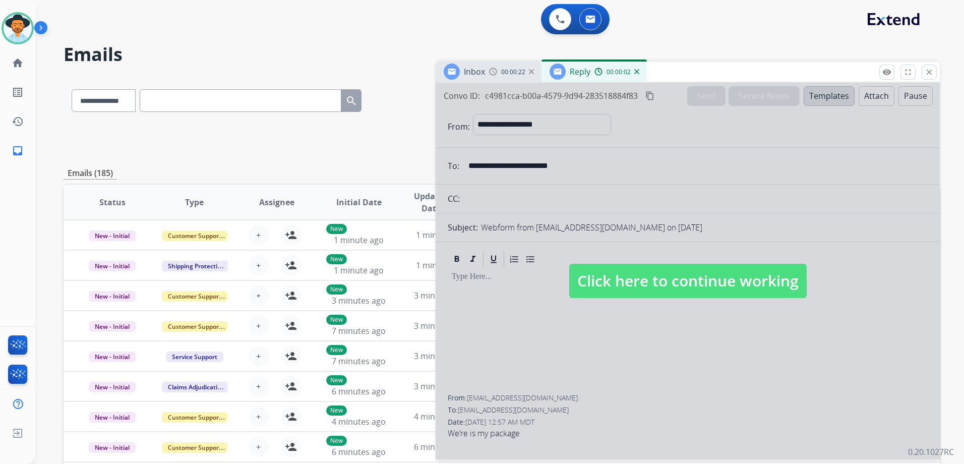
click at [707, 267] on span "Click here to continue working" at bounding box center [687, 281] width 237 height 34
select select
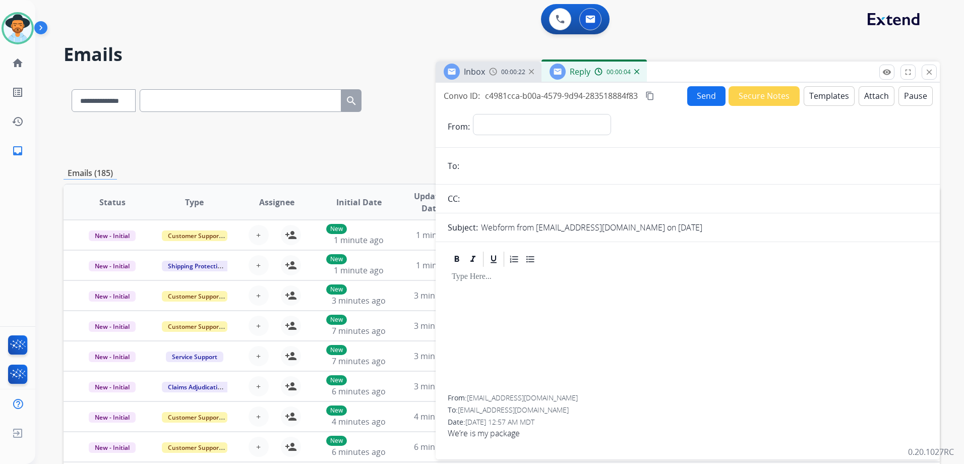
click at [635, 72] on img at bounding box center [636, 71] width 5 height 5
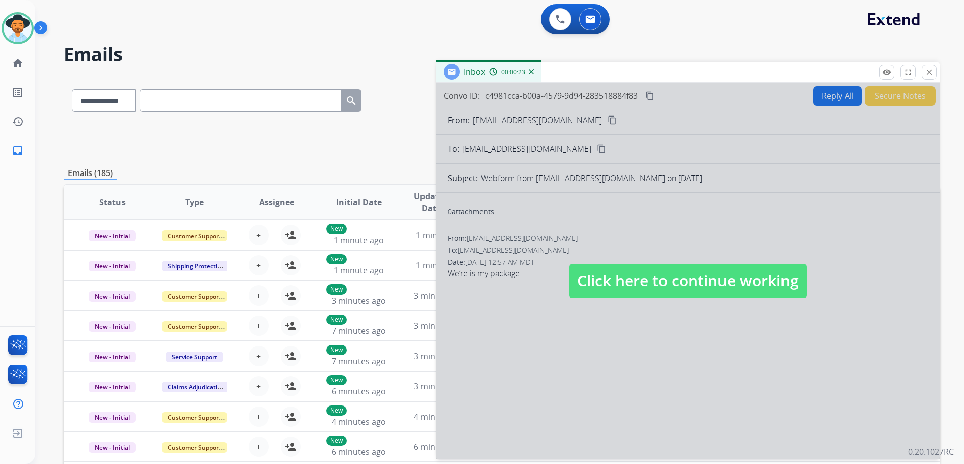
click at [532, 74] on img at bounding box center [531, 71] width 5 height 5
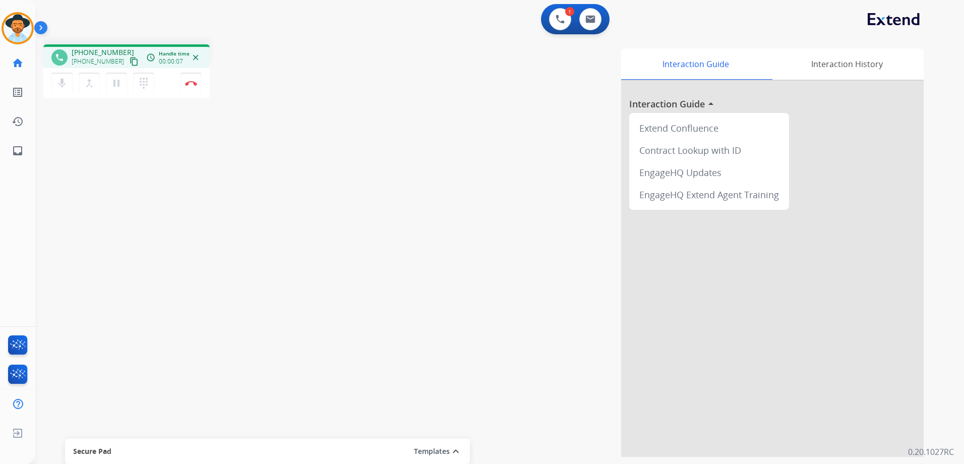
drag, startPoint x: 125, startPoint y: 59, endPoint x: 145, endPoint y: 60, distance: 19.7
click at [130, 59] on mat-icon "content_copy" at bounding box center [134, 61] width 9 height 9
click at [192, 93] on button "Disconnect" at bounding box center [190, 83] width 21 height 21
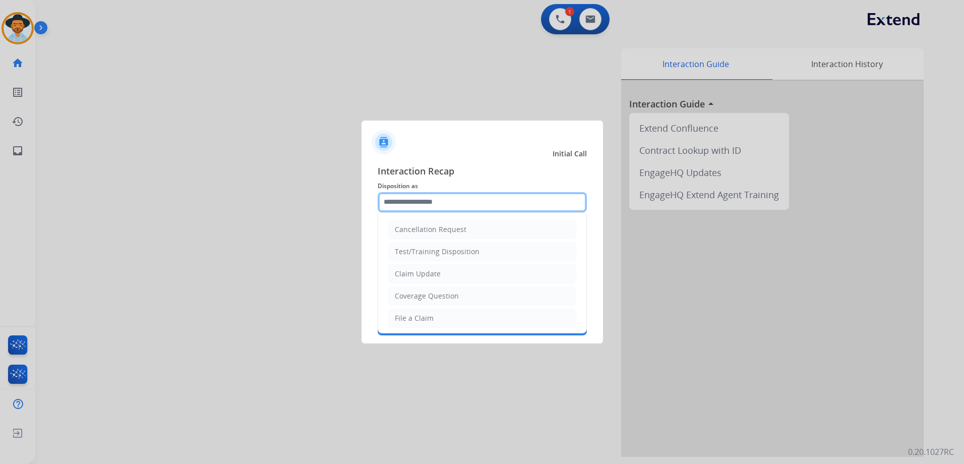
click at [463, 202] on input "text" at bounding box center [482, 202] width 209 height 20
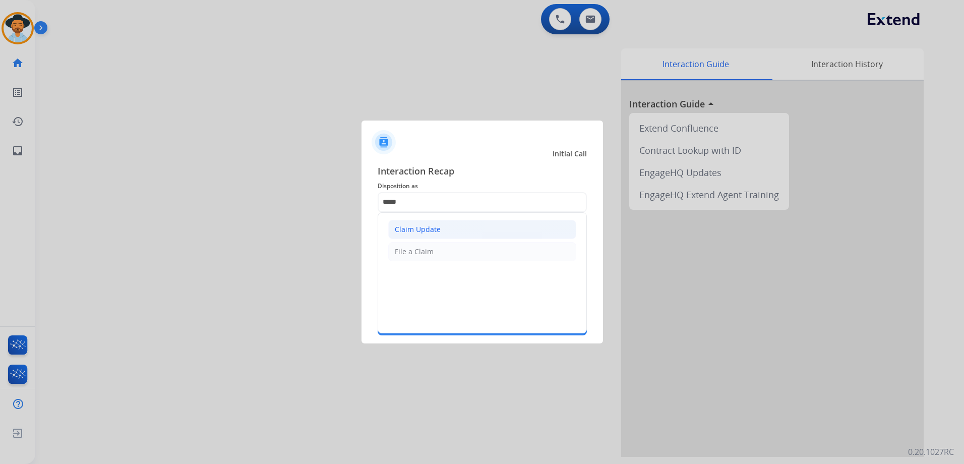
click at [477, 225] on li "Claim Update" at bounding box center [482, 229] width 188 height 19
type input "**********"
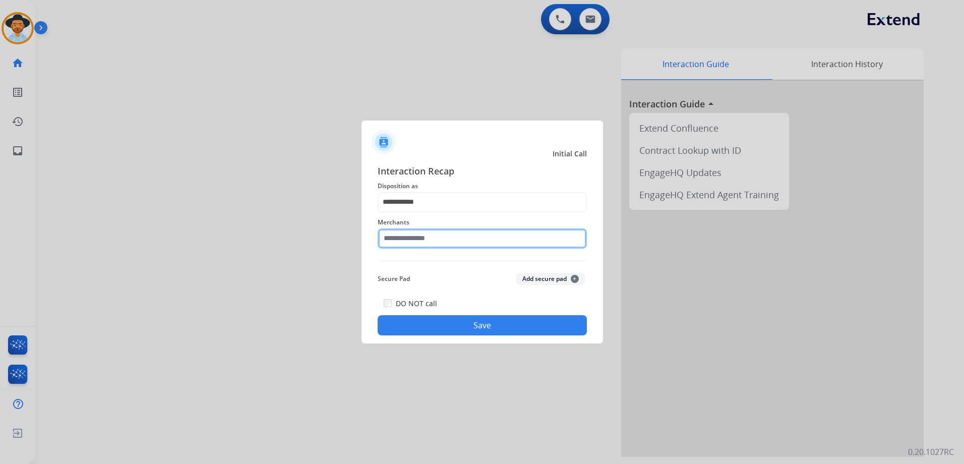
click at [456, 245] on input "text" at bounding box center [482, 238] width 209 height 20
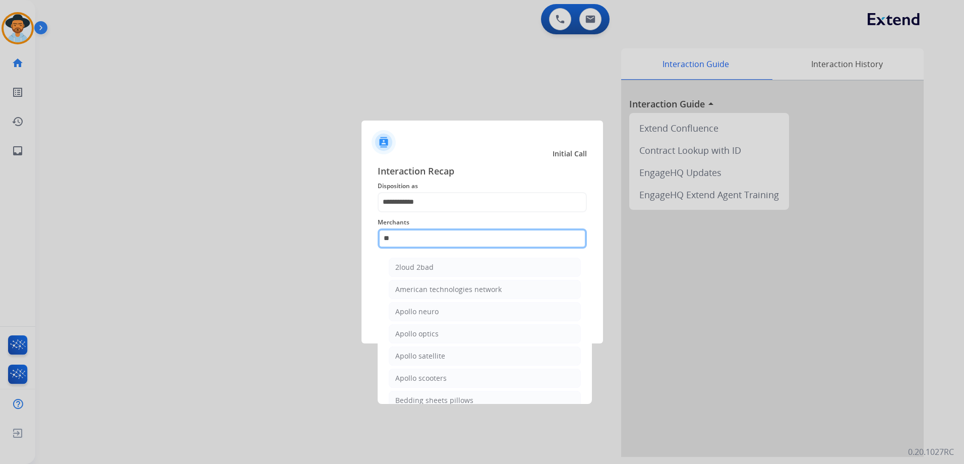
type input "*"
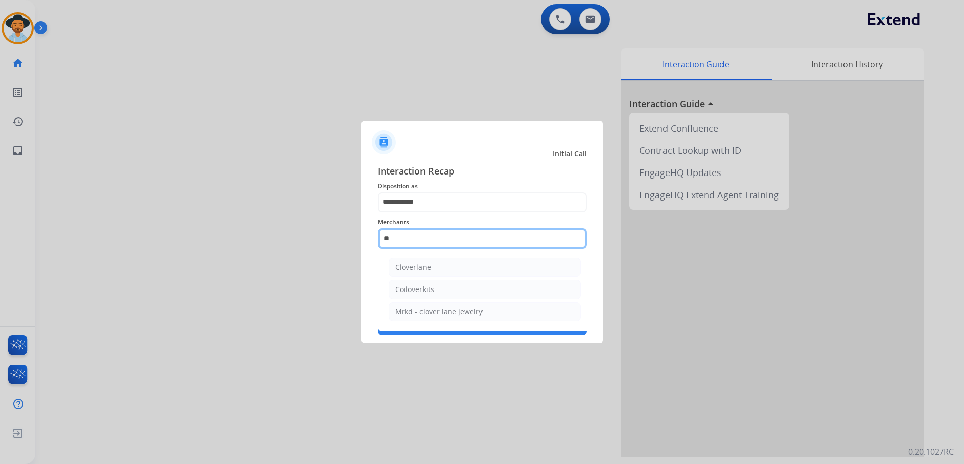
type input "*"
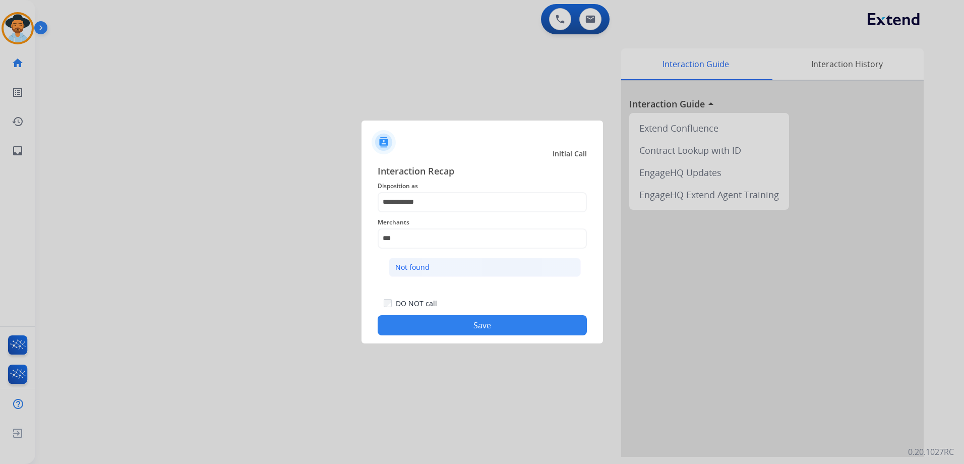
click at [429, 269] on li "Not found" at bounding box center [485, 267] width 192 height 19
type input "*********"
click at [513, 326] on button "Save" at bounding box center [482, 325] width 209 height 20
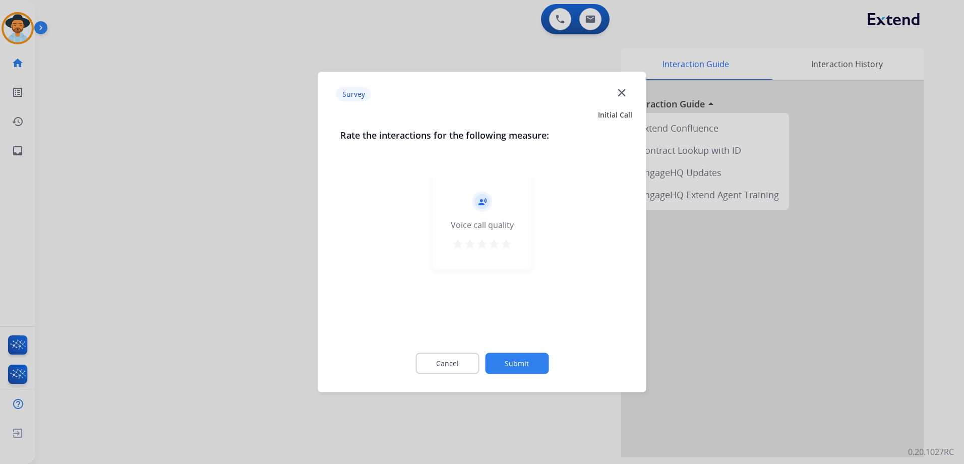
click at [508, 248] on mat-icon "star" at bounding box center [506, 244] width 12 height 12
click at [534, 363] on button "Submit" at bounding box center [517, 363] width 64 height 21
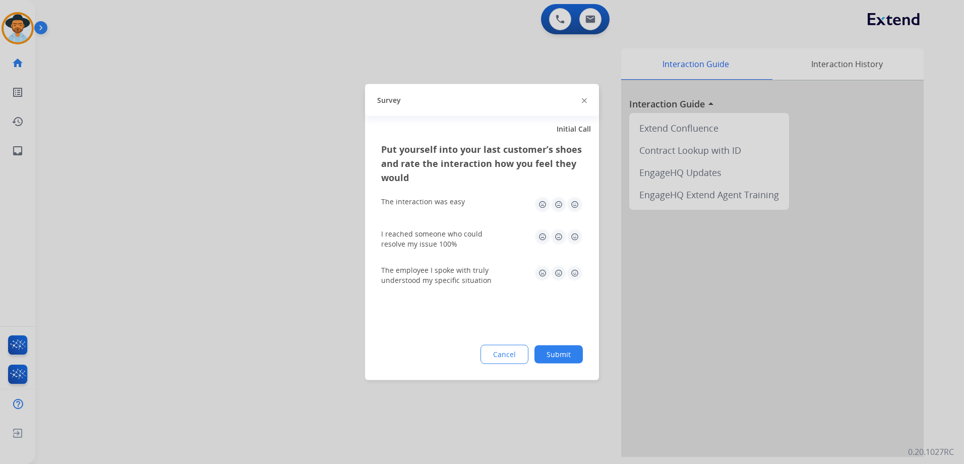
click at [573, 202] on img at bounding box center [575, 205] width 16 height 16
click at [574, 237] on img at bounding box center [575, 237] width 16 height 16
click at [578, 272] on img at bounding box center [575, 273] width 16 height 16
click at [569, 358] on button "Submit" at bounding box center [558, 354] width 48 height 18
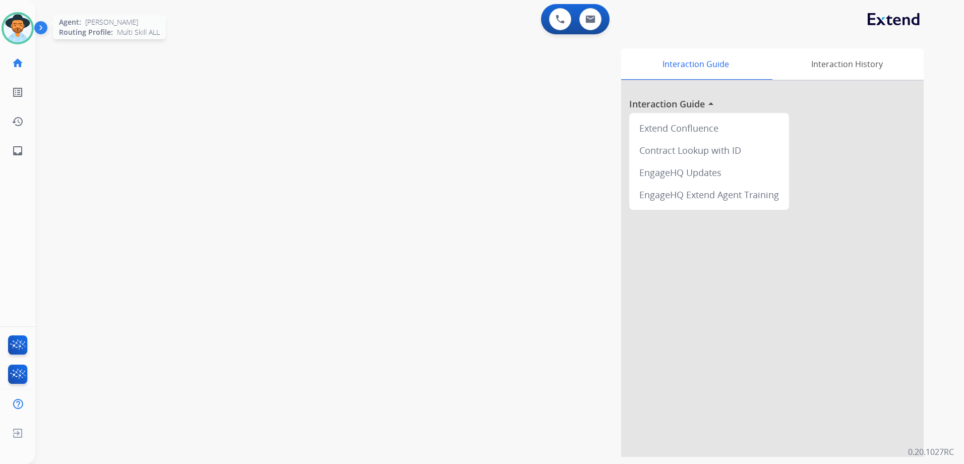
click at [27, 24] on img at bounding box center [18, 28] width 28 height 28
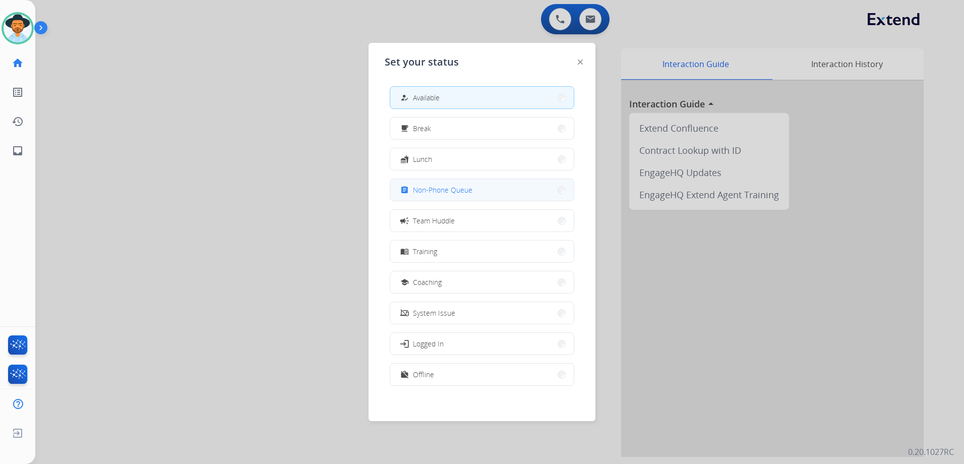
click at [491, 189] on button "assignment Non-Phone Queue" at bounding box center [481, 190] width 183 height 22
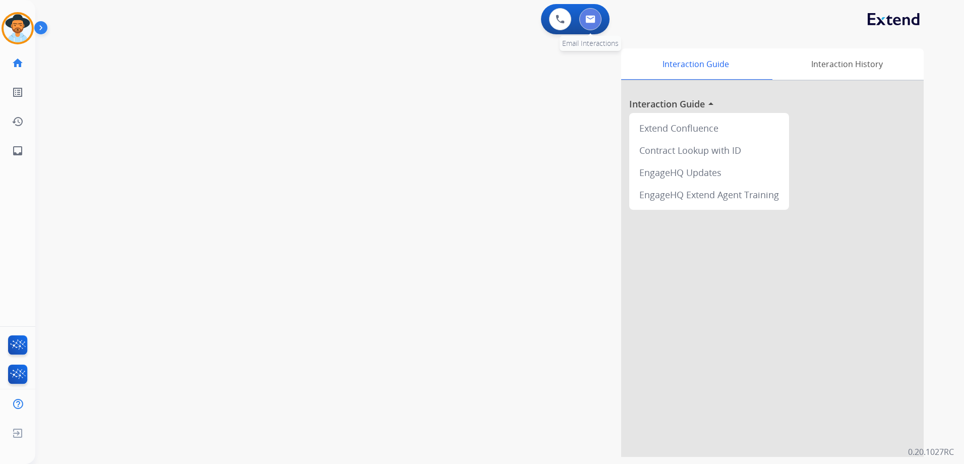
click at [599, 21] on button at bounding box center [590, 19] width 22 height 22
select select "**********"
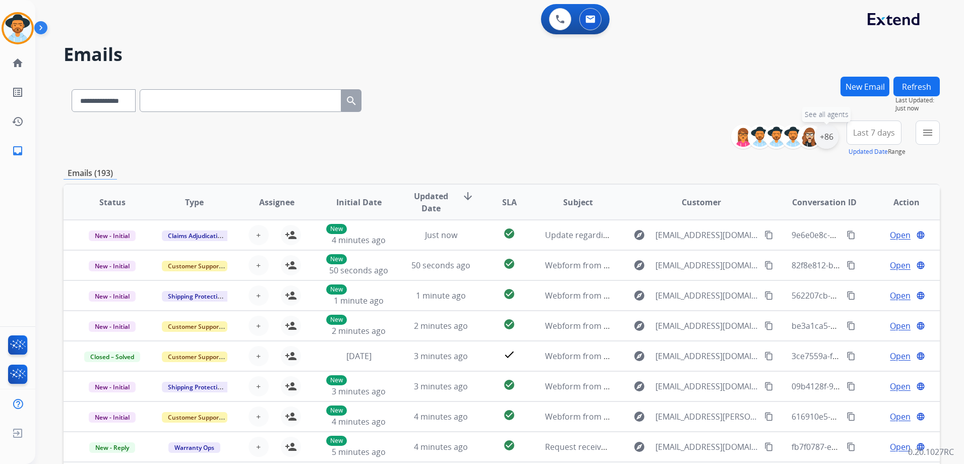
click at [828, 144] on div "+86" at bounding box center [826, 136] width 24 height 24
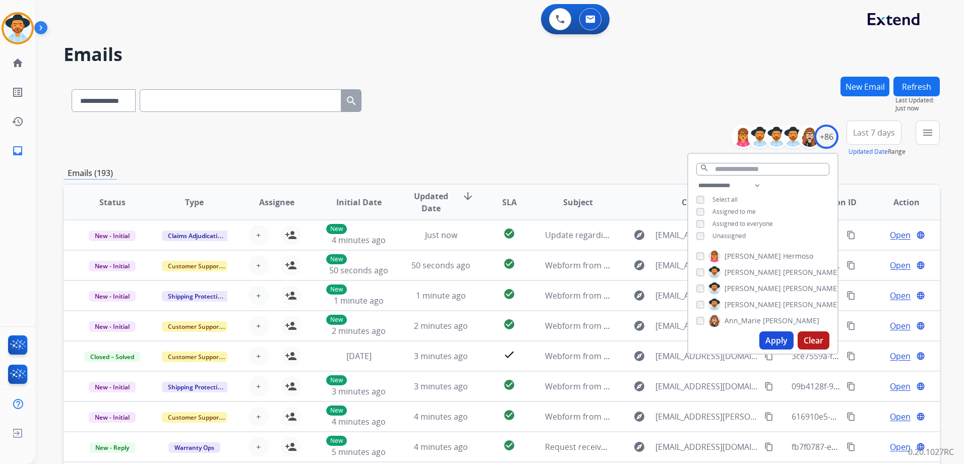
click at [730, 233] on span "Unassigned" at bounding box center [728, 235] width 33 height 9
click at [781, 340] on button "Apply" at bounding box center [776, 340] width 34 height 18
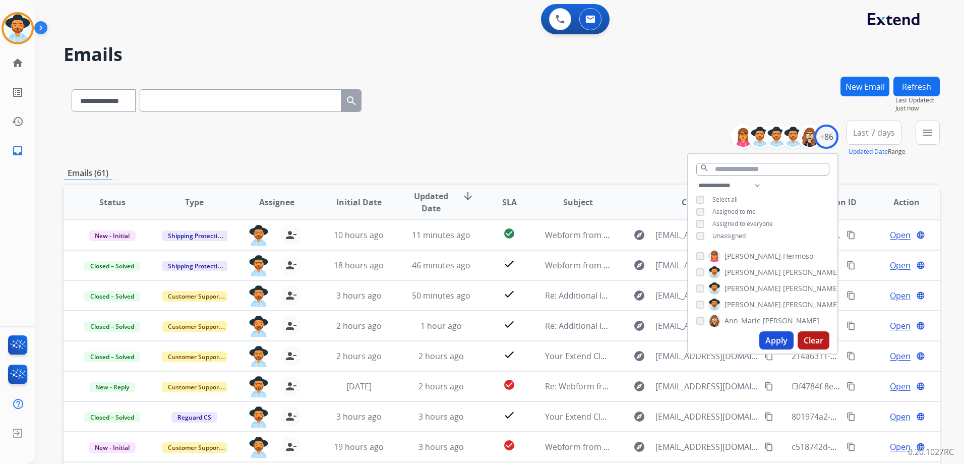
click at [630, 122] on div "**********" at bounding box center [502, 138] width 876 height 36
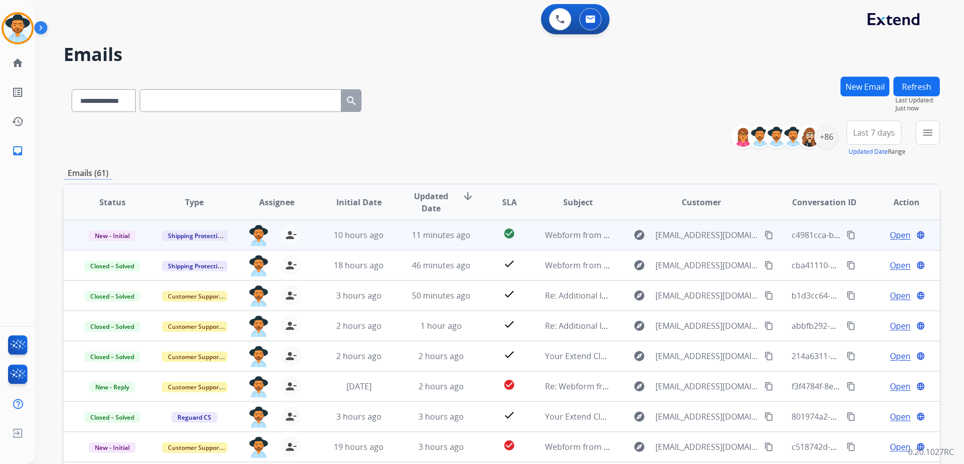
click at [860, 234] on td "Open language" at bounding box center [898, 235] width 82 height 30
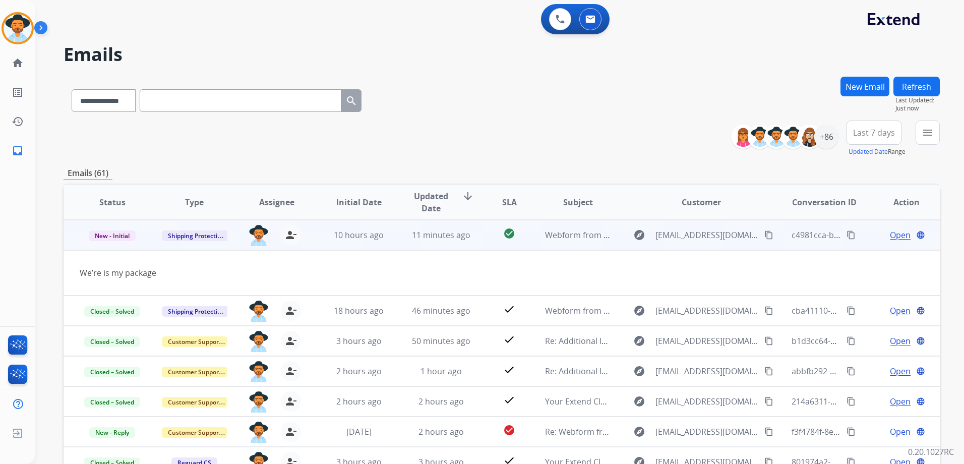
click at [860, 234] on td "Open language" at bounding box center [898, 235] width 82 height 30
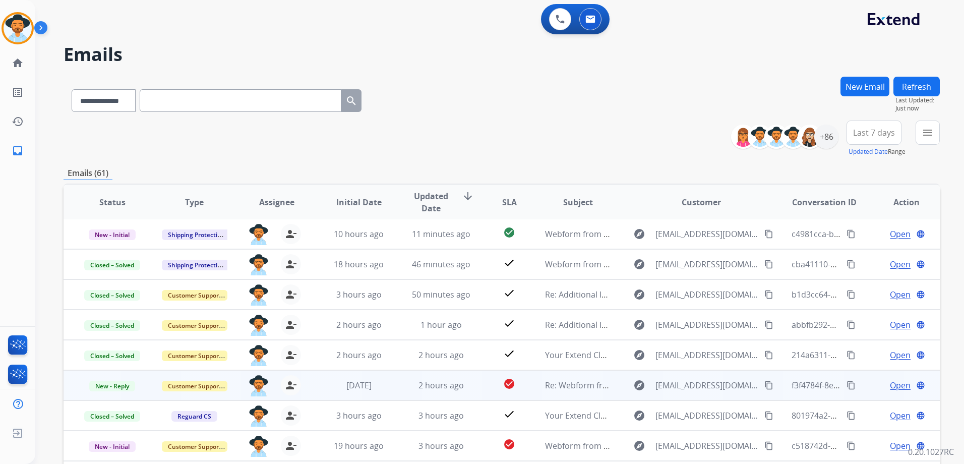
scroll to position [110, 0]
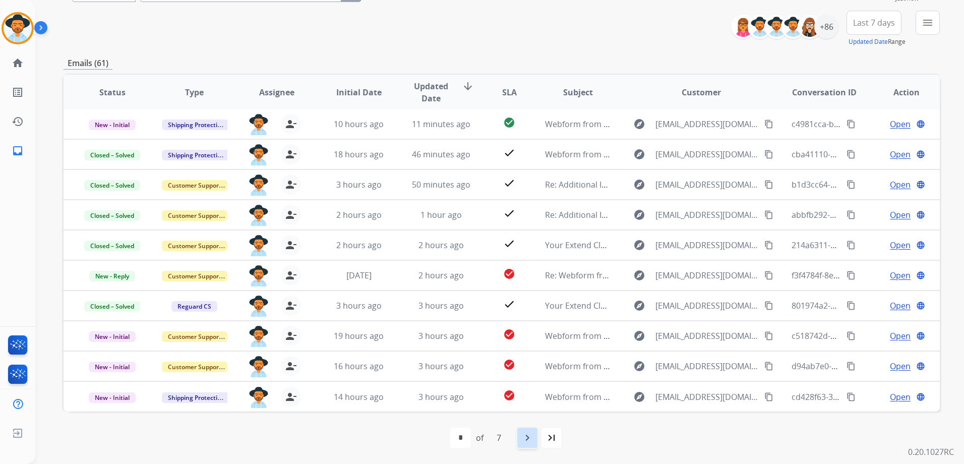
click at [525, 441] on mat-icon "navigate_next" at bounding box center [527, 437] width 12 height 12
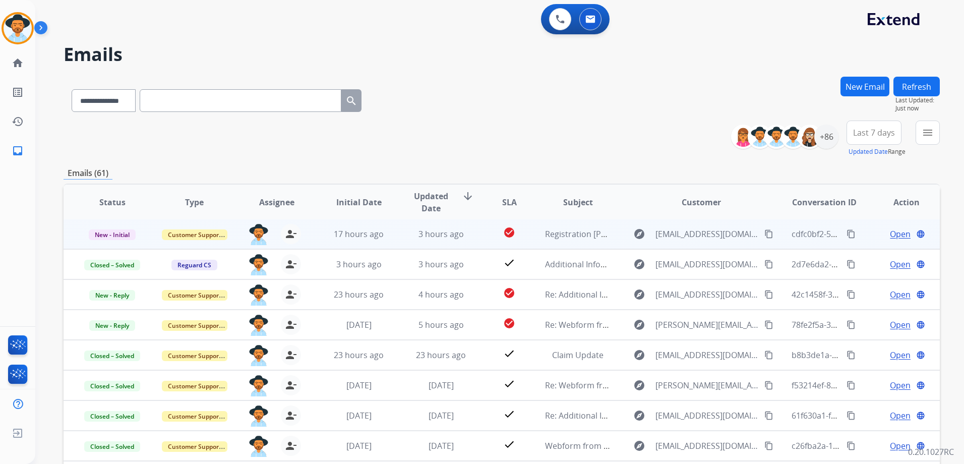
click at [864, 237] on td "Open language" at bounding box center [898, 234] width 82 height 30
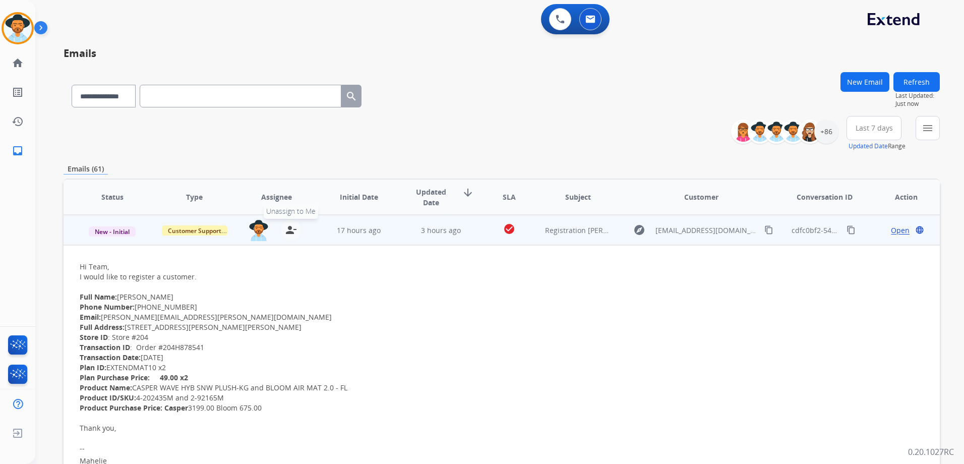
click at [287, 235] on mat-icon "person_remove" at bounding box center [291, 230] width 12 height 12
click at [190, 227] on span "Customer Support" at bounding box center [195, 230] width 66 height 11
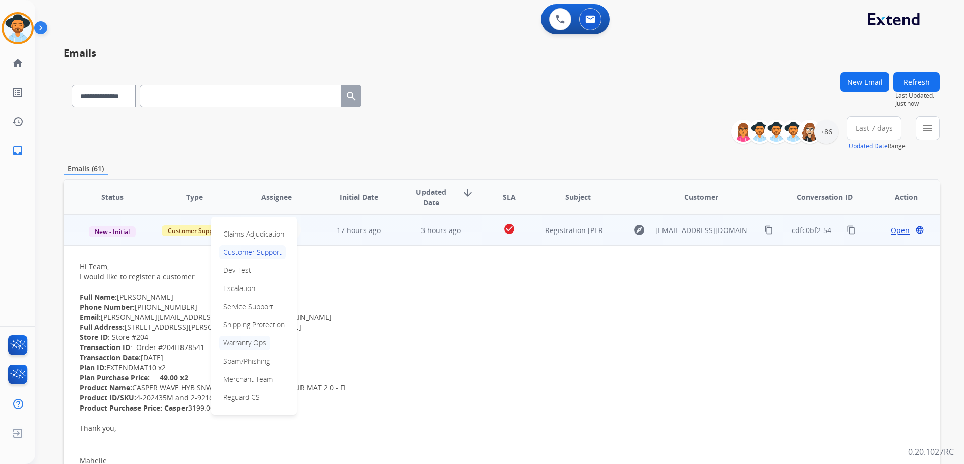
click at [256, 342] on p "Warranty Ops" at bounding box center [244, 343] width 51 height 14
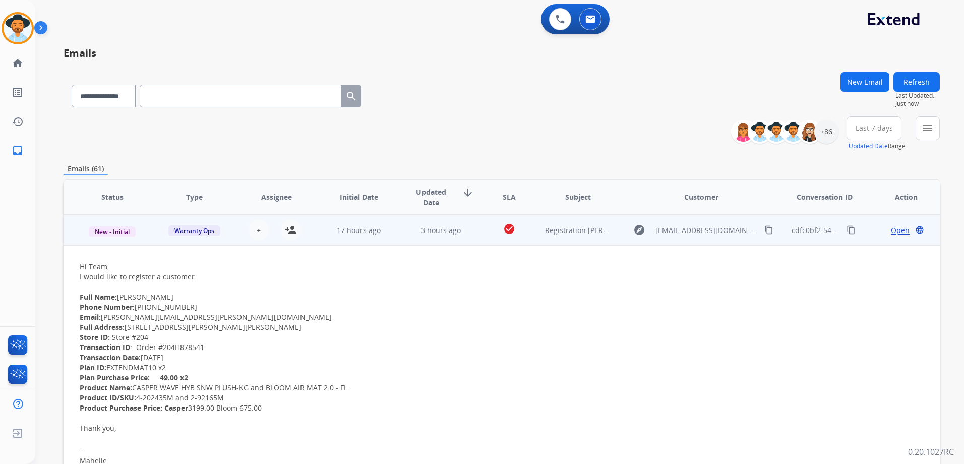
click at [863, 234] on td "Open language" at bounding box center [898, 230] width 82 height 30
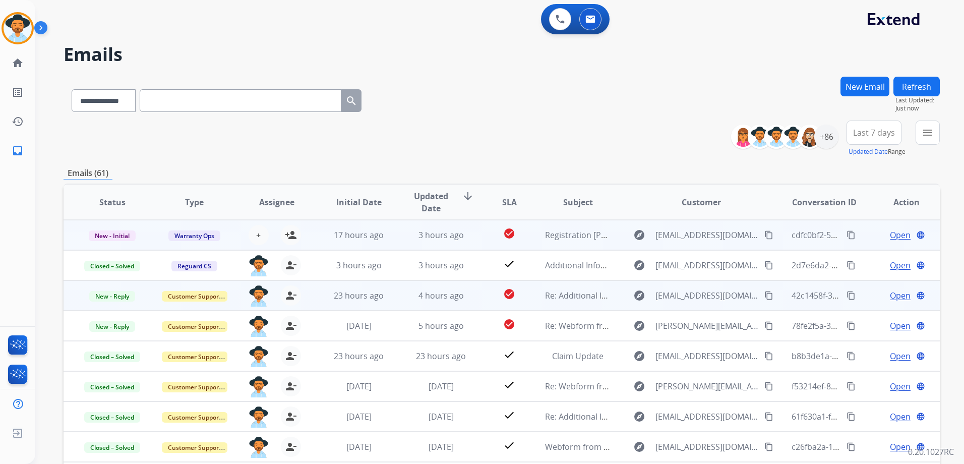
click at [861, 299] on td "Open language" at bounding box center [898, 295] width 82 height 30
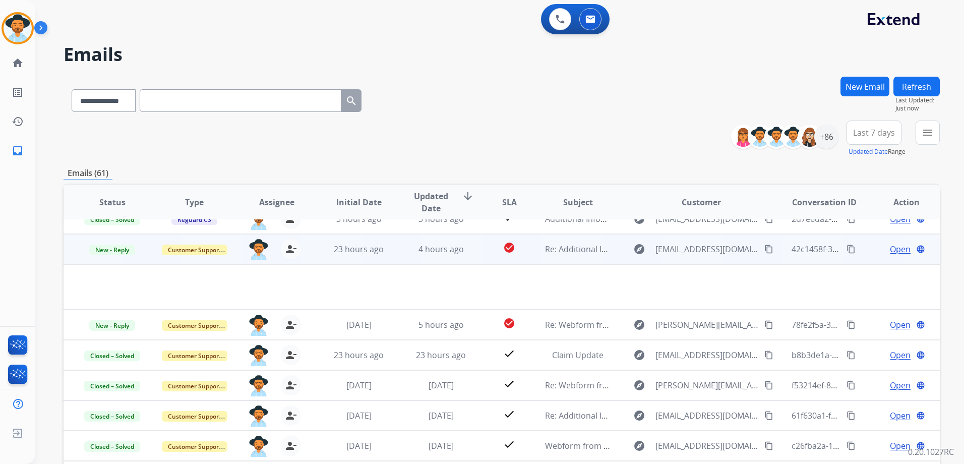
click at [863, 254] on td "Open language" at bounding box center [898, 249] width 82 height 30
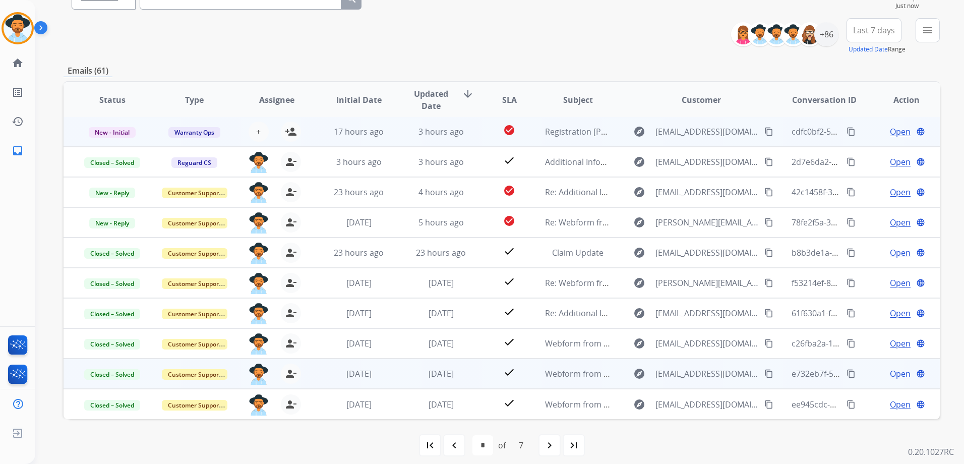
scroll to position [110, 0]
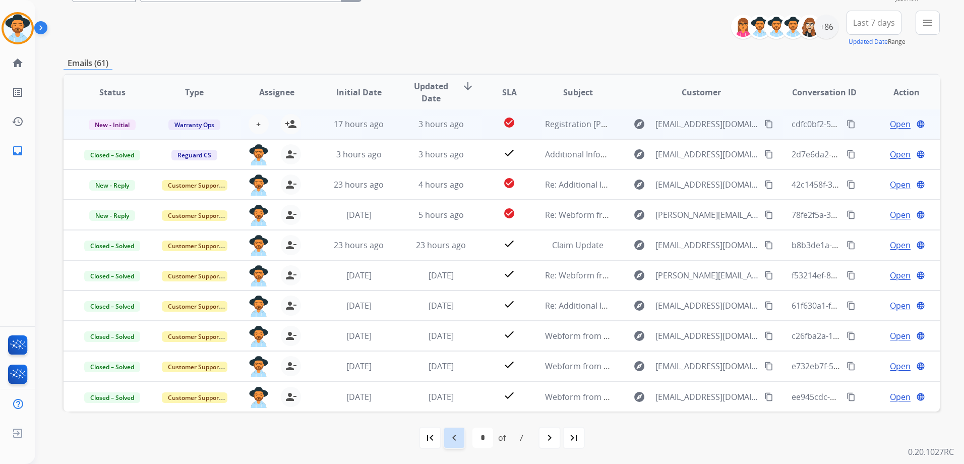
click at [460, 440] on div "navigate_before" at bounding box center [454, 437] width 22 height 22
select select "*"
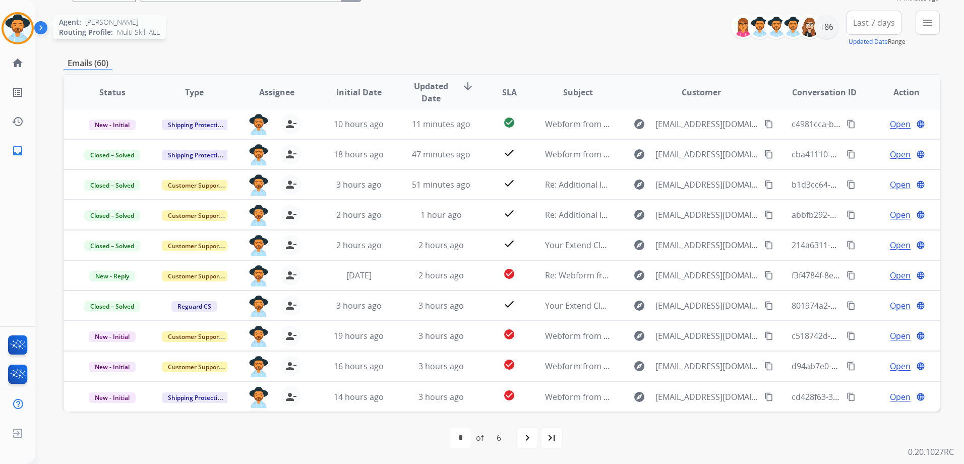
click at [14, 27] on img at bounding box center [18, 28] width 28 height 28
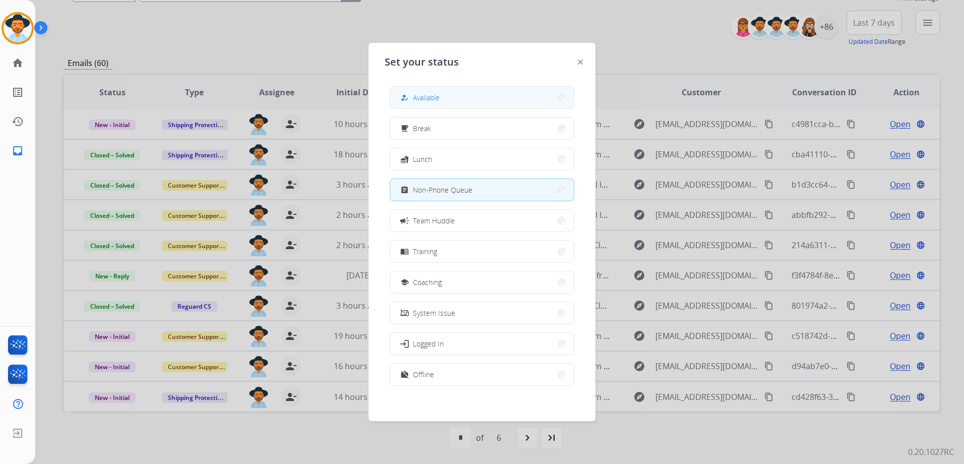
click at [465, 90] on button "how_to_reg Available" at bounding box center [481, 98] width 183 height 22
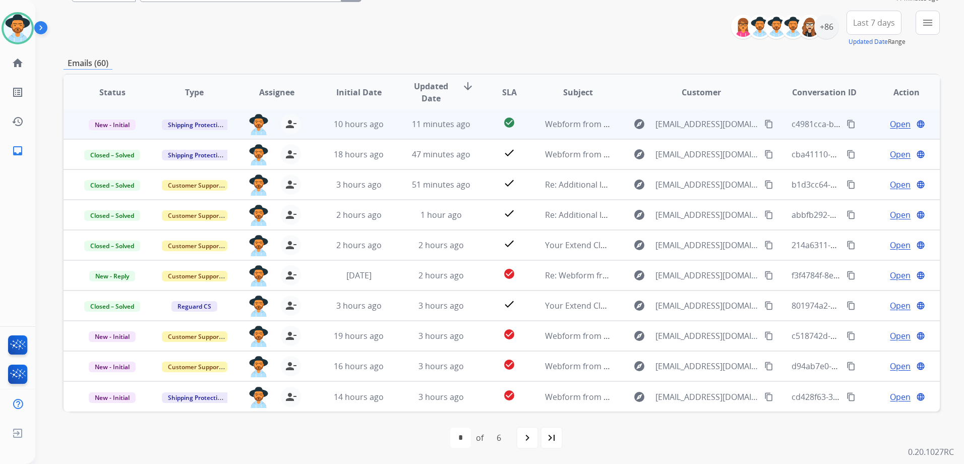
click at [862, 127] on td "Open language" at bounding box center [898, 124] width 82 height 30
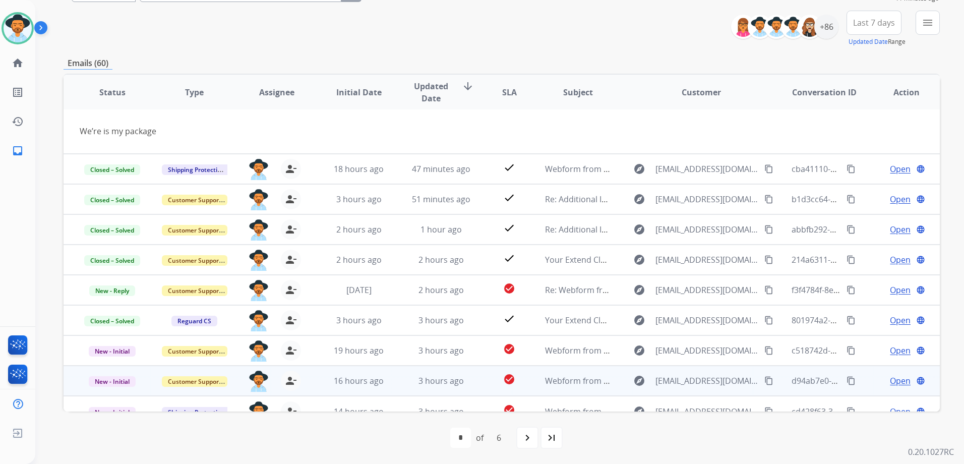
scroll to position [46, 0]
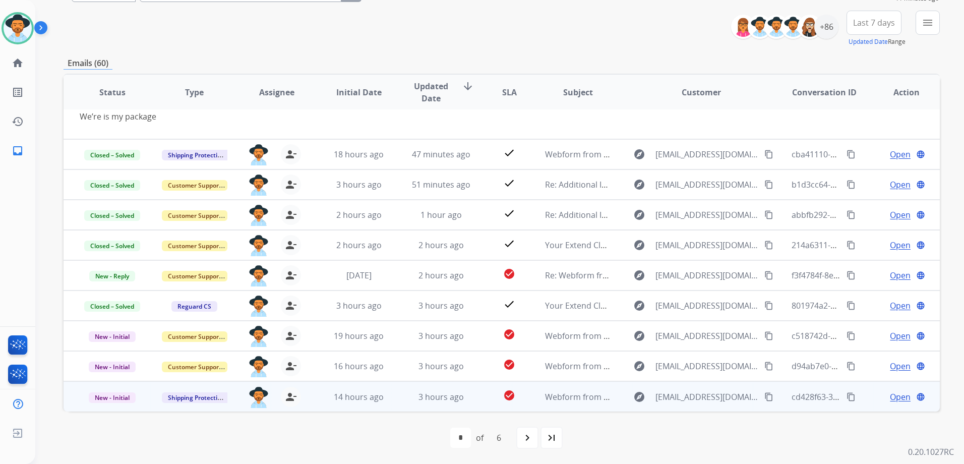
click at [890, 398] on span "Open" at bounding box center [900, 397] width 21 height 12
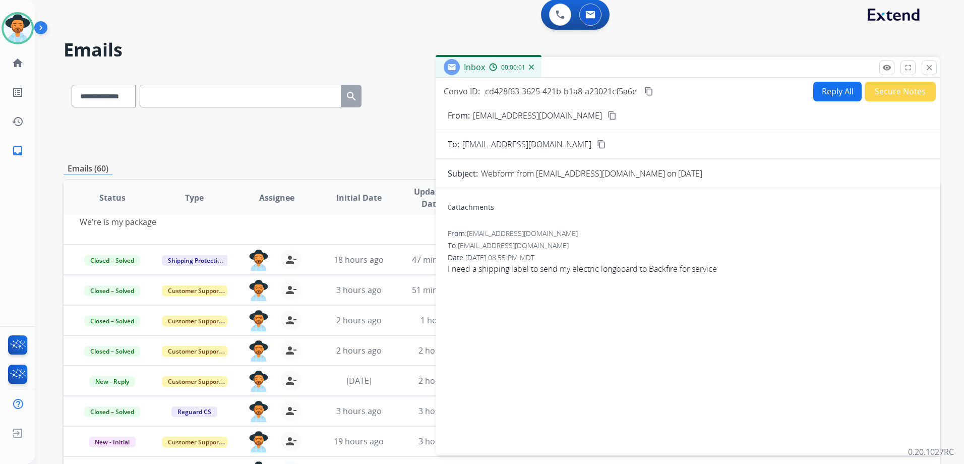
scroll to position [0, 0]
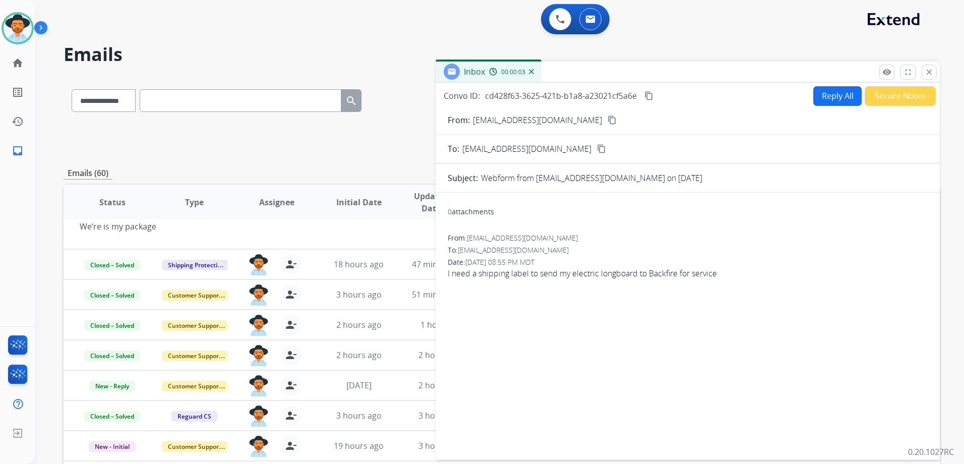
click at [607, 121] on mat-icon "content_copy" at bounding box center [611, 119] width 9 height 9
click at [820, 99] on button "Reply All" at bounding box center [837, 96] width 48 height 20
select select "**********"
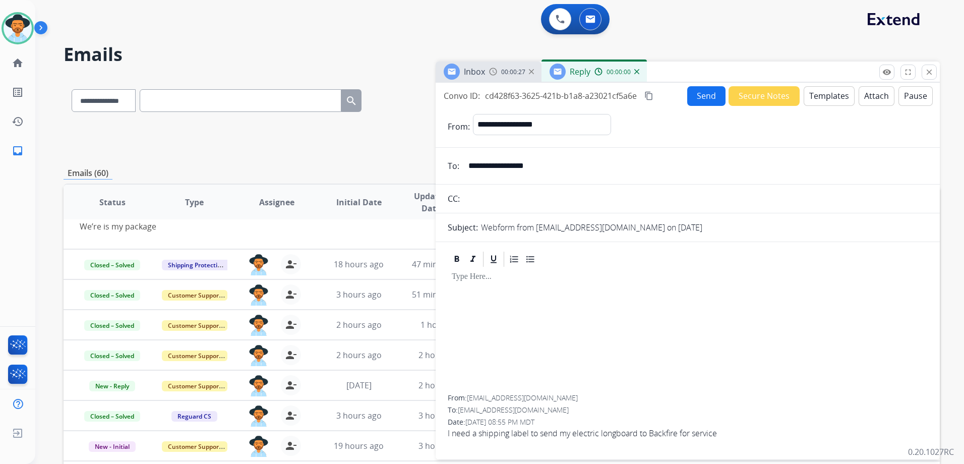
click at [828, 100] on button "Templates" at bounding box center [828, 96] width 51 height 20
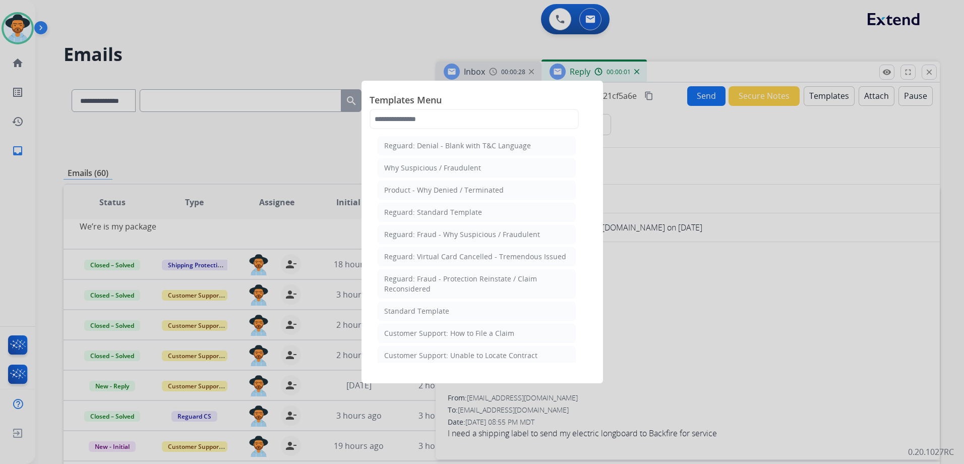
click at [509, 332] on div "Customer Support: How to File a Claim" at bounding box center [449, 333] width 130 height 10
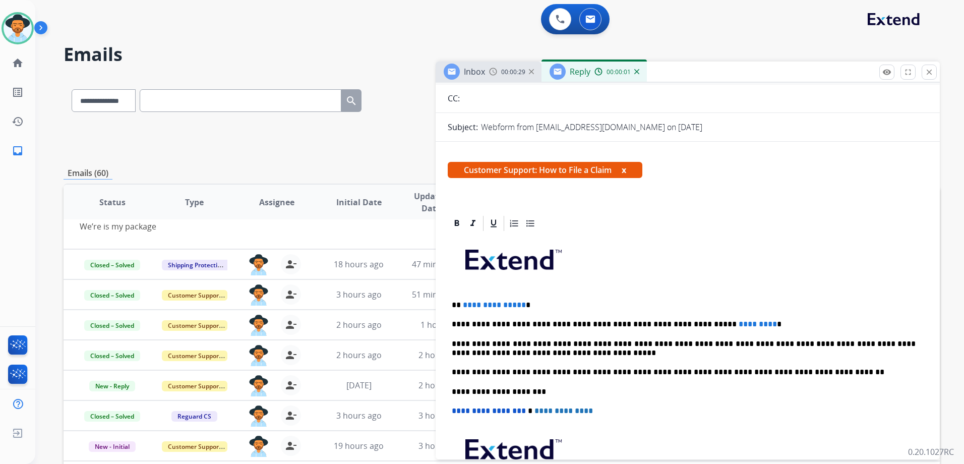
scroll to position [202, 0]
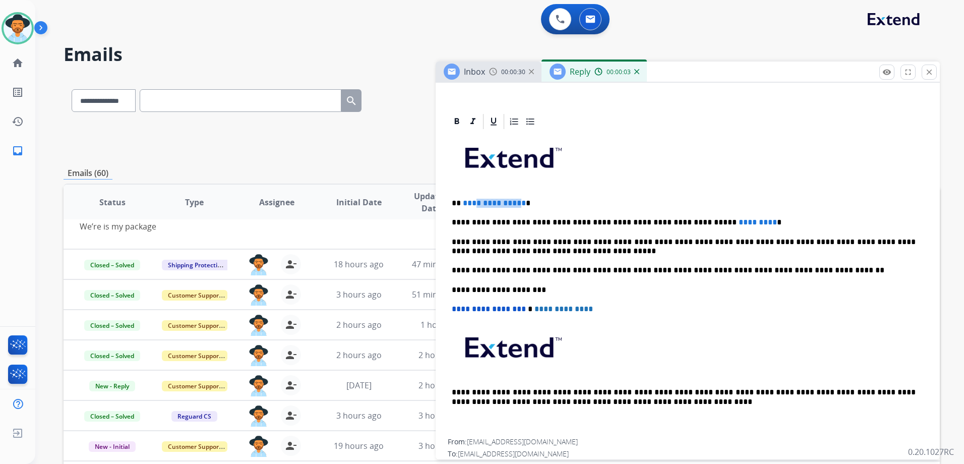
drag, startPoint x: 518, startPoint y: 203, endPoint x: 473, endPoint y: 201, distance: 44.9
click at [473, 201] on span "**********" at bounding box center [494, 203] width 63 height 8
click at [510, 200] on span "**********" at bounding box center [494, 203] width 63 height 8
drag, startPoint x: 520, startPoint y: 204, endPoint x: 465, endPoint y: 202, distance: 55.0
click at [462, 202] on p "**********" at bounding box center [684, 203] width 464 height 9
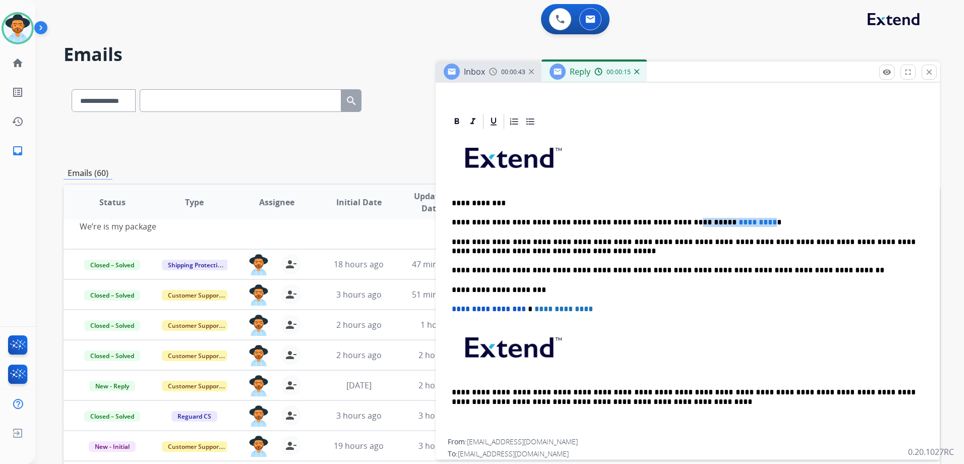
drag, startPoint x: 725, startPoint y: 223, endPoint x: 655, endPoint y: 222, distance: 70.6
click at [655, 222] on p "**********" at bounding box center [684, 222] width 464 height 9
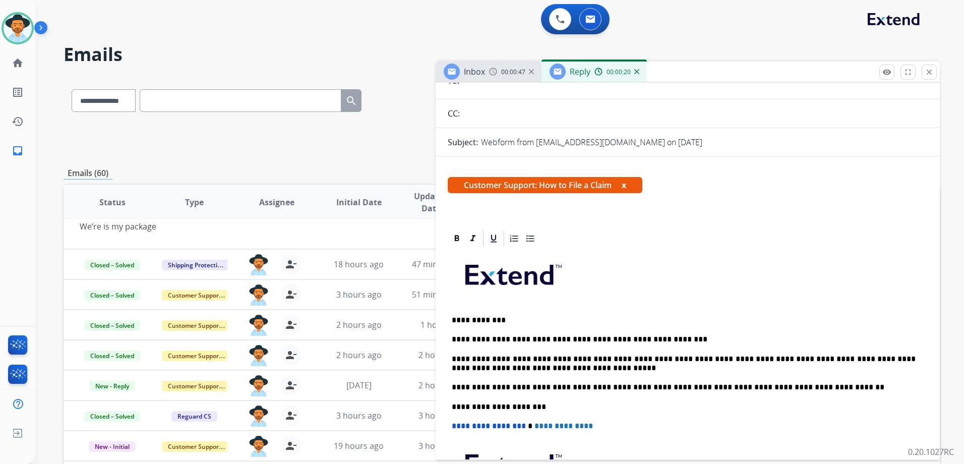
scroll to position [0, 0]
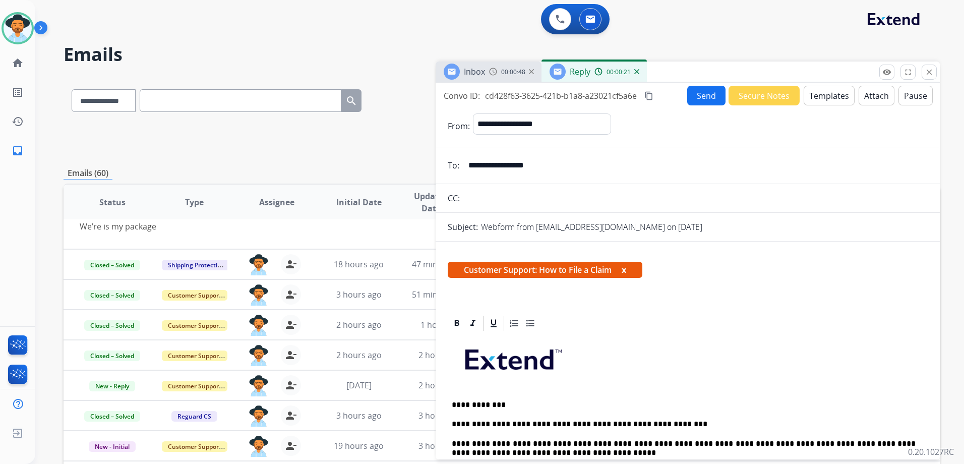
click at [709, 89] on button "Send" at bounding box center [706, 96] width 38 height 20
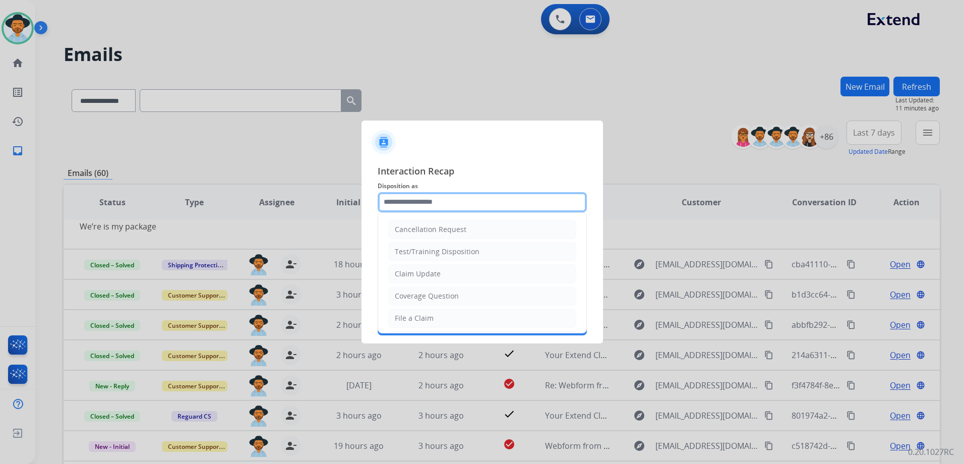
click at [407, 202] on input "text" at bounding box center [482, 202] width 209 height 20
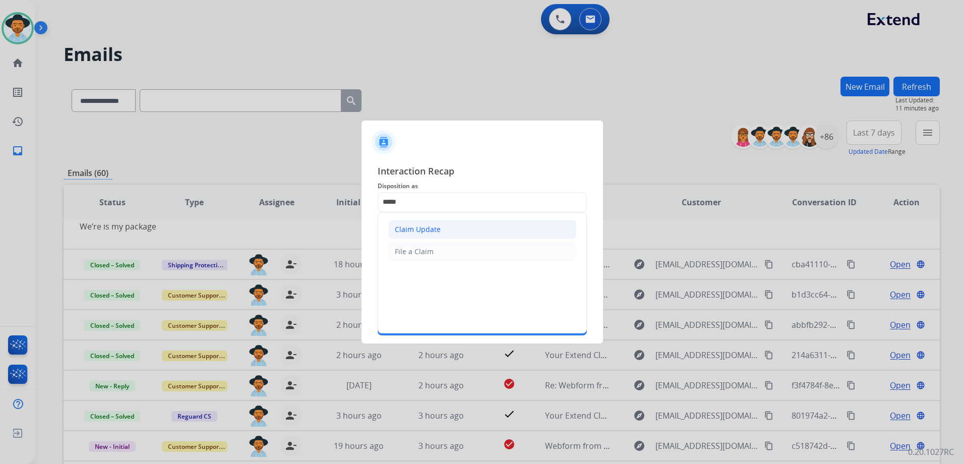
click at [436, 225] on div "Claim Update" at bounding box center [418, 229] width 46 height 10
type input "**********"
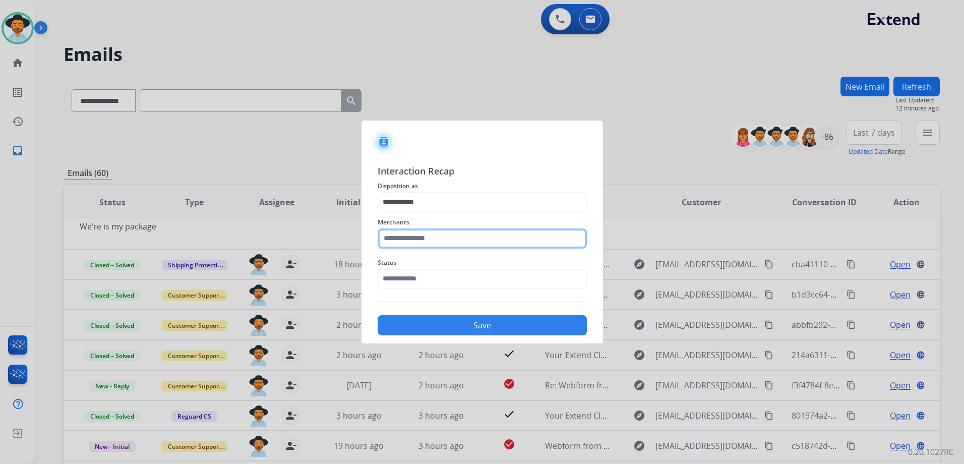
click at [439, 239] on input "text" at bounding box center [482, 238] width 209 height 20
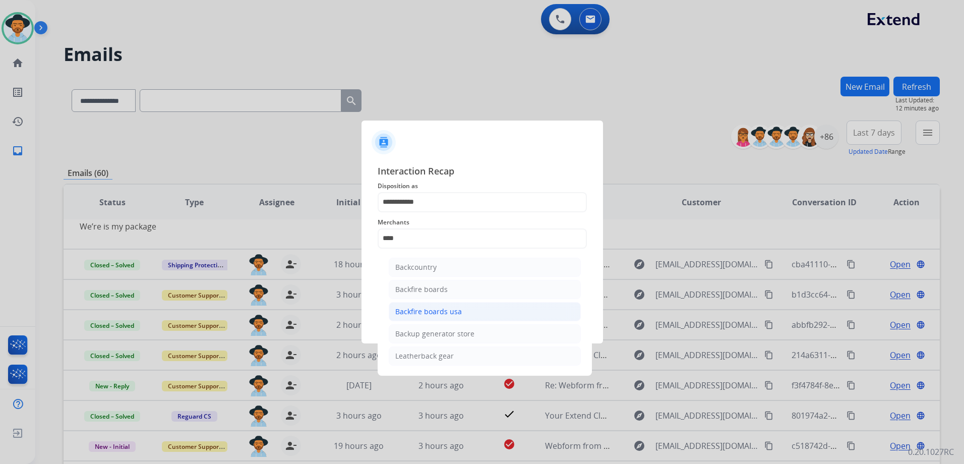
click at [464, 308] on li "Backfire boards usa" at bounding box center [485, 311] width 192 height 19
type input "**********"
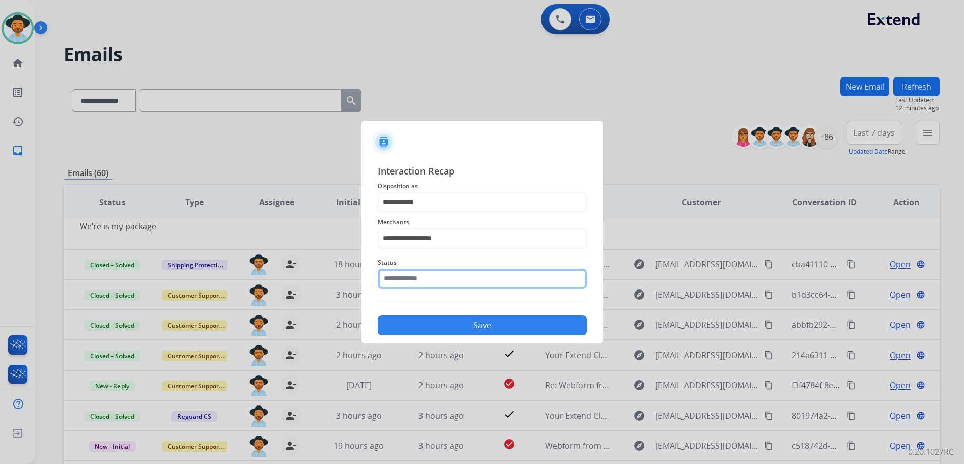
click at [428, 279] on input "text" at bounding box center [482, 279] width 209 height 20
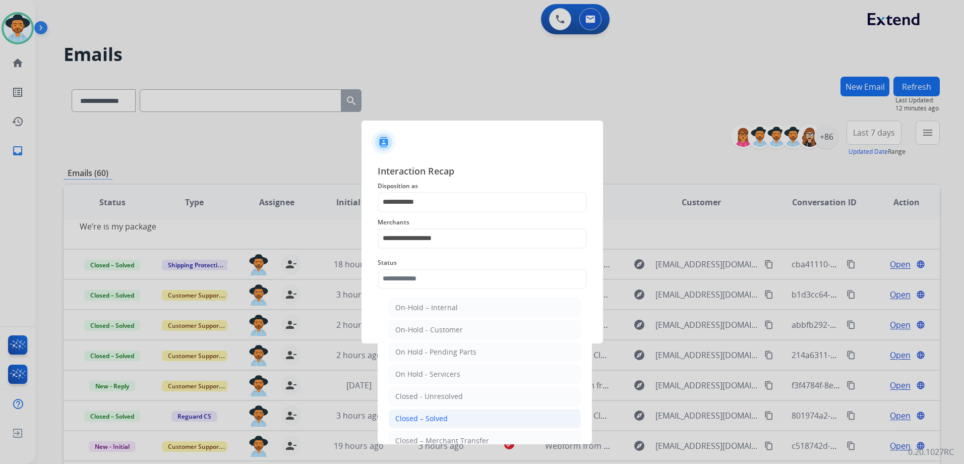
click at [462, 415] on li "Closed – Solved" at bounding box center [485, 418] width 192 height 19
type input "**********"
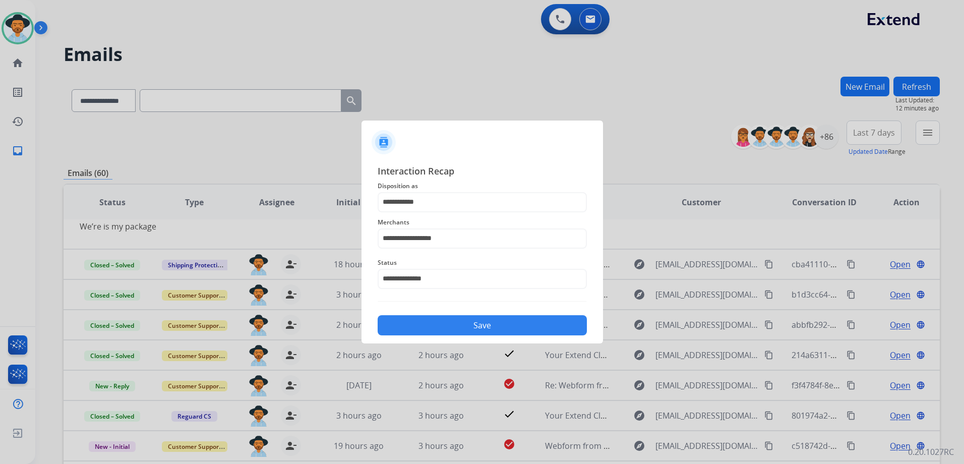
click at [476, 325] on button "Save" at bounding box center [482, 325] width 209 height 20
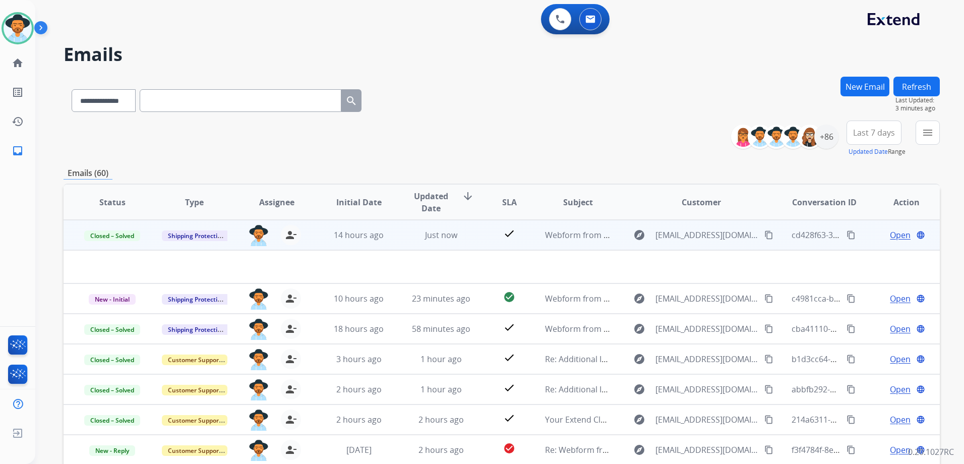
click at [897, 233] on span "Open" at bounding box center [900, 235] width 21 height 12
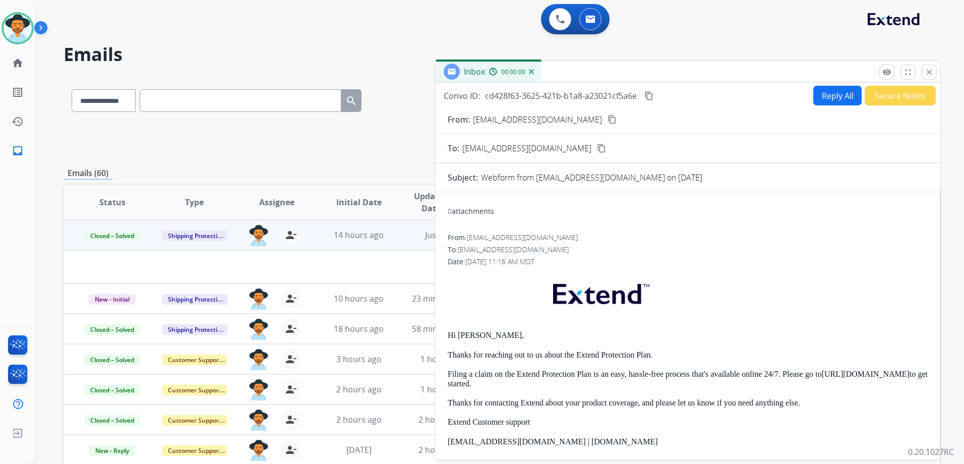
scroll to position [161, 0]
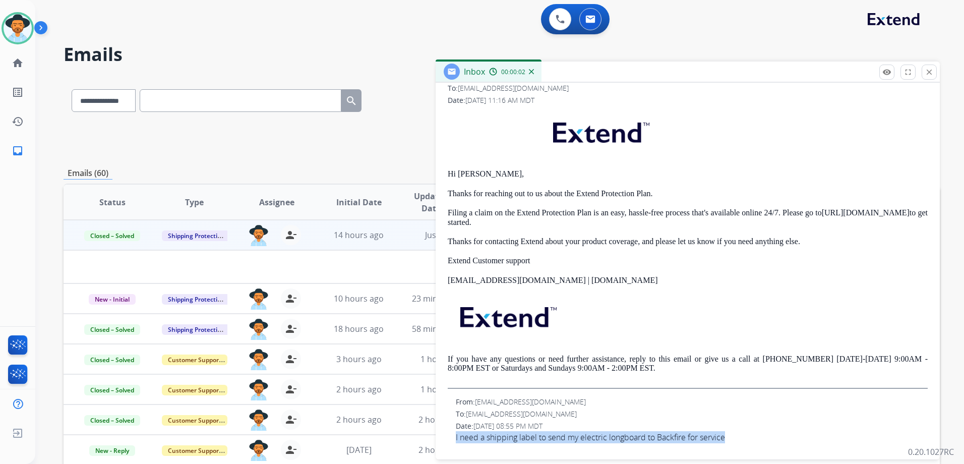
drag, startPoint x: 736, startPoint y: 440, endPoint x: 454, endPoint y: 438, distance: 281.7
click at [454, 438] on div "From: Izzimk05@gmail.com To: support@extend.com Date: 08/24/2025 - 08:55 PM MDT…" at bounding box center [688, 420] width 480 height 46
drag, startPoint x: 454, startPoint y: 438, endPoint x: 498, endPoint y: 436, distance: 44.4
copy span "I need a shipping label to send my electric longboard to Backfire for service"
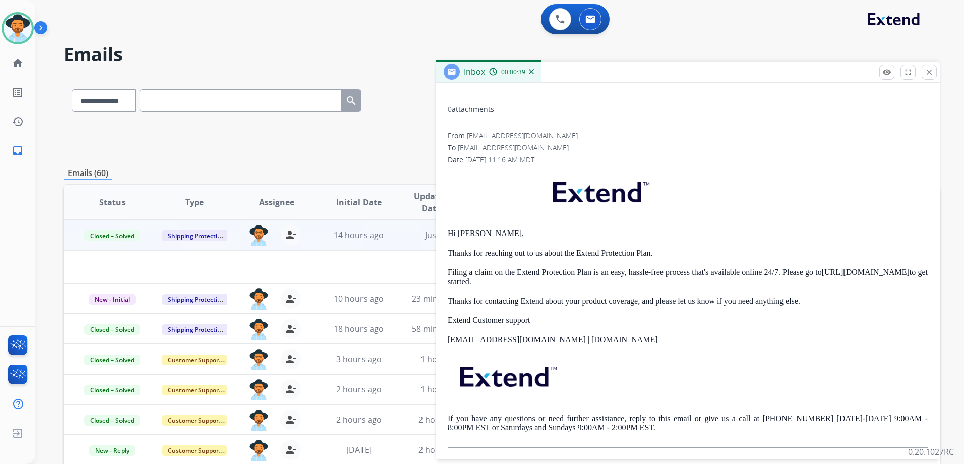
scroll to position [0, 0]
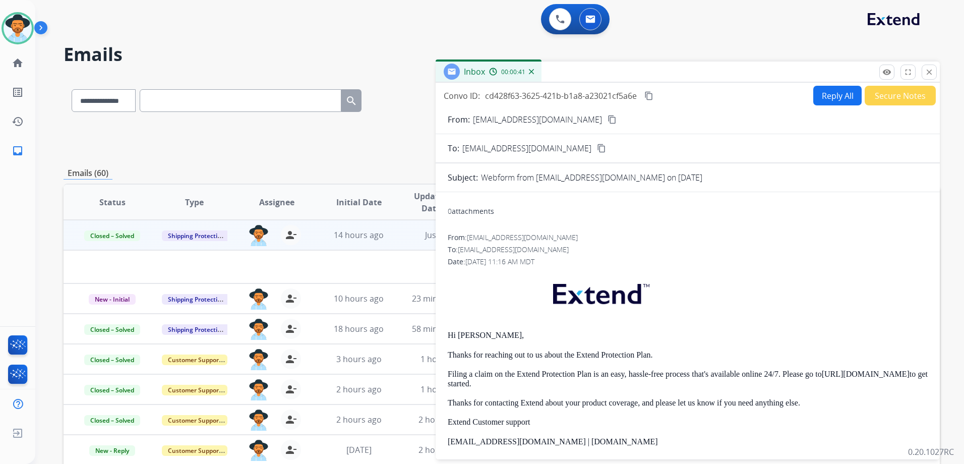
click at [653, 96] on mat-icon "content_copy" at bounding box center [648, 95] width 9 height 9
click at [930, 72] on mat-icon "close" at bounding box center [928, 72] width 9 height 9
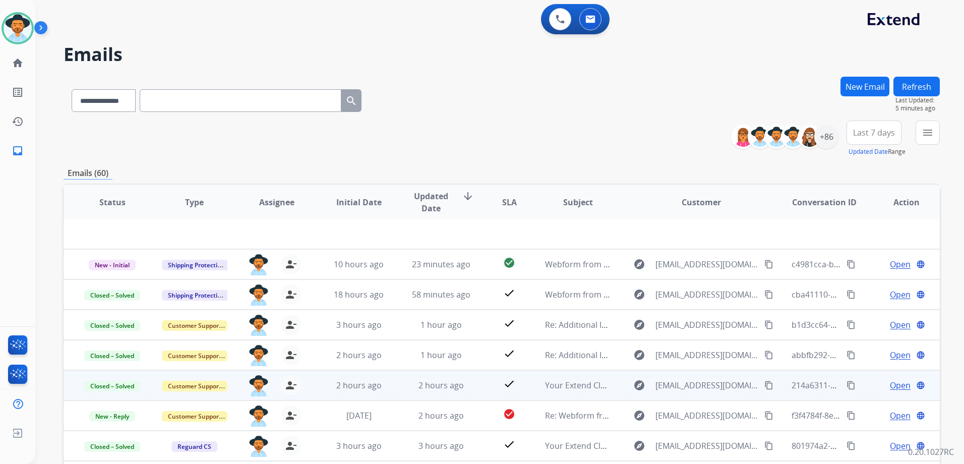
scroll to position [110, 0]
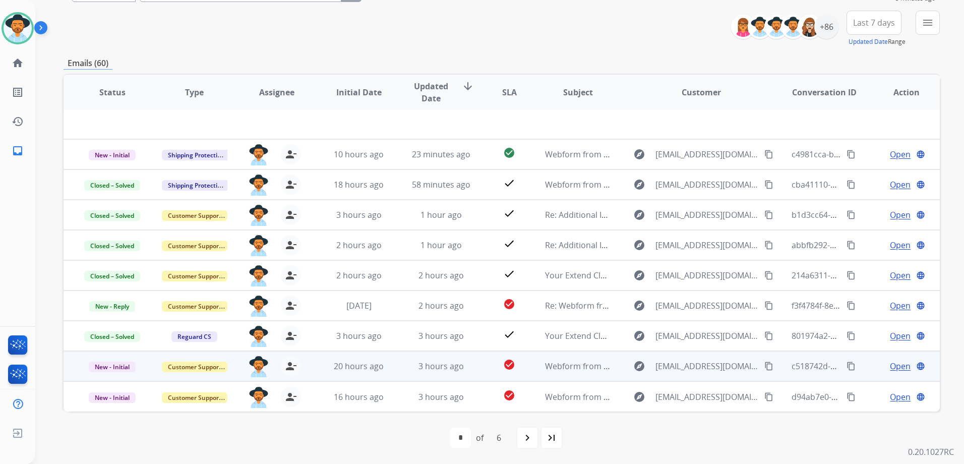
click at [873, 367] on div "Open language" at bounding box center [906, 366] width 66 height 12
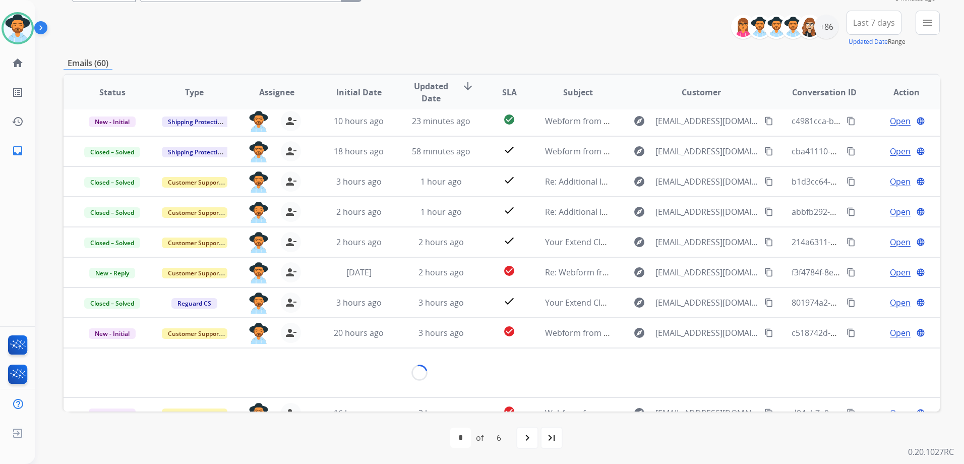
scroll to position [46, 0]
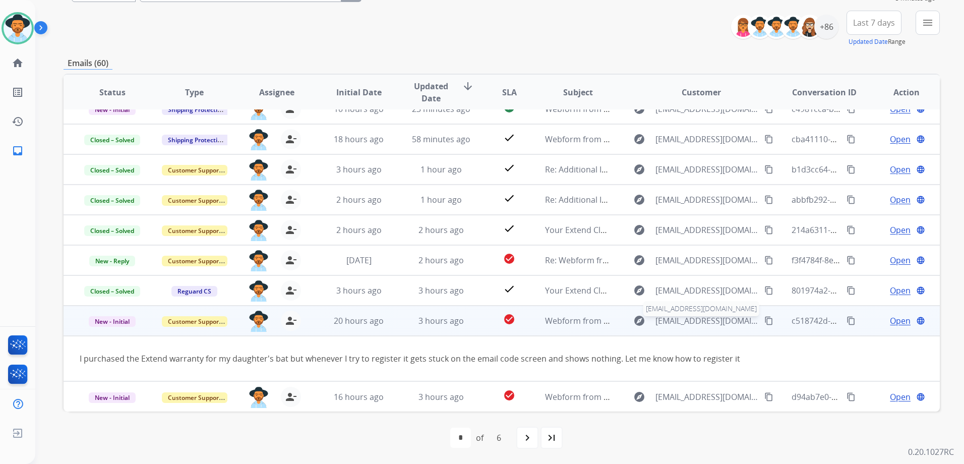
click at [719, 319] on span "[EMAIL_ADDRESS][DOMAIN_NAME]" at bounding box center [706, 321] width 103 height 12
type input "**********"
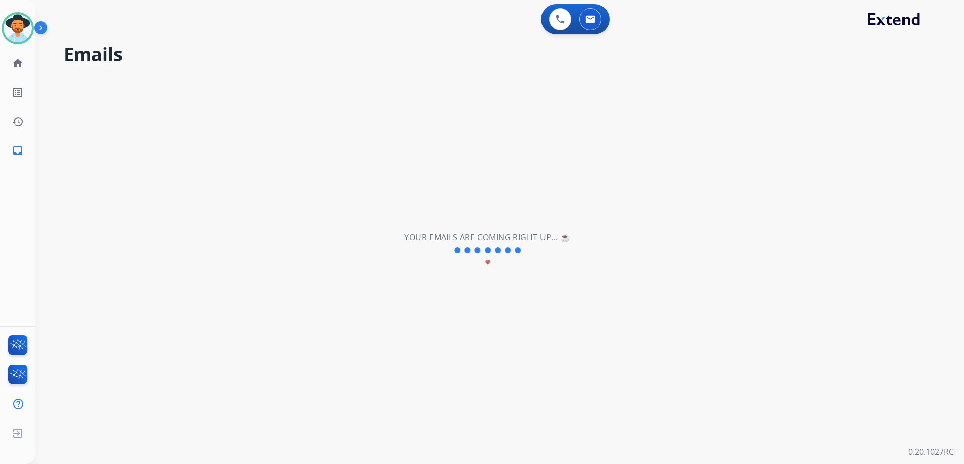
scroll to position [2, 0]
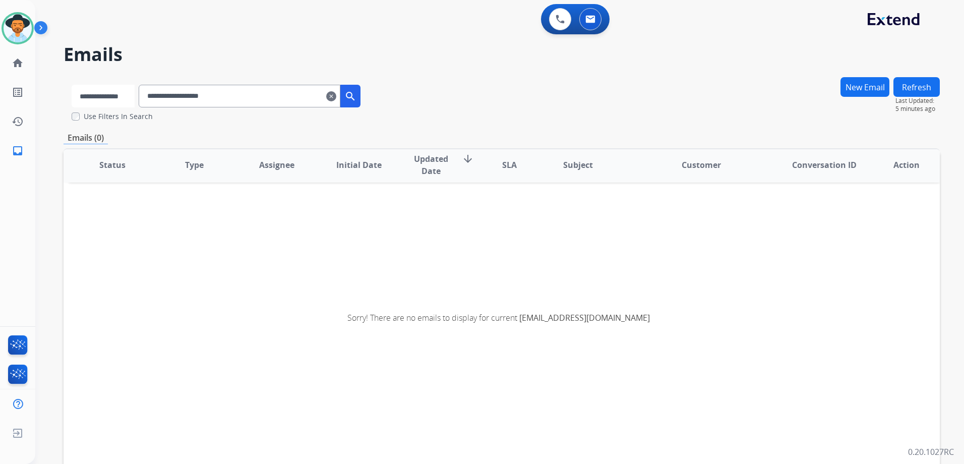
drag, startPoint x: 133, startPoint y: 97, endPoint x: 130, endPoint y: 105, distance: 8.6
click at [133, 97] on select "**********" at bounding box center [103, 96] width 63 height 23
select select "**********"
click at [72, 85] on select "**********" at bounding box center [103, 96] width 63 height 23
click at [361, 103] on button "search" at bounding box center [351, 96] width 20 height 23
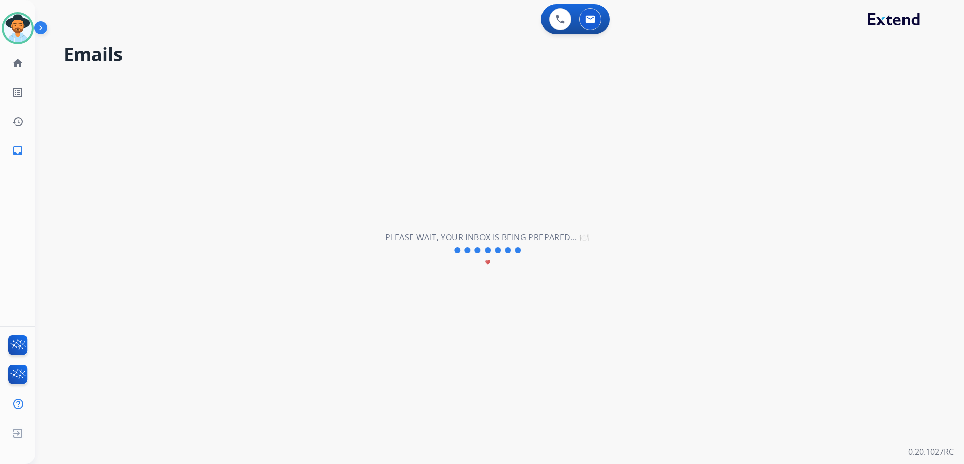
scroll to position [0, 0]
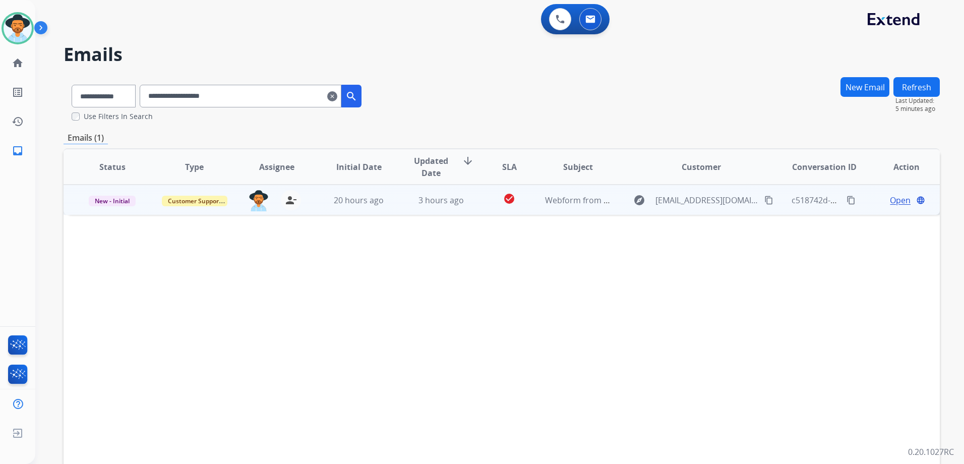
click at [896, 205] on span "Open" at bounding box center [900, 200] width 21 height 12
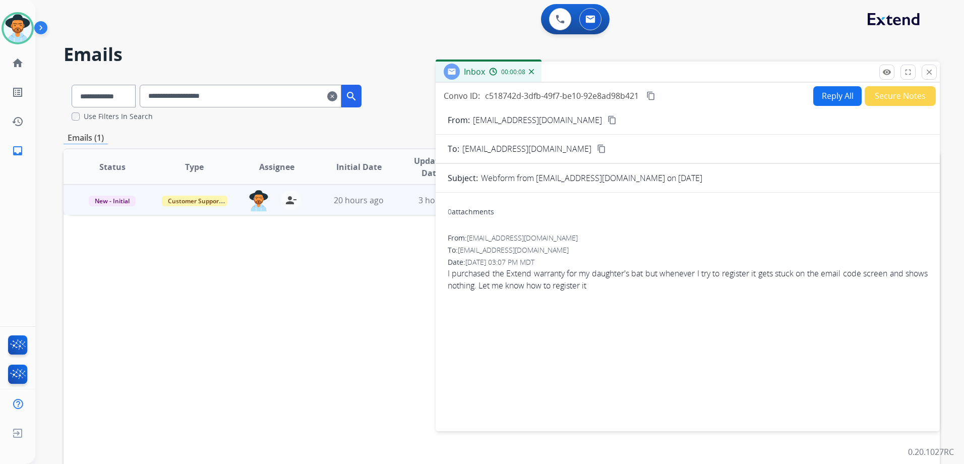
click at [606, 117] on button "content_copy" at bounding box center [612, 120] width 12 height 12
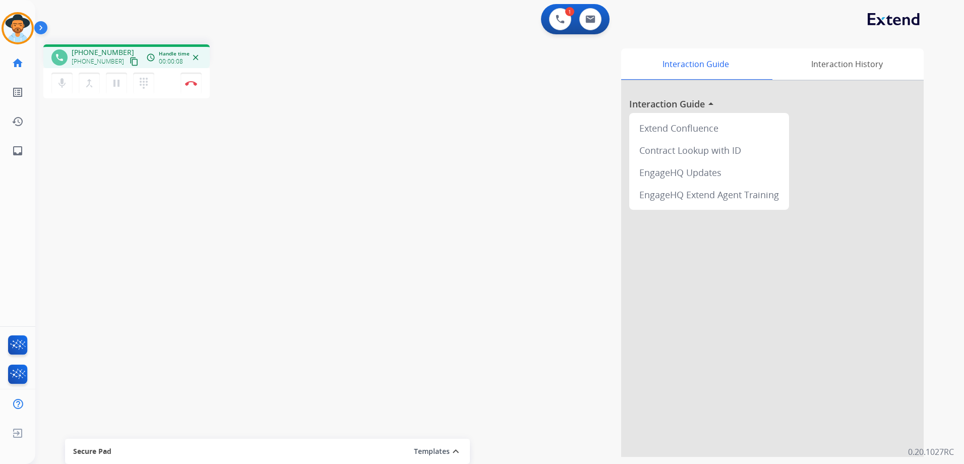
drag, startPoint x: 122, startPoint y: 59, endPoint x: 172, endPoint y: 56, distance: 50.0
click at [130, 59] on mat-icon "content_copy" at bounding box center [134, 61] width 9 height 9
click at [193, 81] on img at bounding box center [191, 83] width 12 height 5
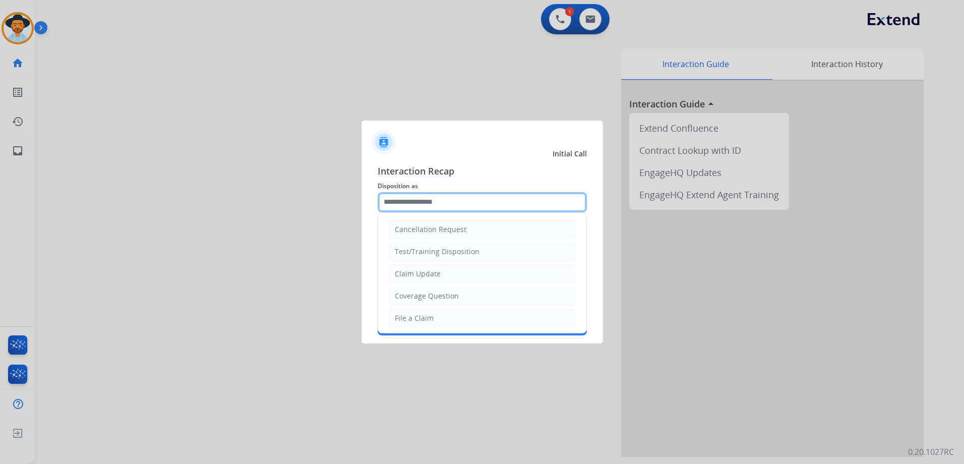
click at [478, 206] on input "text" at bounding box center [482, 202] width 209 height 20
type input "*"
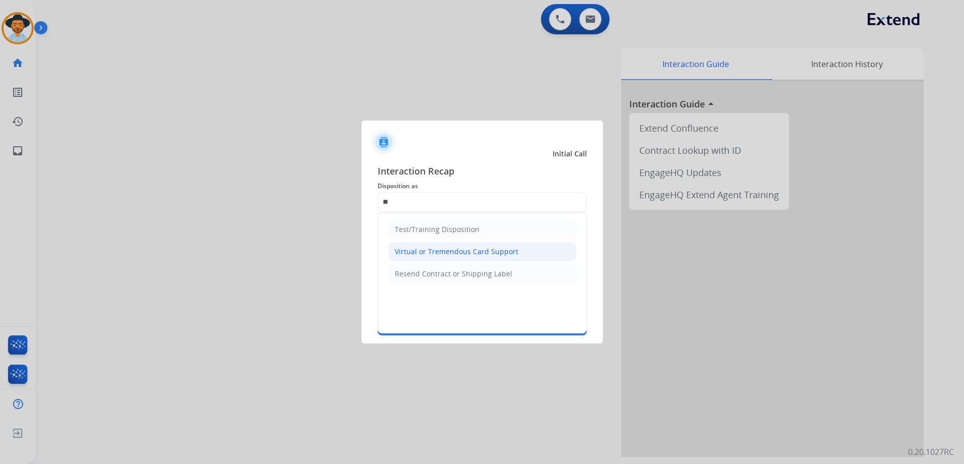
click at [457, 256] on div "Virtual or Tremendous Card Support" at bounding box center [456, 251] width 123 height 10
type input "**********"
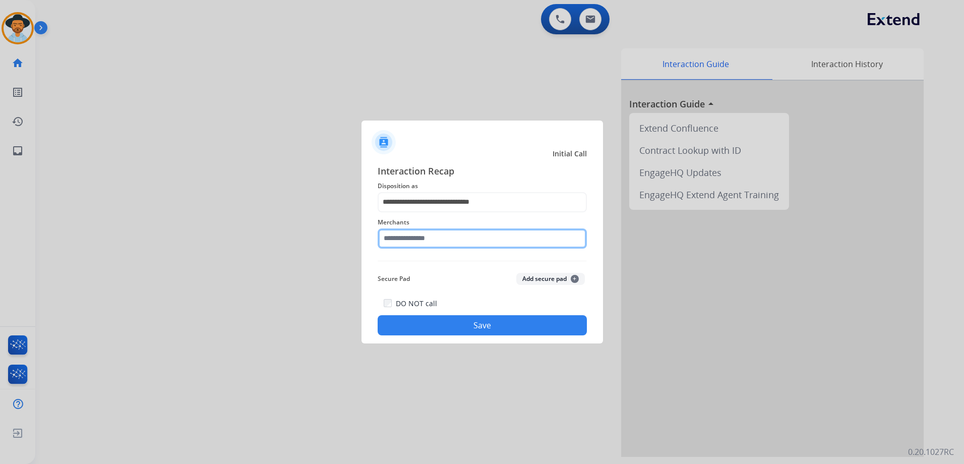
click at [443, 234] on input "text" at bounding box center [482, 238] width 209 height 20
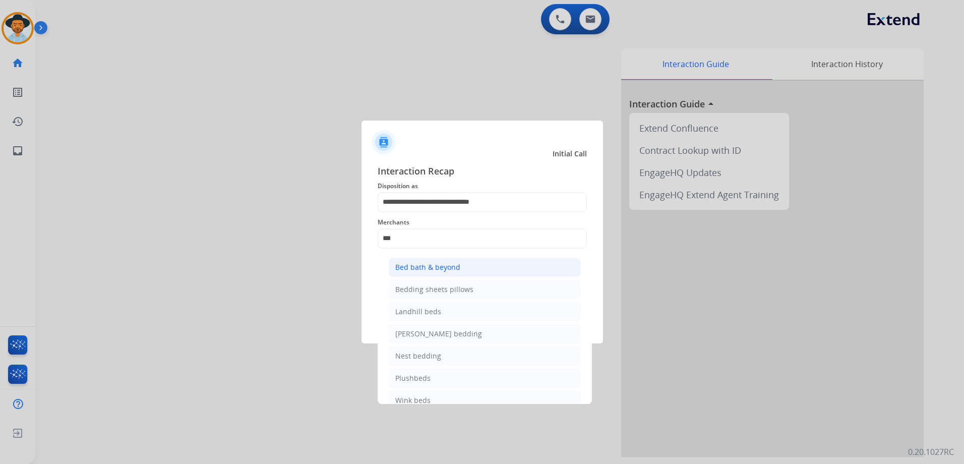
click at [474, 262] on li "Bed bath & beyond" at bounding box center [485, 267] width 192 height 19
type input "**********"
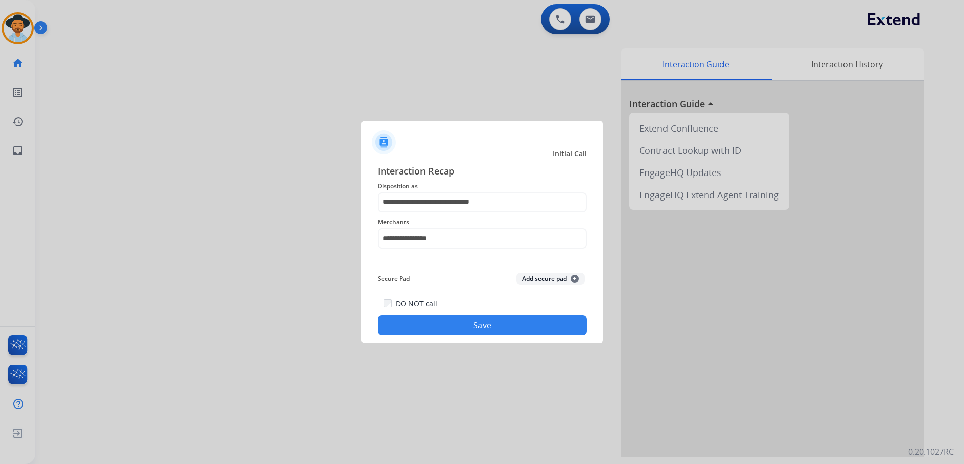
click at [498, 327] on button "Save" at bounding box center [482, 325] width 209 height 20
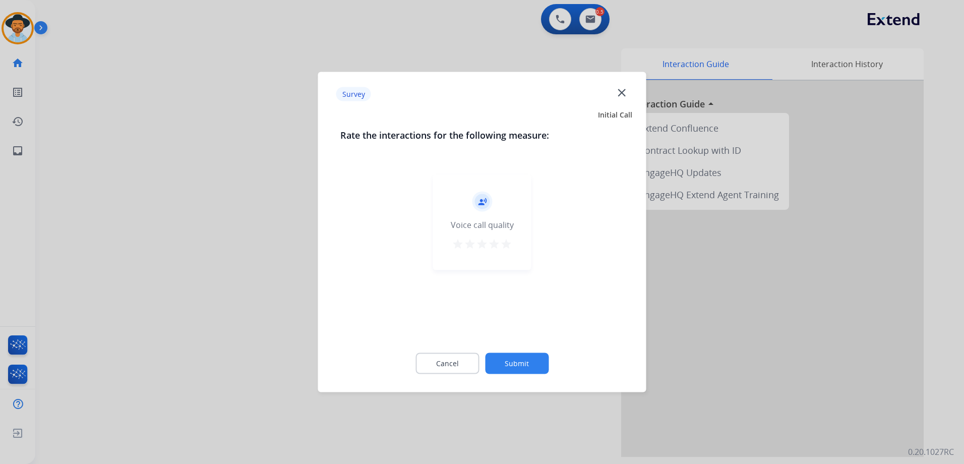
click at [509, 242] on mat-icon "star" at bounding box center [506, 244] width 12 height 12
click at [529, 368] on button "Submit" at bounding box center [517, 363] width 64 height 21
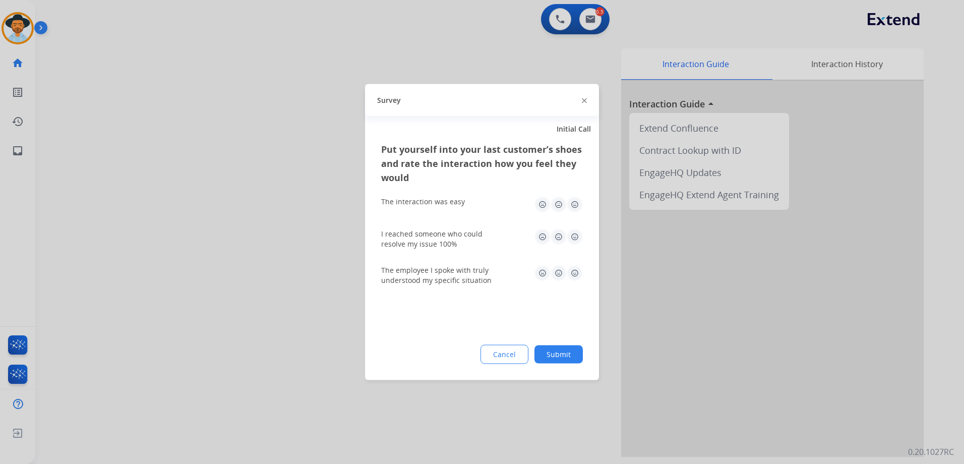
click at [577, 206] on img at bounding box center [575, 205] width 16 height 16
click at [571, 241] on img at bounding box center [575, 237] width 16 height 16
click at [573, 275] on img at bounding box center [575, 273] width 16 height 16
click at [575, 357] on button "Submit" at bounding box center [558, 354] width 48 height 18
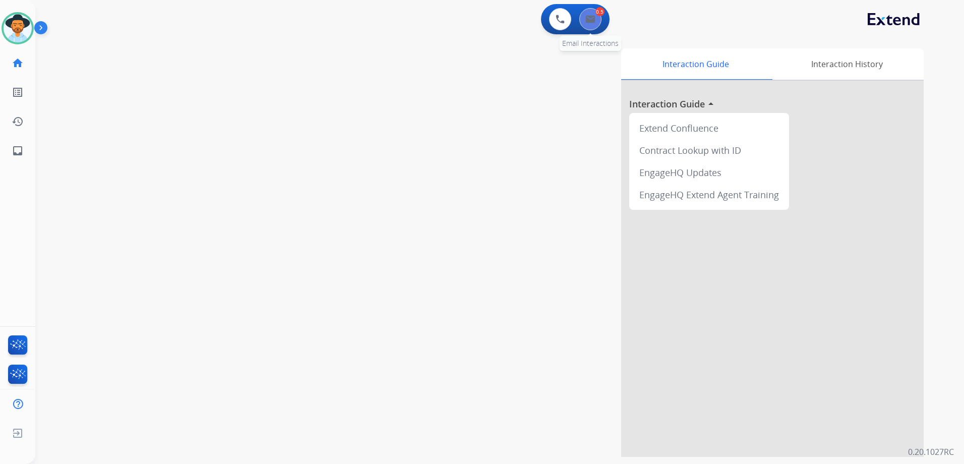
click at [588, 17] on img at bounding box center [590, 19] width 10 height 8
select select "**********"
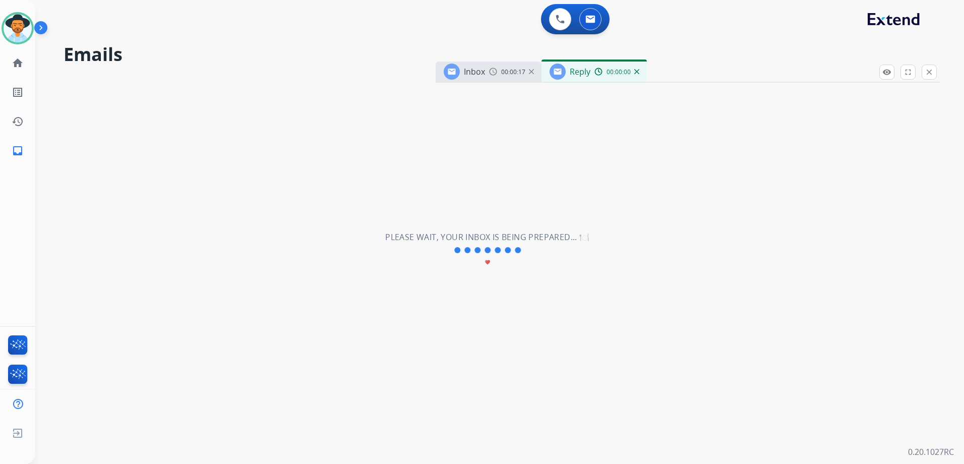
select select "**********"
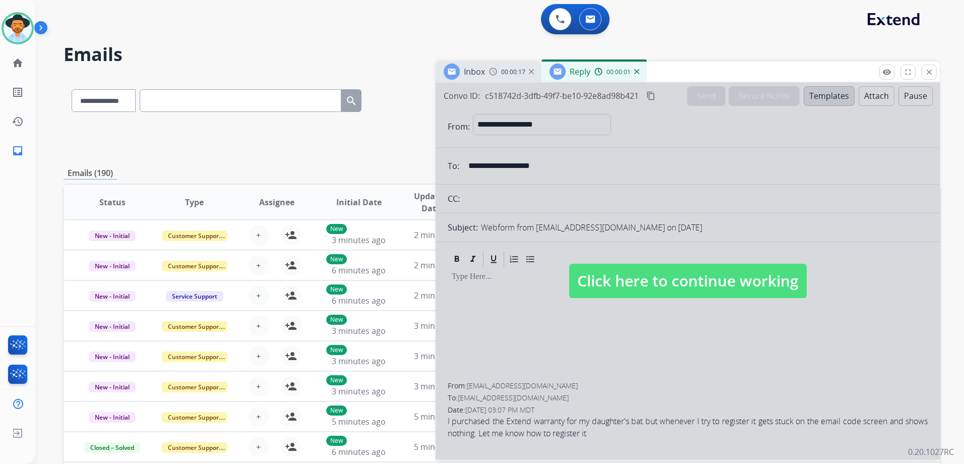
click at [639, 274] on span "Click here to continue working" at bounding box center [687, 281] width 237 height 34
select select
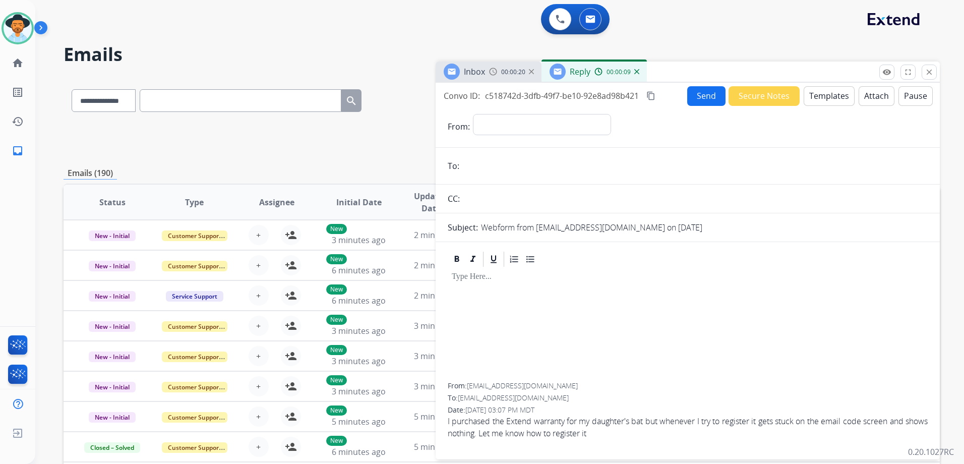
click at [637, 73] on img at bounding box center [636, 71] width 5 height 5
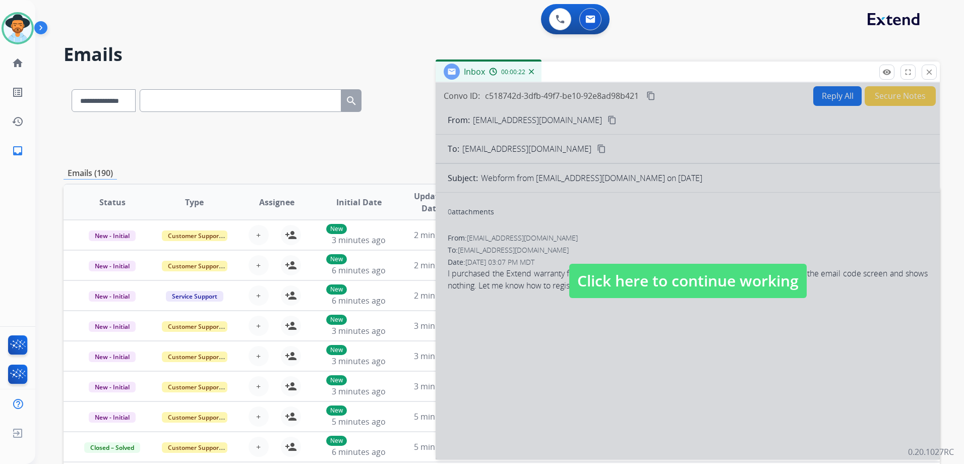
click at [533, 73] on img at bounding box center [531, 71] width 5 height 5
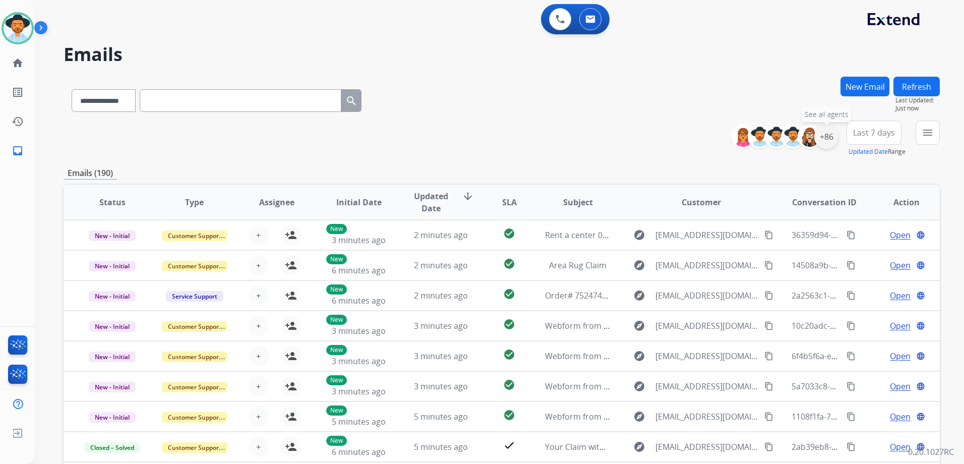
drag, startPoint x: 828, startPoint y: 143, endPoint x: 835, endPoint y: 144, distance: 7.7
click at [828, 143] on div "+86" at bounding box center [826, 136] width 24 height 24
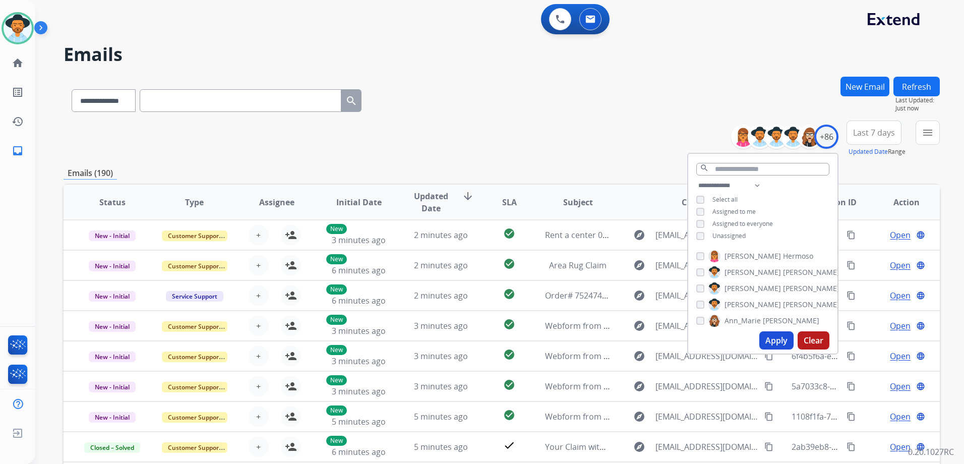
click at [737, 234] on span "Unassigned" at bounding box center [728, 235] width 33 height 9
click at [778, 345] on button "Apply" at bounding box center [776, 340] width 34 height 18
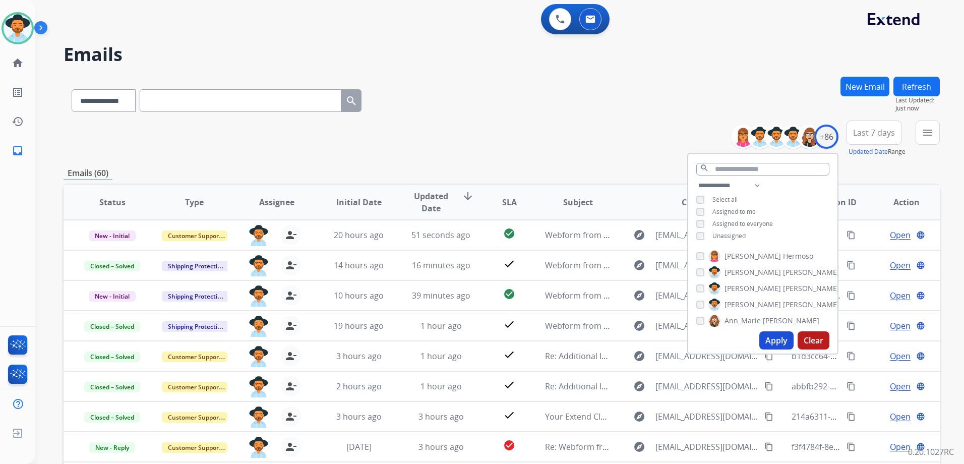
drag, startPoint x: 529, startPoint y: 151, endPoint x: 541, endPoint y: 151, distance: 12.1
click at [529, 152] on div "**********" at bounding box center [502, 138] width 876 height 36
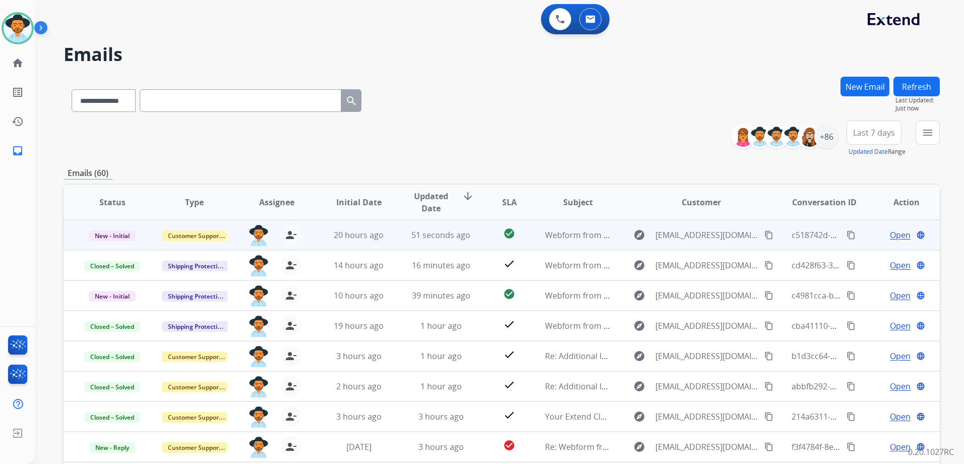
click at [862, 244] on td "Open language" at bounding box center [898, 235] width 82 height 30
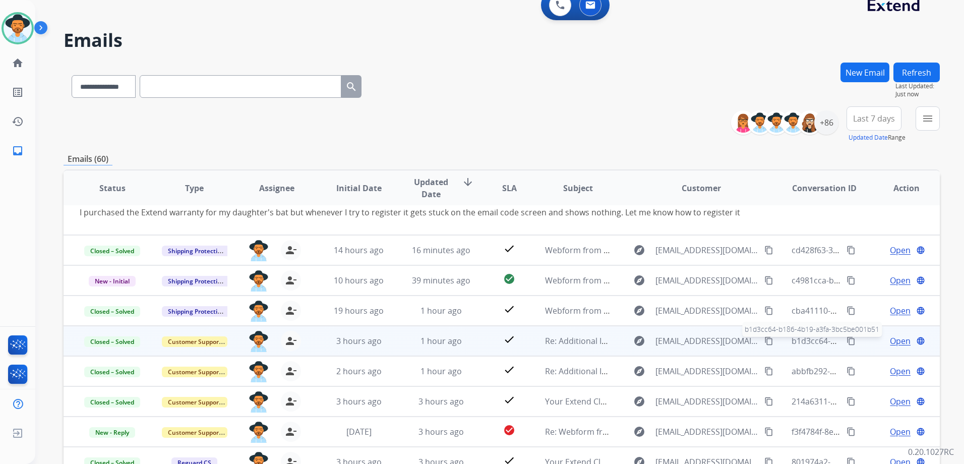
scroll to position [110, 0]
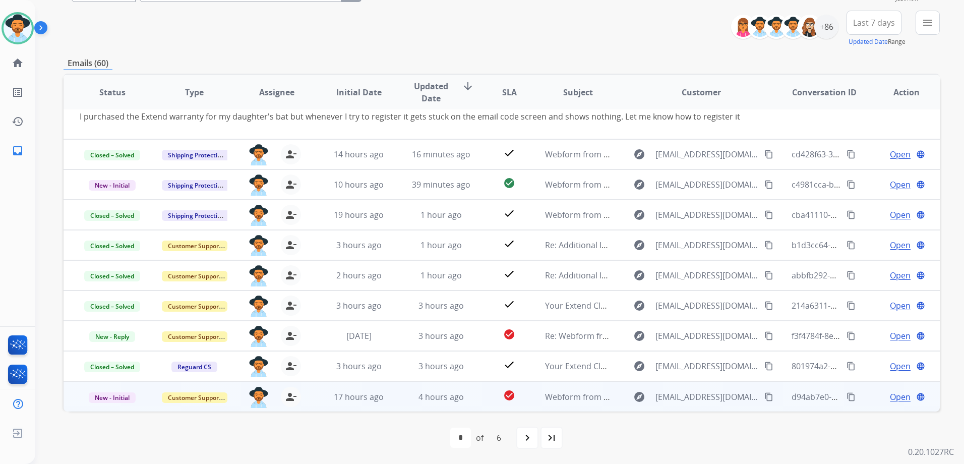
click at [890, 396] on span "Open" at bounding box center [900, 397] width 21 height 12
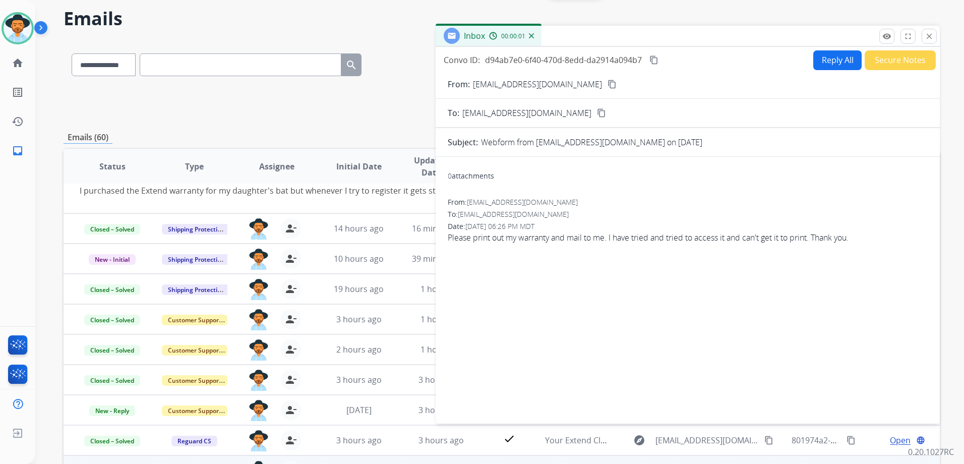
scroll to position [9, 0]
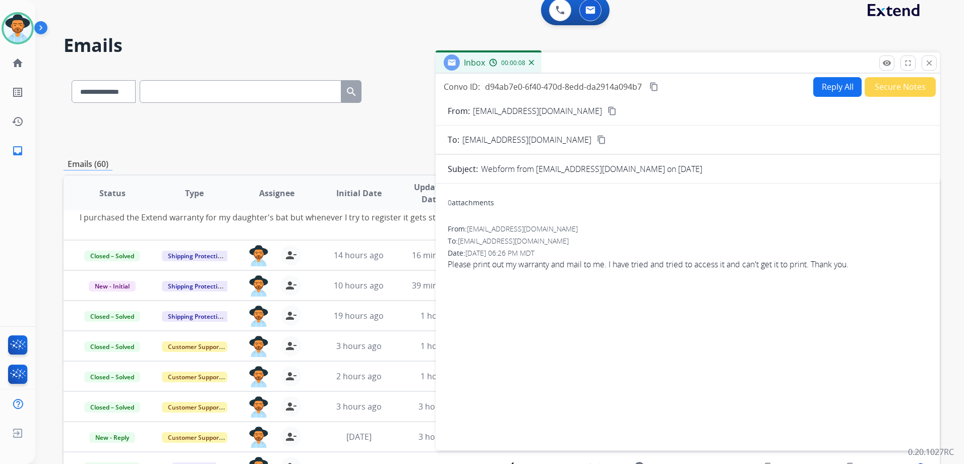
click at [607, 110] on mat-icon "content_copy" at bounding box center [611, 110] width 9 height 9
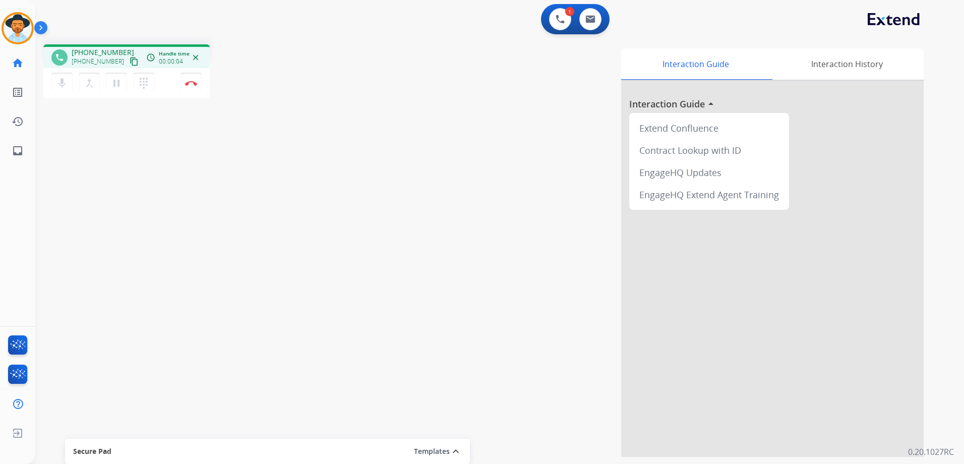
click at [130, 61] on mat-icon "content_copy" at bounding box center [134, 61] width 9 height 9
click at [184, 83] on button "Disconnect" at bounding box center [190, 83] width 21 height 21
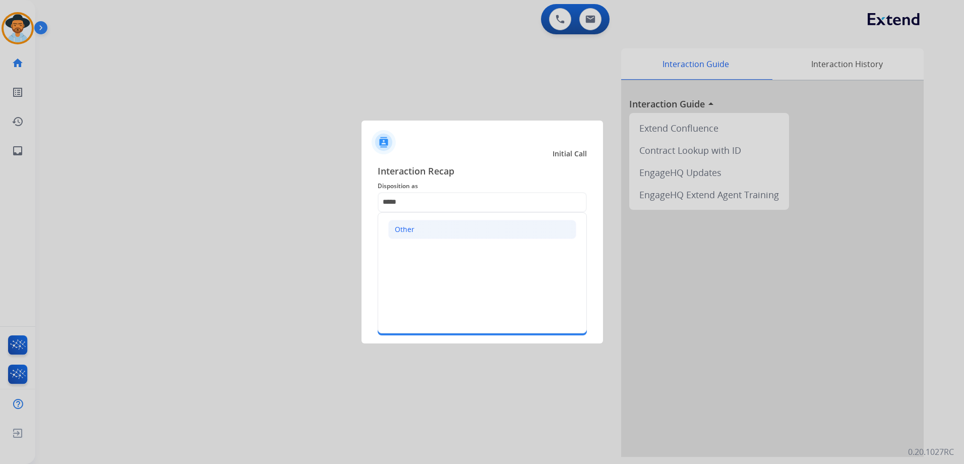
click at [457, 234] on li "Other" at bounding box center [482, 229] width 188 height 19
type input "*****"
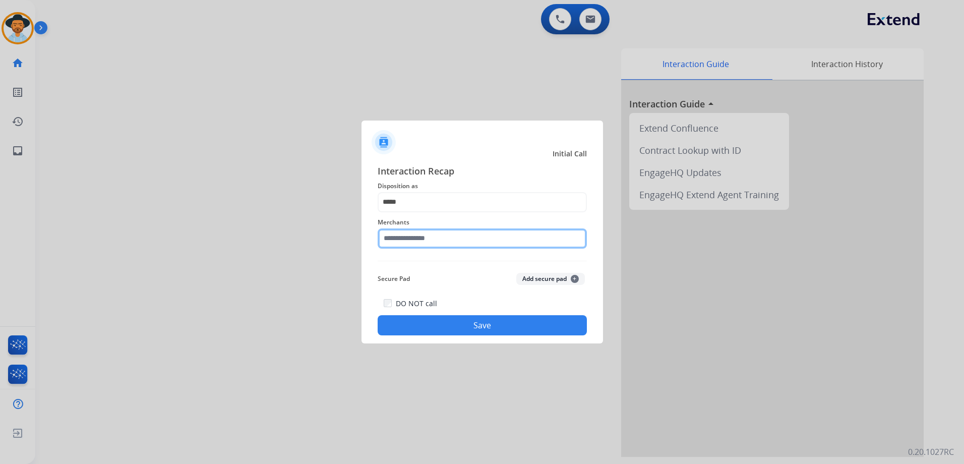
click at [420, 234] on input "text" at bounding box center [482, 238] width 209 height 20
click at [434, 244] on input "text" at bounding box center [482, 238] width 209 height 20
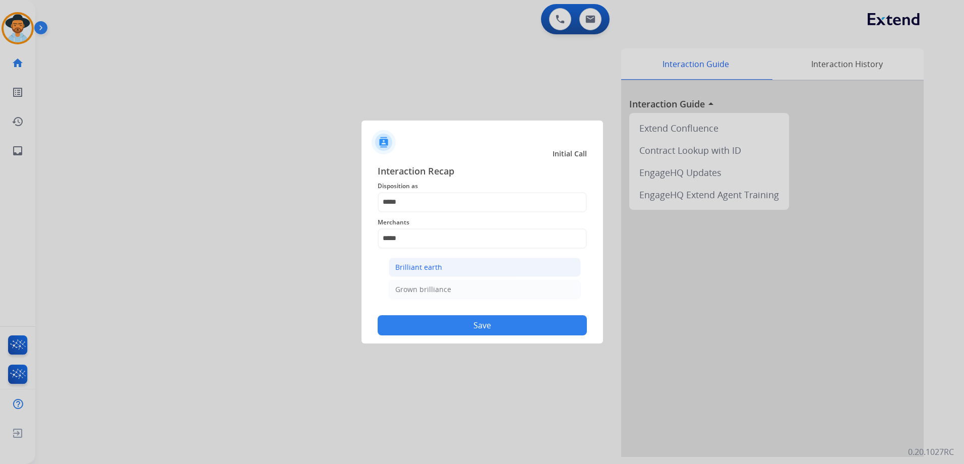
click at [390, 263] on li "Brilliant earth" at bounding box center [485, 267] width 192 height 19
type input "**********"
click at [458, 324] on button "Save" at bounding box center [482, 325] width 209 height 20
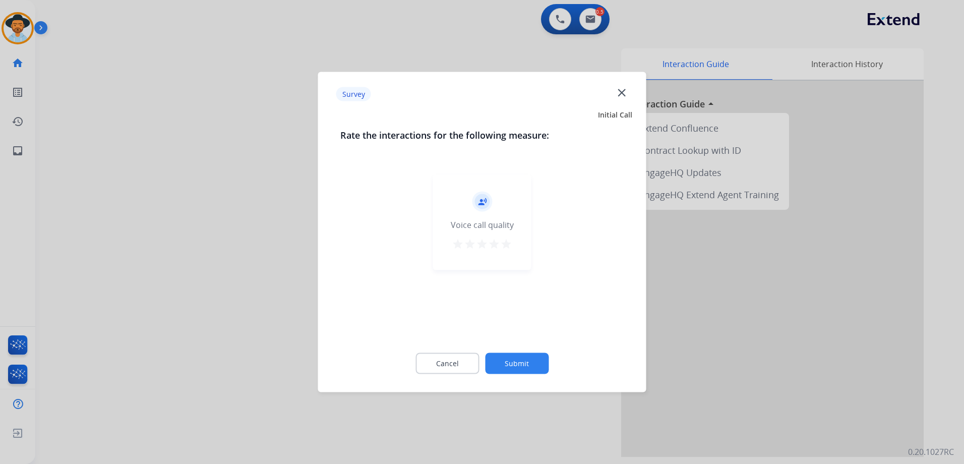
click at [506, 244] on mat-icon "star" at bounding box center [506, 244] width 12 height 12
click at [521, 369] on button "Submit" at bounding box center [517, 363] width 64 height 21
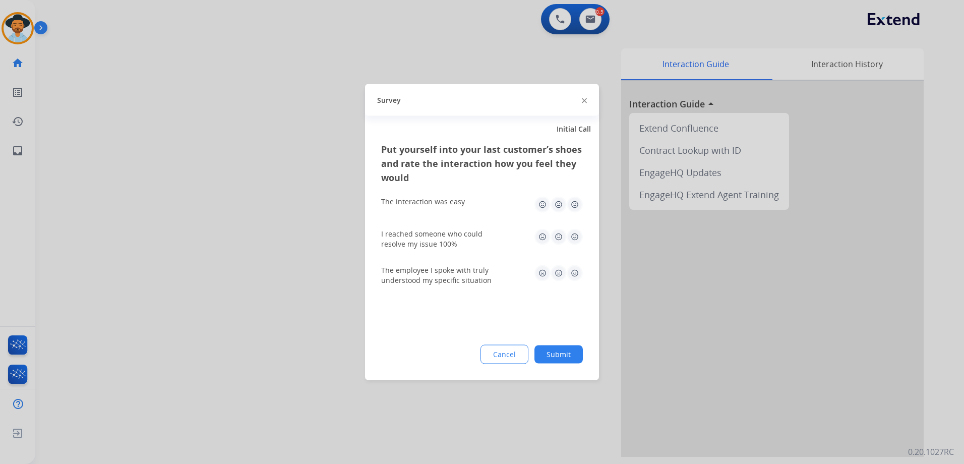
click at [573, 202] on img at bounding box center [575, 205] width 16 height 16
click at [572, 236] on img at bounding box center [575, 237] width 16 height 16
click at [576, 273] on img at bounding box center [575, 273] width 16 height 16
click at [562, 353] on button "Submit" at bounding box center [558, 354] width 48 height 18
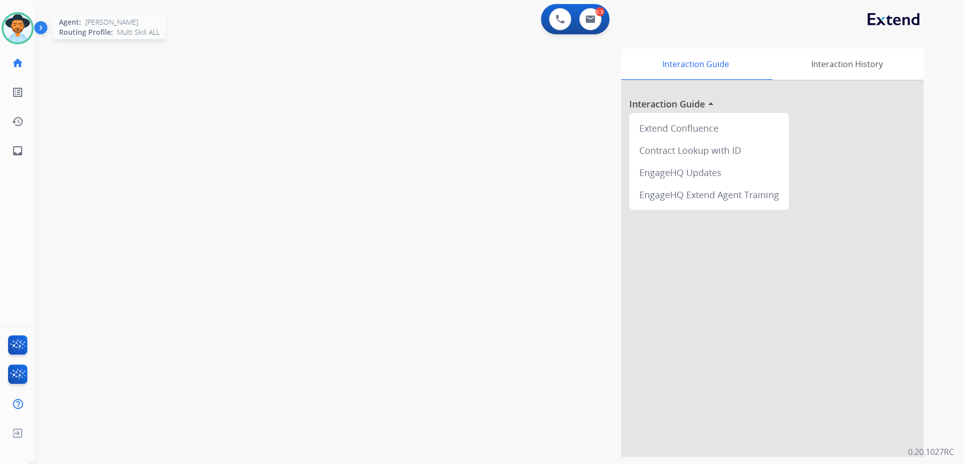
click at [20, 34] on img at bounding box center [18, 28] width 28 height 28
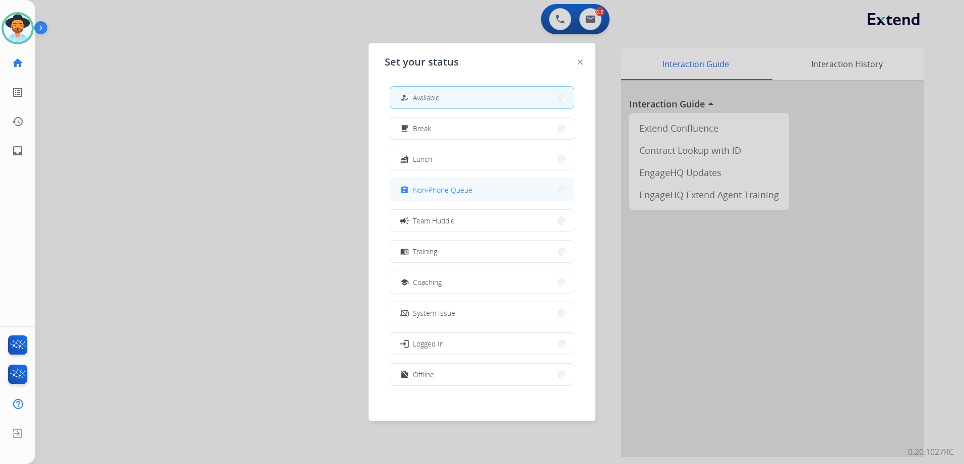
click at [430, 187] on span "Non-Phone Queue" at bounding box center [442, 189] width 59 height 11
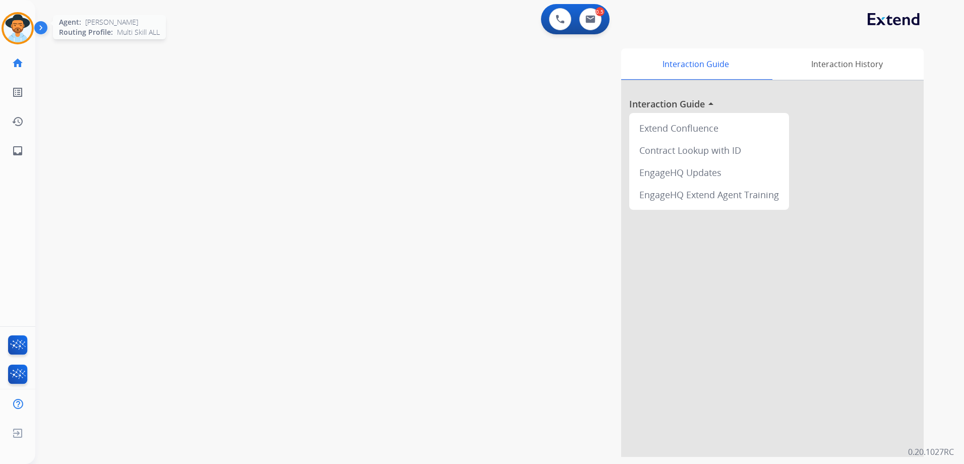
click at [13, 24] on img at bounding box center [18, 28] width 28 height 28
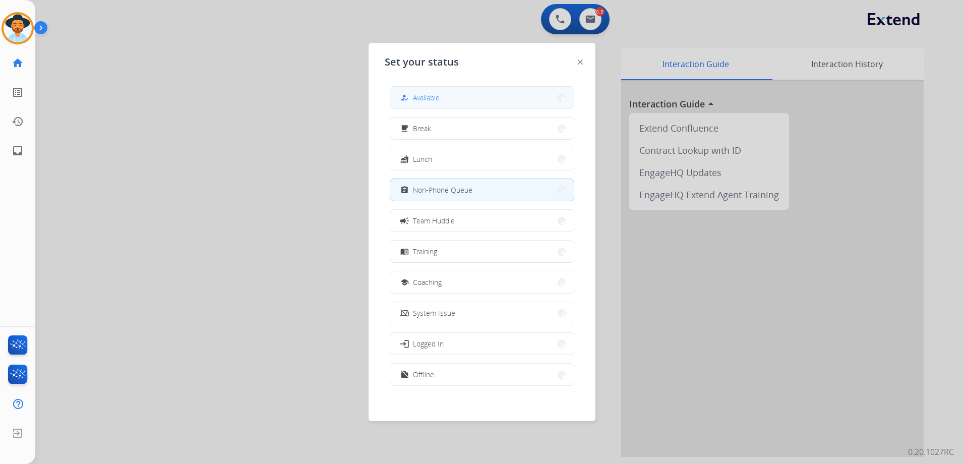
click at [464, 96] on button "how_to_reg Available" at bounding box center [481, 98] width 183 height 22
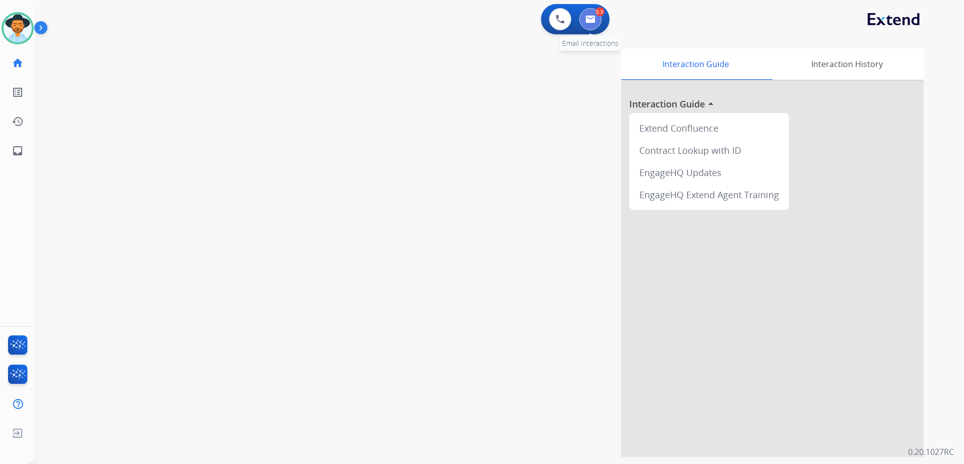
click at [590, 21] on img at bounding box center [590, 19] width 10 height 8
select select "**********"
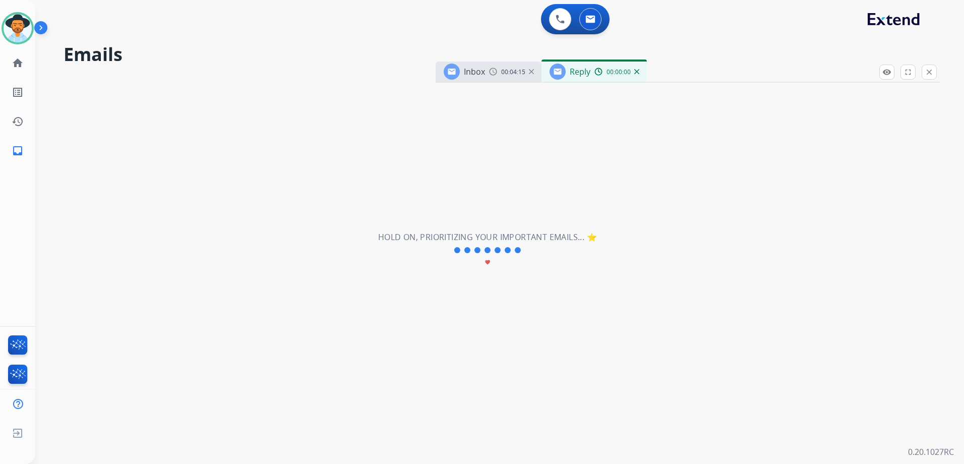
select select "**********"
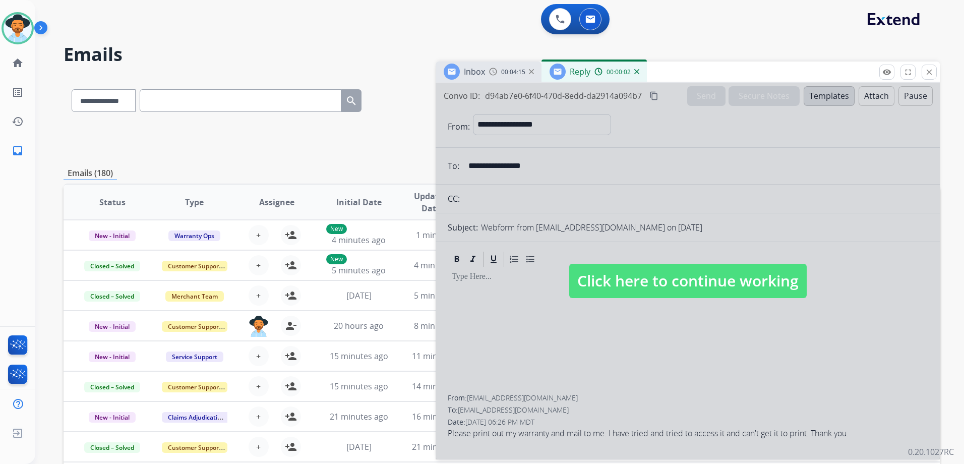
click at [757, 283] on span "Click here to continue working" at bounding box center [687, 281] width 237 height 34
select select
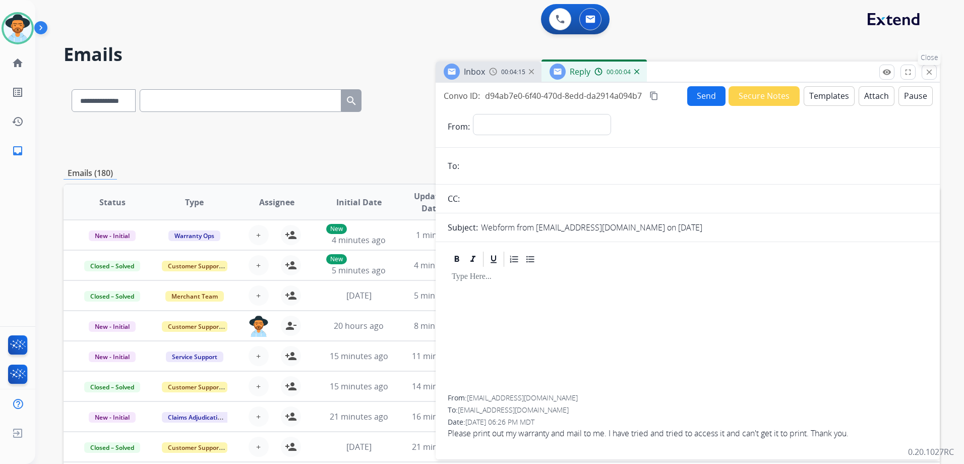
click at [934, 70] on button "close Close" at bounding box center [928, 72] width 15 height 15
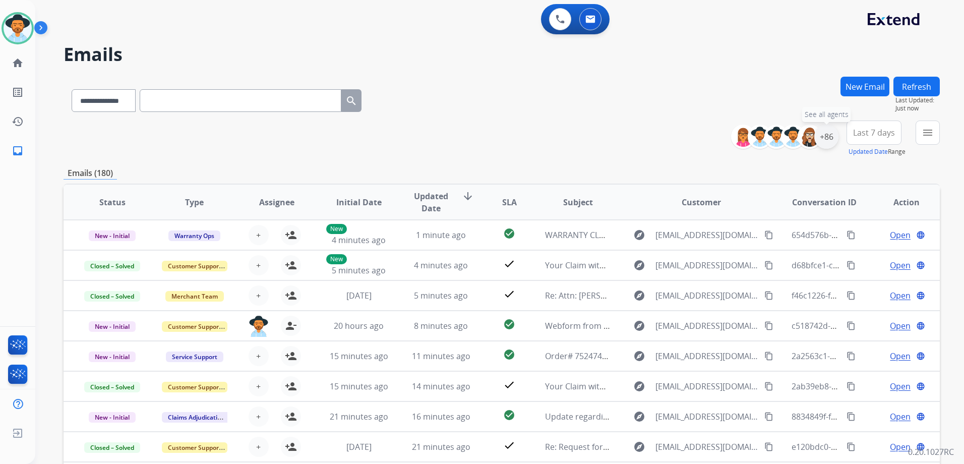
click at [825, 143] on div "+86" at bounding box center [826, 136] width 24 height 24
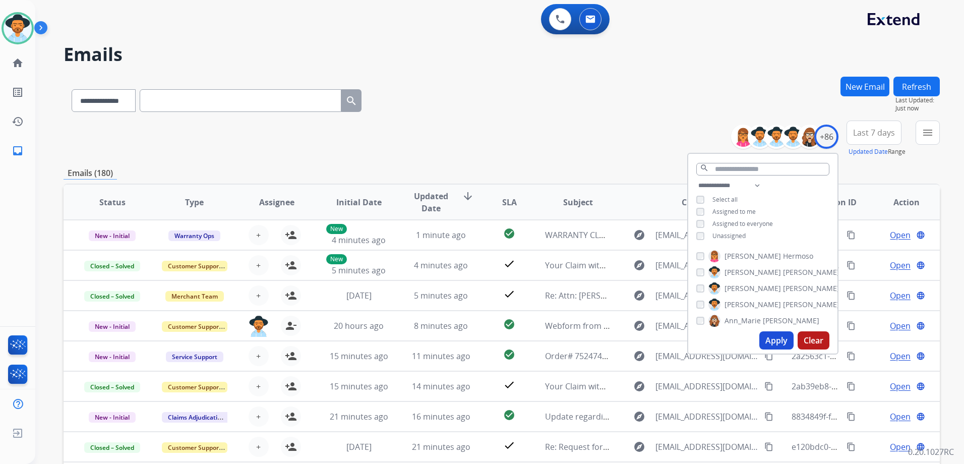
click at [733, 236] on span "Unassigned" at bounding box center [728, 235] width 33 height 9
click at [777, 341] on button "Apply" at bounding box center [776, 340] width 34 height 18
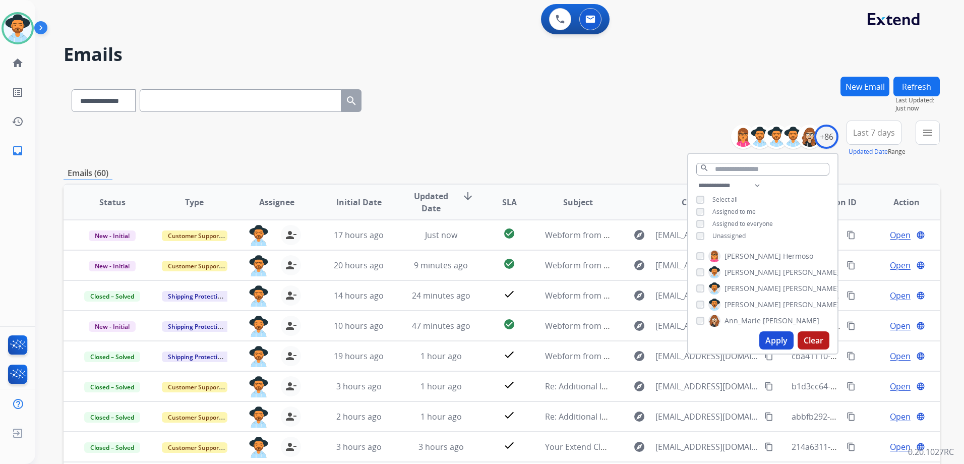
click at [606, 99] on div "**********" at bounding box center [502, 99] width 876 height 44
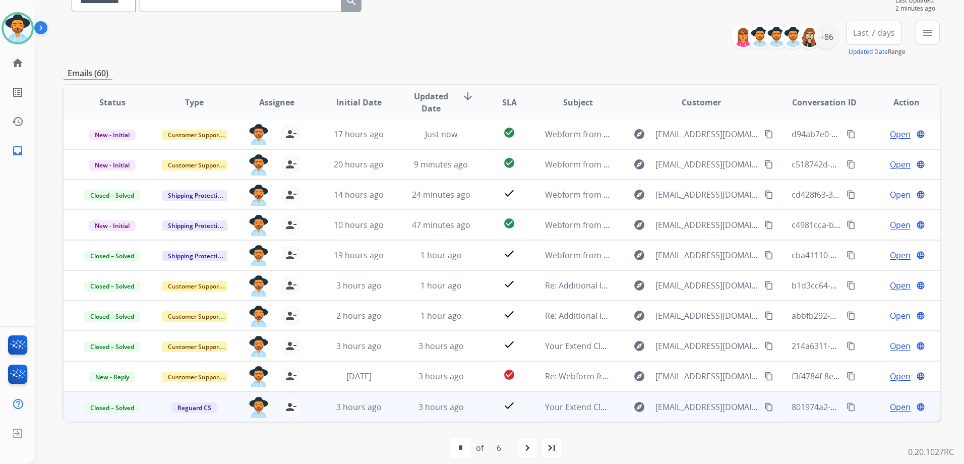
scroll to position [101, 0]
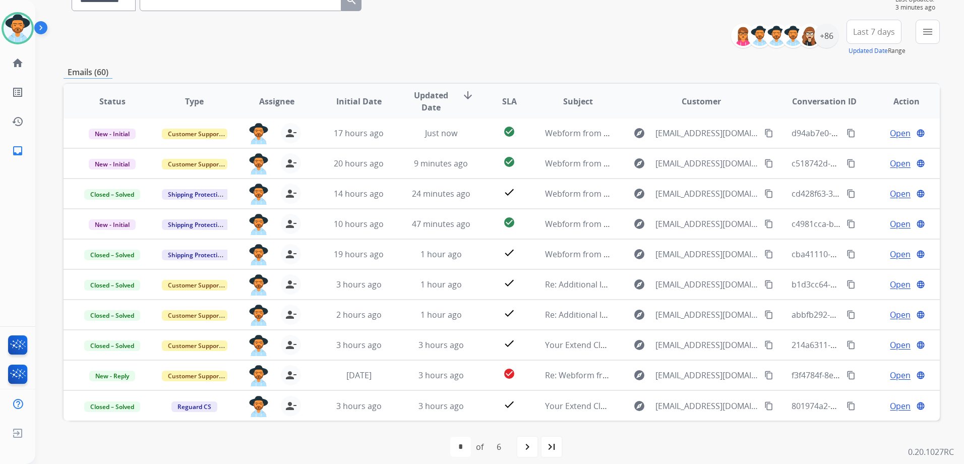
drag, startPoint x: 531, startPoint y: 450, endPoint x: 538, endPoint y: 446, distance: 7.9
click at [531, 450] on mat-icon "navigate_next" at bounding box center [527, 447] width 12 height 12
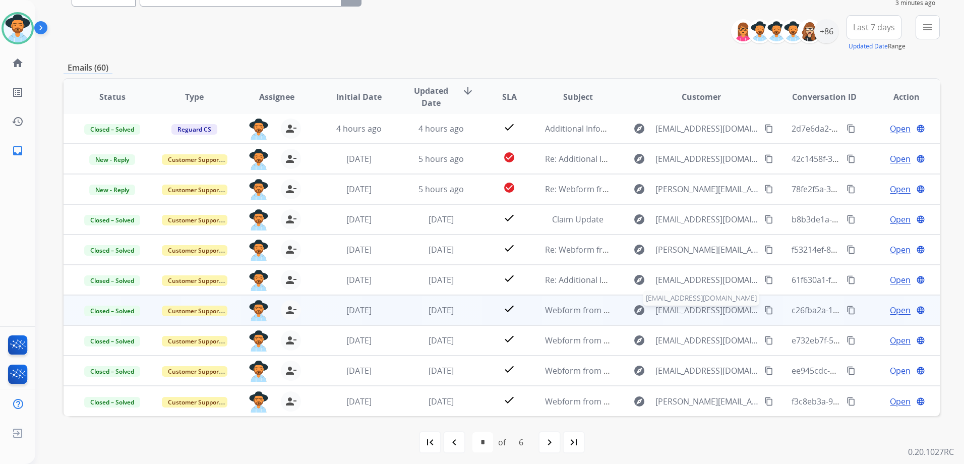
scroll to position [110, 0]
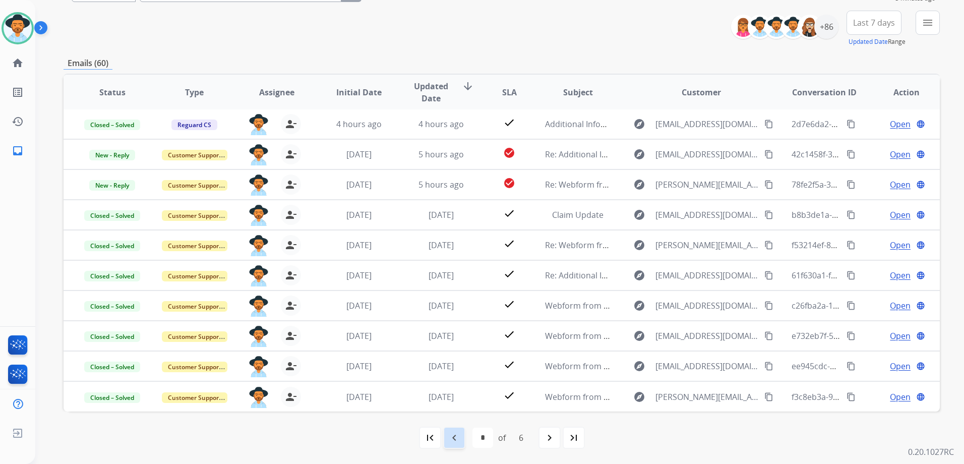
click at [456, 435] on mat-icon "navigate_before" at bounding box center [454, 437] width 12 height 12
select select "*"
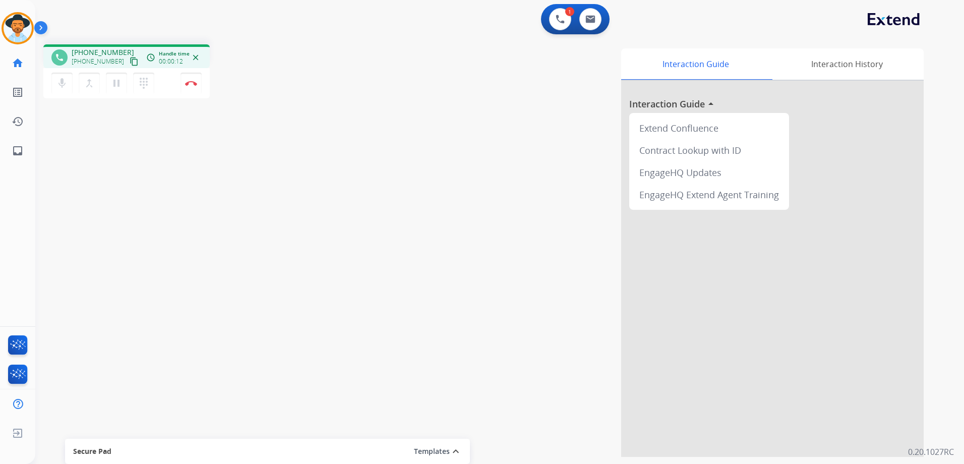
click at [130, 57] on mat-icon "content_copy" at bounding box center [134, 61] width 9 height 9
click at [191, 82] on img at bounding box center [191, 83] width 12 height 5
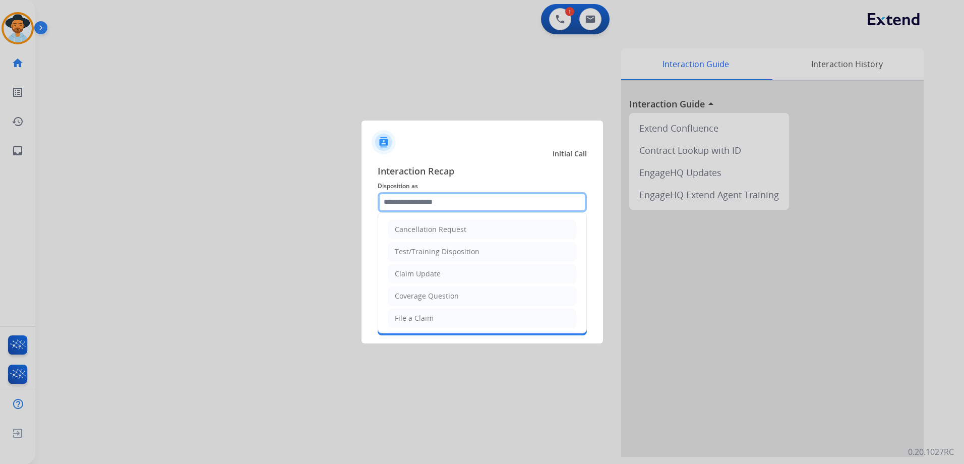
click at [471, 199] on input "text" at bounding box center [482, 202] width 209 height 20
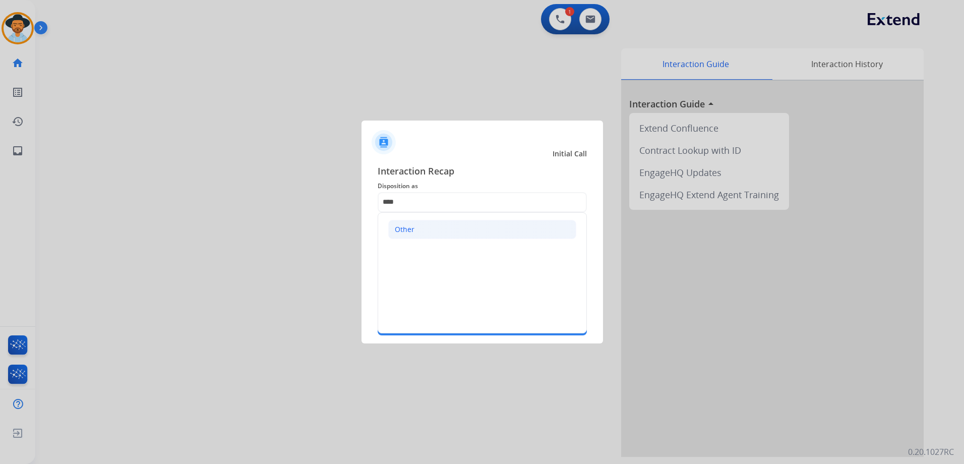
click at [441, 234] on li "Other" at bounding box center [482, 229] width 188 height 19
type input "*****"
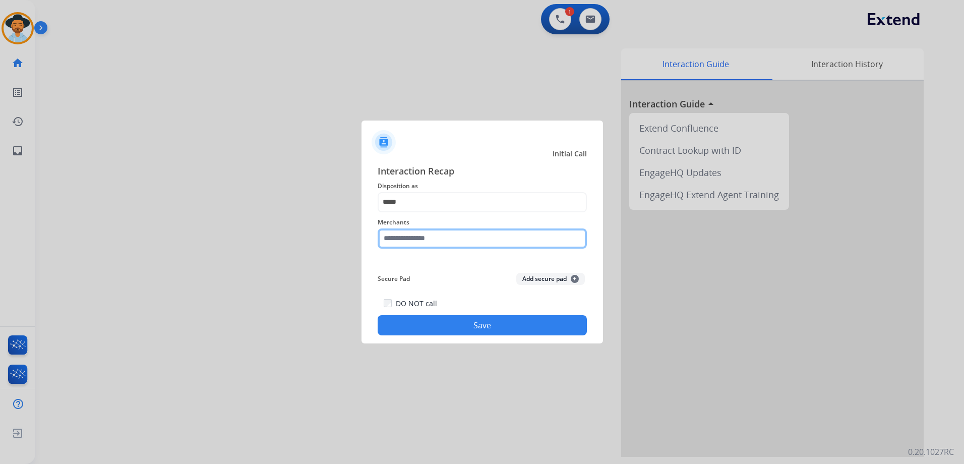
click at [427, 242] on input "text" at bounding box center [482, 238] width 209 height 20
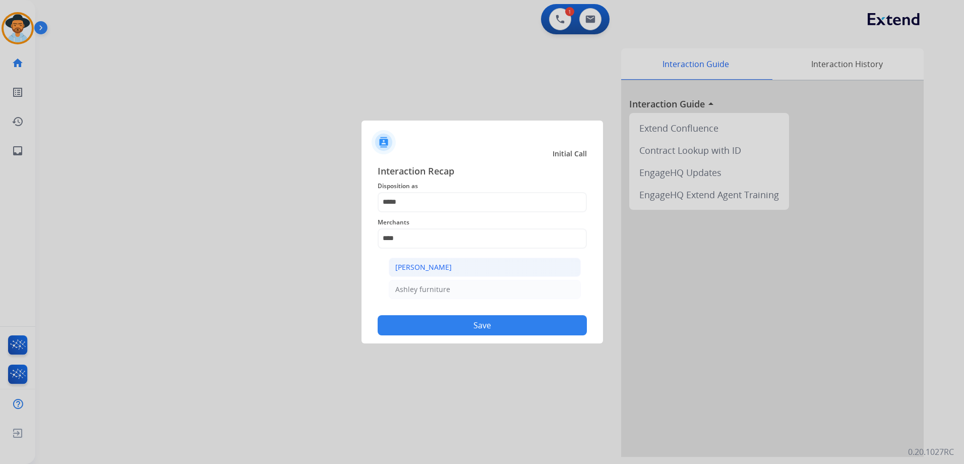
click at [463, 266] on li "[PERSON_NAME]" at bounding box center [485, 267] width 192 height 19
type input "**********"
click at [471, 318] on button "Save" at bounding box center [482, 325] width 209 height 20
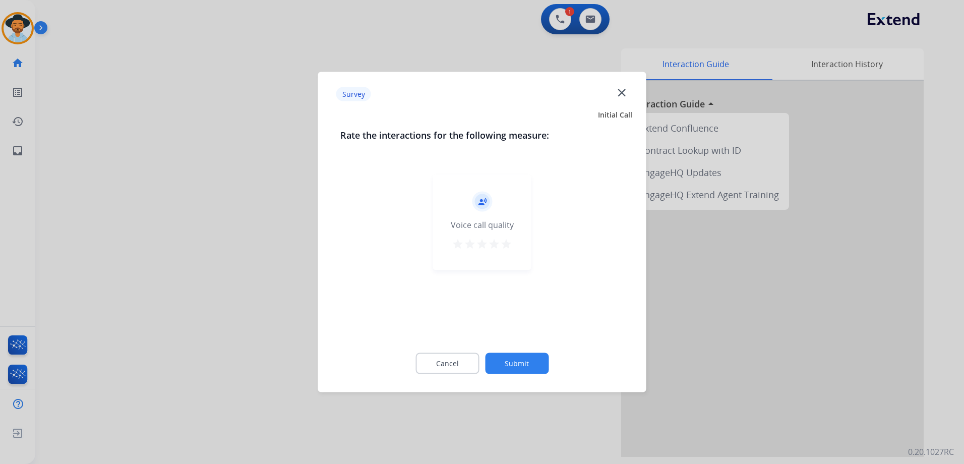
click at [506, 243] on mat-icon "star" at bounding box center [506, 244] width 12 height 12
click at [525, 356] on button "Submit" at bounding box center [517, 363] width 64 height 21
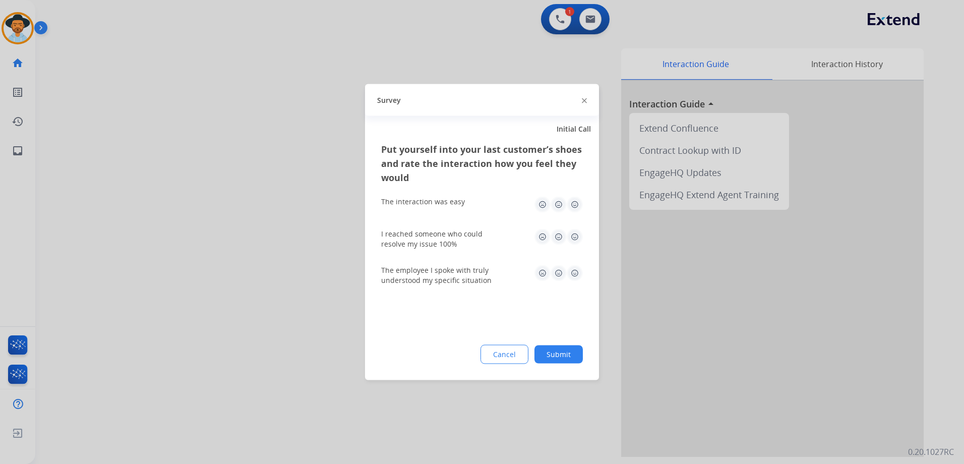
click at [572, 208] on img at bounding box center [575, 205] width 16 height 16
click at [570, 238] on img at bounding box center [575, 237] width 16 height 16
click at [573, 274] on img at bounding box center [575, 273] width 16 height 16
click at [553, 354] on button "Submit" at bounding box center [558, 354] width 48 height 18
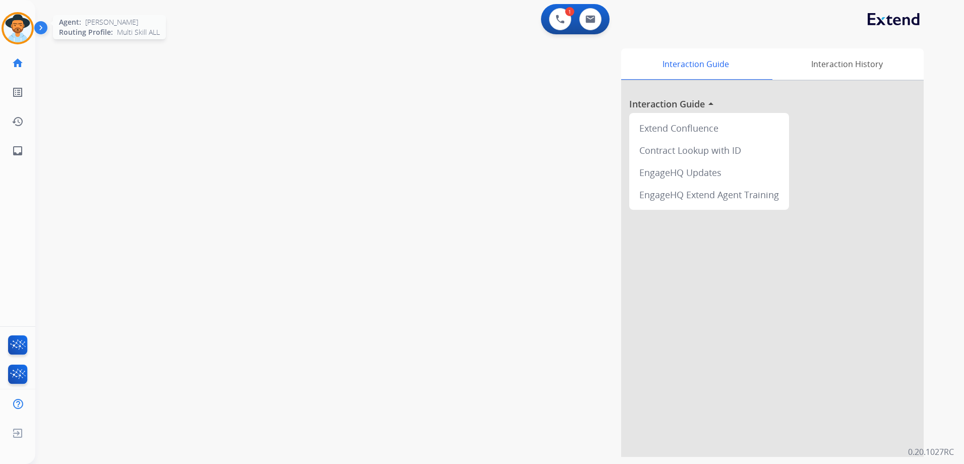
click at [24, 27] on img at bounding box center [18, 28] width 28 height 28
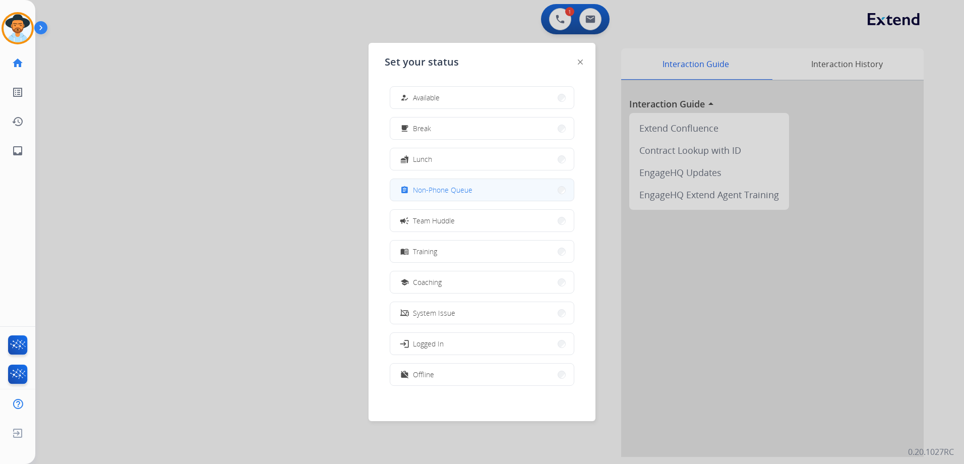
click at [509, 190] on button "assignment Non-Phone Queue" at bounding box center [481, 190] width 183 height 22
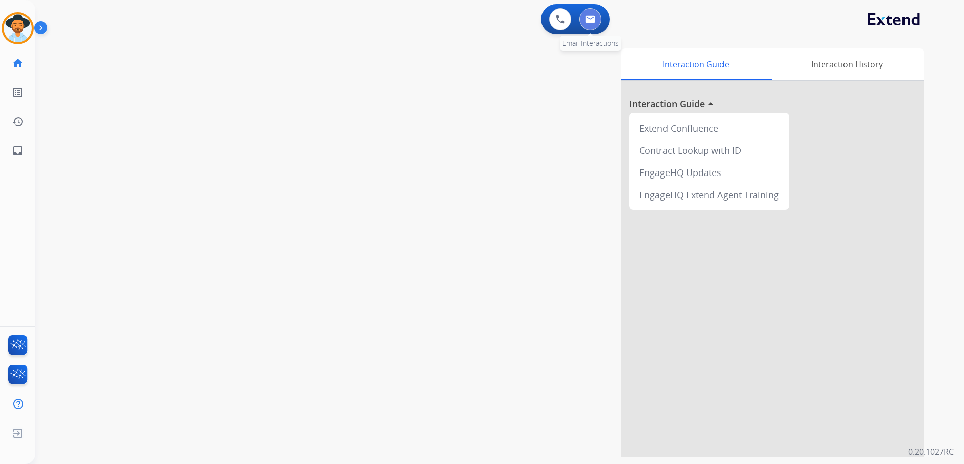
click at [597, 21] on button at bounding box center [590, 19] width 22 height 22
select select "**********"
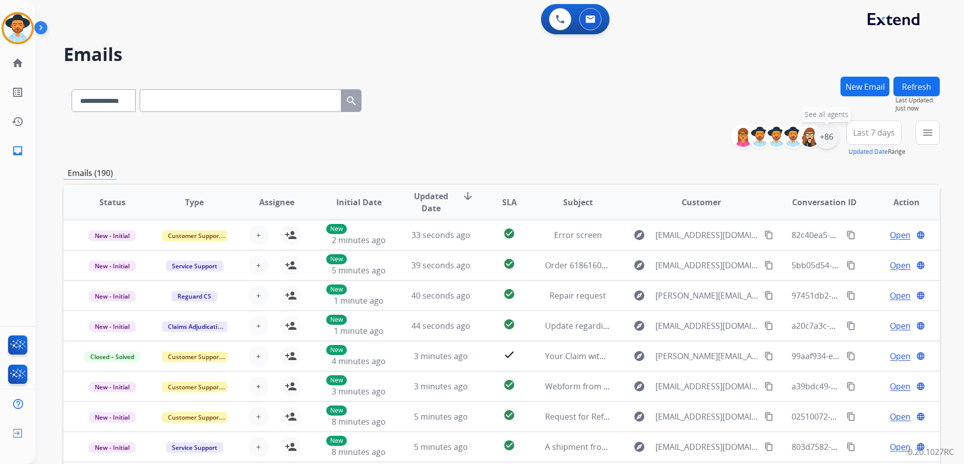
click at [829, 138] on div "+86" at bounding box center [826, 136] width 24 height 24
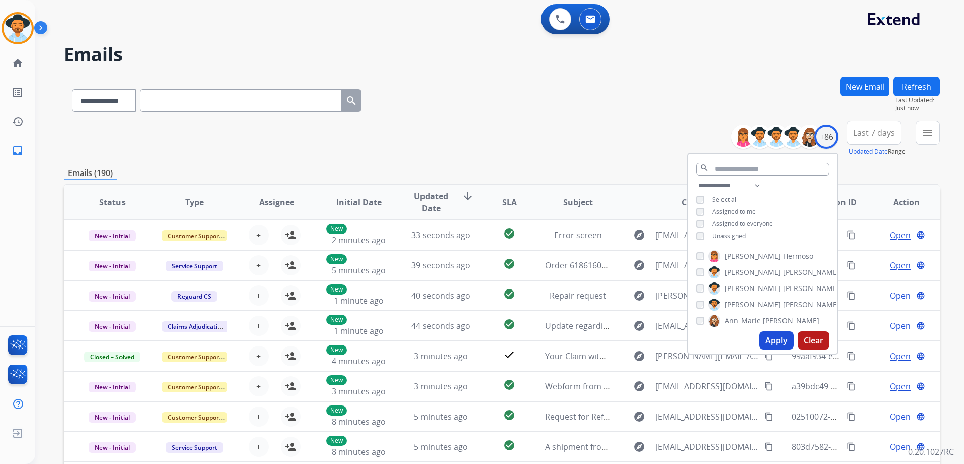
click at [737, 232] on span "Unassigned" at bounding box center [728, 235] width 33 height 9
click at [780, 342] on button "Apply" at bounding box center [776, 340] width 34 height 18
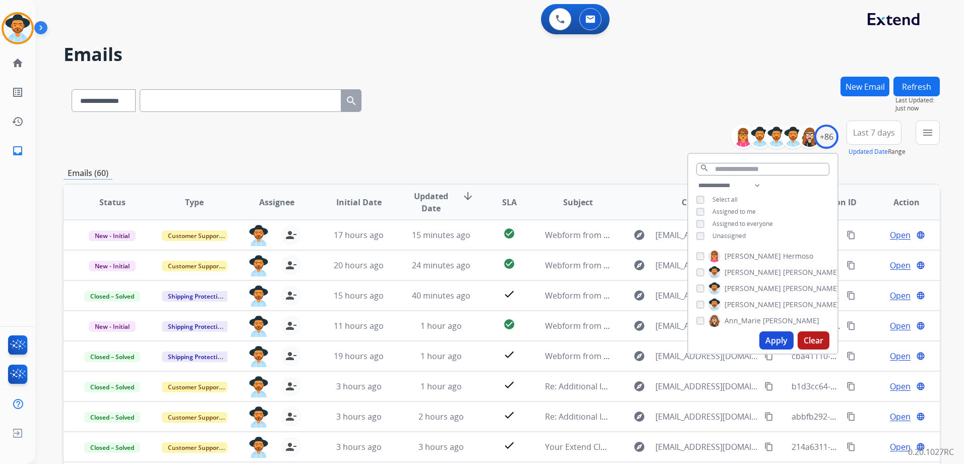
click at [637, 134] on div "**********" at bounding box center [502, 138] width 876 height 36
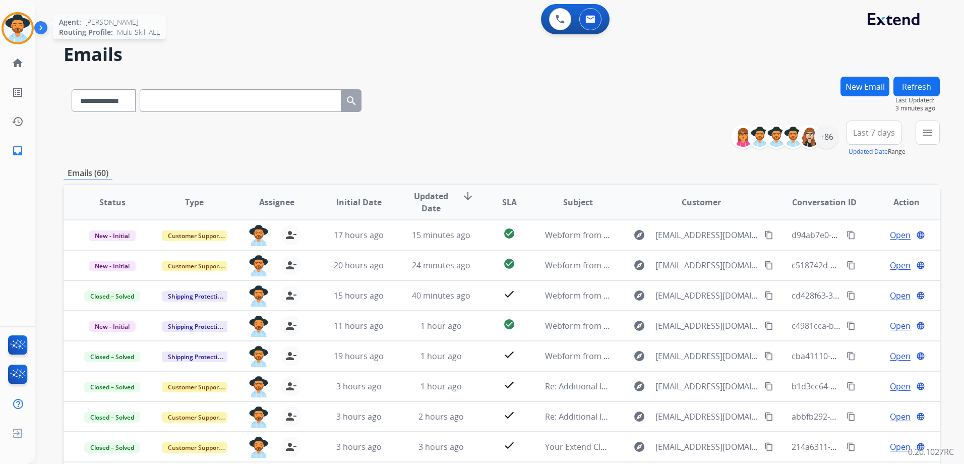
click at [21, 38] on img at bounding box center [18, 28] width 28 height 28
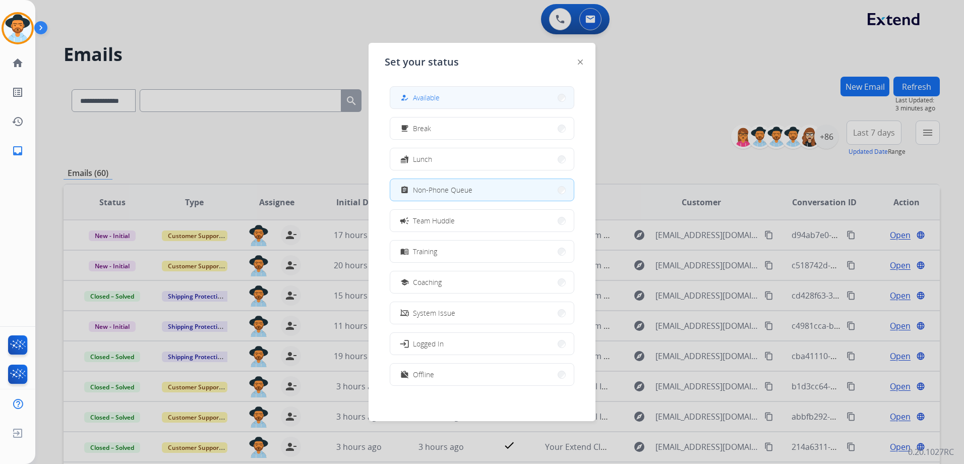
click at [470, 94] on button "how_to_reg Available" at bounding box center [481, 98] width 183 height 22
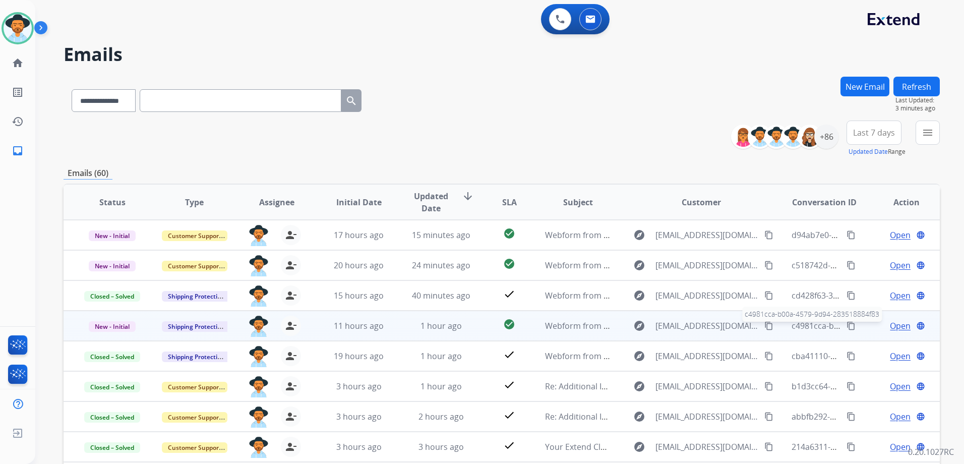
scroll to position [1, 0]
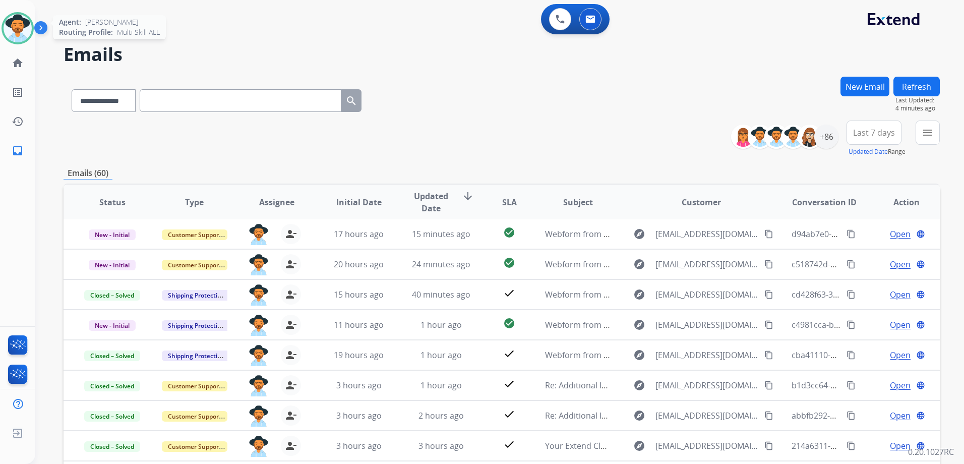
click at [22, 29] on img at bounding box center [18, 28] width 28 height 28
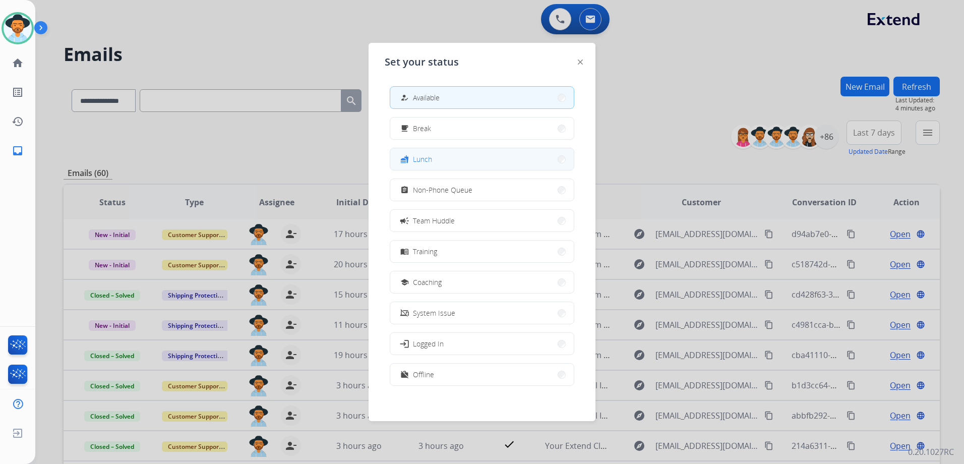
click at [425, 161] on span "Lunch" at bounding box center [422, 159] width 19 height 11
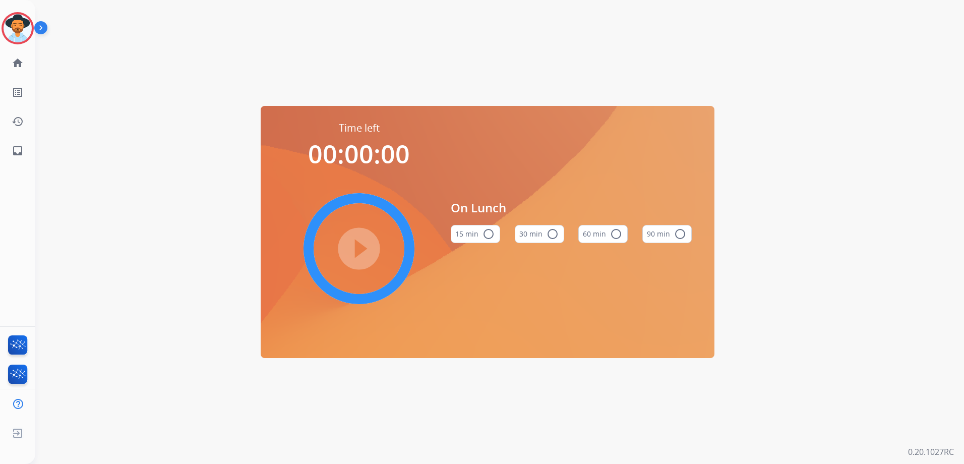
click at [611, 235] on mat-icon "radio_button_unchecked" at bounding box center [616, 234] width 12 height 12
click at [361, 244] on mat-icon "play_circle_filled" at bounding box center [359, 248] width 12 height 12
